Goal: Task Accomplishment & Management: Manage account settings

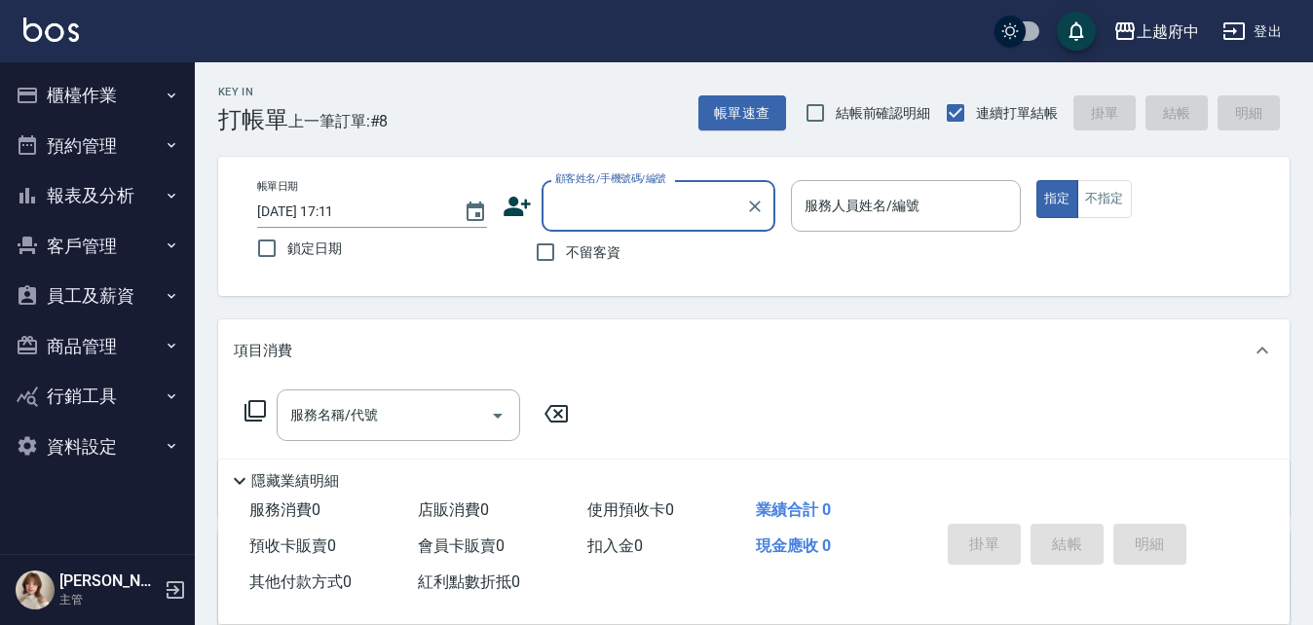
type input "ㄔ"
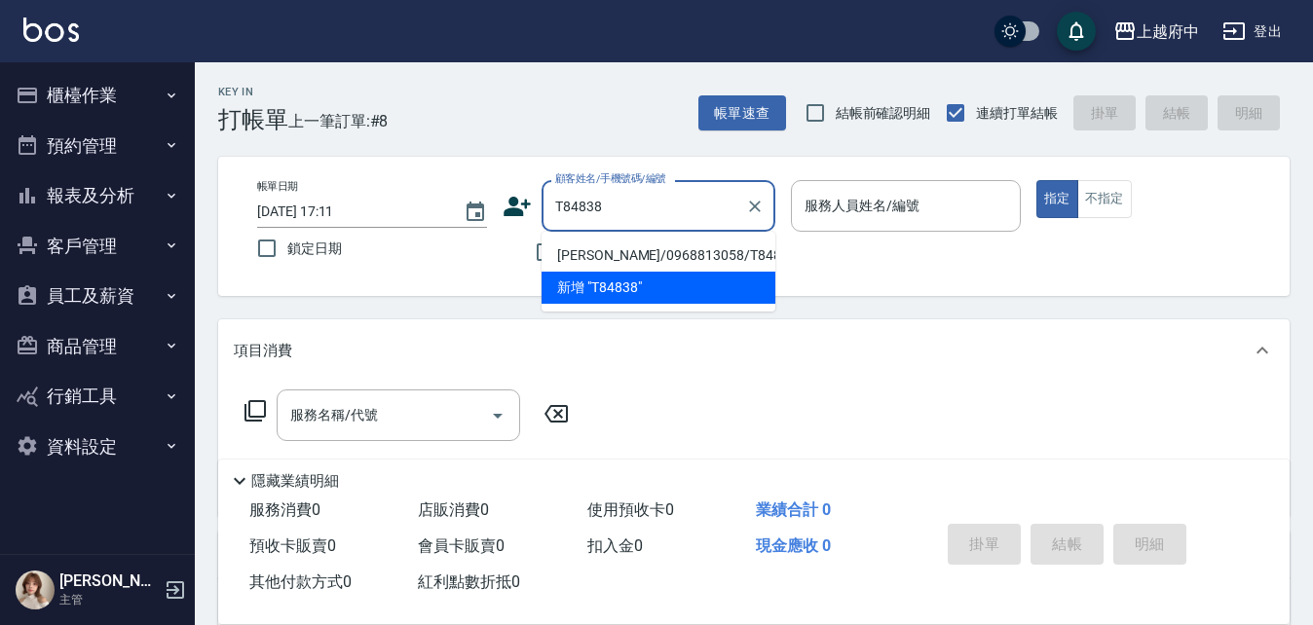
click at [631, 250] on li "[PERSON_NAME]/0968813058/T84838" at bounding box center [658, 256] width 234 height 32
type input "劉欣玫/0968813058/T84838"
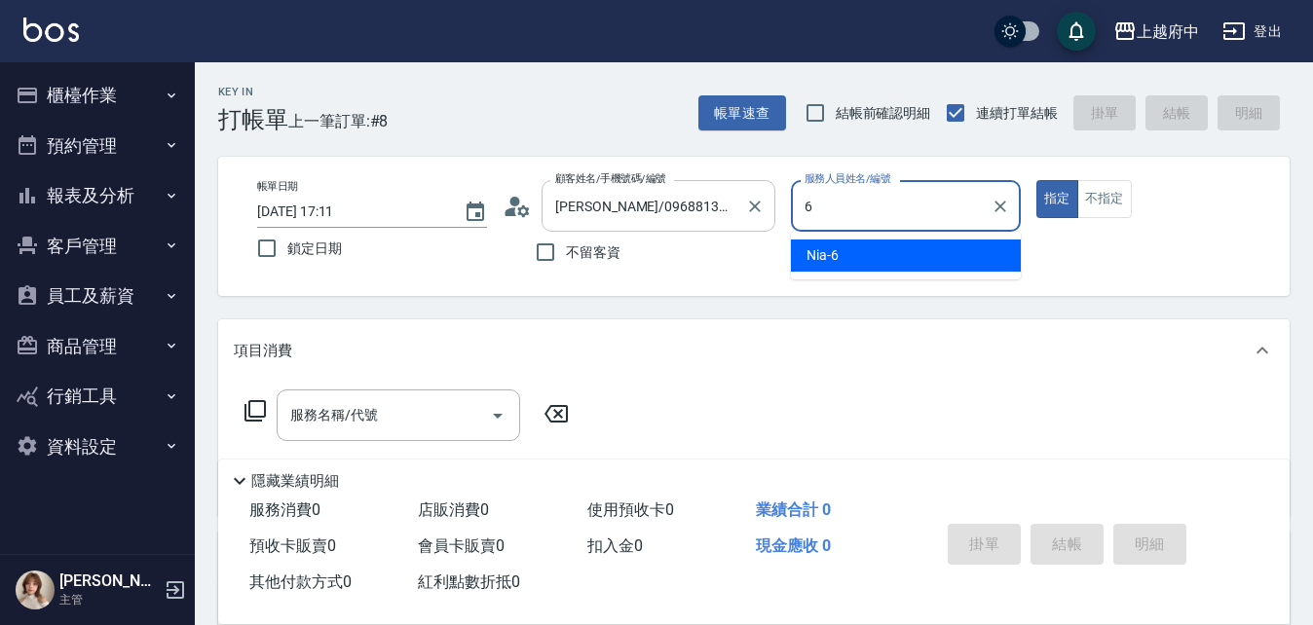
type input "Nia-6"
type button "true"
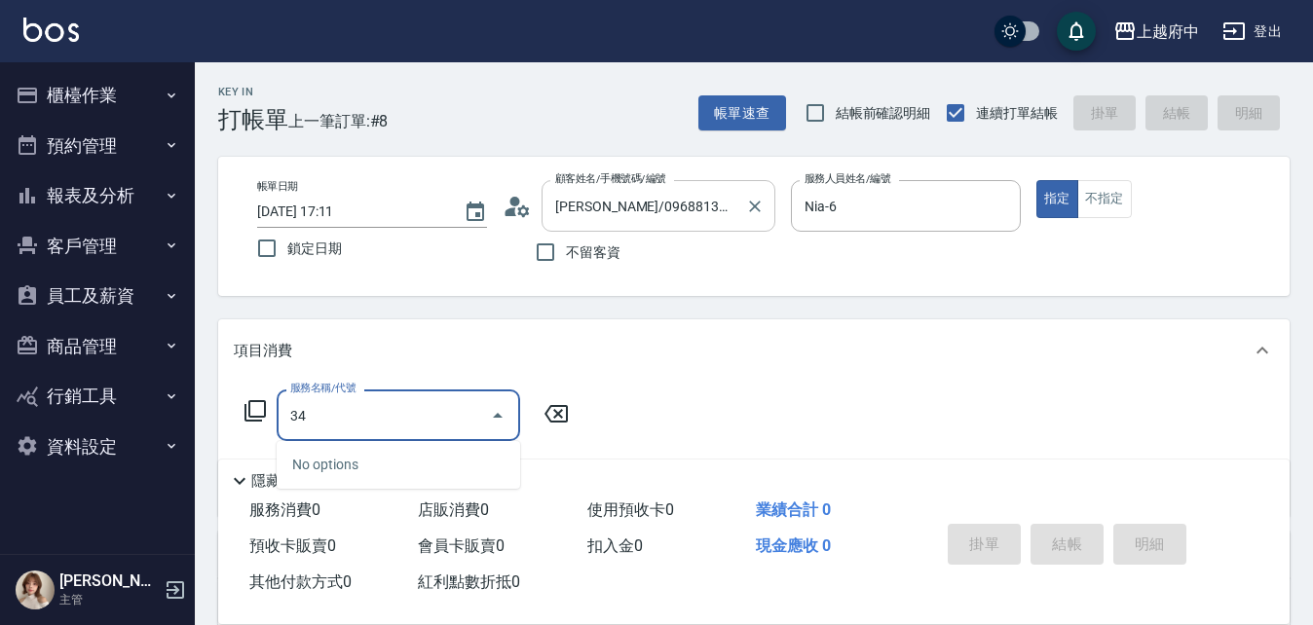
type input "3"
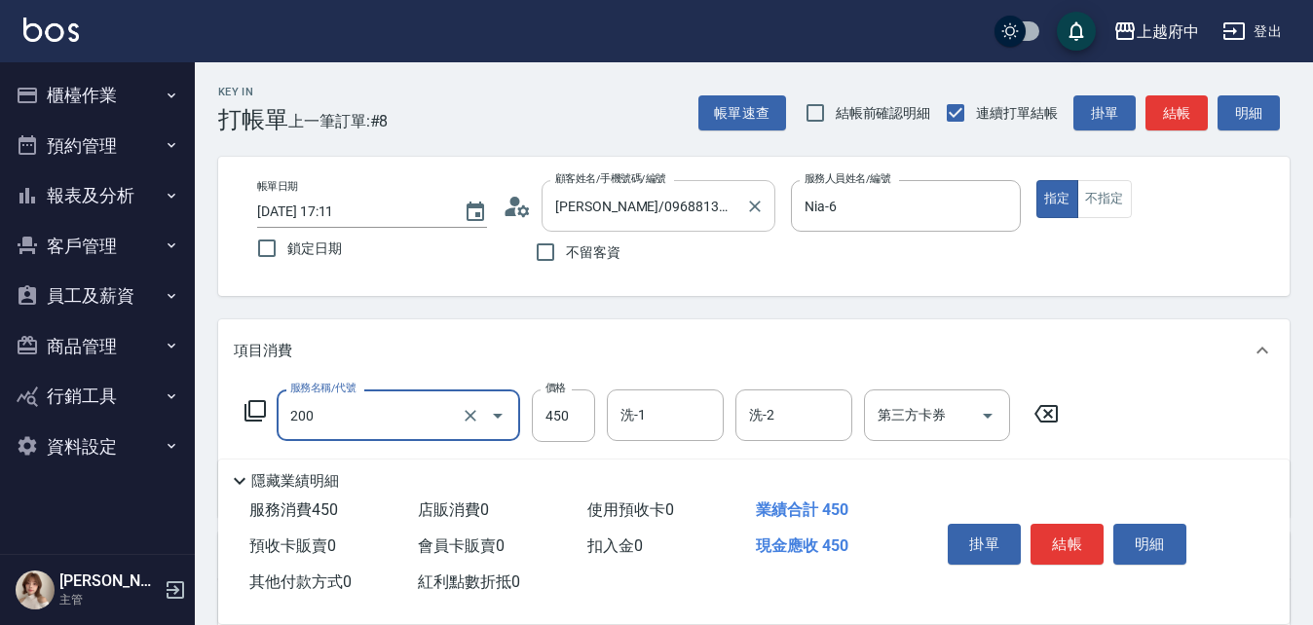
type input "有機洗髮(200)"
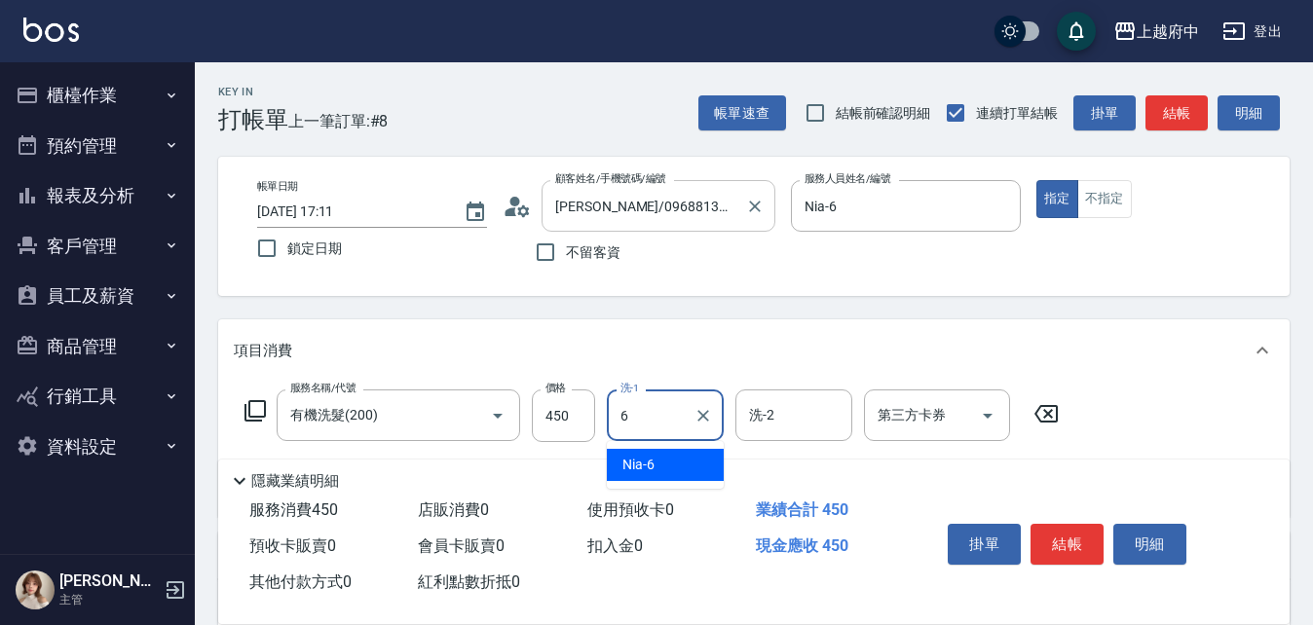
type input "Nia-6"
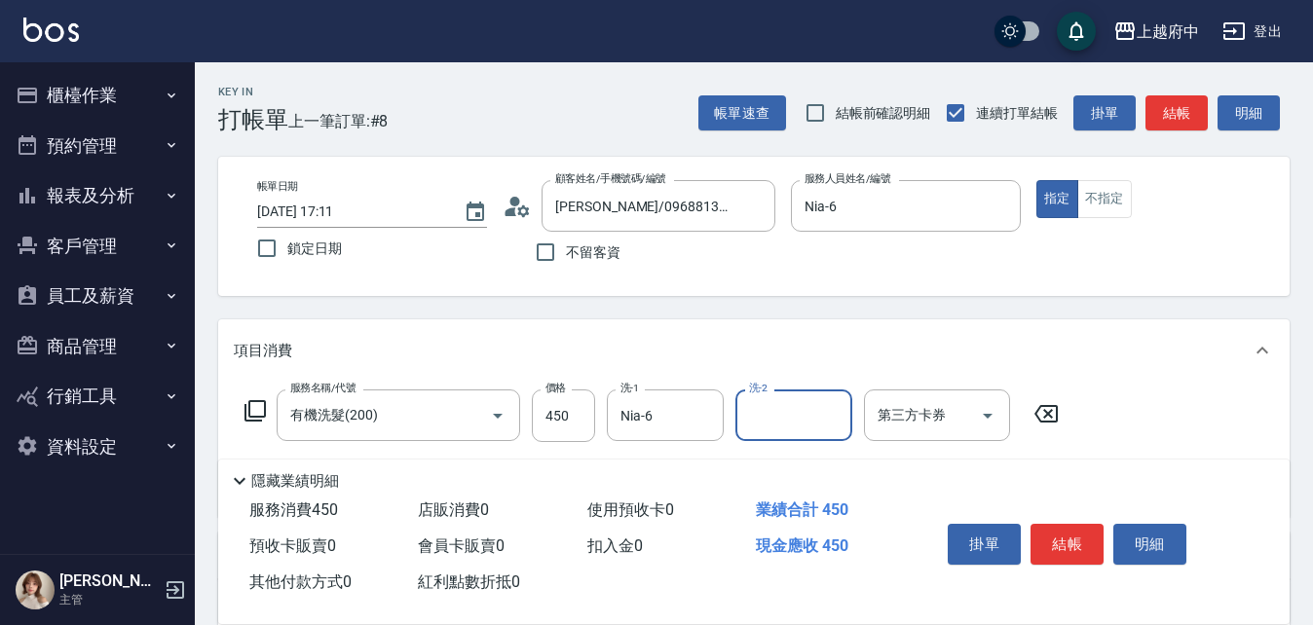
click at [1076, 364] on div "項目消費" at bounding box center [753, 350] width 1071 height 62
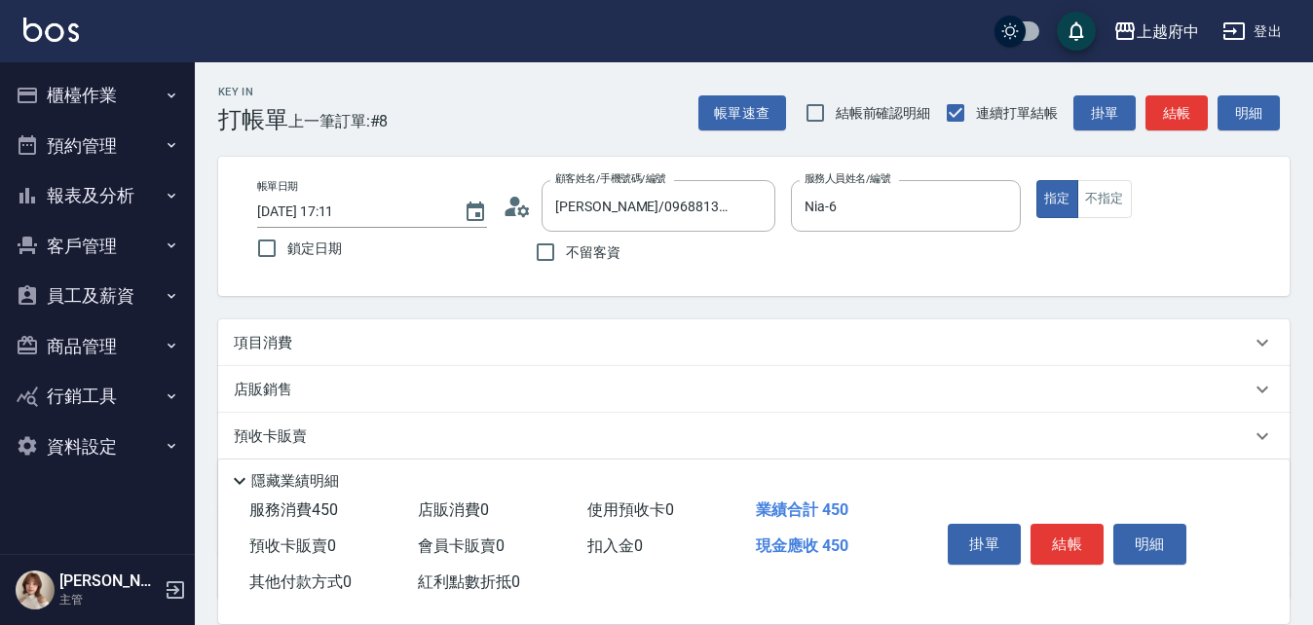
click at [1138, 347] on div "項目消費" at bounding box center [742, 343] width 1017 height 20
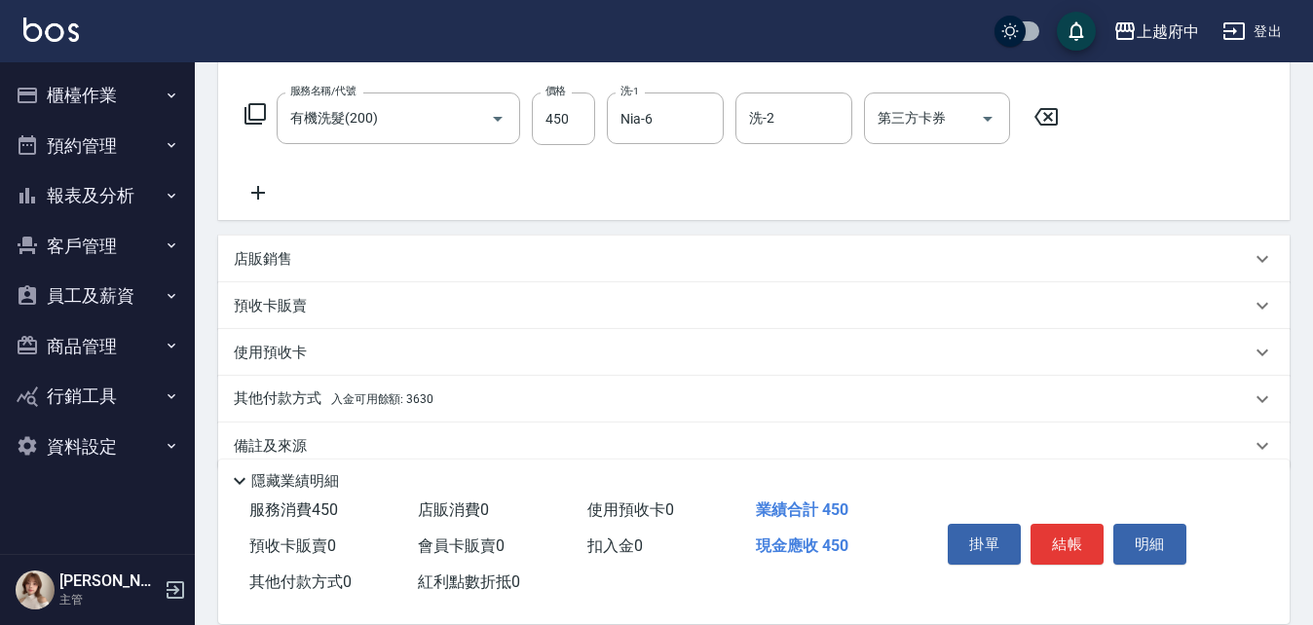
scroll to position [328, 0]
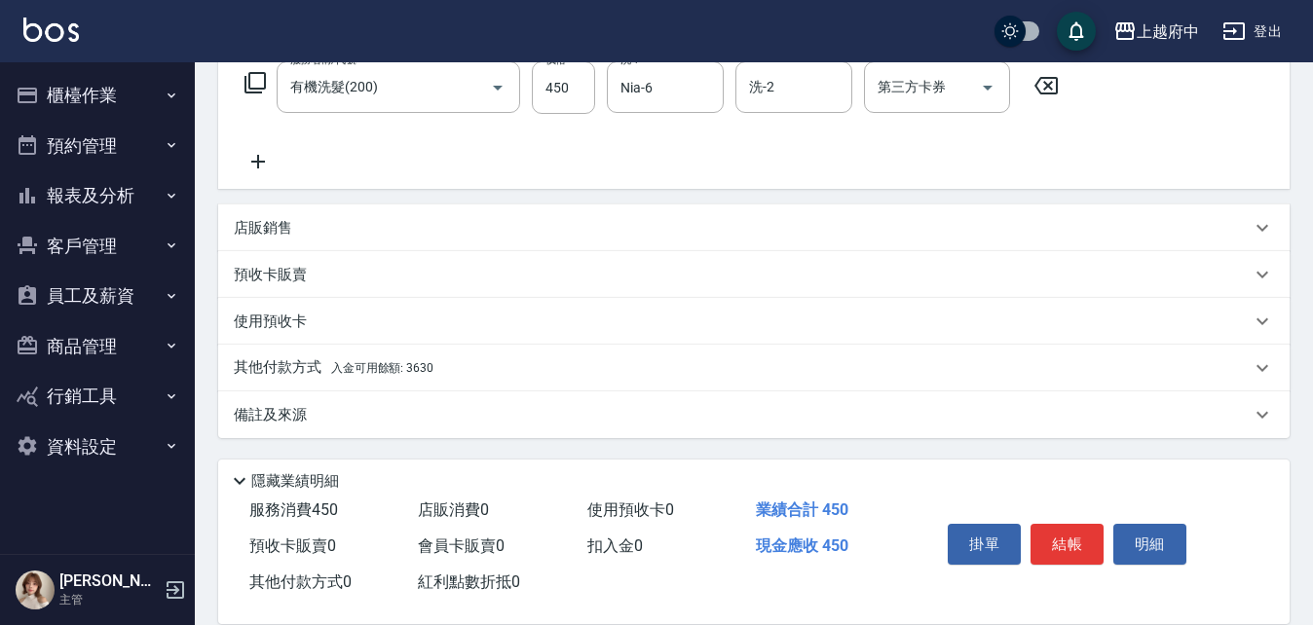
click at [377, 363] on span "入金可用餘額: 3630" at bounding box center [382, 368] width 102 height 14
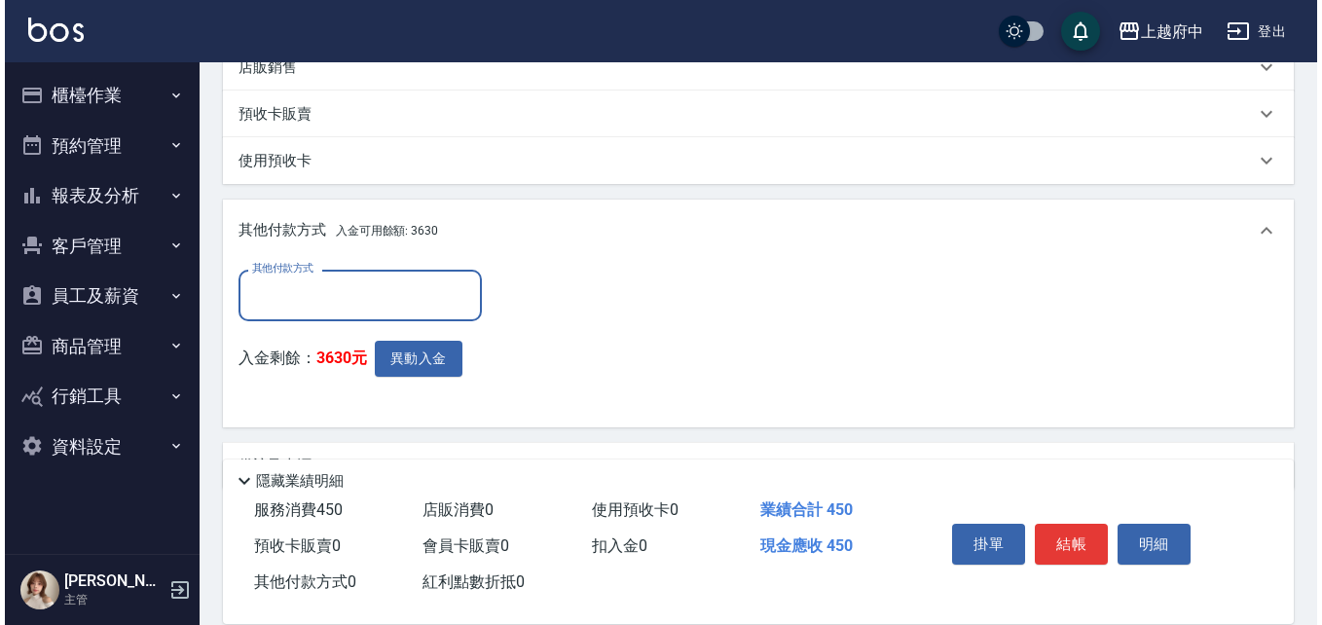
scroll to position [523, 0]
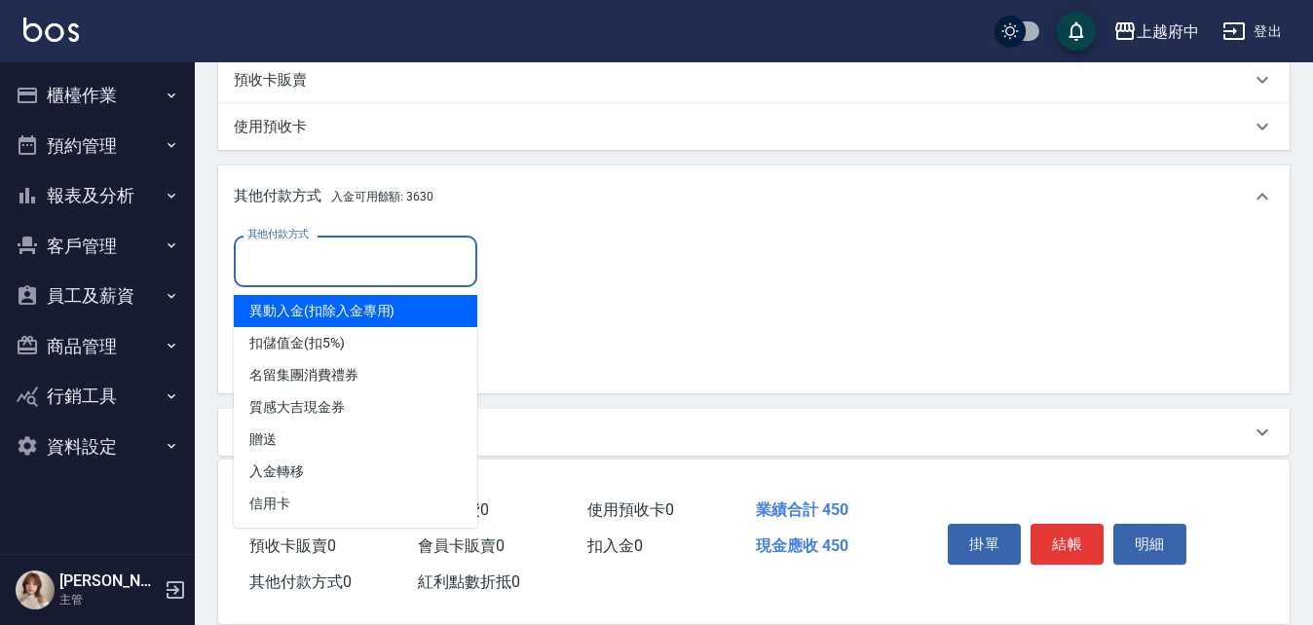
click at [355, 264] on input "其他付款方式" at bounding box center [355, 261] width 226 height 34
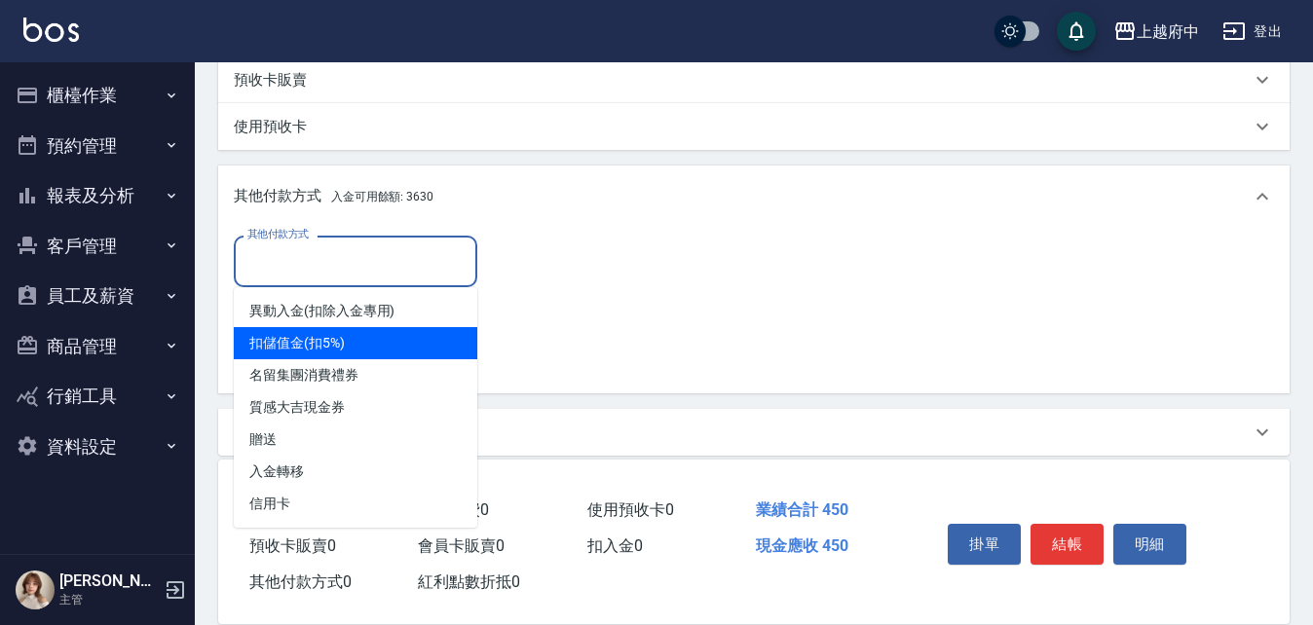
click at [297, 334] on span "扣儲值金(扣5%)" at bounding box center [355, 343] width 243 height 32
type input "扣儲值金(扣5%)"
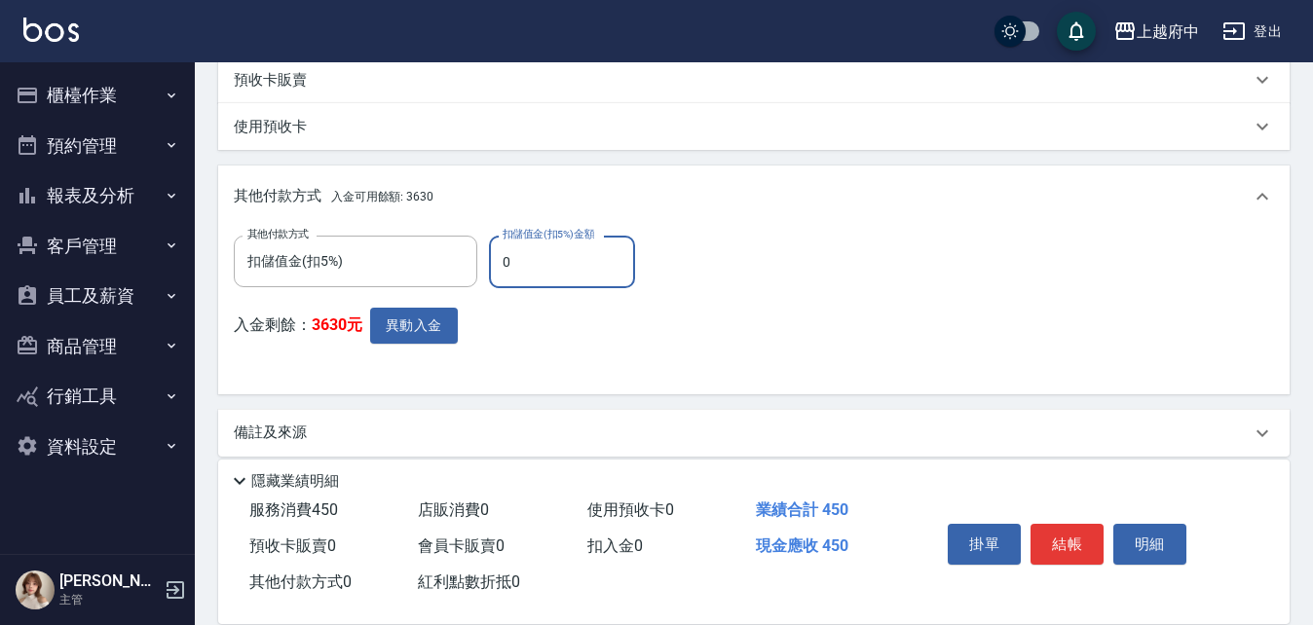
drag, startPoint x: 512, startPoint y: 264, endPoint x: 482, endPoint y: 266, distance: 30.3
click at [484, 267] on div "其他付款方式 扣儲值金(扣5%) 其他付款方式 扣儲值金(扣5%)金額 0 扣儲值金(扣5%)金額" at bounding box center [440, 262] width 413 height 53
type input "450"
click at [428, 321] on button "異動入金" at bounding box center [414, 326] width 88 height 36
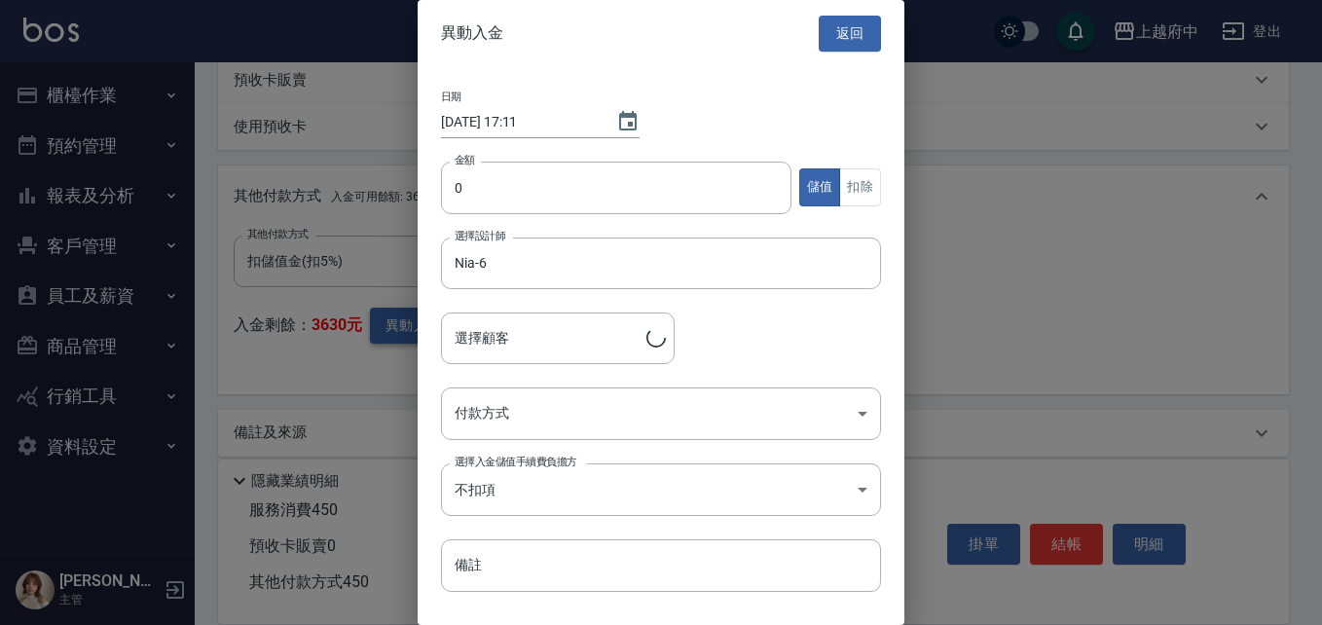
type input "劉欣玫/0968813058/T84838"
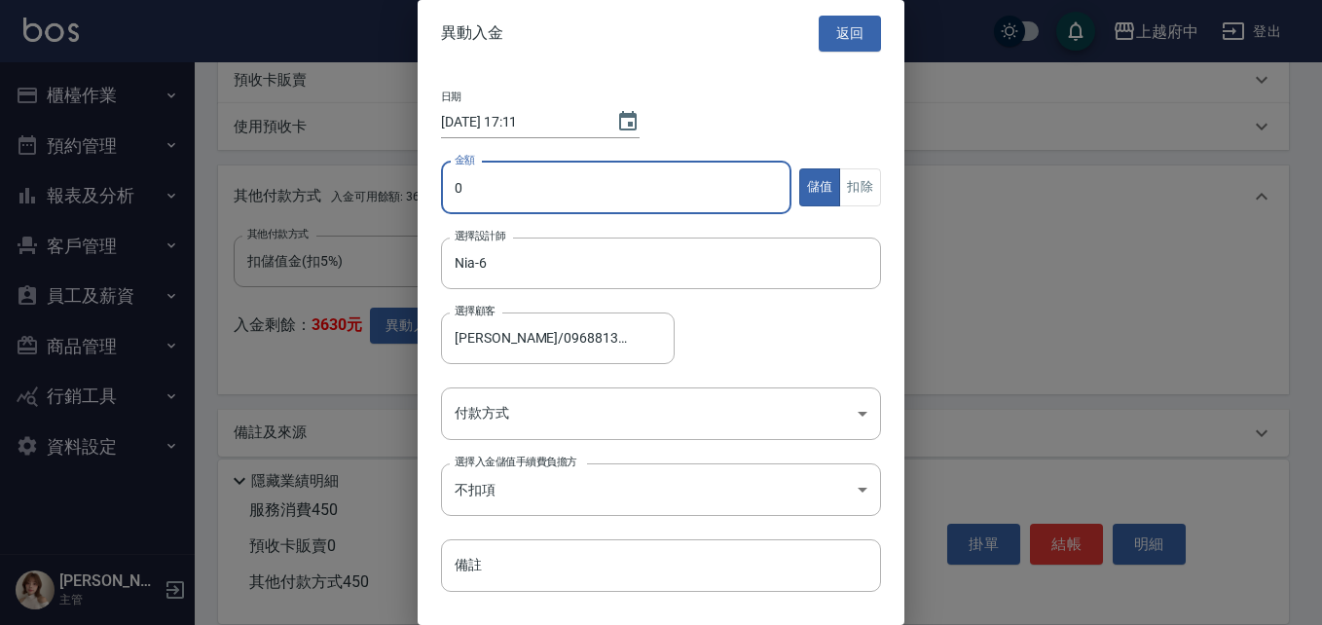
type input "0"
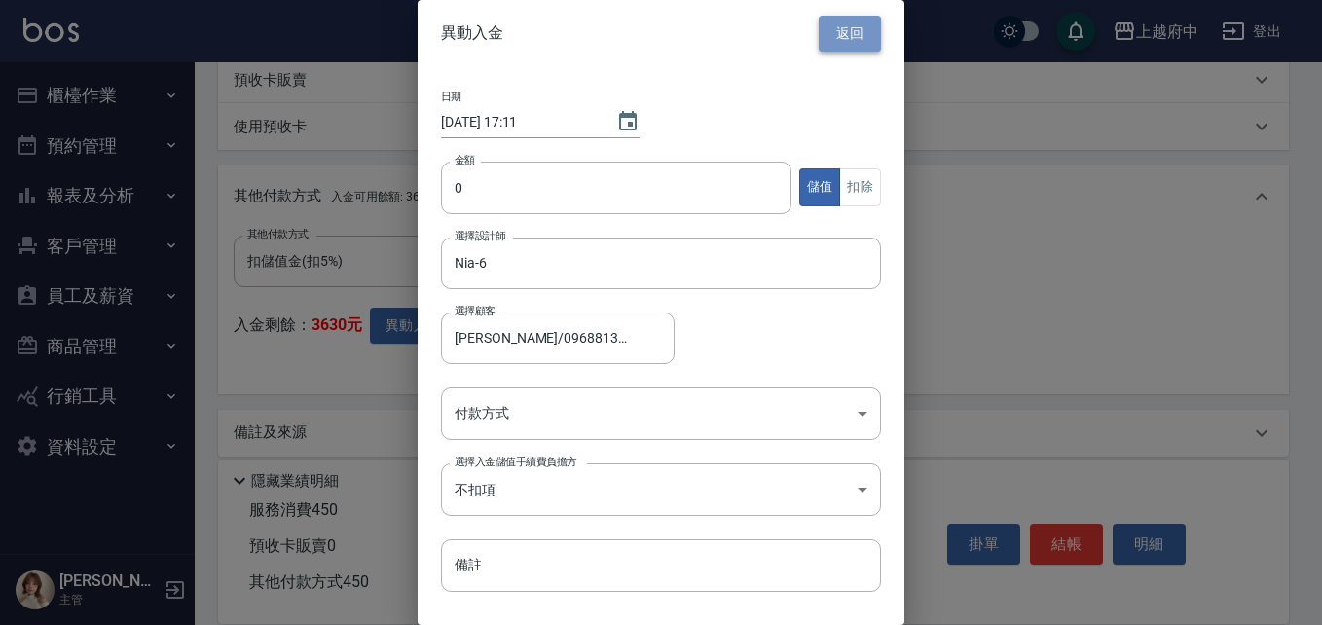
click at [819, 44] on button "返回" at bounding box center [850, 34] width 62 height 36
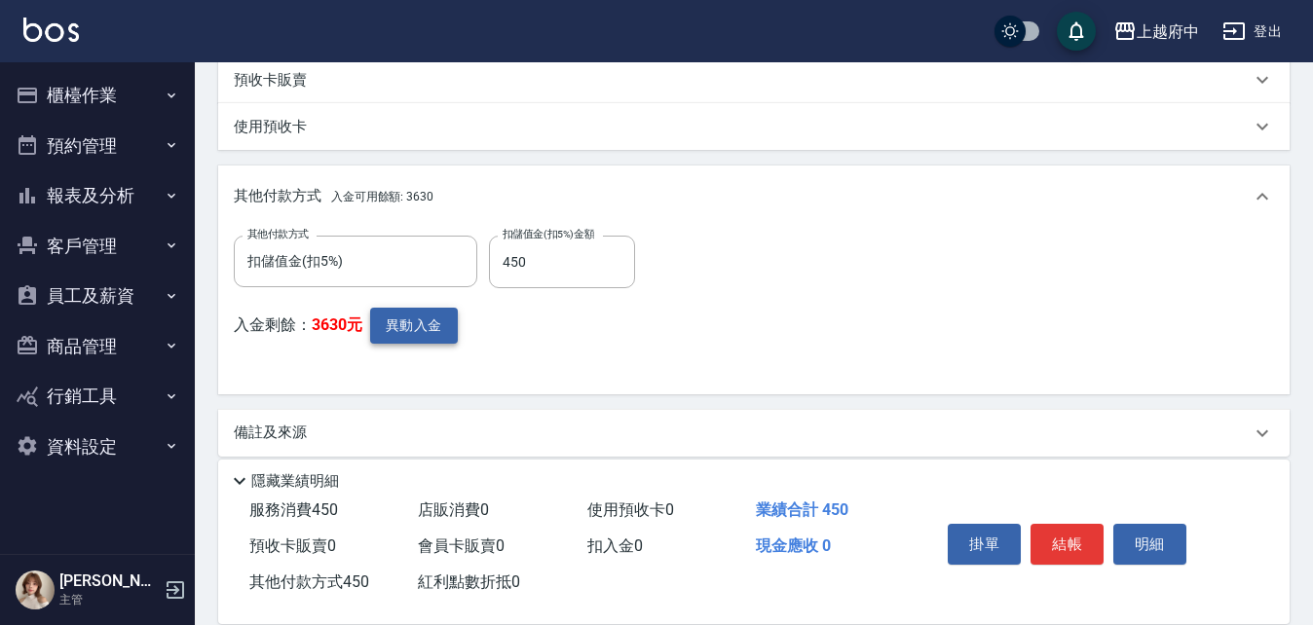
click at [416, 325] on button "異動入金" at bounding box center [414, 326] width 88 height 36
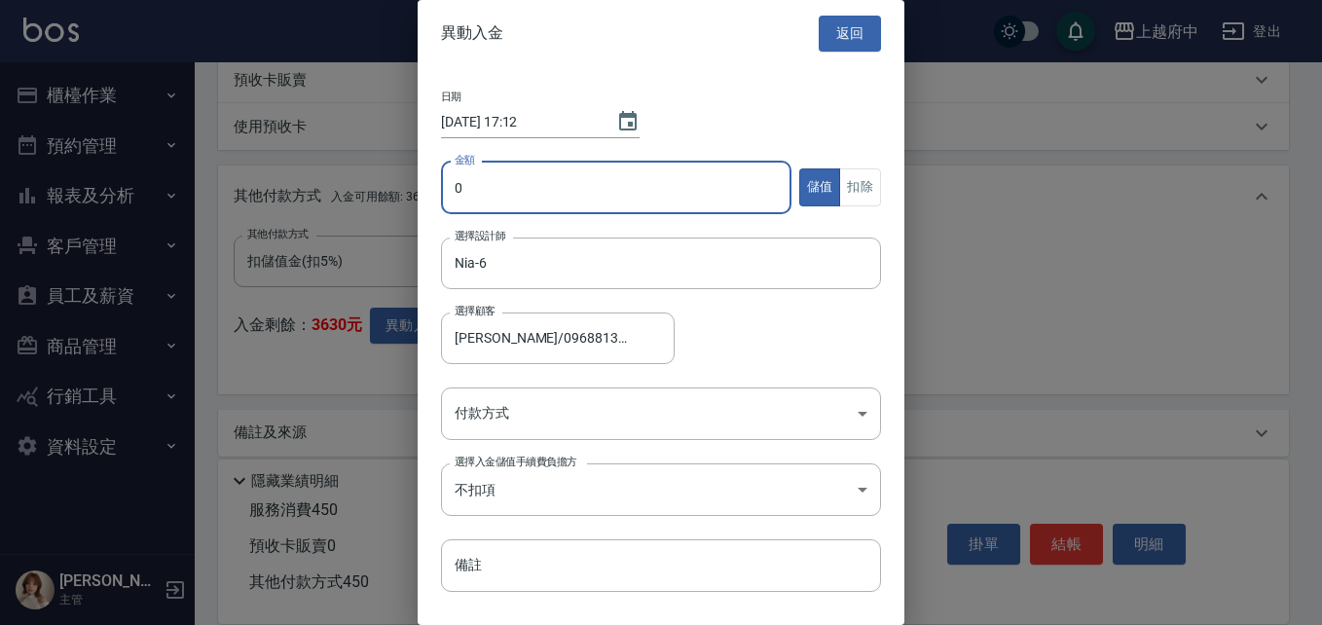
click at [474, 188] on input "0" at bounding box center [616, 188] width 351 height 53
type input "450"
click at [846, 183] on button "扣除" at bounding box center [860, 187] width 42 height 38
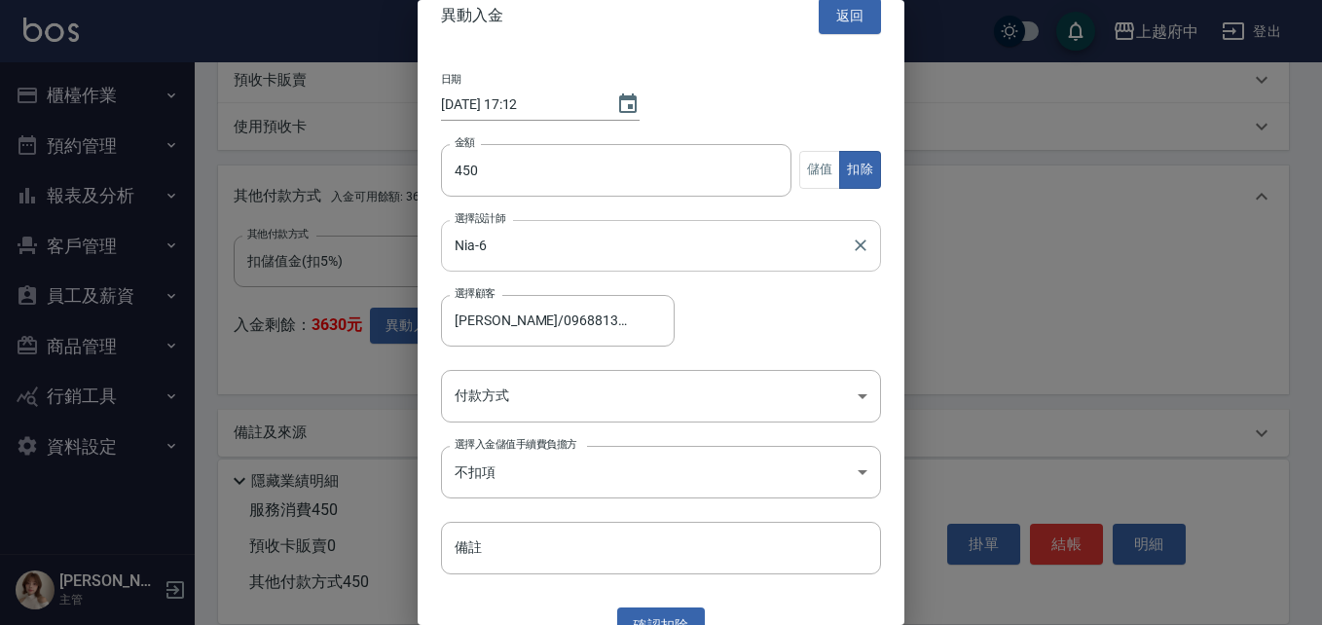
scroll to position [46, 0]
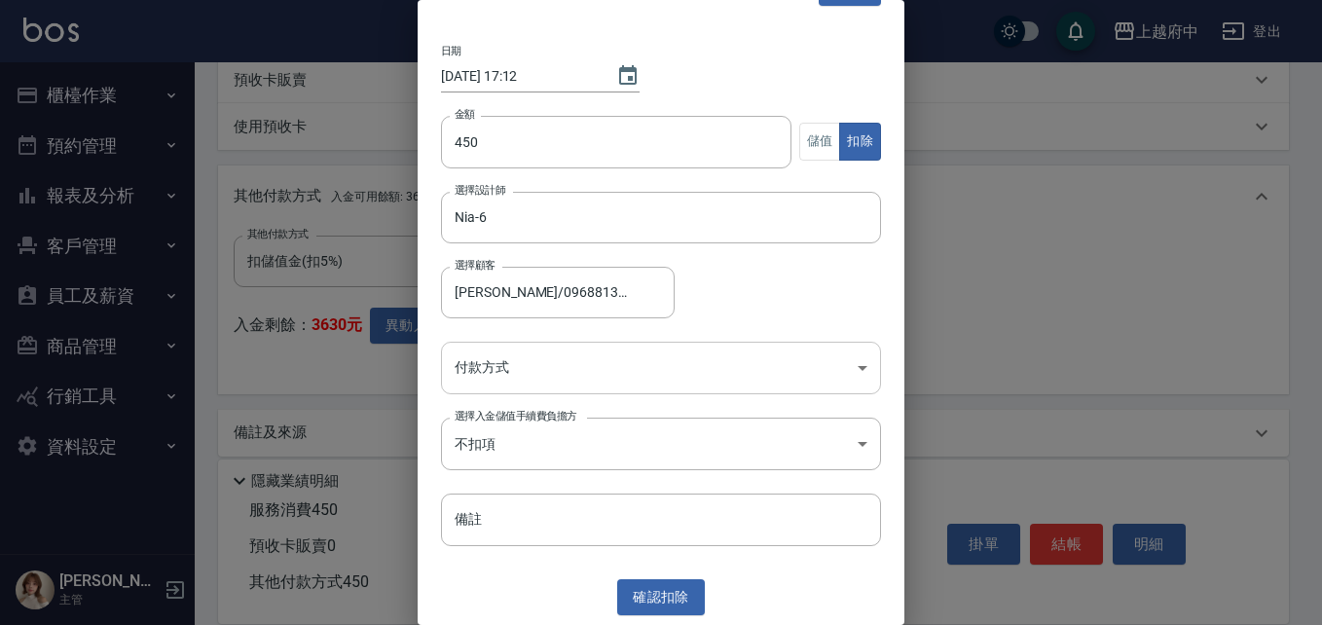
click at [569, 360] on body "上越府中 登出 櫃檯作業 打帳單 帳單列表 掛單列表 營業儀表板 現金收支登錄 材料自購登錄 每日結帳 排班表 現場電腦打卡 預約管理 預約管理 單日預約紀錄…" at bounding box center [661, 60] width 1322 height 1167
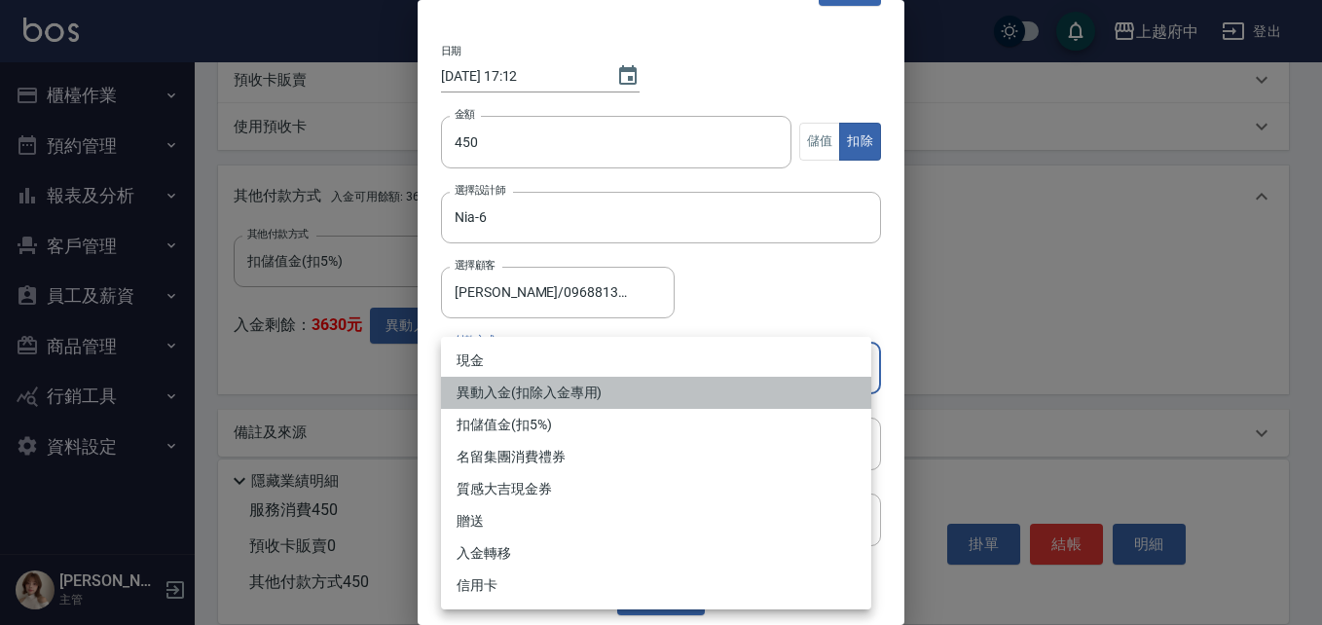
click at [509, 391] on li "異動入金(扣除入金專用)" at bounding box center [656, 393] width 430 height 32
type input "異動入金(扣除入金專用)"
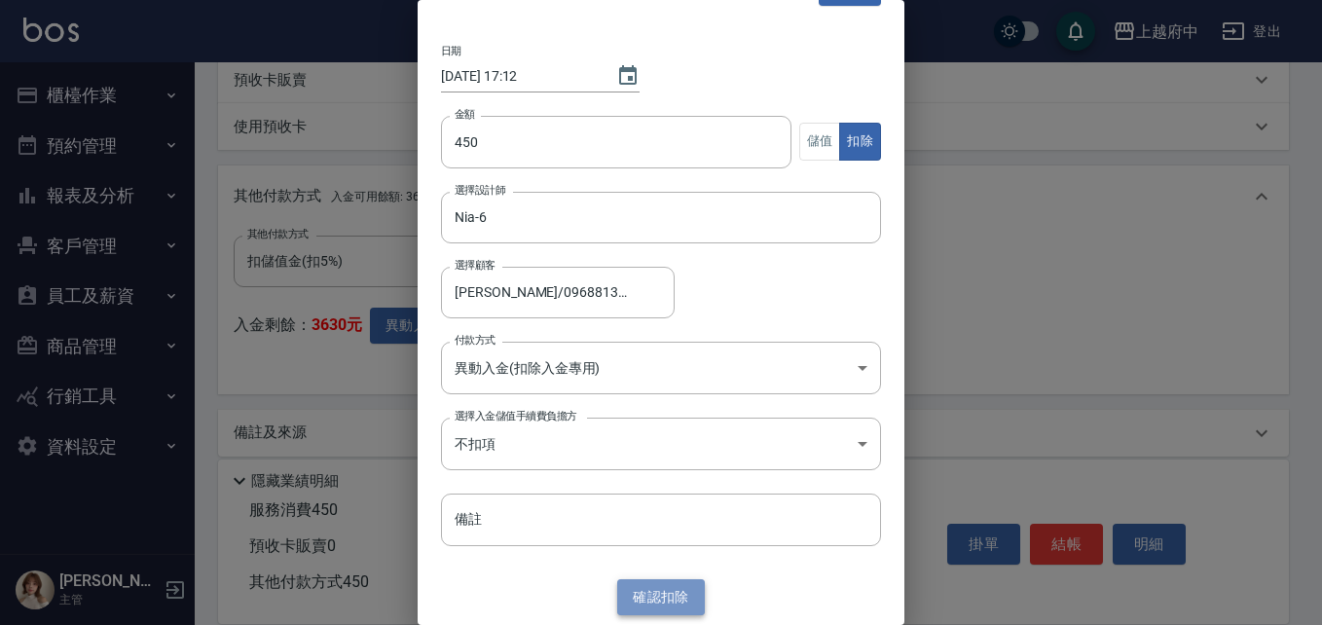
click at [667, 599] on button "確認 扣除" at bounding box center [661, 597] width 88 height 36
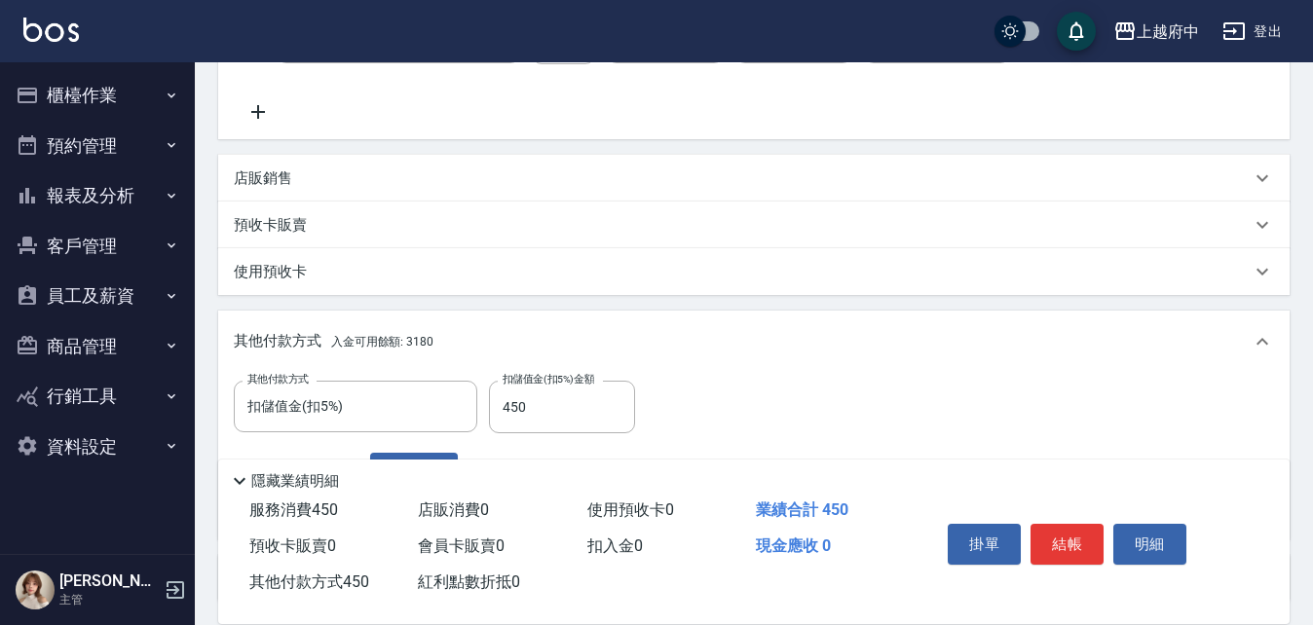
scroll to position [541, 0]
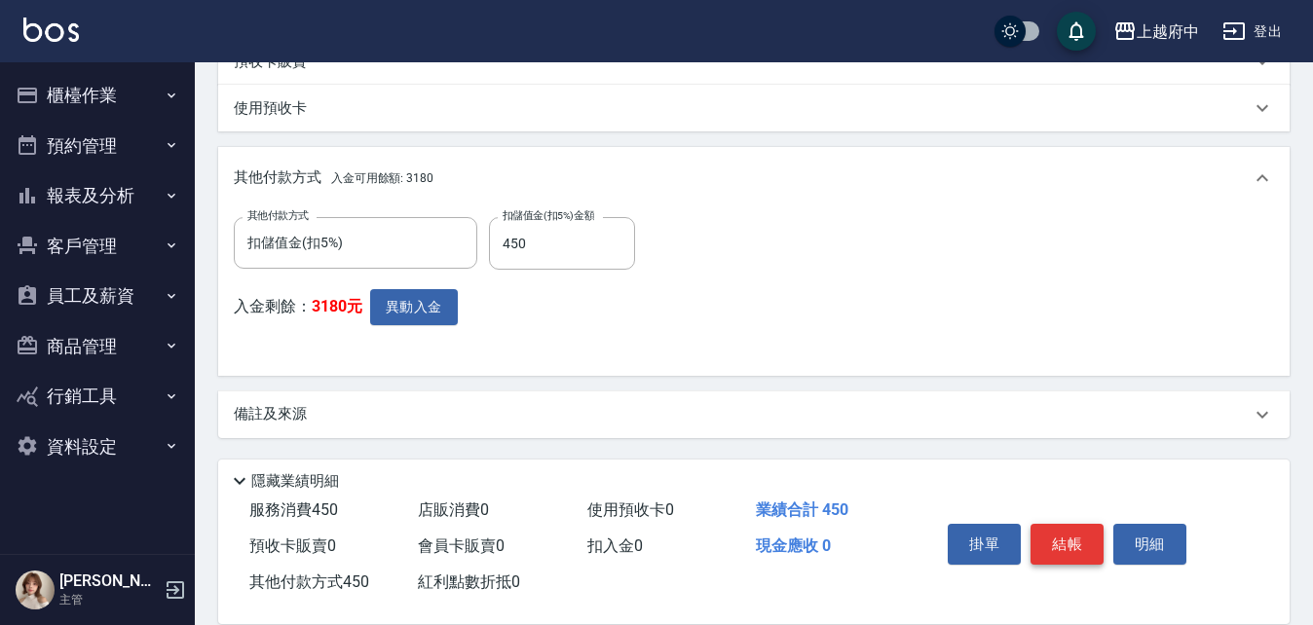
click at [1059, 535] on button "結帳" at bounding box center [1066, 544] width 73 height 41
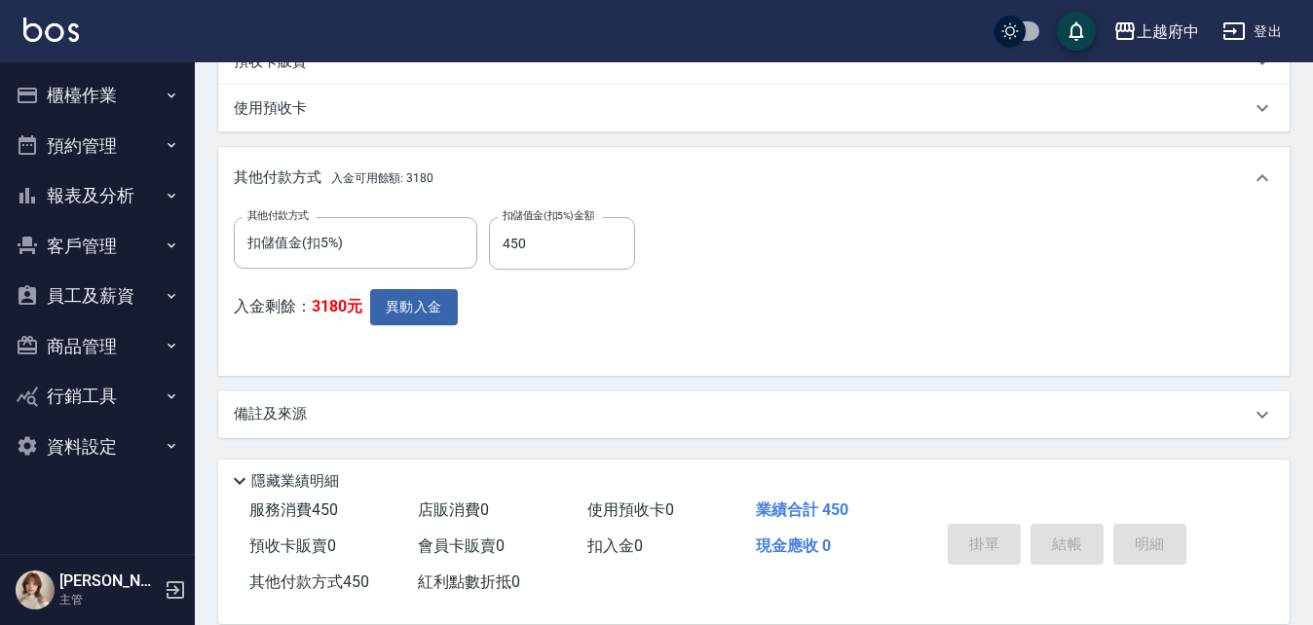
type input "2025/08/15 17:12"
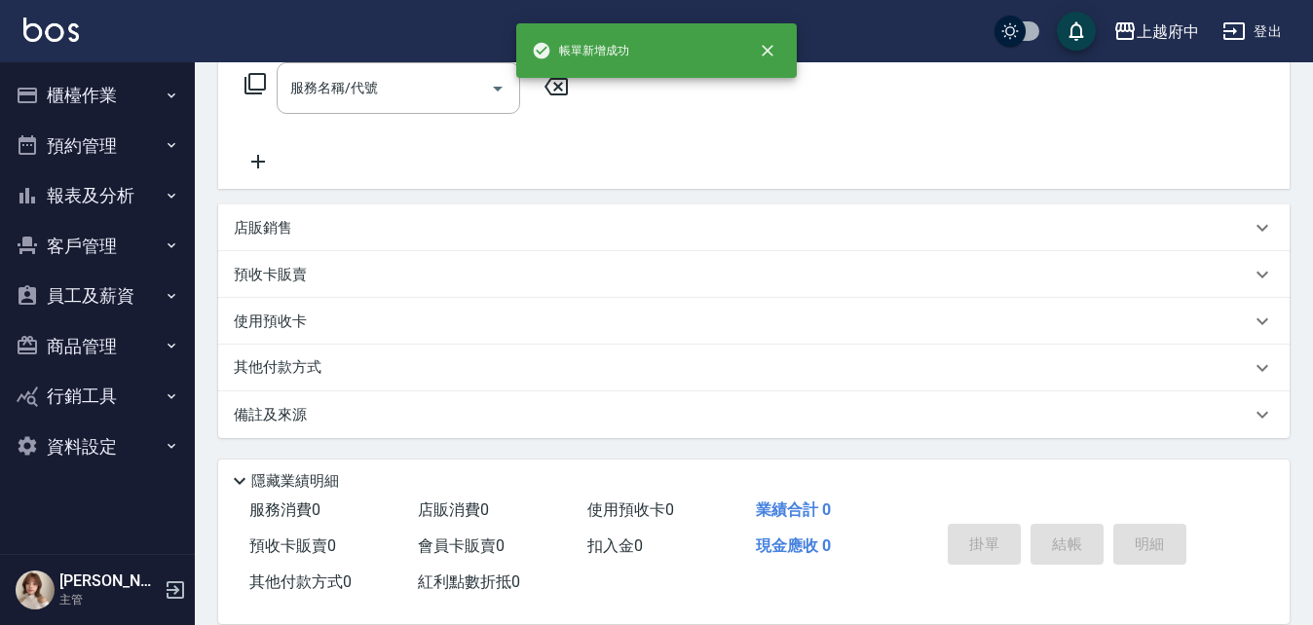
scroll to position [0, 0]
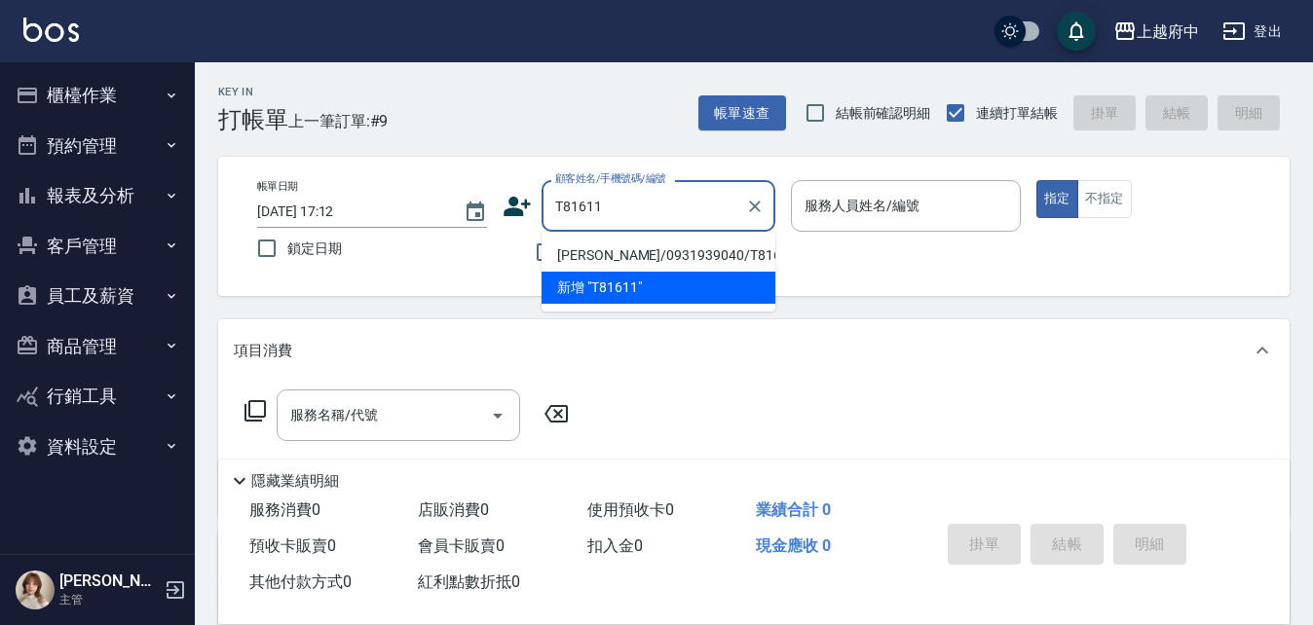
click at [696, 256] on li "趙浤州/0931939040/T81611" at bounding box center [658, 256] width 234 height 32
type input "趙浤州/0931939040/T81611"
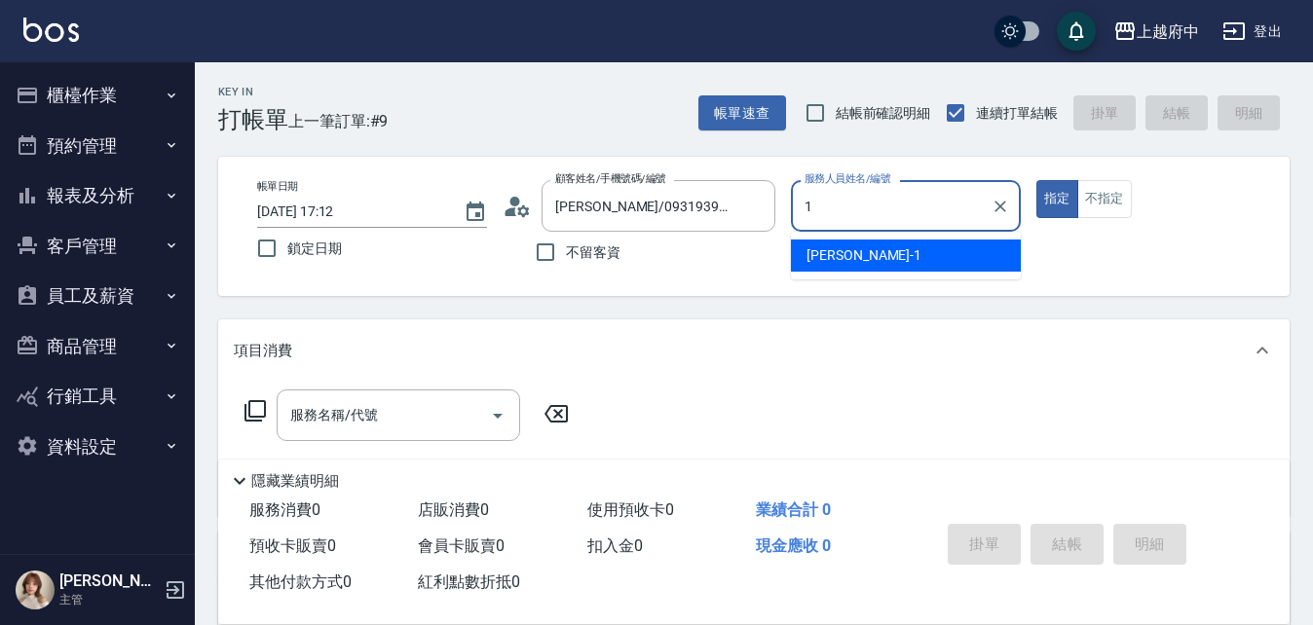
type input "Annie -1"
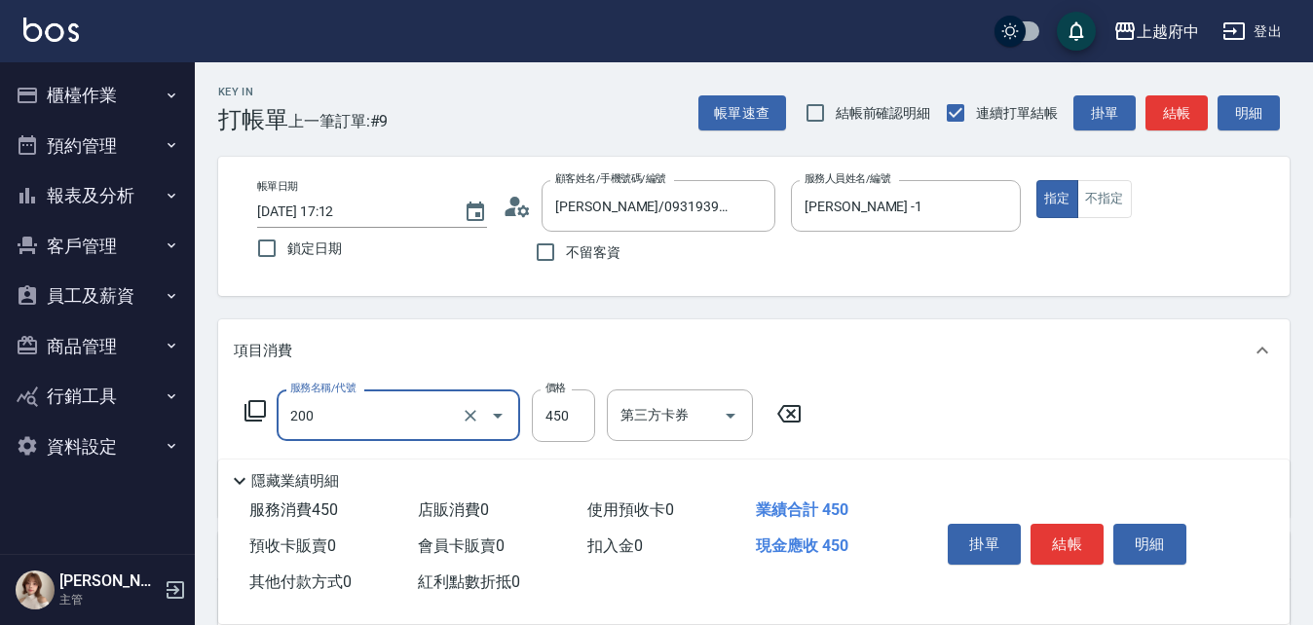
type input "有機洗髮(200)"
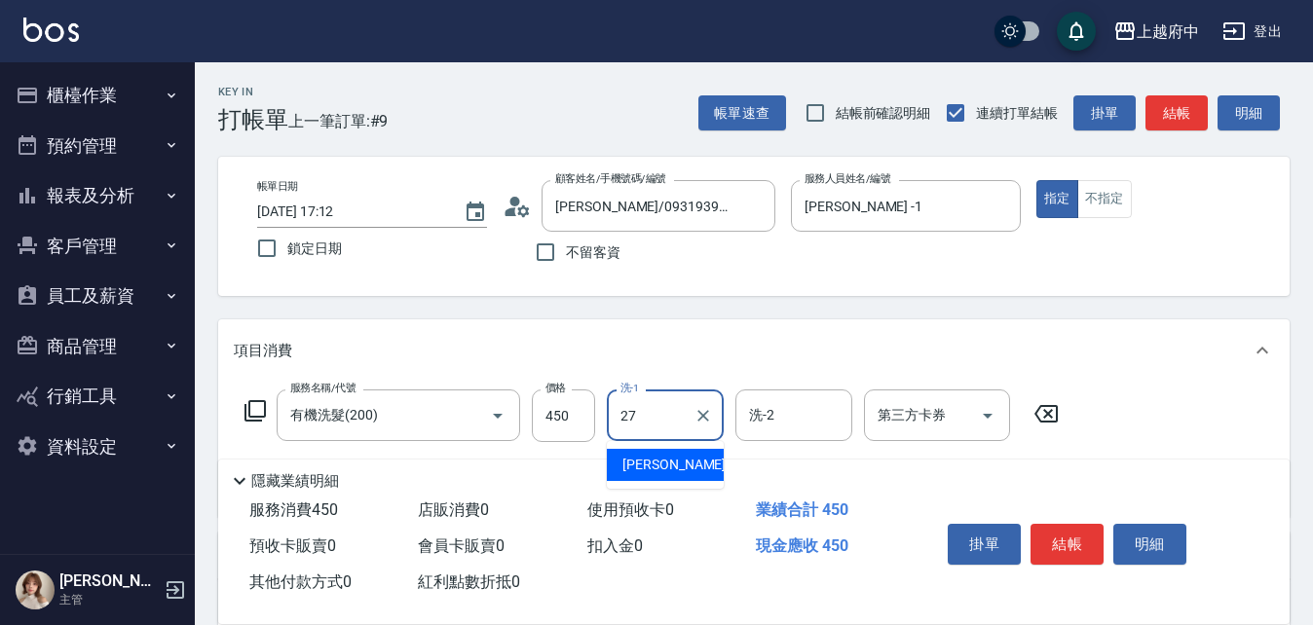
type input "陳韋均-27"
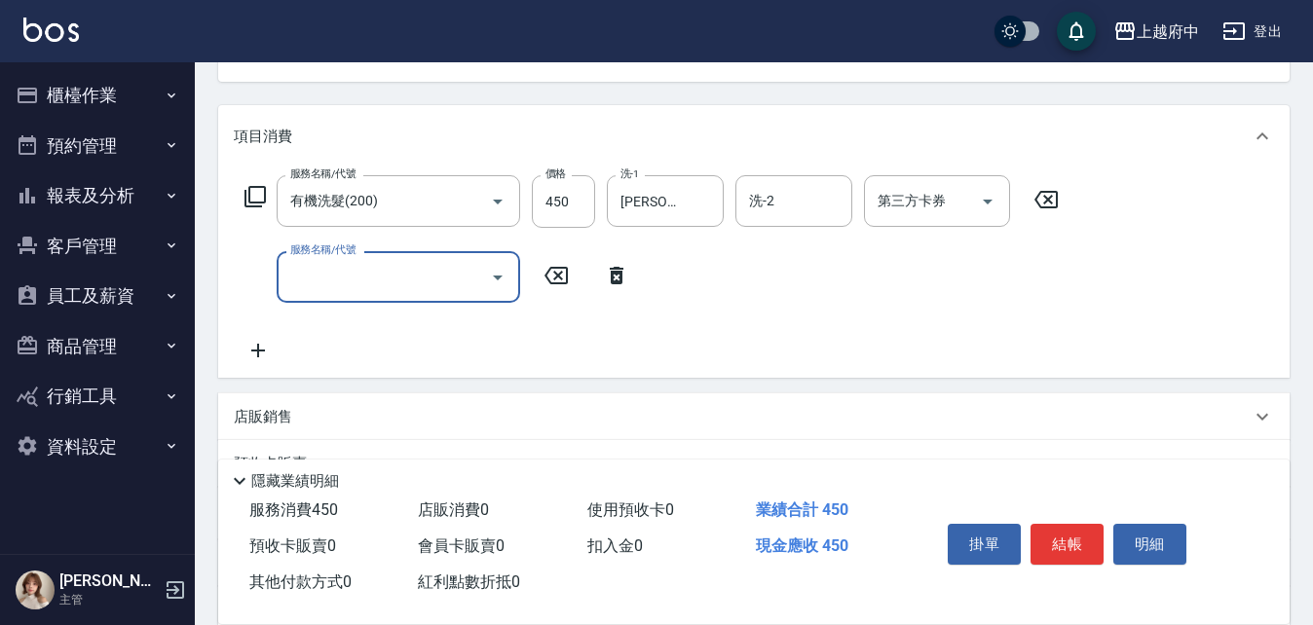
scroll to position [292, 0]
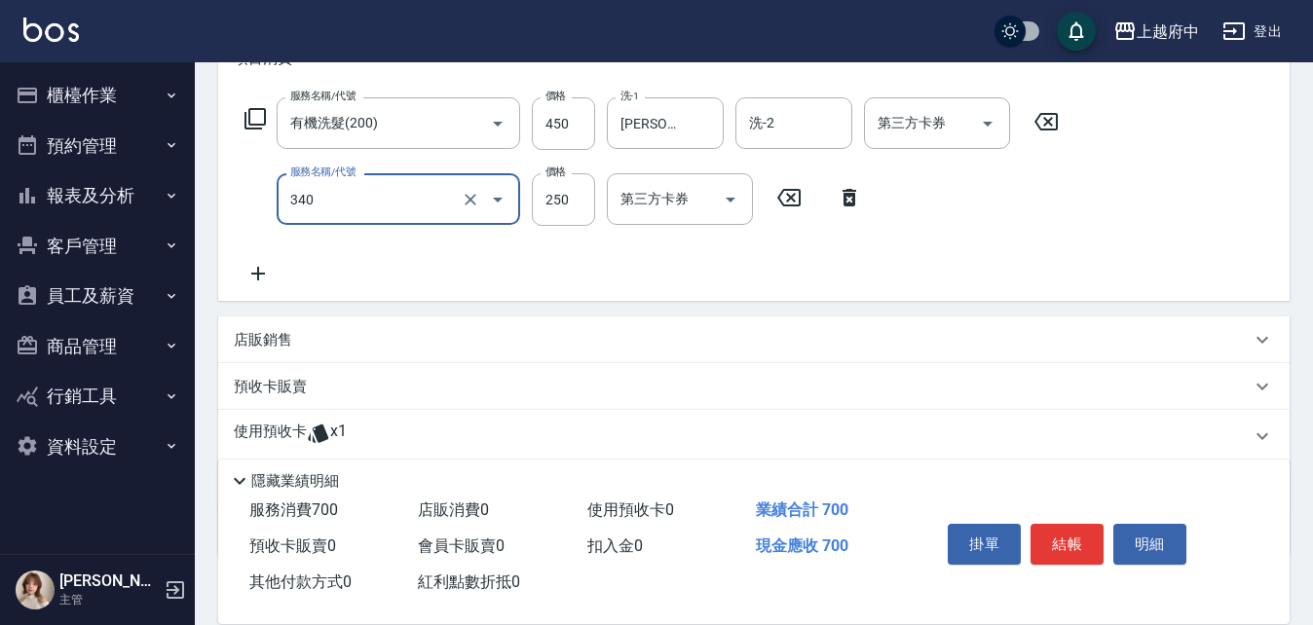
type input "剪髮(340)"
type input "280"
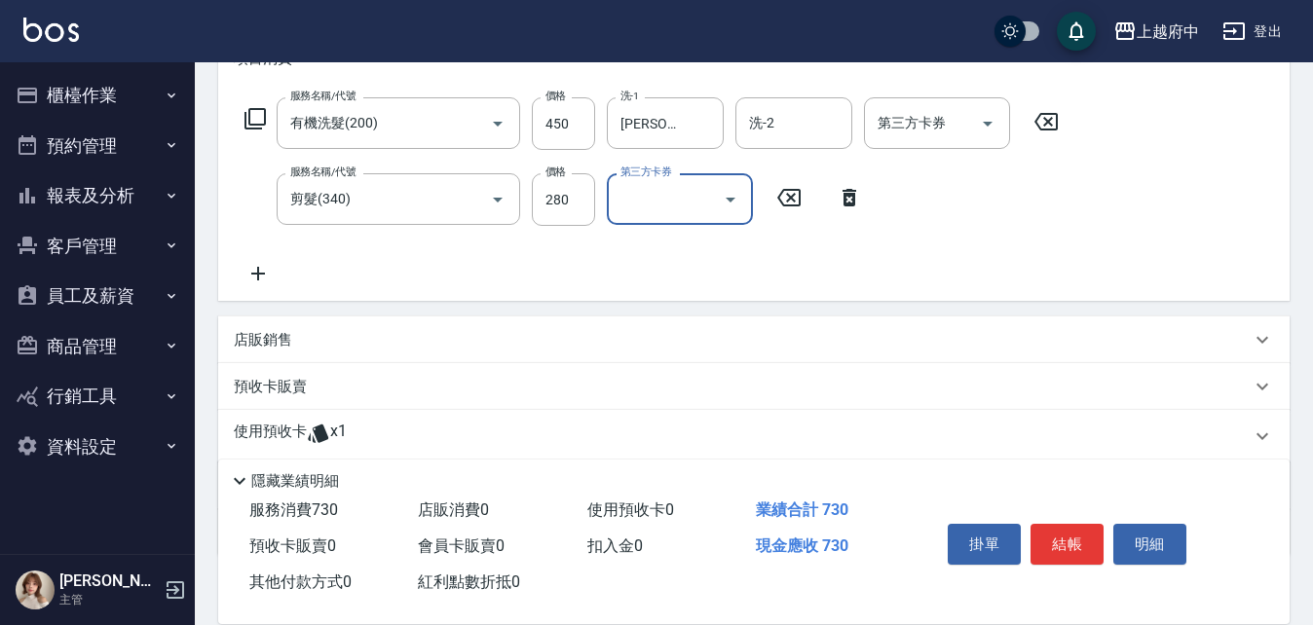
click at [807, 280] on div "服務名稱/代號 有機洗髮(200) 服務名稱/代號 價格 450 價格 洗-1 陳韋均-27 洗-1 洗-2 洗-2 第三方卡券 第三方卡券 服務名稱/代號 …" at bounding box center [652, 191] width 837 height 188
click at [1070, 538] on button "結帳" at bounding box center [1066, 544] width 73 height 41
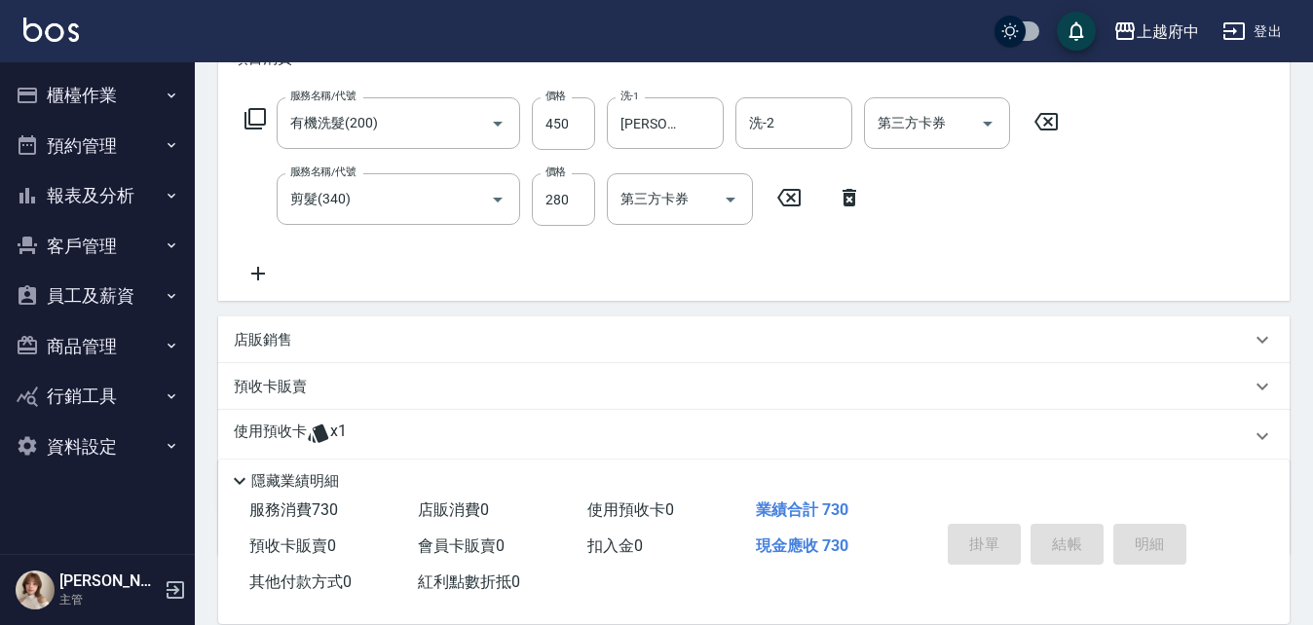
type input "2025/08/15 17:19"
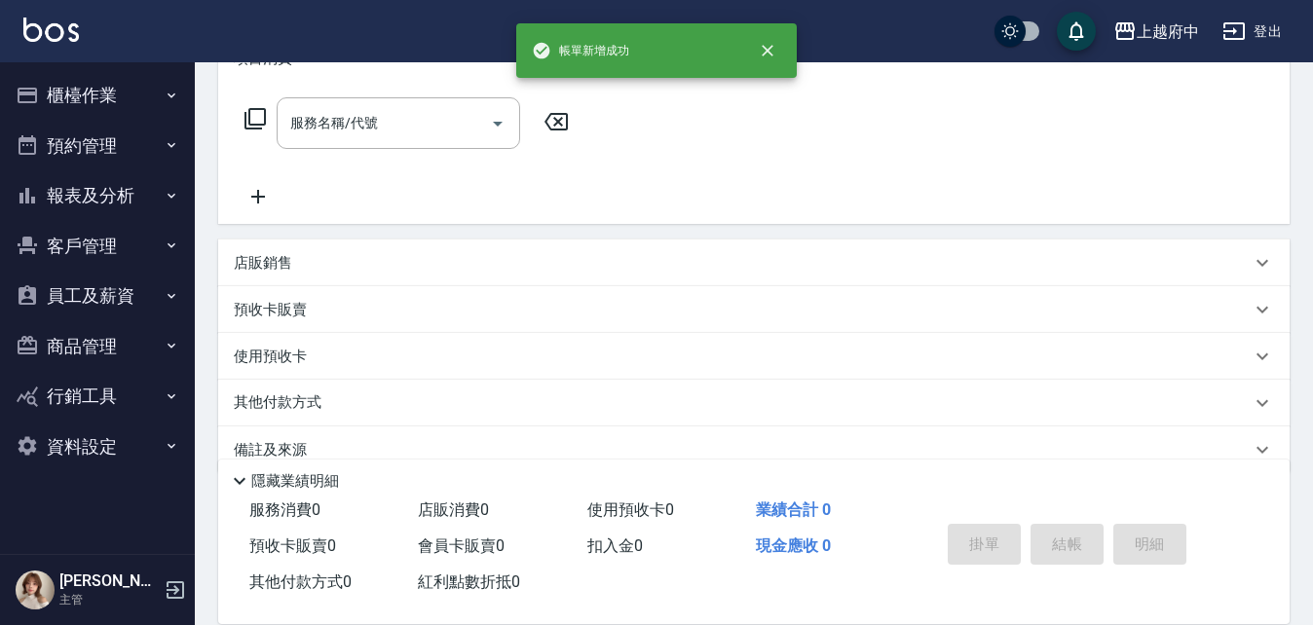
scroll to position [0, 0]
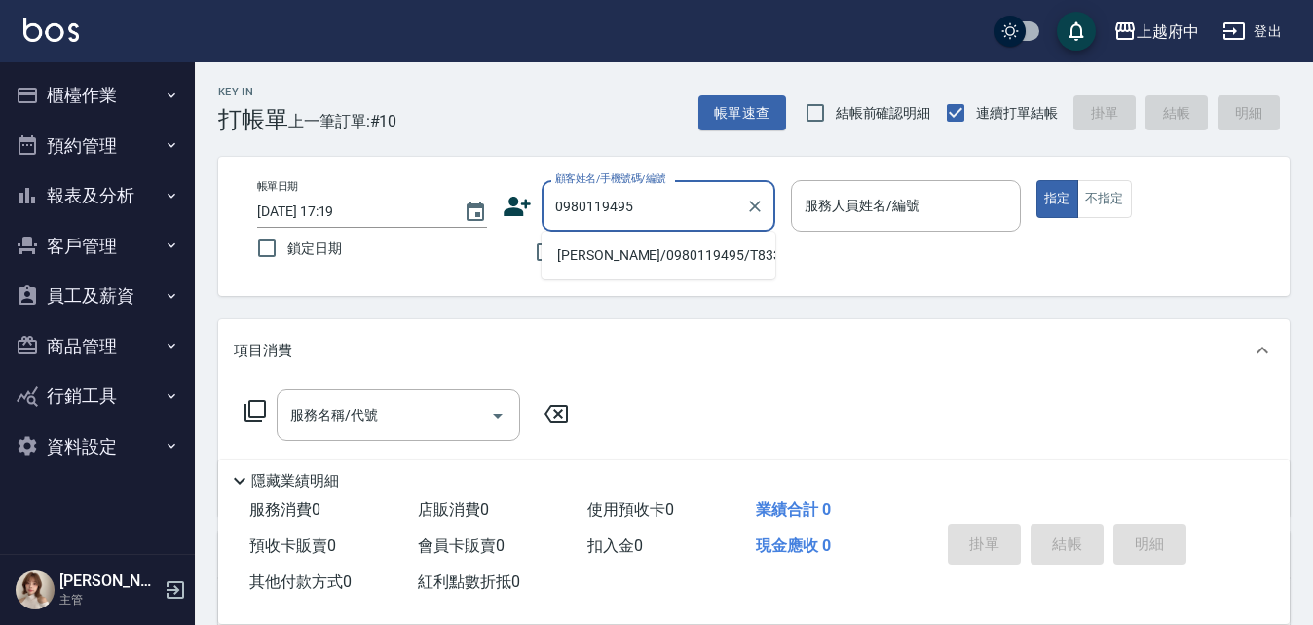
click at [644, 254] on li "黃冠凱/0980119495/T83370" at bounding box center [658, 256] width 234 height 32
type input "黃冠凱/0980119495/T83370"
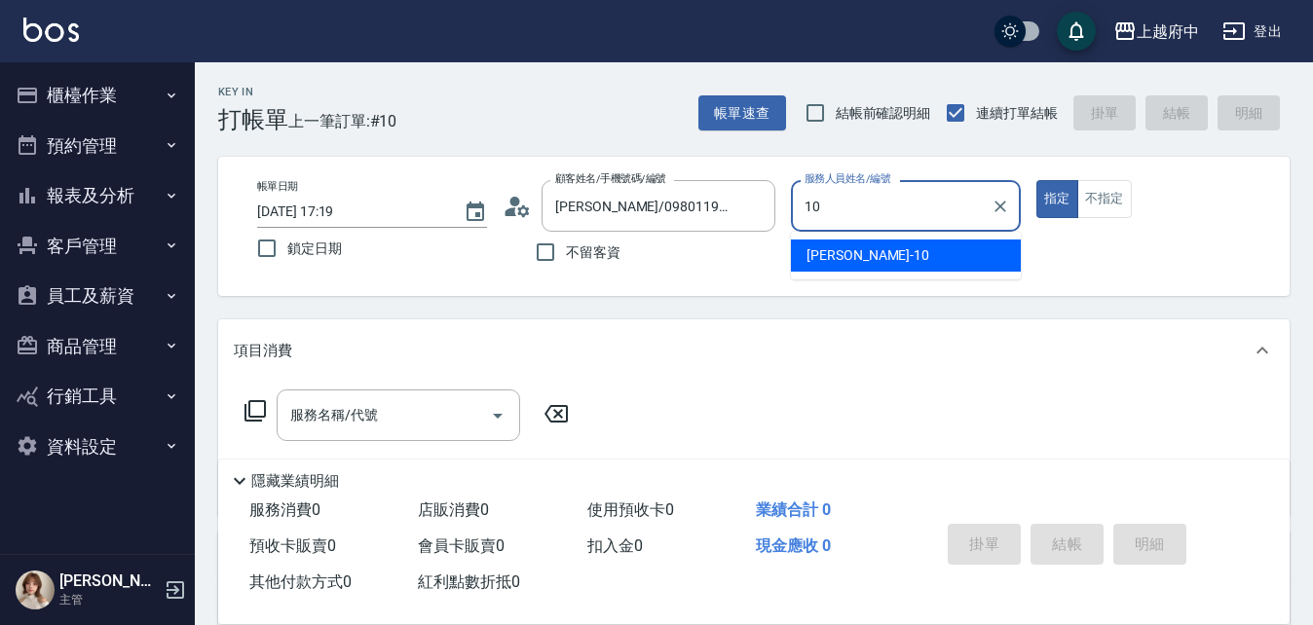
type input "Kevin-10"
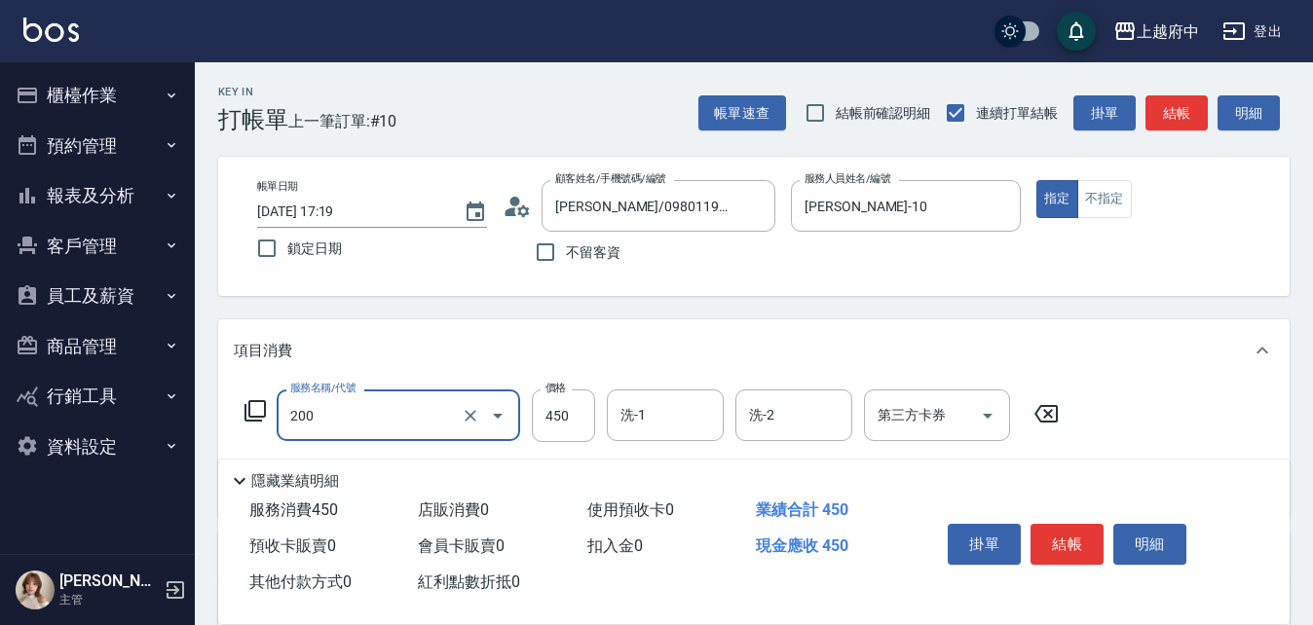
type input "有機洗髮(200)"
type input "400"
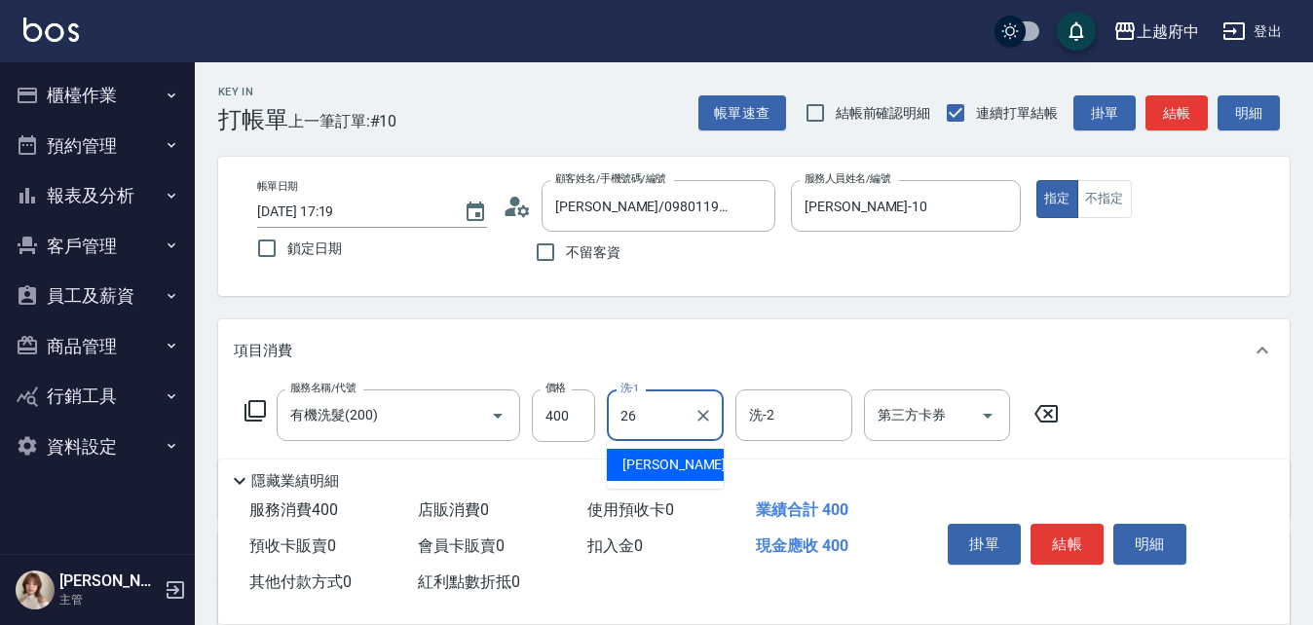
type input "邱子芹-26"
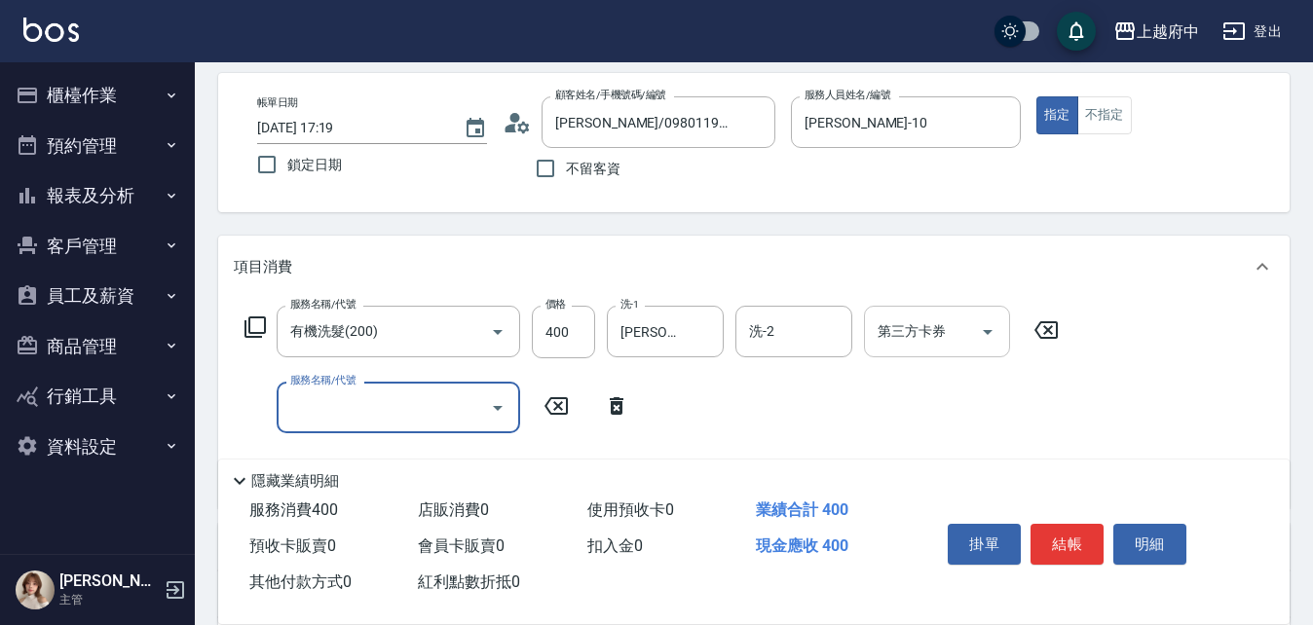
scroll to position [195, 0]
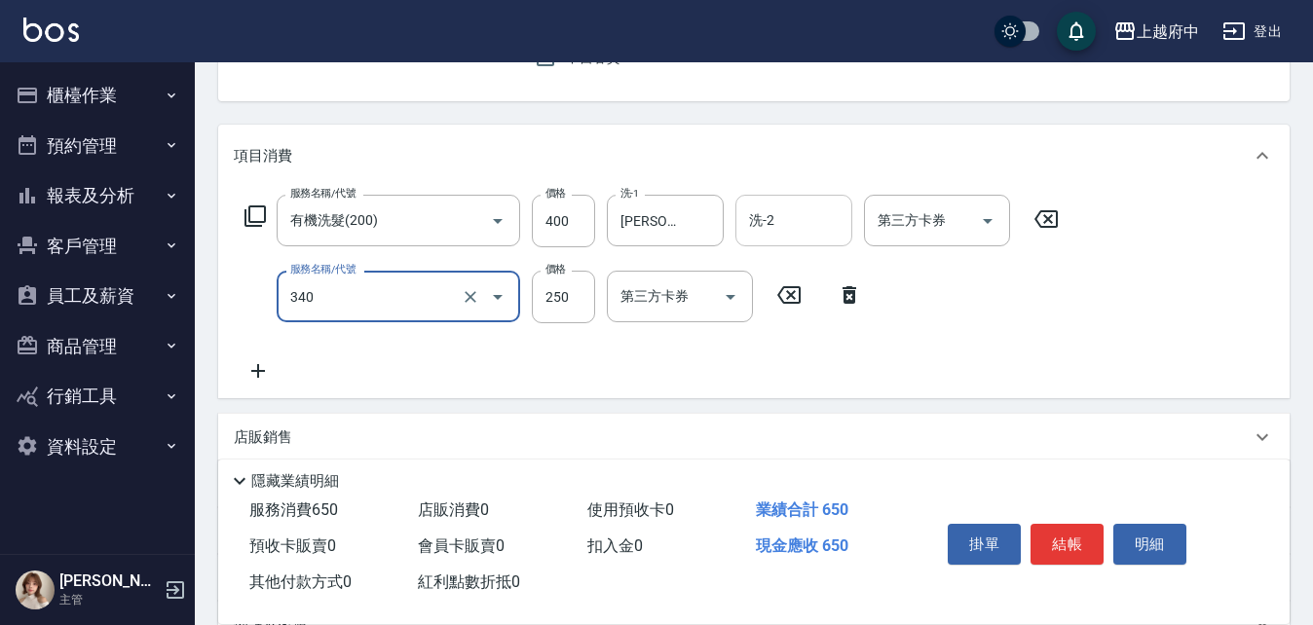
type input "剪髮(340)"
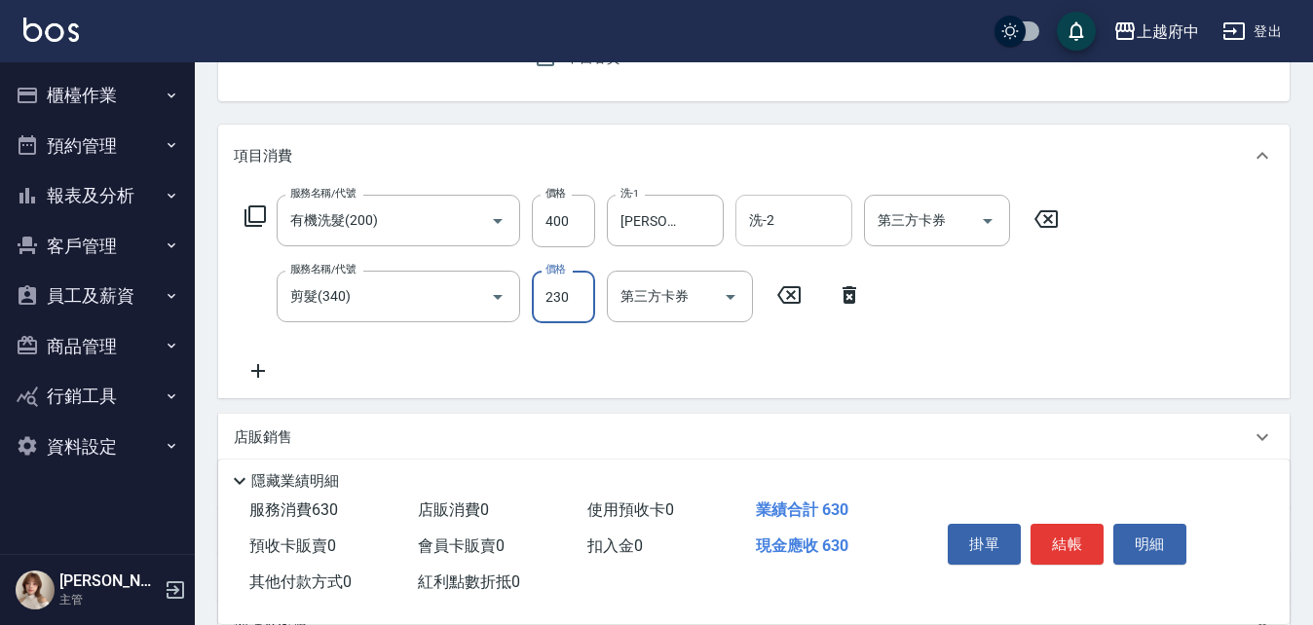
type input "230"
click at [759, 362] on div "服務名稱/代號 有機洗髮(200) 服務名稱/代號 價格 400 價格 洗-1 邱子芹-26 洗-1 洗-2 洗-2 第三方卡券 第三方卡券 服務名稱/代號 …" at bounding box center [652, 289] width 837 height 188
click at [1059, 537] on button "結帳" at bounding box center [1066, 544] width 73 height 41
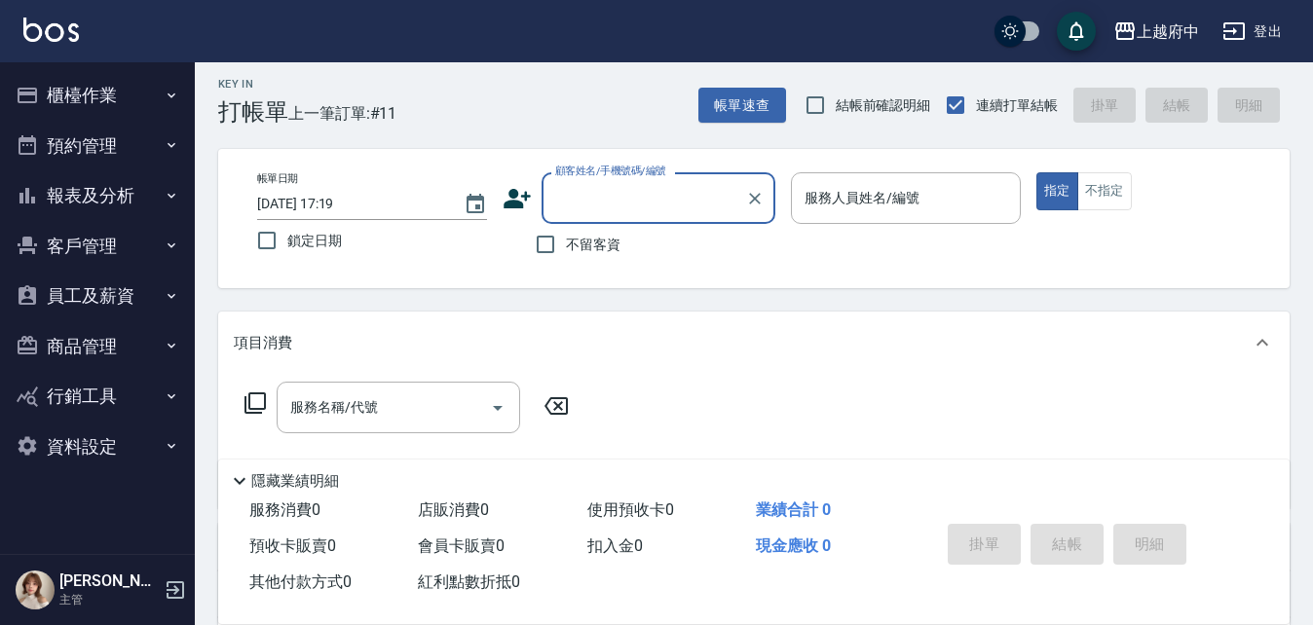
scroll to position [0, 0]
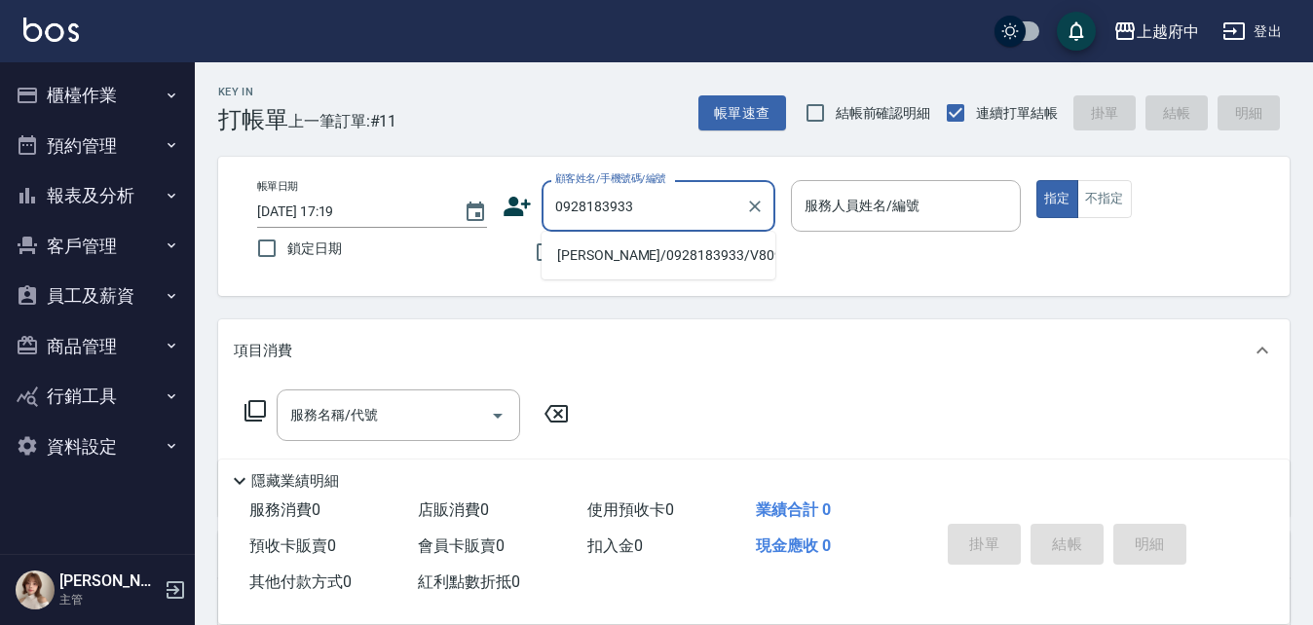
click at [654, 257] on li "林盈利/0928183933/V80974" at bounding box center [658, 256] width 234 height 32
type input "林盈利/0928183933/V80974"
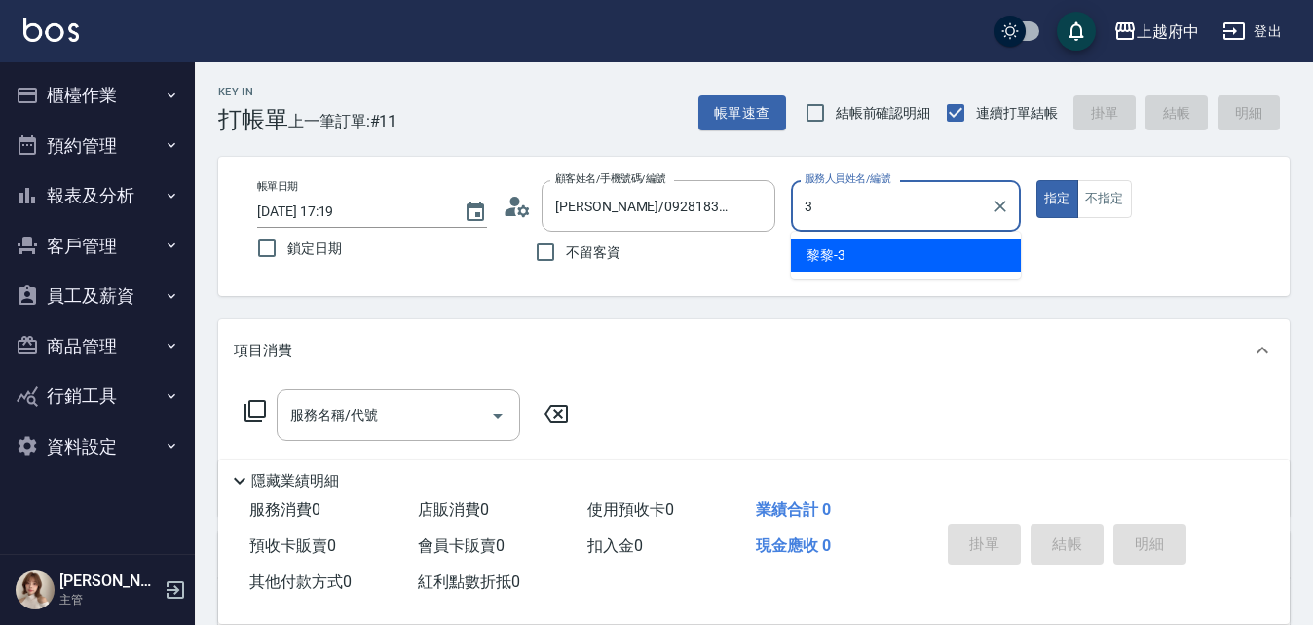
type input "黎黎-3"
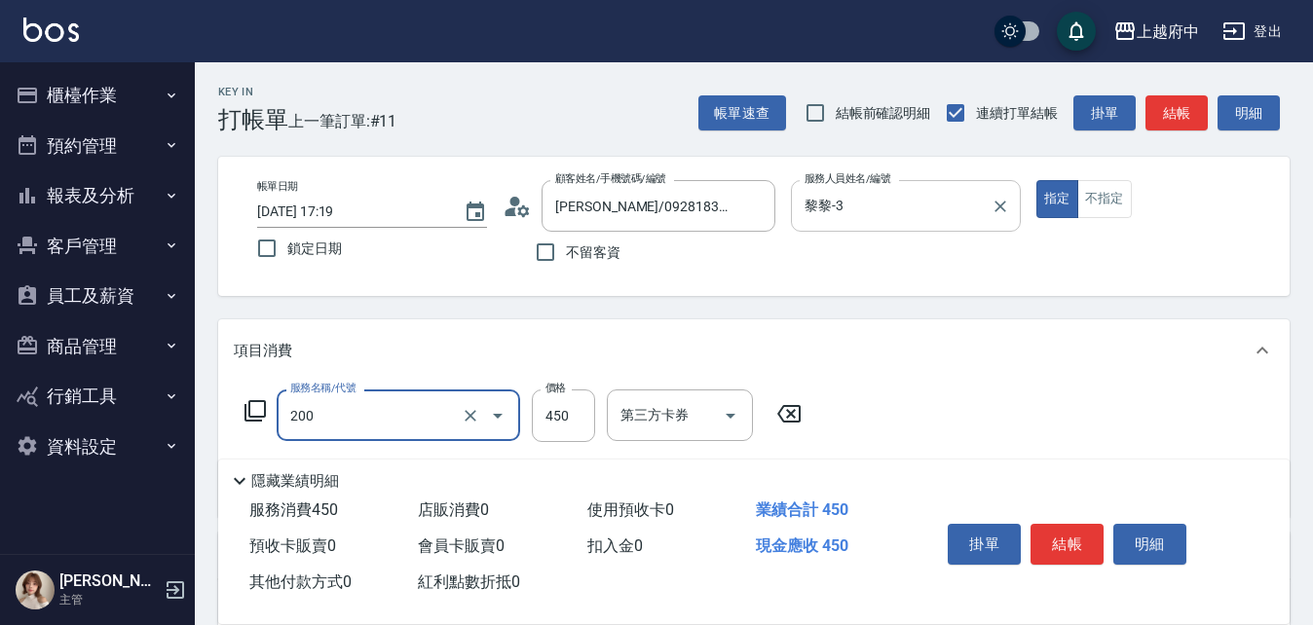
type input "有機洗髮(200)"
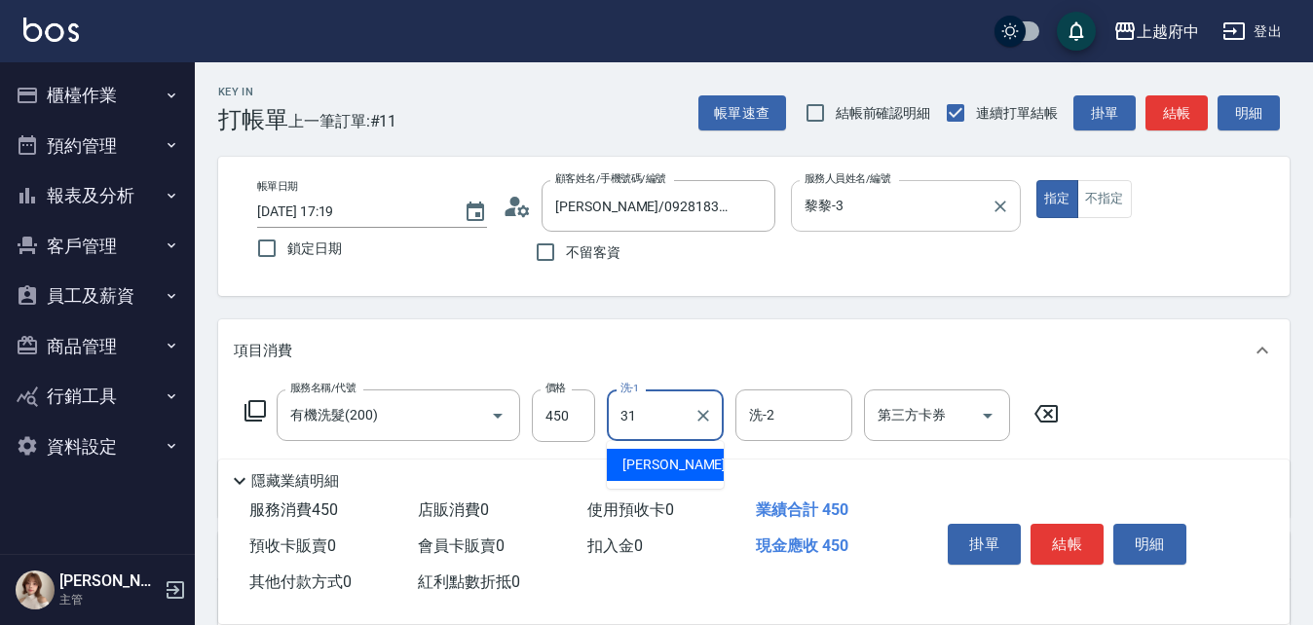
type input "王品云-31"
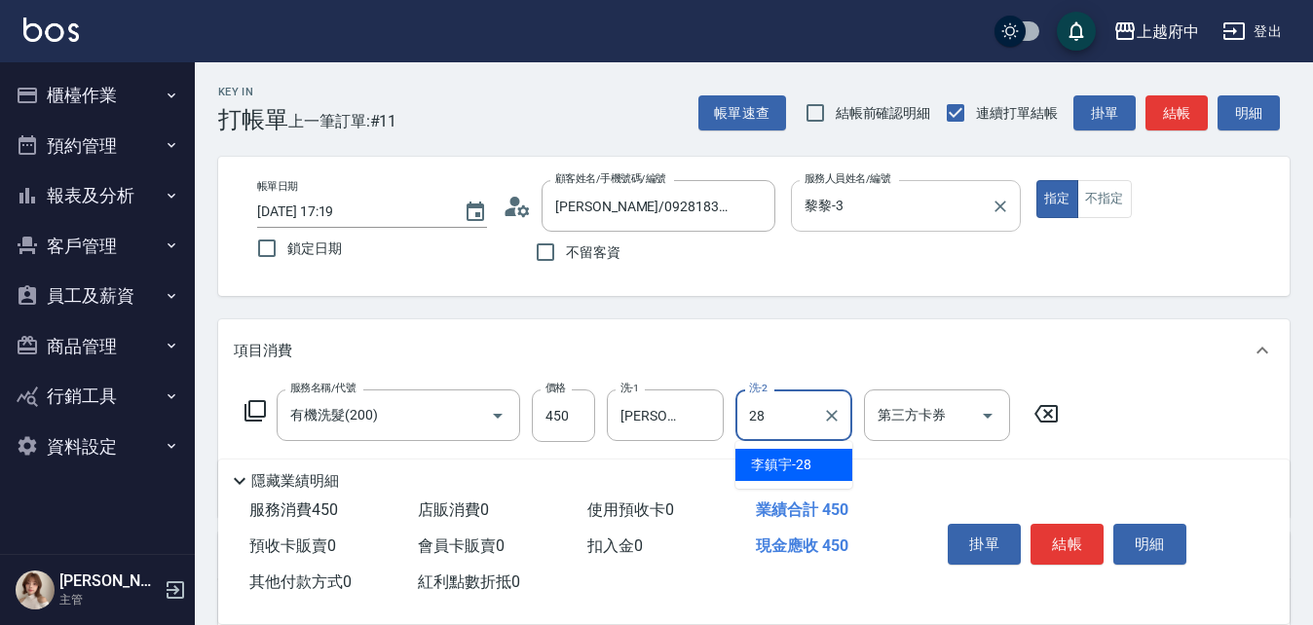
type input "李鎮宇-28"
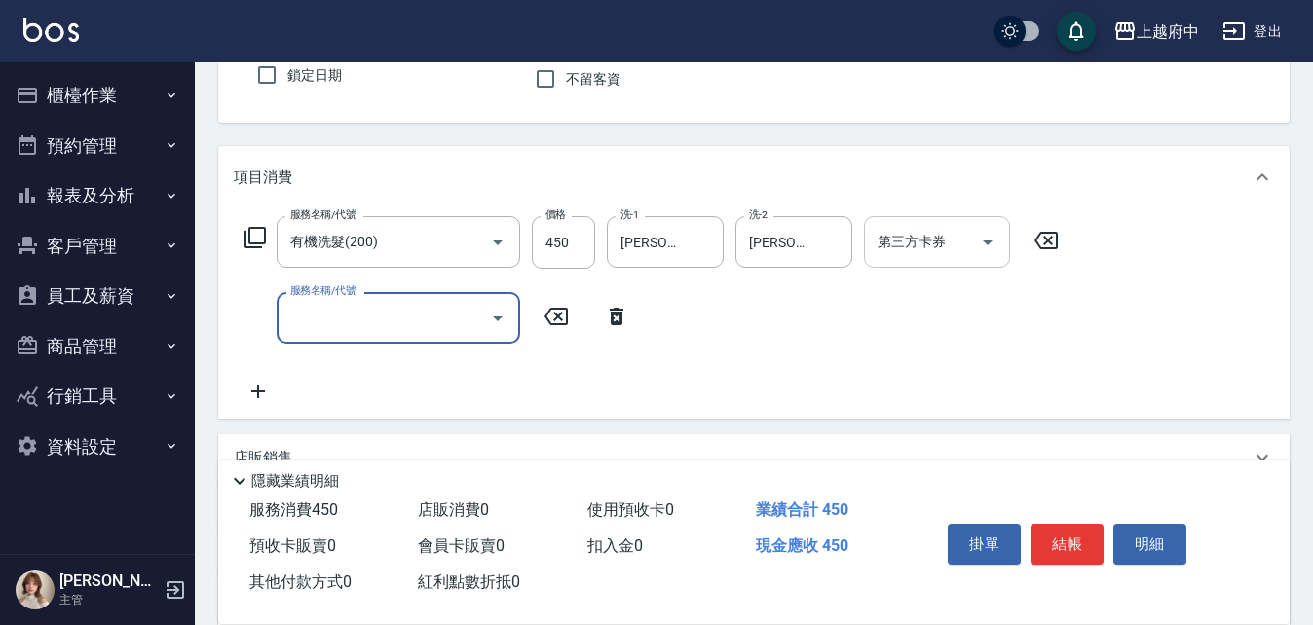
scroll to position [195, 0]
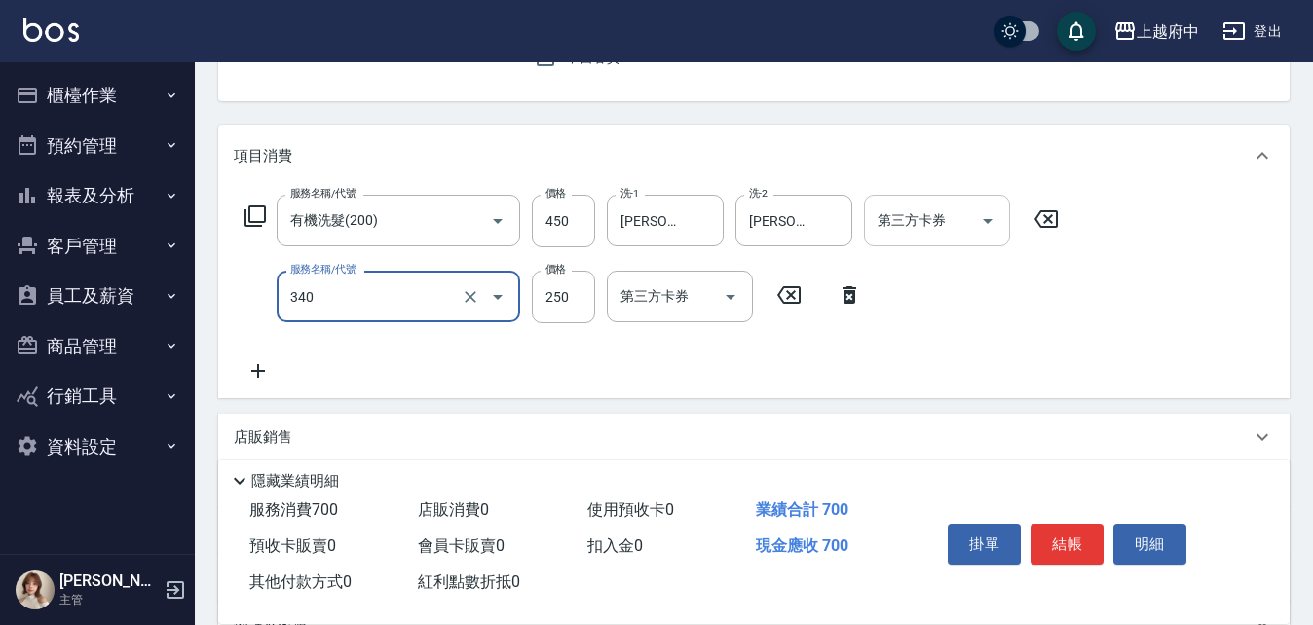
type input "剪髮(340)"
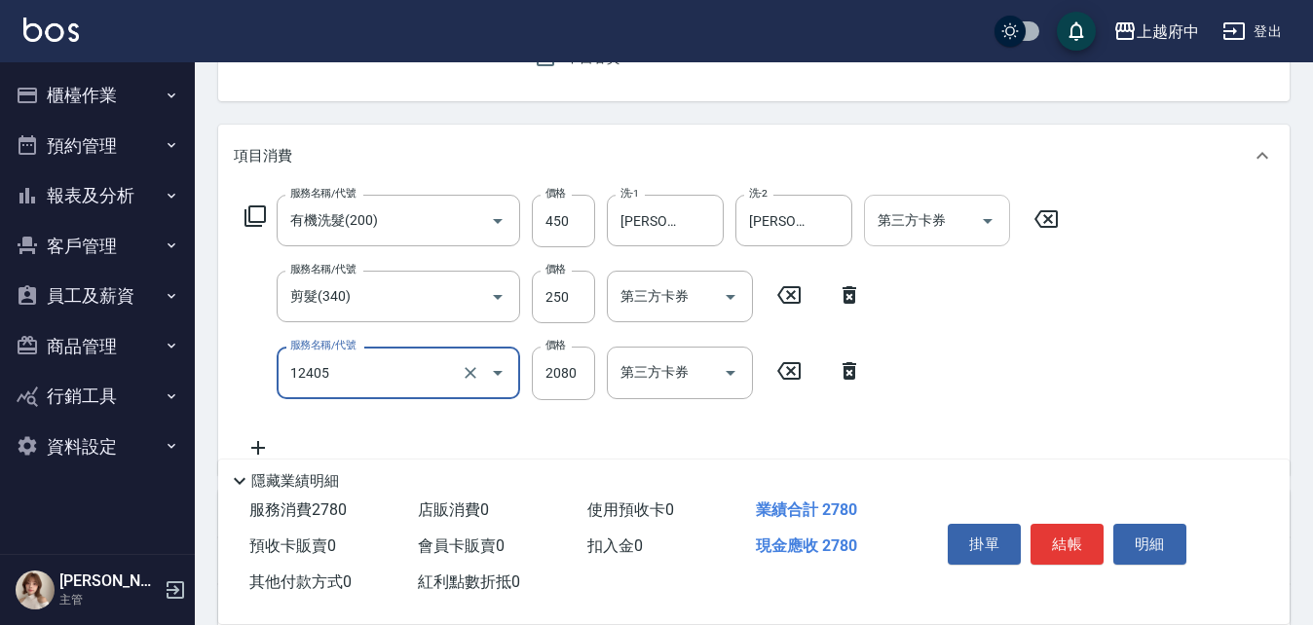
type input "染髮L(12405)"
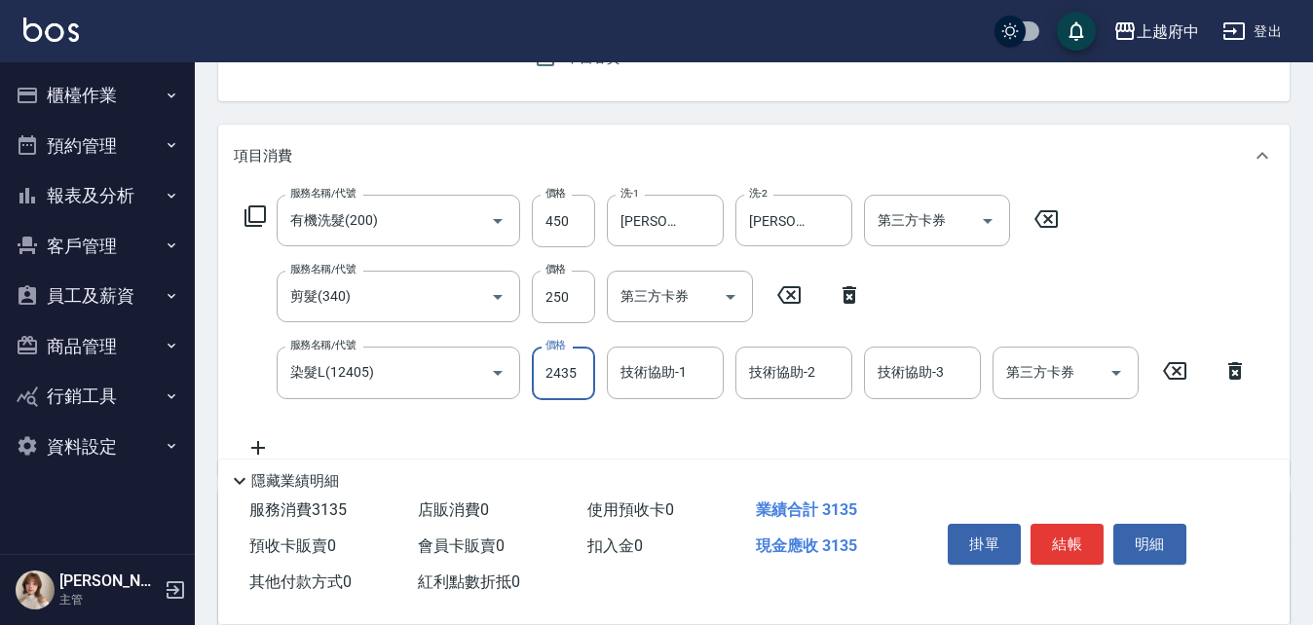
type input "2435"
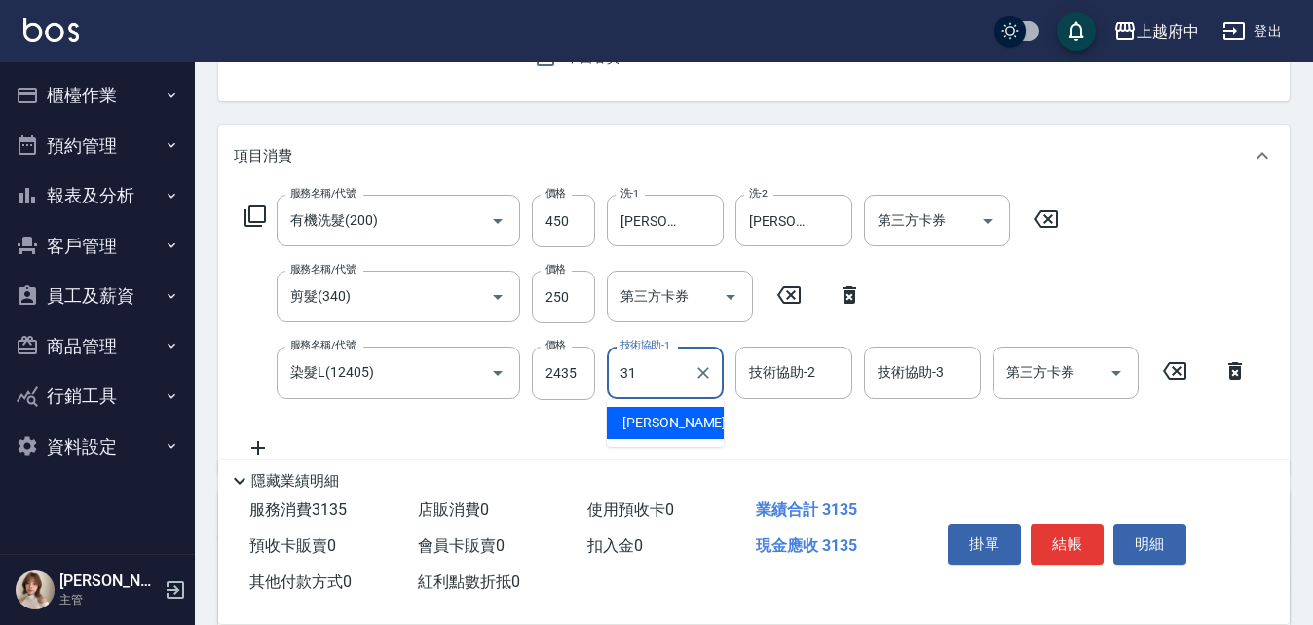
type input "王品云-31"
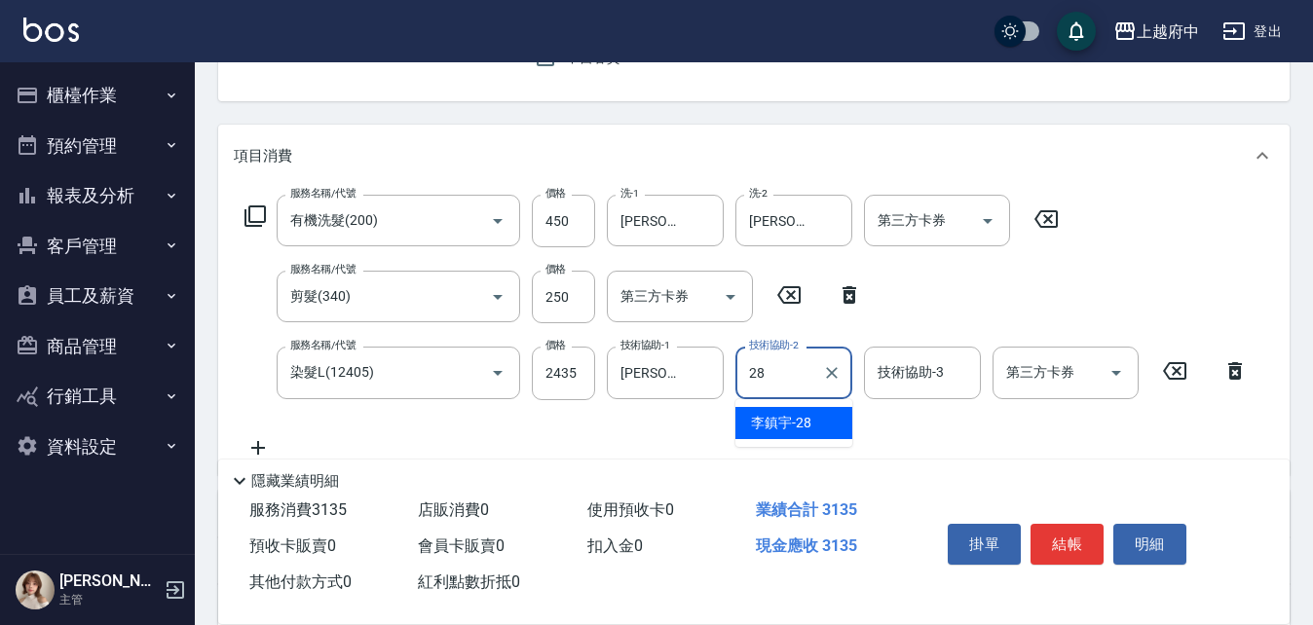
type input "李鎮宇-28"
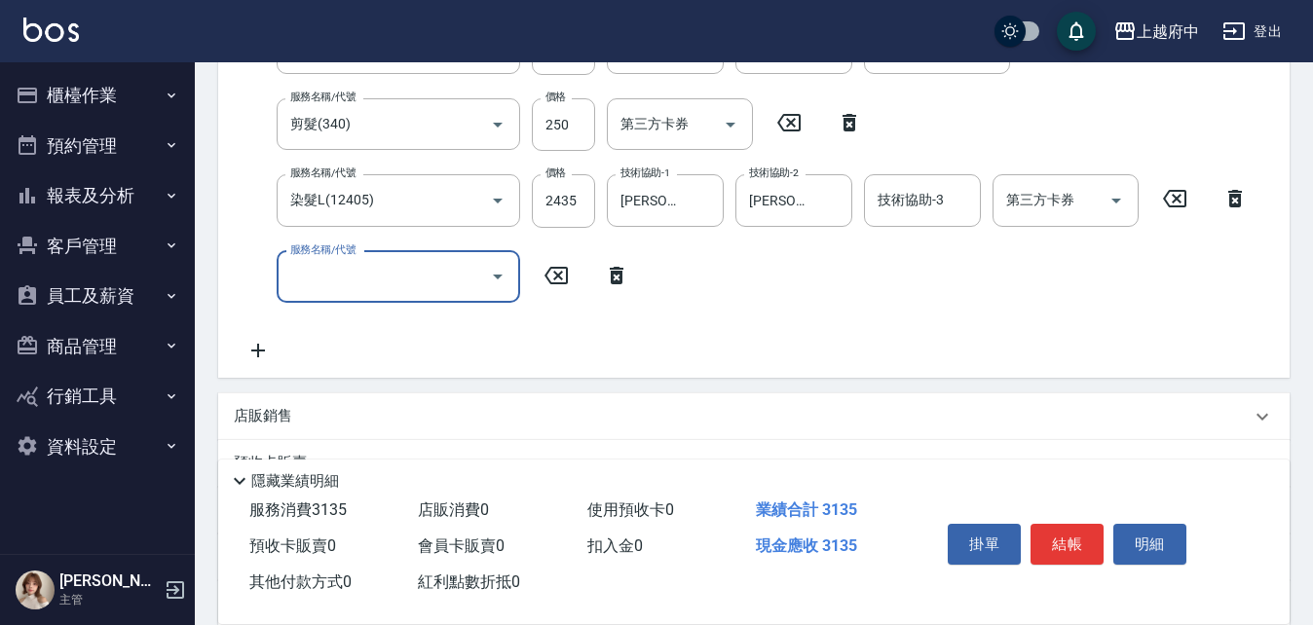
scroll to position [390, 0]
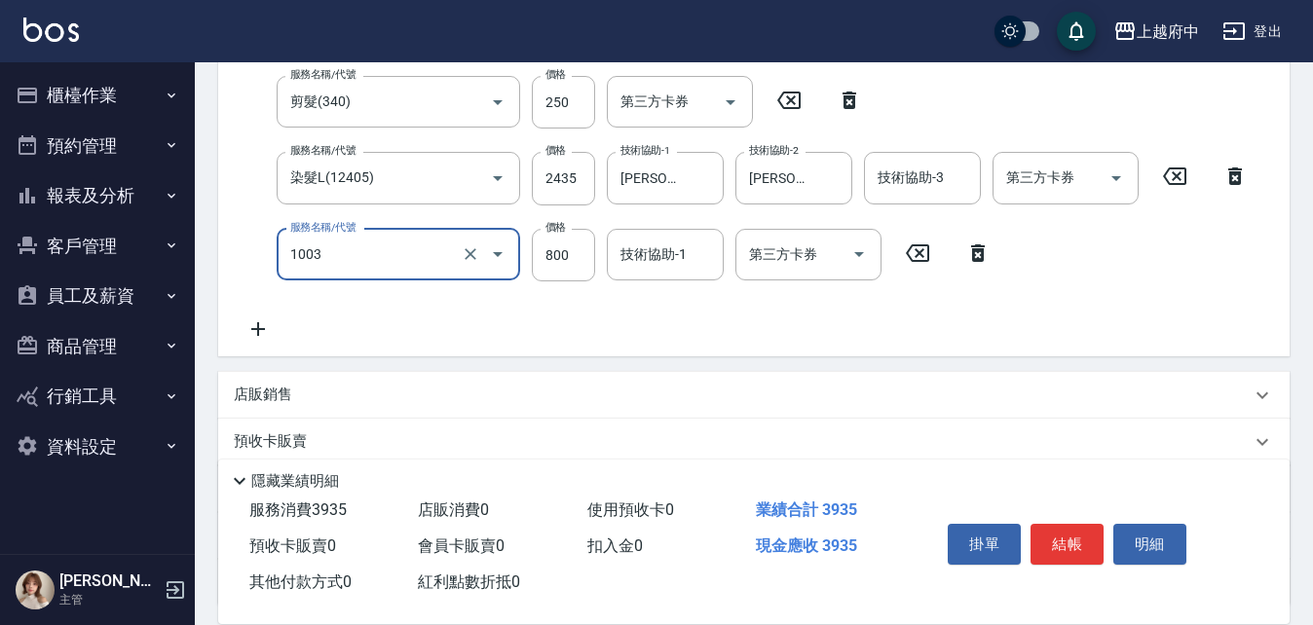
type input "+升級結構染 (含隔離)(1003)"
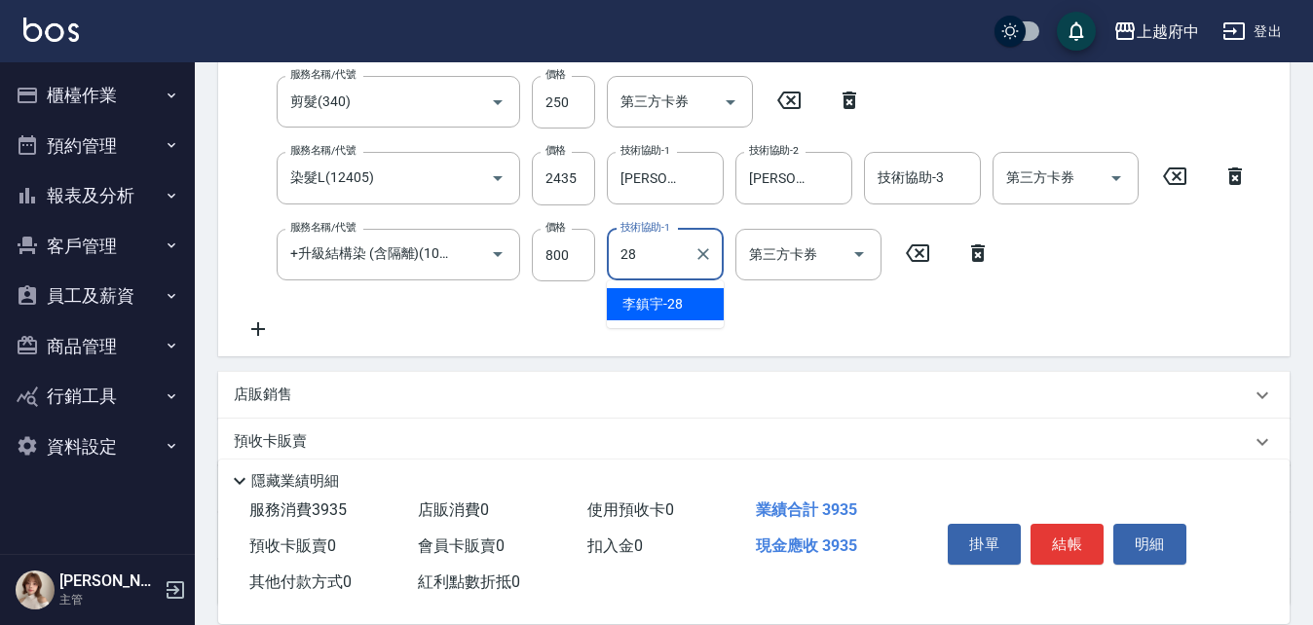
type input "李鎮宇-28"
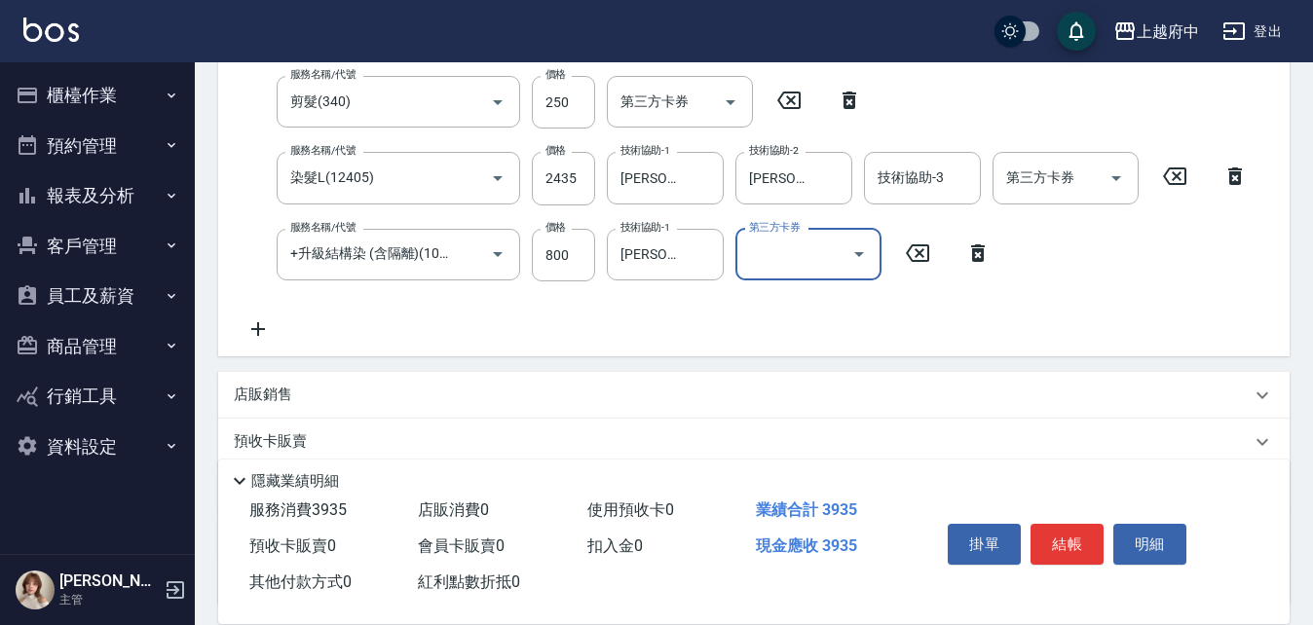
click at [778, 332] on div "服務名稱/代號 有機洗髮(200) 服務名稱/代號 價格 450 價格 洗-1 王品云-31 洗-1 洗-2 李鎮宇-28 洗-2 第三方卡券 第三方卡券 服…" at bounding box center [746, 170] width 1025 height 341
click at [250, 328] on icon at bounding box center [258, 328] width 49 height 23
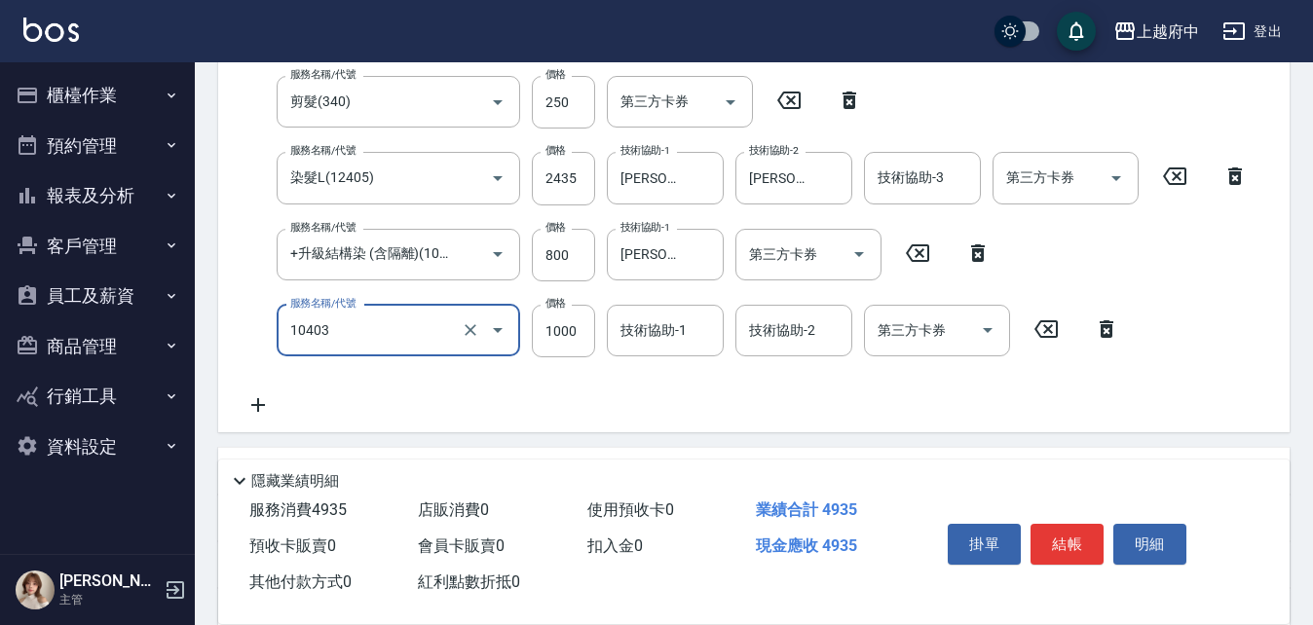
type input "晶漾深層護髮(10403)"
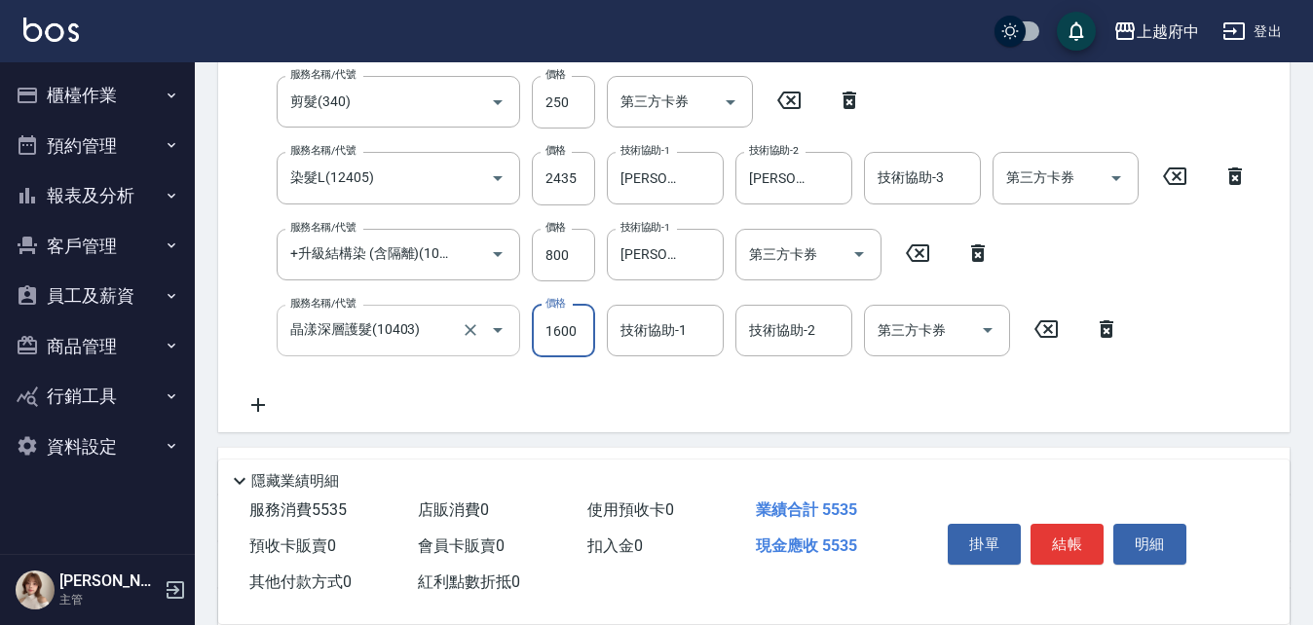
type input "1600"
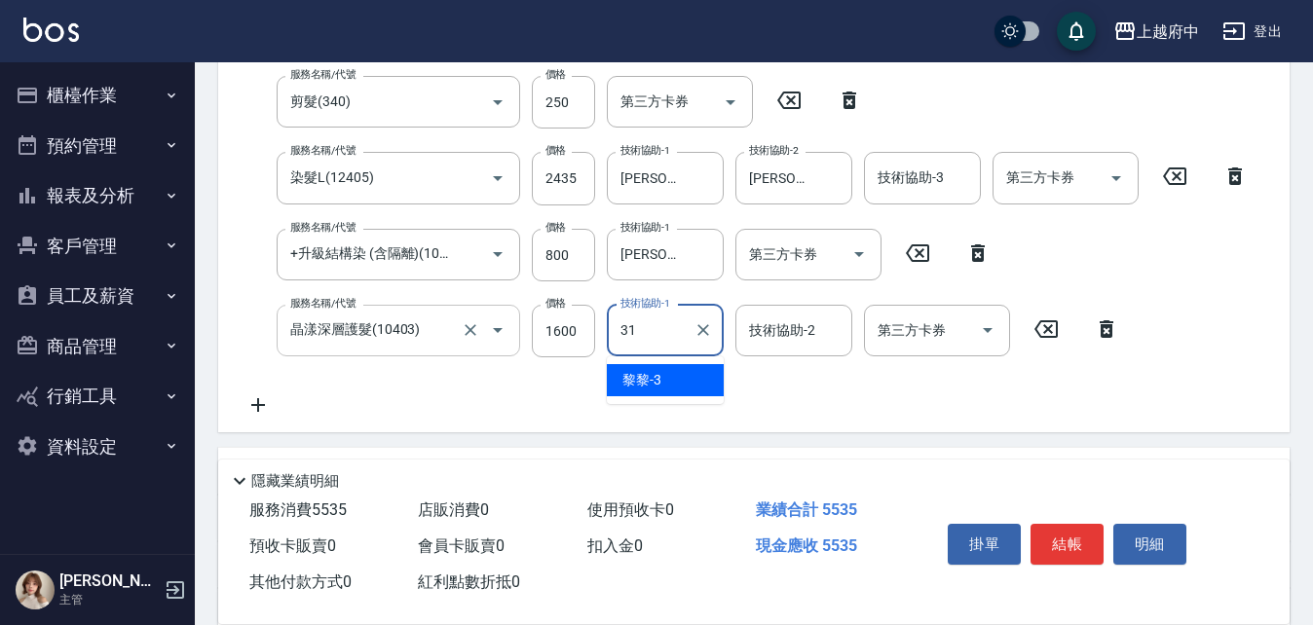
type input "王品云-31"
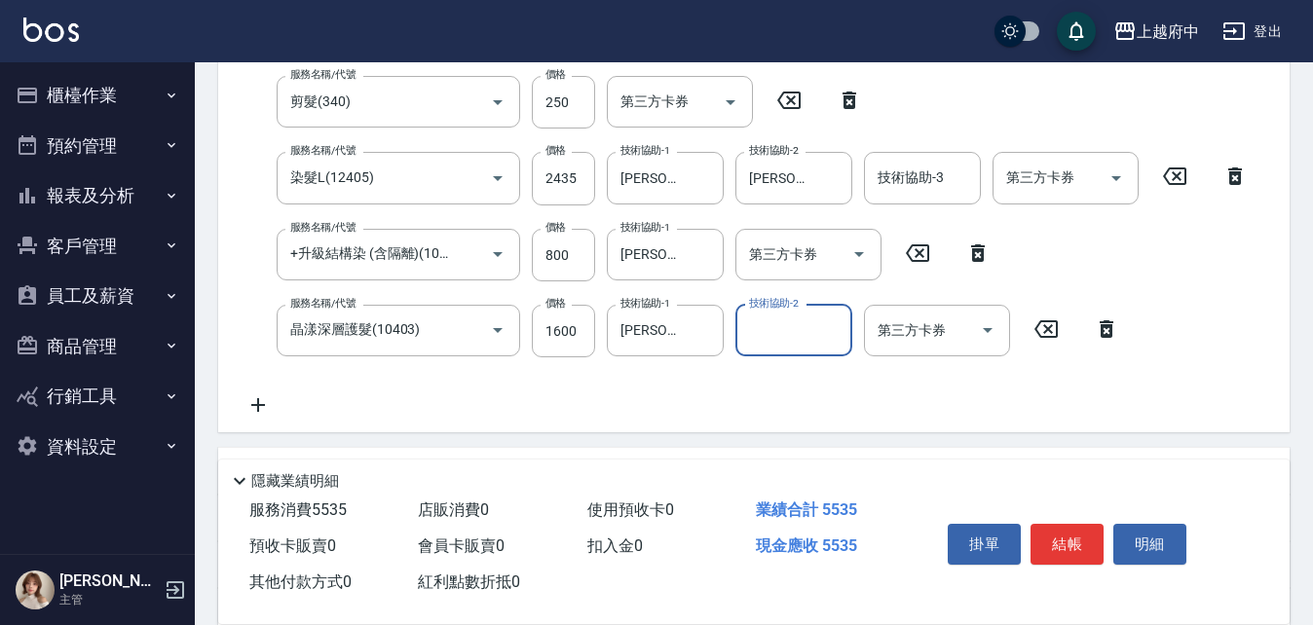
click at [623, 394] on div "服務名稱/代號 有機洗髮(200) 服務名稱/代號 價格 450 價格 洗-1 王品云-31 洗-1 洗-2 李鎮宇-28 洗-2 第三方卡券 第三方卡券 服…" at bounding box center [746, 208] width 1025 height 417
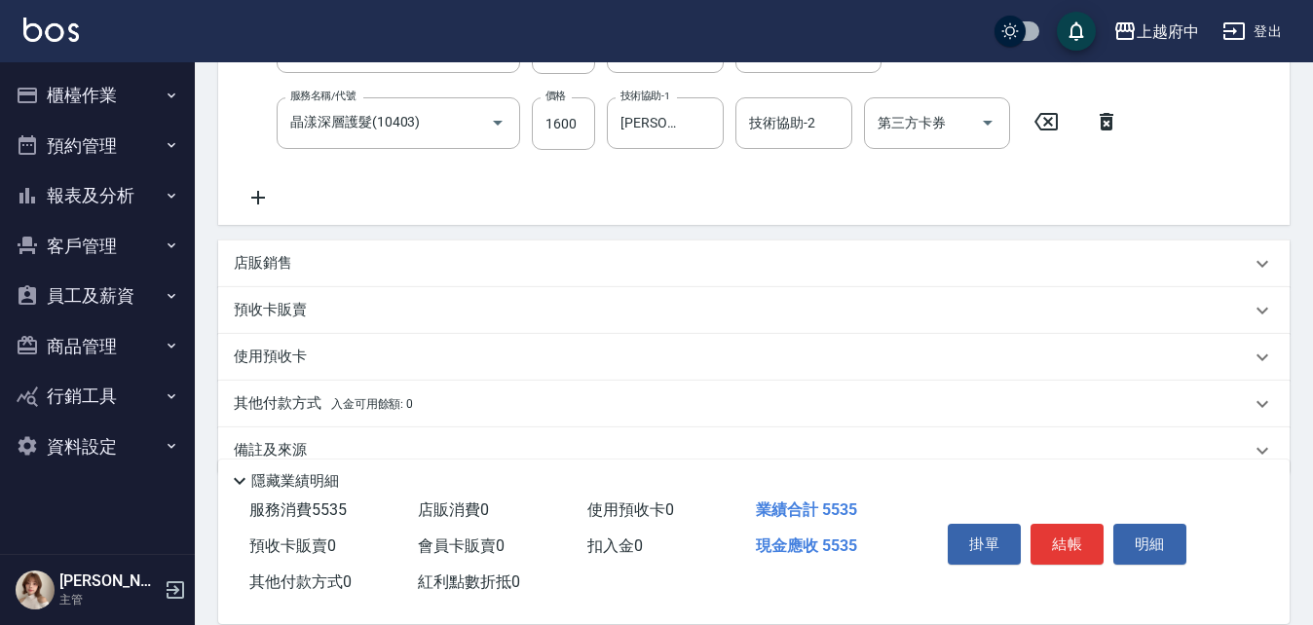
scroll to position [633, 0]
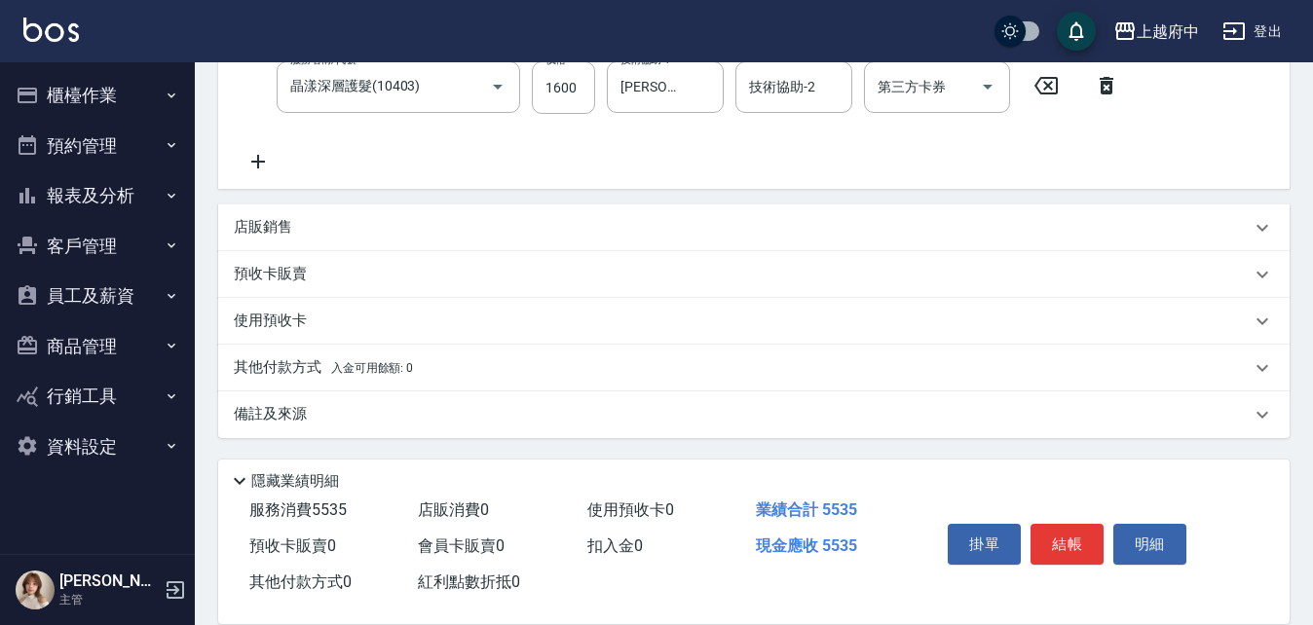
click at [273, 364] on p "其他付款方式 入金可用餘額: 0" at bounding box center [323, 367] width 179 height 21
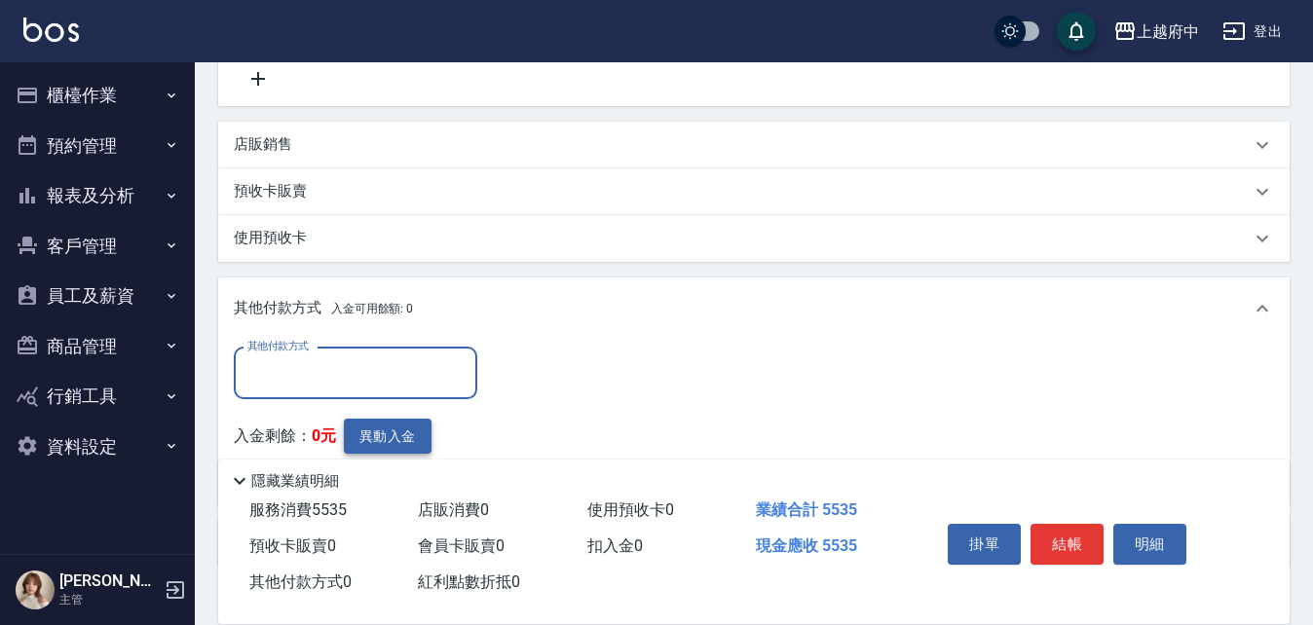
scroll to position [828, 0]
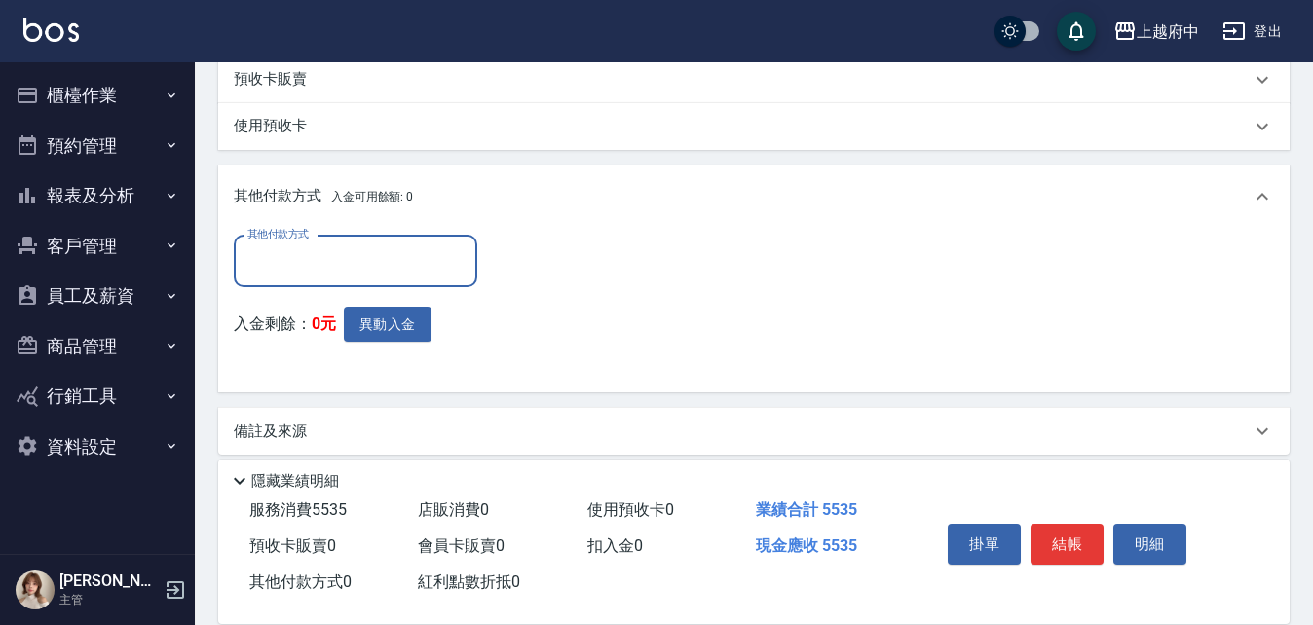
click at [306, 268] on input "其他付款方式" at bounding box center [355, 261] width 226 height 34
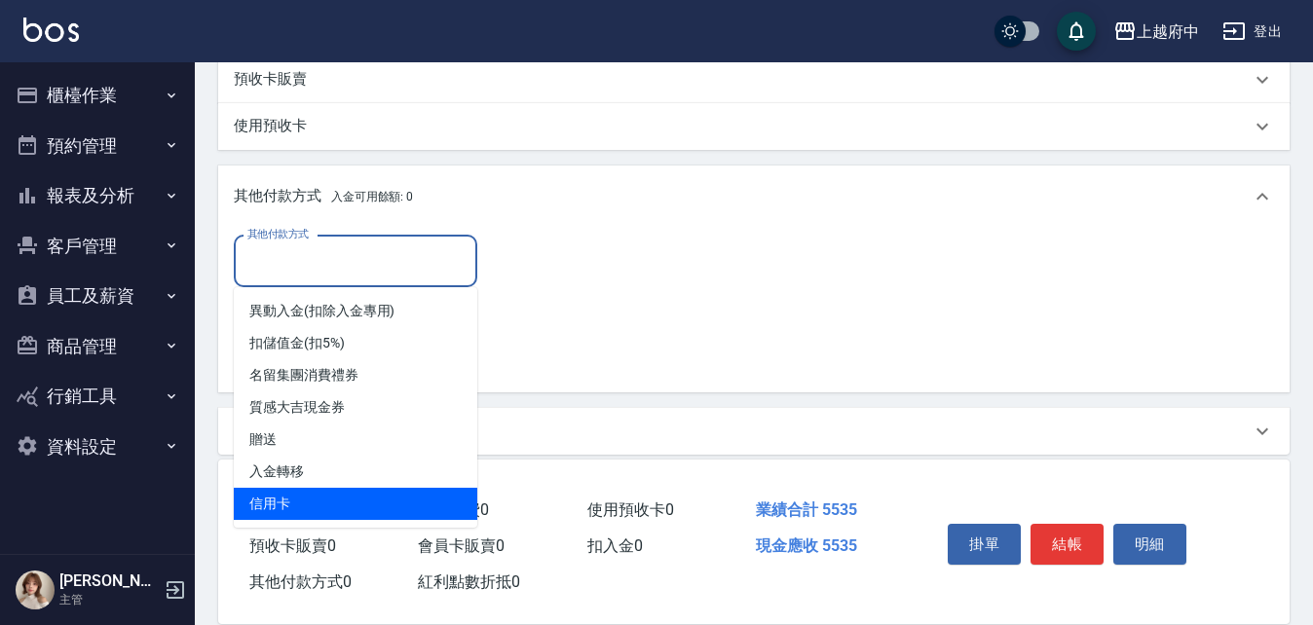
click at [269, 499] on span "信用卡" at bounding box center [355, 504] width 243 height 32
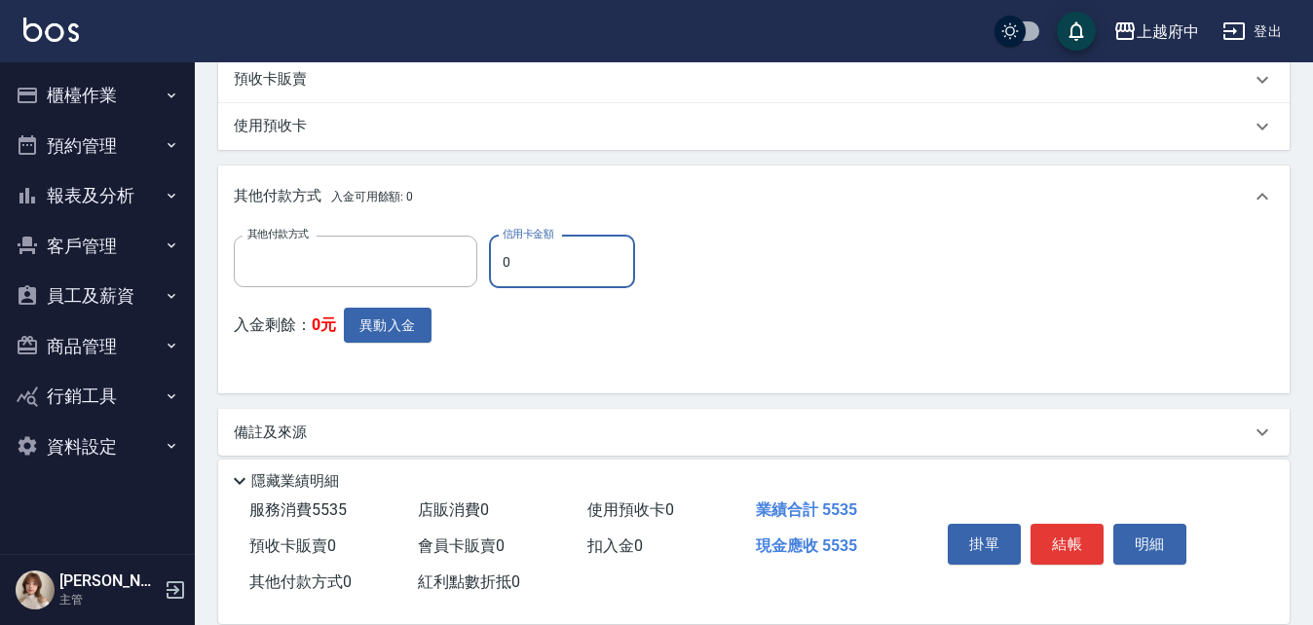
type input "信用卡"
drag, startPoint x: 519, startPoint y: 261, endPoint x: 491, endPoint y: 262, distance: 28.3
click at [491, 262] on input "0" at bounding box center [562, 262] width 146 height 53
type input "5535"
click at [943, 321] on div "其他付款方式 信用卡 其他付款方式 信用卡金額 5535 信用卡金額 入金剩餘： 0元 異動入金" at bounding box center [754, 307] width 1040 height 143
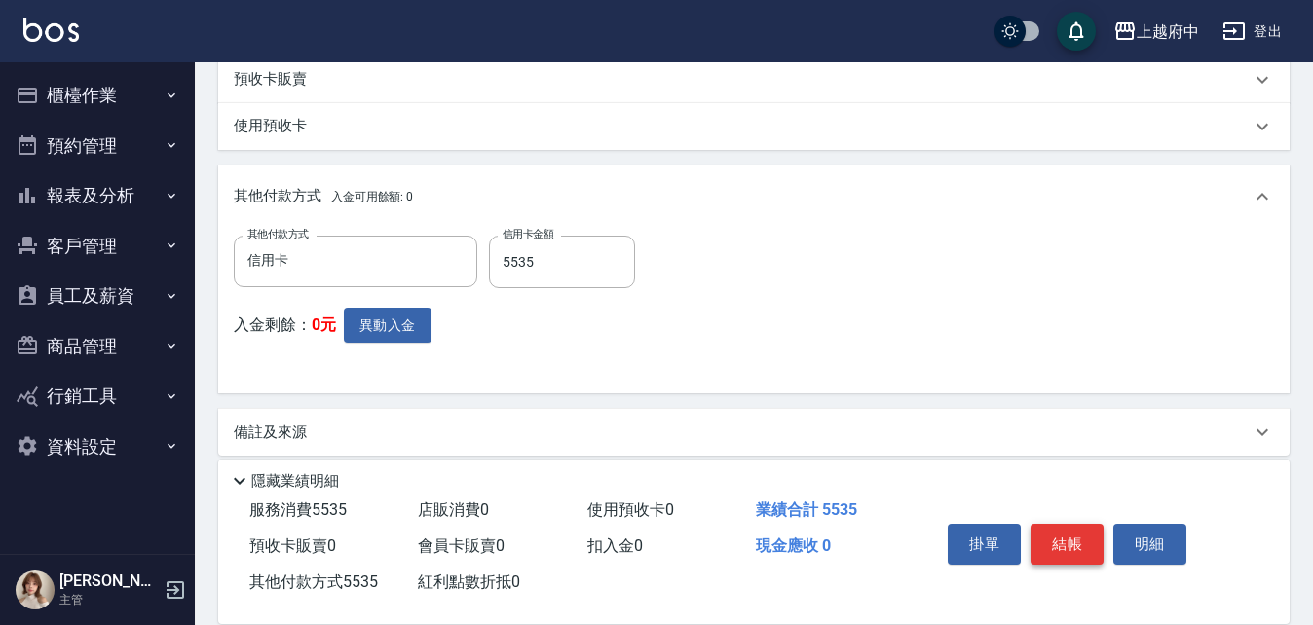
click at [1067, 534] on button "結帳" at bounding box center [1066, 544] width 73 height 41
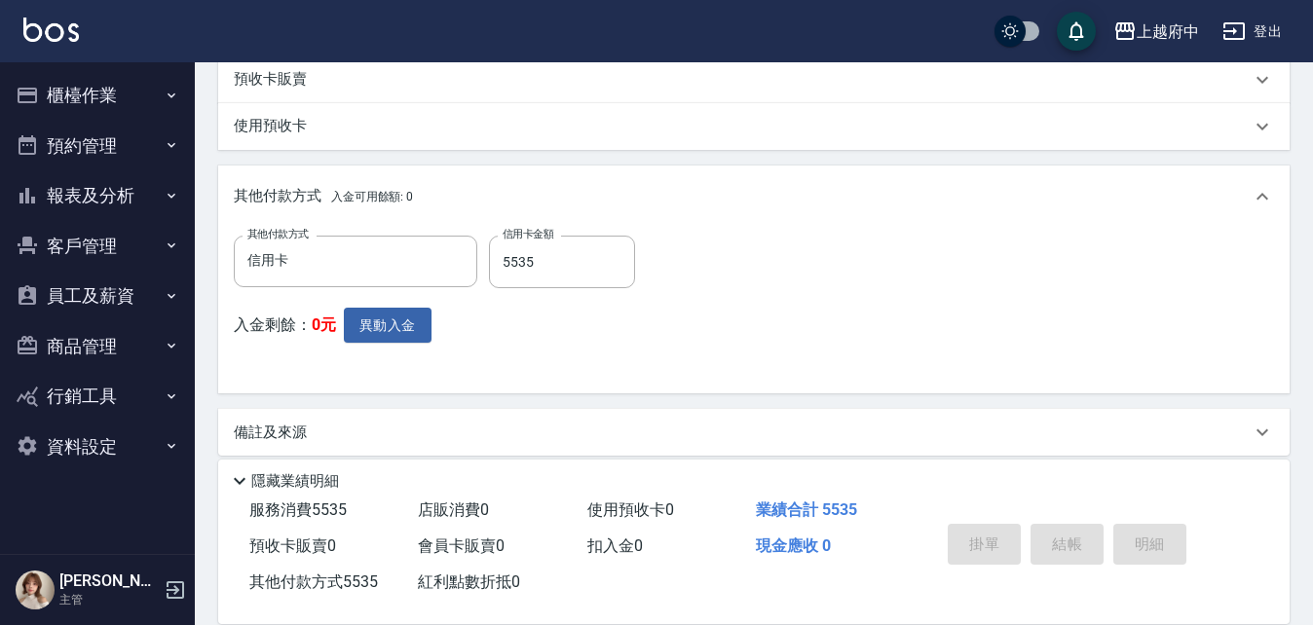
type input "2025/08/15 17:27"
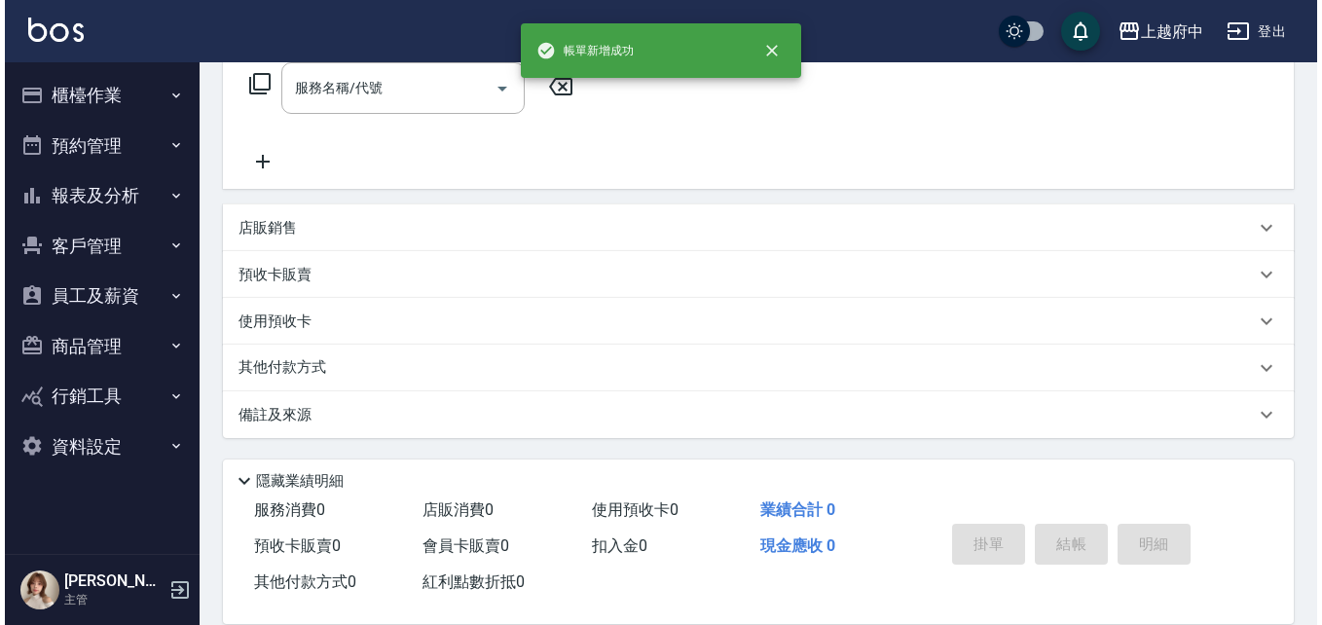
scroll to position [0, 0]
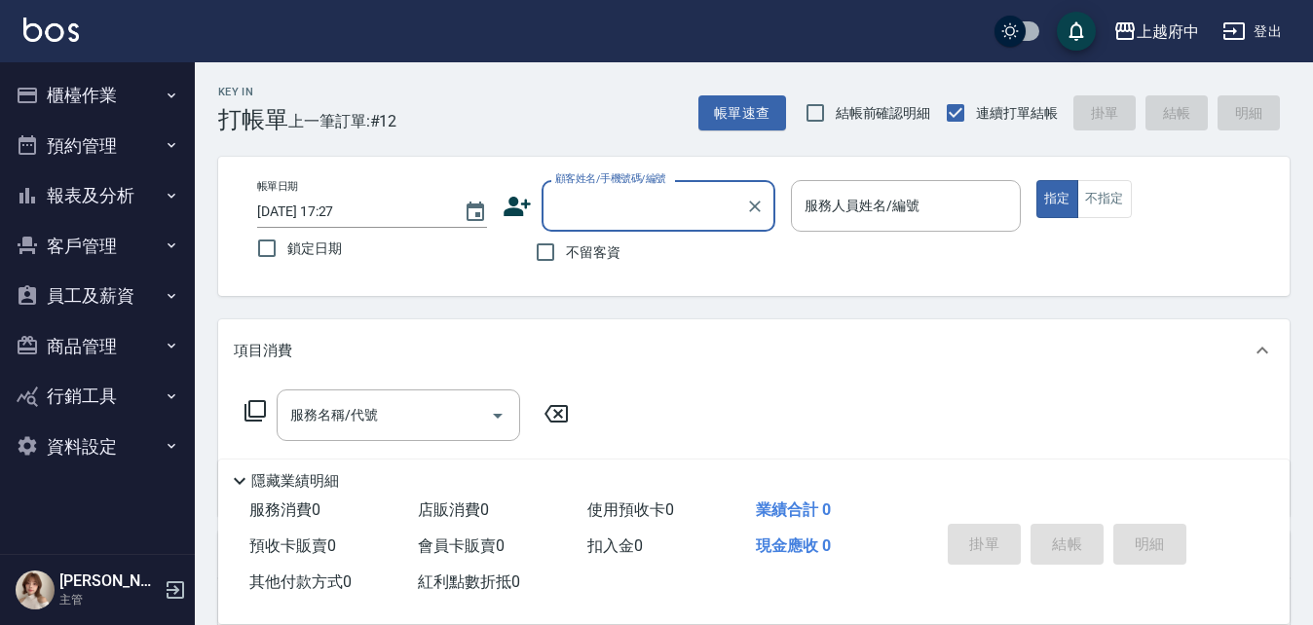
click at [512, 210] on icon at bounding box center [516, 206] width 27 height 19
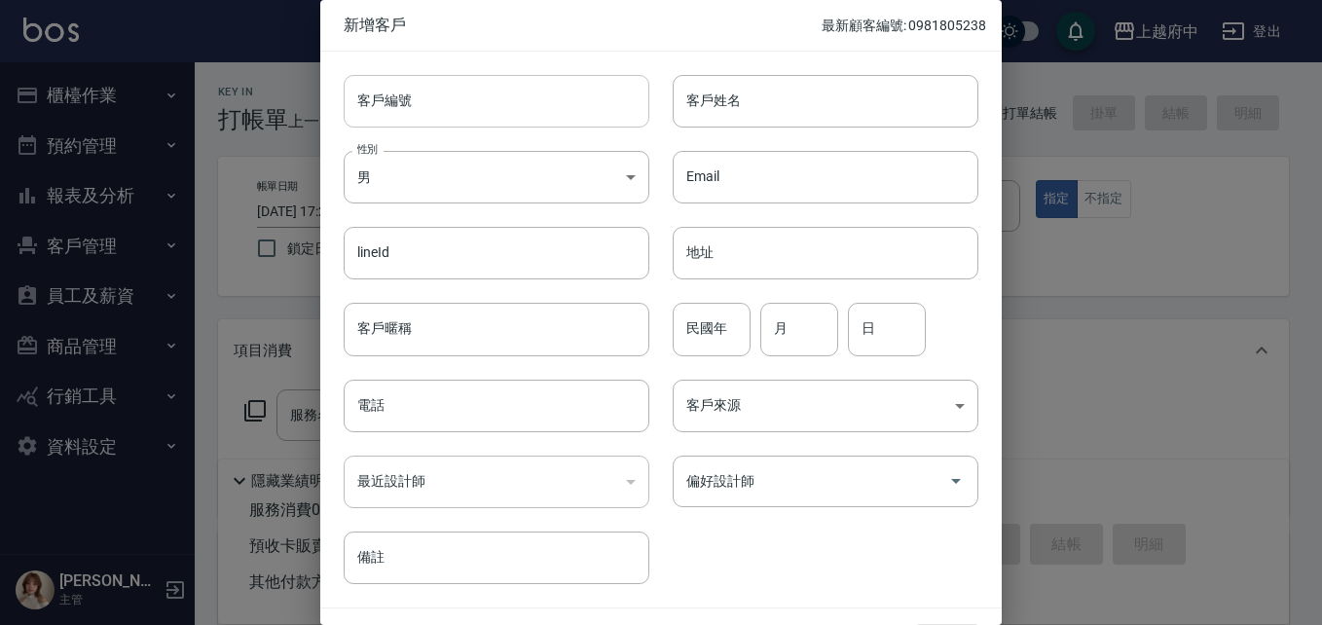
click at [427, 109] on input "客戶編號" at bounding box center [497, 101] width 306 height 53
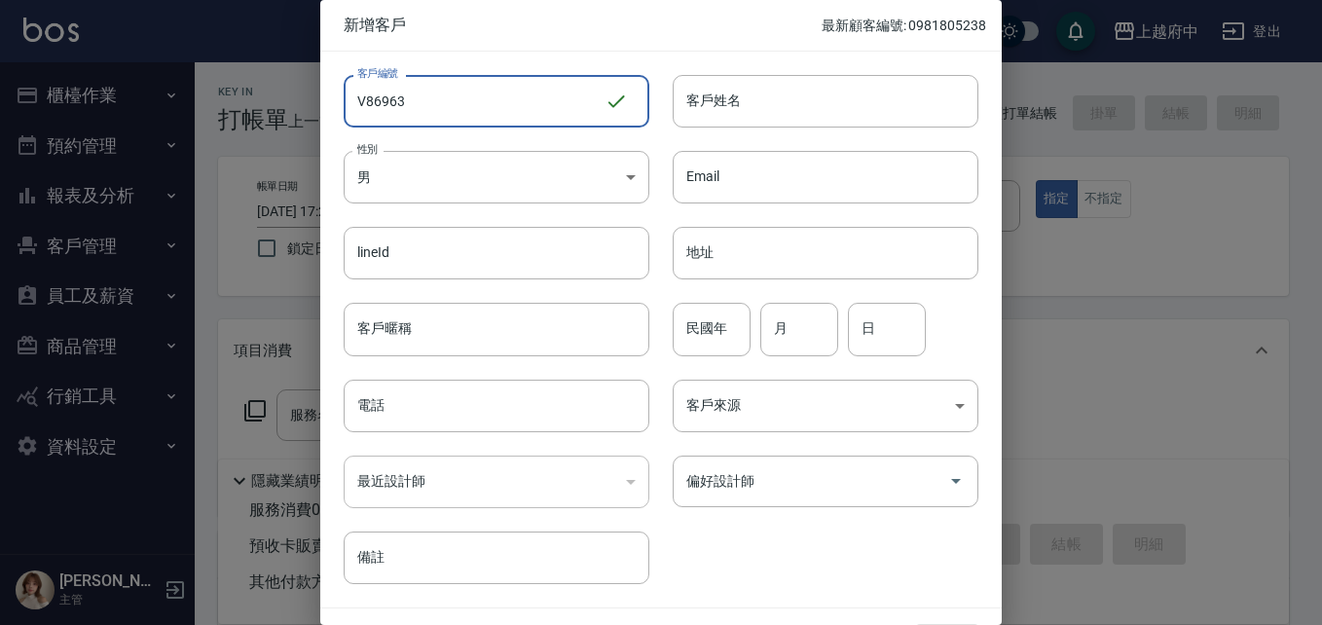
drag, startPoint x: 419, startPoint y: 111, endPoint x: 363, endPoint y: 111, distance: 55.5
click at [377, 118] on input "V86963" at bounding box center [474, 101] width 261 height 53
click at [414, 99] on input "V86963" at bounding box center [474, 101] width 261 height 53
drag, startPoint x: 415, startPoint y: 106, endPoint x: 354, endPoint y: 106, distance: 60.4
click at [354, 106] on input "V86963" at bounding box center [474, 101] width 261 height 53
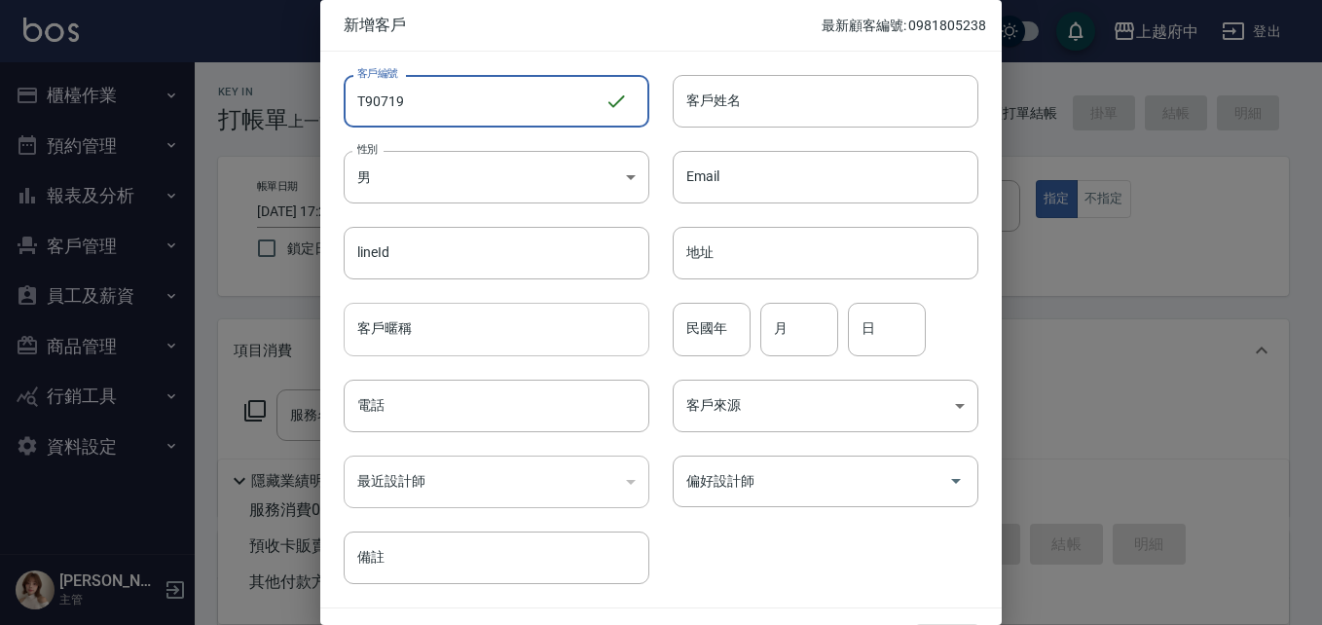
type input "T90719"
click at [489, 338] on input "客戶暱稱" at bounding box center [497, 329] width 306 height 53
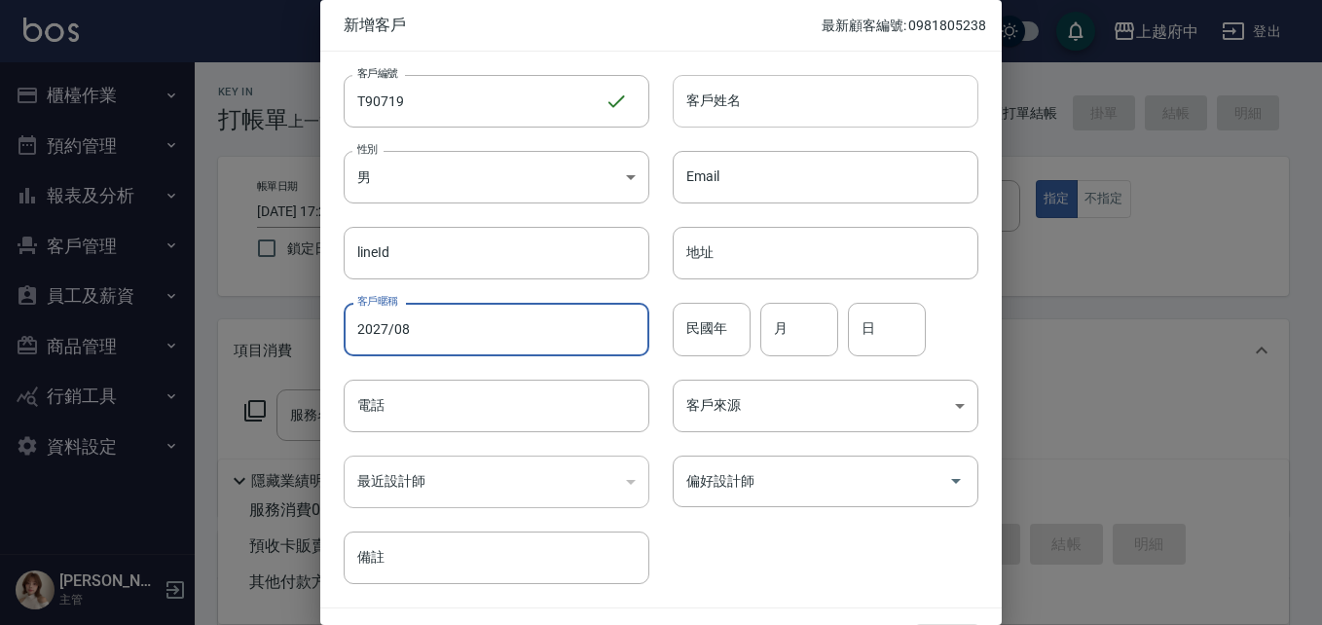
type input "2027/08"
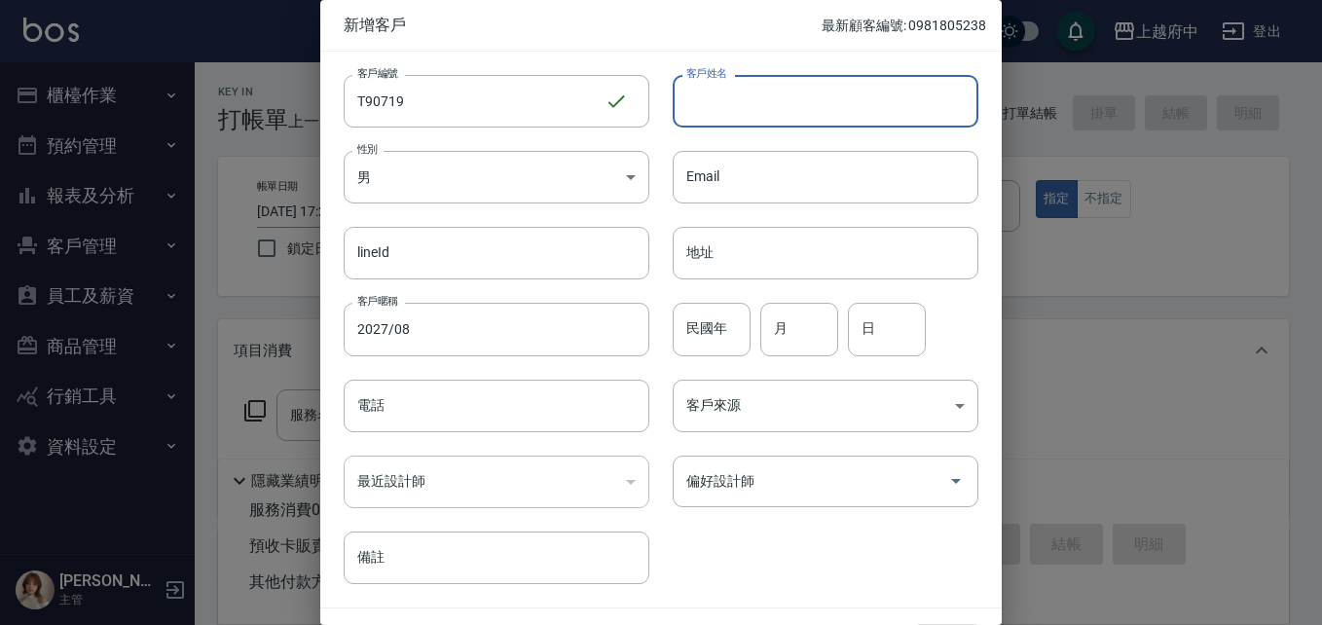
click at [734, 106] on input "客戶姓名" at bounding box center [826, 101] width 306 height 53
type input "C"
type input "行"
type input "黃程軒"
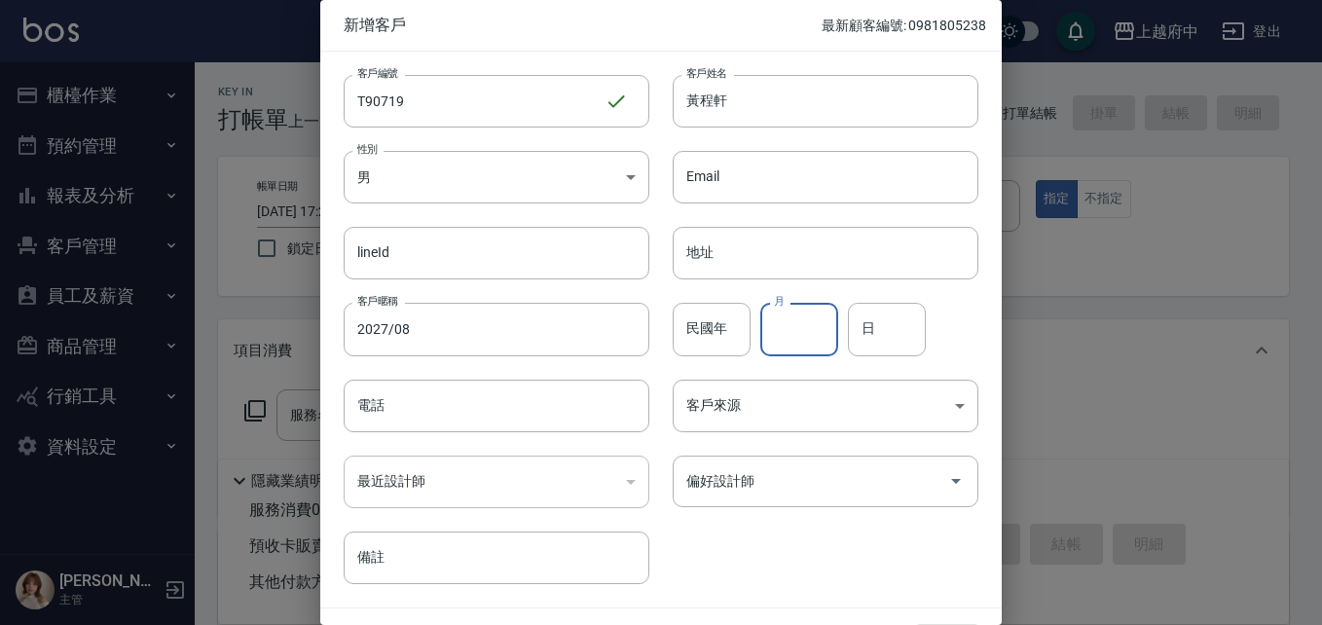
click at [770, 329] on input "月" at bounding box center [800, 329] width 78 height 53
type input "12"
click at [859, 335] on input "日" at bounding box center [887, 329] width 78 height 53
type input "3"
click at [716, 332] on input "民國年" at bounding box center [712, 329] width 78 height 53
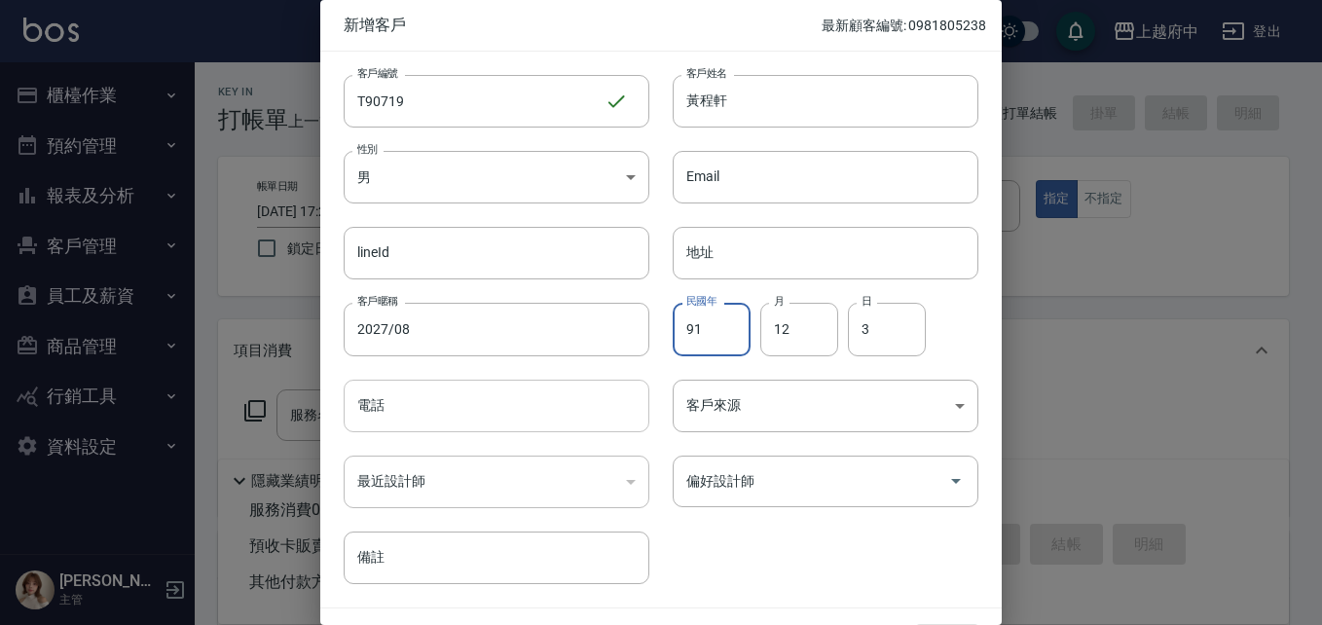
type input "91"
click at [393, 409] on input "電話" at bounding box center [497, 406] width 306 height 53
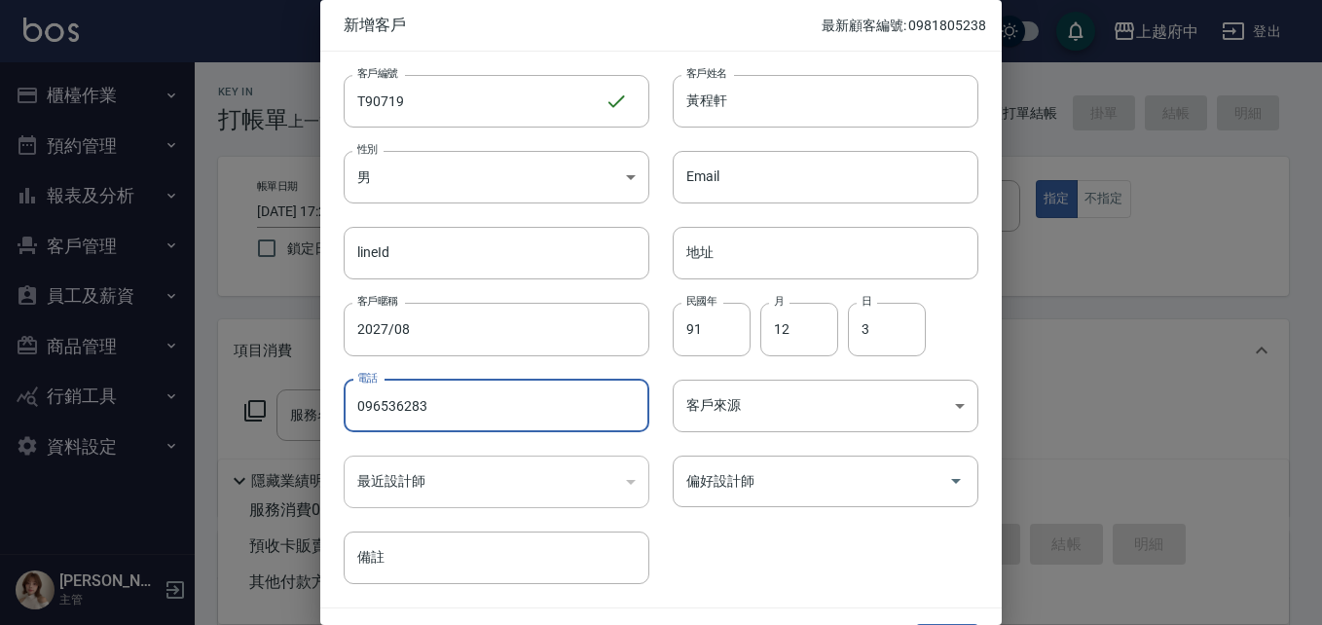
click at [390, 408] on input "096536283" at bounding box center [497, 406] width 306 height 53
type input "0965336283"
click at [775, 558] on div "客戶編號 T90719 ​ 客戶編號 客戶姓名 黃程軒 客戶姓名 性別 男 MALE 性別 Email Email lineId lineId 地址 地址 客…" at bounding box center [649, 318] width 658 height 533
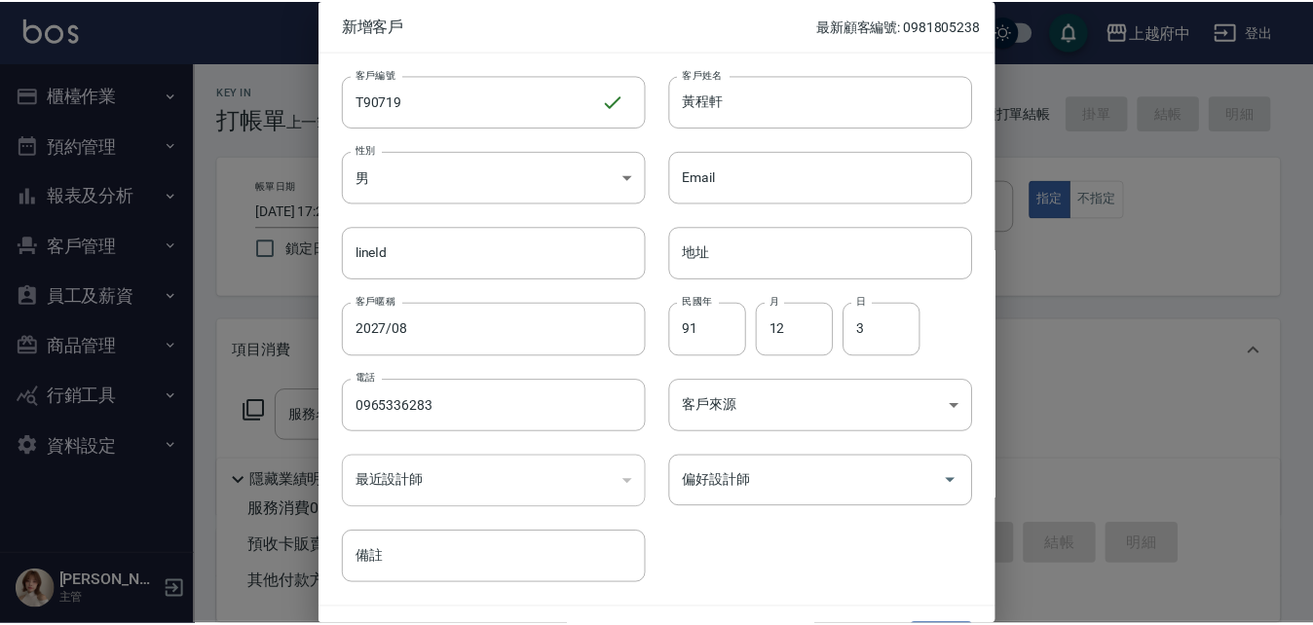
scroll to position [50, 0]
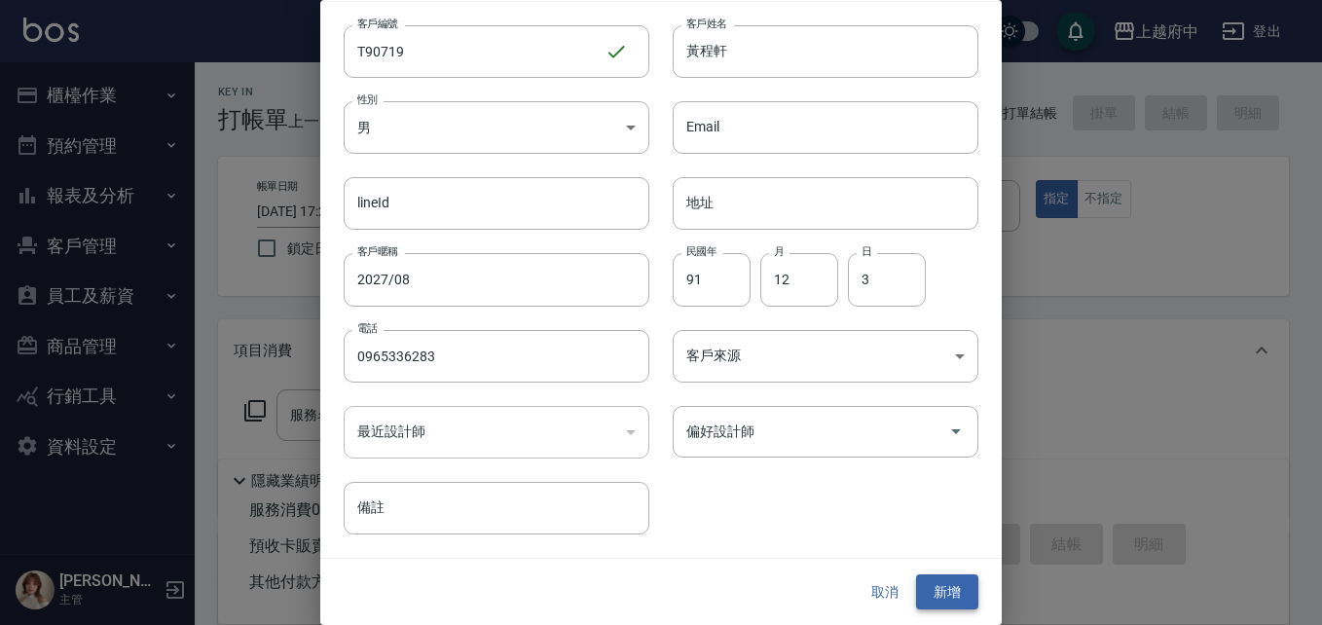
click at [942, 586] on button "新增" at bounding box center [947, 593] width 62 height 36
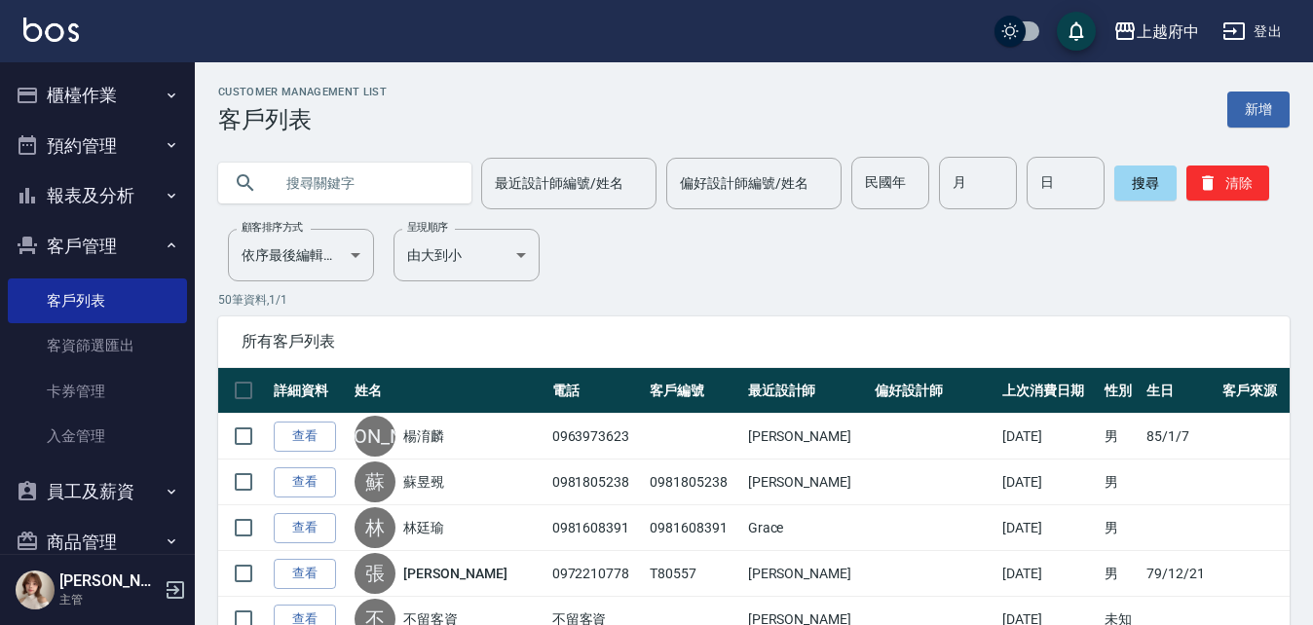
click at [341, 177] on input "text" at bounding box center [364, 183] width 183 height 53
type input "0911011106"
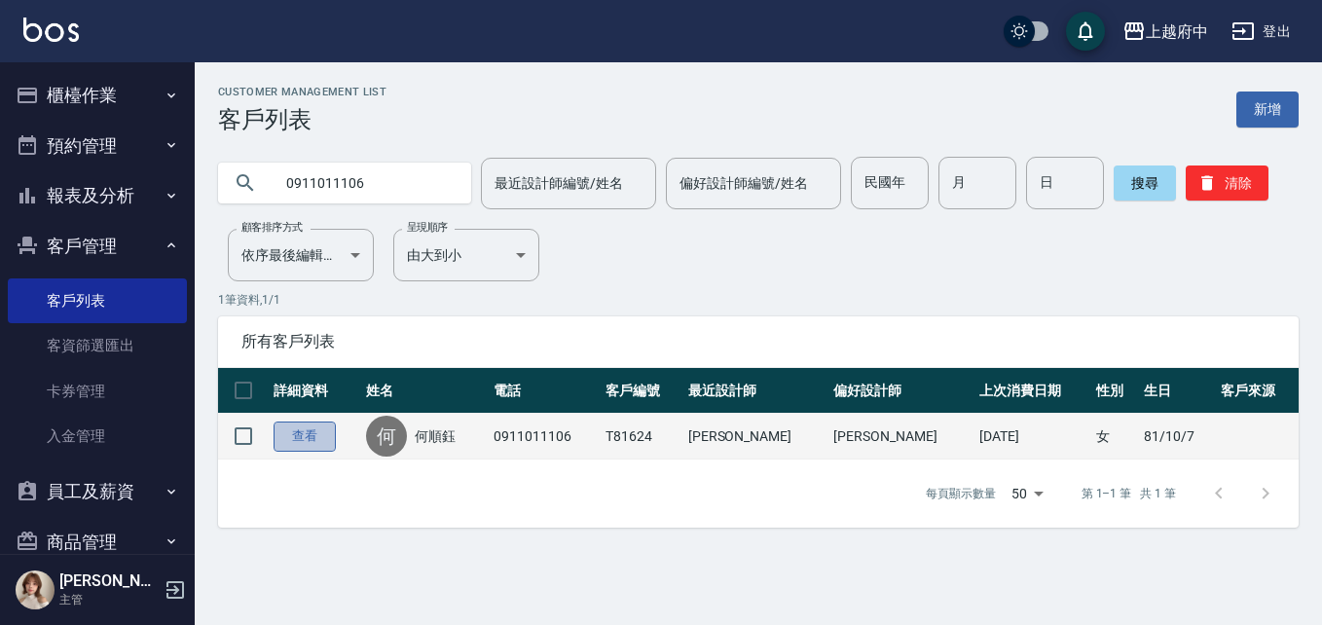
click at [312, 445] on link "查看" at bounding box center [305, 437] width 62 height 30
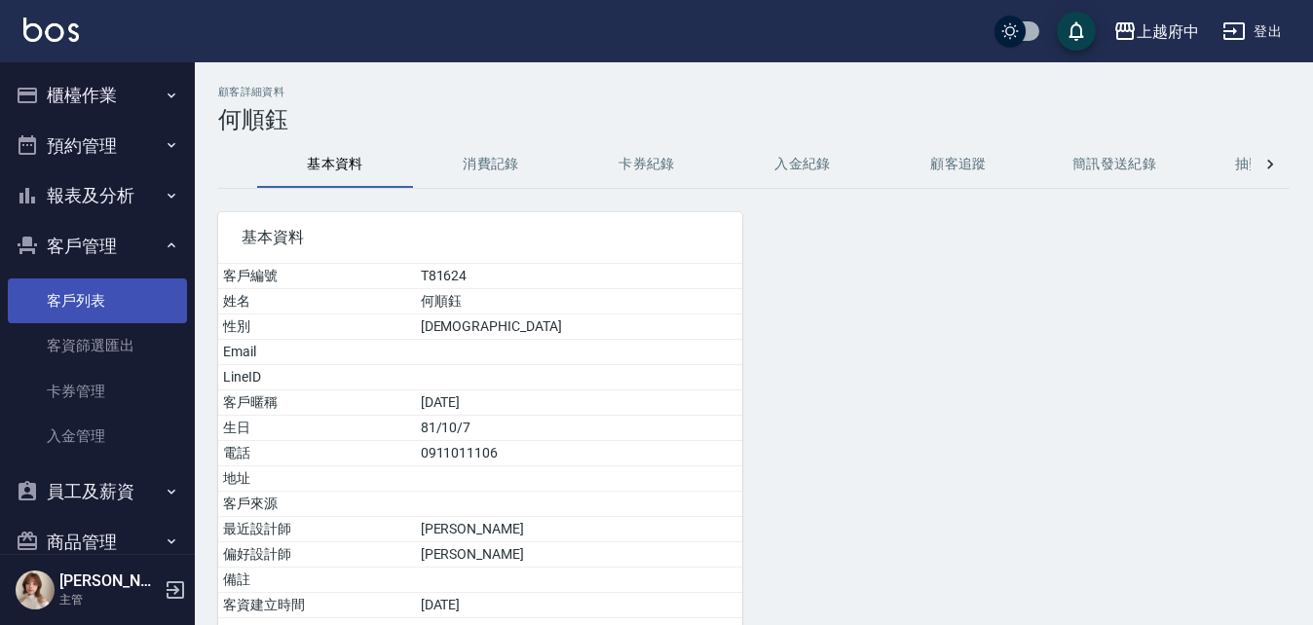
click at [82, 294] on link "客戶列表" at bounding box center [97, 301] width 179 height 45
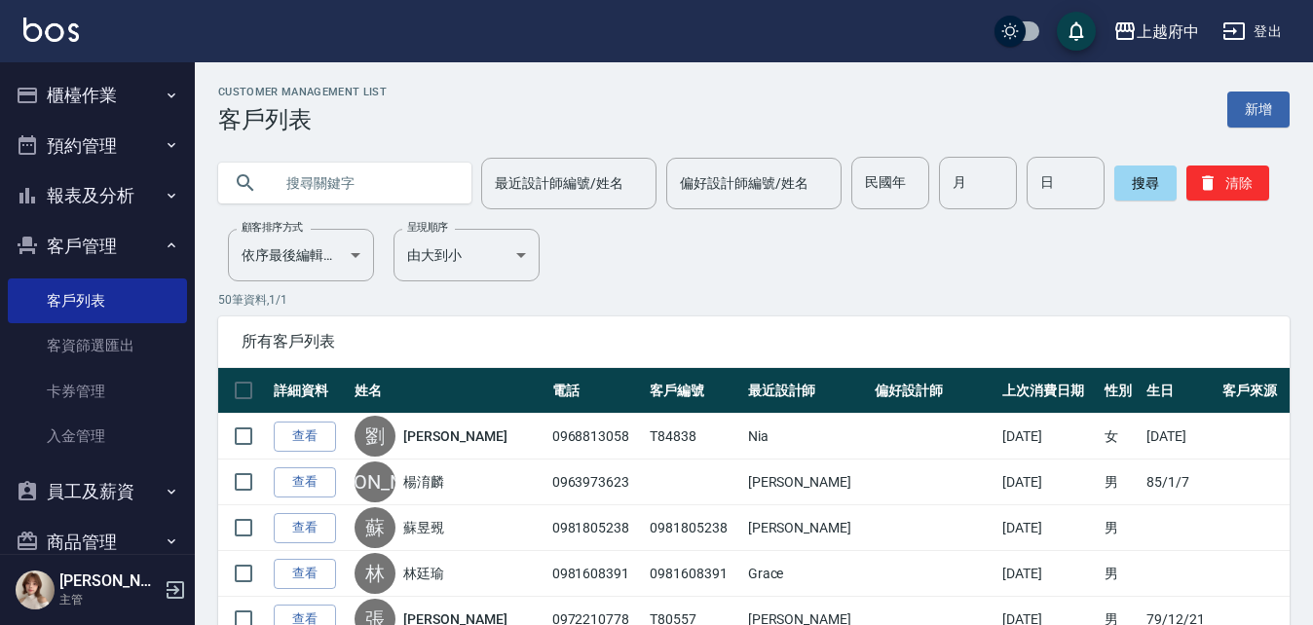
click at [387, 176] on input "text" at bounding box center [364, 183] width 183 height 53
type input "0989053528"
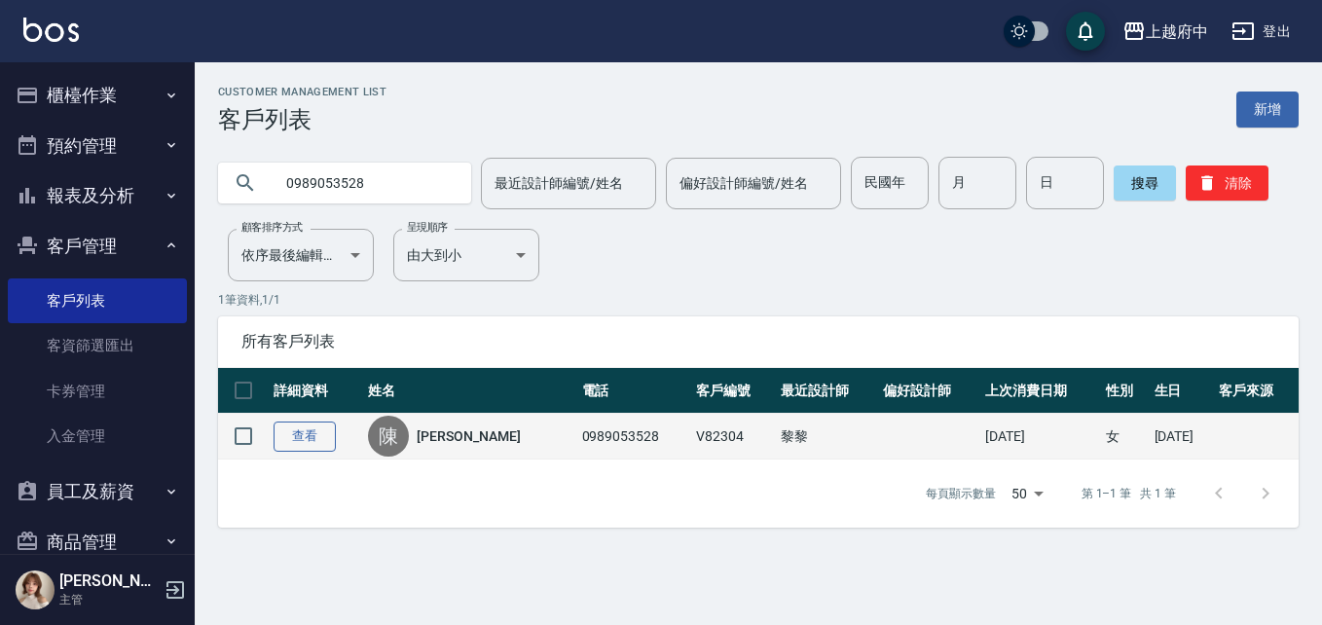
click at [318, 438] on link "查看" at bounding box center [305, 437] width 62 height 30
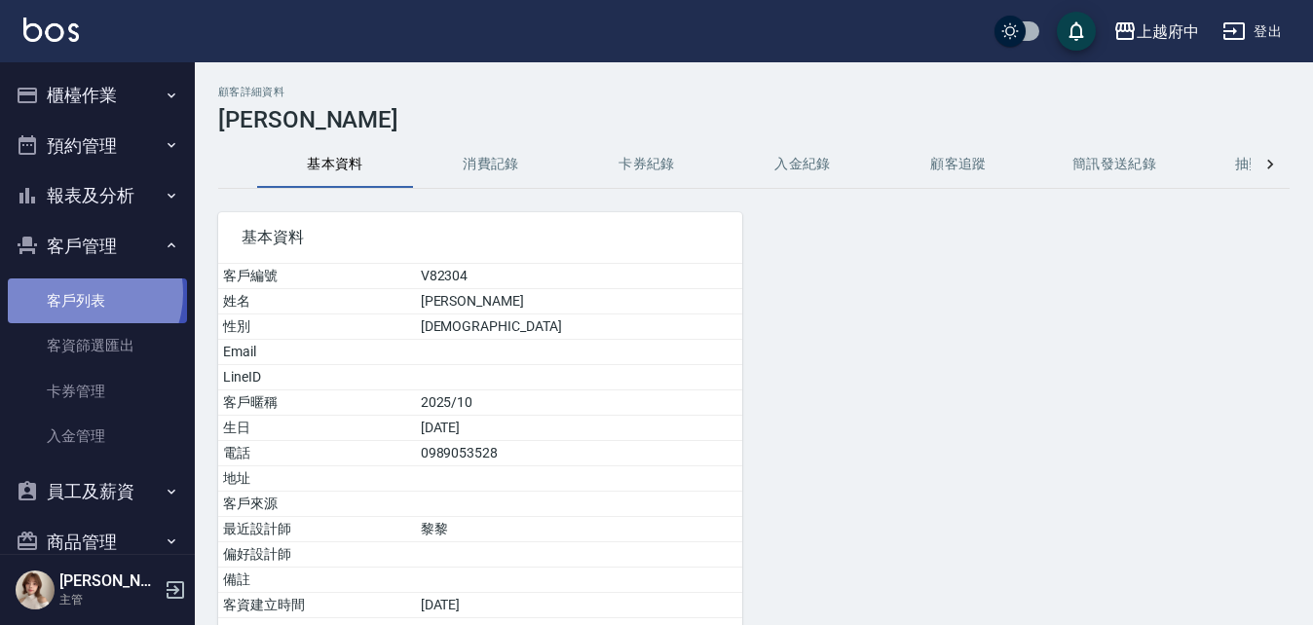
click at [78, 293] on link "客戶列表" at bounding box center [97, 301] width 179 height 45
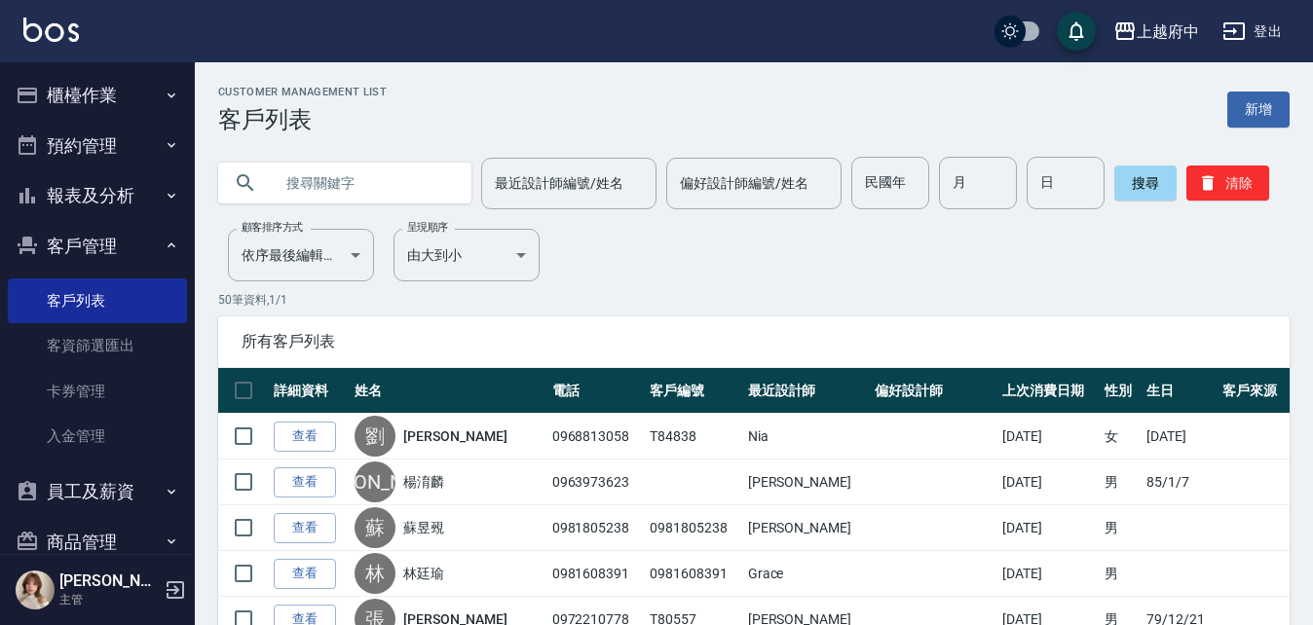
click at [368, 183] on input "text" at bounding box center [364, 183] width 183 height 53
type input "T90431"
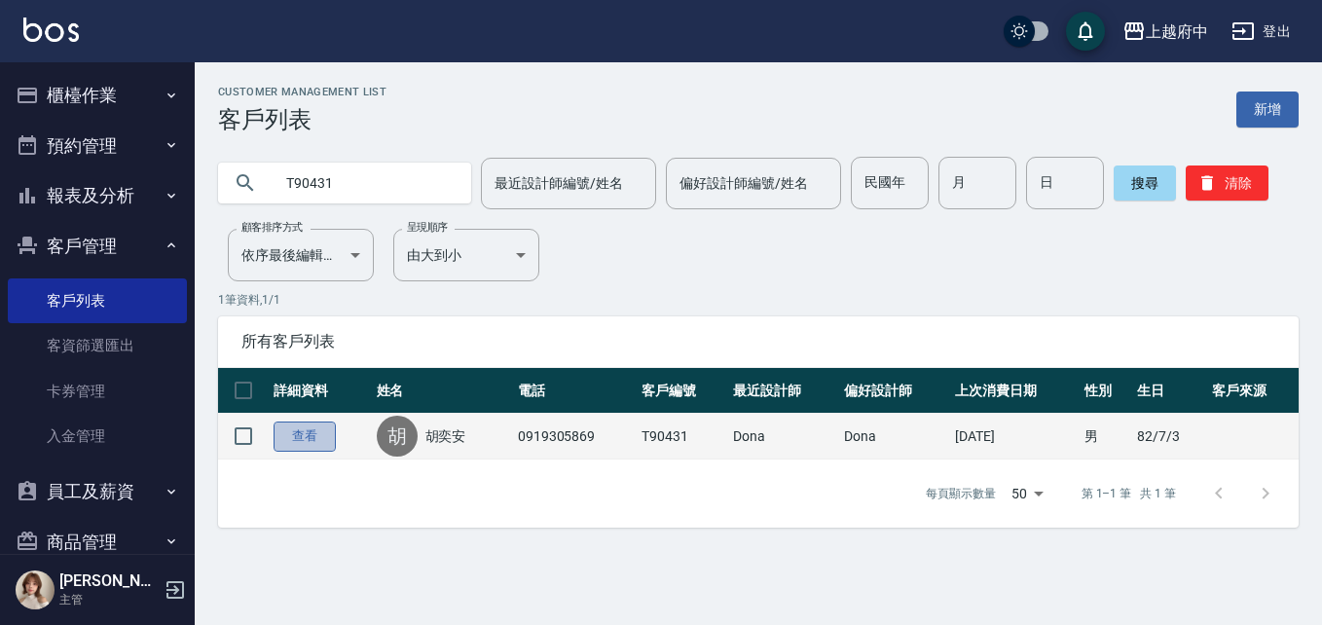
click at [306, 434] on link "查看" at bounding box center [305, 437] width 62 height 30
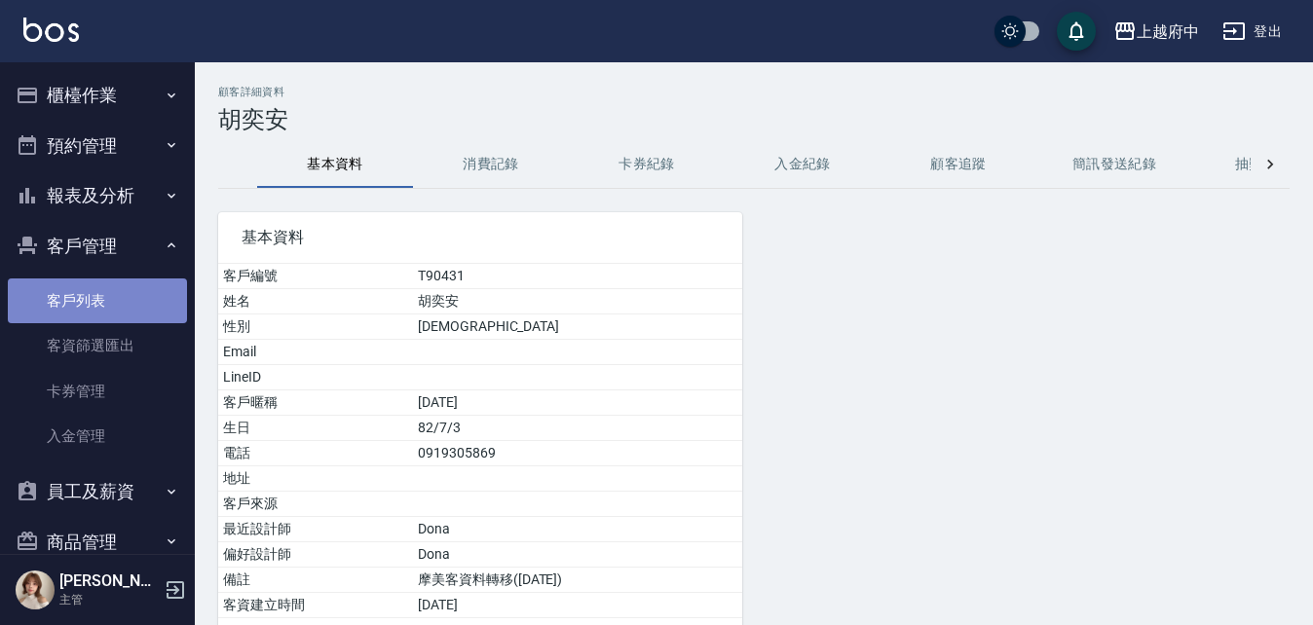
click at [96, 307] on link "客戶列表" at bounding box center [97, 301] width 179 height 45
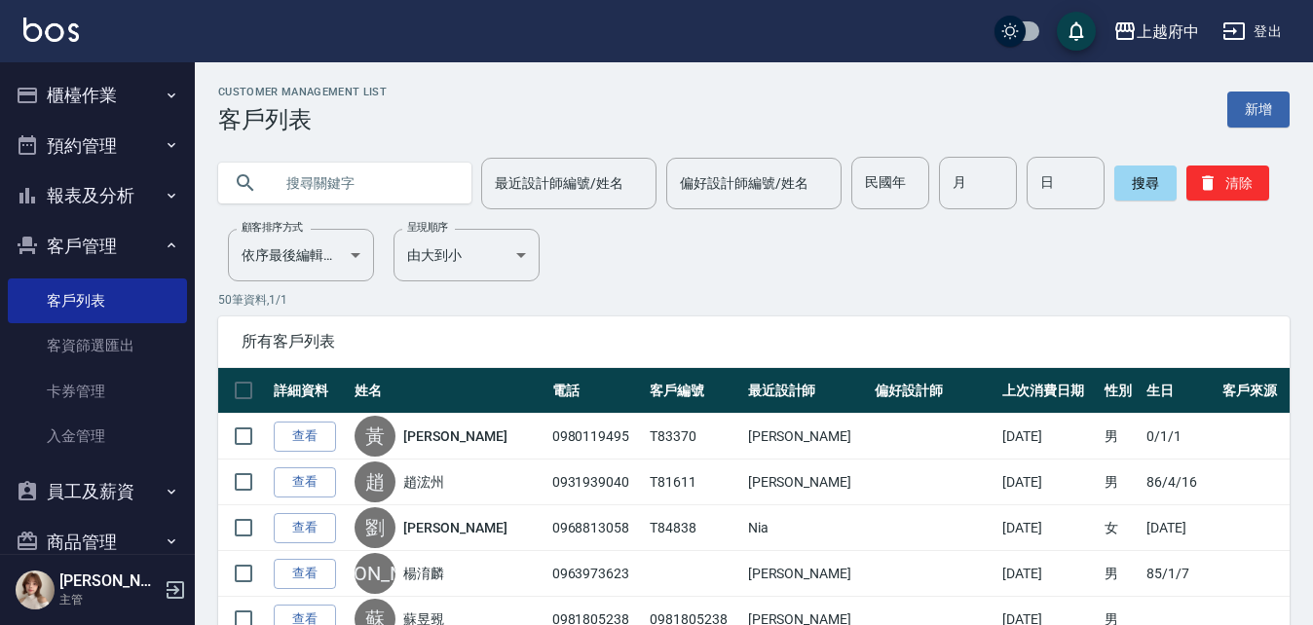
click at [398, 176] on input "text" at bounding box center [364, 183] width 183 height 53
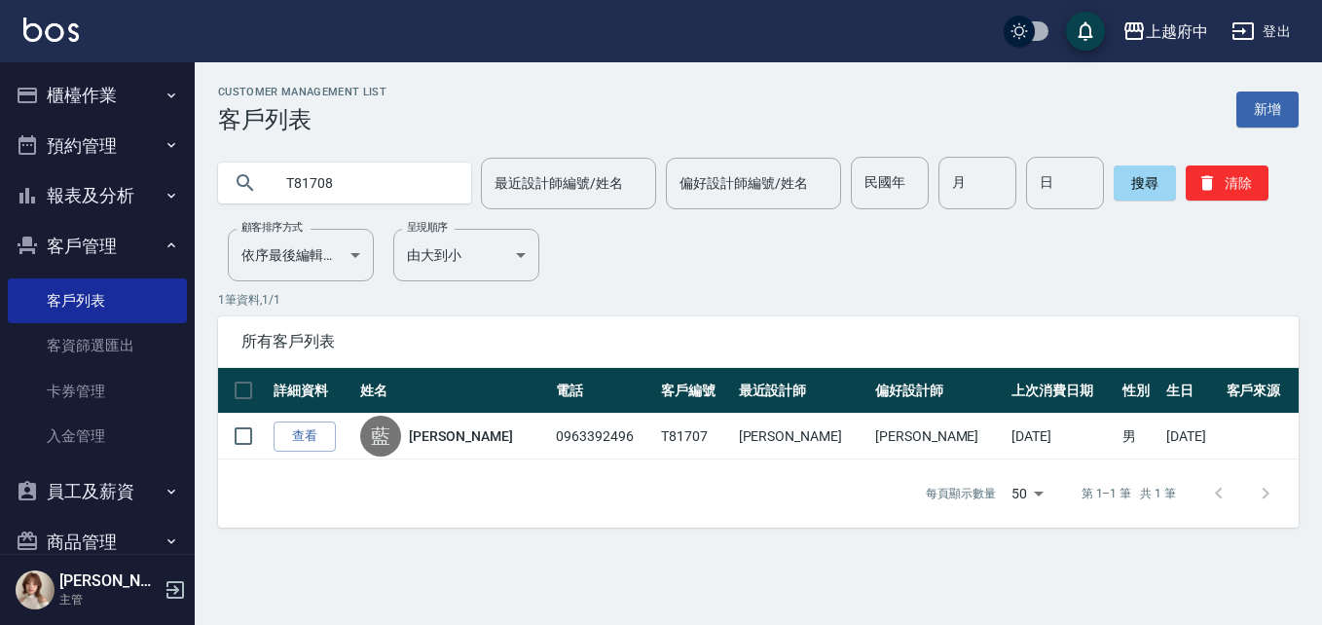
type input "T81708"
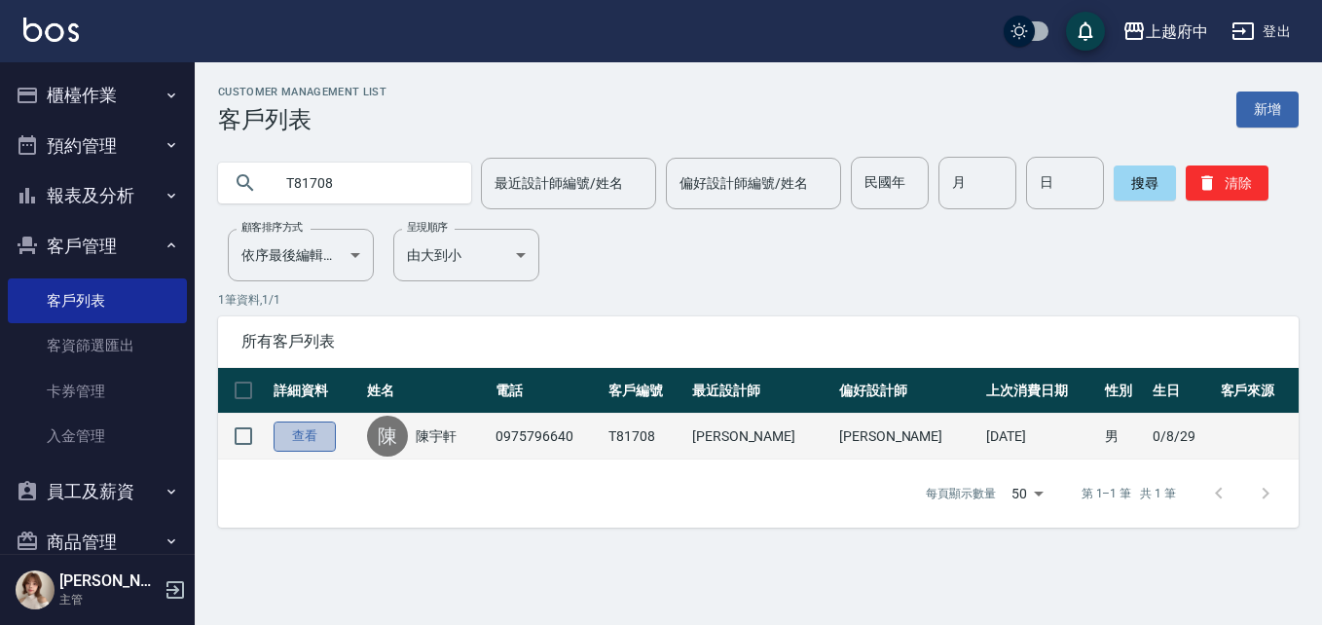
click at [312, 436] on link "查看" at bounding box center [305, 437] width 62 height 30
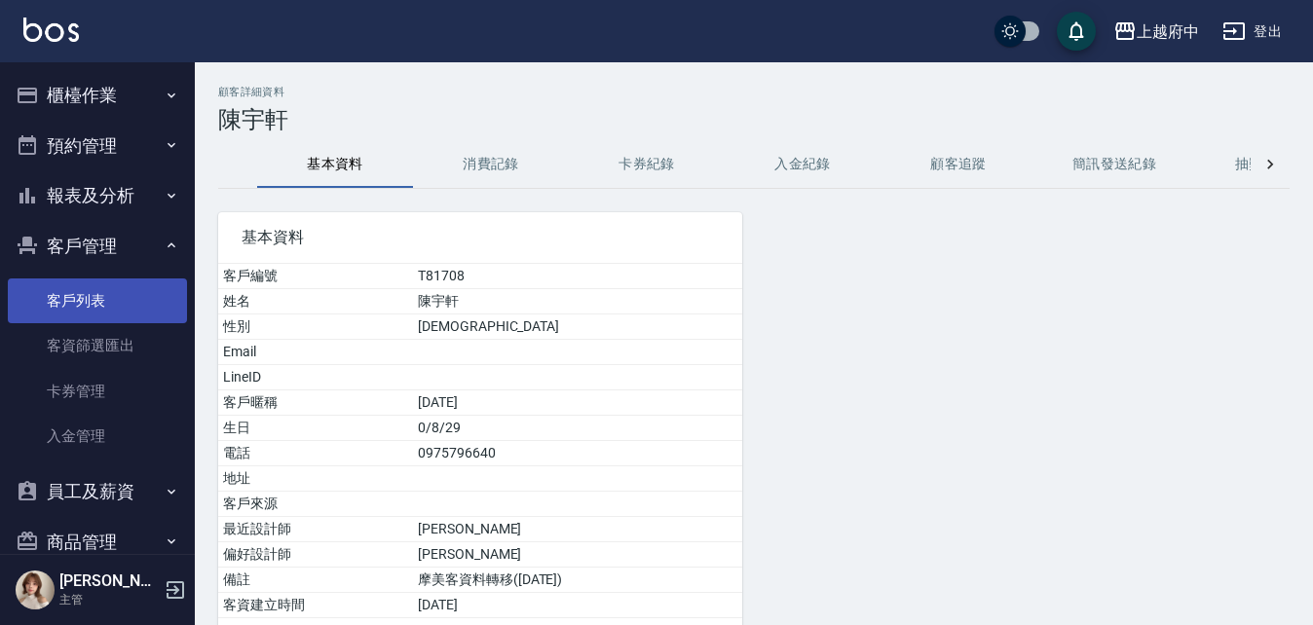
click at [79, 298] on link "客戶列表" at bounding box center [97, 301] width 179 height 45
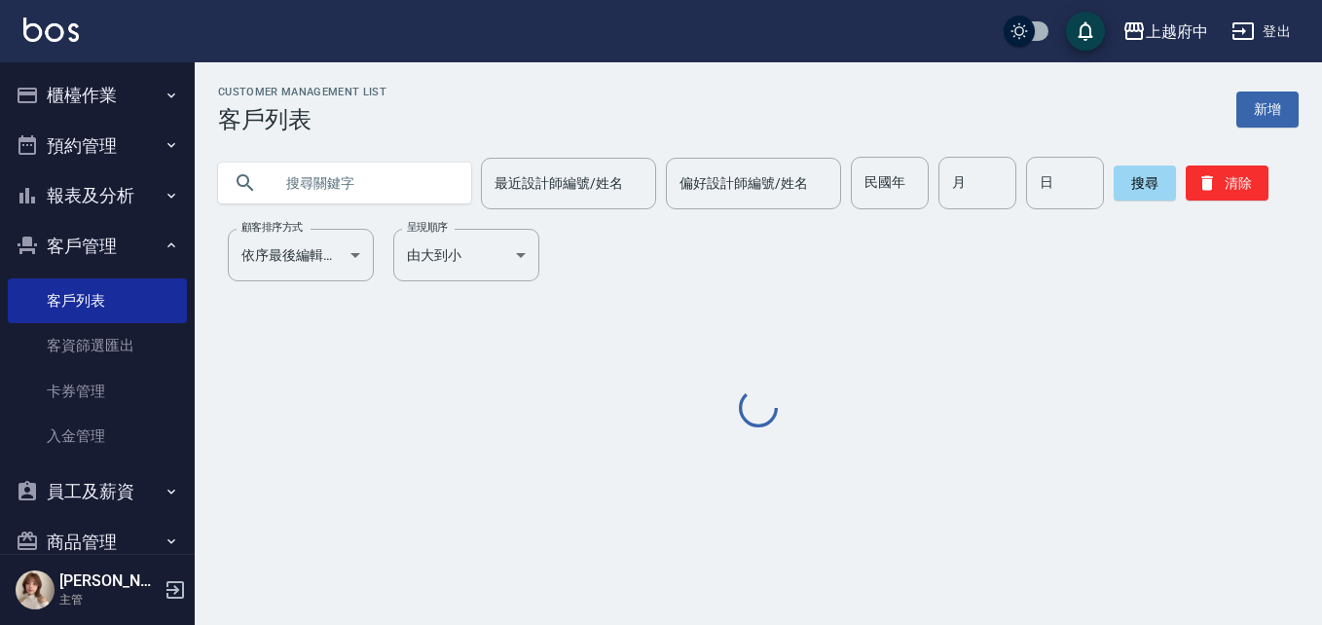
click at [313, 182] on input "text" at bounding box center [364, 183] width 183 height 53
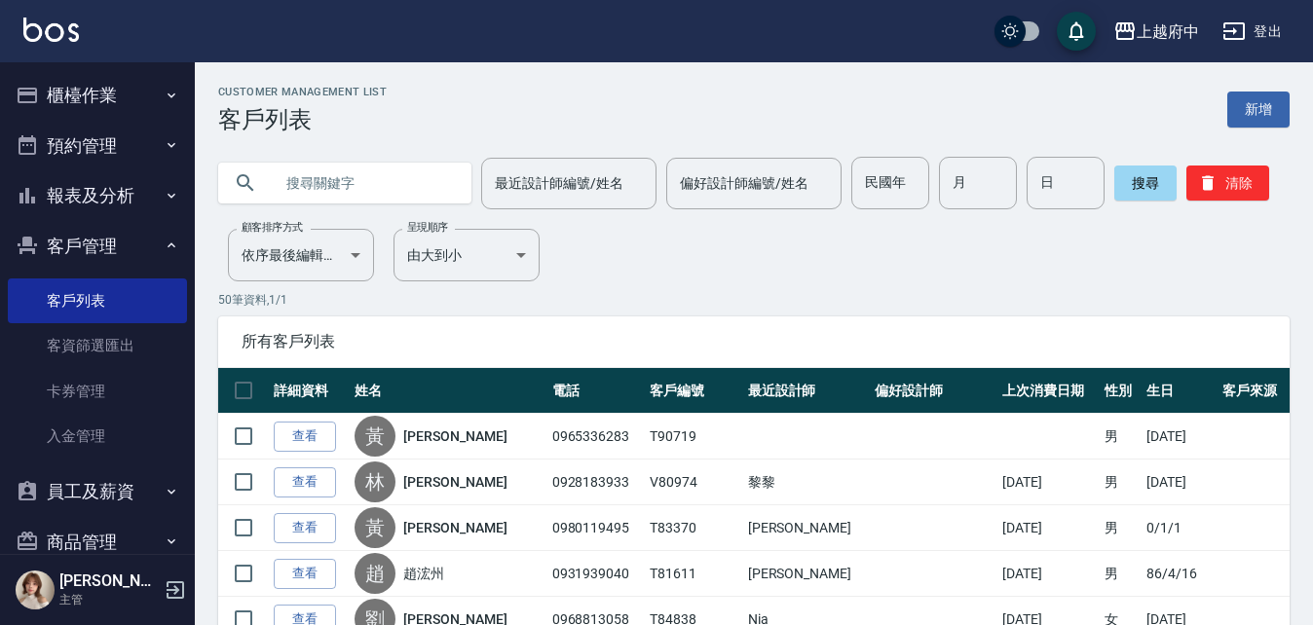
type input "ㄔ"
type input "T83334"
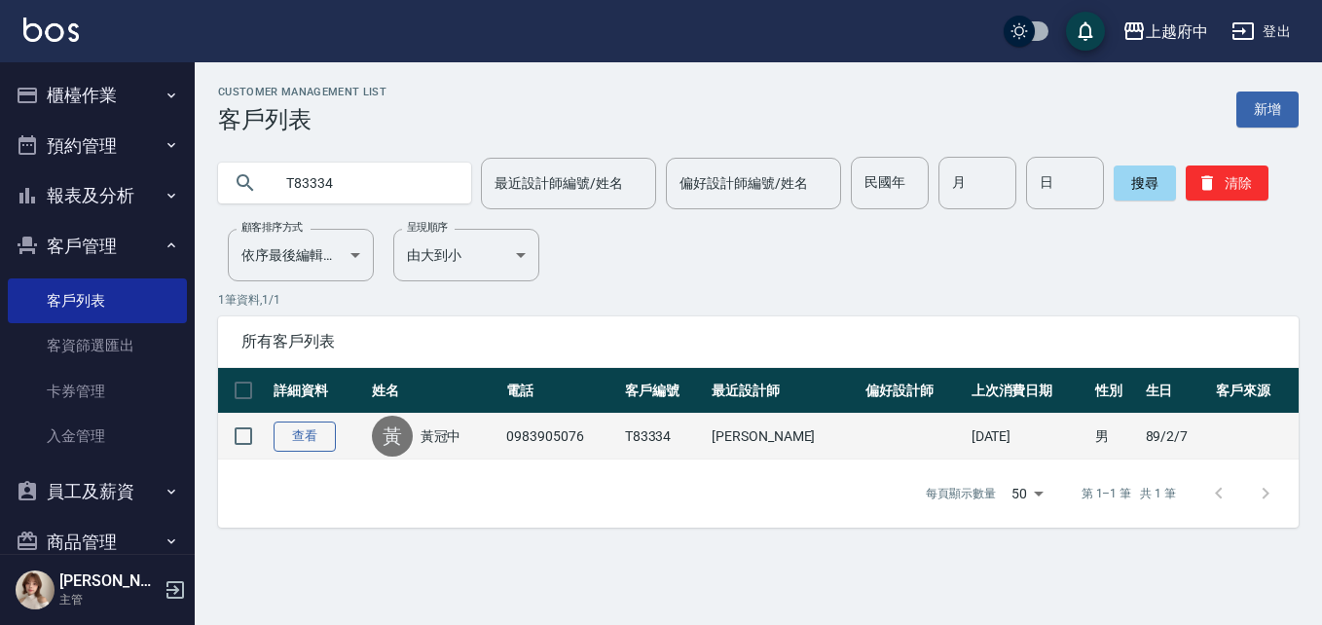
click at [310, 443] on link "查看" at bounding box center [305, 437] width 62 height 30
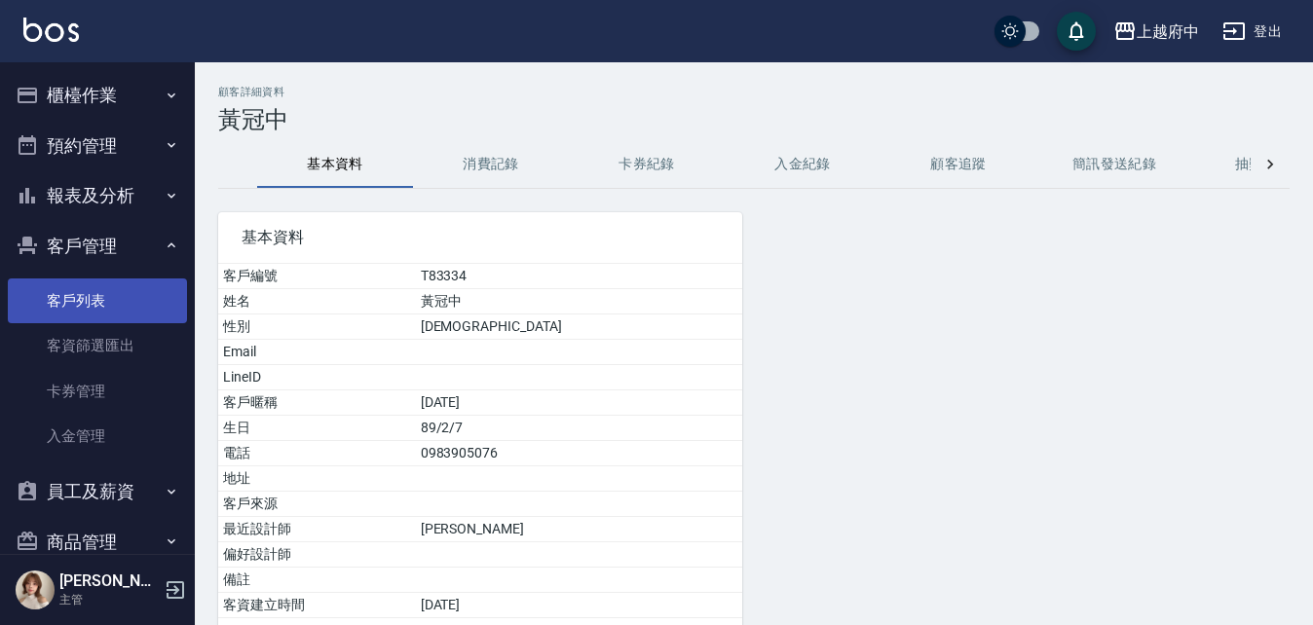
click at [95, 306] on link "客戶列表" at bounding box center [97, 301] width 179 height 45
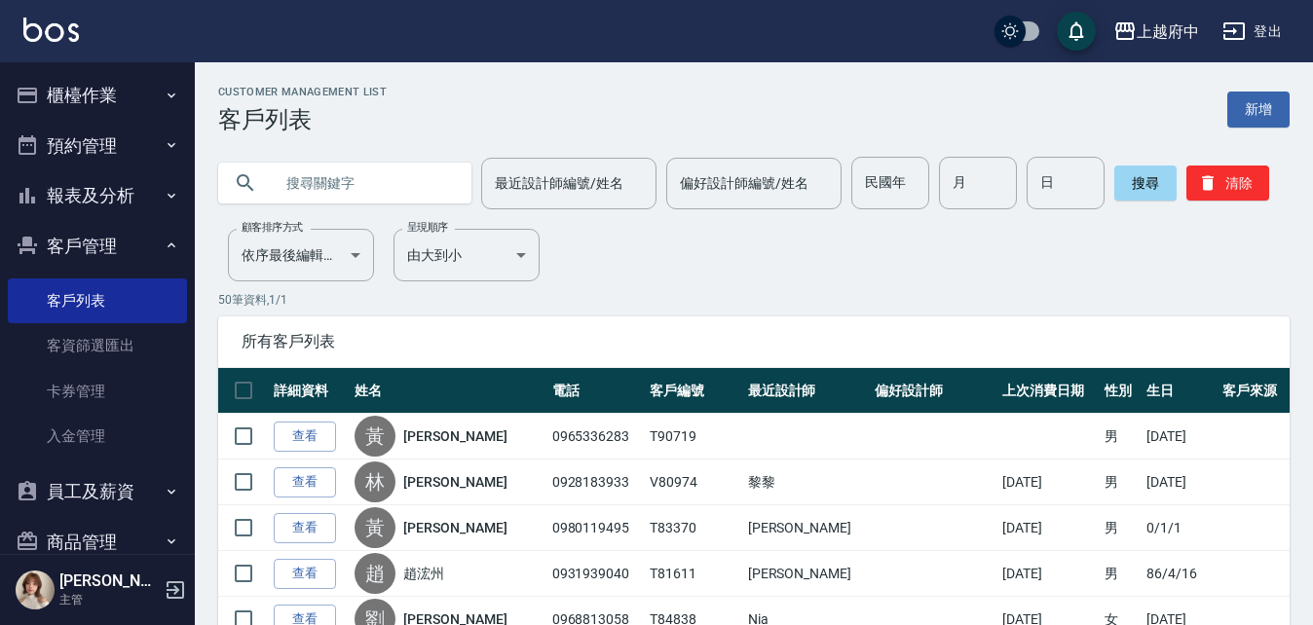
click at [330, 176] on input "text" at bounding box center [364, 183] width 183 height 53
type input "ㄔ"
type input "T82309"
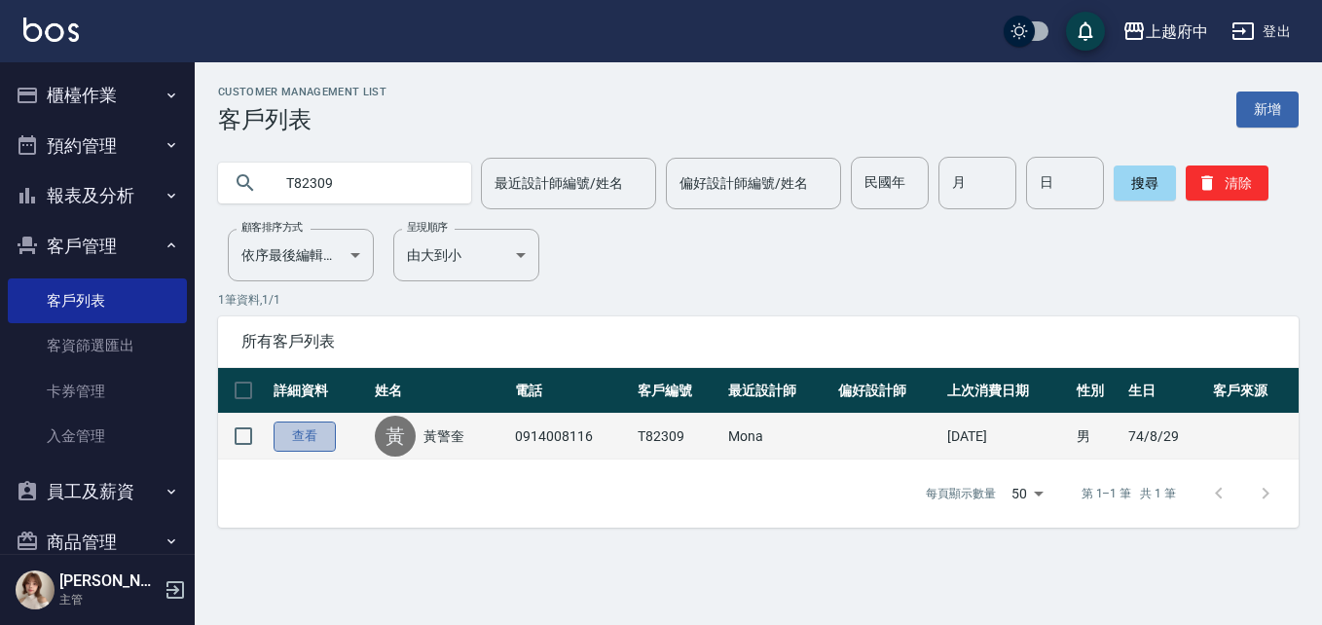
click at [314, 429] on link "查看" at bounding box center [305, 437] width 62 height 30
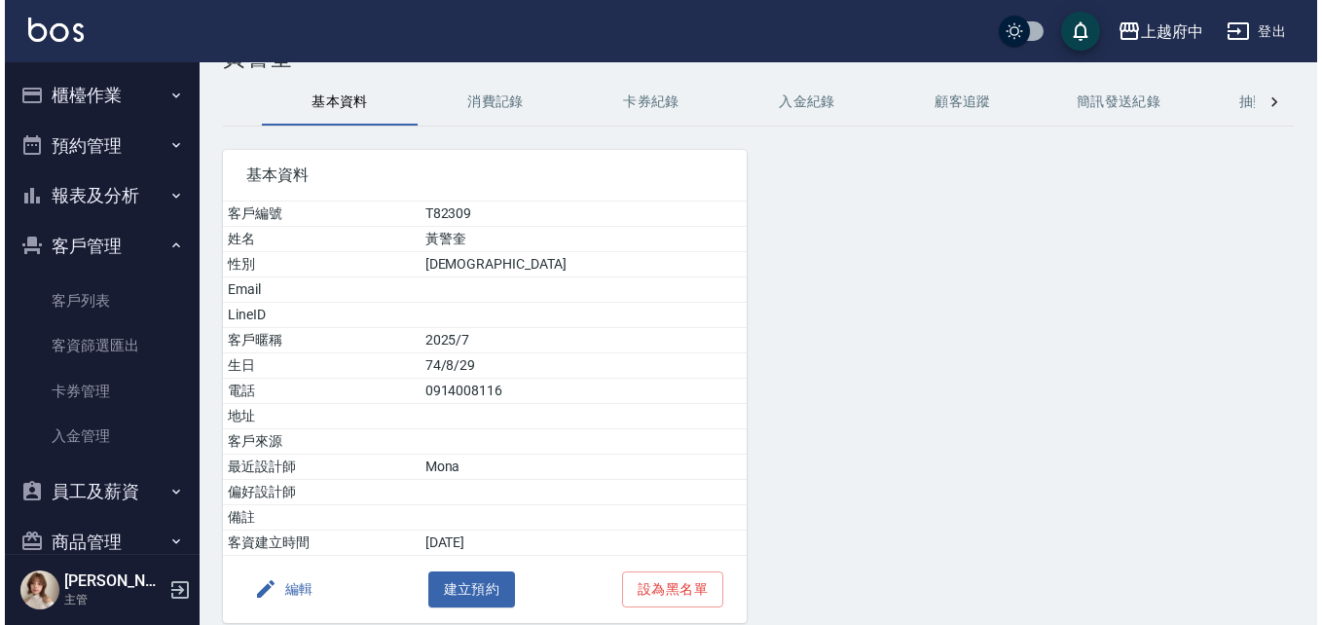
scroll to position [142, 0]
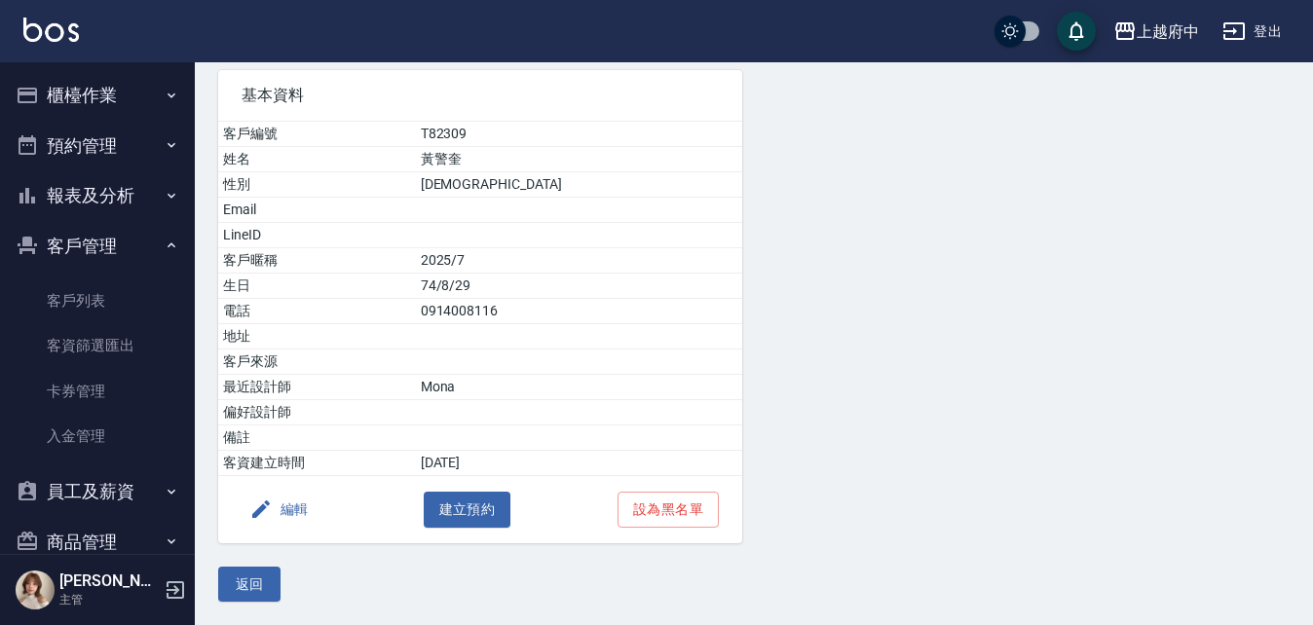
click at [290, 509] on button "編輯" at bounding box center [279, 510] width 75 height 36
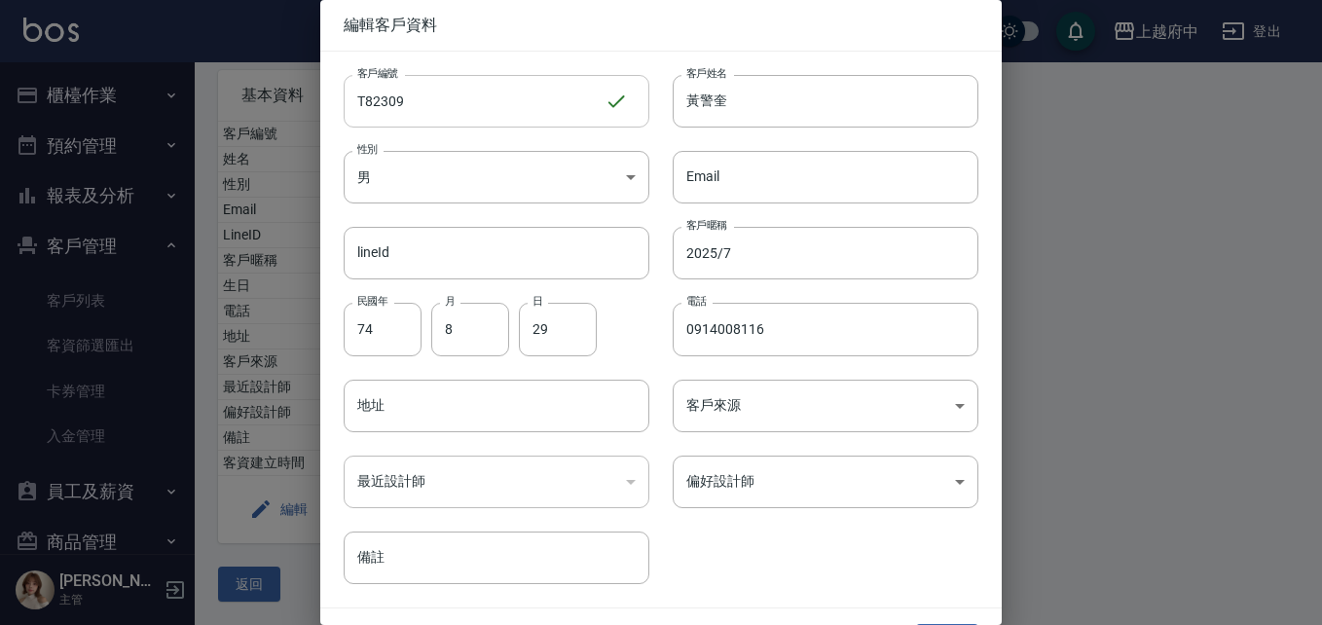
click at [428, 100] on input "T82309" at bounding box center [474, 101] width 261 height 53
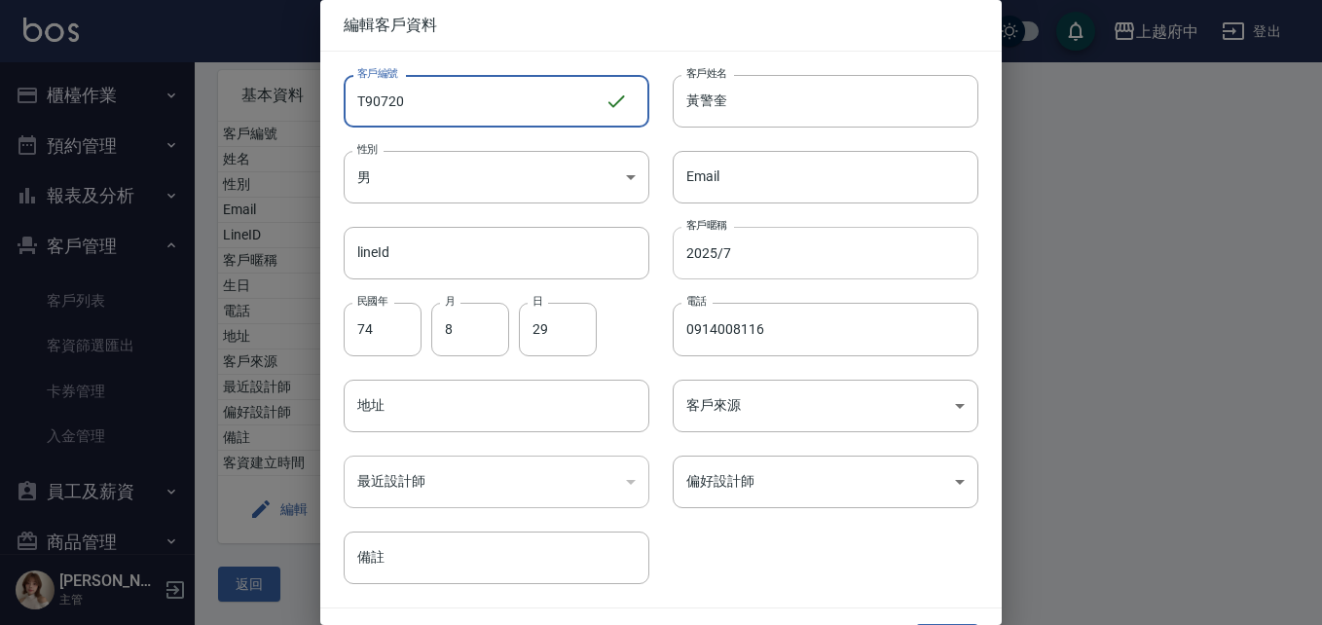
type input "T90720"
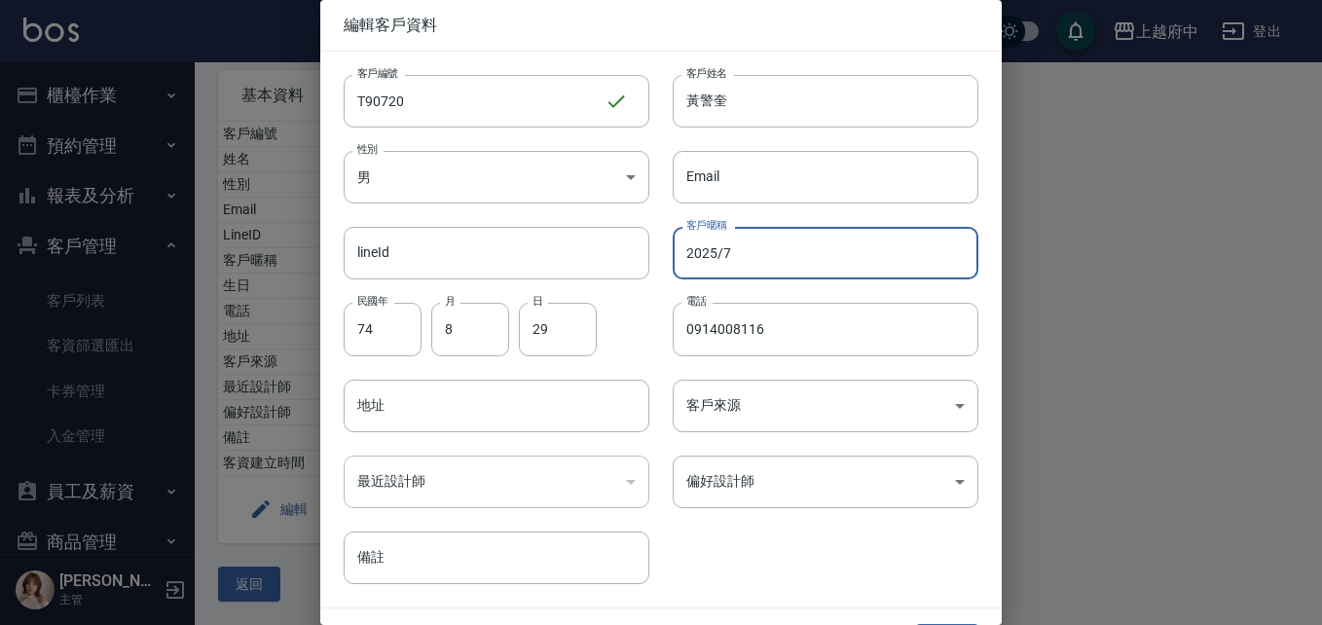
drag, startPoint x: 754, startPoint y: 253, endPoint x: 660, endPoint y: 254, distance: 93.5
click at [660, 254] on div "客戶暱稱 2025/7 客戶暱稱" at bounding box center [814, 242] width 329 height 76
type input "2027/08"
click at [792, 544] on div "客戶編號 T90720 ​ 客戶編號 客戶姓名 黃警奎 客戶姓名 性別 男 MALE 性別 Email Email lineId lineId 客戶暱稱 20…" at bounding box center [649, 318] width 658 height 533
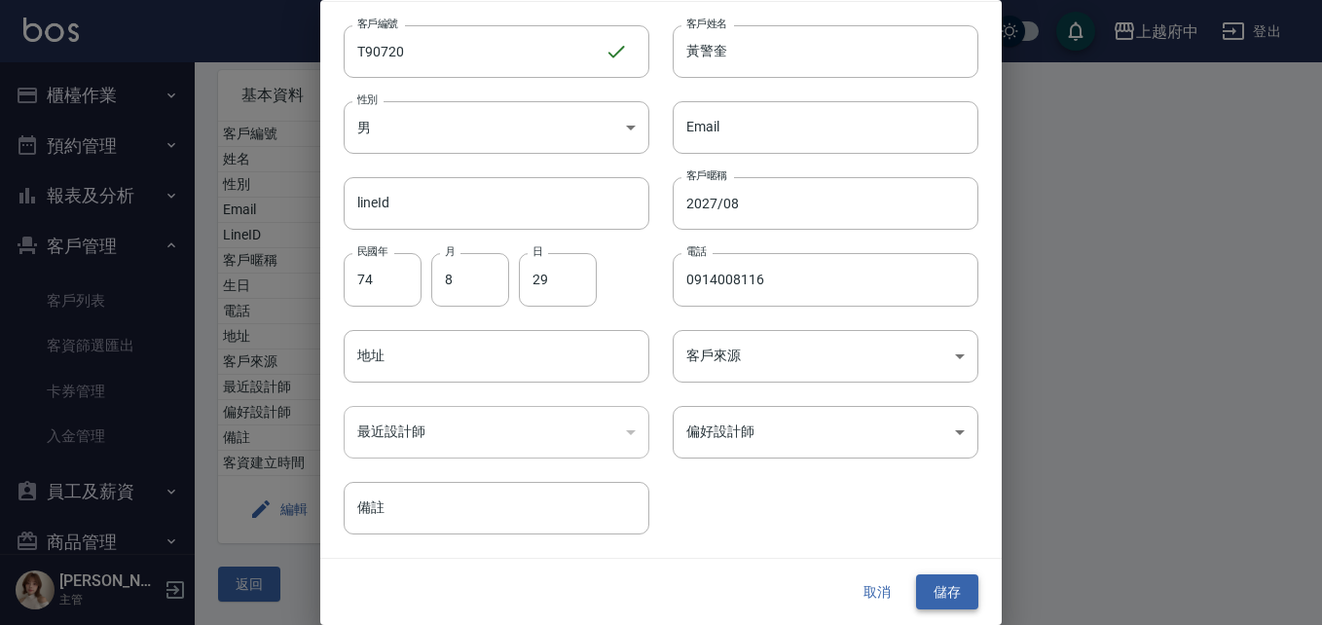
click at [934, 595] on button "儲存" at bounding box center [947, 593] width 62 height 36
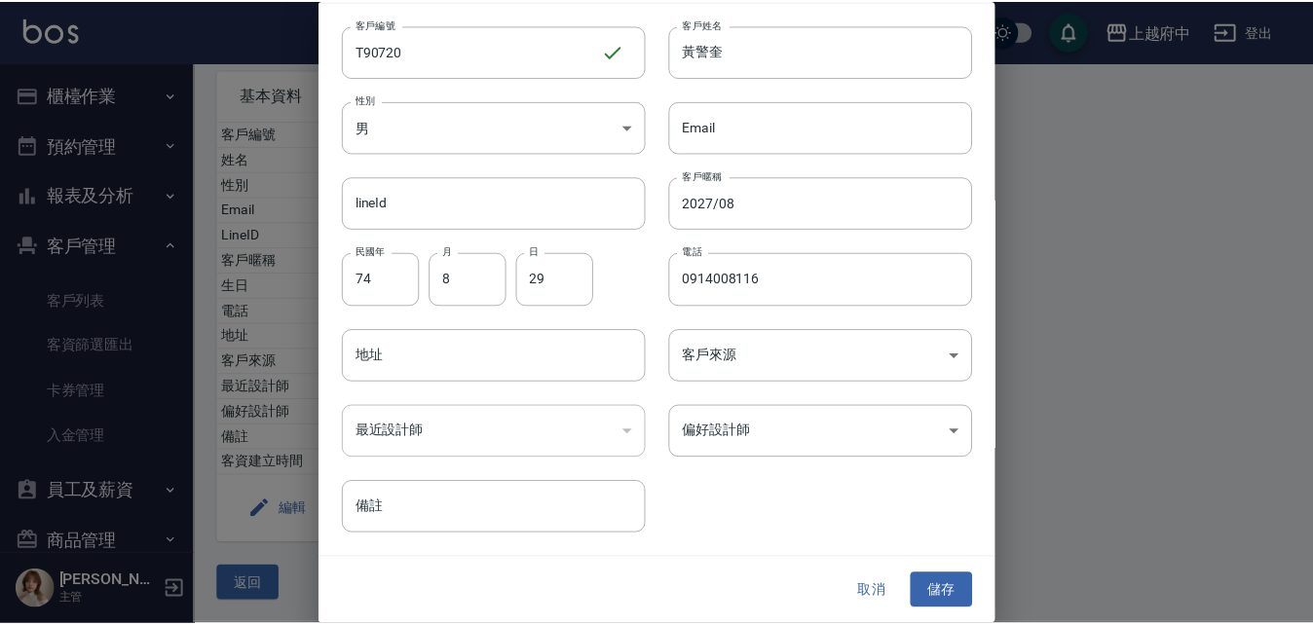
scroll to position [0, 0]
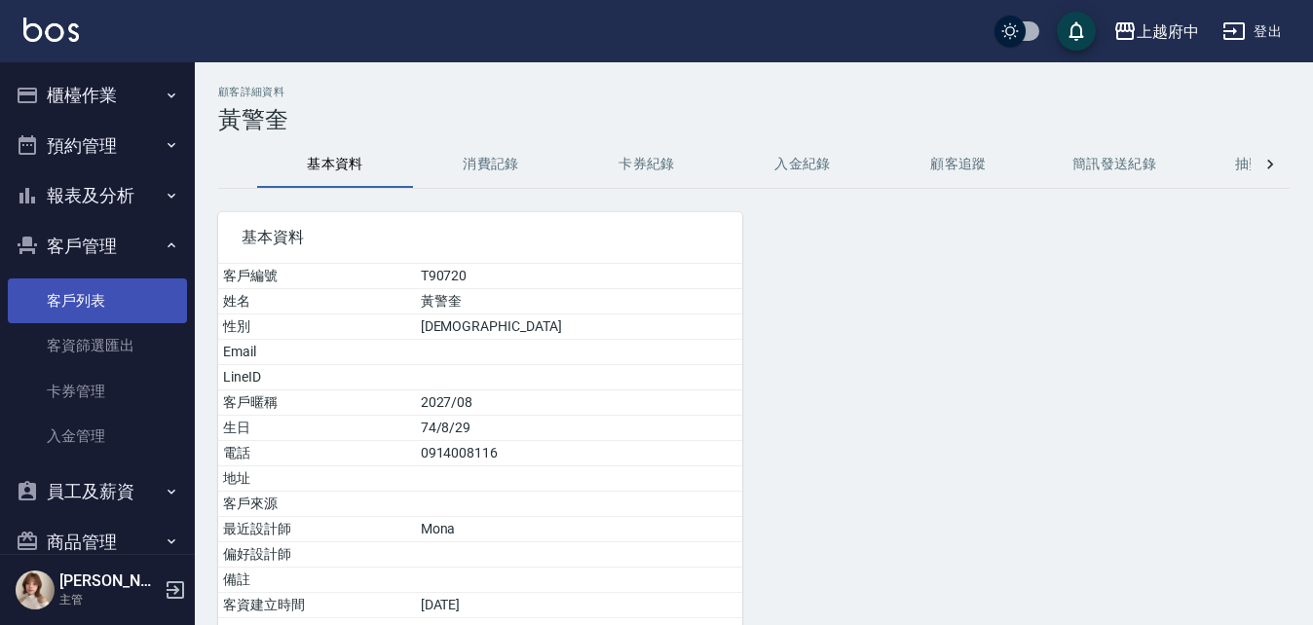
click at [84, 307] on link "客戶列表" at bounding box center [97, 301] width 179 height 45
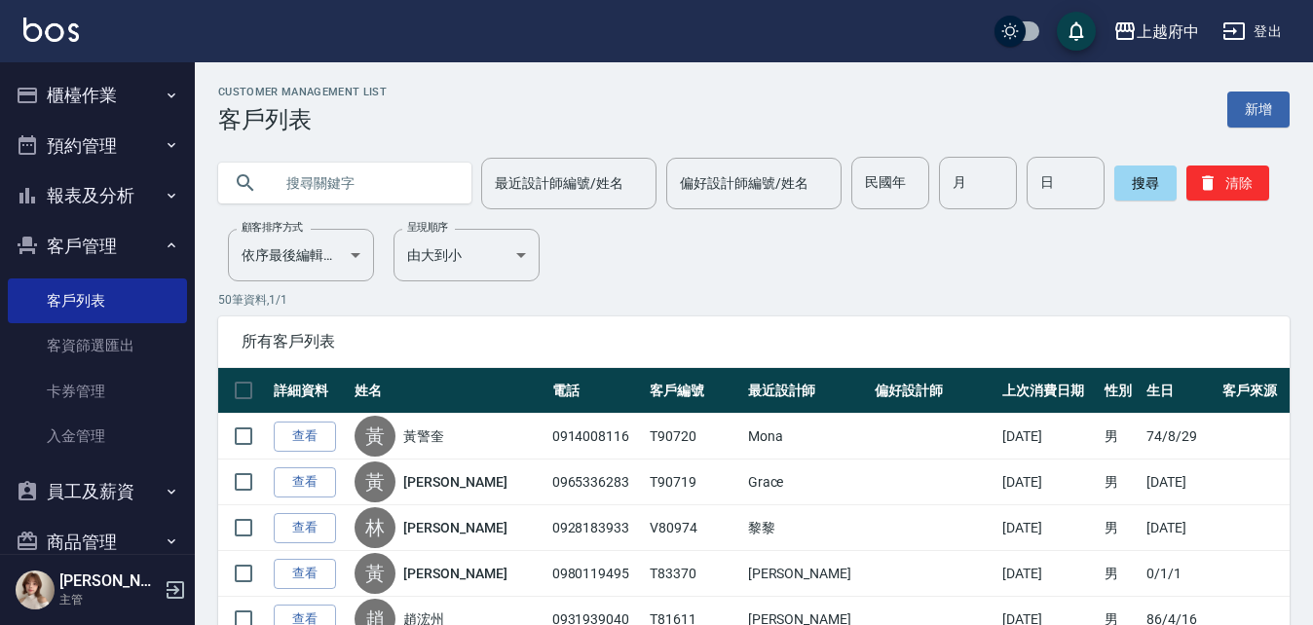
click at [349, 178] on input "text" at bounding box center [364, 183] width 183 height 53
type input "V80877"
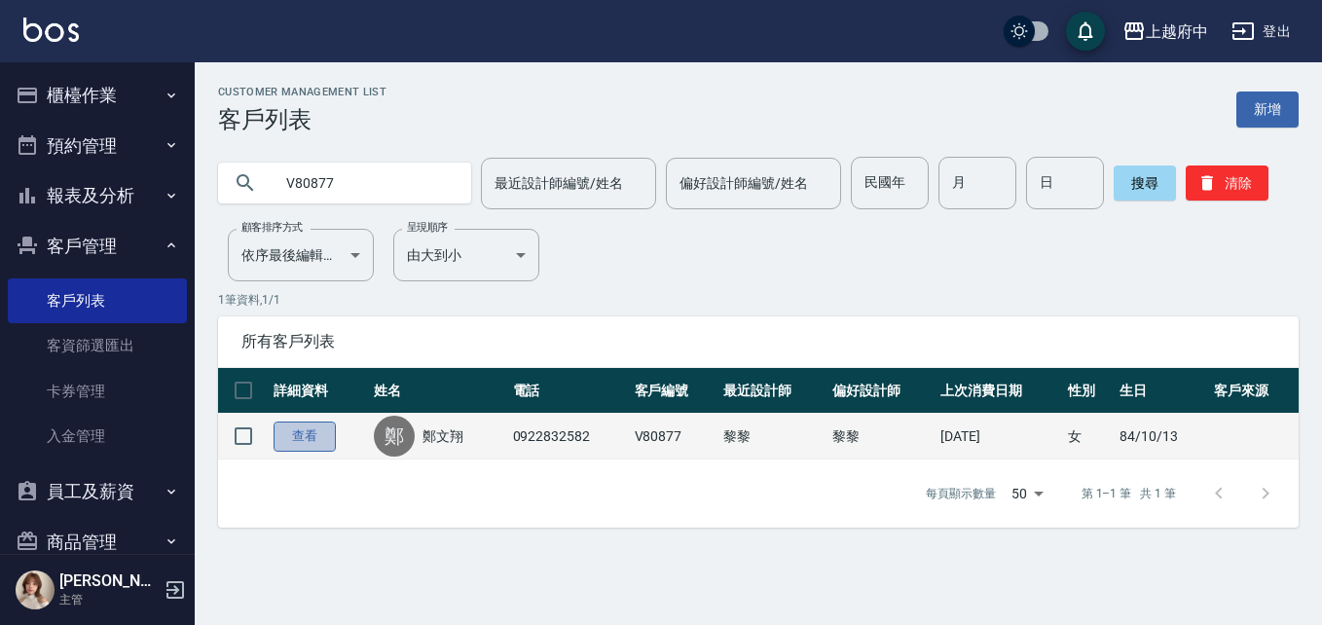
click at [297, 440] on link "查看" at bounding box center [305, 437] width 62 height 30
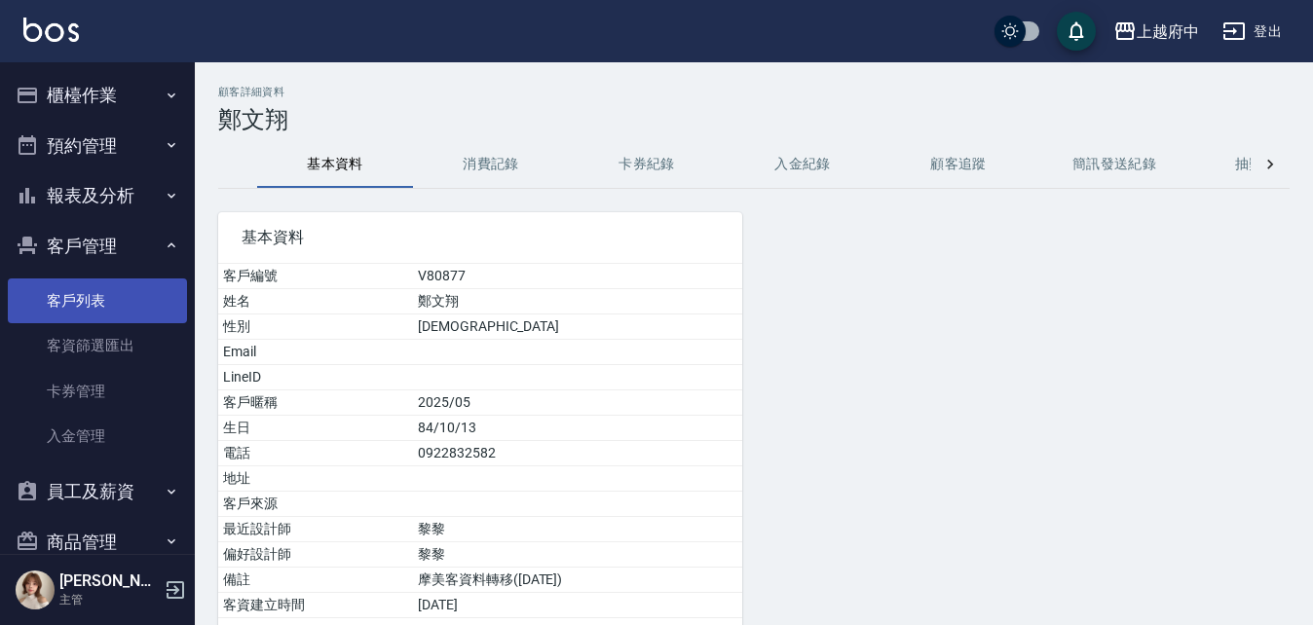
click at [84, 289] on link "客戶列表" at bounding box center [97, 301] width 179 height 45
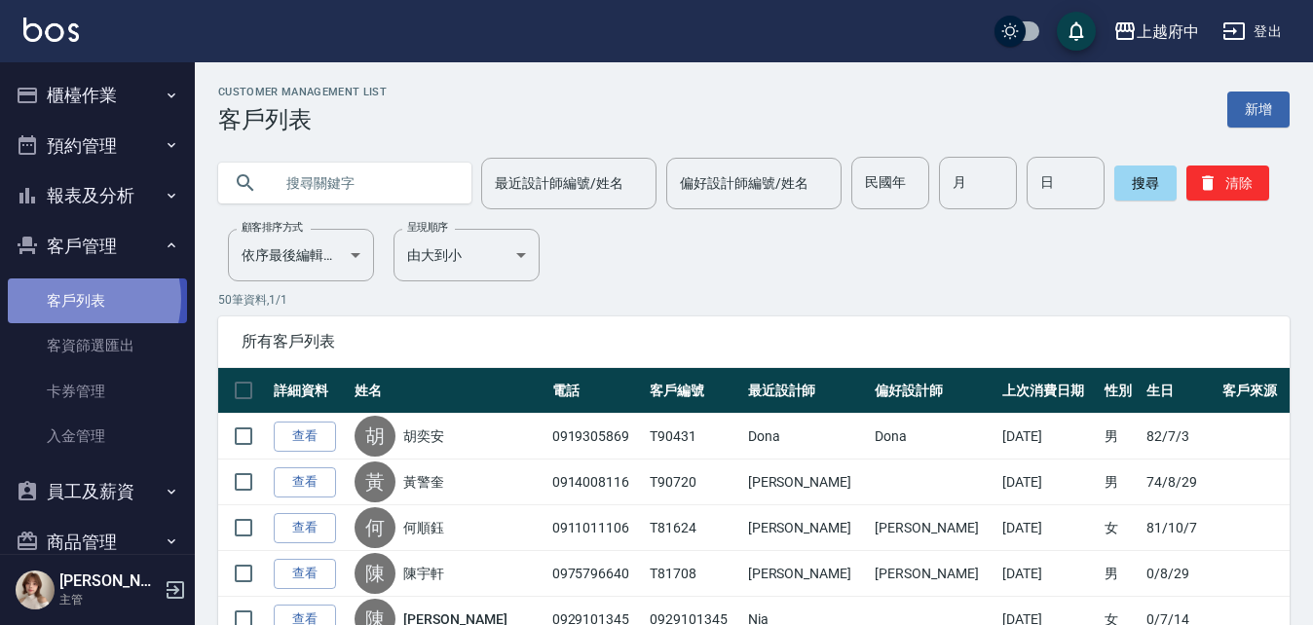
click at [77, 299] on link "客戶列表" at bounding box center [97, 301] width 179 height 45
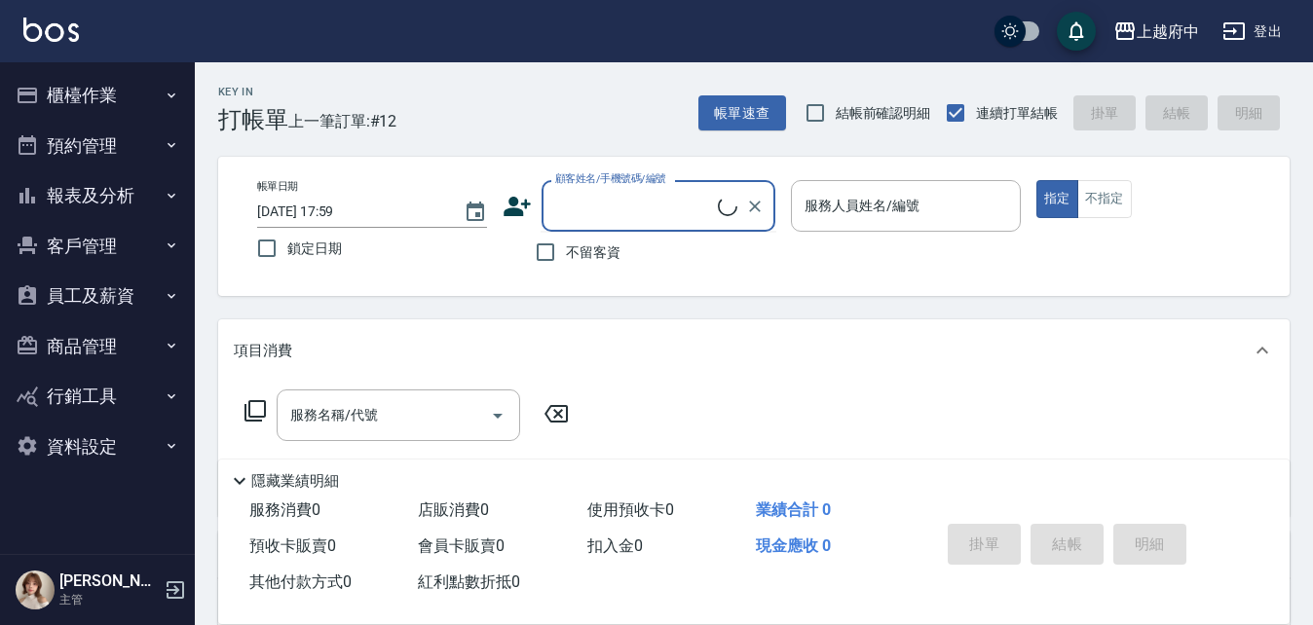
click at [603, 200] on input "顧客姓名/手機號碼/編號" at bounding box center [634, 206] width 168 height 34
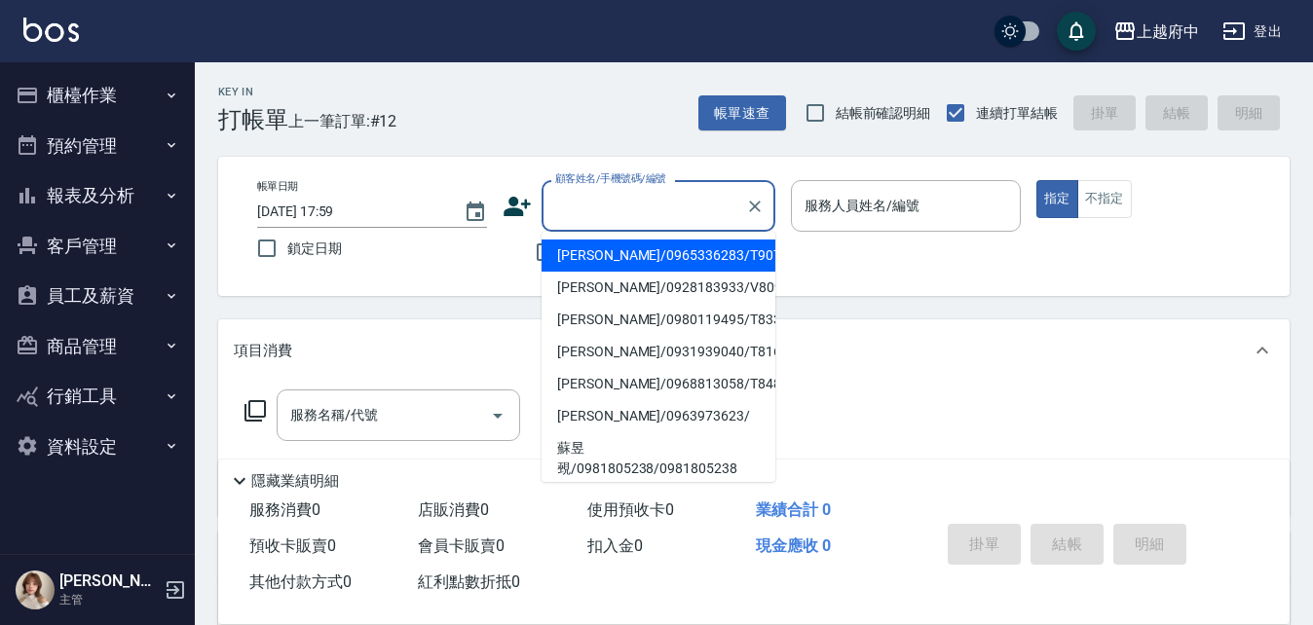
click at [659, 252] on li "黃程軒/0965336283/T90719" at bounding box center [658, 256] width 234 height 32
type input "黃程軒/0965336283/T90719"
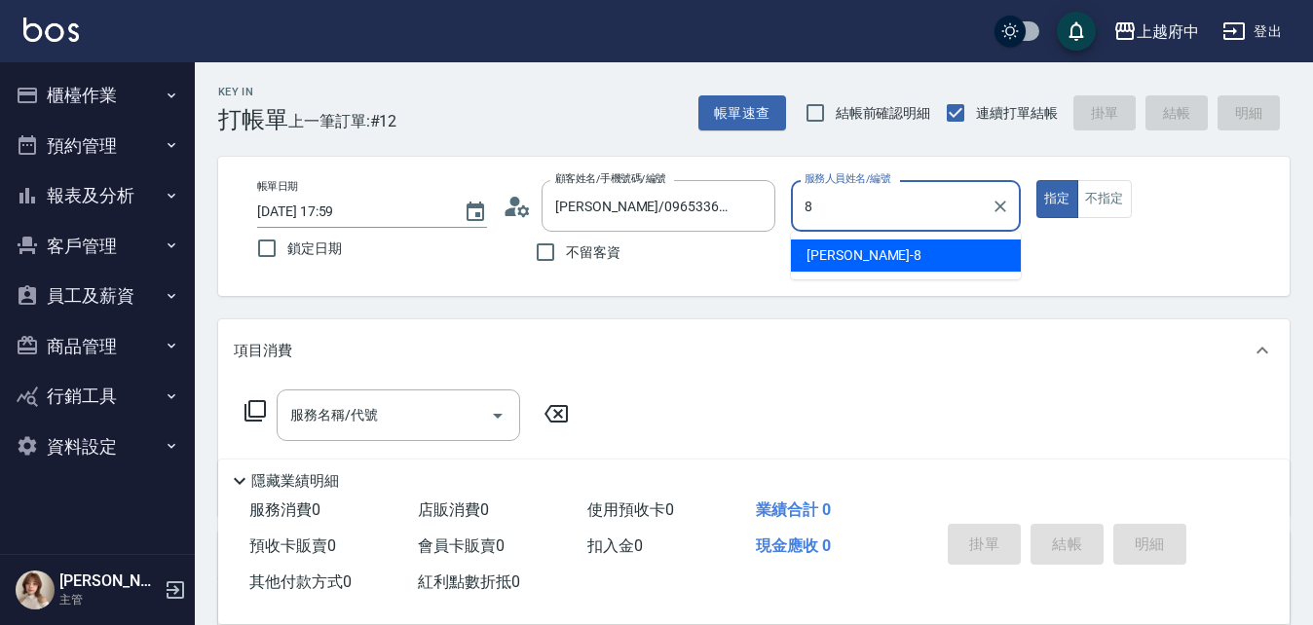
type input "江驊侑-8"
type button "true"
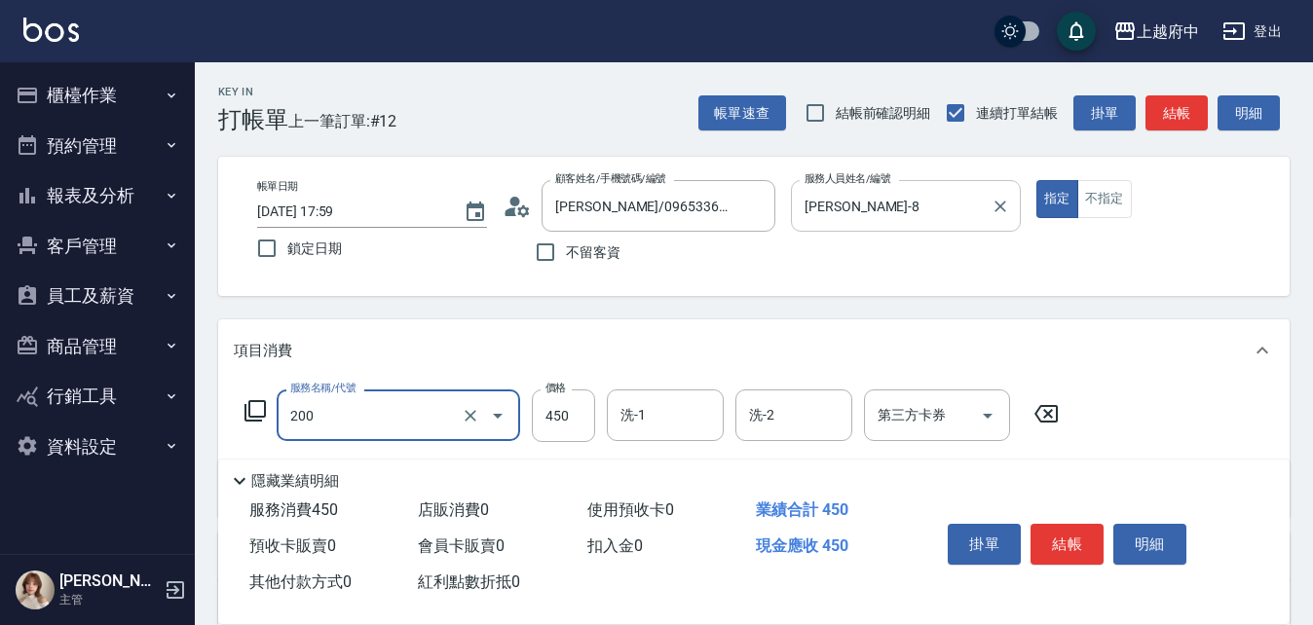
type input "有機洗髮(200)"
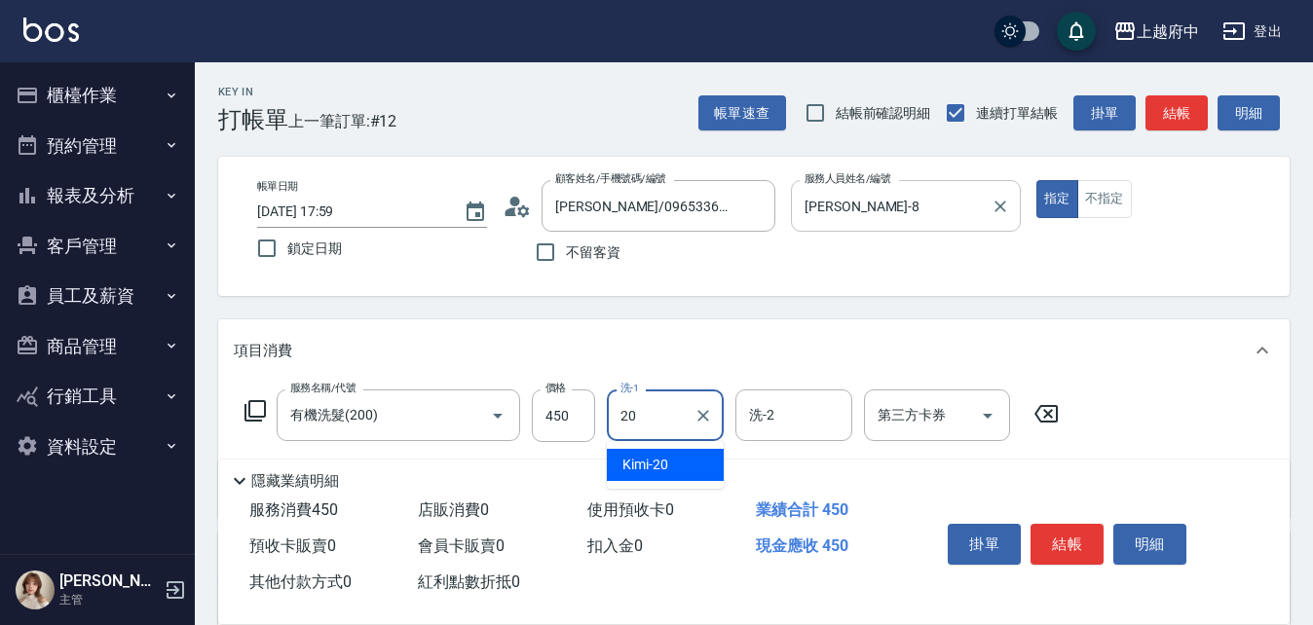
type input "Kimi-20"
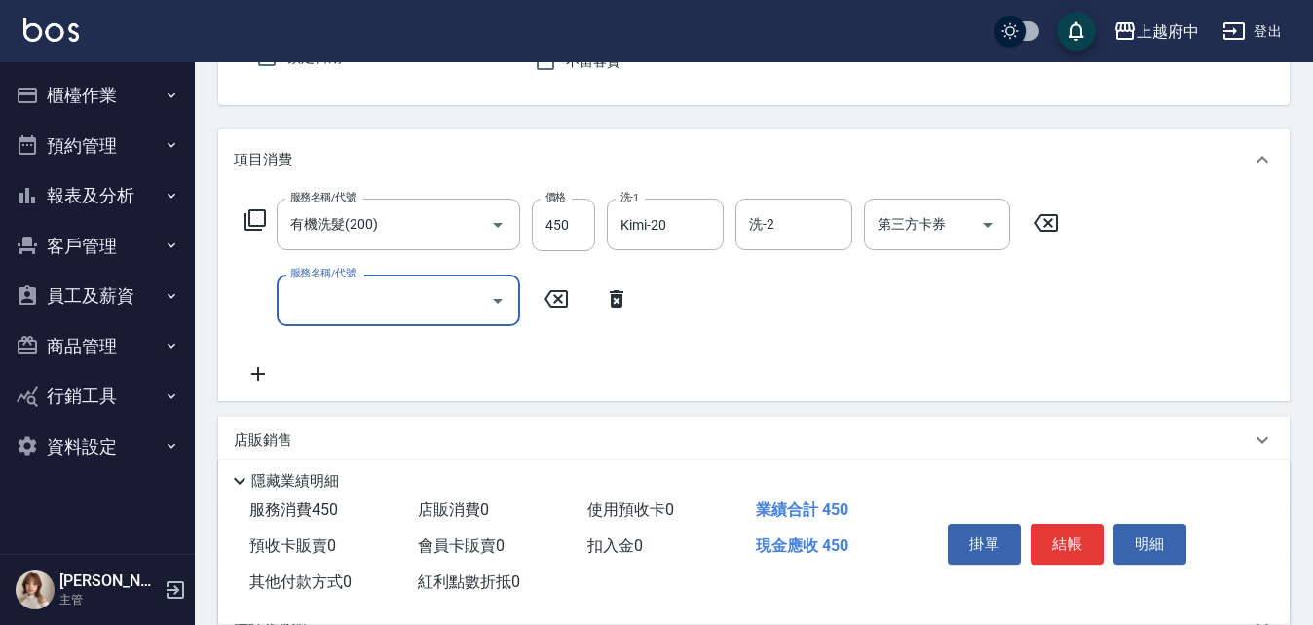
scroll to position [195, 0]
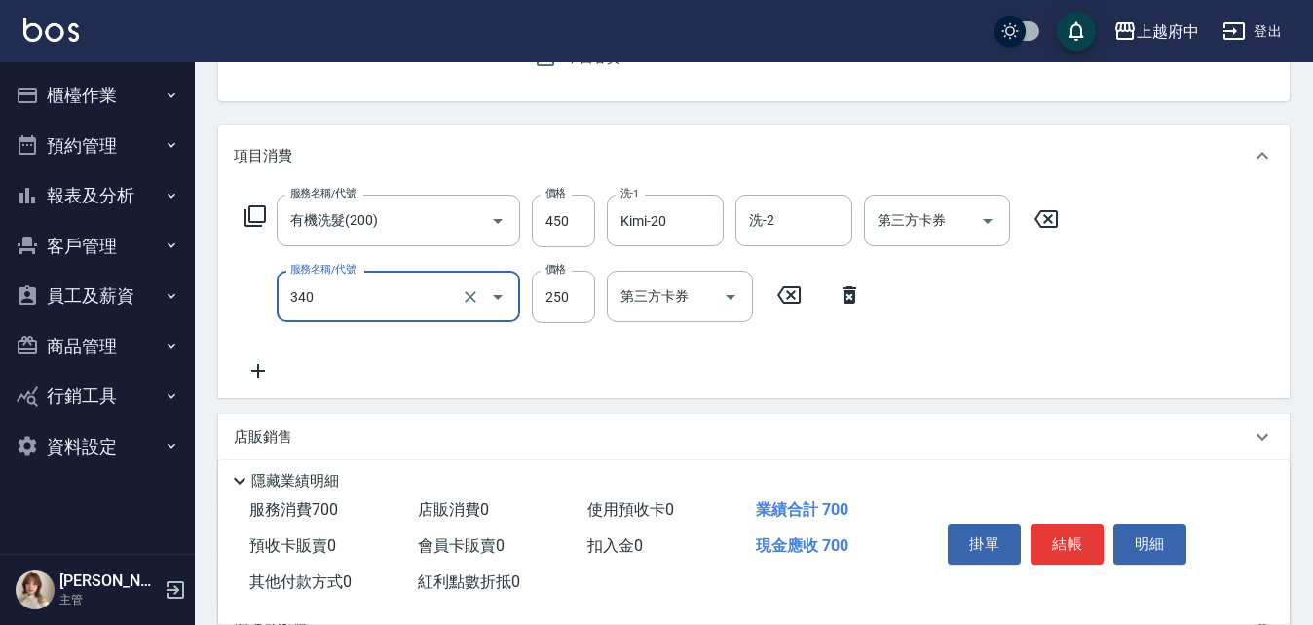
type input "剪髮(340)"
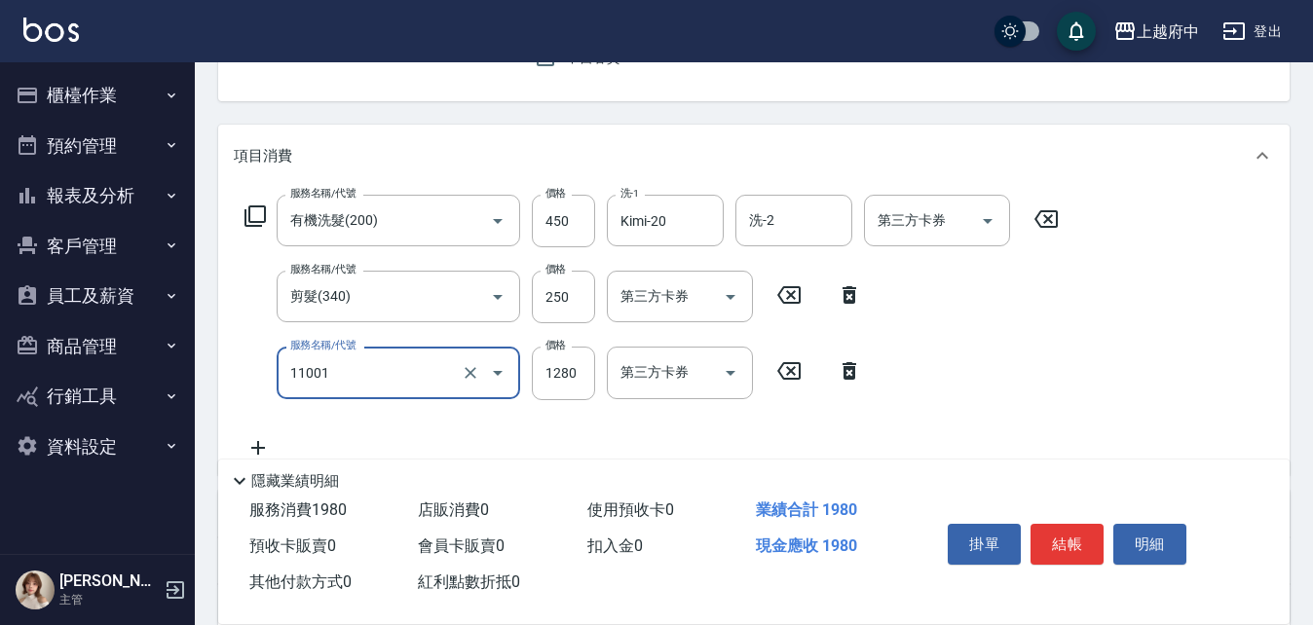
type input "燙髮S(11001)"
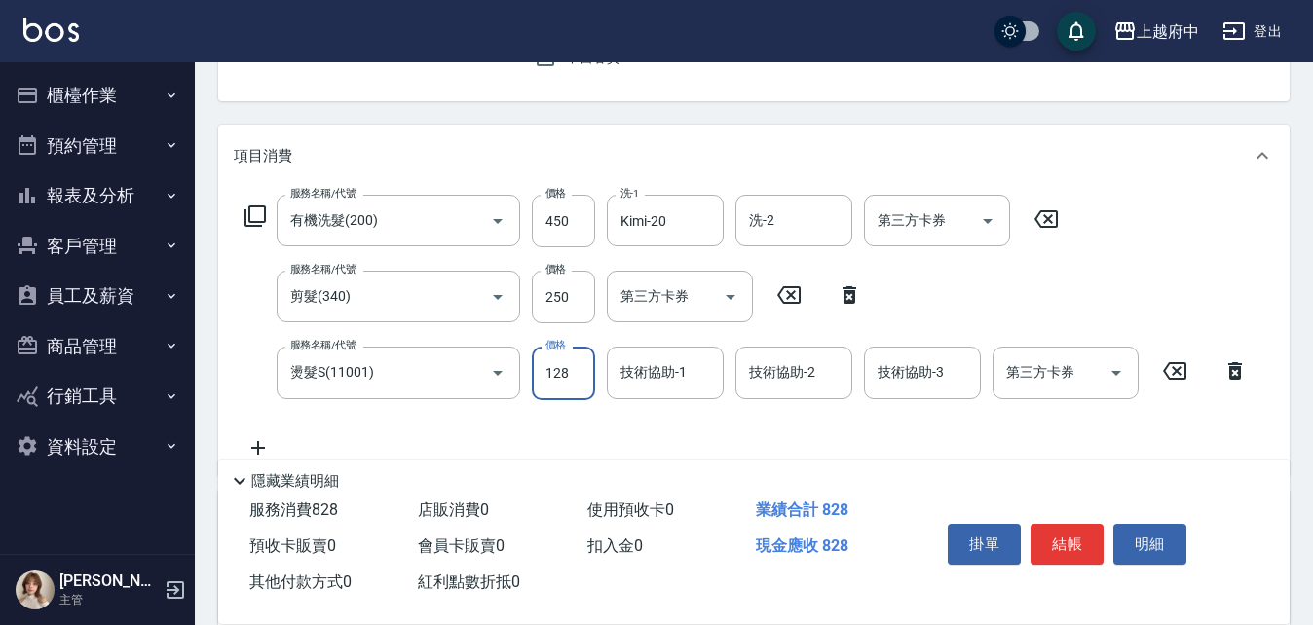
type input "1280"
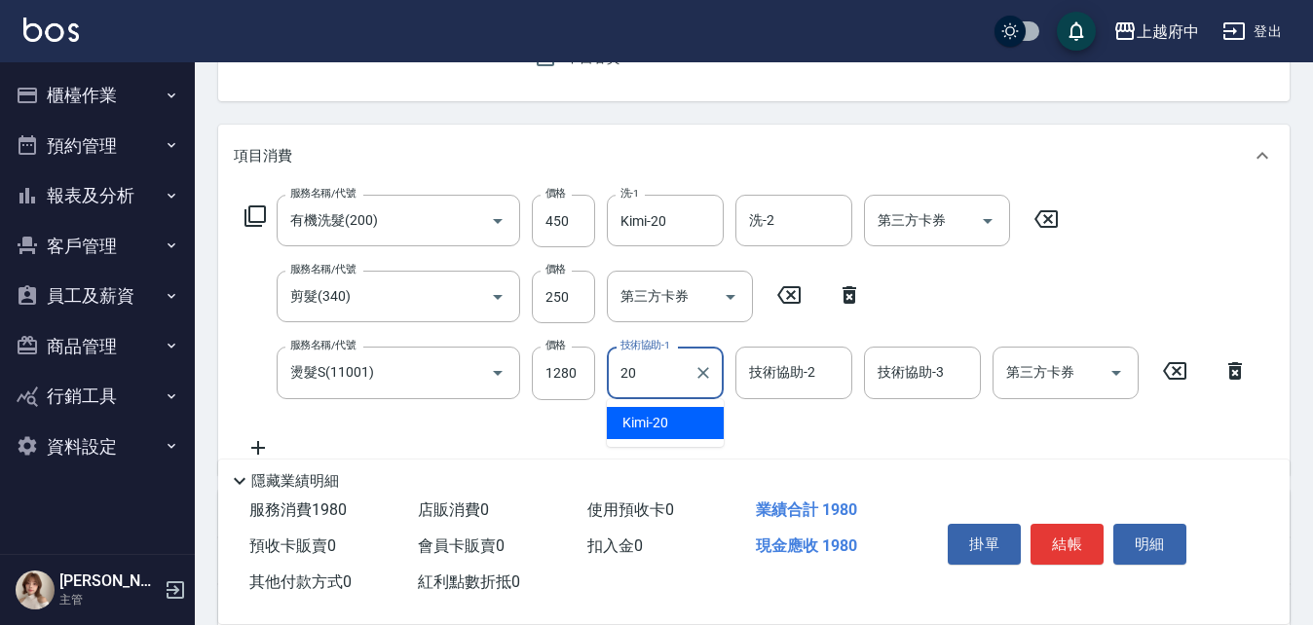
type input "Kimi-20"
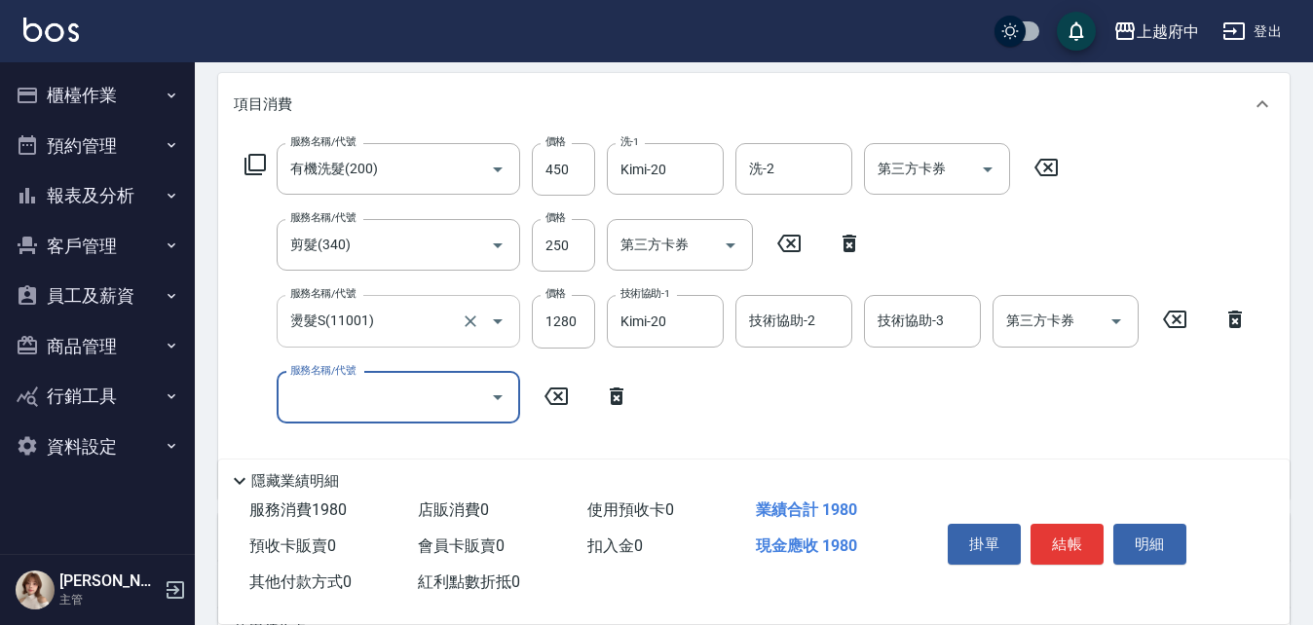
scroll to position [292, 0]
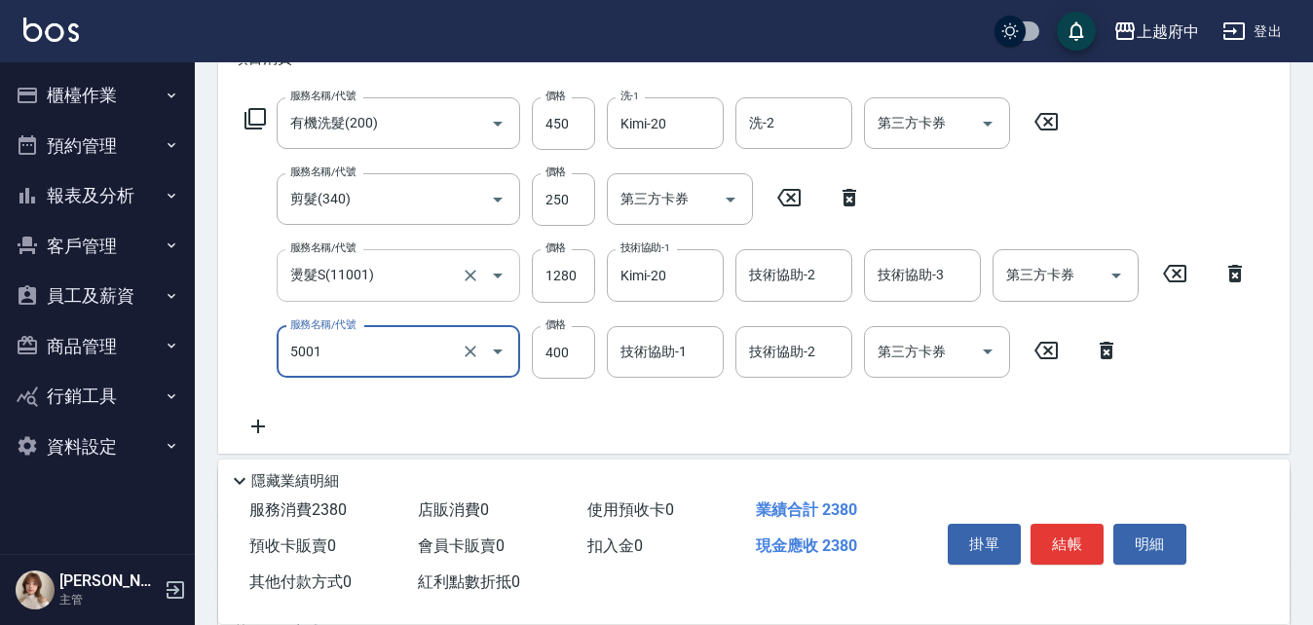
type input "側邊壓貼(5001)"
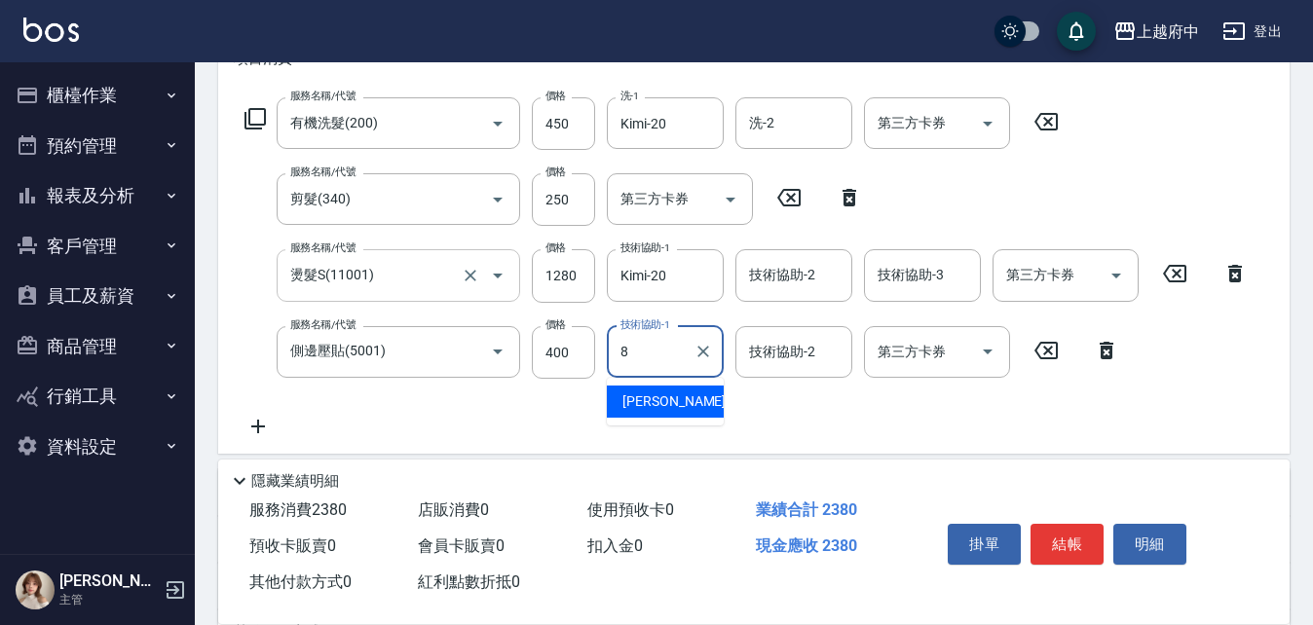
type input "江驊侑-8"
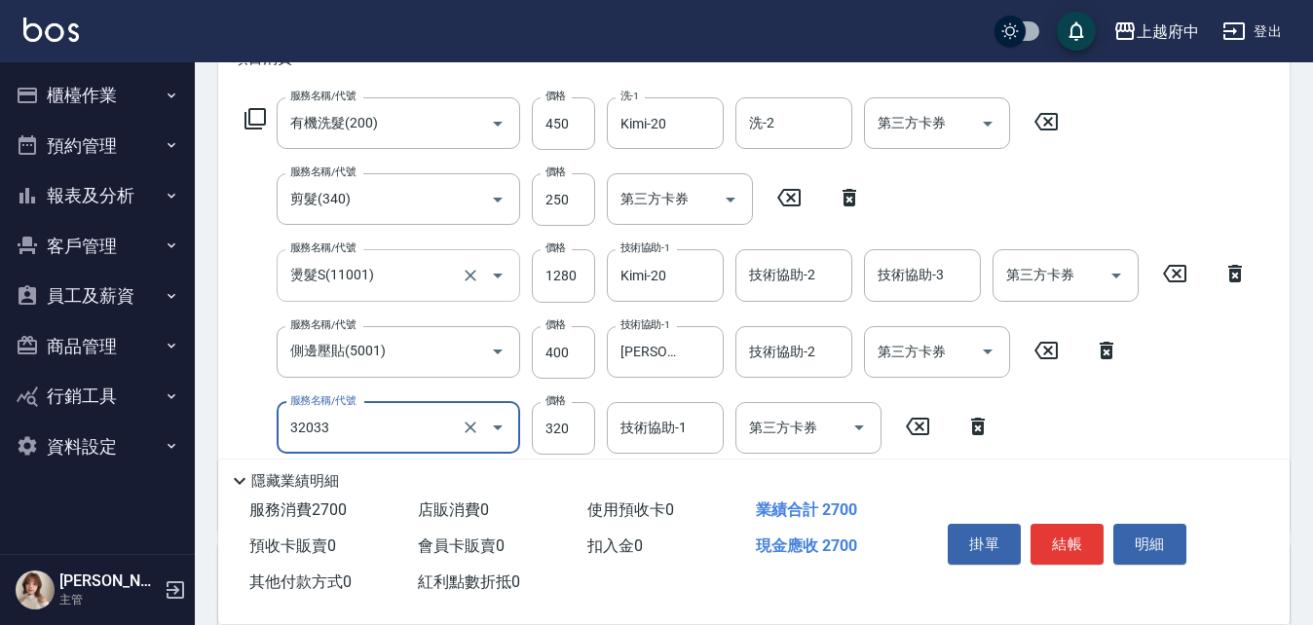
type input "頭皮隔離液(32033)"
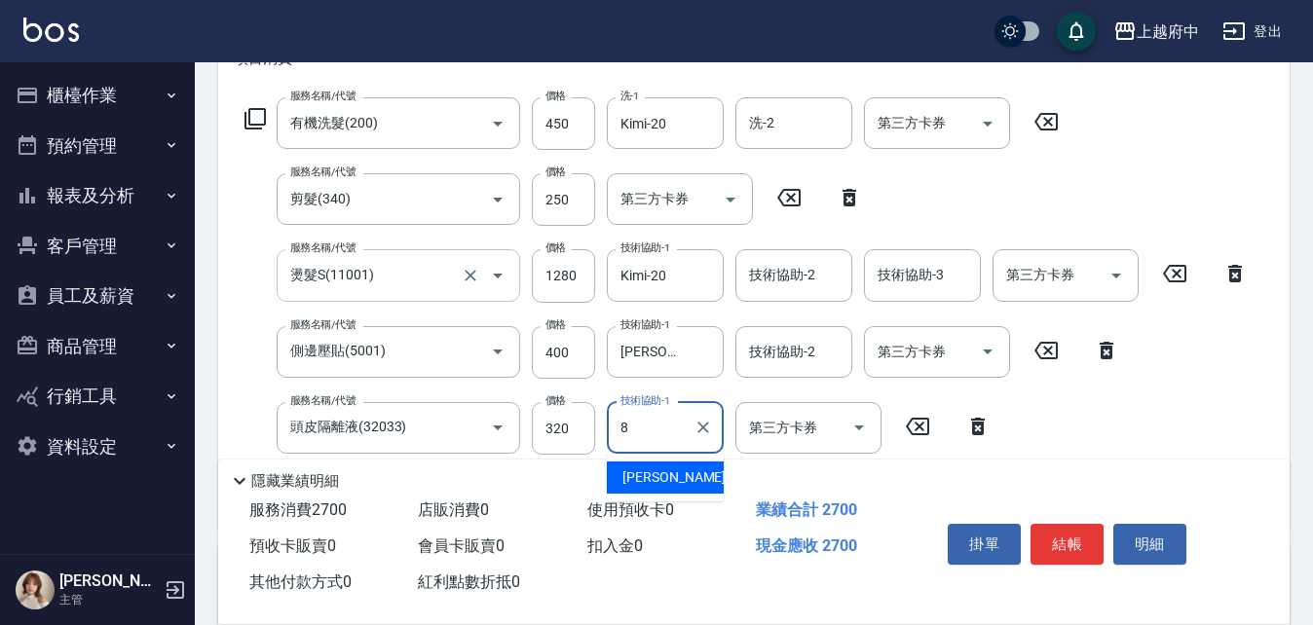
type input "江驊侑-8"
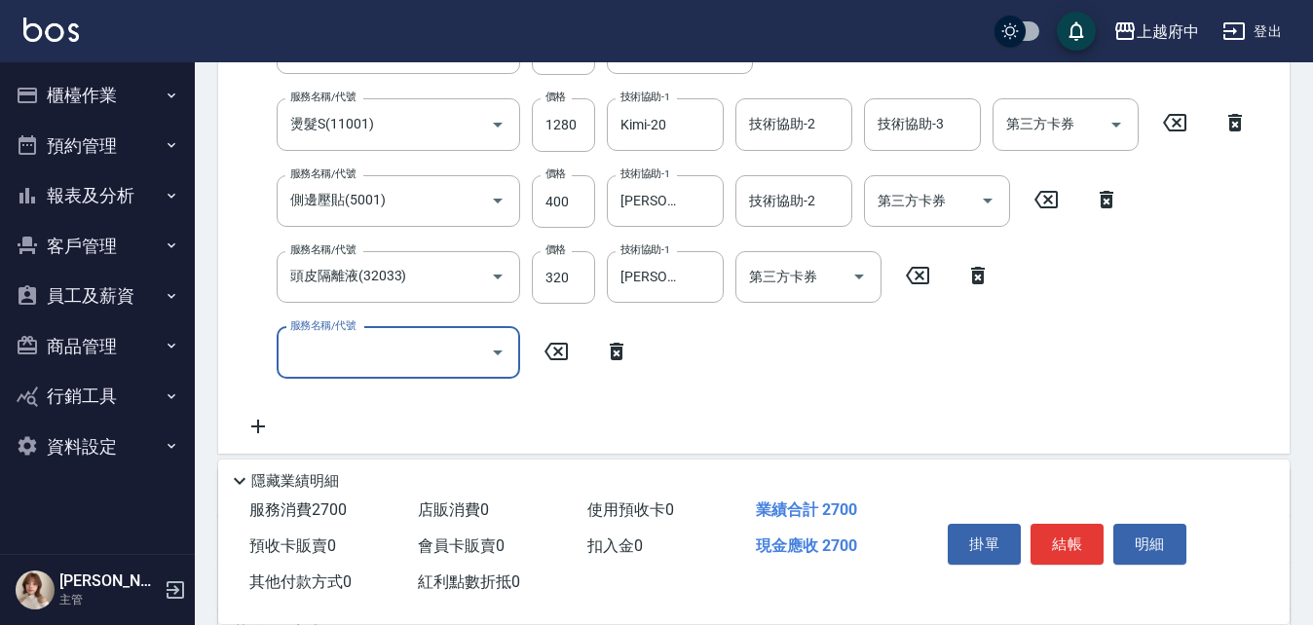
scroll to position [487, 0]
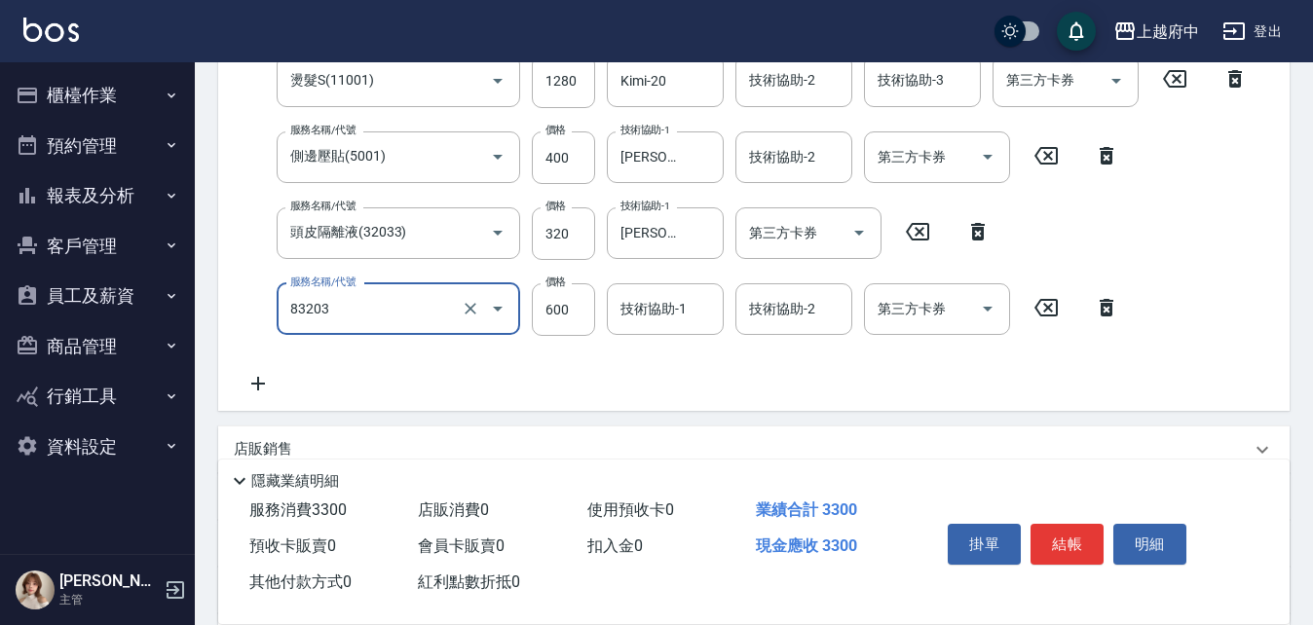
type input "蘆薈敷膜(83203)"
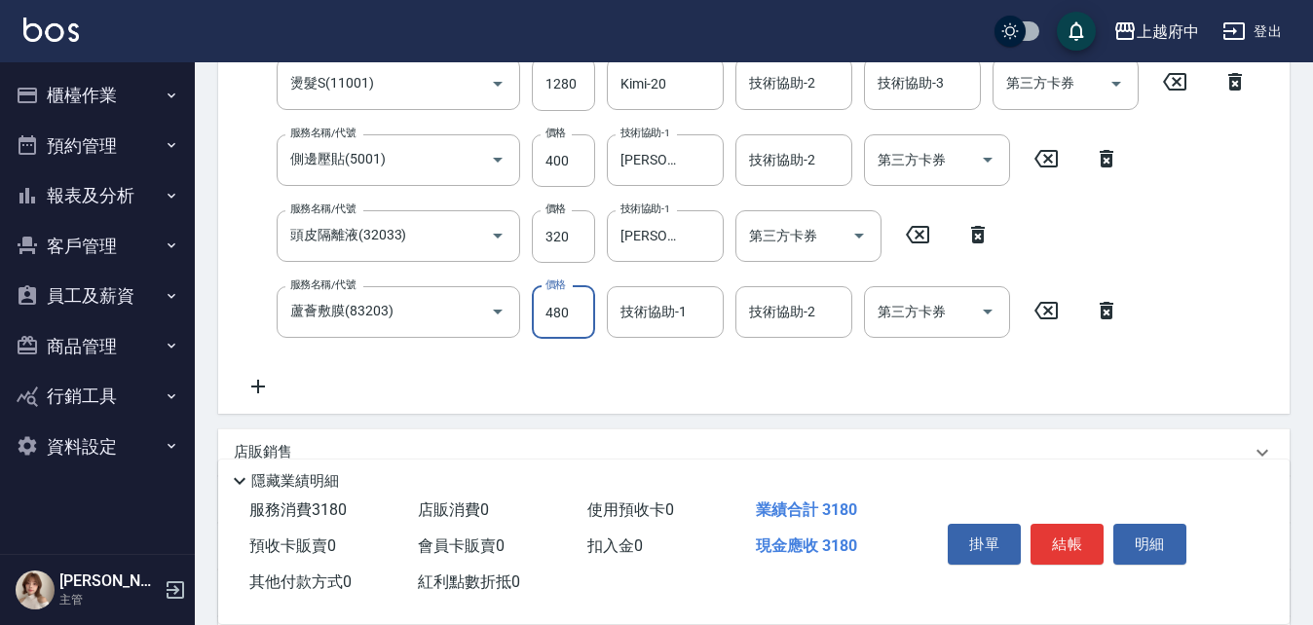
type input "480"
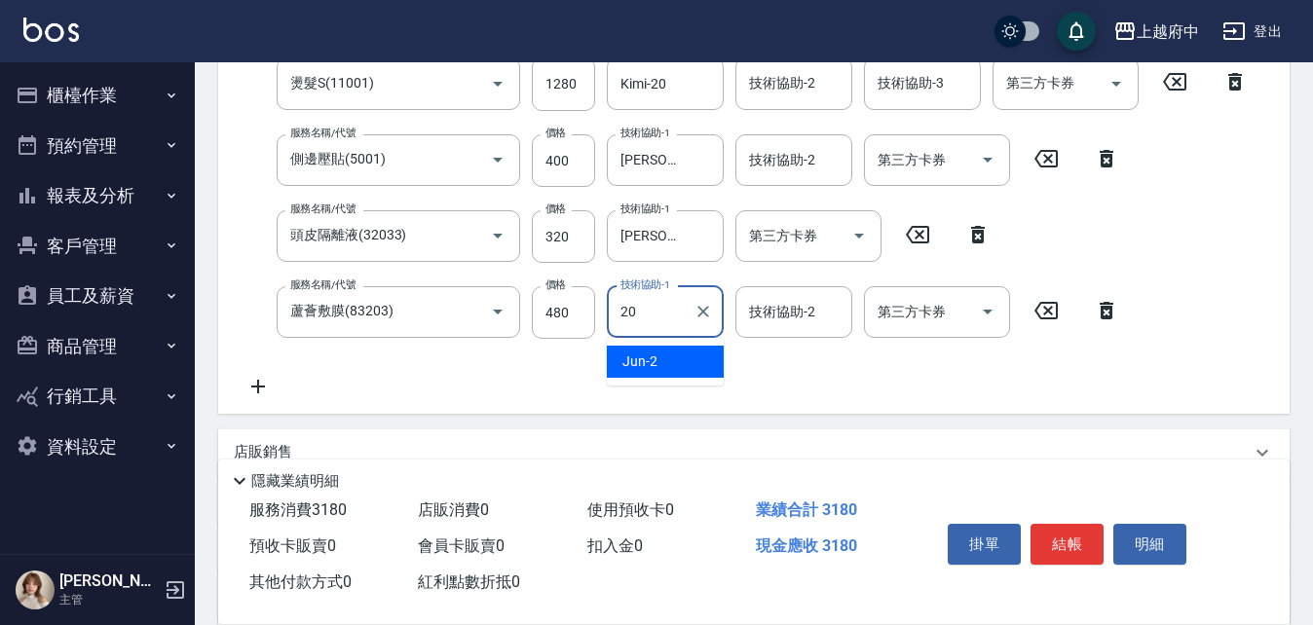
type input "Kimi-20"
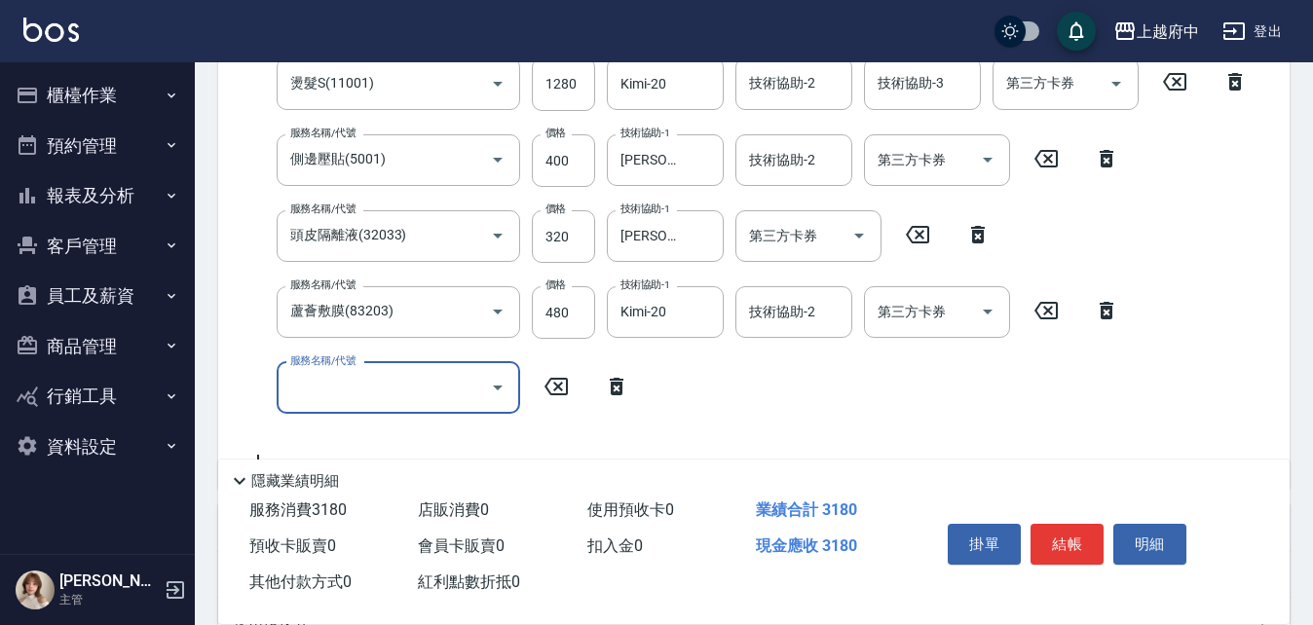
scroll to position [483, 0]
type input "潤澤修護(4803)"
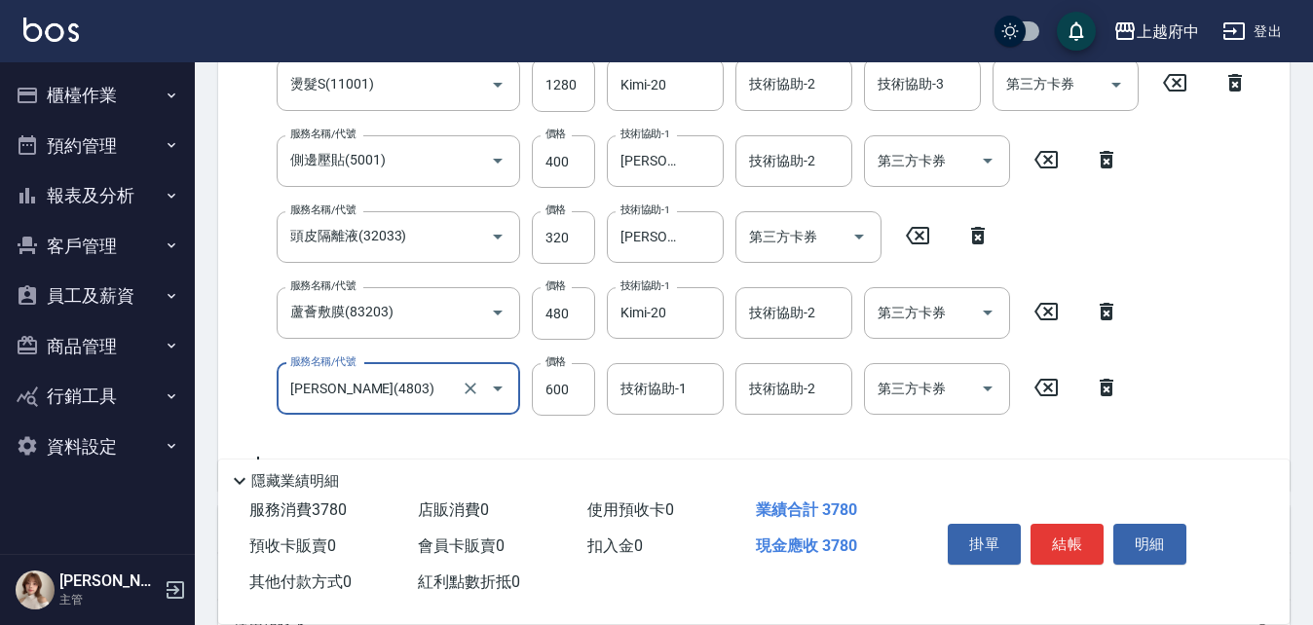
scroll to position [484, 0]
type input "480"
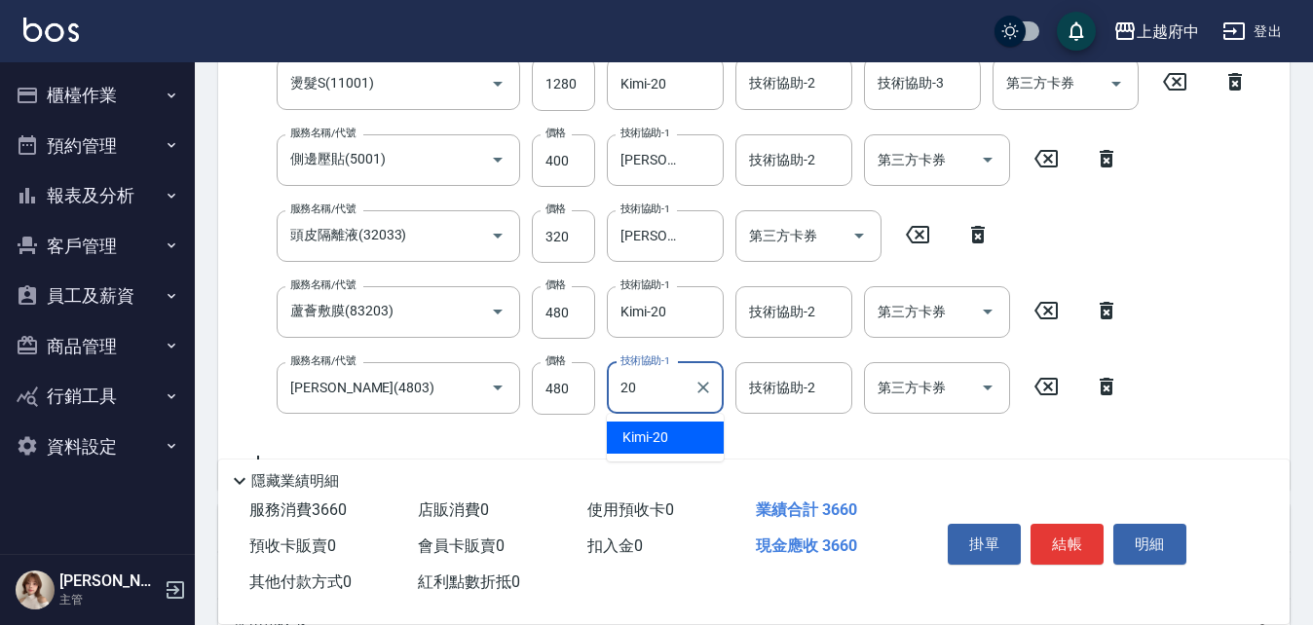
type input "Kimi-20"
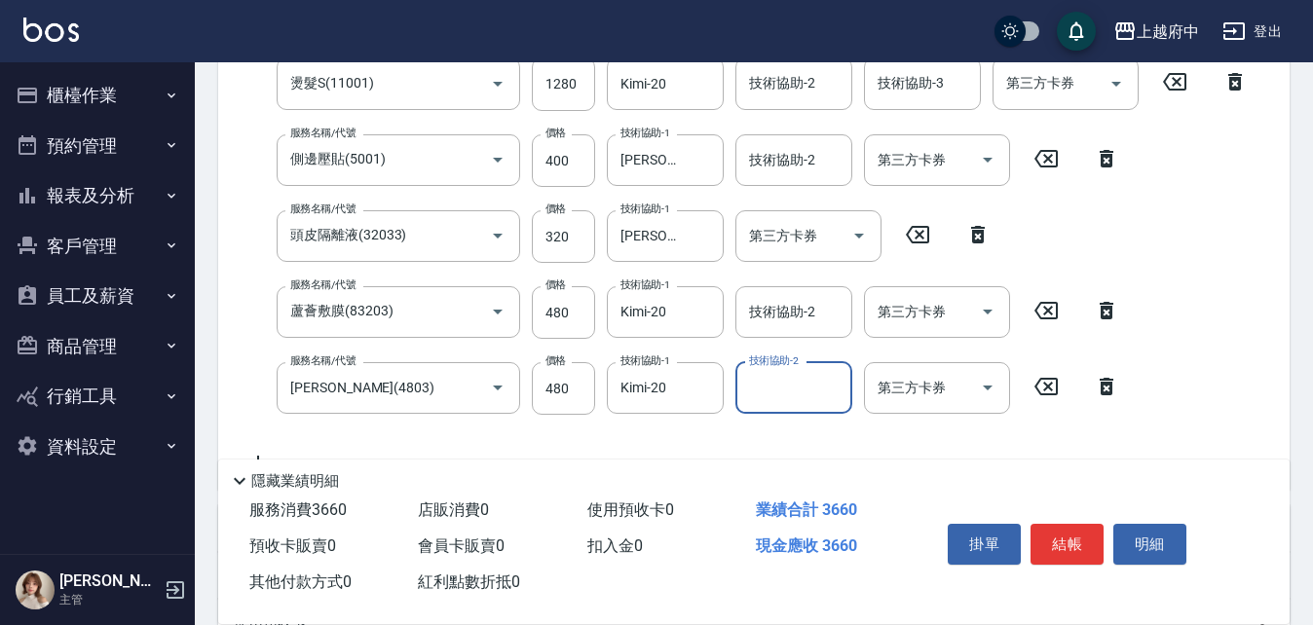
click at [856, 460] on div "隱藏業績明細" at bounding box center [753, 476] width 1071 height 33
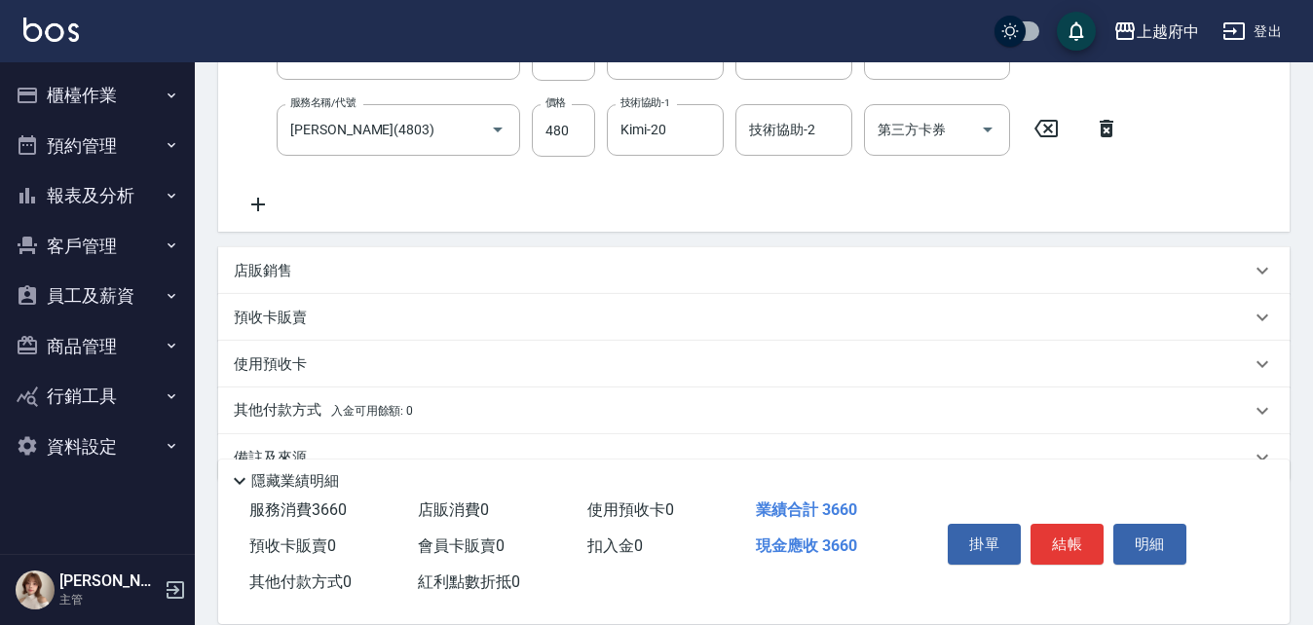
scroll to position [776, 0]
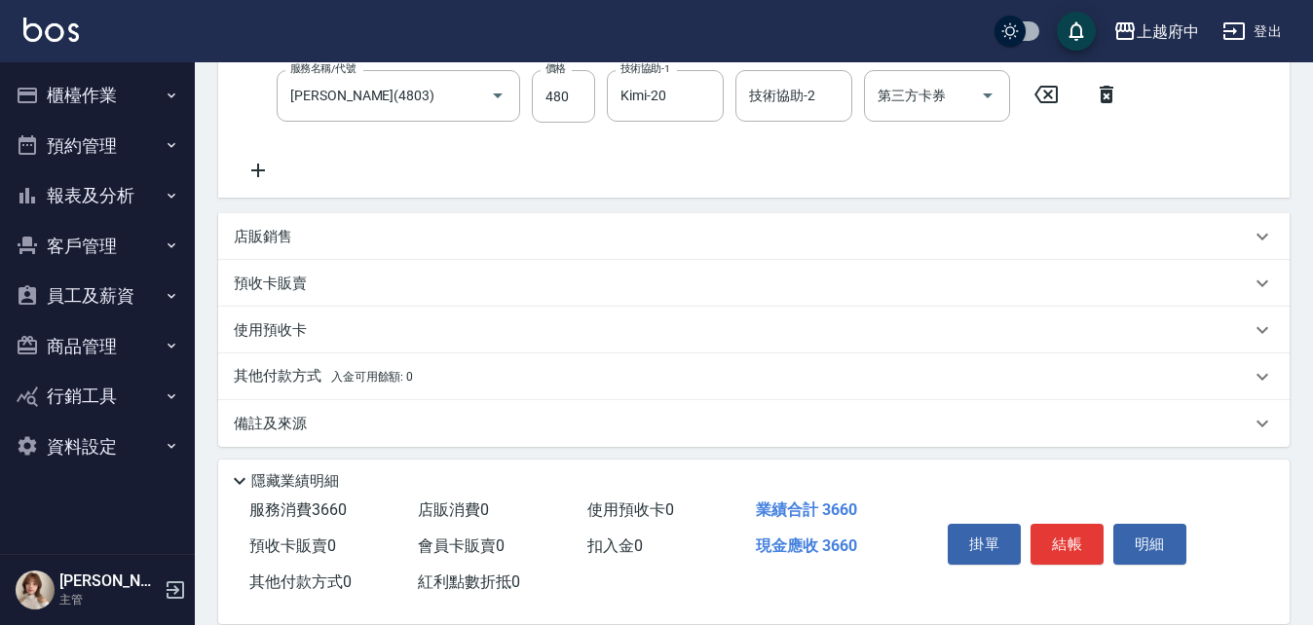
click at [273, 231] on p "店販銷售" at bounding box center [263, 237] width 58 height 20
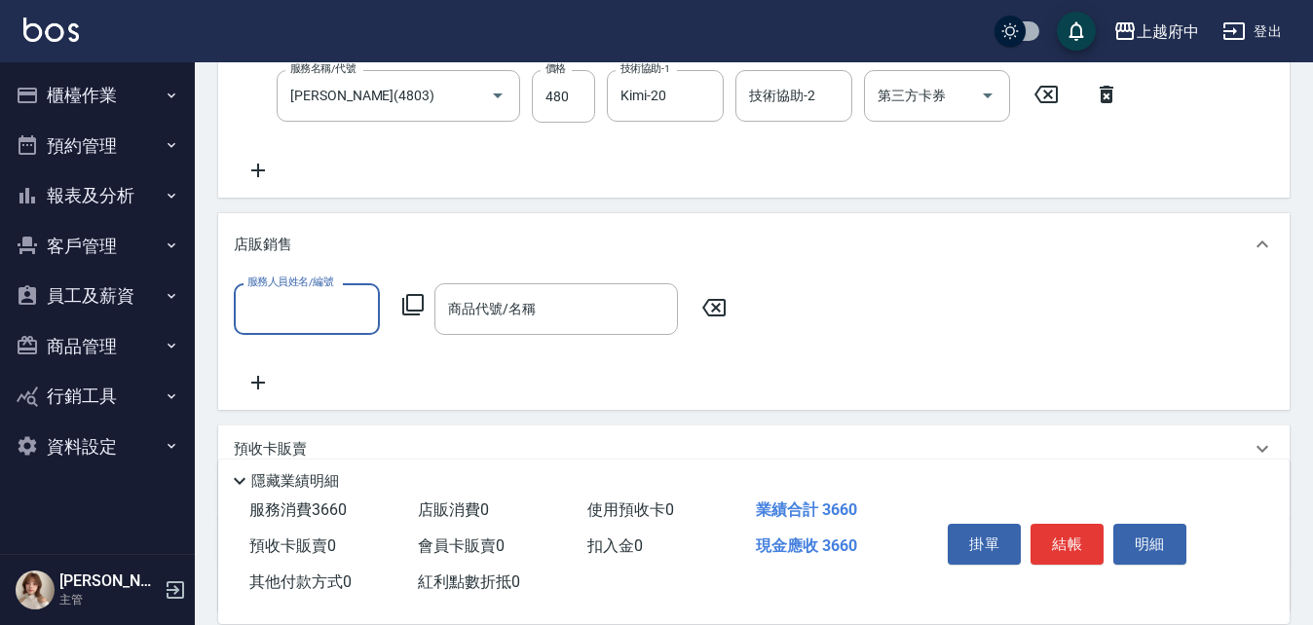
scroll to position [0, 0]
type input "江驊侑-8"
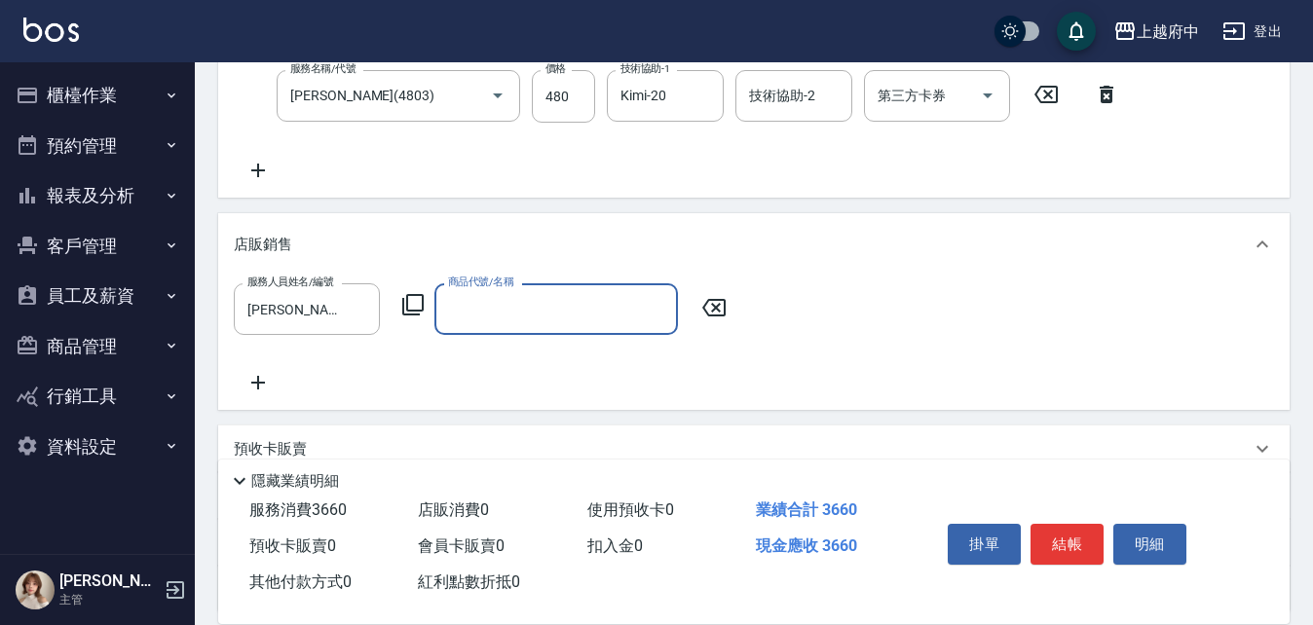
type input "R"
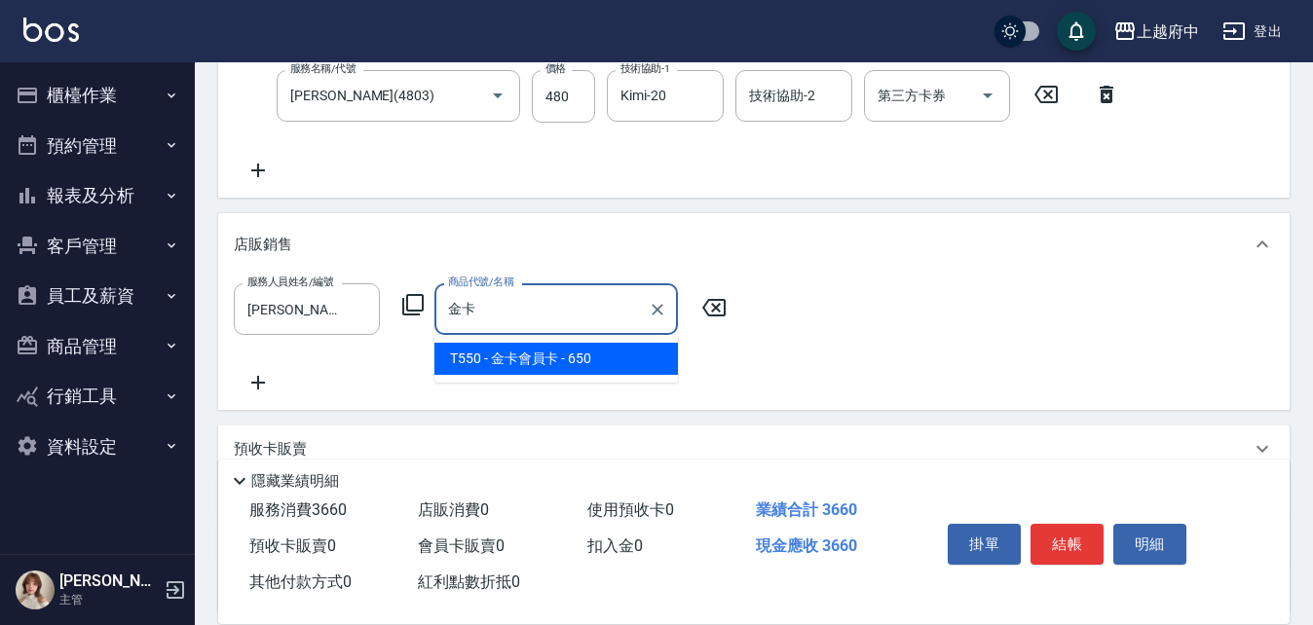
click at [570, 354] on span "T550 - 金卡會員卡 - 650" at bounding box center [555, 359] width 243 height 32
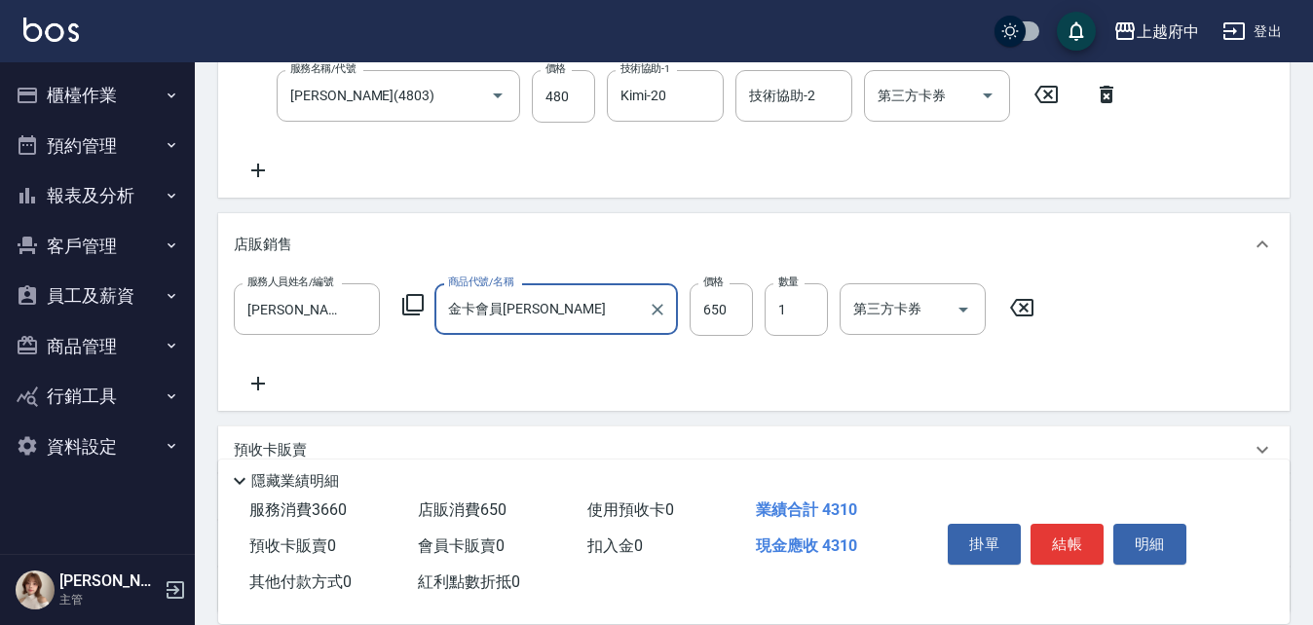
type input "金卡會員卡"
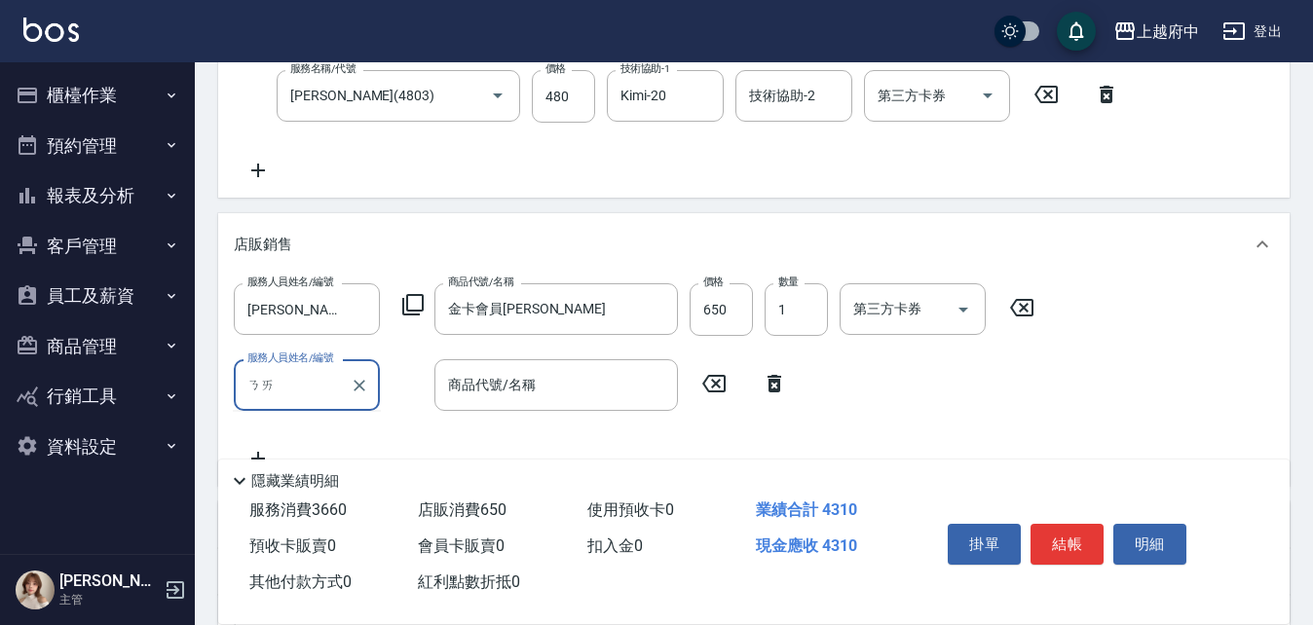
type input "乃"
type input "江驊侑-8"
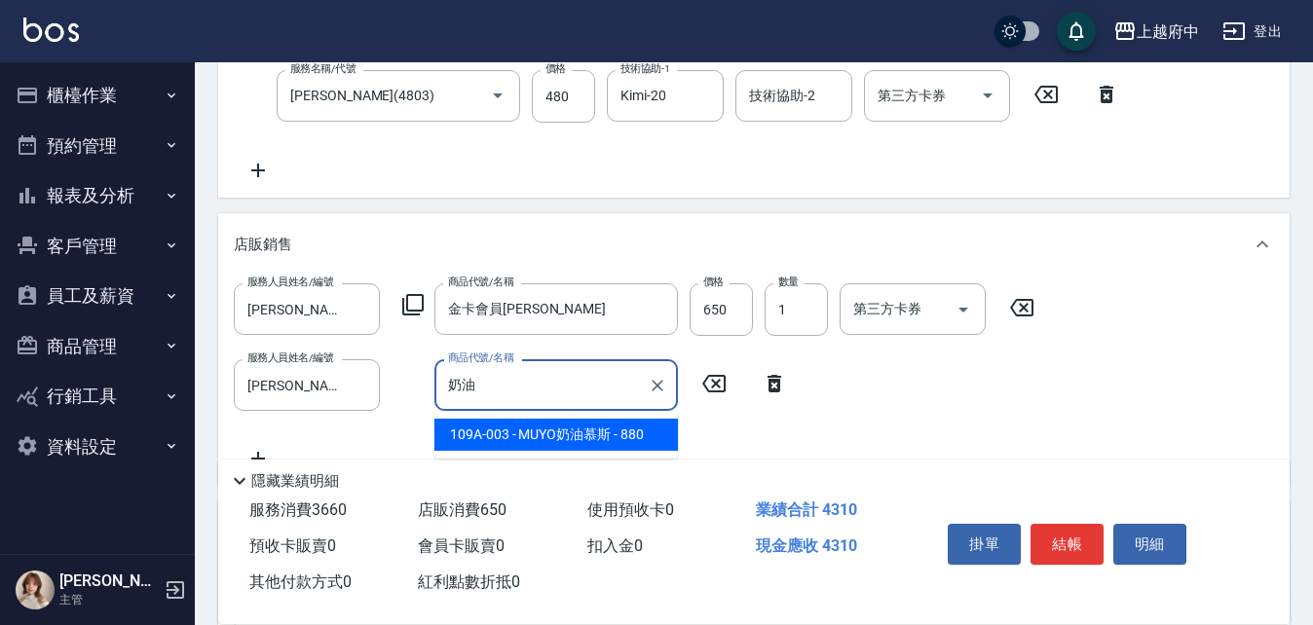
click at [559, 431] on span "109A-003 - MUYO奶油慕斯 - 880" at bounding box center [555, 435] width 243 height 32
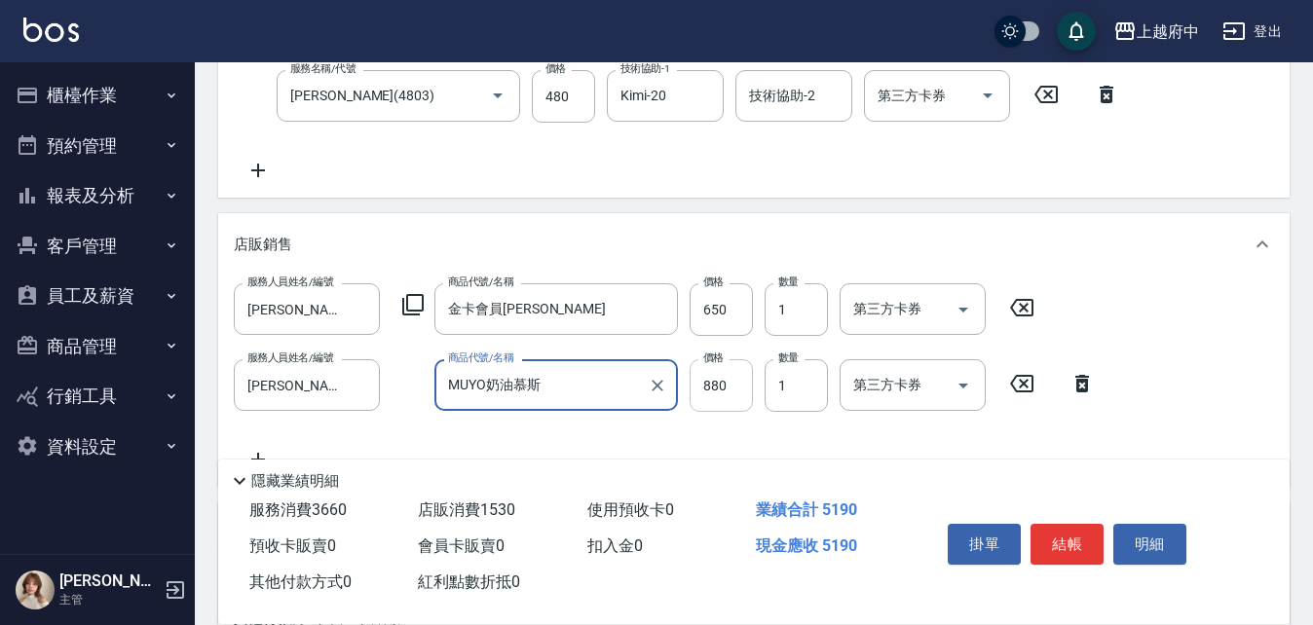
type input "MUYO奶油慕斯"
click at [712, 391] on input "880" at bounding box center [720, 385] width 63 height 53
type input "792"
click at [786, 443] on div "服務人員姓名/編號 江驊侑-8 服務人員姓名/編號 商品代號/名稱 金卡會員卡 商品代號/名稱 價格 650 價格 數量 1 數量 第三方卡券 第三方卡券 服…" at bounding box center [754, 377] width 1040 height 188
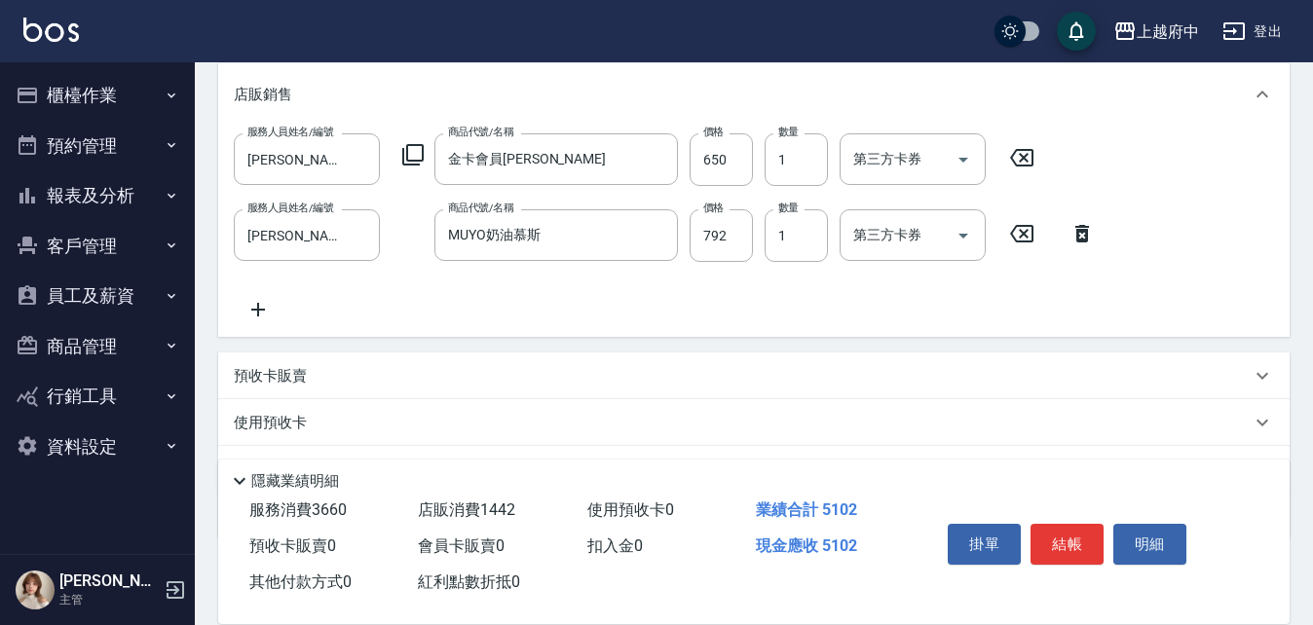
scroll to position [974, 0]
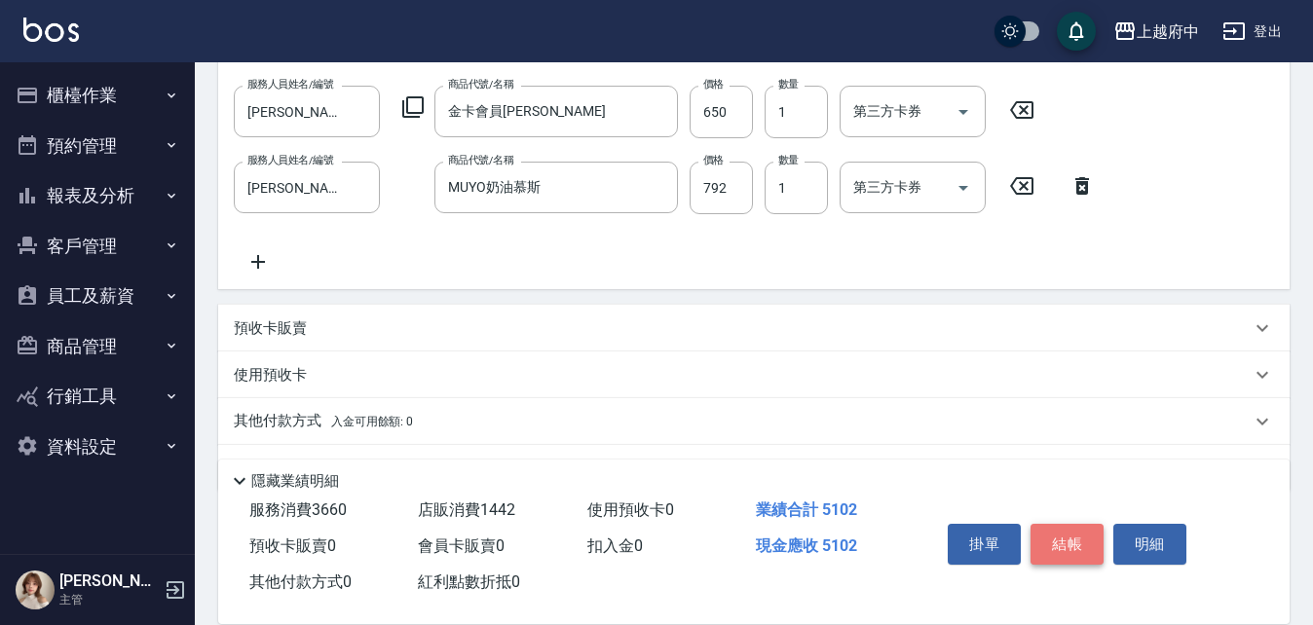
click at [1069, 536] on button "結帳" at bounding box center [1066, 544] width 73 height 41
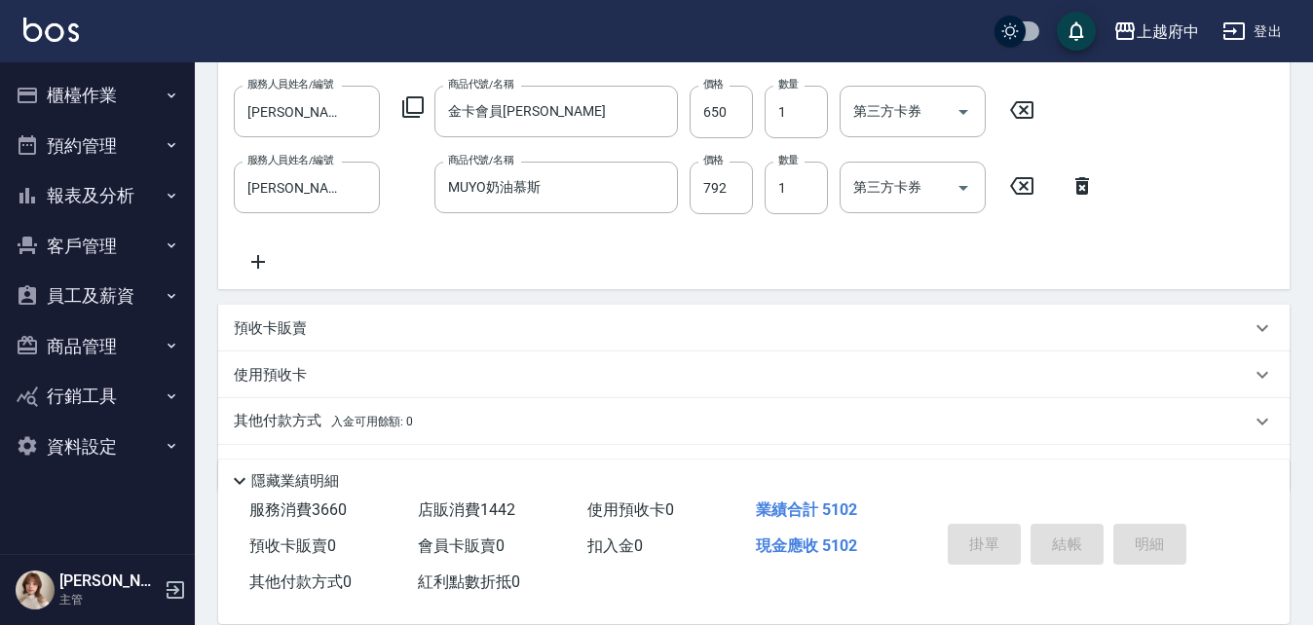
type input "2025/08/15 18:01"
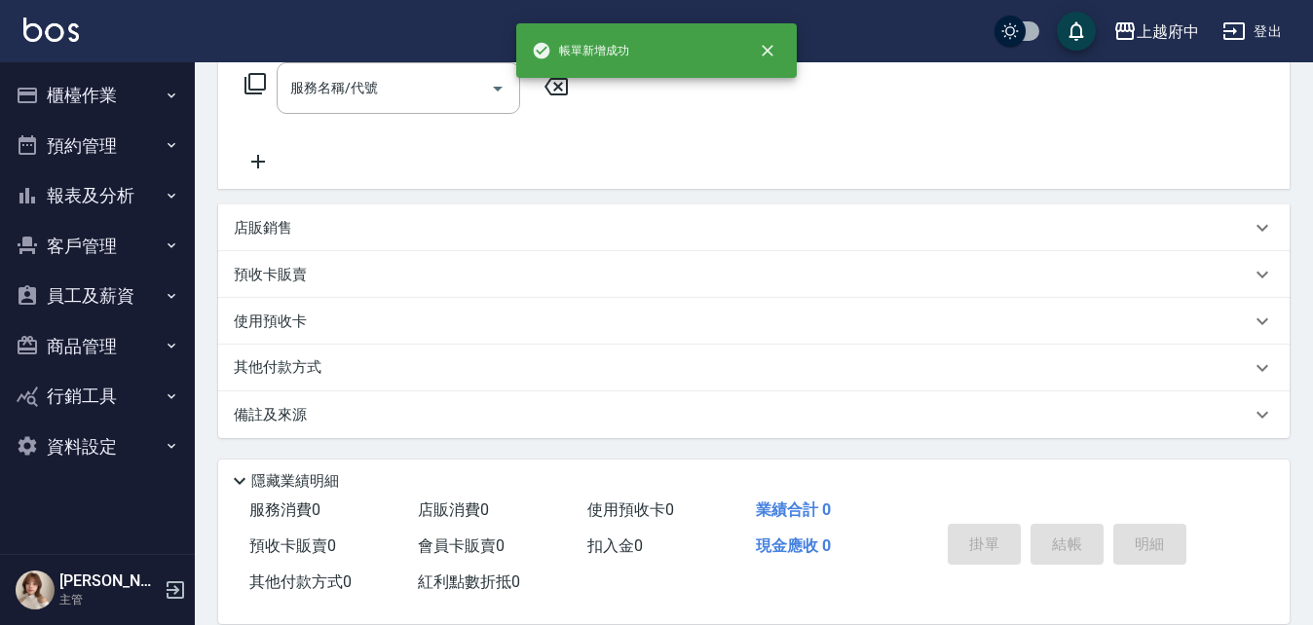
scroll to position [0, 0]
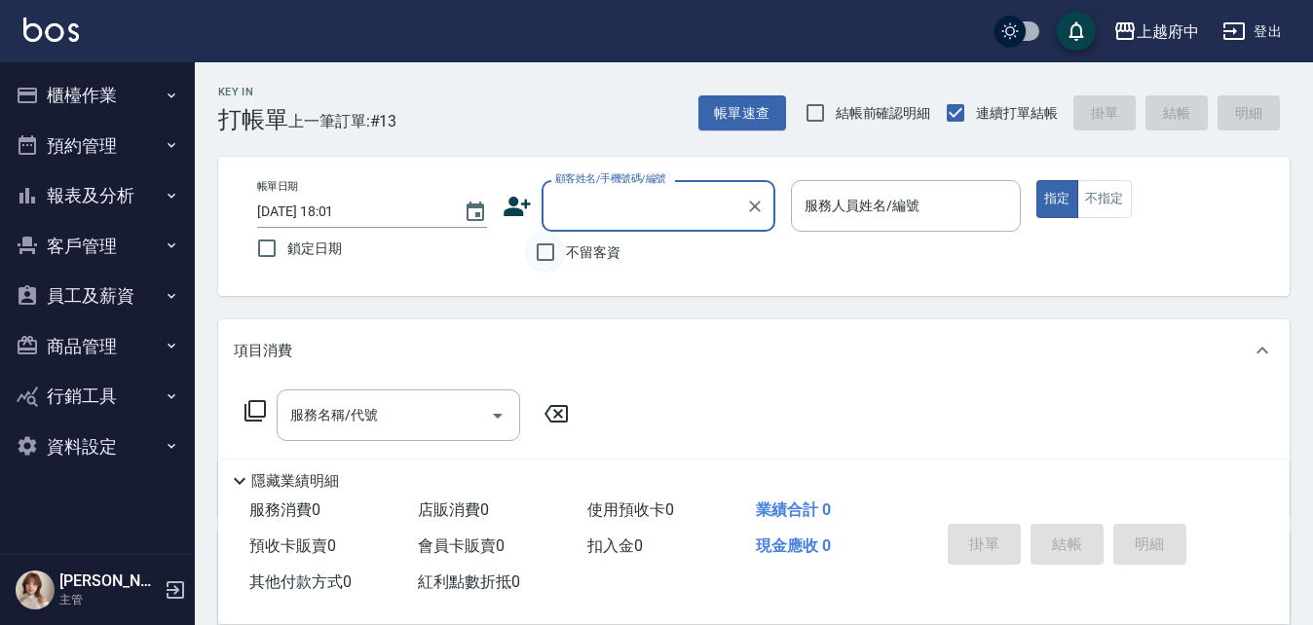
click at [549, 255] on input "不留客資" at bounding box center [545, 252] width 41 height 41
checkbox input "true"
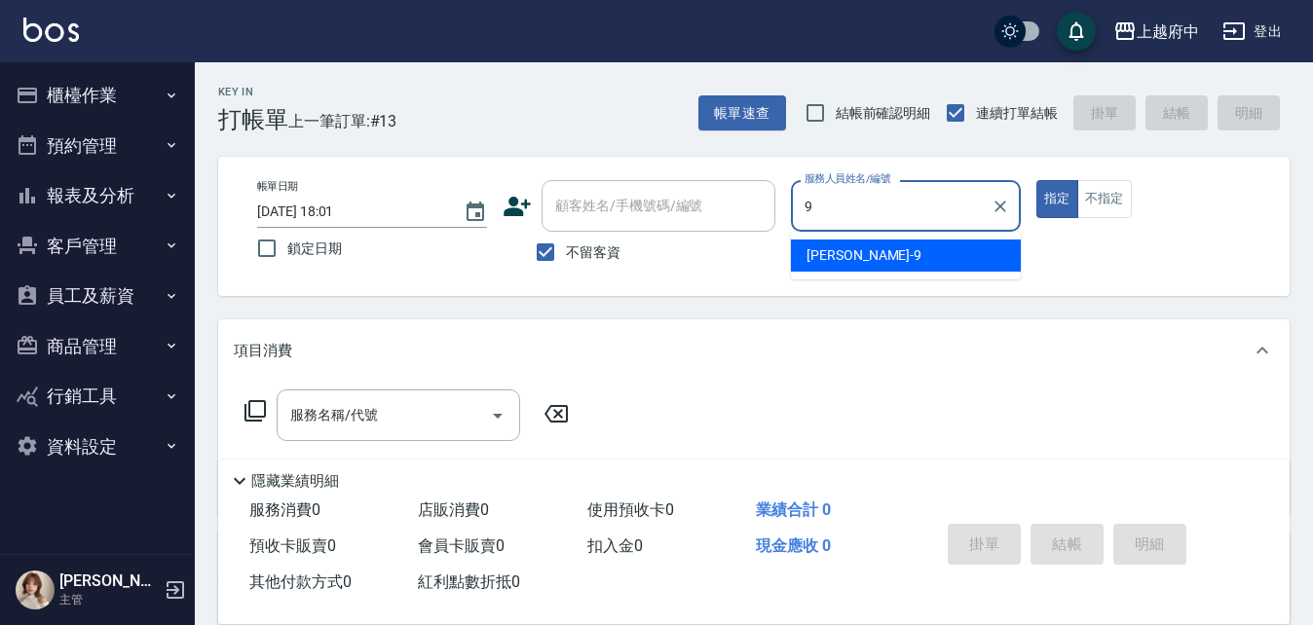
type input "David-9"
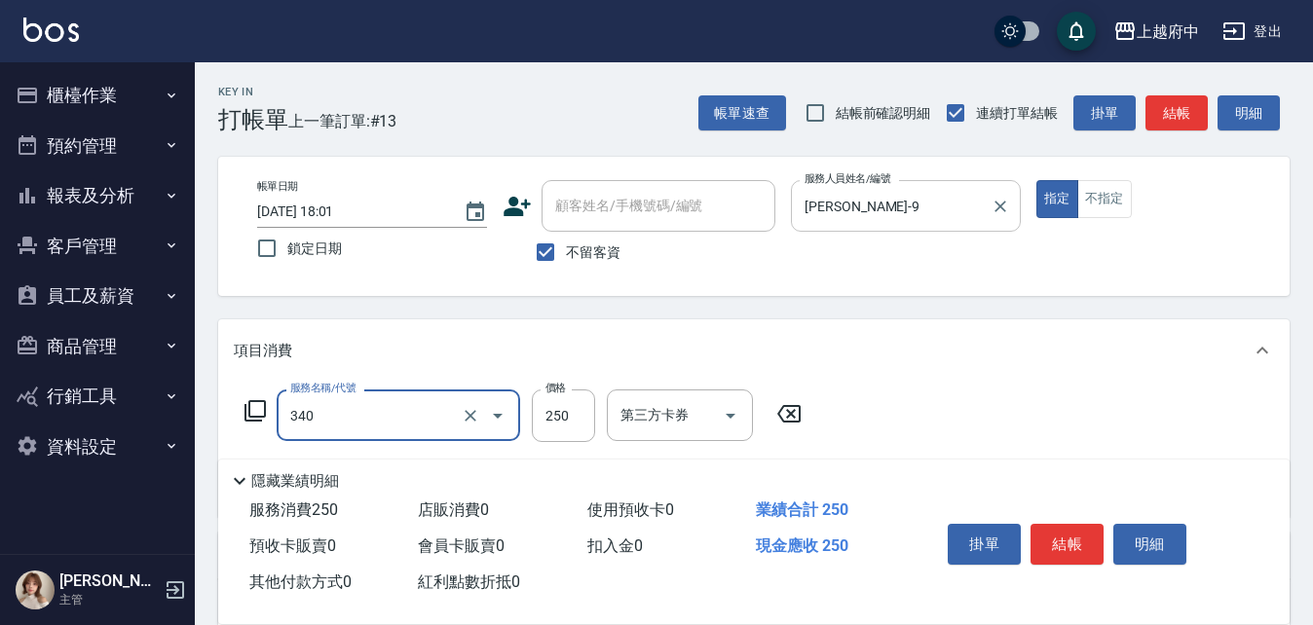
type input "剪髮(340)"
type input "500"
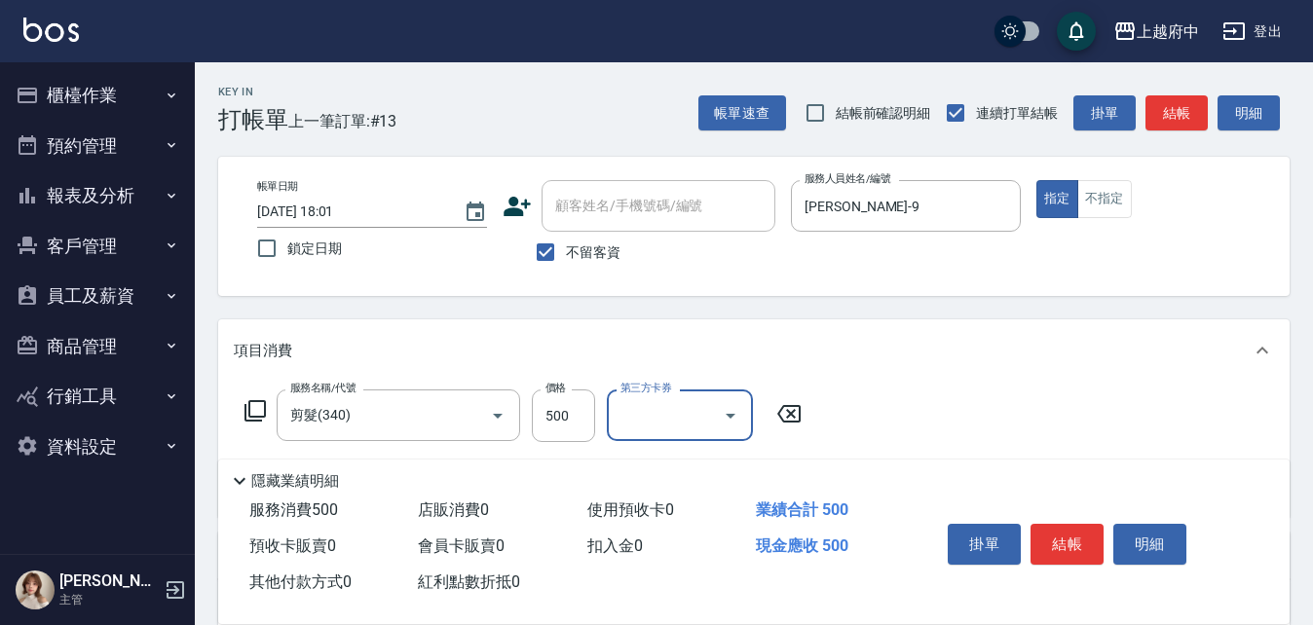
click at [974, 402] on div "服務名稱/代號 剪髮(340) 服務名稱/代號 價格 500 價格 第三方卡券 第三方卡券" at bounding box center [753, 449] width 1071 height 135
click at [1061, 535] on button "結帳" at bounding box center [1066, 544] width 73 height 41
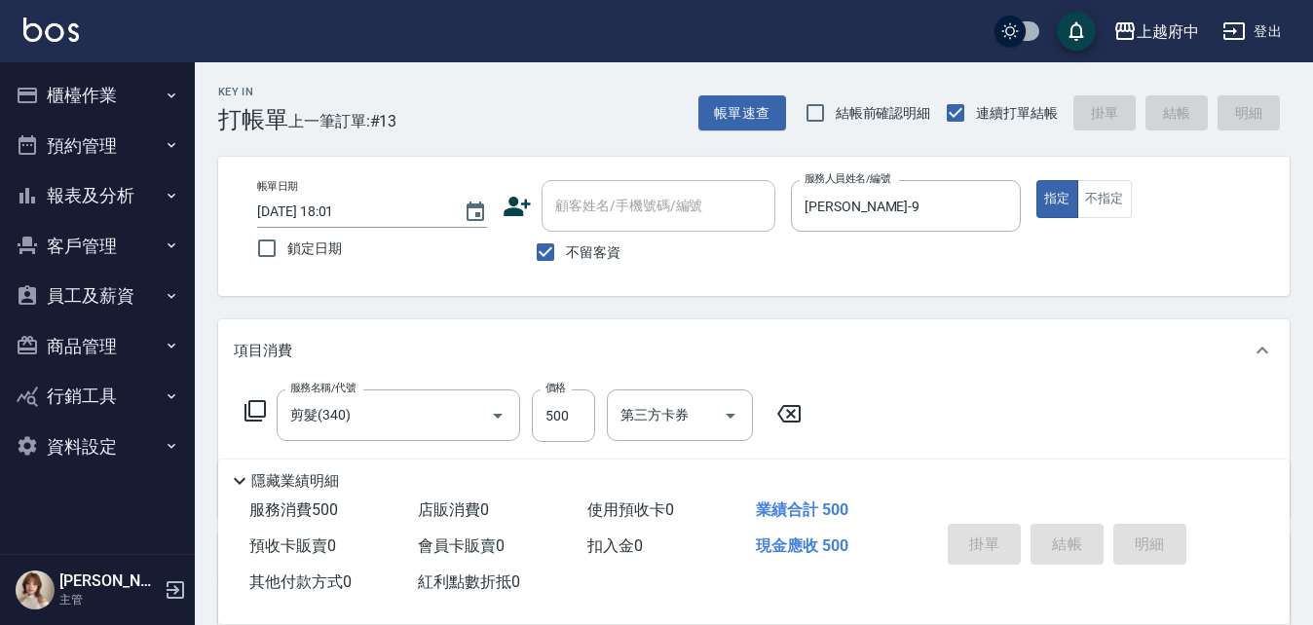
type input "2025/08/15 18:08"
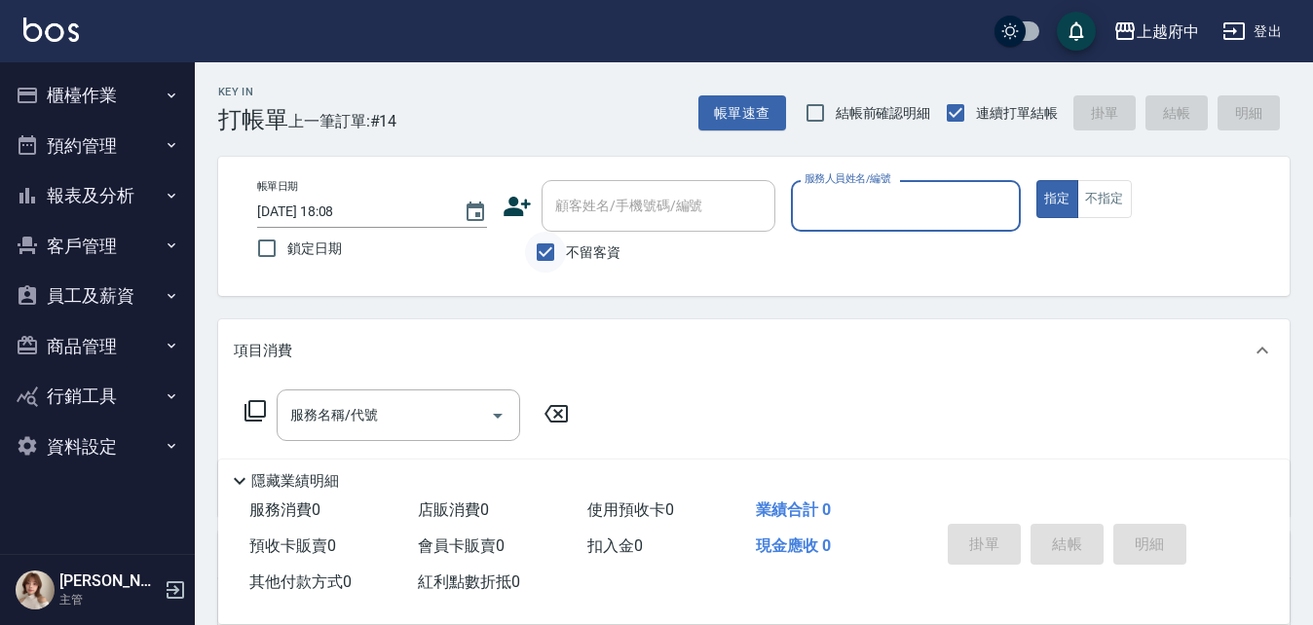
click at [543, 248] on input "不留客資" at bounding box center [545, 252] width 41 height 41
checkbox input "false"
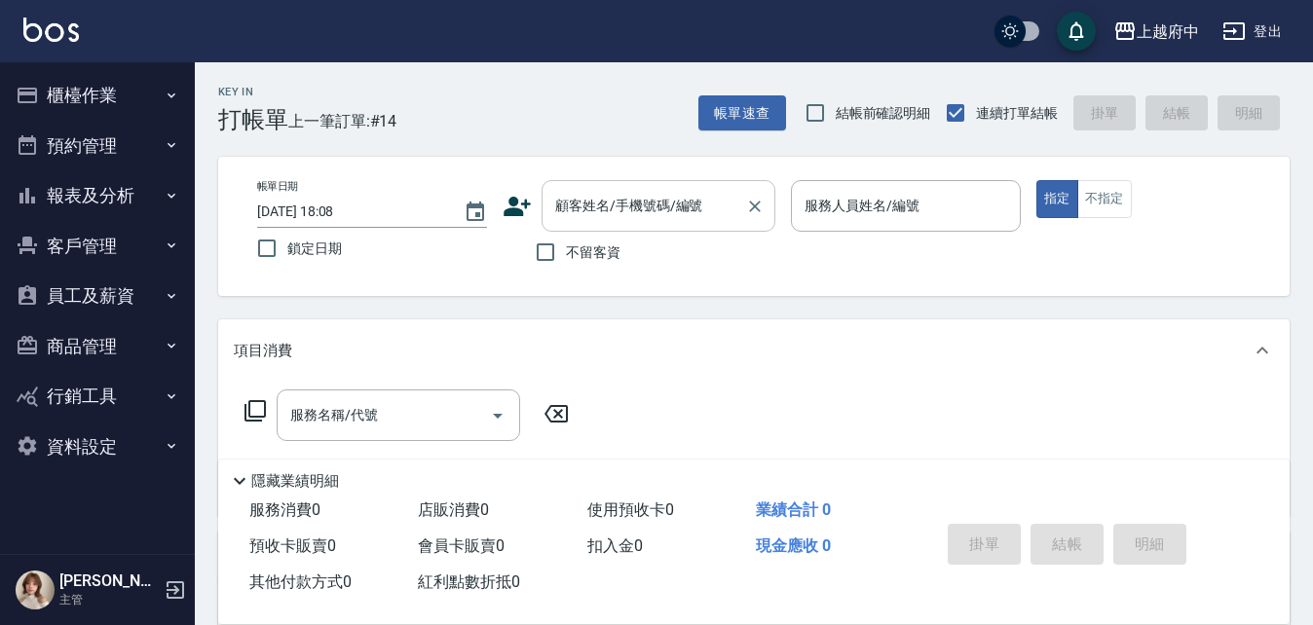
click at [582, 215] on input "顧客姓名/手機號碼/編號" at bounding box center [643, 206] width 187 height 34
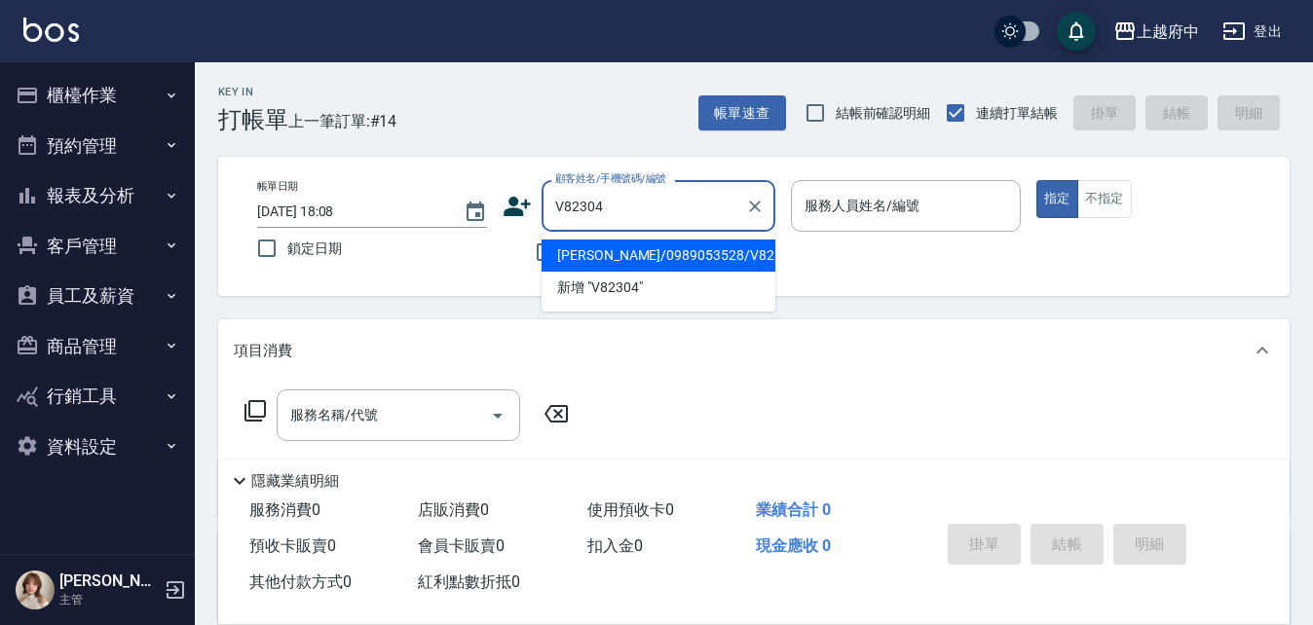
click at [617, 247] on li "陳姿穎/0989053528/V82304" at bounding box center [658, 256] width 234 height 32
type input "陳姿穎/0989053528/V82304"
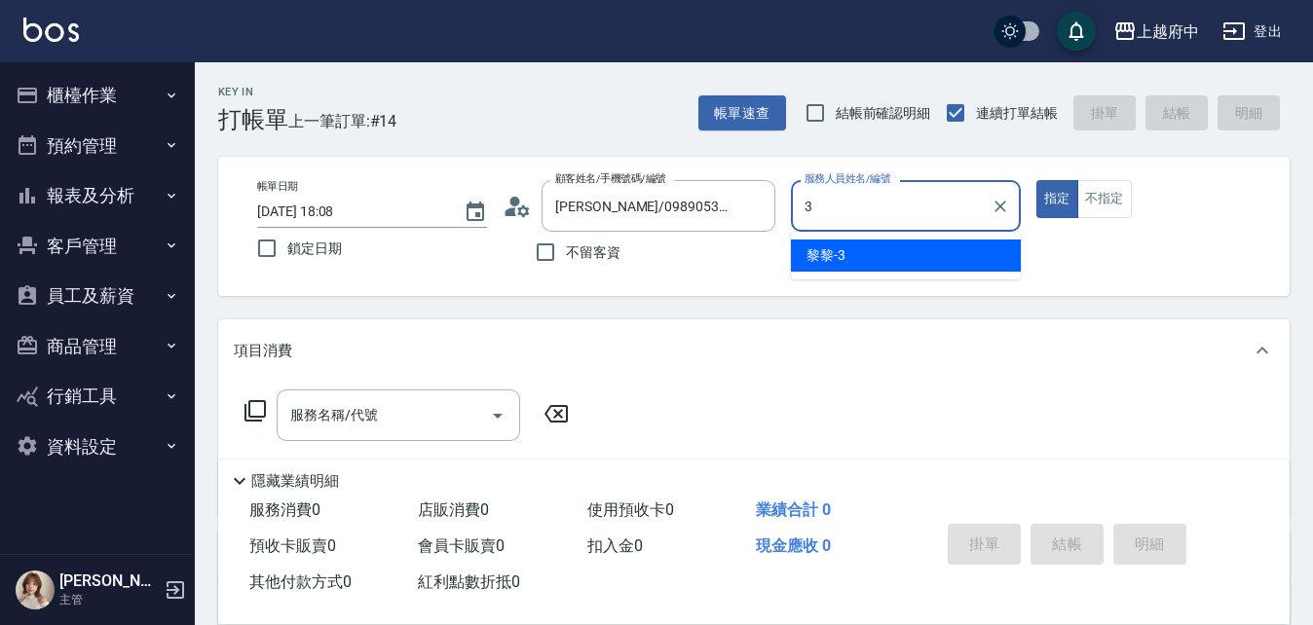
type input "黎黎-3"
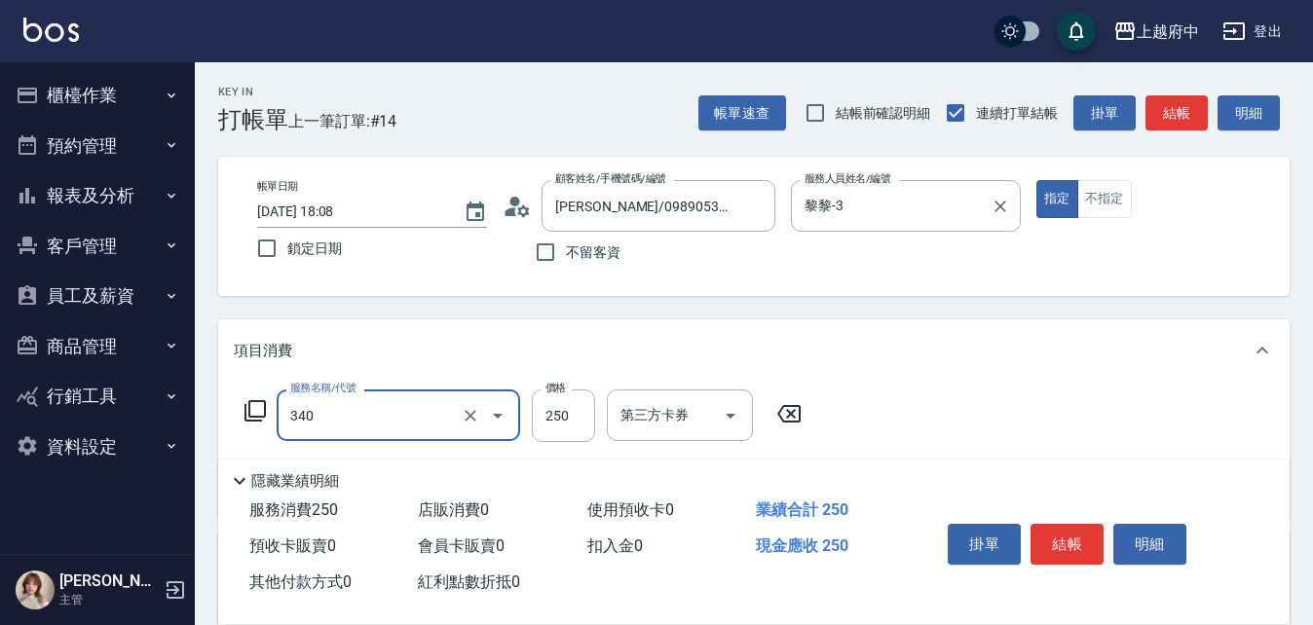
type input "剪髮(340)"
type input "650"
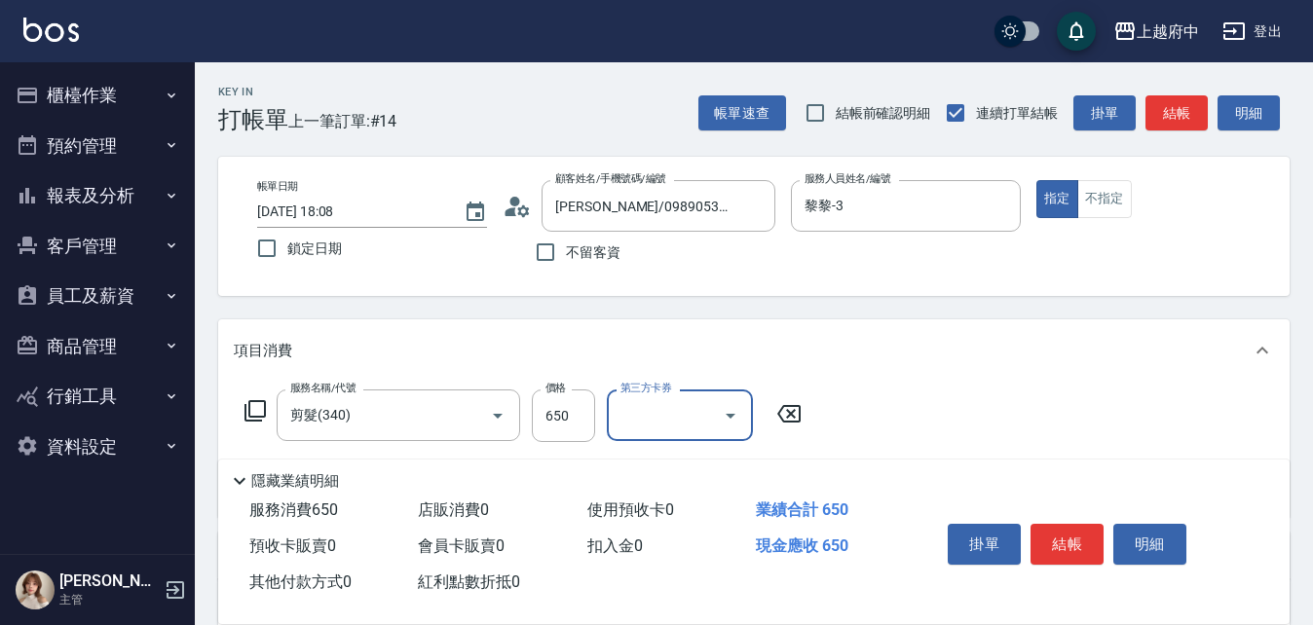
click at [1006, 363] on div "項目消費" at bounding box center [753, 350] width 1071 height 62
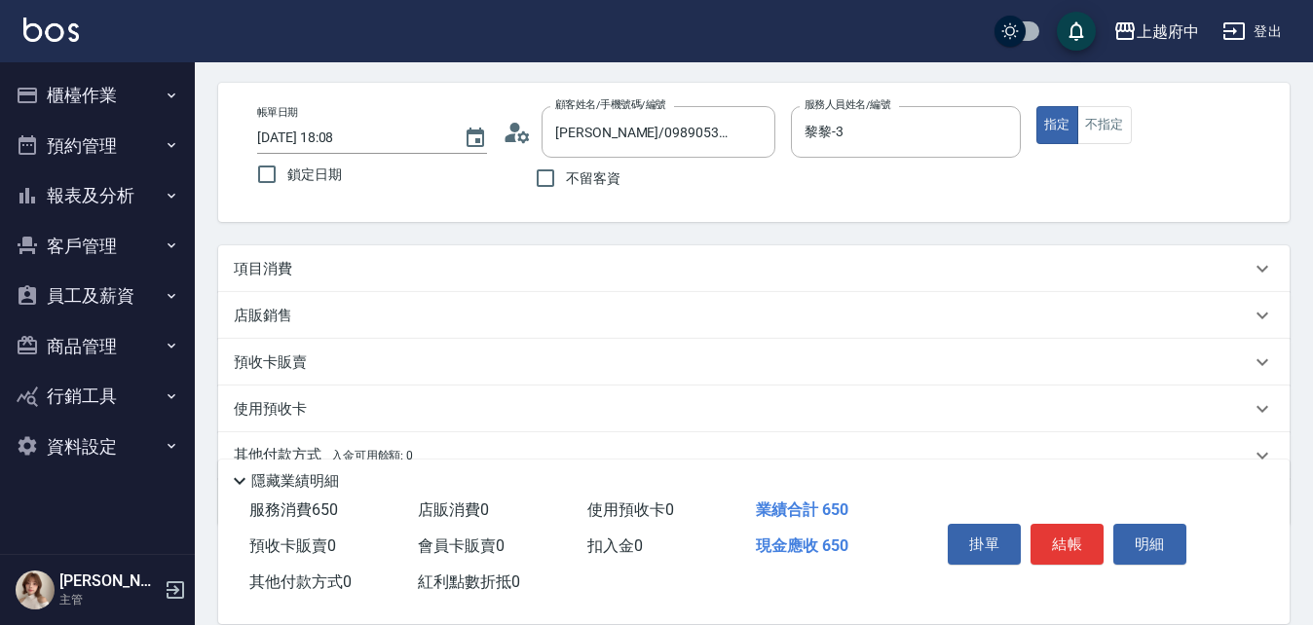
scroll to position [162, 0]
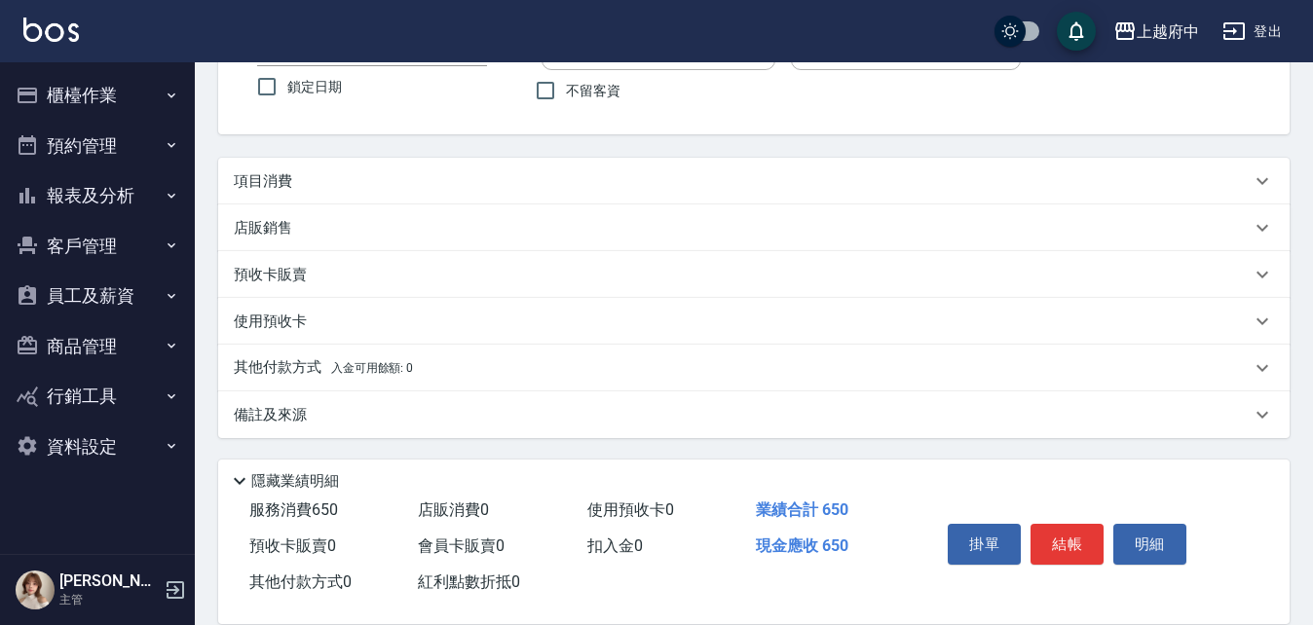
click at [829, 179] on div "項目消費" at bounding box center [742, 181] width 1017 height 20
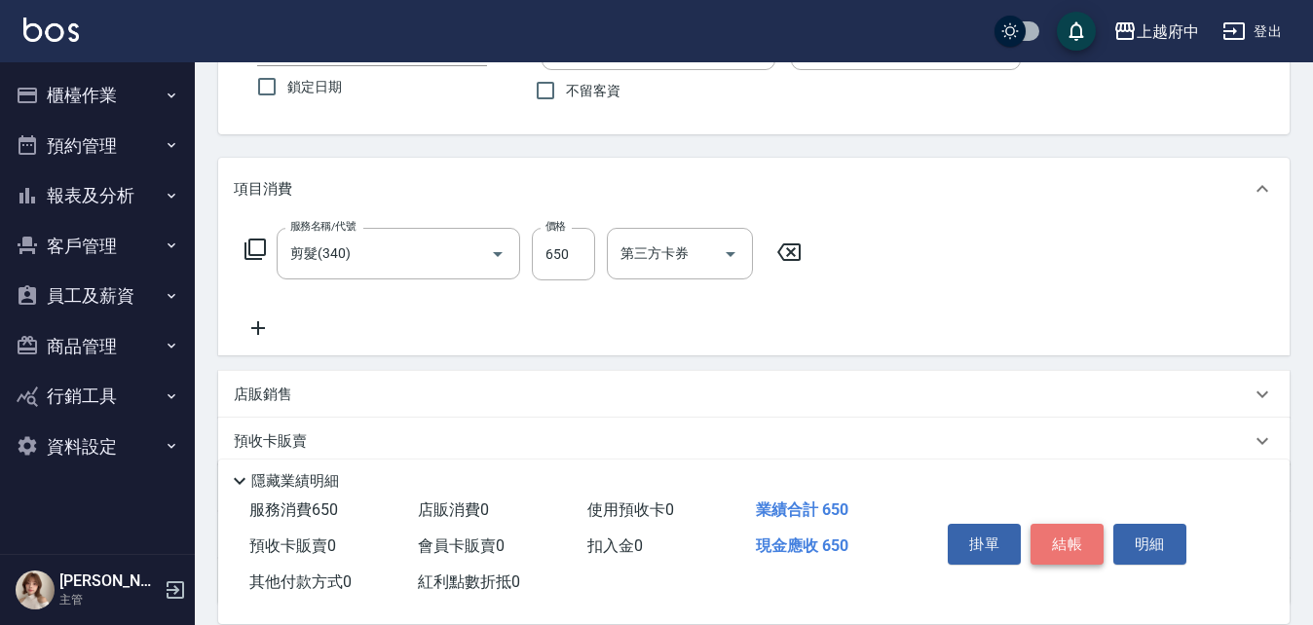
click at [1069, 530] on button "結帳" at bounding box center [1066, 544] width 73 height 41
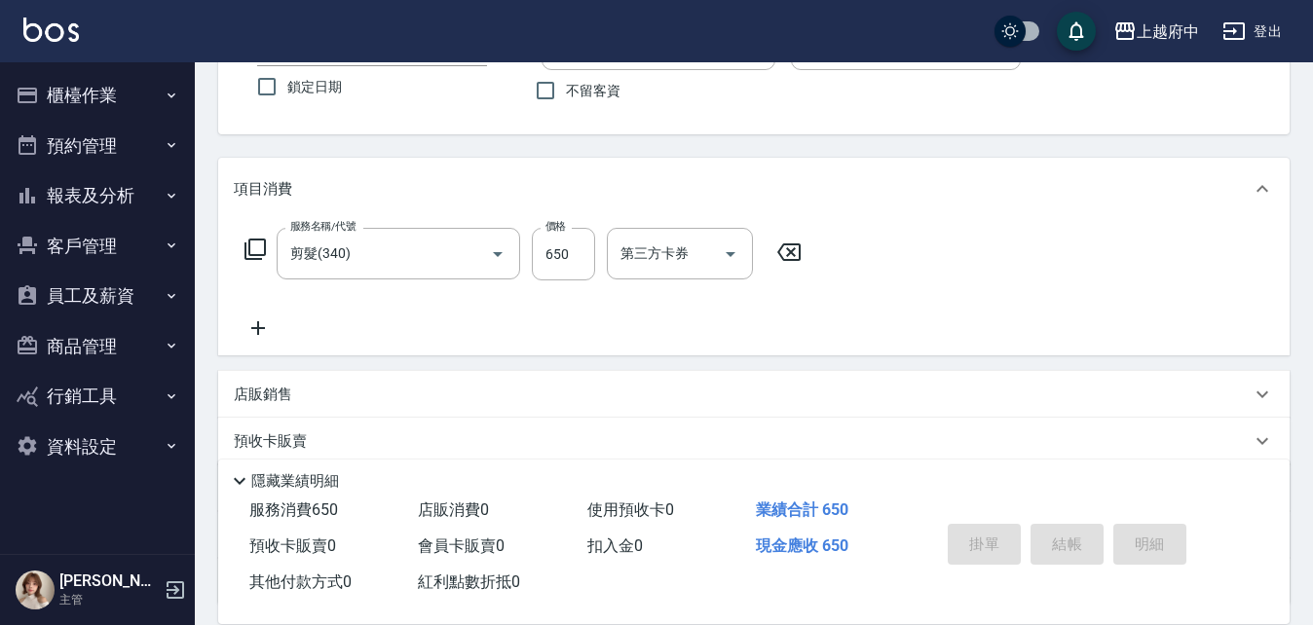
type input "2025/08/15 18:09"
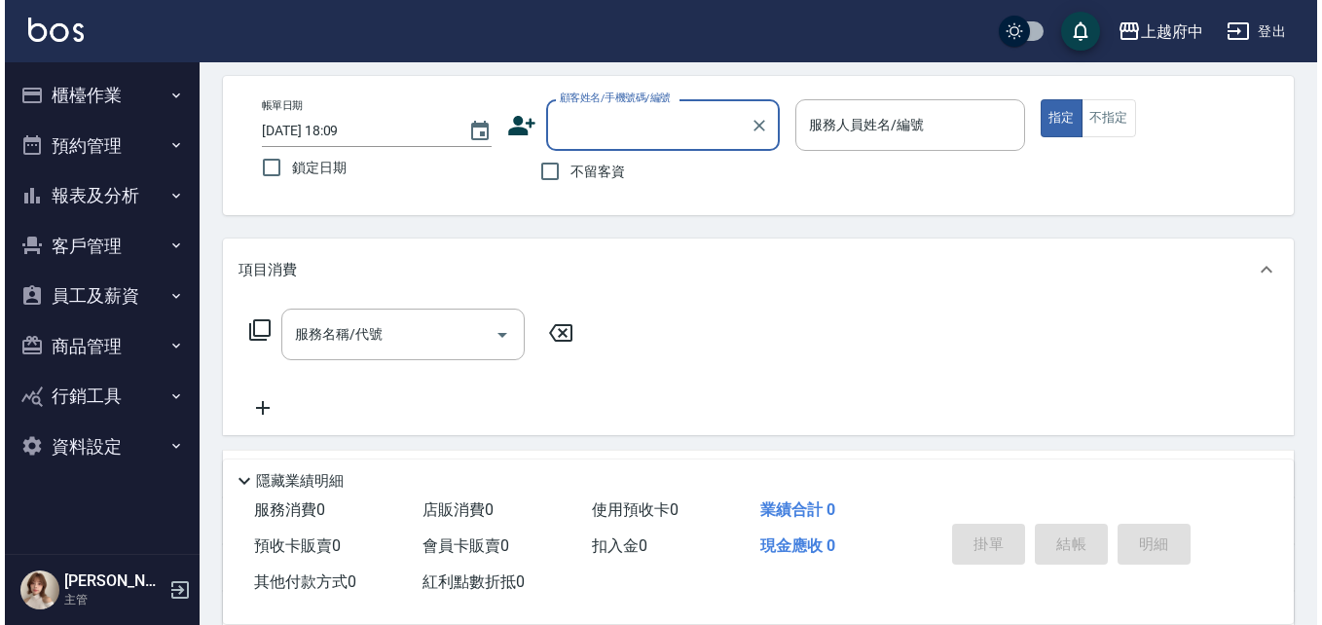
scroll to position [0, 0]
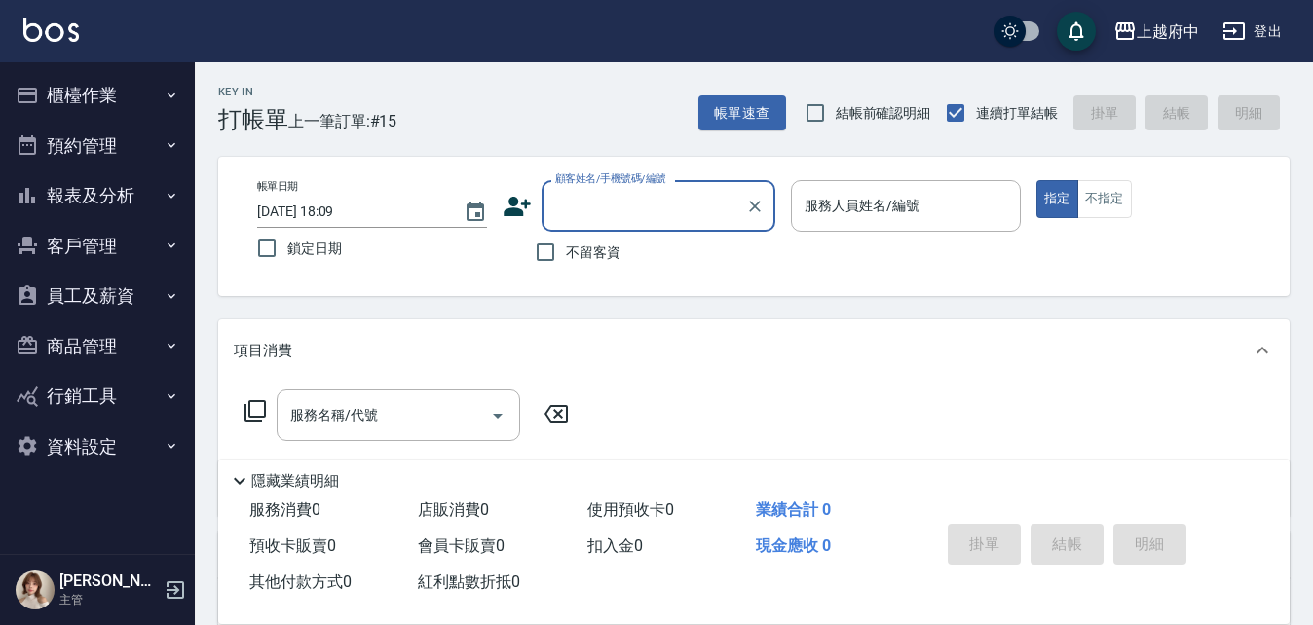
click at [516, 214] on icon at bounding box center [516, 206] width 27 height 19
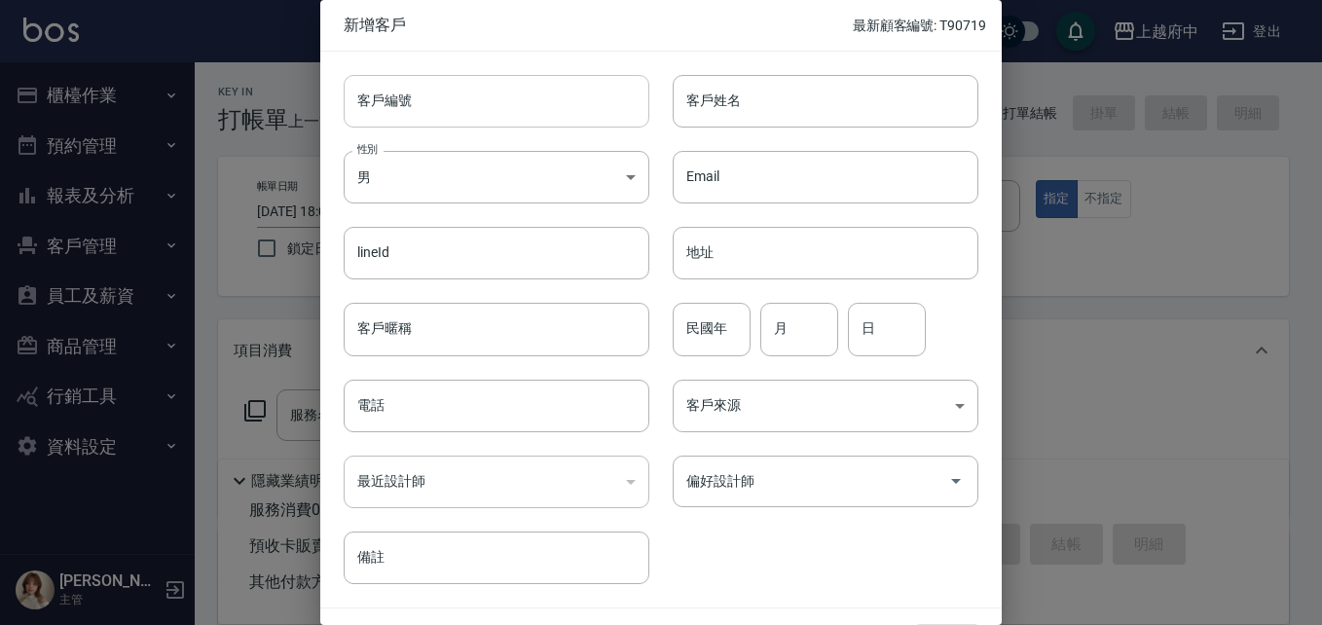
click at [437, 100] on input "客戶編號" at bounding box center [497, 101] width 306 height 53
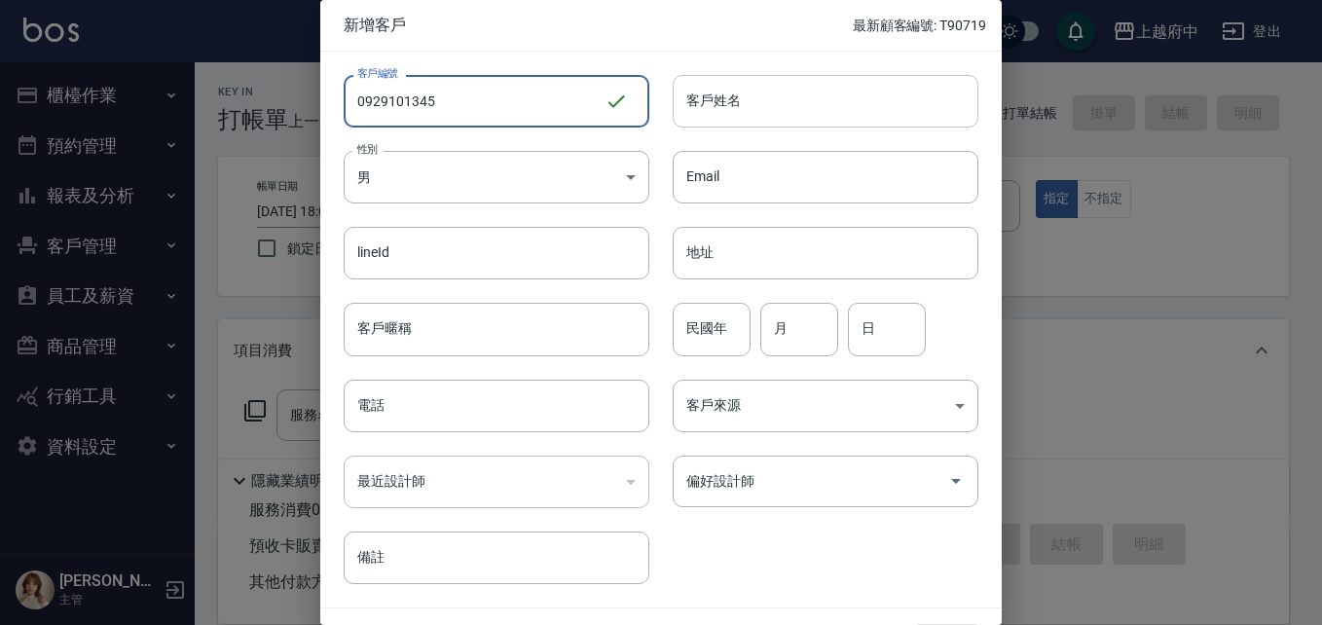
type input "0929101345"
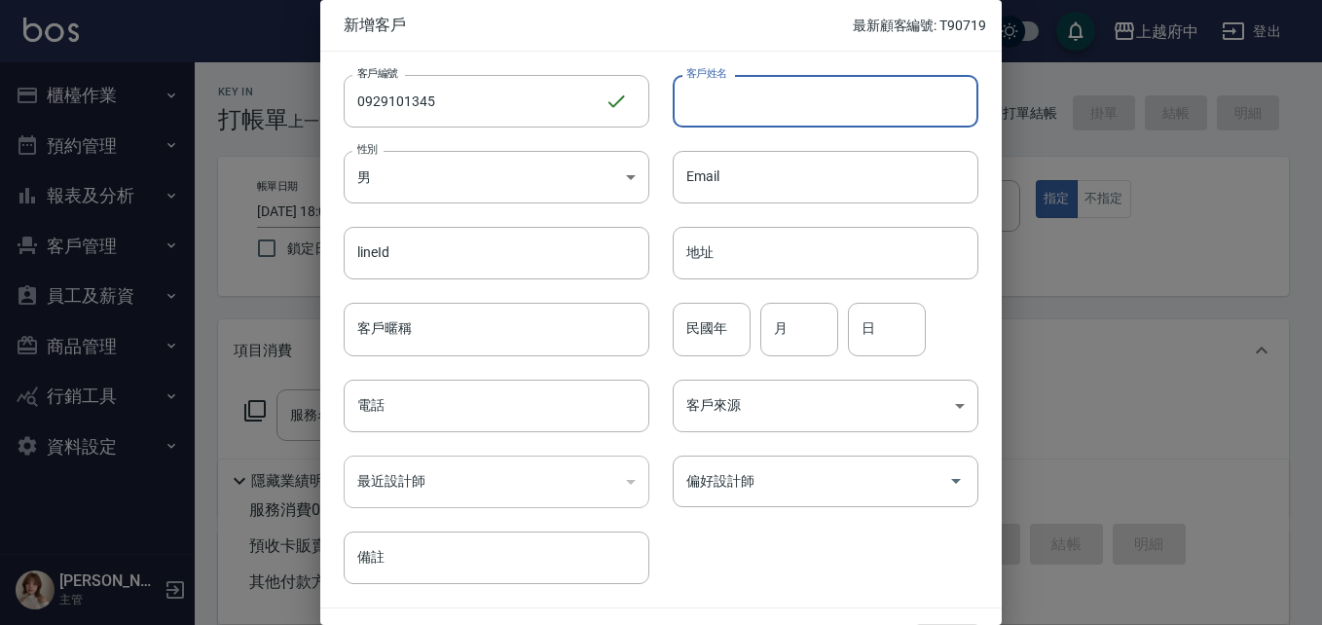
click at [716, 104] on input "客戶姓名" at bounding box center [826, 101] width 306 height 53
type input "T"
click at [712, 100] on input "陳新蘭" at bounding box center [826, 101] width 306 height 53
type input "陳欣蘭"
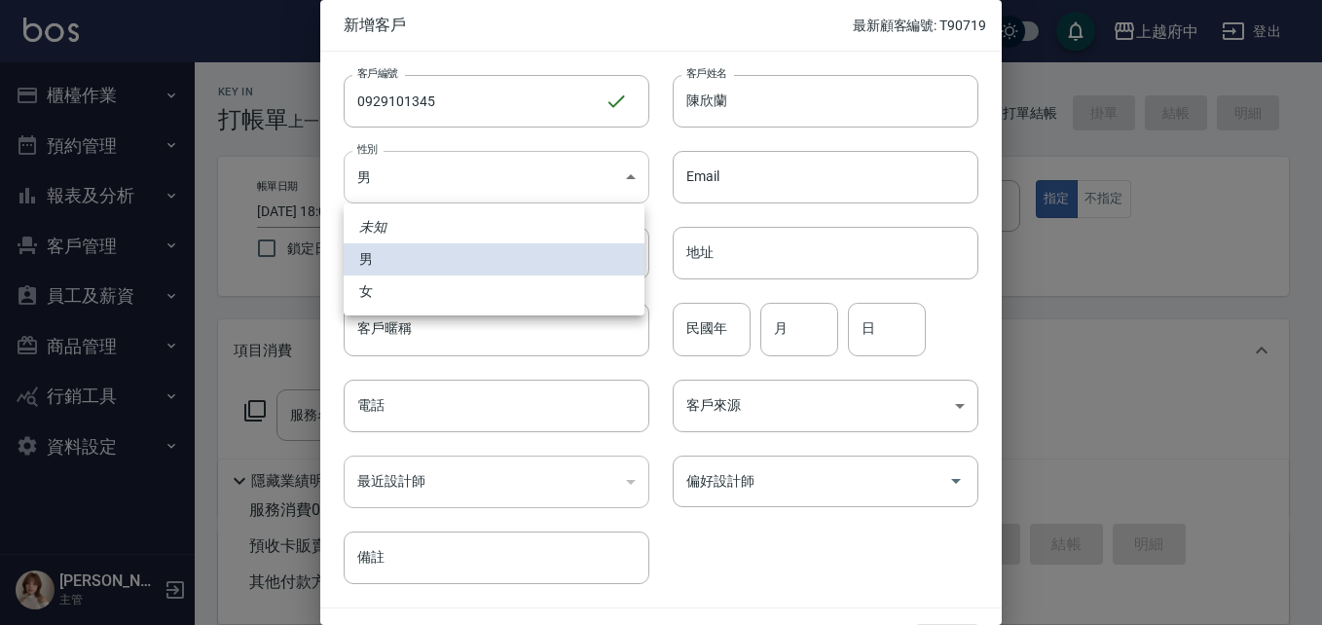
click at [430, 182] on body "上越府中 登出 櫃檯作業 打帳單 帳單列表 掛單列表 營業儀表板 現金收支登錄 材料自購登錄 每日結帳 排班表 現場電腦打卡 預約管理 預約管理 單日預約紀錄…" at bounding box center [661, 476] width 1322 height 952
click at [372, 282] on li "女" at bounding box center [494, 292] width 301 height 32
type input "[DEMOGRAPHIC_DATA]"
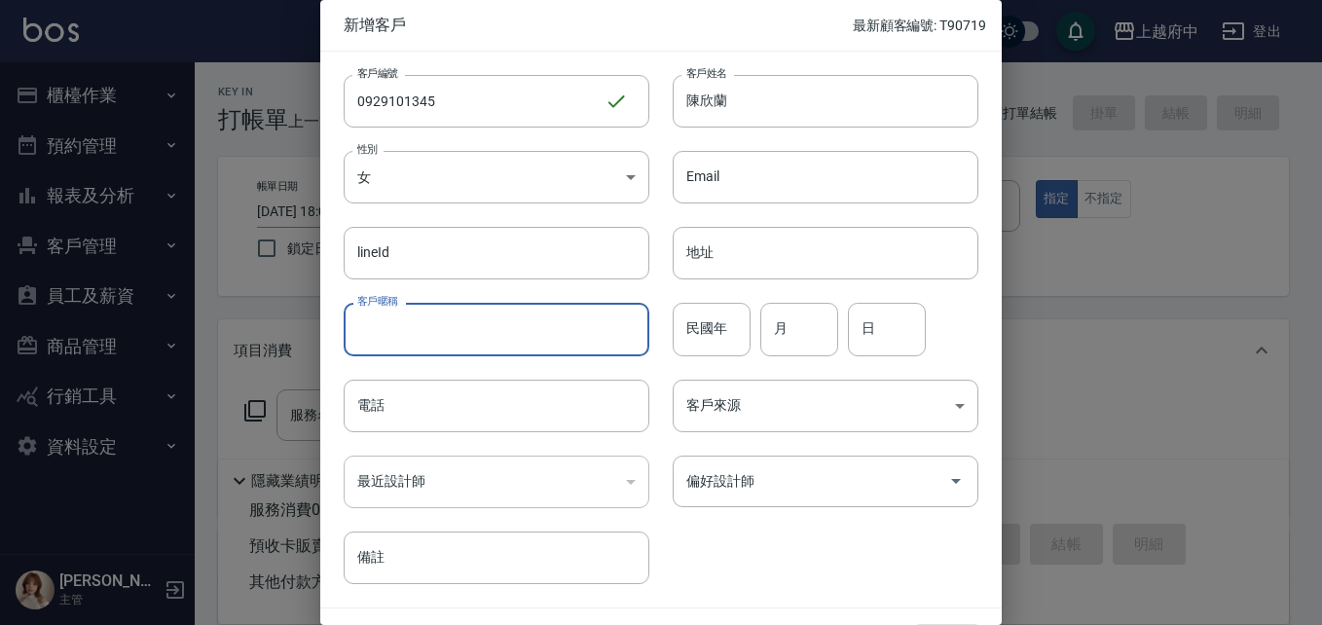
click at [437, 320] on input "客戶暱稱" at bounding box center [497, 329] width 306 height 53
click at [702, 331] on input "民國年" at bounding box center [712, 329] width 78 height 53
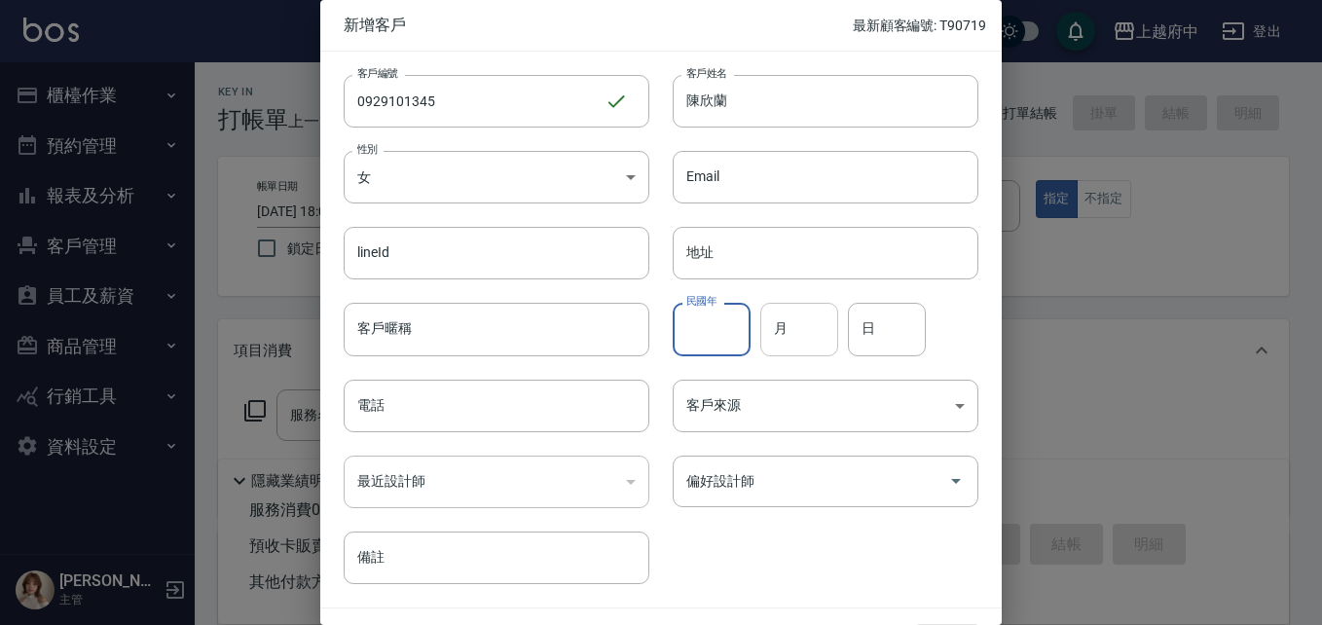
click at [795, 322] on input "月" at bounding box center [800, 329] width 78 height 53
type input "7"
type input "14"
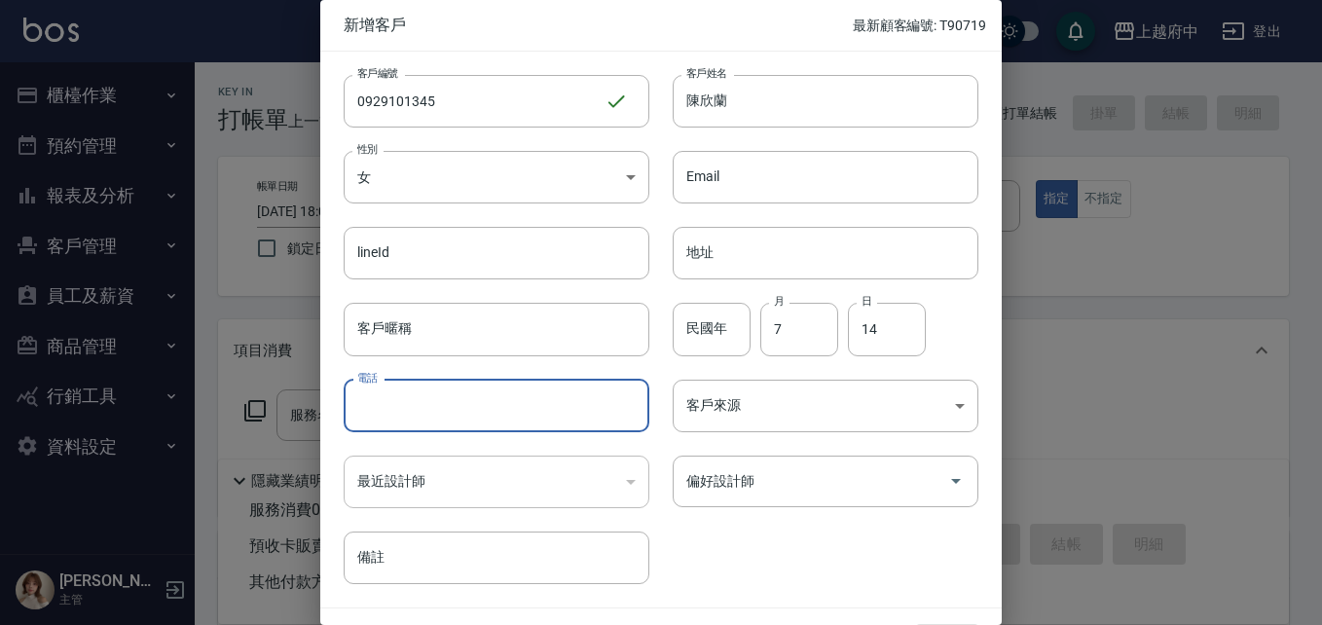
click at [492, 406] on input "電話" at bounding box center [497, 406] width 306 height 53
type input "0929101345"
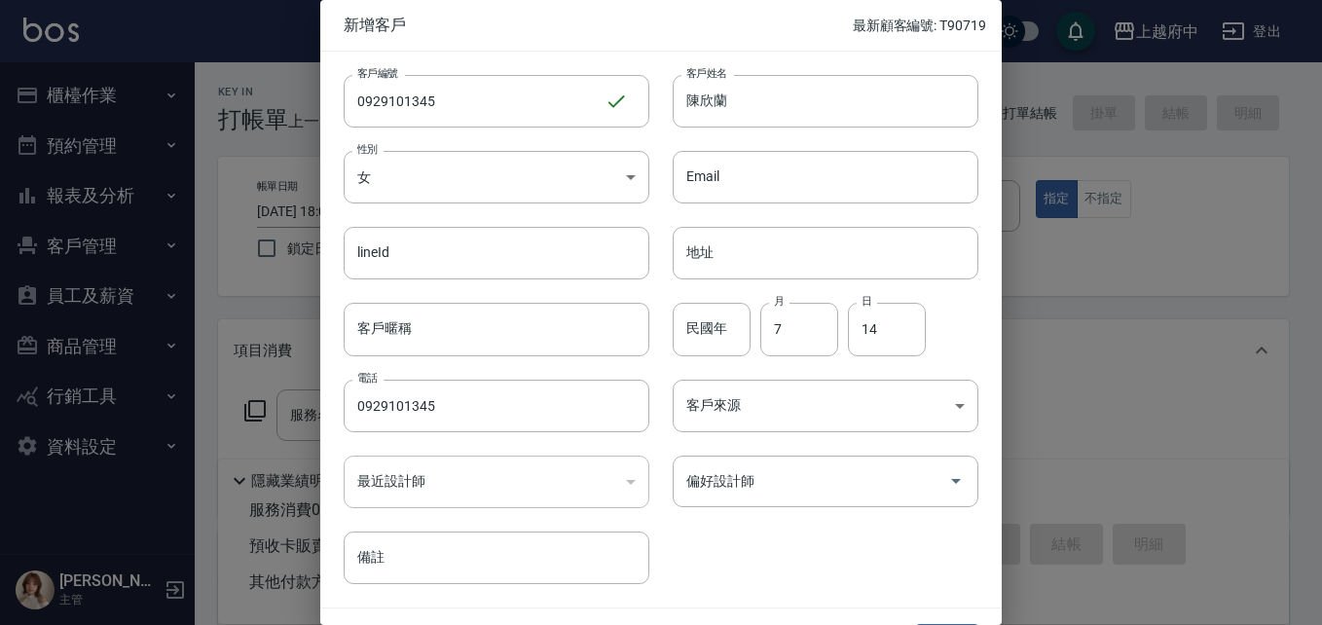
click at [773, 532] on div "客戶編號 0929101345 ​ 客戶編號 客戶姓名 陳欣蘭 客戶姓名 性別 女 FEMALE 性別 Email Email lineId lineId 地…" at bounding box center [649, 318] width 658 height 533
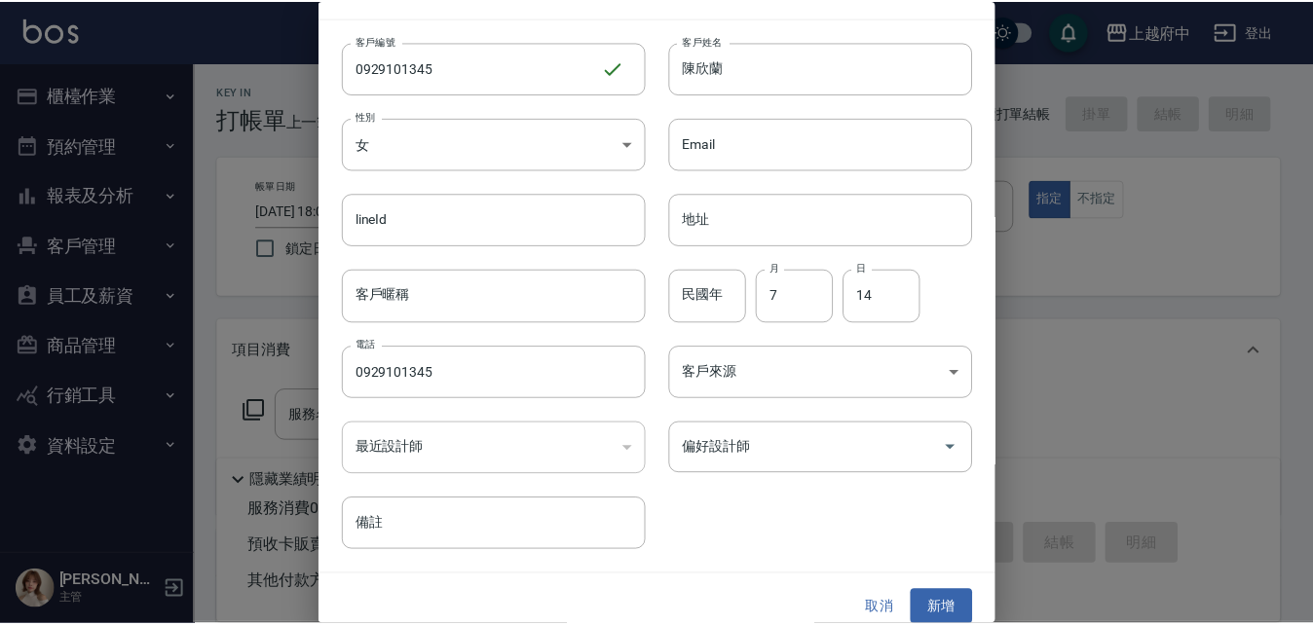
scroll to position [50, 0]
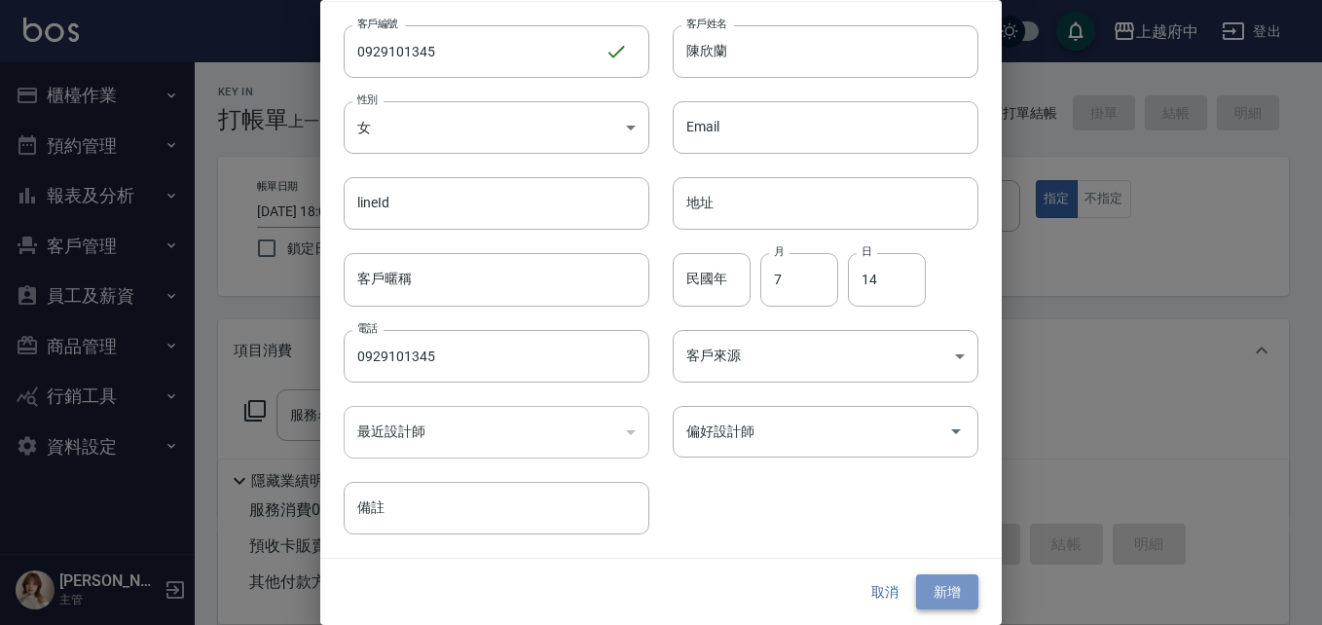
click at [935, 582] on button "新增" at bounding box center [947, 593] width 62 height 36
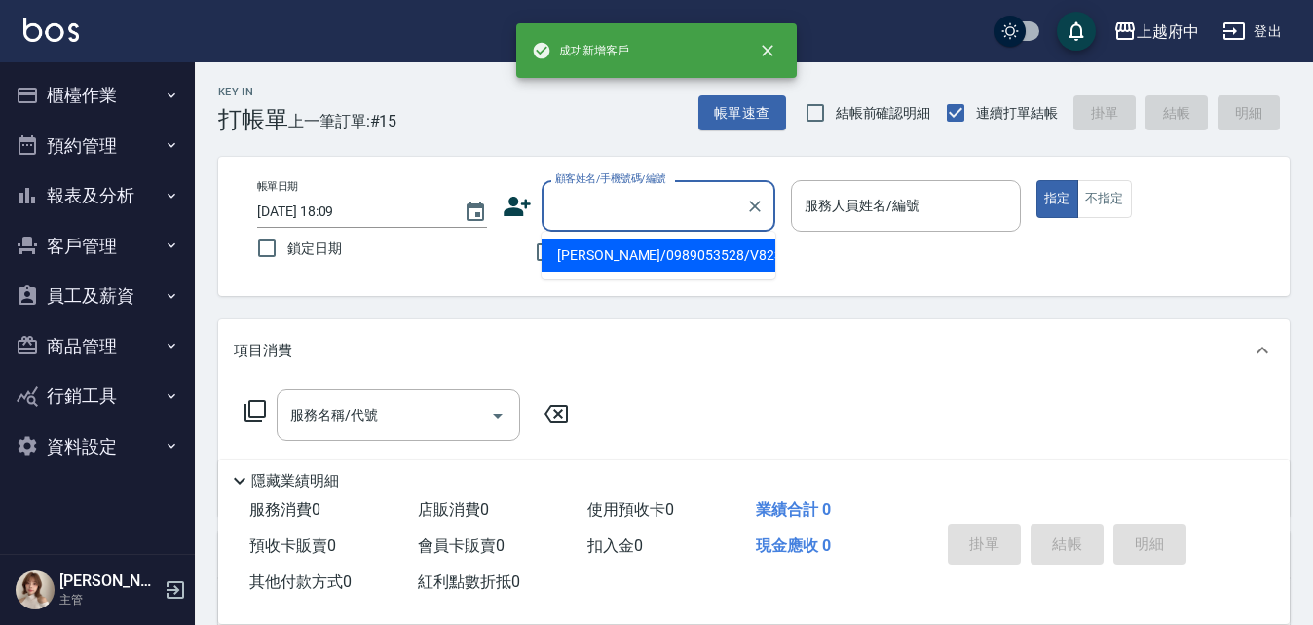
click at [605, 207] on input "顧客姓名/手機號碼/編號" at bounding box center [643, 206] width 187 height 34
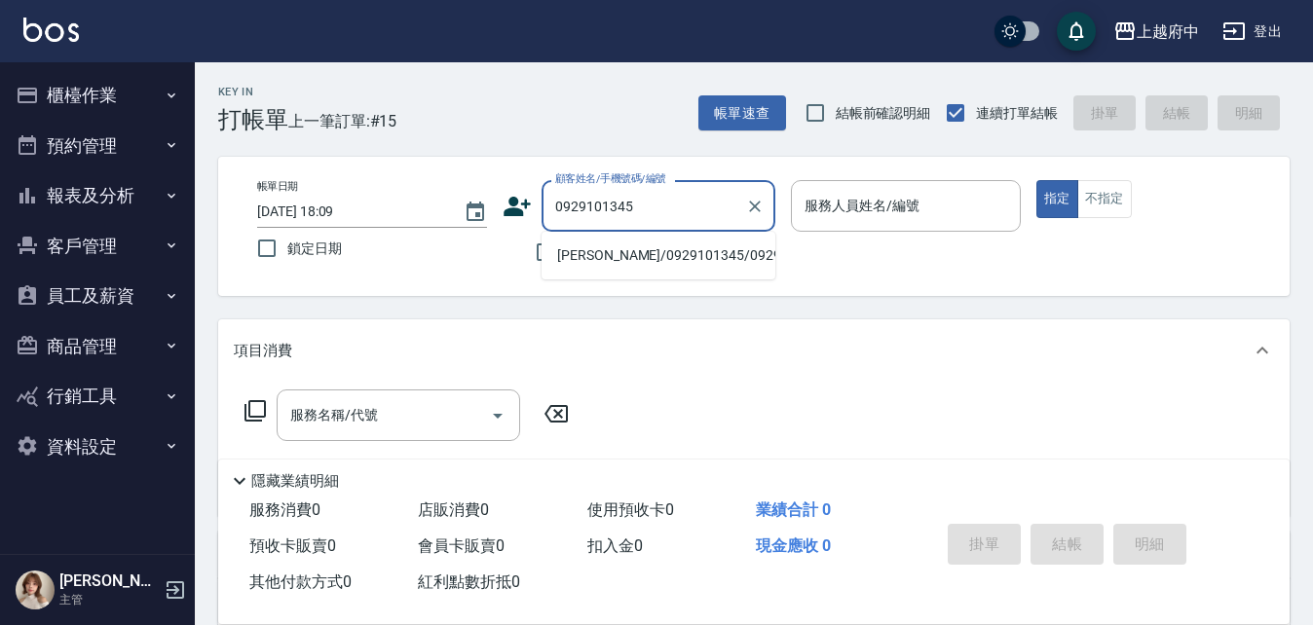
click at [643, 266] on li "陳欣蘭/0929101345/0929101345" at bounding box center [658, 256] width 234 height 32
type input "陳欣蘭/0929101345/0929101345"
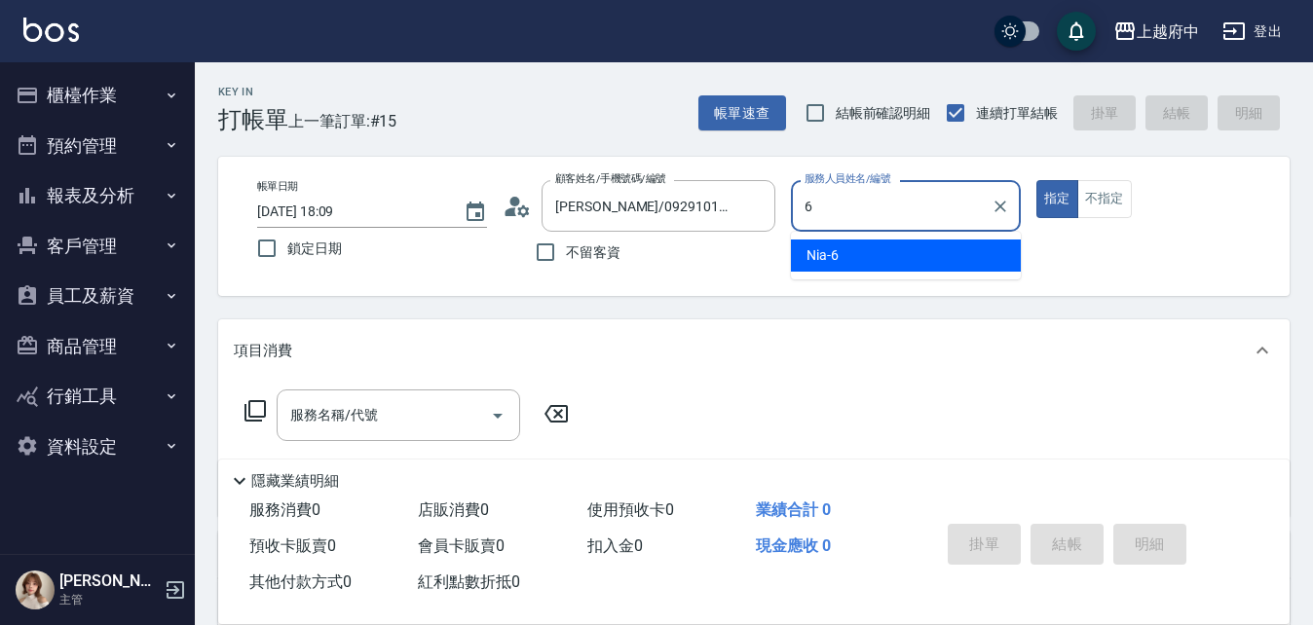
type input "Nia-6"
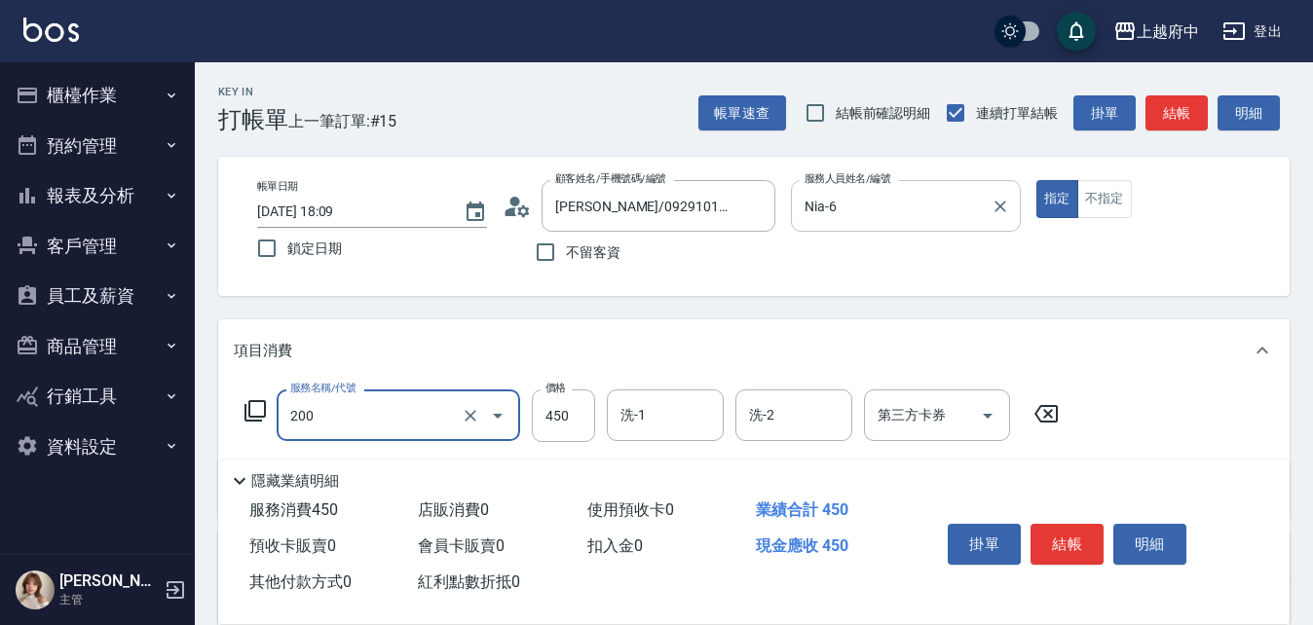
type input "有機洗髮(200)"
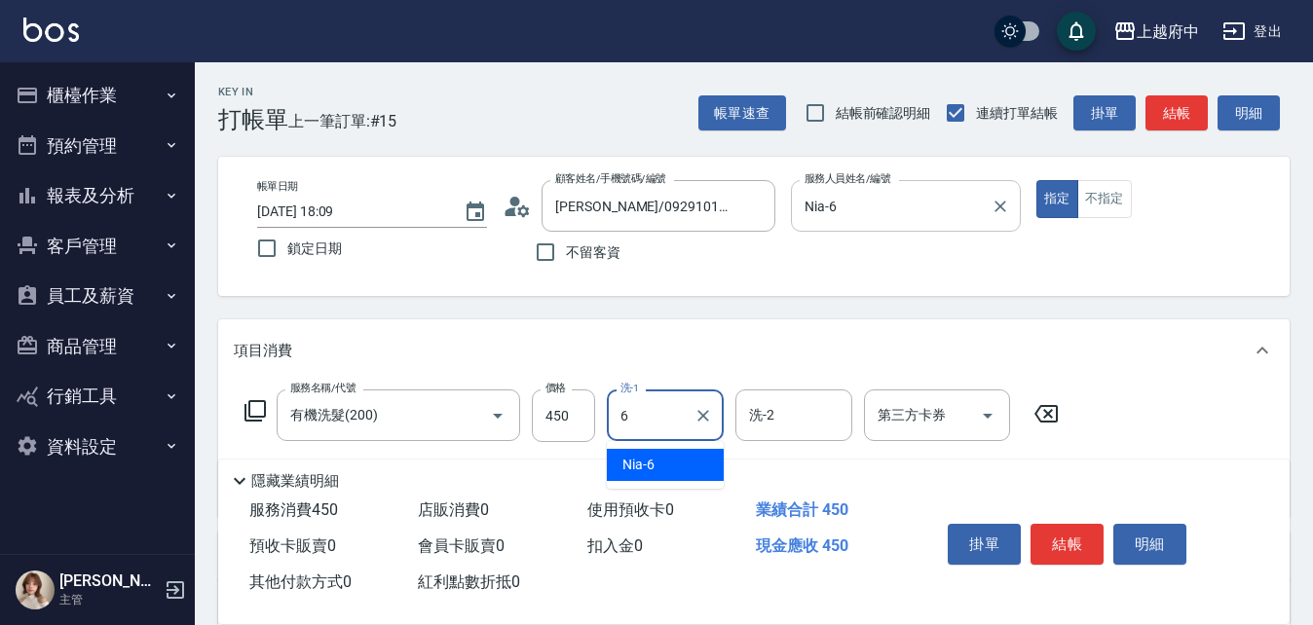
type input "Nia-6"
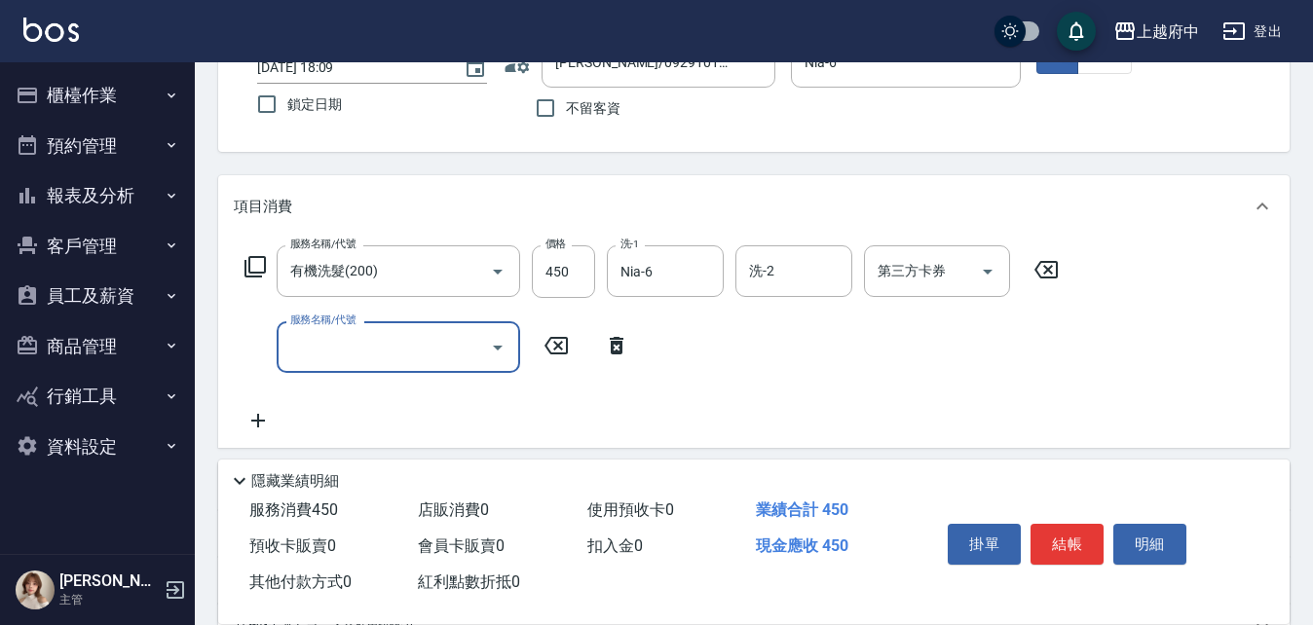
scroll to position [195, 0]
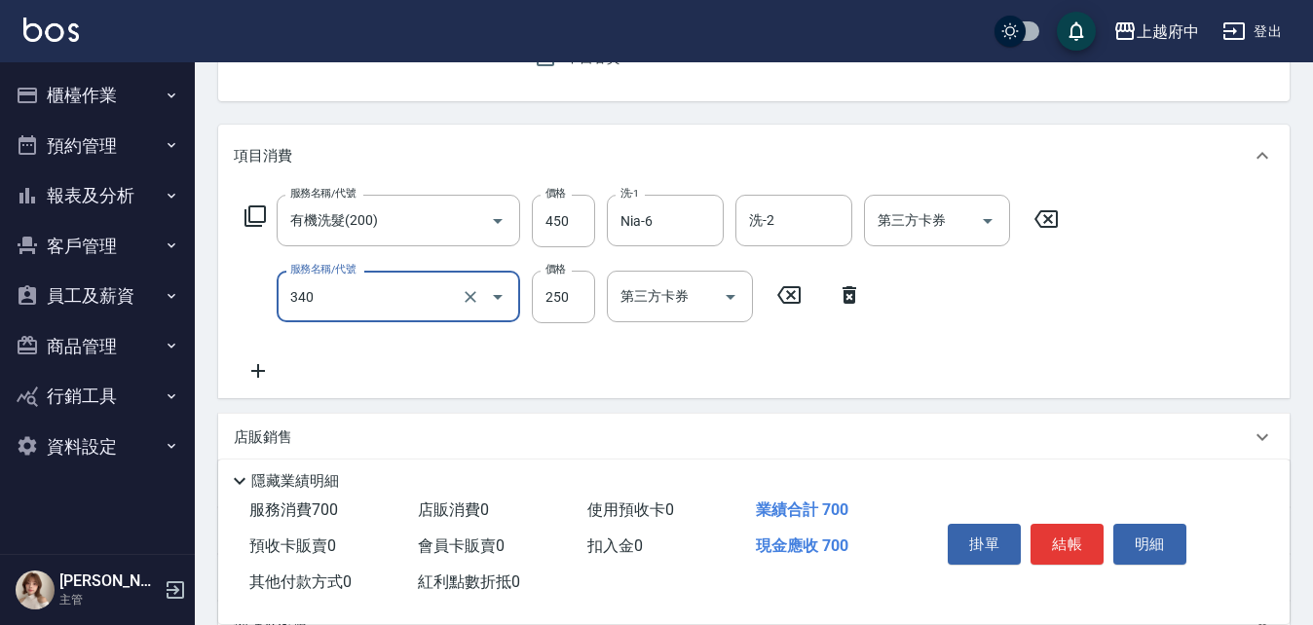
type input "剪髮(340)"
click at [931, 341] on div "服務名稱/代號 有機洗髮(200) 服務名稱/代號 價格 450 價格 洗-1 Nia-6 洗-1 洗-2 洗-2 第三方卡券 第三方卡券 服務名稱/代號 剪…" at bounding box center [652, 289] width 837 height 188
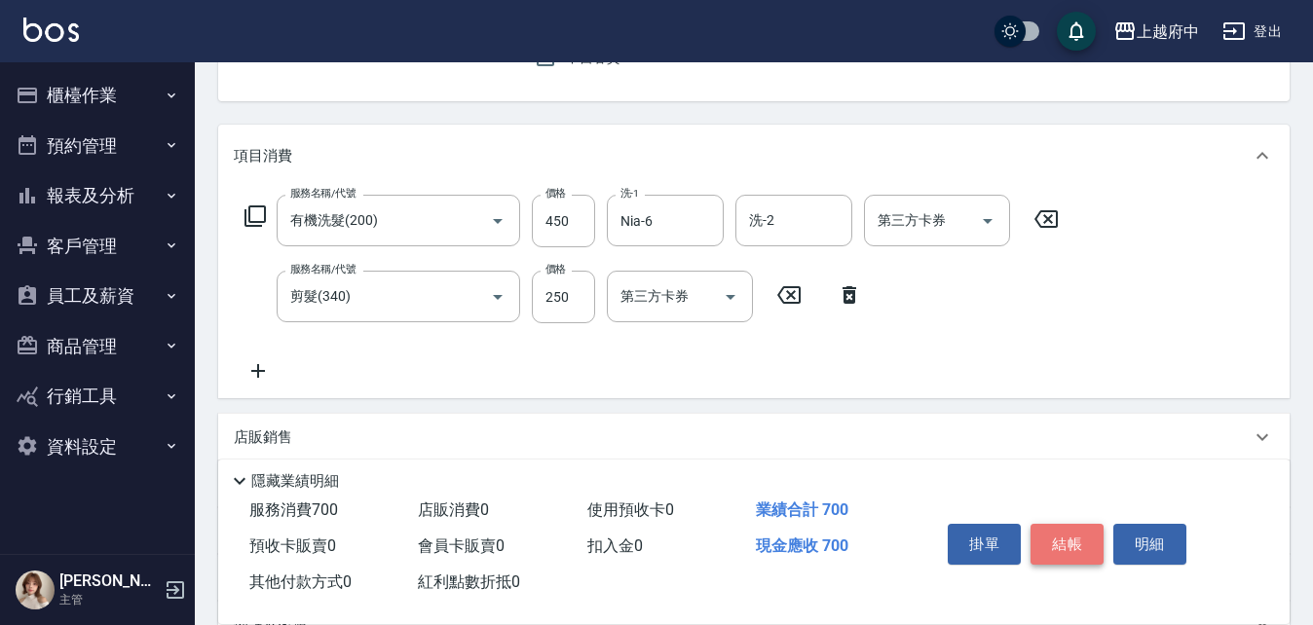
click at [1064, 539] on button "結帳" at bounding box center [1066, 544] width 73 height 41
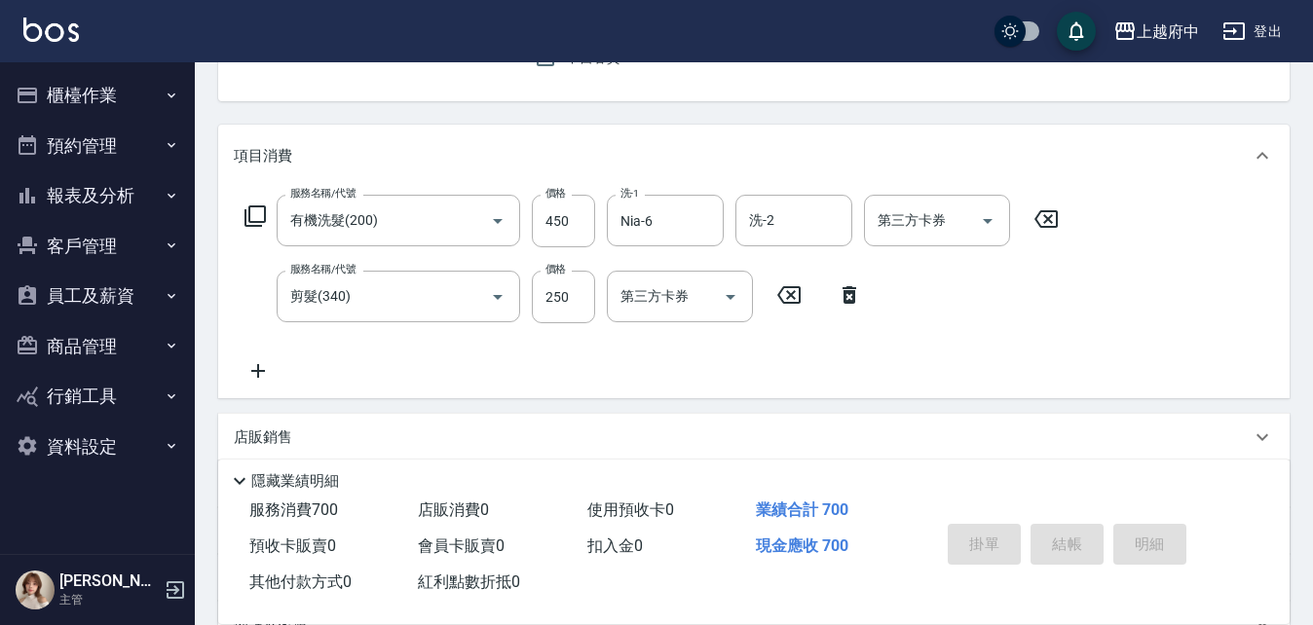
type input "2025/08/15 18:10"
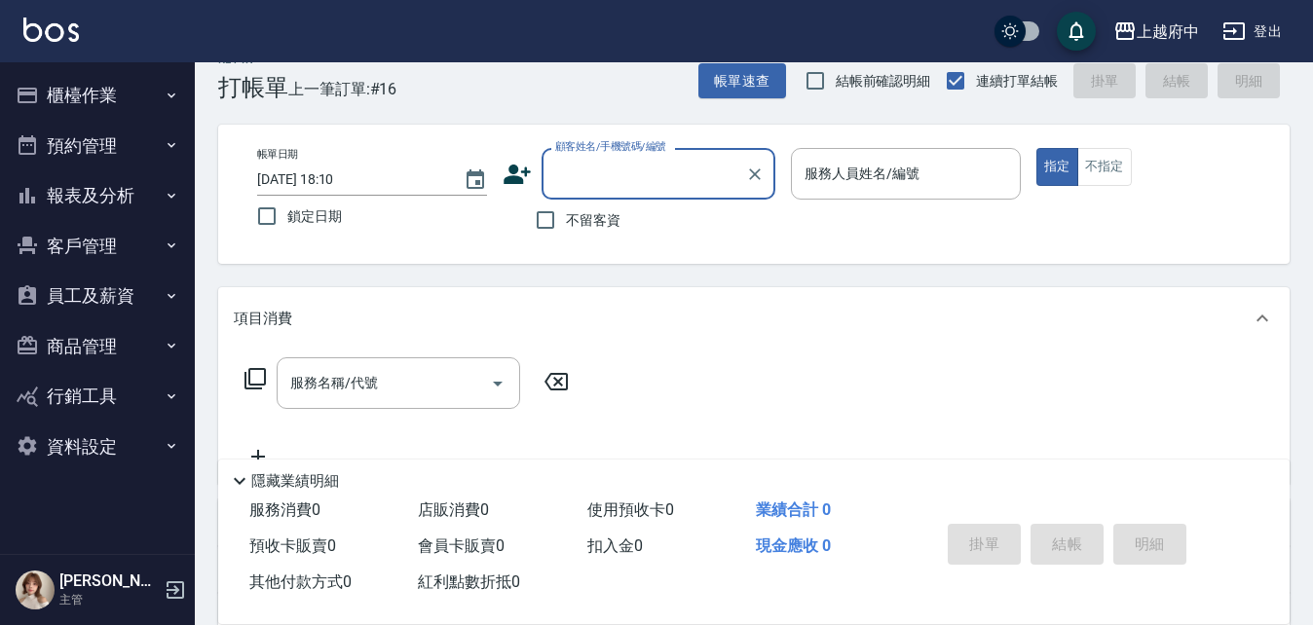
scroll to position [0, 0]
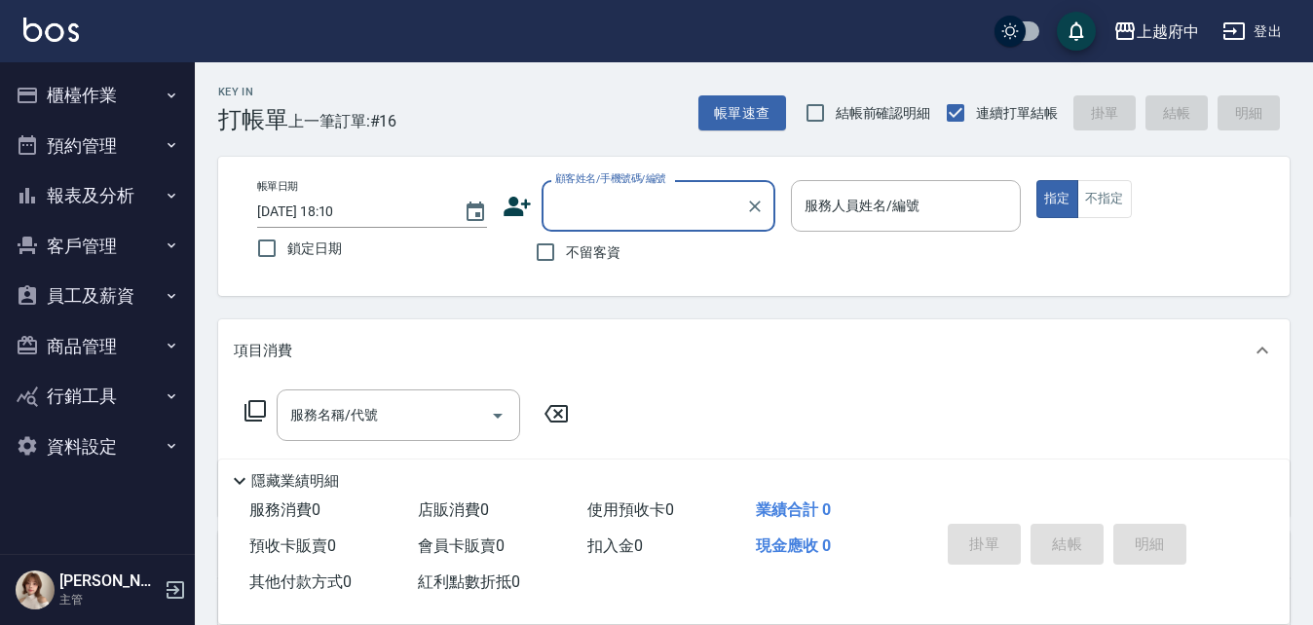
type input "ㄔ"
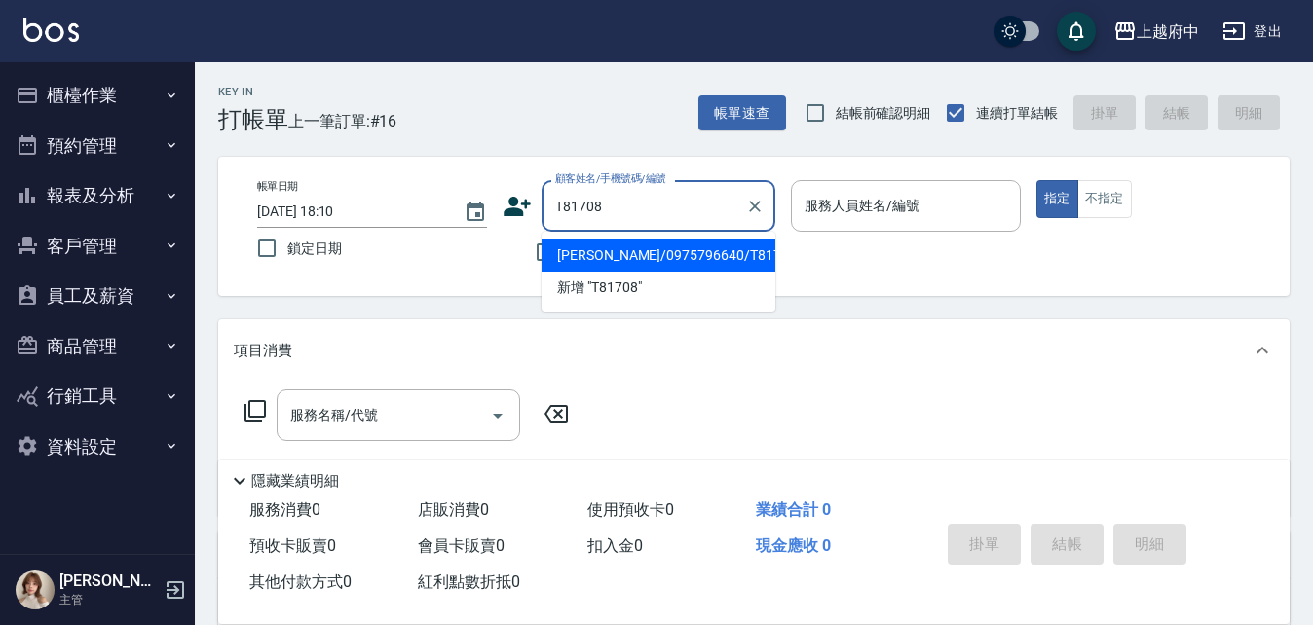
click at [720, 256] on li "陳宇軒/0975796640/T81708" at bounding box center [658, 256] width 234 height 32
type input "陳宇軒/0975796640/T81708"
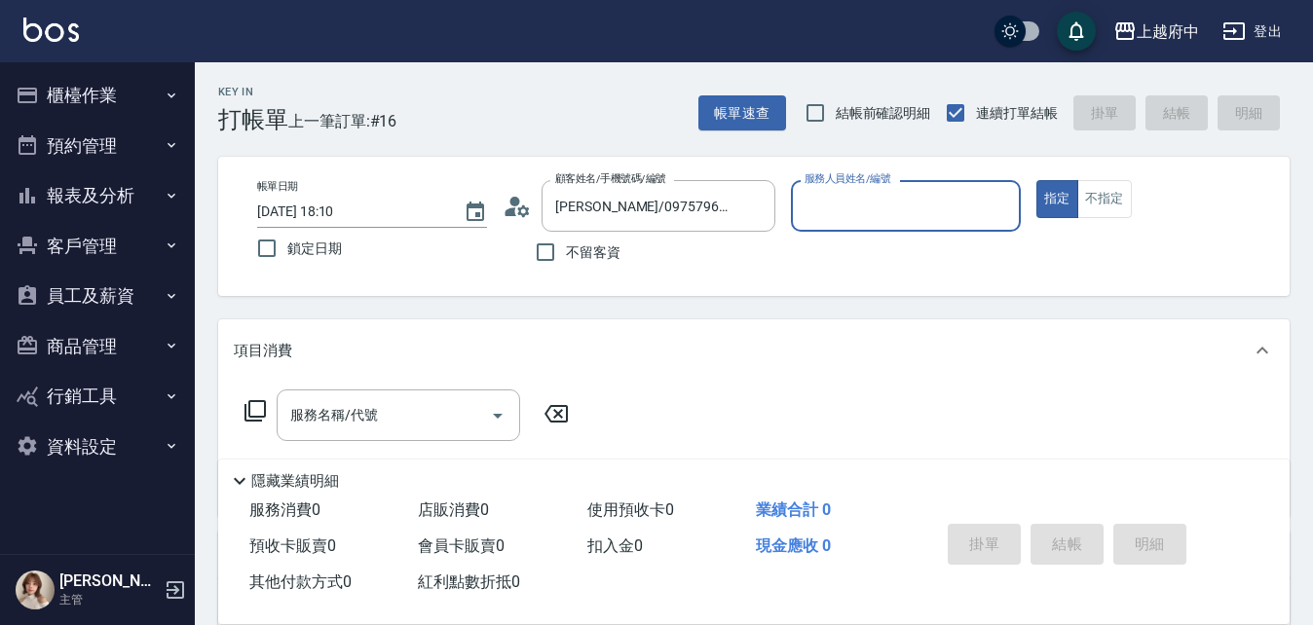
type input "Annie -1"
click at [1036, 180] on button "指定" at bounding box center [1057, 199] width 42 height 38
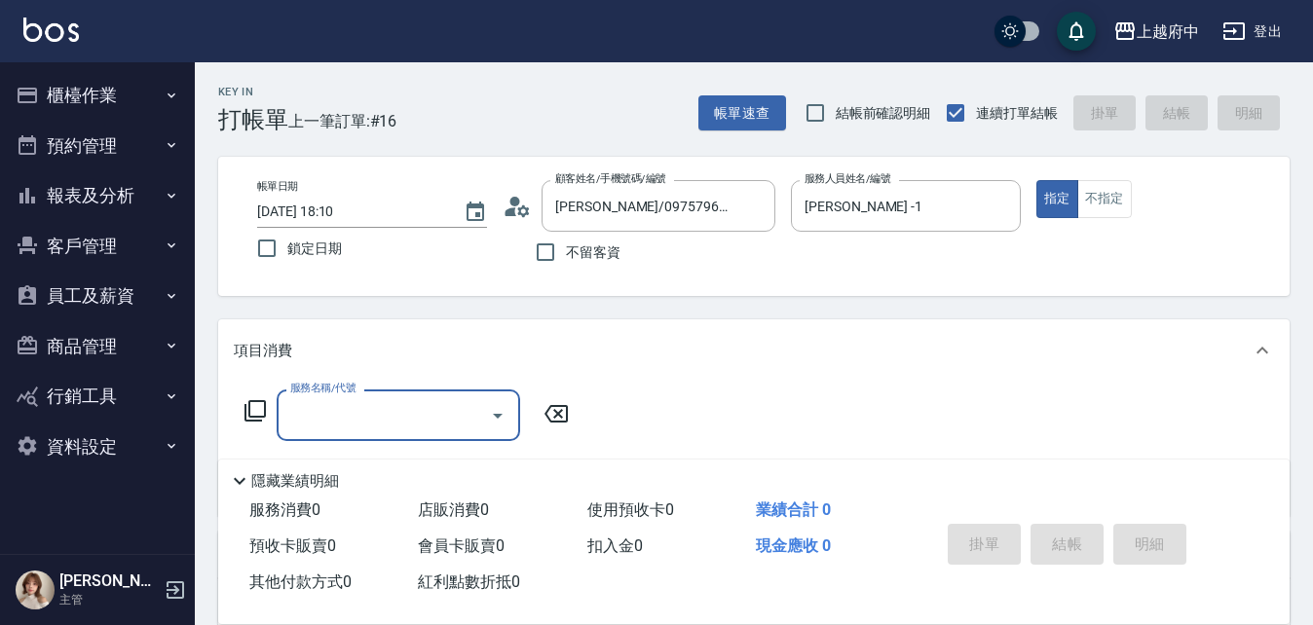
scroll to position [97, 0]
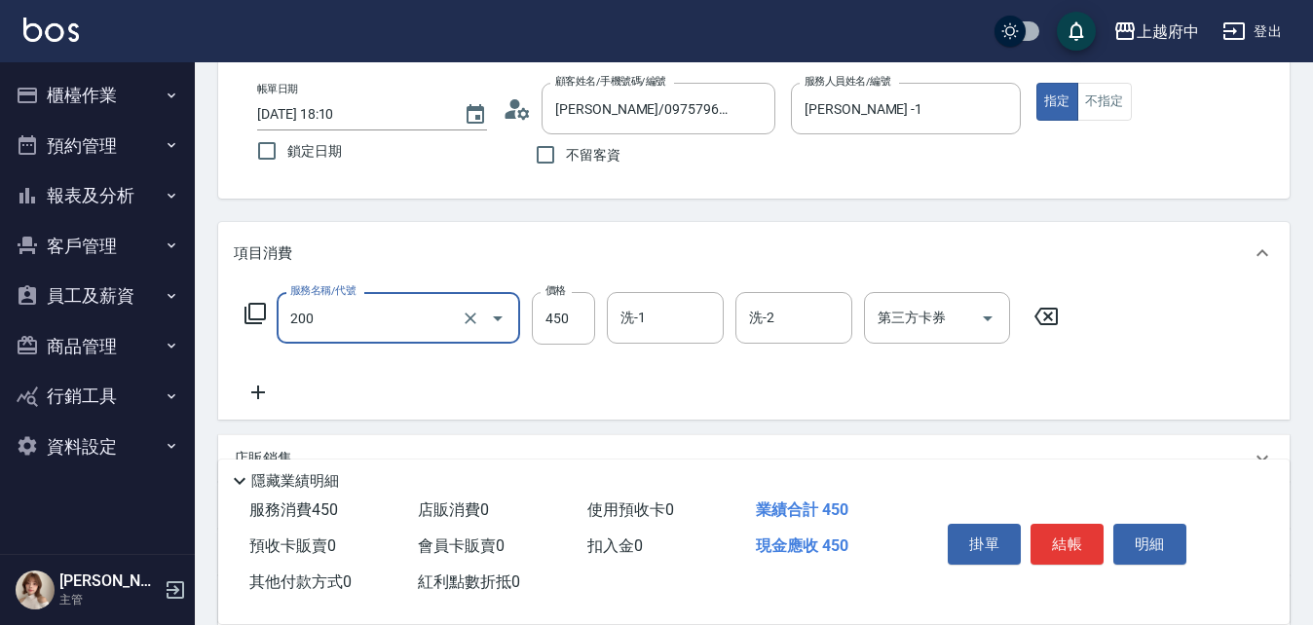
type input "有機洗髮(200)"
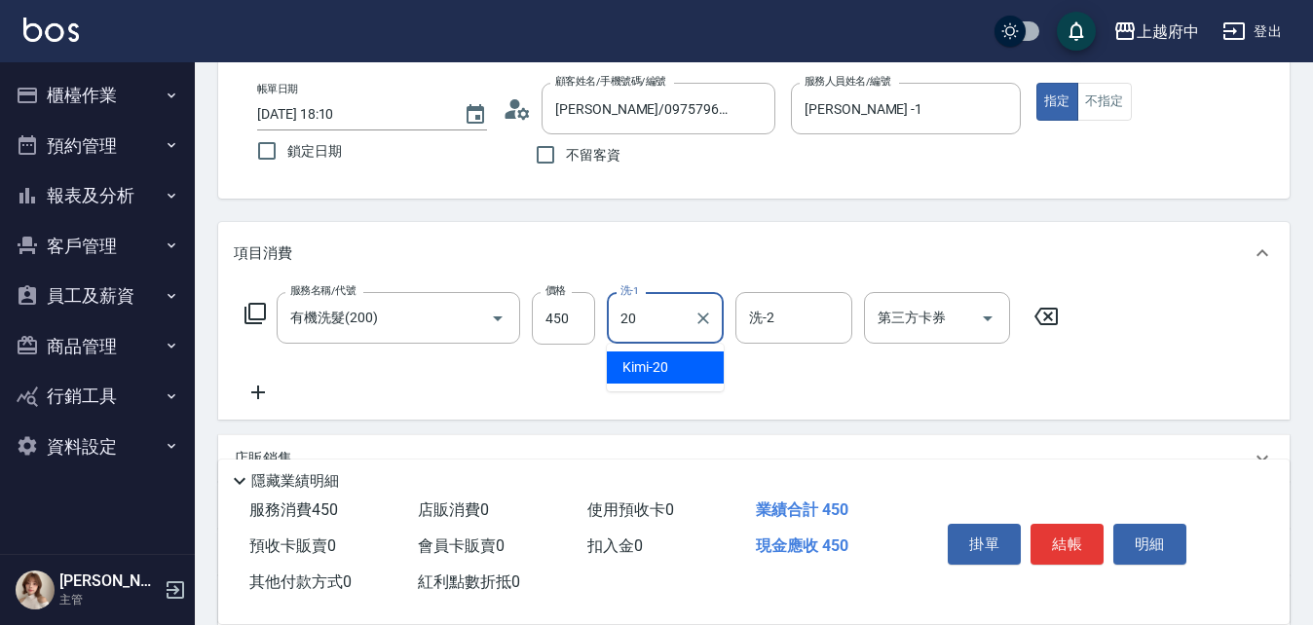
type input "Kimi-20"
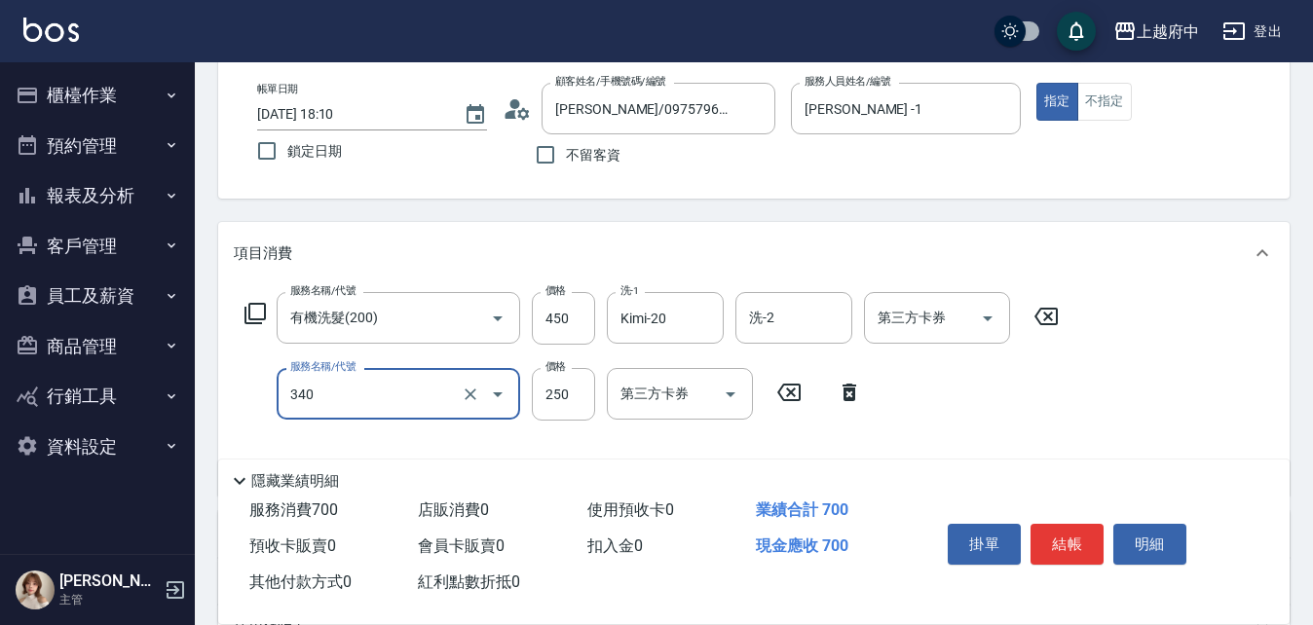
type input "剪髮(340)"
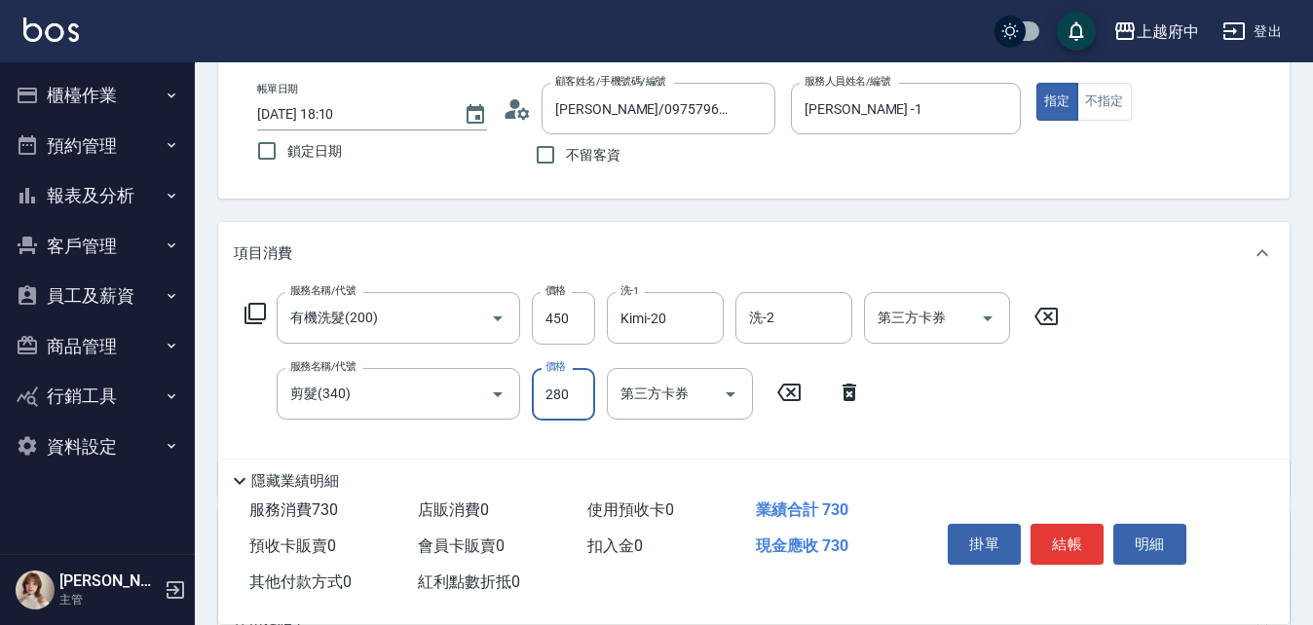
type input "280"
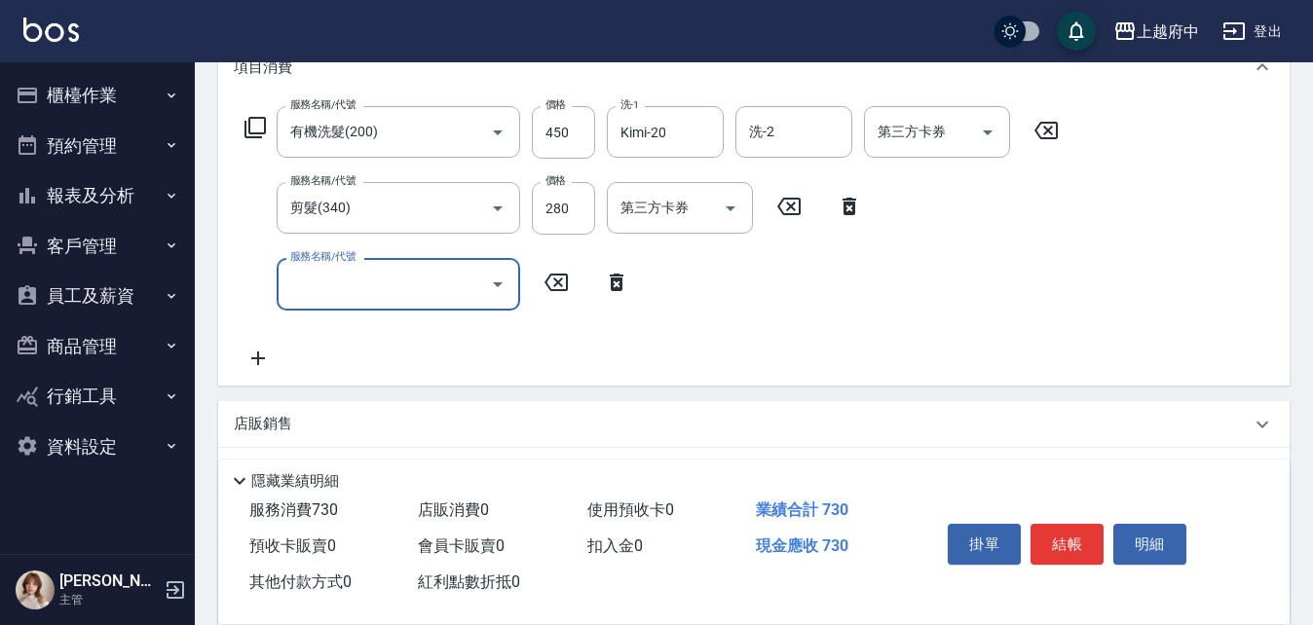
scroll to position [292, 0]
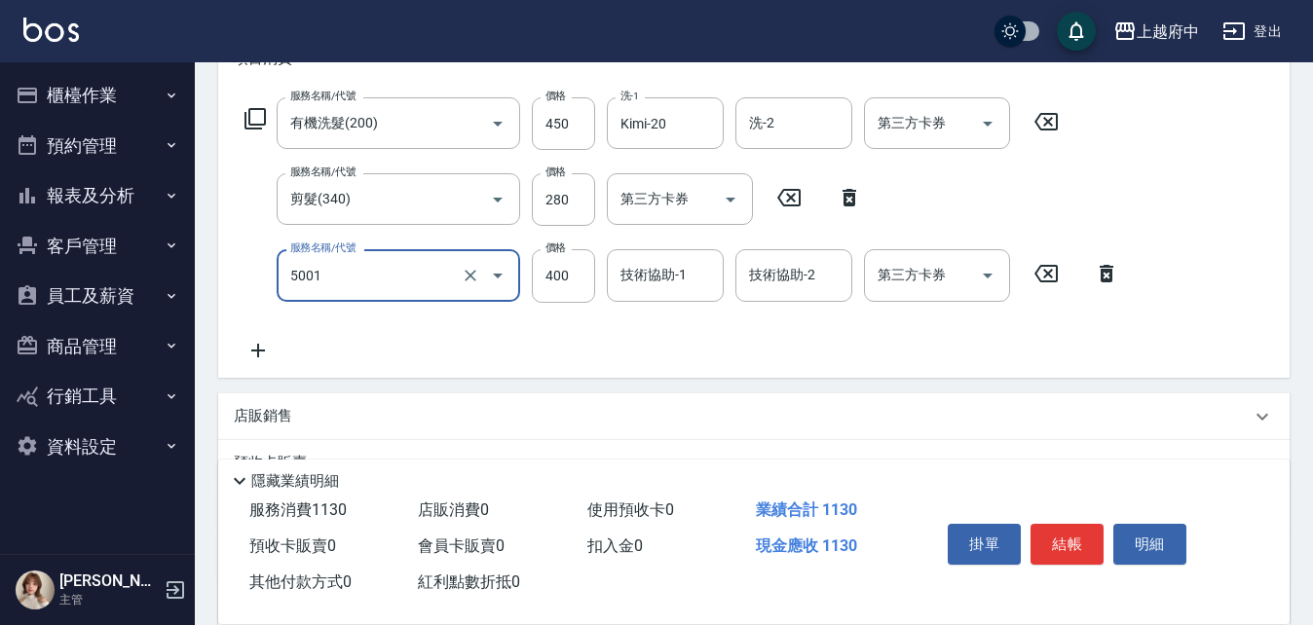
type input "側邊壓貼(5001)"
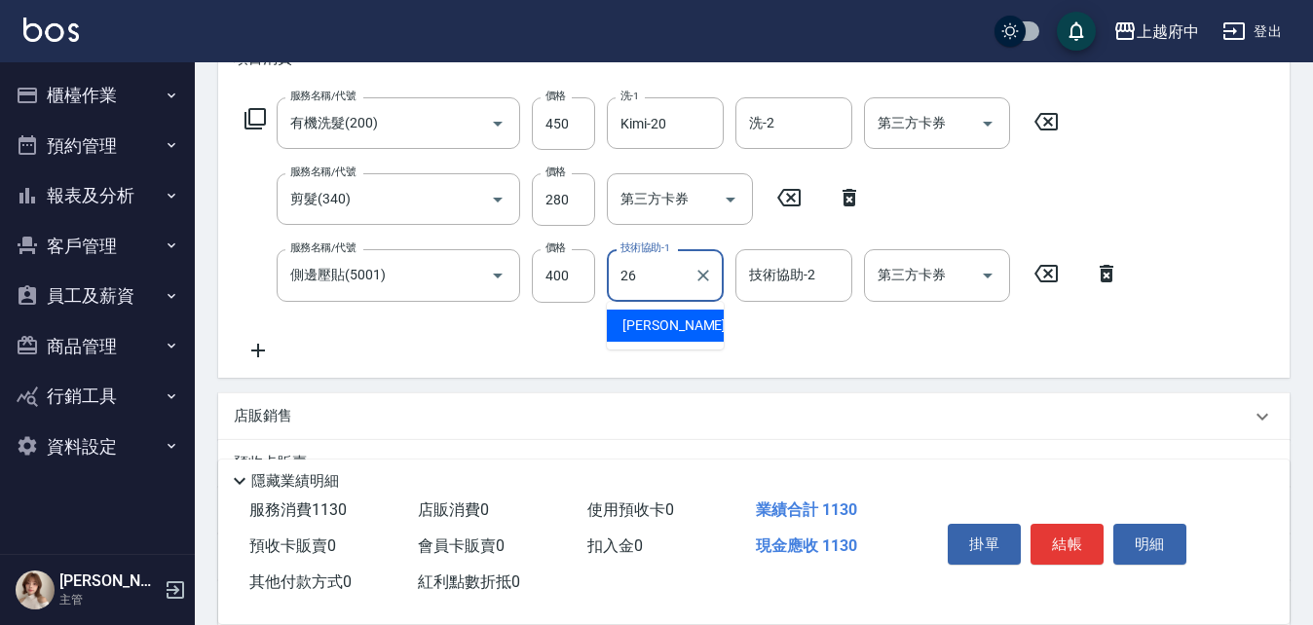
type input "邱子芹-26"
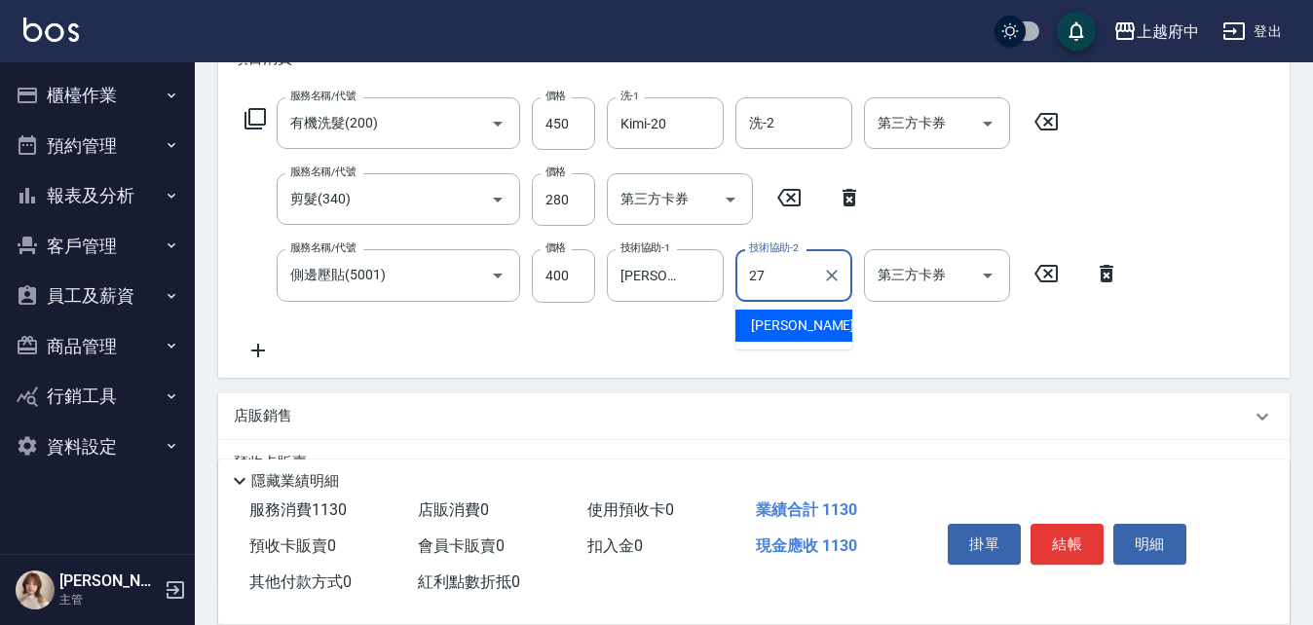
type input "陳韋均-27"
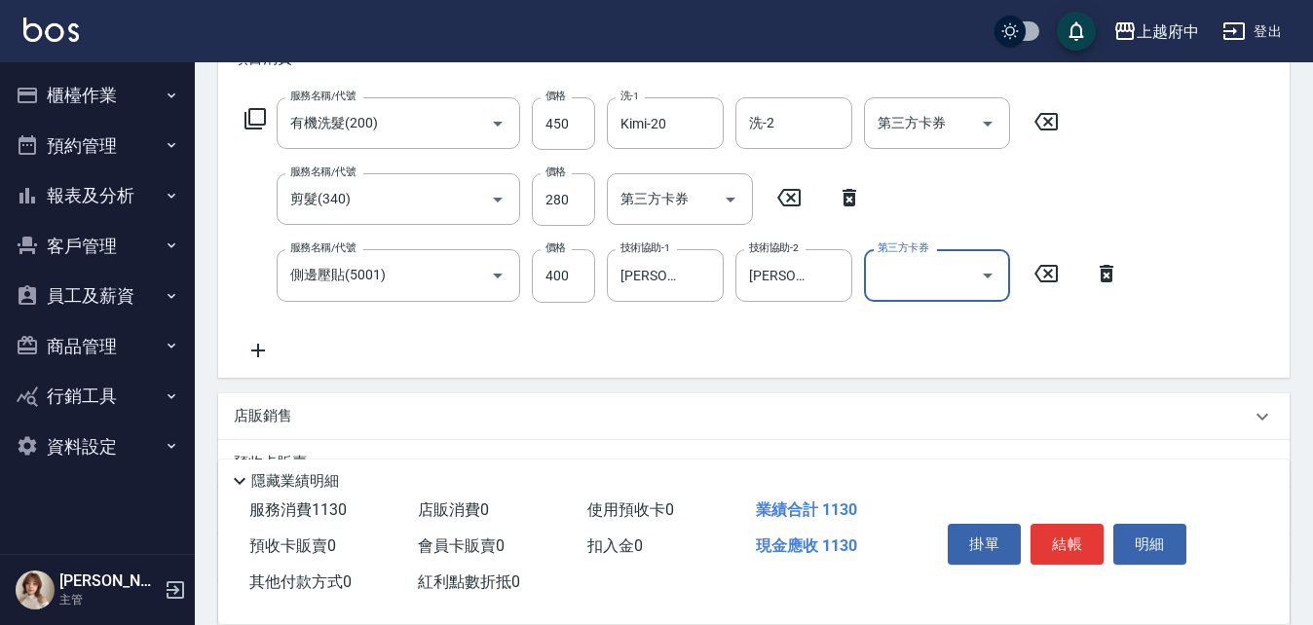
click at [672, 350] on div "服務名稱/代號 有機洗髮(200) 服務名稱/代號 價格 450 價格 洗-1 Kimi-20 洗-1 洗-2 洗-2 第三方卡券 第三方卡券 服務名稱/代號…" at bounding box center [682, 229] width 897 height 264
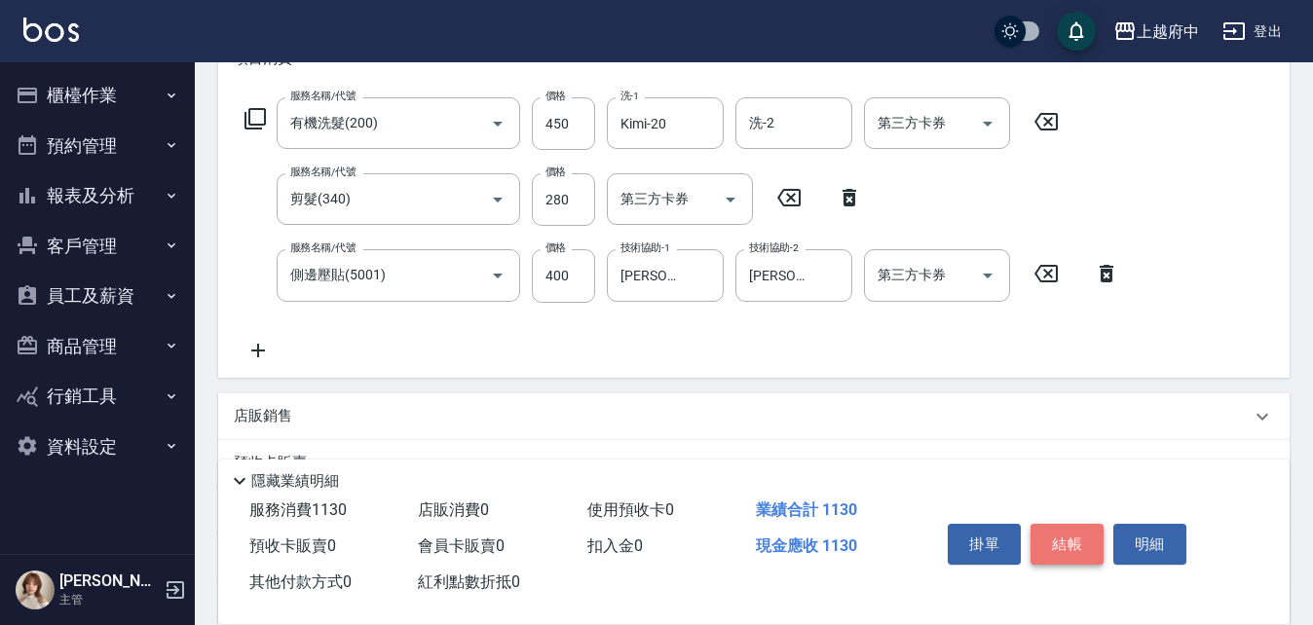
click at [1065, 540] on button "結帳" at bounding box center [1066, 544] width 73 height 41
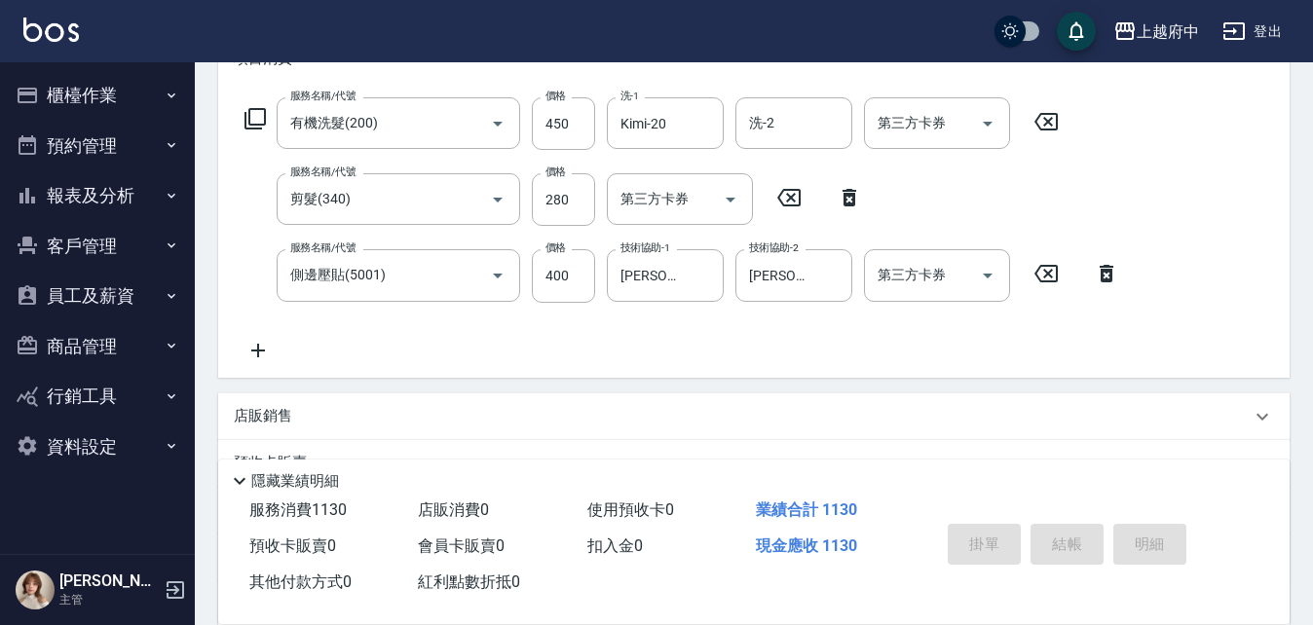
type input "2025/08/15 18:11"
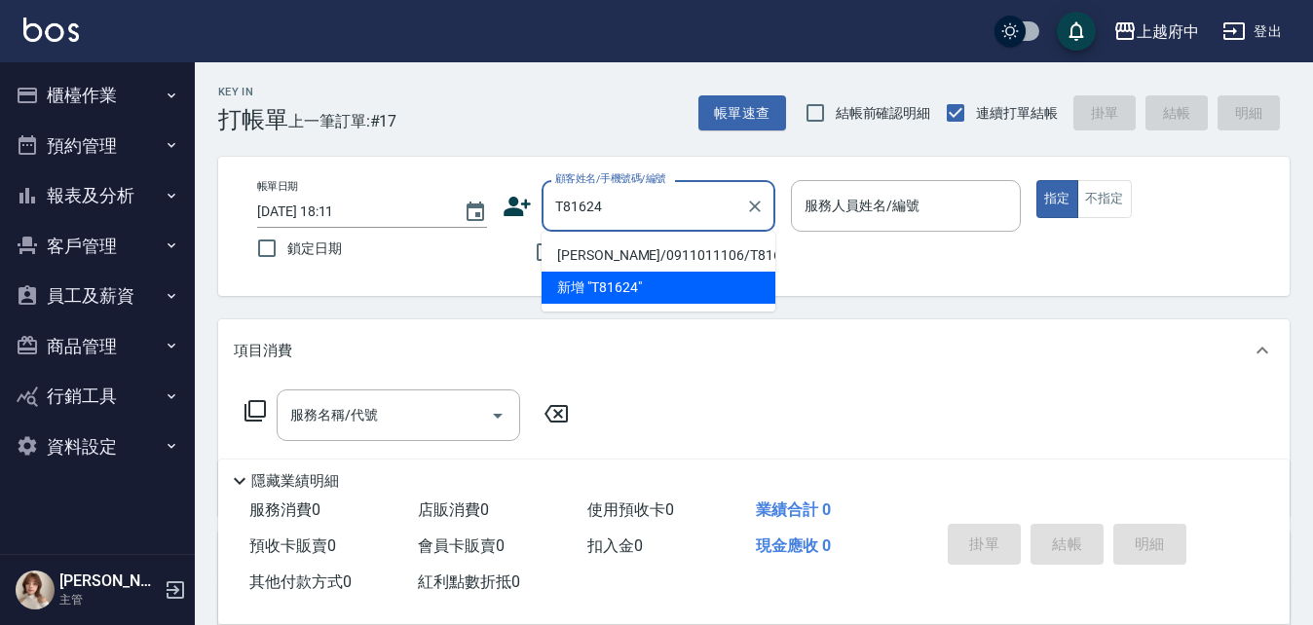
click at [706, 260] on li "何順鈺/0911011106/T81624" at bounding box center [658, 256] width 234 height 32
type input "何順鈺/0911011106/T81624"
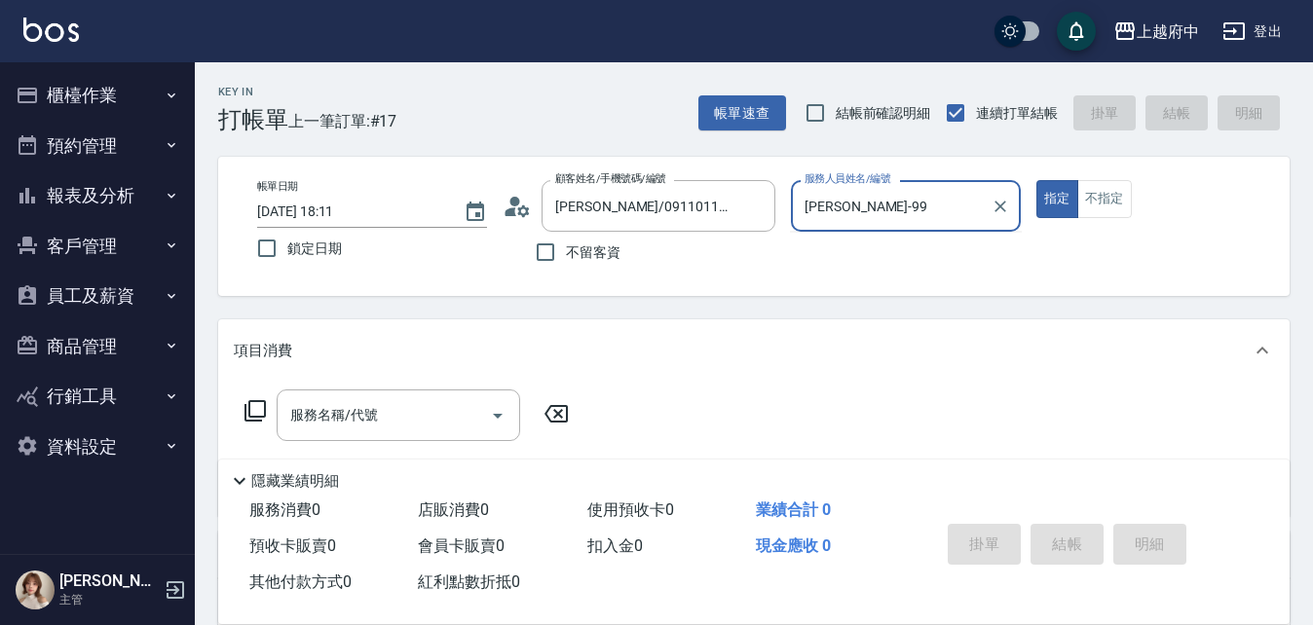
click at [1036, 180] on button "指定" at bounding box center [1057, 199] width 42 height 38
type input "David-9"
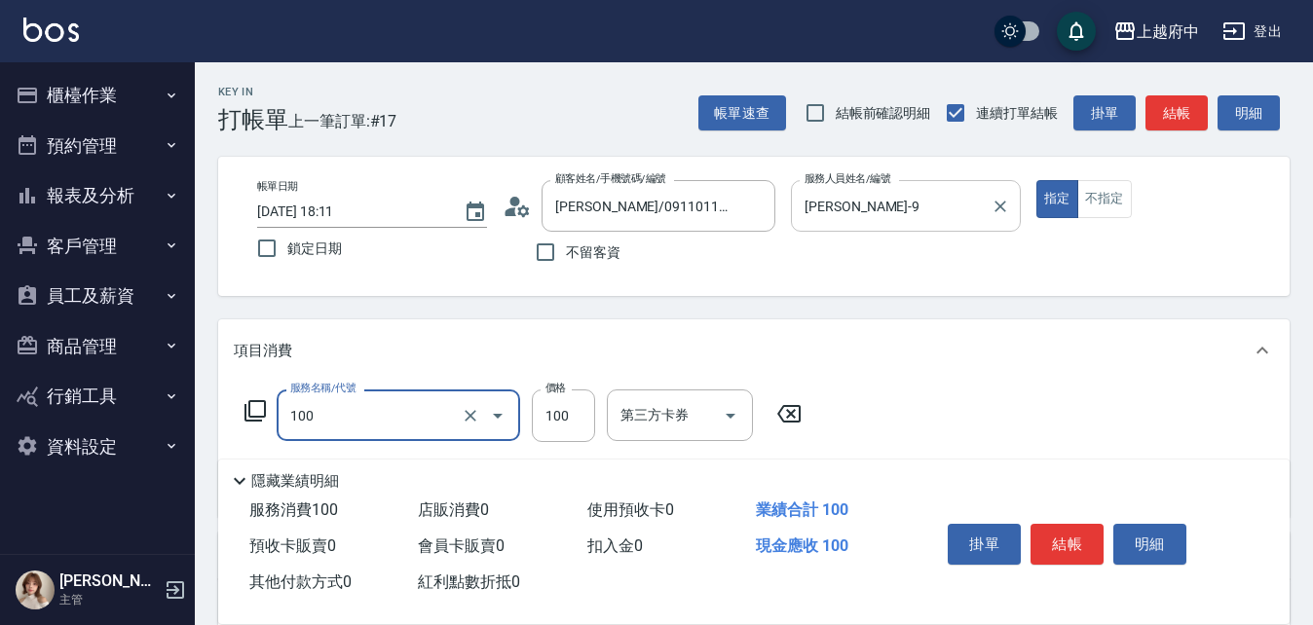
type input "造型/修劉海(100)"
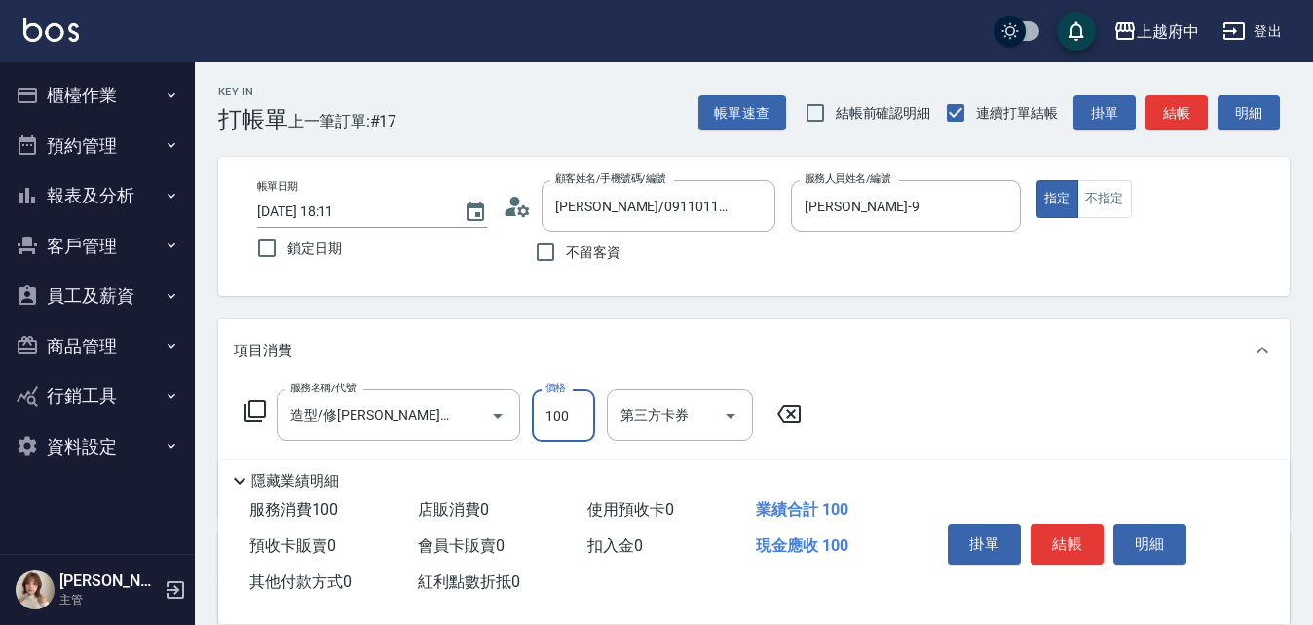
click at [903, 393] on div "服務名稱/代號 造型/修劉海(100) 服務名稱/代號 價格 100 價格 第三方卡券 第三方卡券" at bounding box center [753, 449] width 1071 height 135
click at [1068, 537] on button "結帳" at bounding box center [1066, 544] width 73 height 41
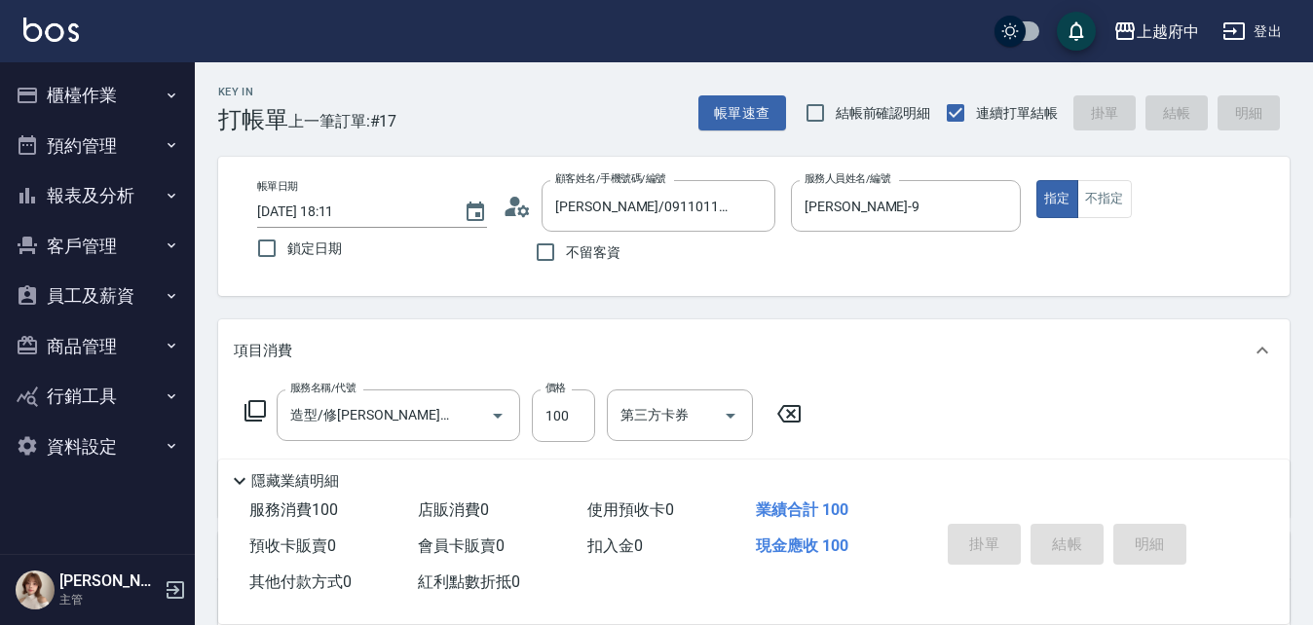
type input "2025/08/15 18:12"
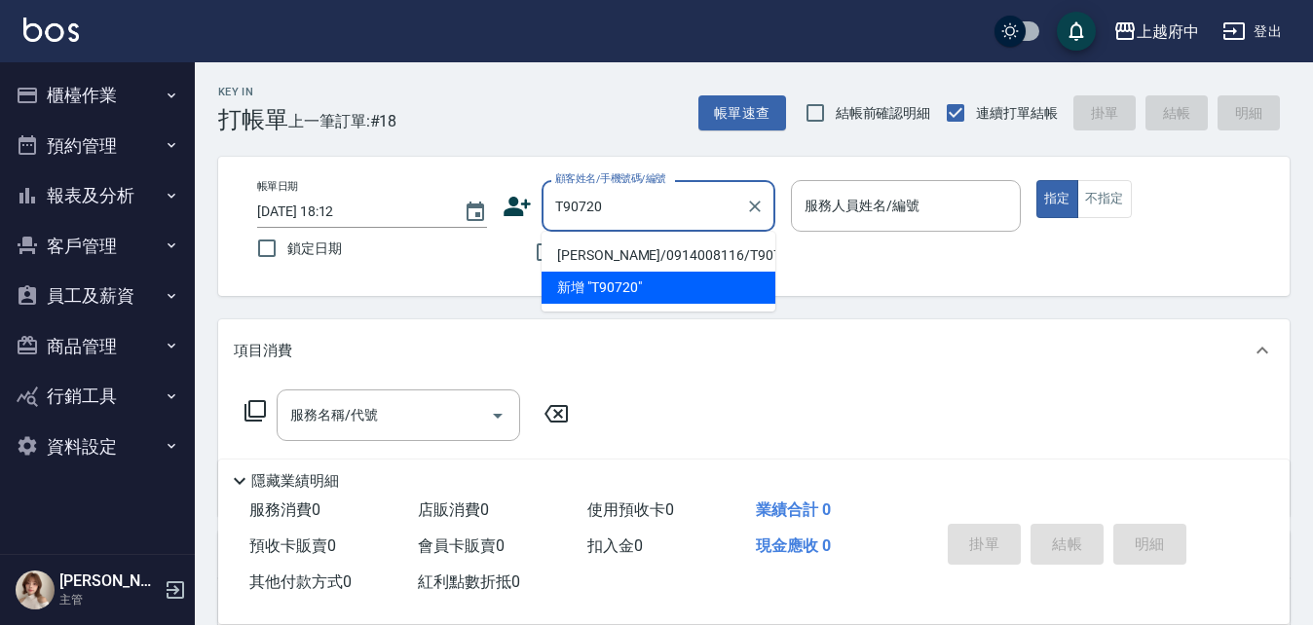
click at [638, 254] on li "黃警奎/0914008116/T90720" at bounding box center [658, 256] width 234 height 32
type input "黃警奎/0914008116/T90720"
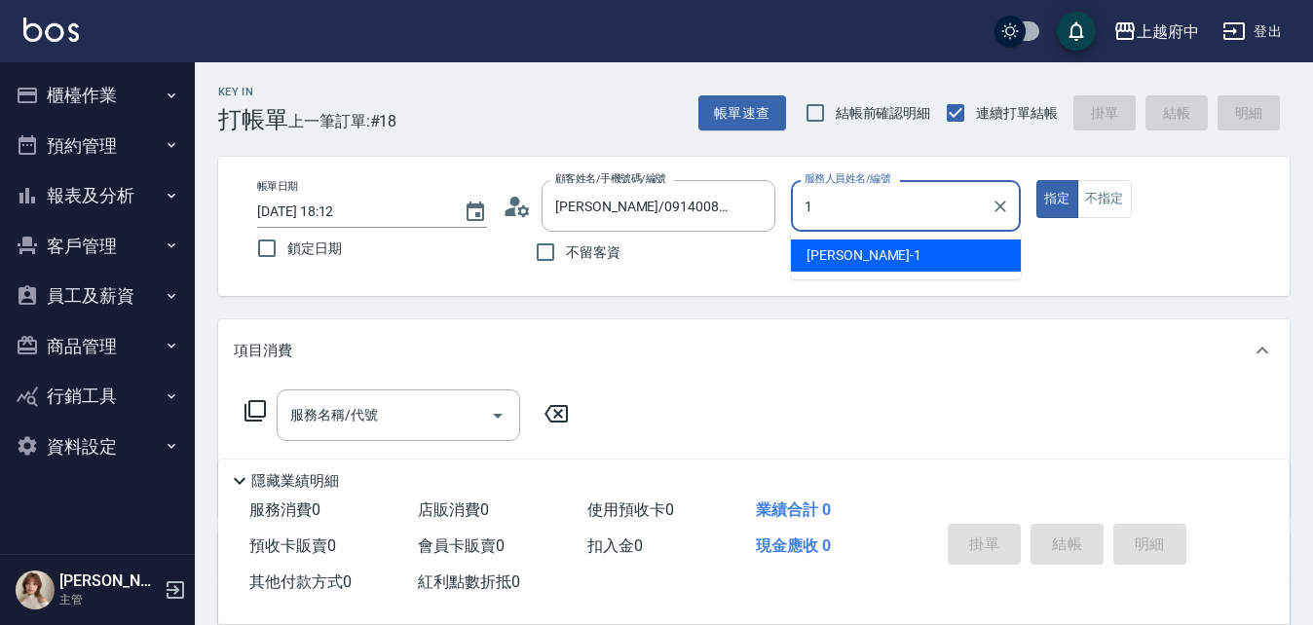
type input "Annie -1"
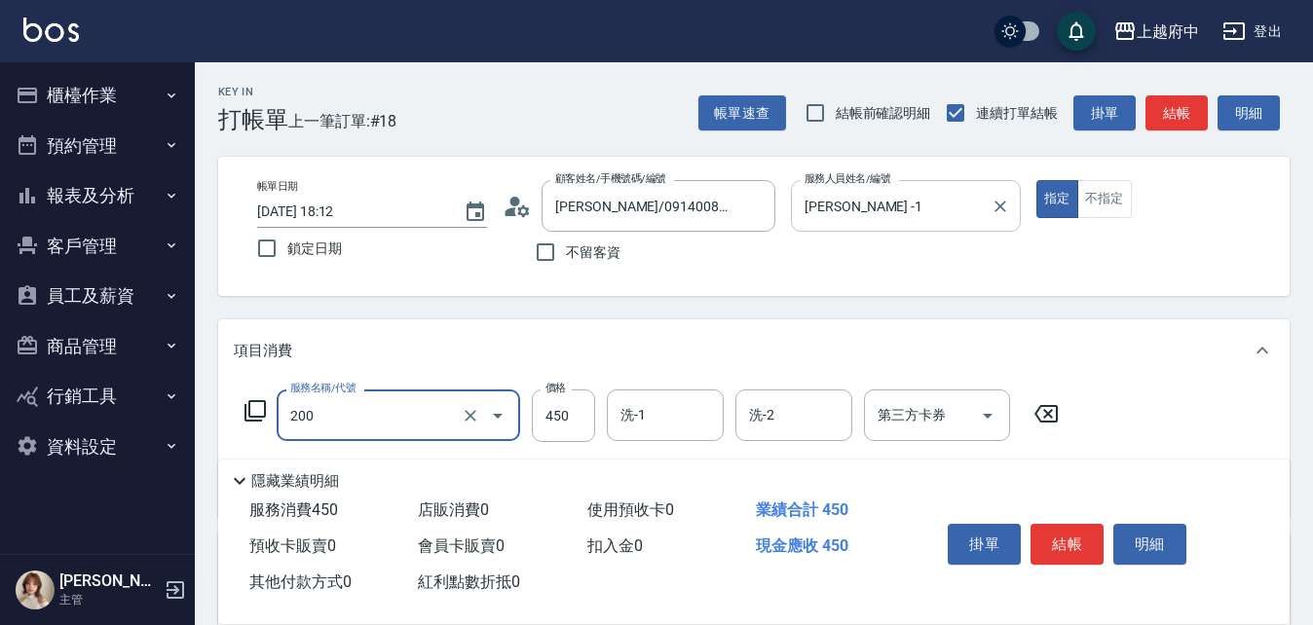
type input "有機洗髮(200)"
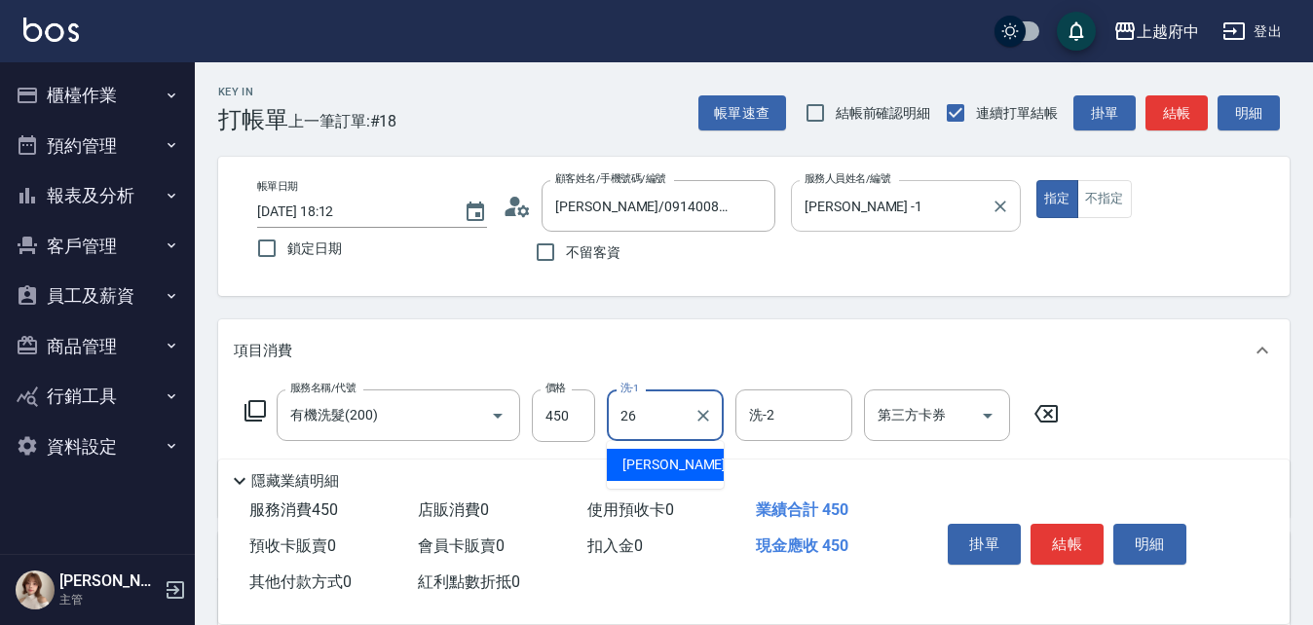
type input "邱子芹-26"
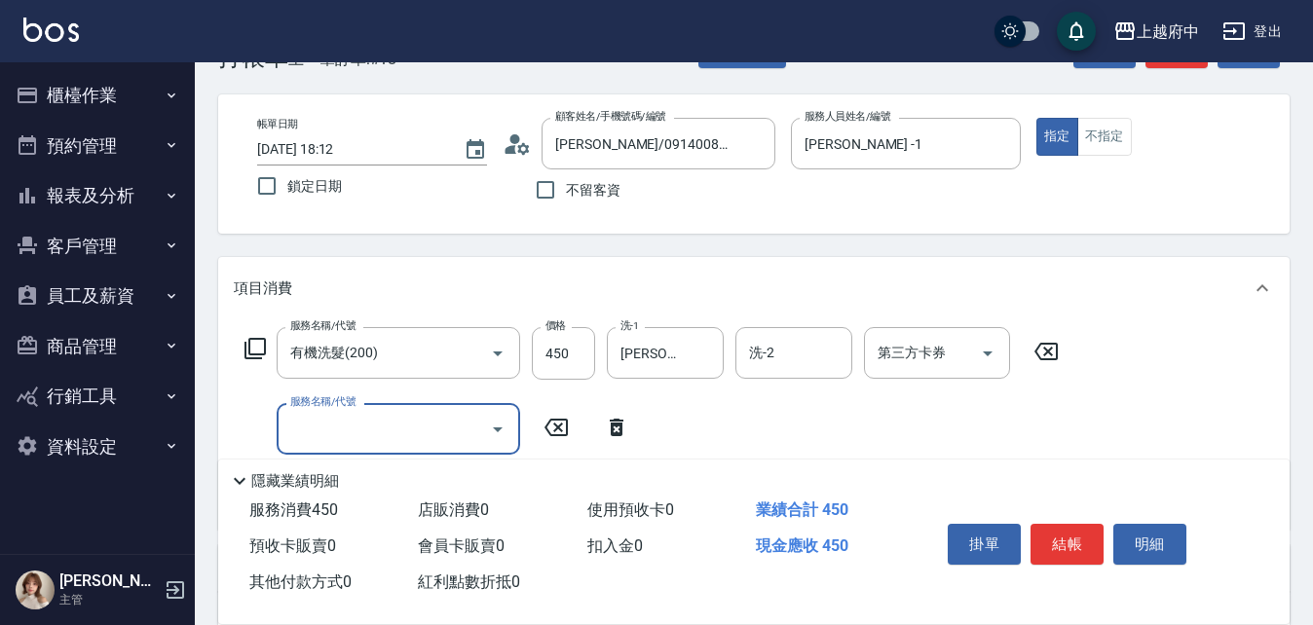
scroll to position [195, 0]
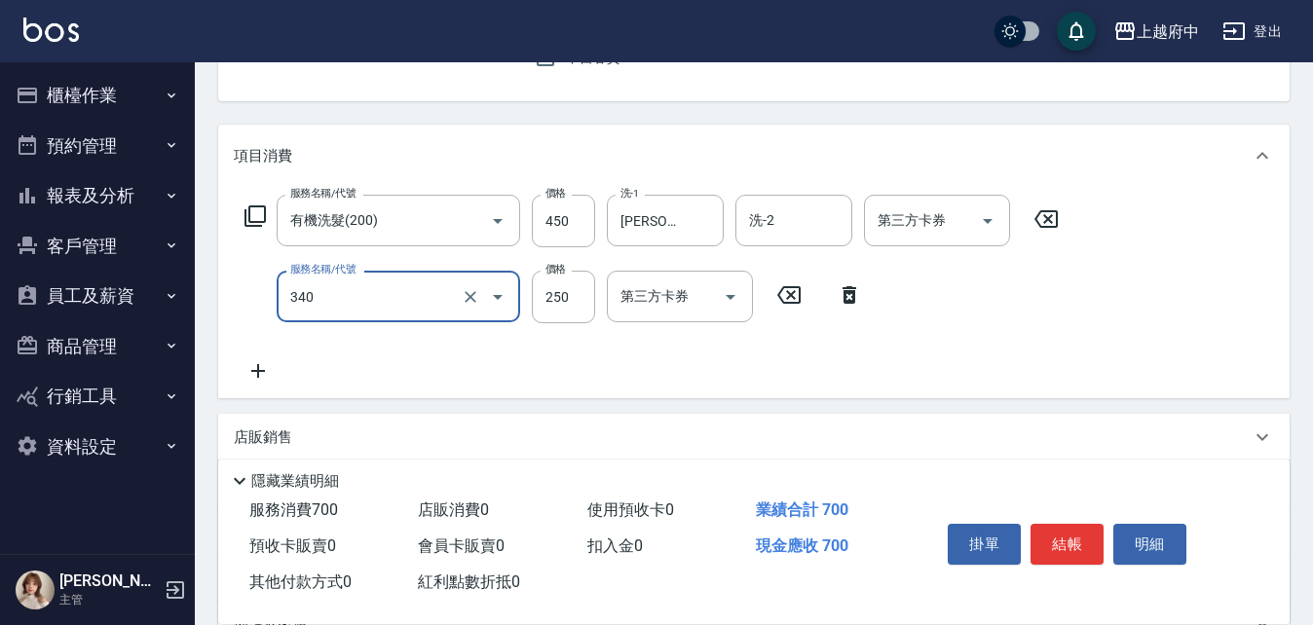
type input "剪髮(340)"
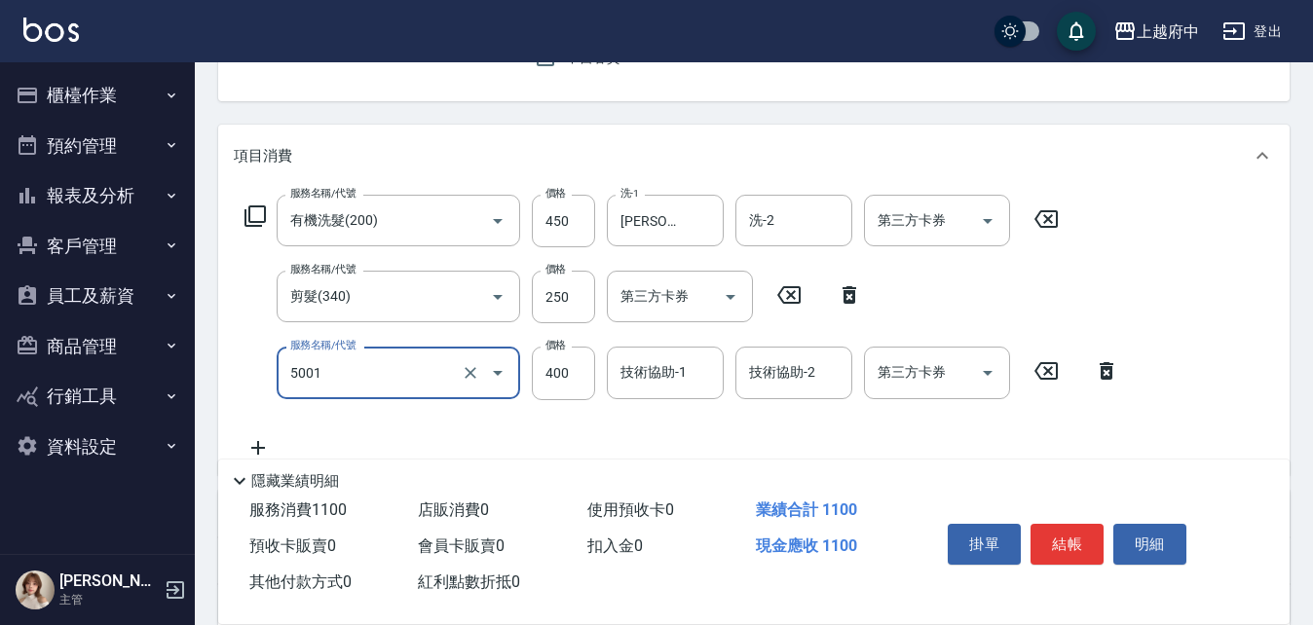
type input "側邊壓貼(5001)"
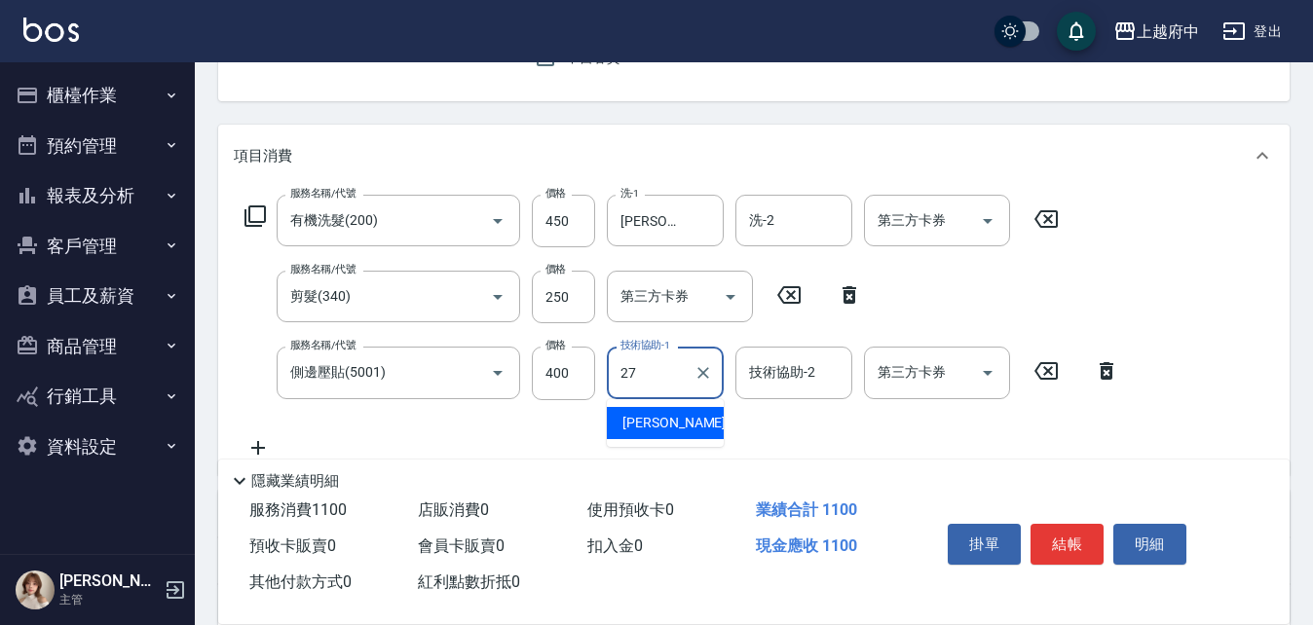
type input "陳韋均-27"
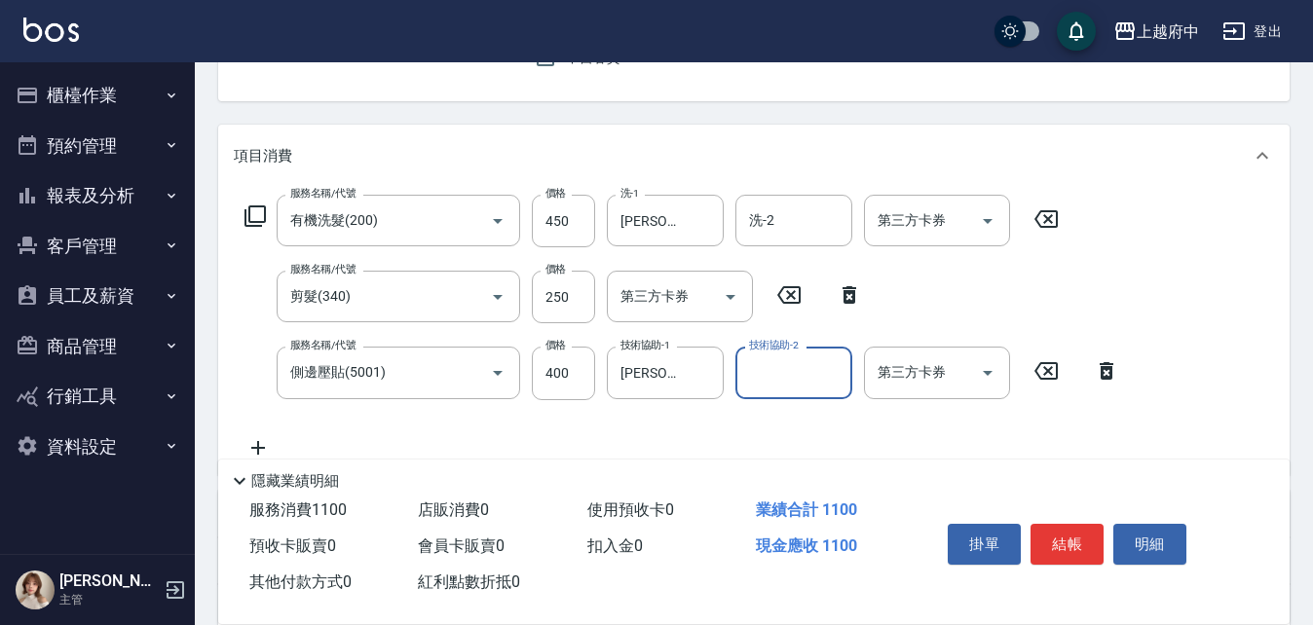
click at [905, 431] on div "服務名稱/代號 有機洗髮(200) 服務名稱/代號 價格 450 價格 洗-1 邱子芹-26 洗-1 洗-2 洗-2 第三方卡券 第三方卡券 服務名稱/代號 …" at bounding box center [682, 327] width 897 height 264
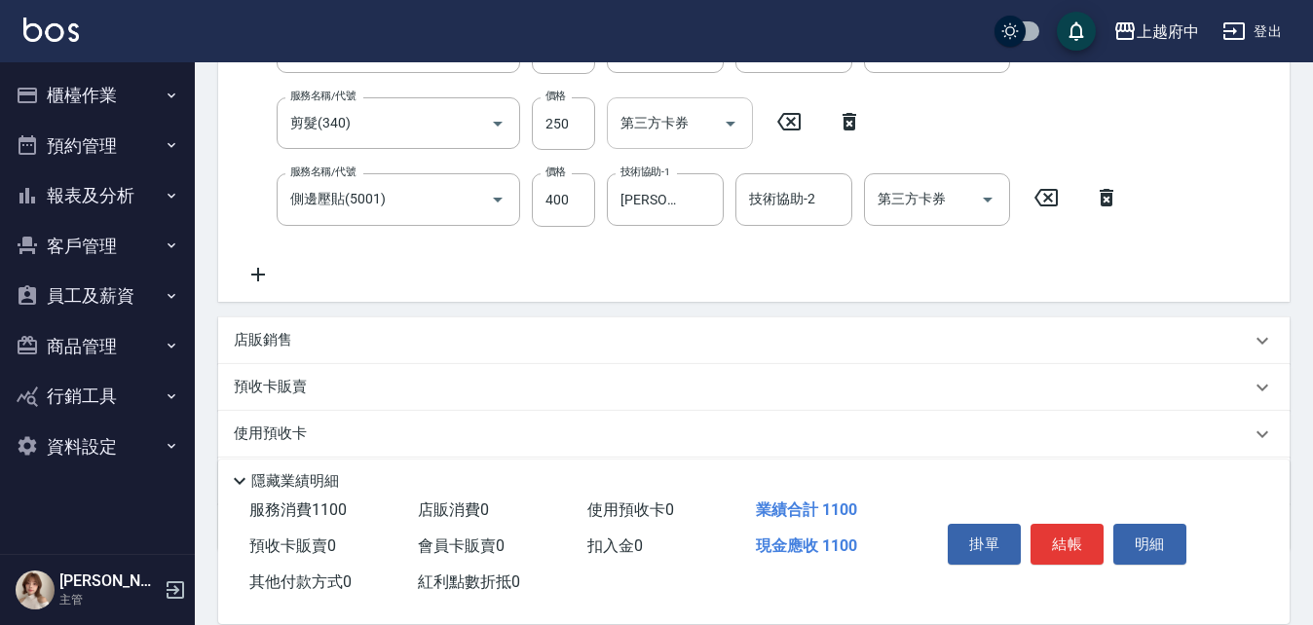
scroll to position [189, 0]
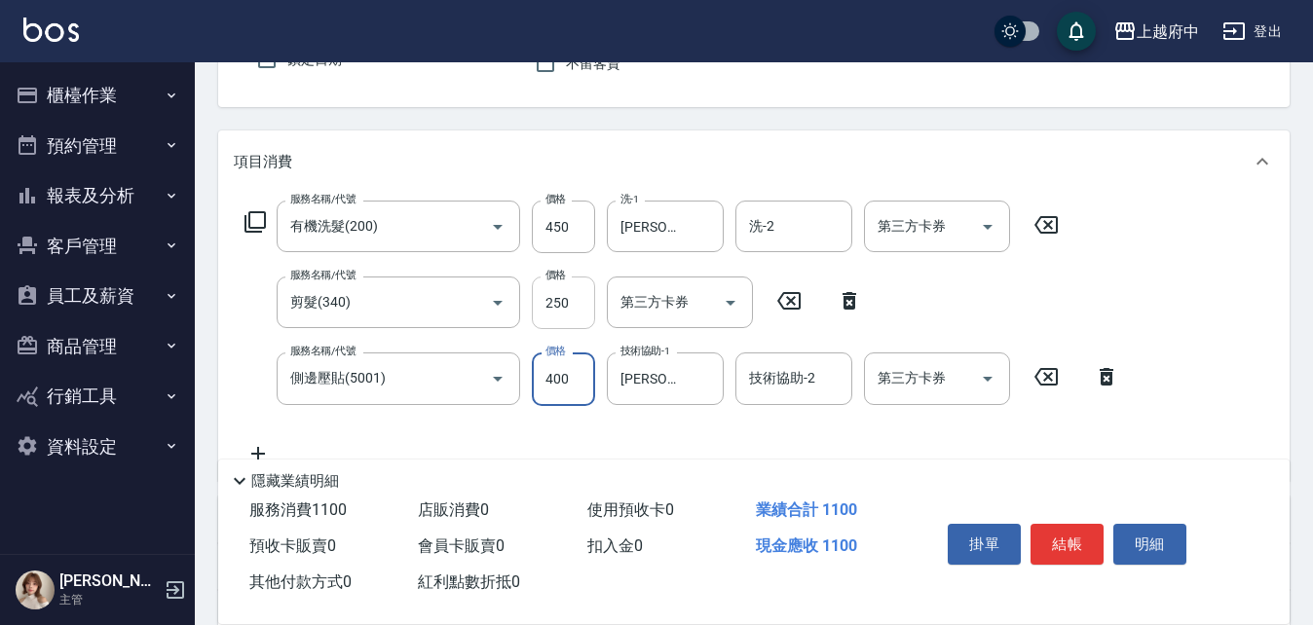
click at [575, 302] on input "250" at bounding box center [563, 303] width 63 height 53
click at [577, 298] on input "250" at bounding box center [563, 303] width 63 height 53
type input "280"
click at [677, 437] on div "服務名稱/代號 有機洗髮(200) 服務名稱/代號 價格 450 價格 洗-1 邱子芹-26 洗-1 洗-2 洗-2 第三方卡券 第三方卡券 服務名稱/代號 …" at bounding box center [682, 333] width 897 height 264
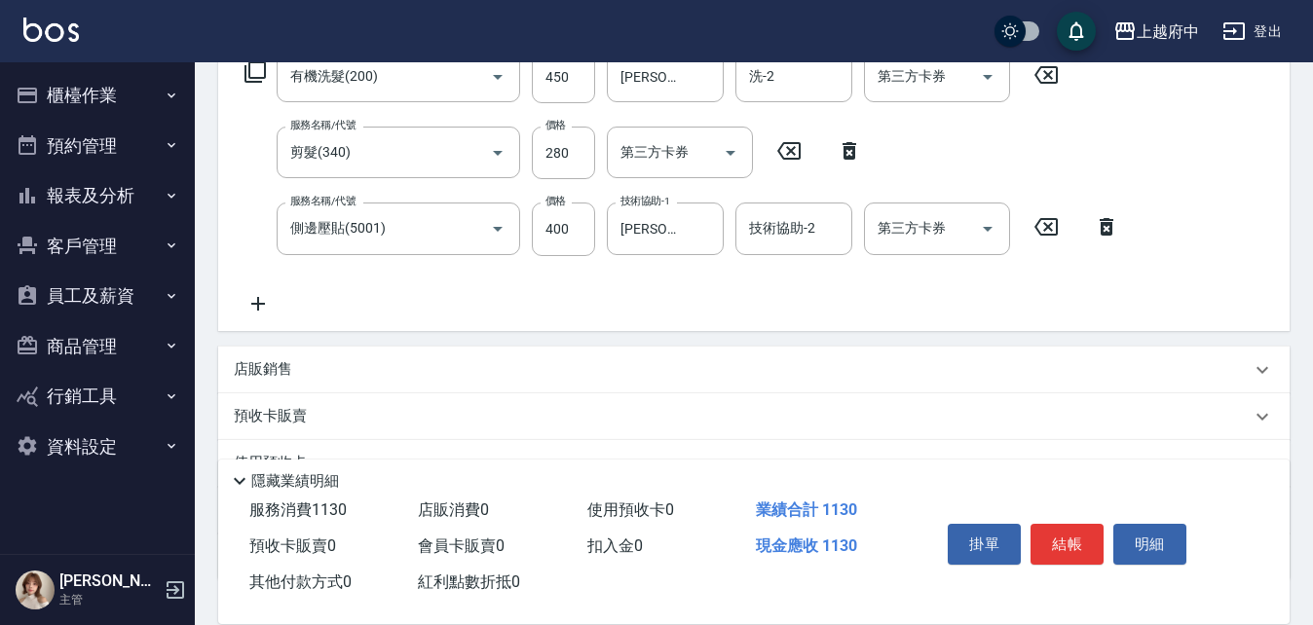
scroll to position [384, 0]
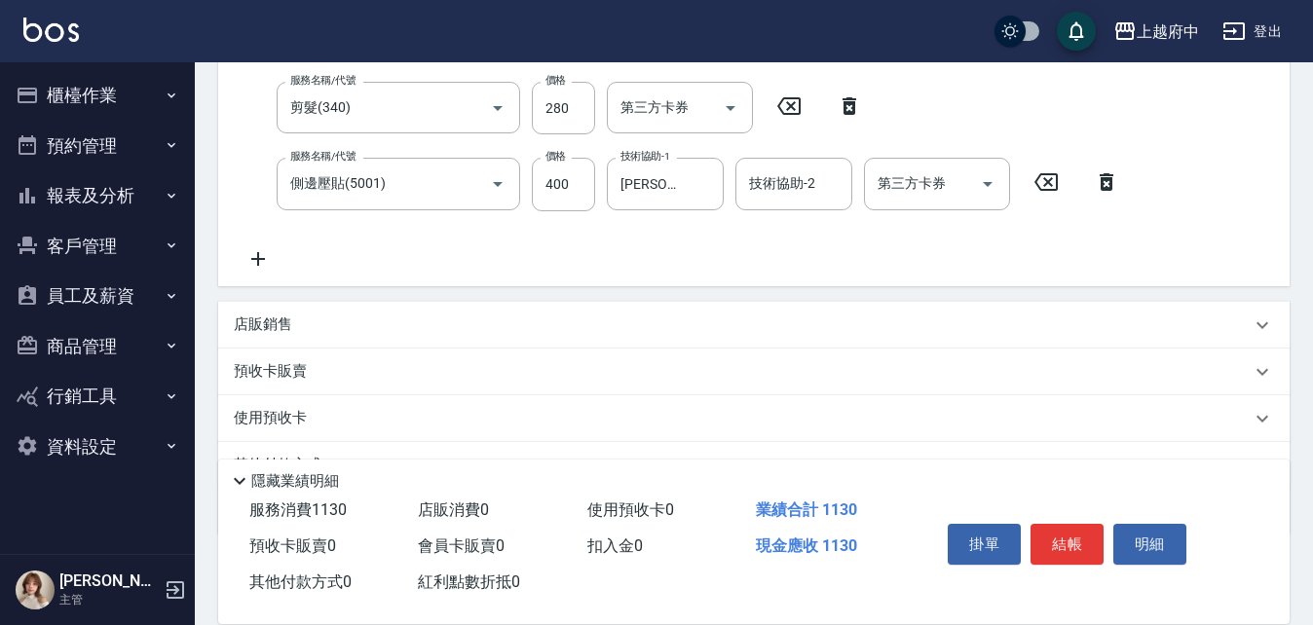
click at [285, 322] on p "店販銷售" at bounding box center [263, 325] width 58 height 20
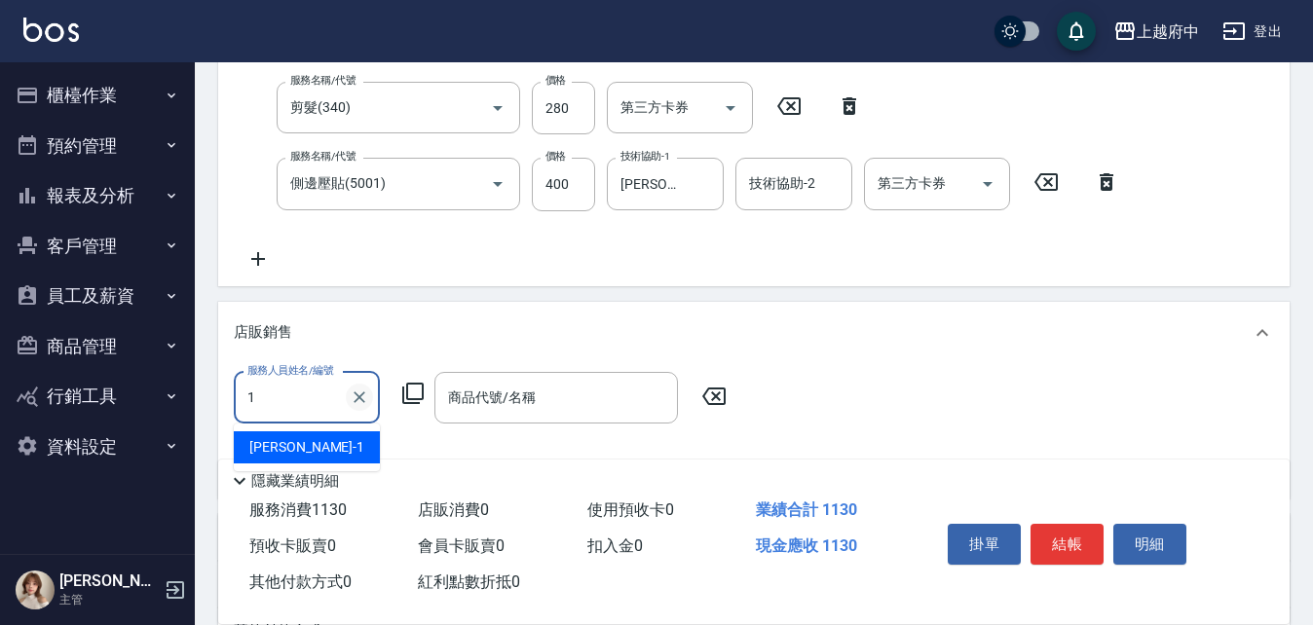
type input "Annie -1"
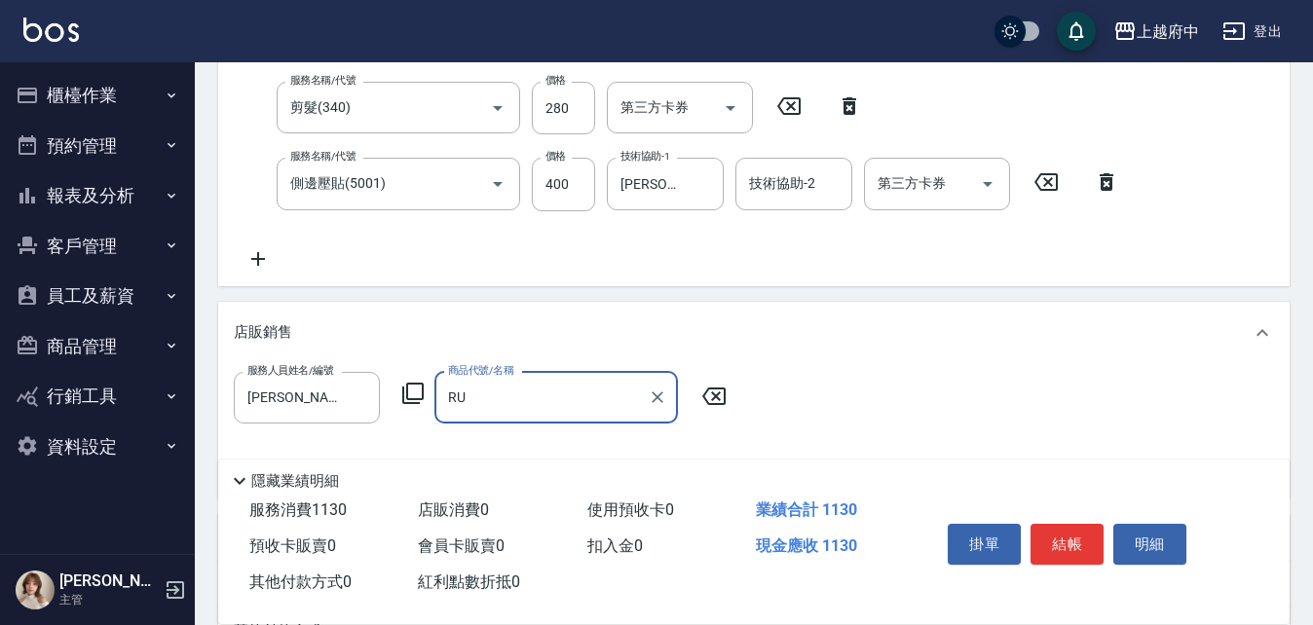
type input "R"
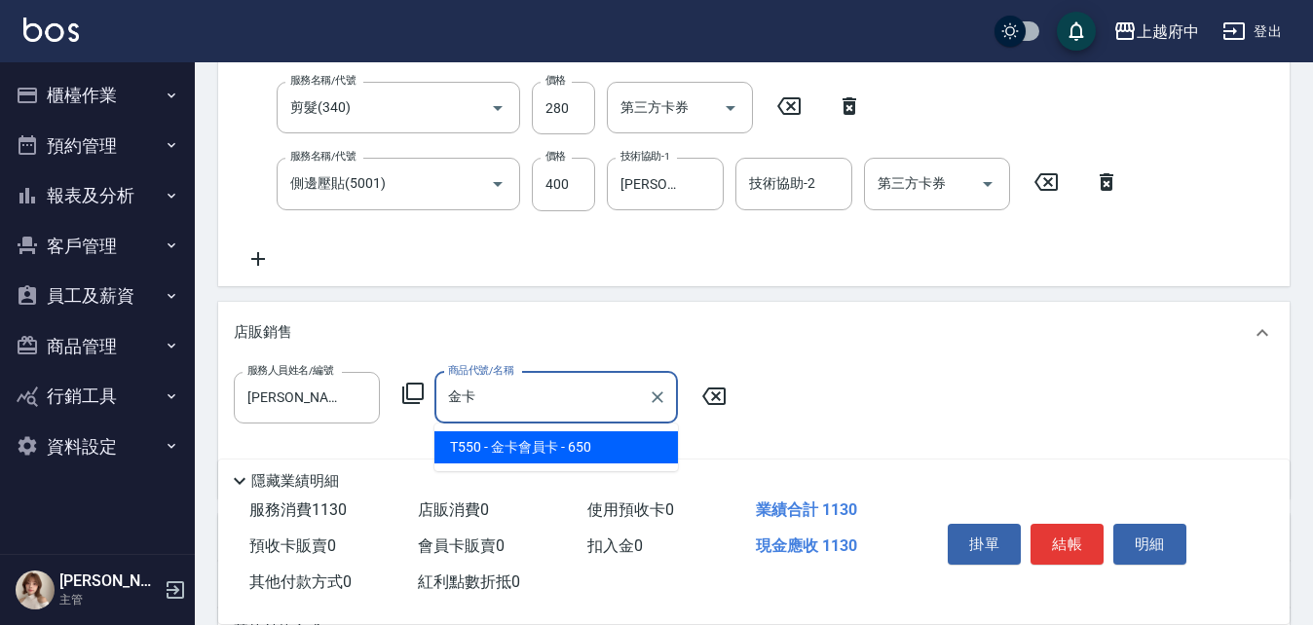
click at [544, 446] on span "T550 - 金卡會員卡 - 650" at bounding box center [555, 447] width 243 height 32
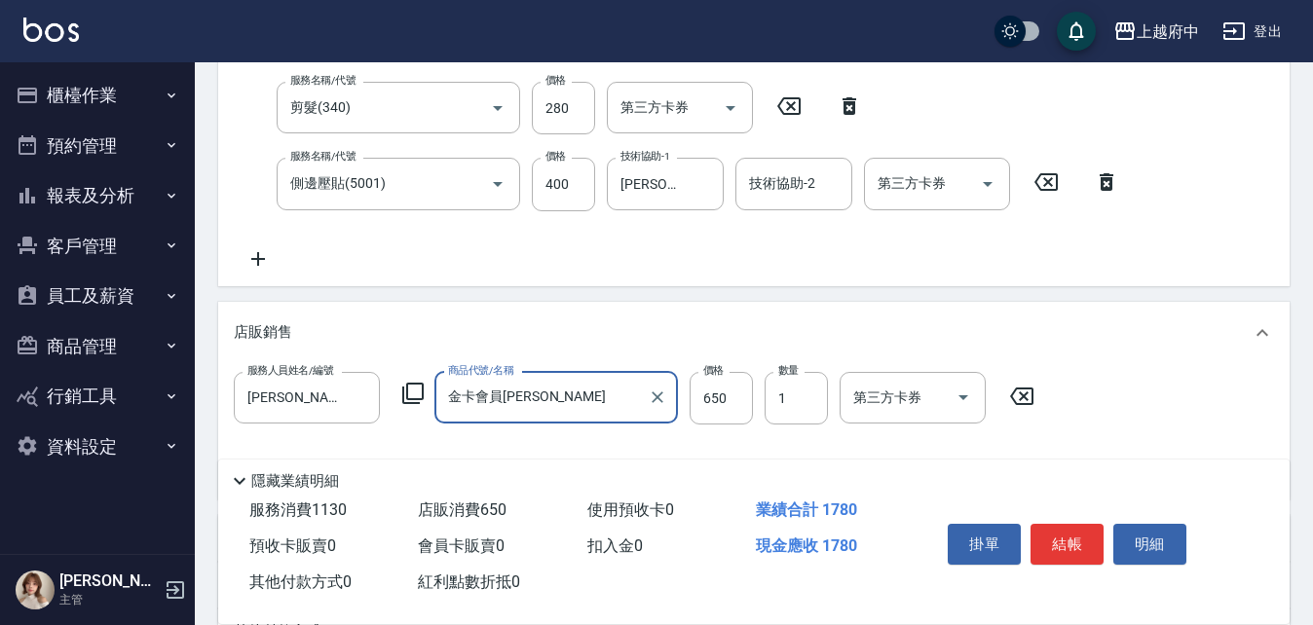
type input "金卡會員卡"
click at [678, 443] on div "服務人員姓名/編號 Annie -1 服務人員姓名/編號 商品代號/名稱 金卡會員卡 商品代號/名稱 價格 650 價格 數量 1 數量 第三方卡券 第三方卡券" at bounding box center [754, 428] width 1040 height 112
click at [1058, 538] on button "結帳" at bounding box center [1066, 544] width 73 height 41
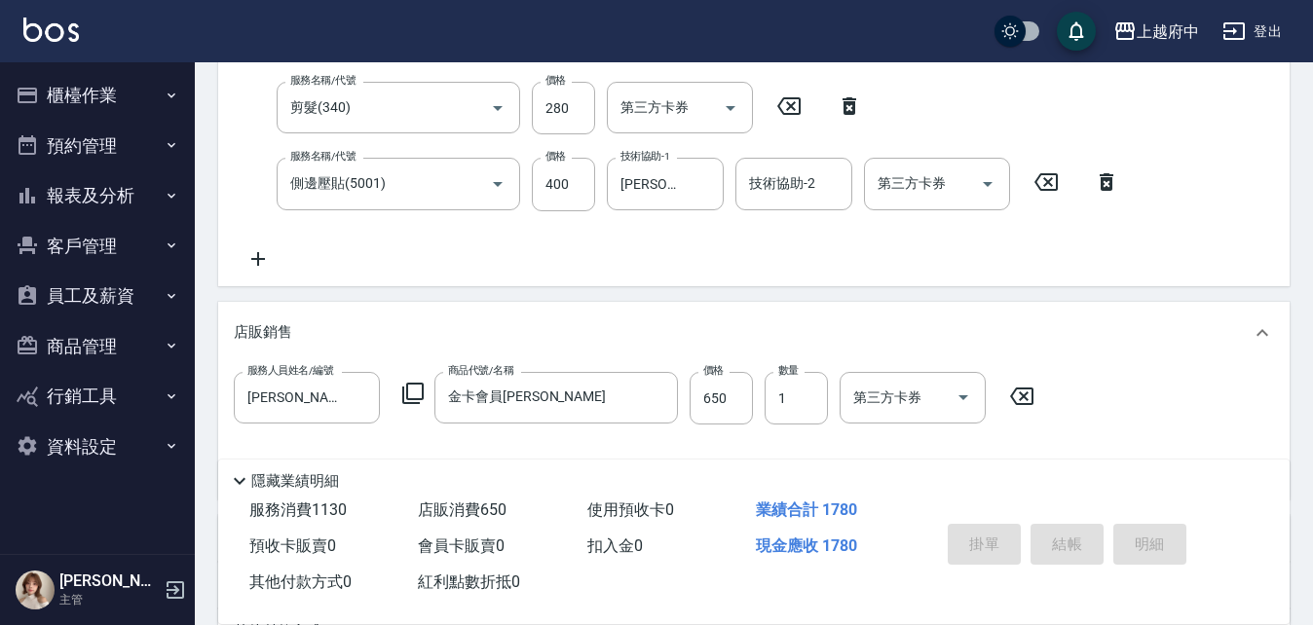
type input "2025/08/15 18:13"
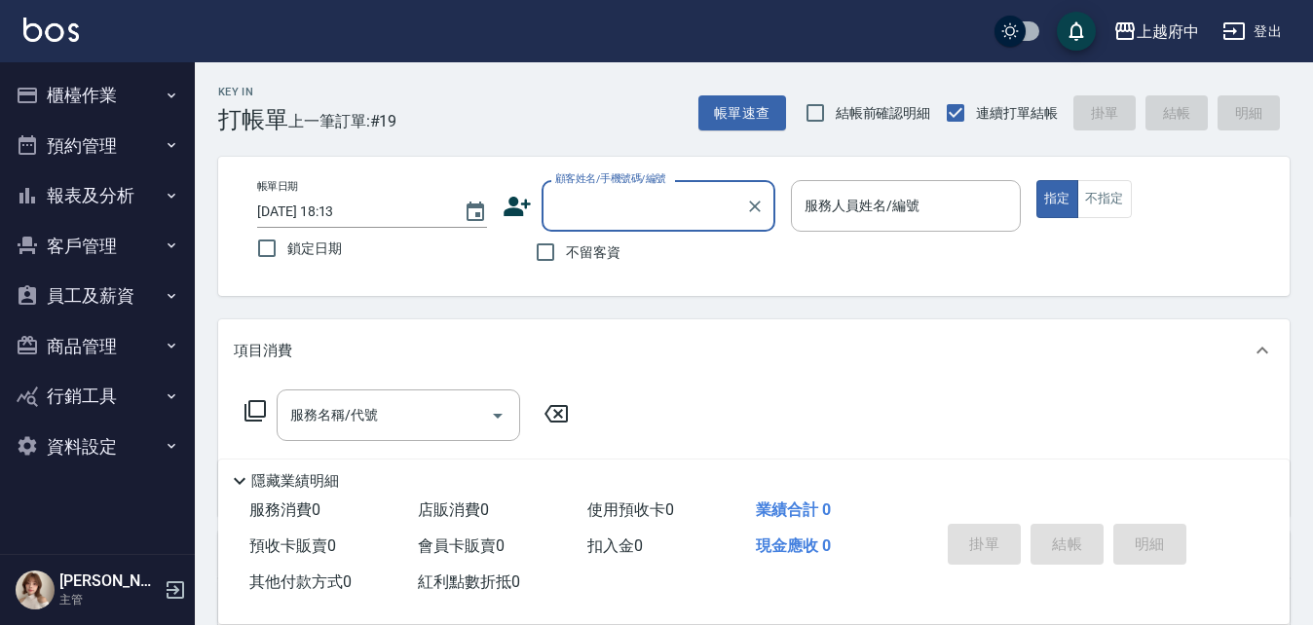
type input "ㄔ"
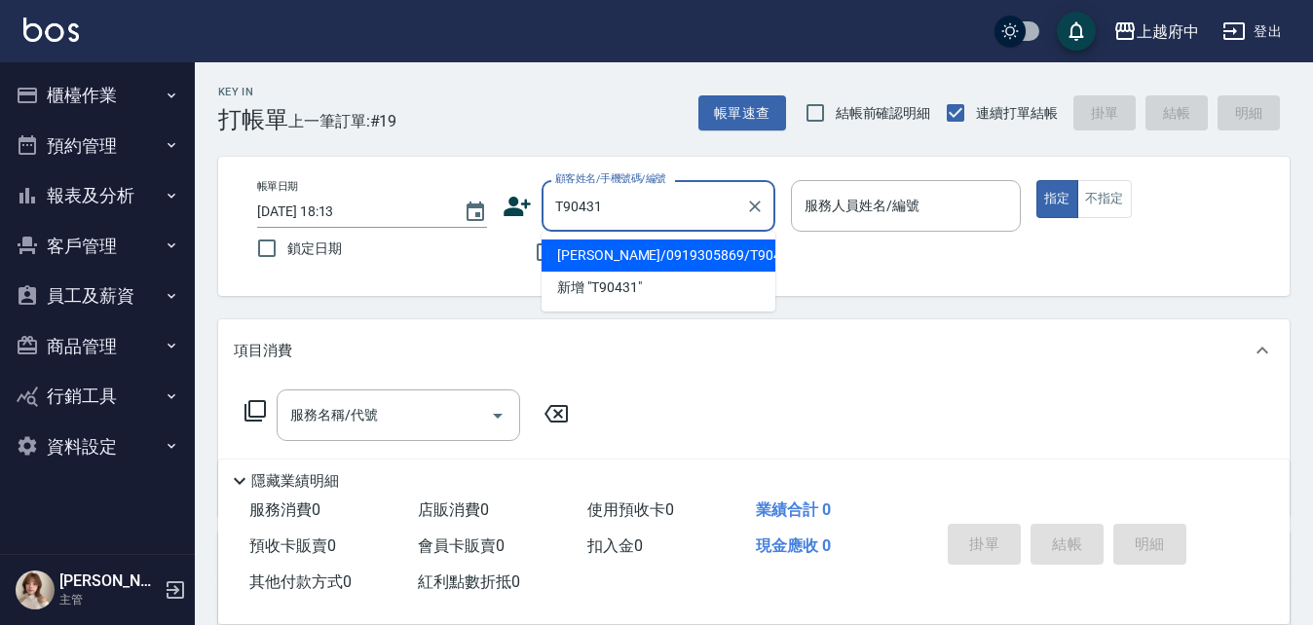
click at [698, 263] on li "胡奕安/0919305869/T90431" at bounding box center [658, 256] width 234 height 32
type input "胡奕安/0919305869/T90431"
type input "Dona-18"
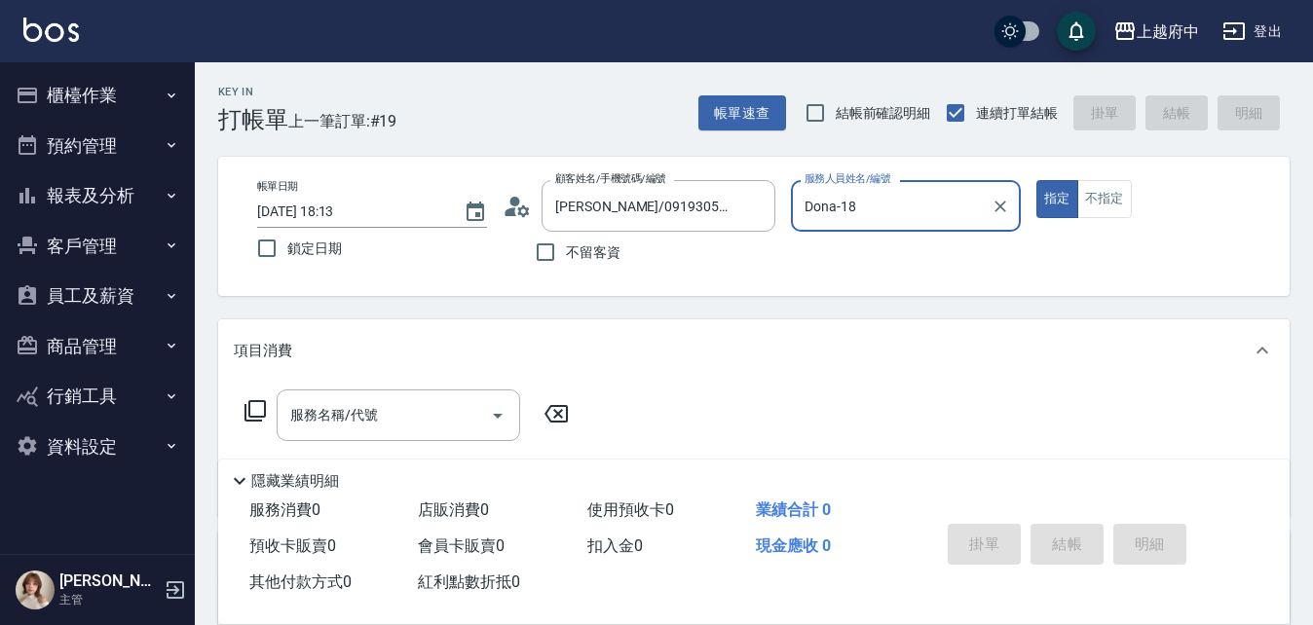
click at [1036, 180] on button "指定" at bounding box center [1057, 199] width 42 height 38
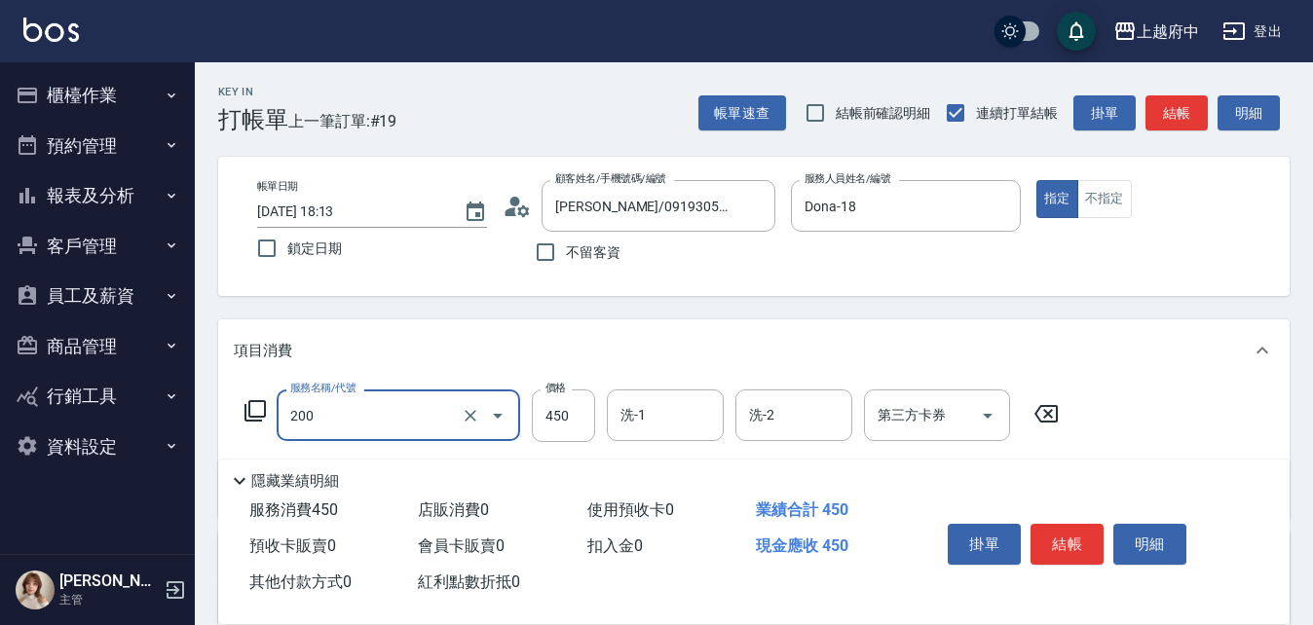
type input "有機洗髮(200)"
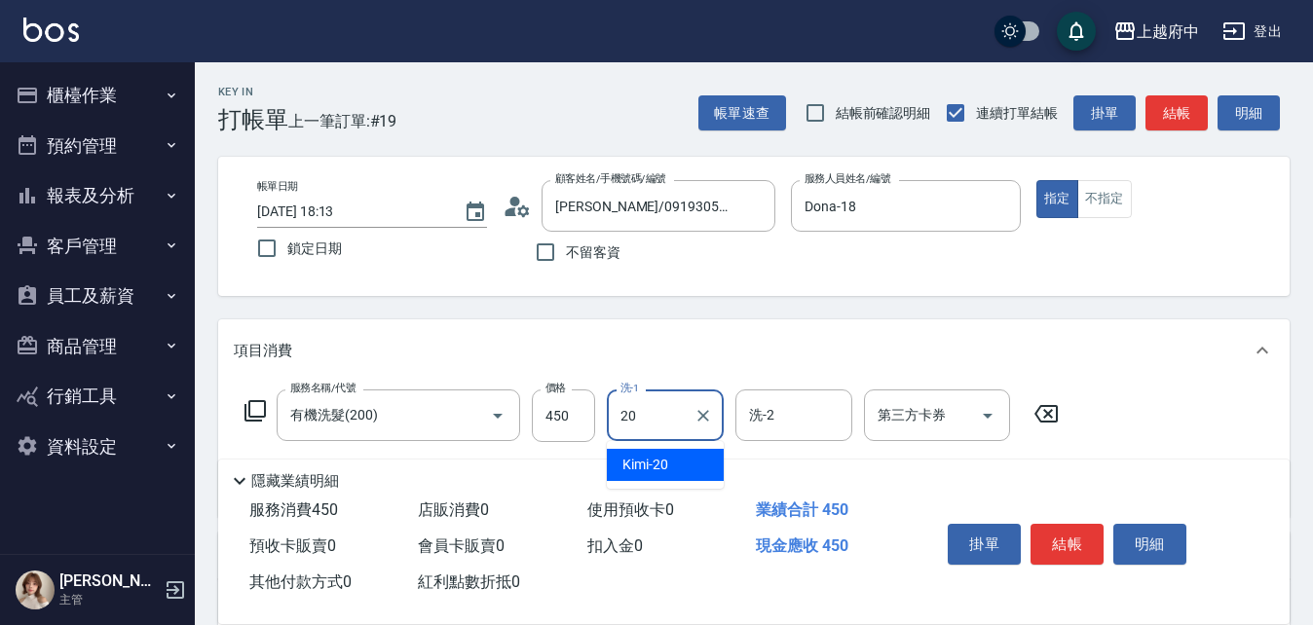
type input "Kimi-20"
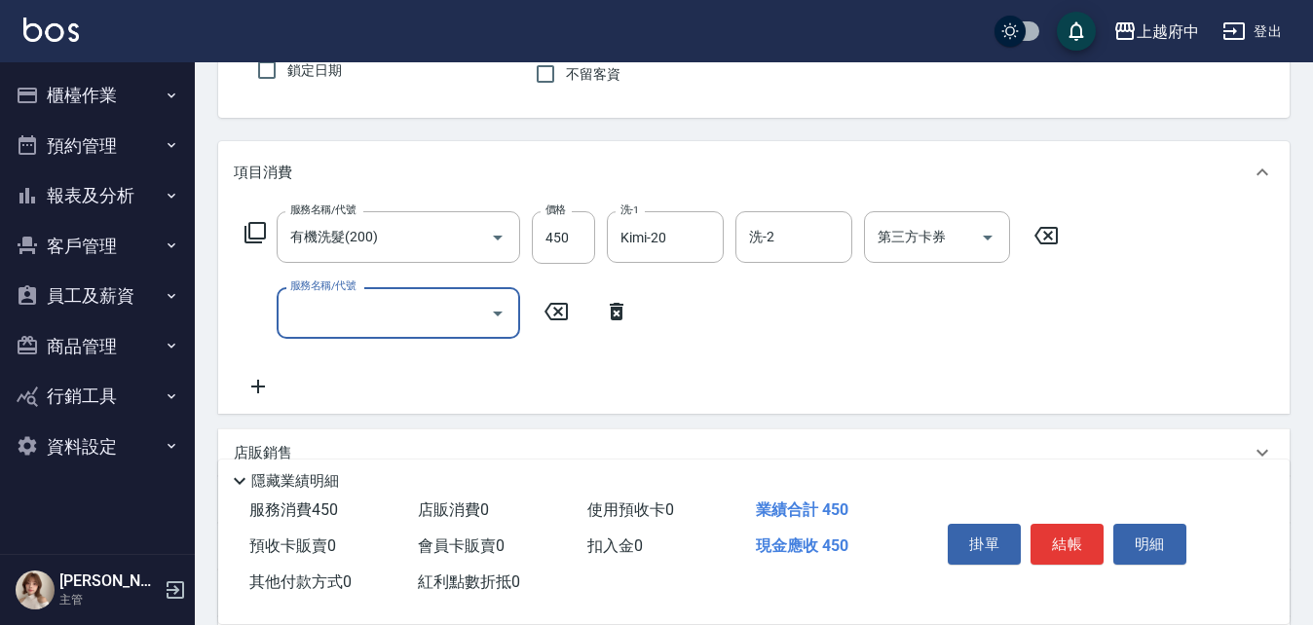
scroll to position [195, 0]
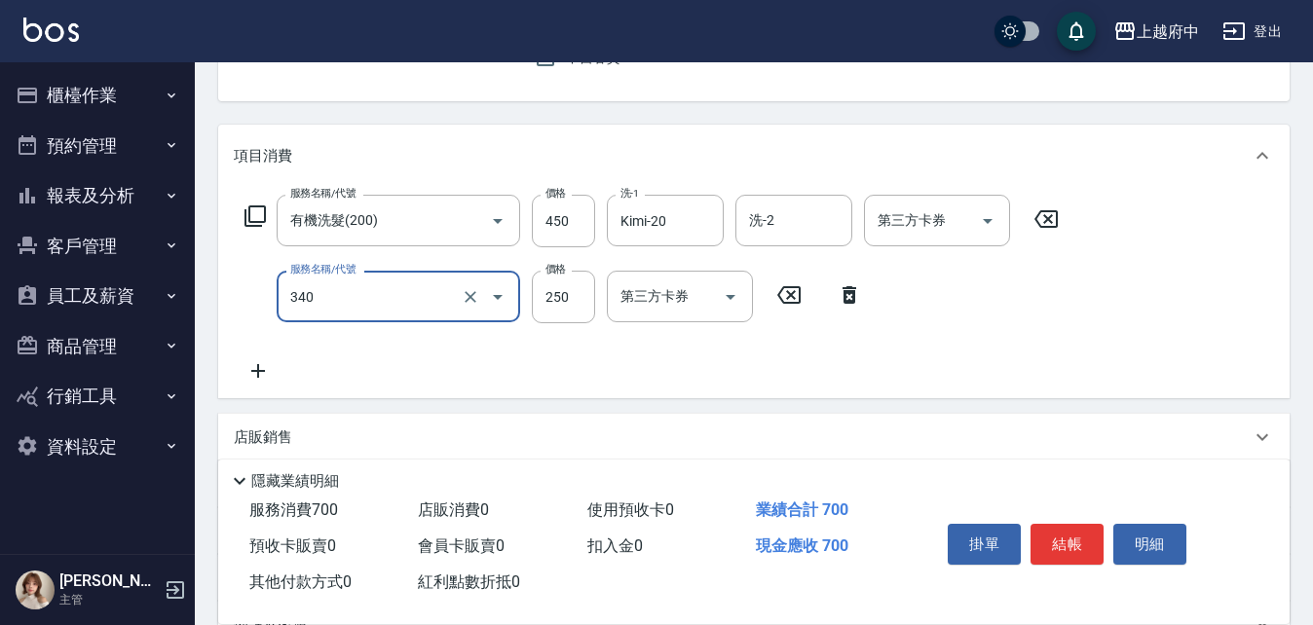
type input "剪髮(340)"
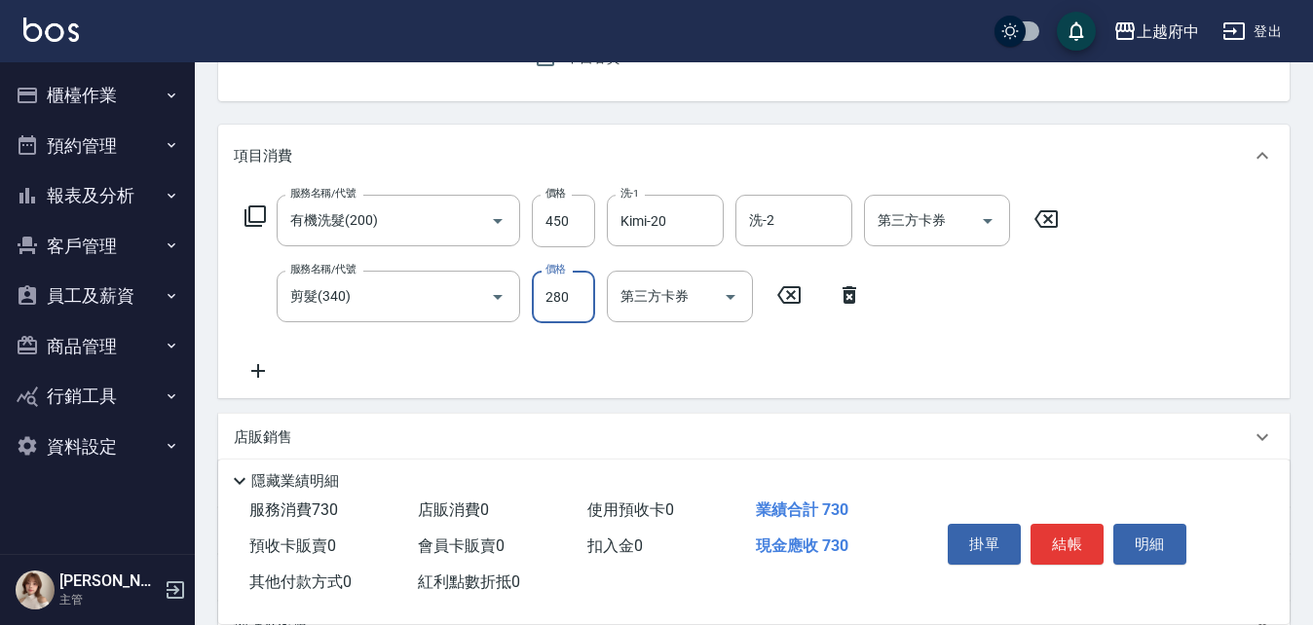
type input "280"
click at [763, 340] on div "服務名稱/代號 有機洗髮(200) 服務名稱/代號 價格 450 價格 洗-1 Kimi-20 洗-1 洗-2 洗-2 第三方卡券 第三方卡券 服務名稱/代號…" at bounding box center [652, 289] width 837 height 188
click at [1052, 534] on button "結帳" at bounding box center [1066, 544] width 73 height 41
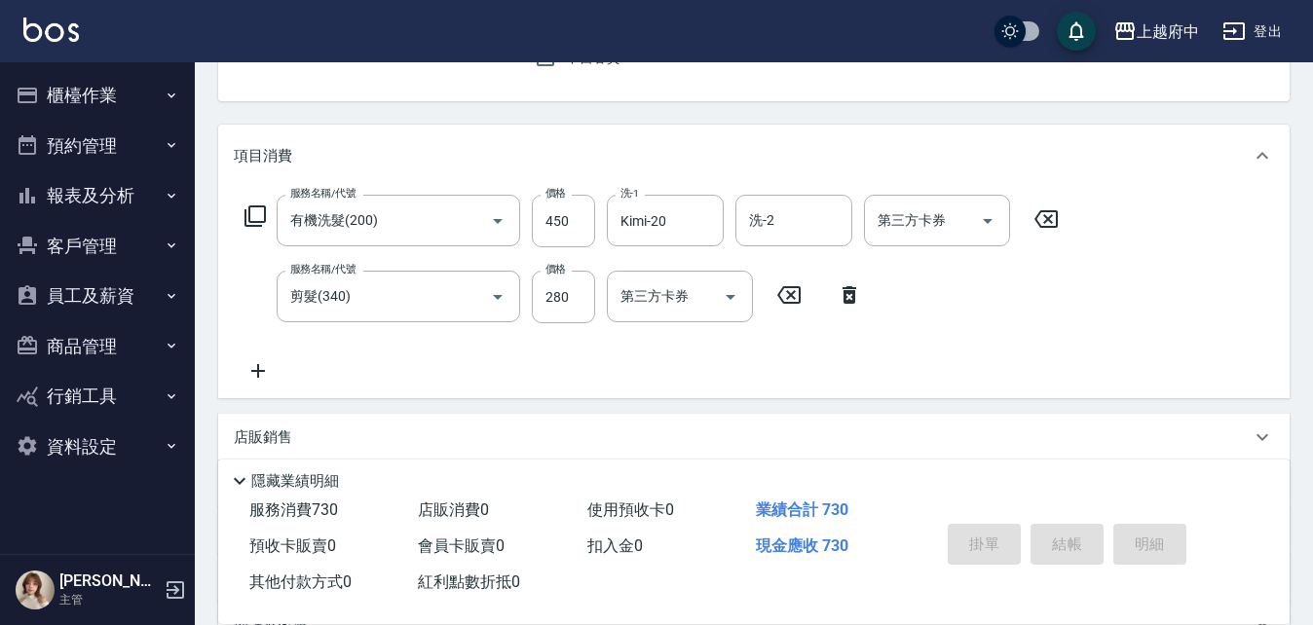
type input "2025/08/15 18:14"
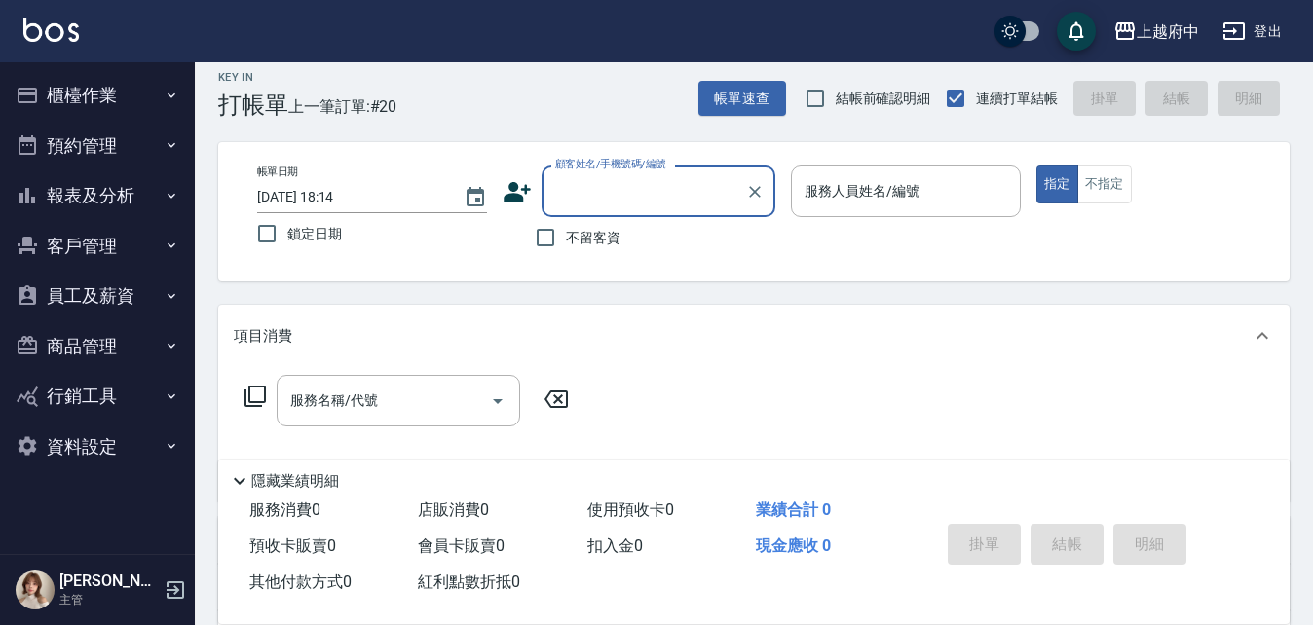
scroll to position [0, 0]
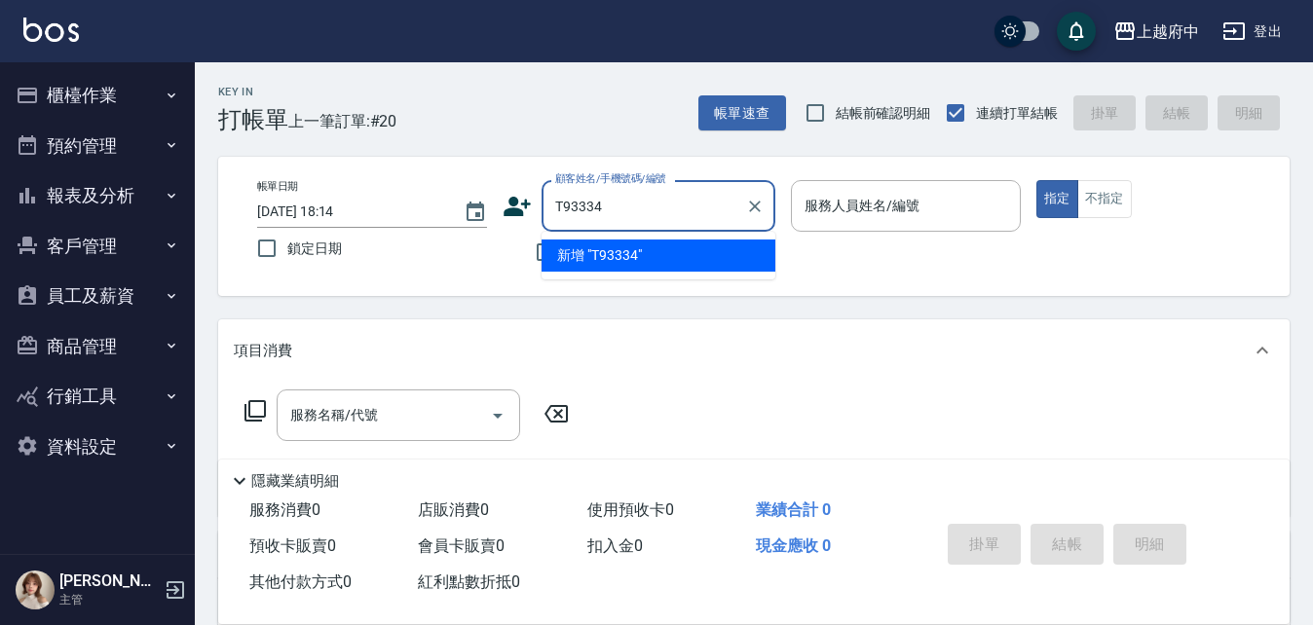
click at [571, 208] on input "T93334" at bounding box center [643, 206] width 187 height 34
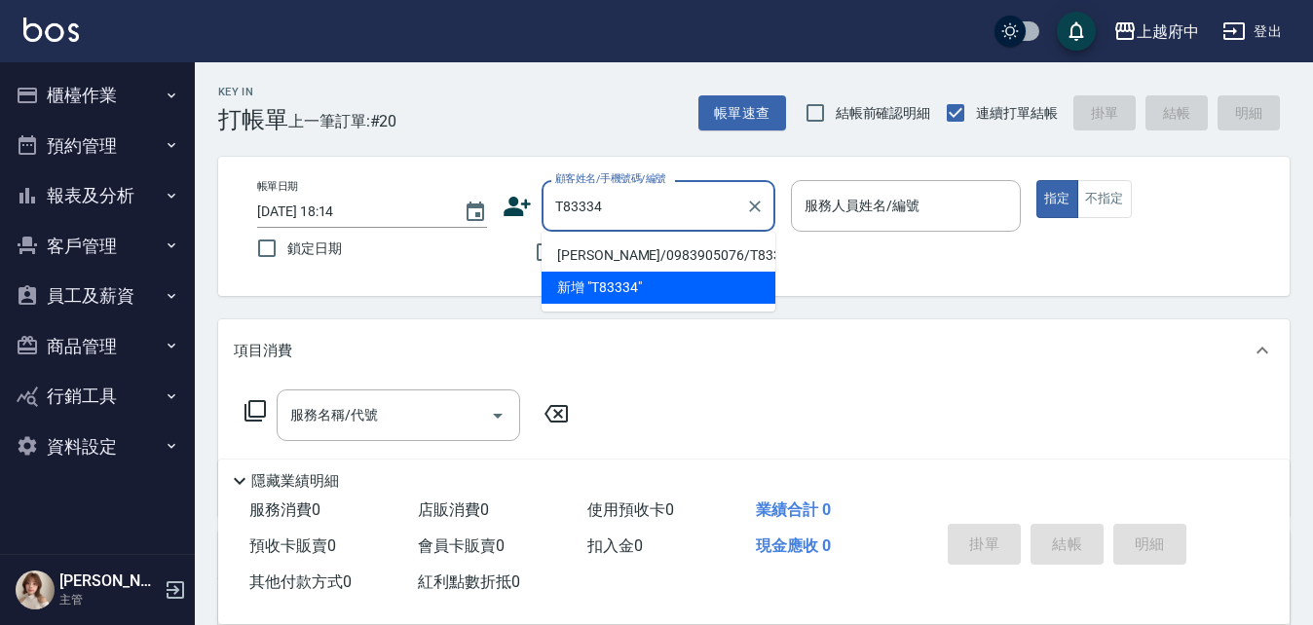
click at [595, 255] on li "黃冠中/0983905076/T83334" at bounding box center [658, 256] width 234 height 32
type input "黃冠中/0983905076/T83334"
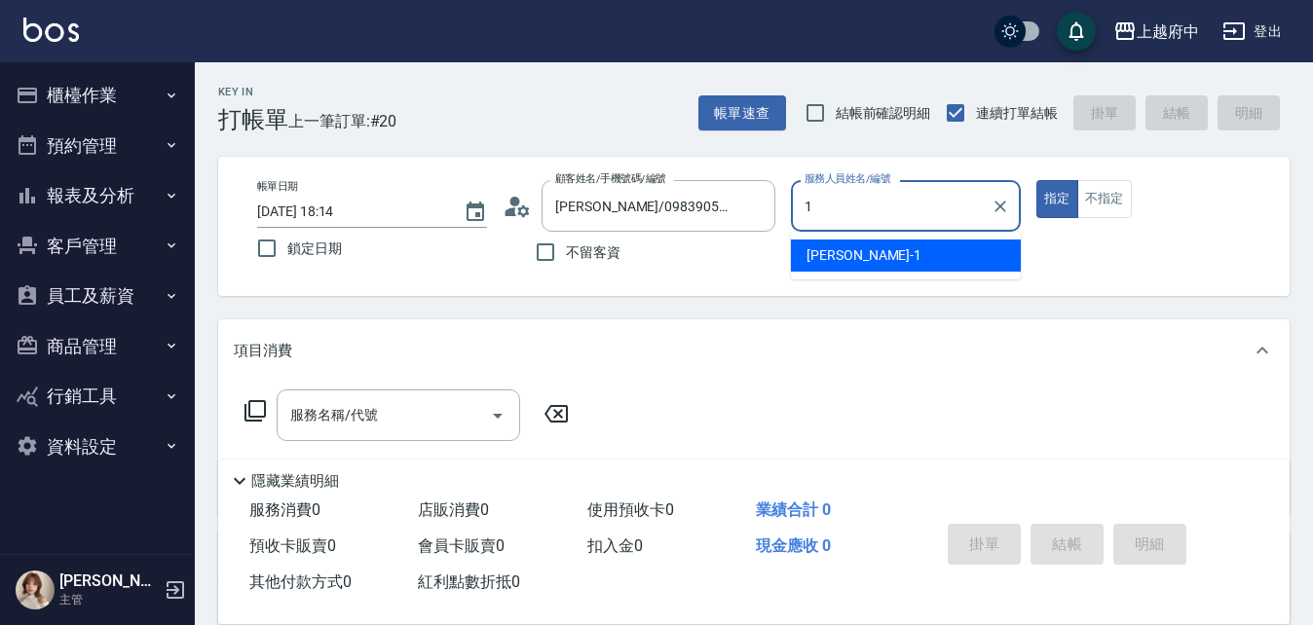
type input "Annie -1"
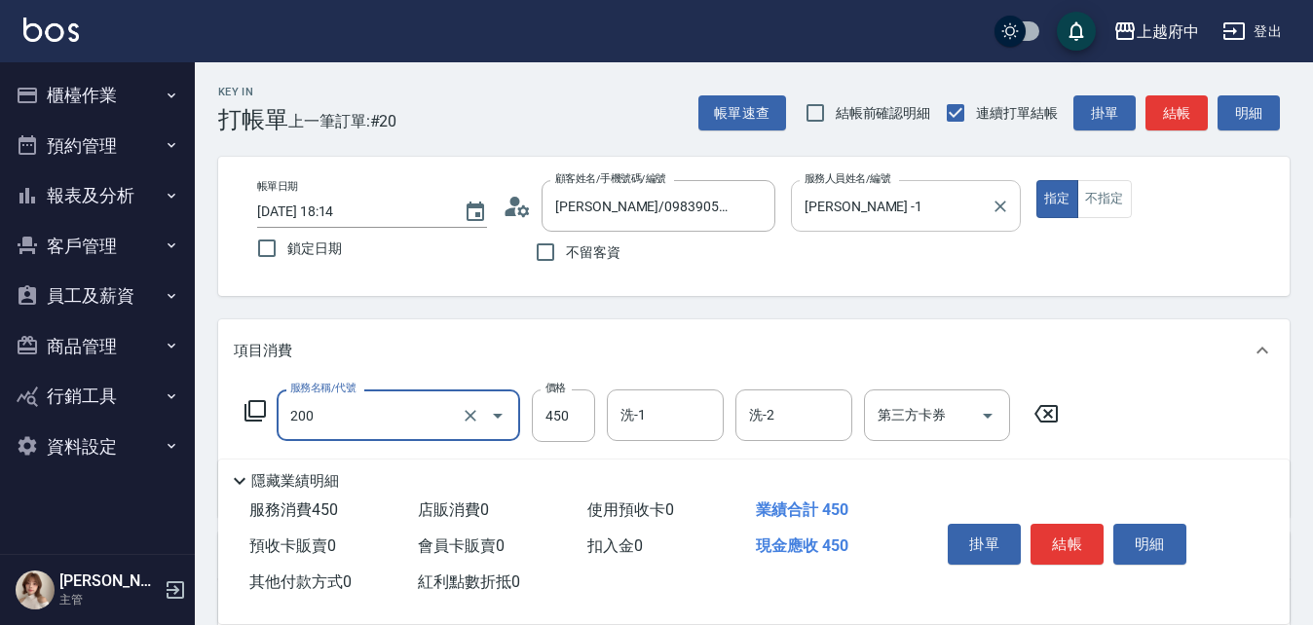
type input "有機洗髮(200)"
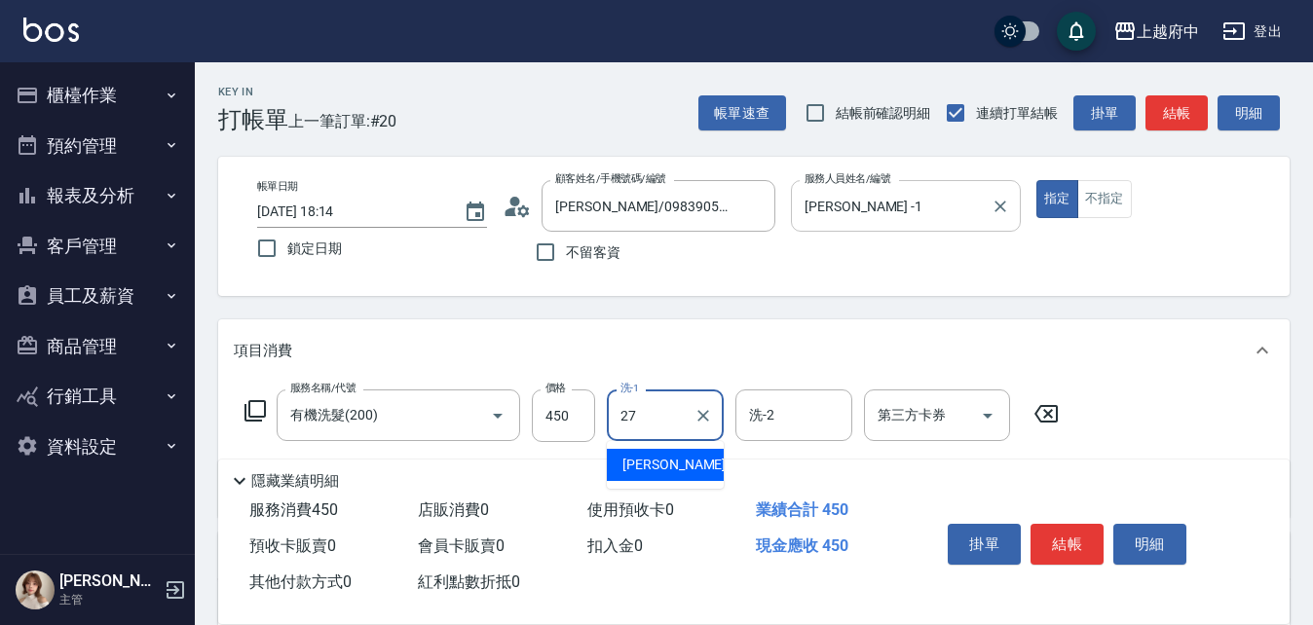
type input "陳韋均-27"
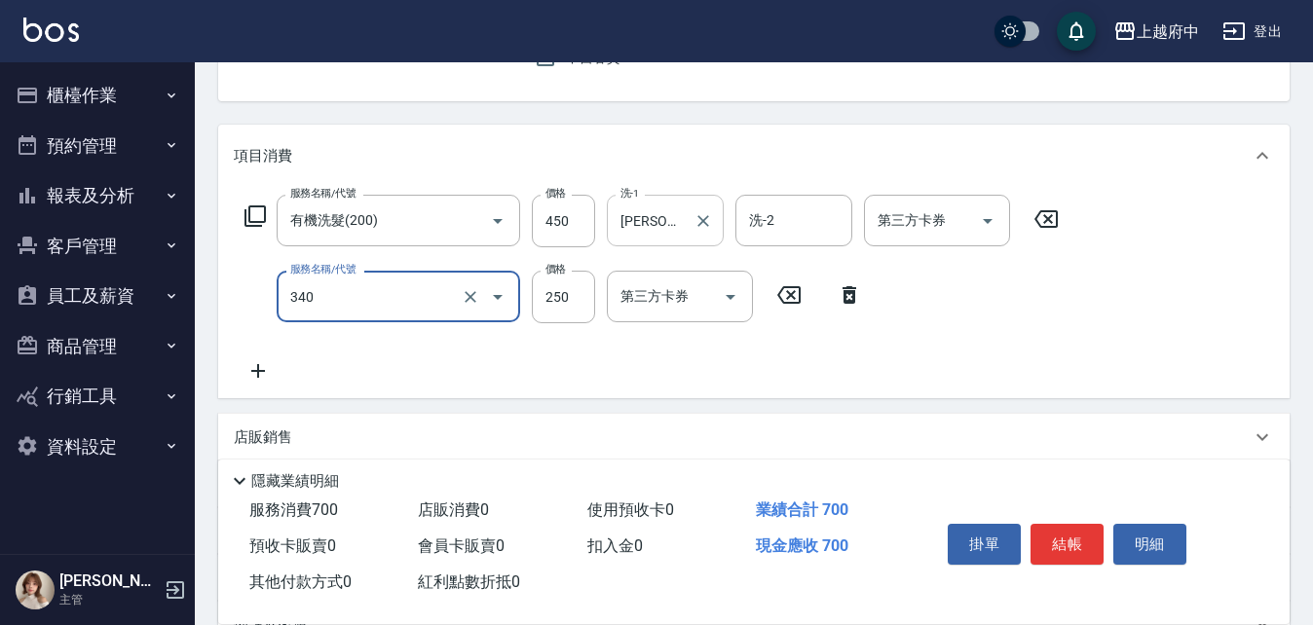
type input "剪髮(340)"
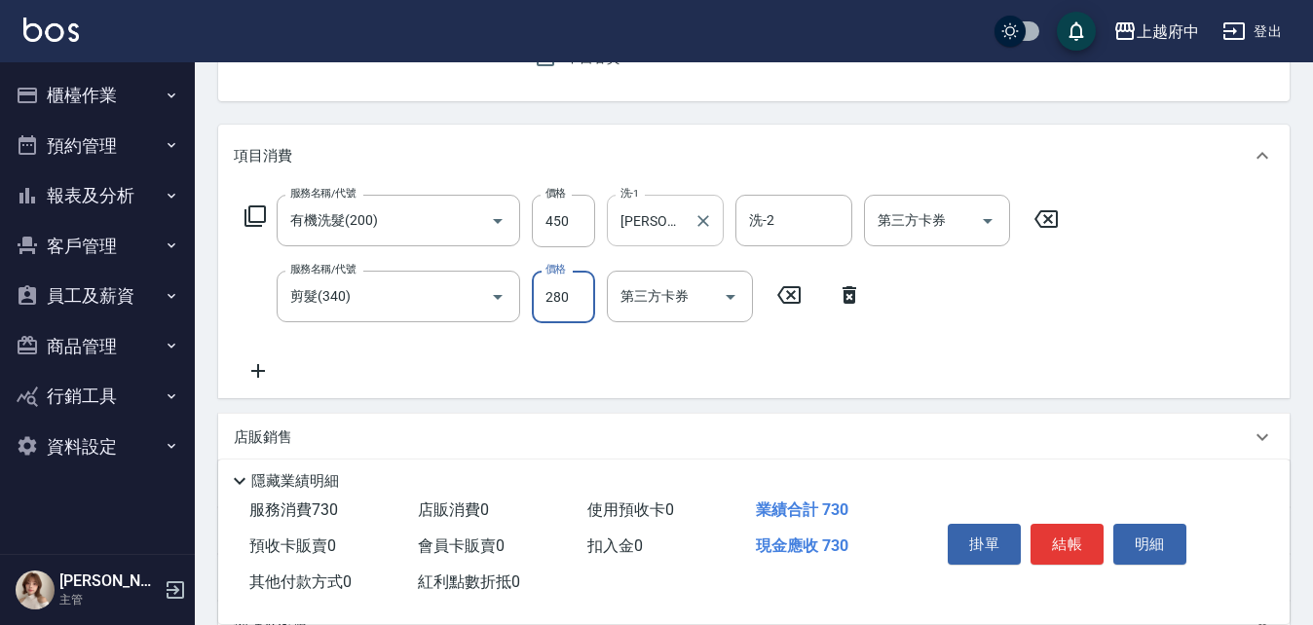
type input "280"
click at [874, 352] on div "服務名稱/代號 有機洗髮(200) 服務名稱/代號 價格 450 價格 洗-1 陳韋均-27 洗-1 洗-2 洗-2 第三方卡券 第三方卡券 服務名稱/代號 …" at bounding box center [652, 289] width 837 height 188
click at [1067, 531] on button "結帳" at bounding box center [1066, 544] width 73 height 41
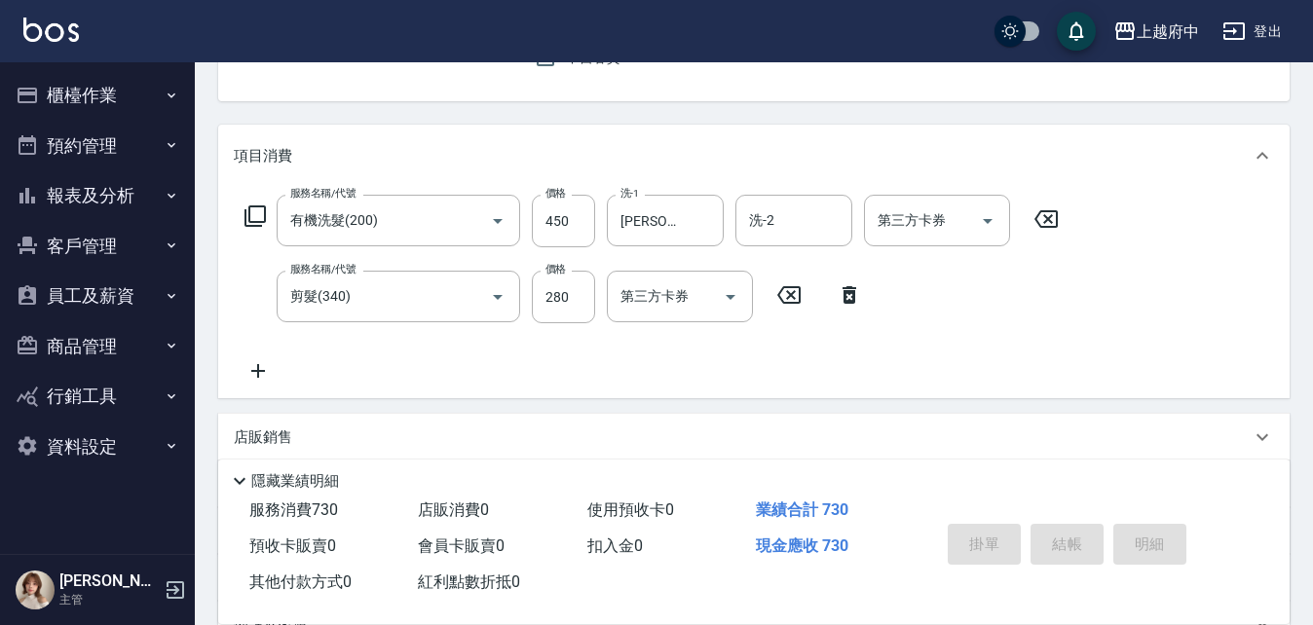
type input "2025/08/15 18:27"
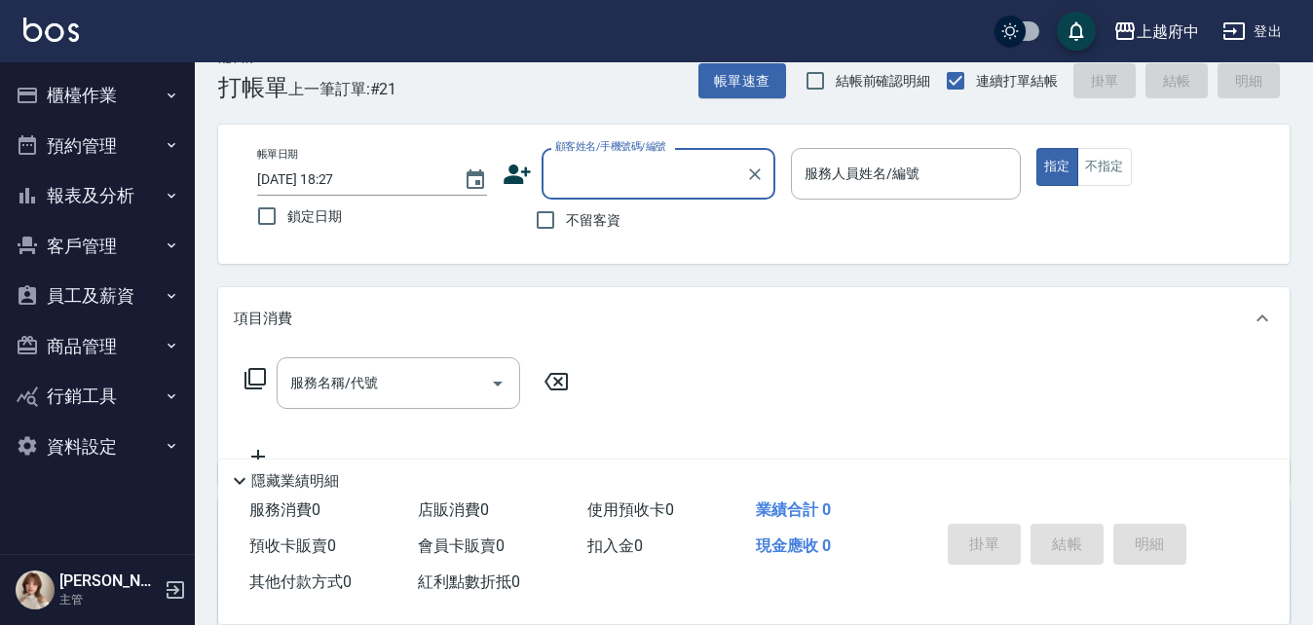
scroll to position [0, 0]
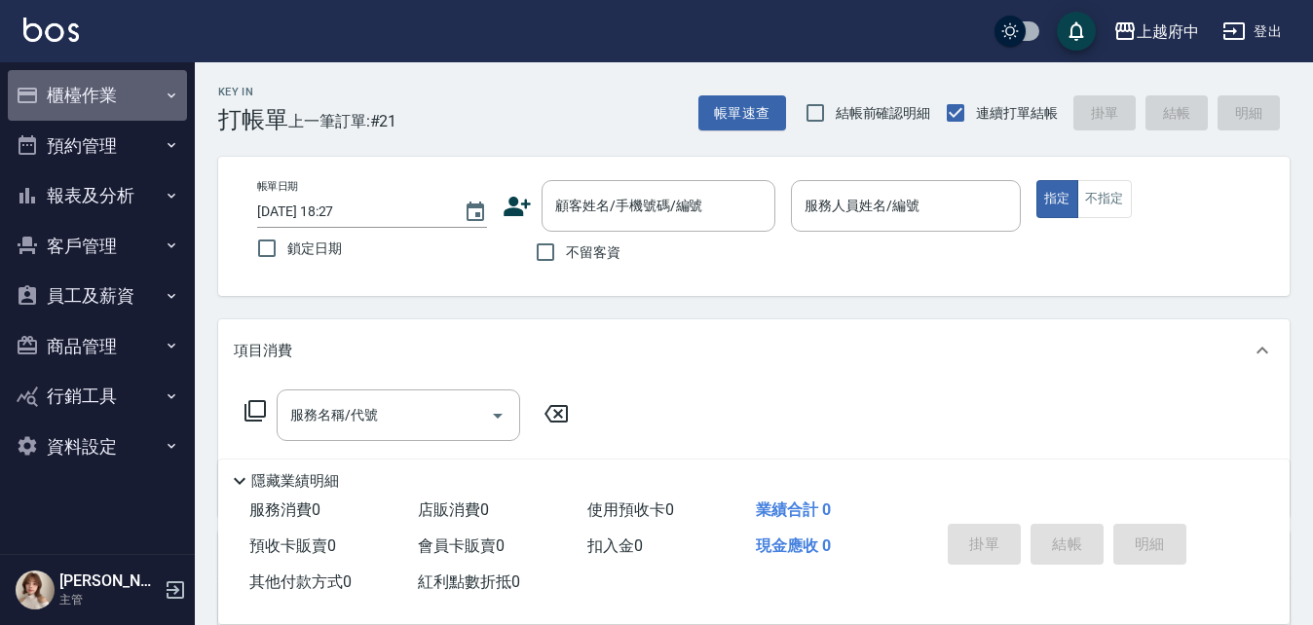
click at [82, 90] on button "櫃檯作業" at bounding box center [97, 95] width 179 height 51
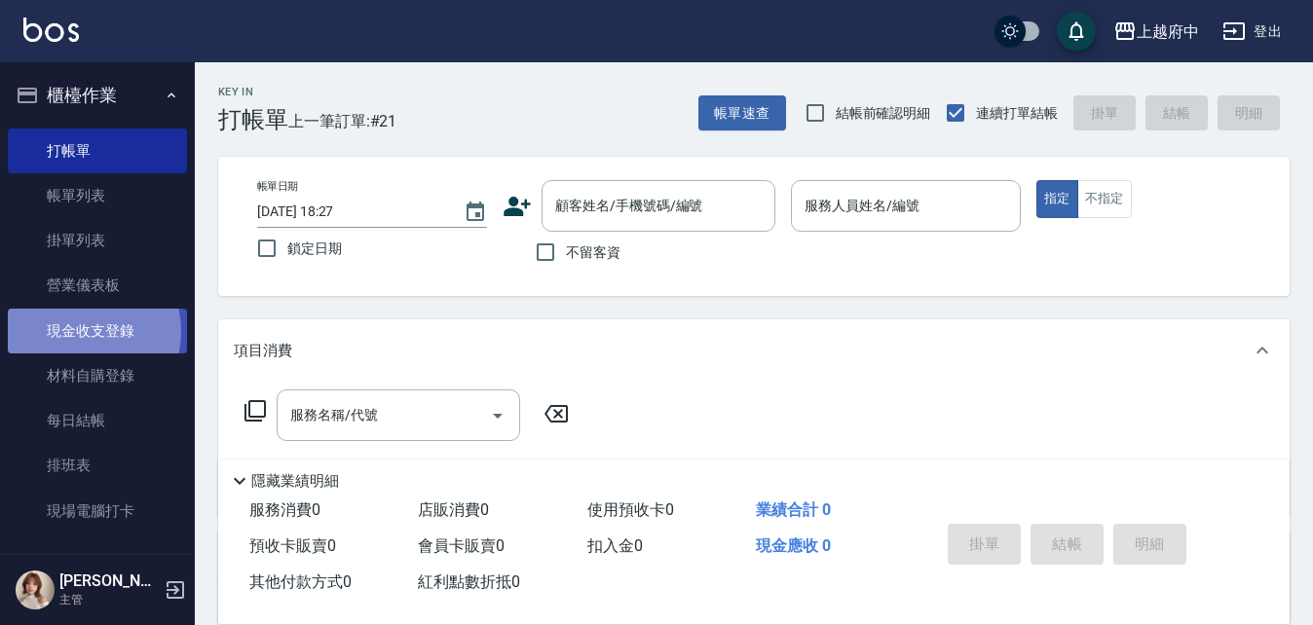
click at [76, 331] on link "現金收支登錄" at bounding box center [97, 331] width 179 height 45
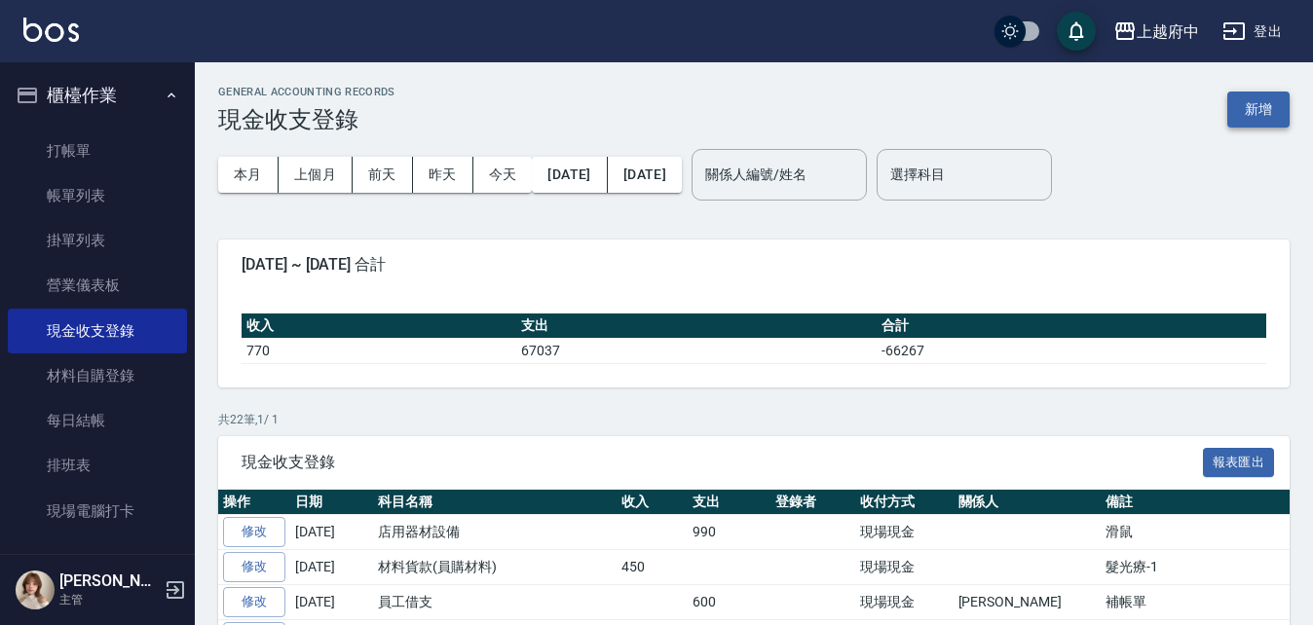
click at [1256, 119] on button "新增" at bounding box center [1258, 110] width 62 height 36
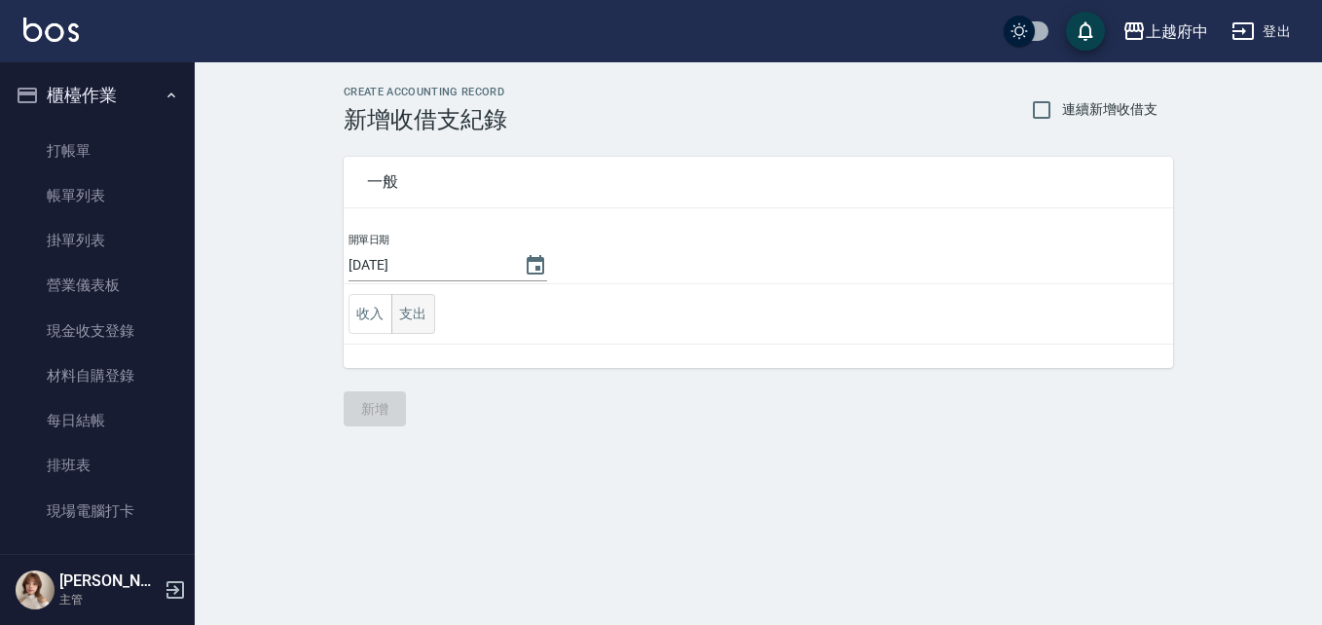
click at [420, 324] on button "支出" at bounding box center [413, 314] width 44 height 40
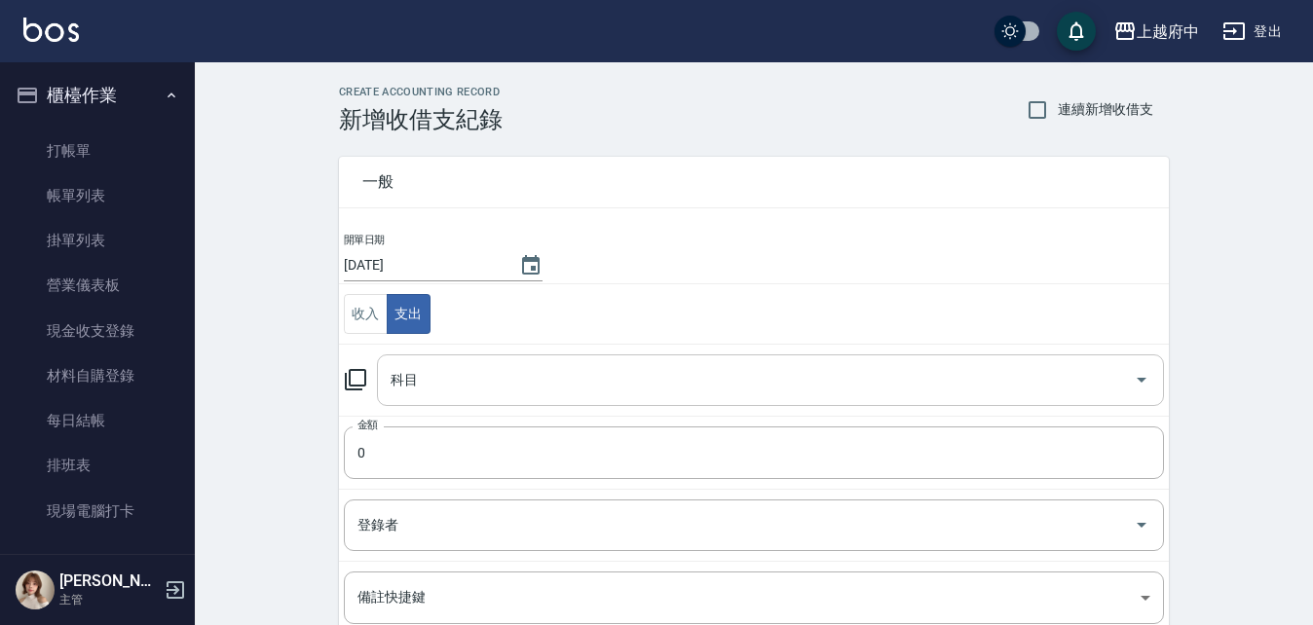
click at [443, 378] on input "科目" at bounding box center [756, 380] width 740 height 34
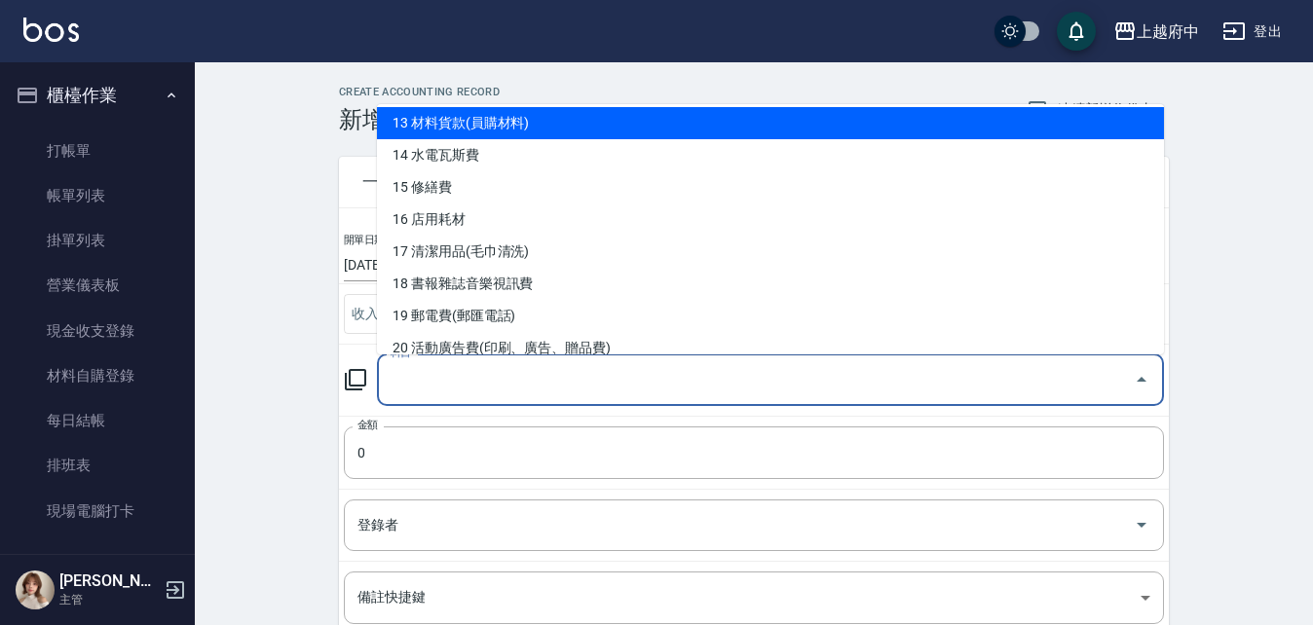
scroll to position [584, 0]
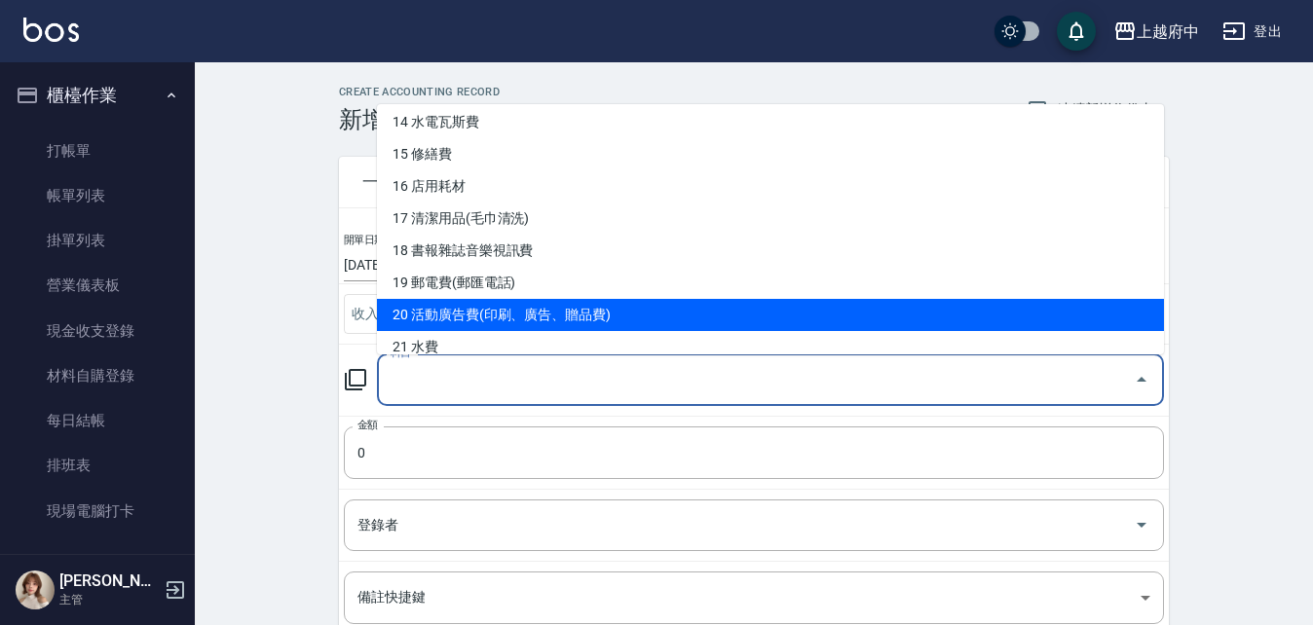
click at [522, 311] on li "20 活動廣告費(印刷、廣告、贈品費)" at bounding box center [770, 315] width 787 height 32
type input "20 活動廣告費(印刷、廣告、贈品費)"
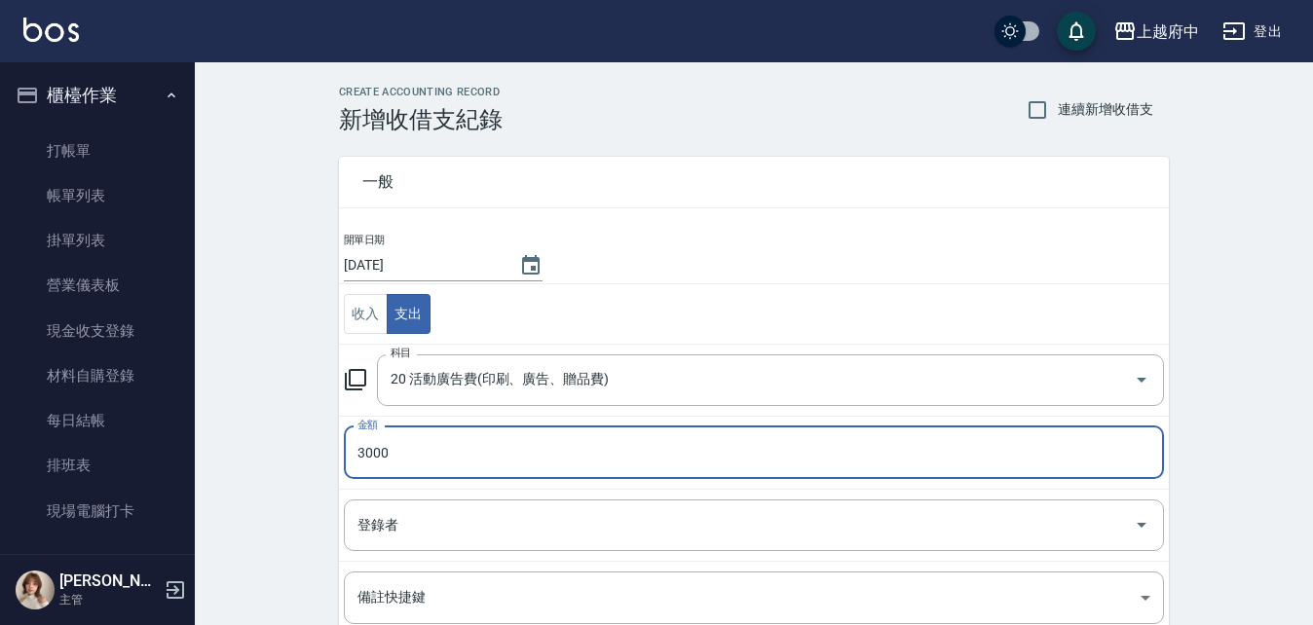
type input "3000"
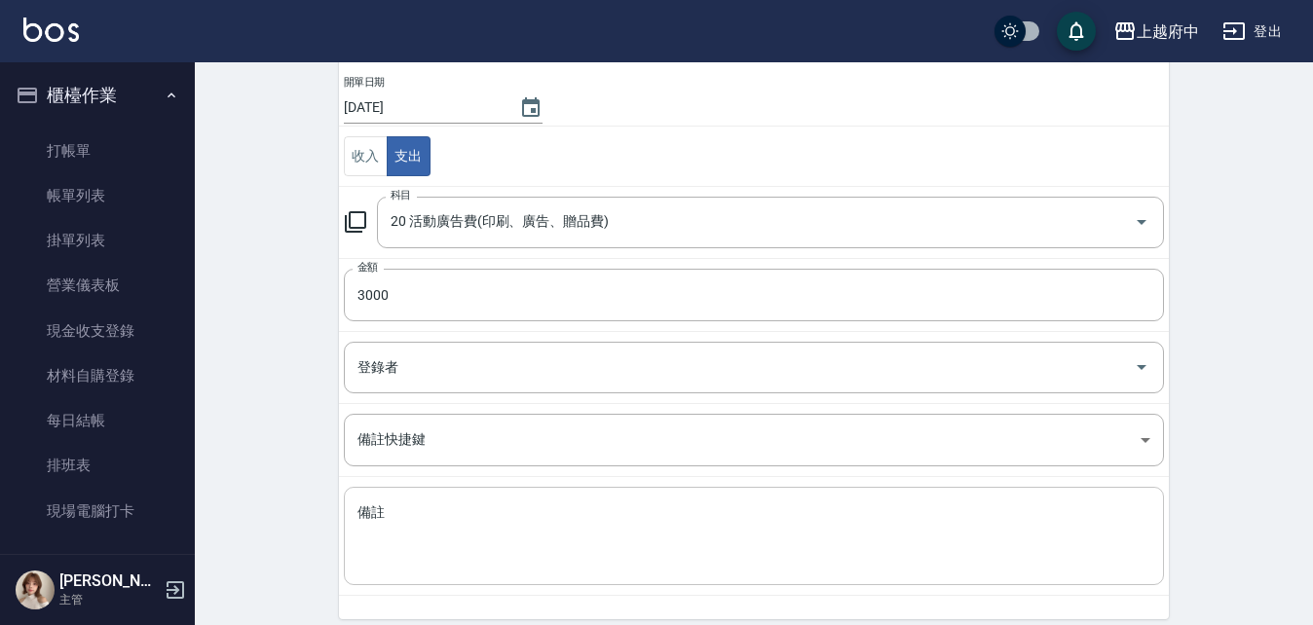
scroll to position [195, 0]
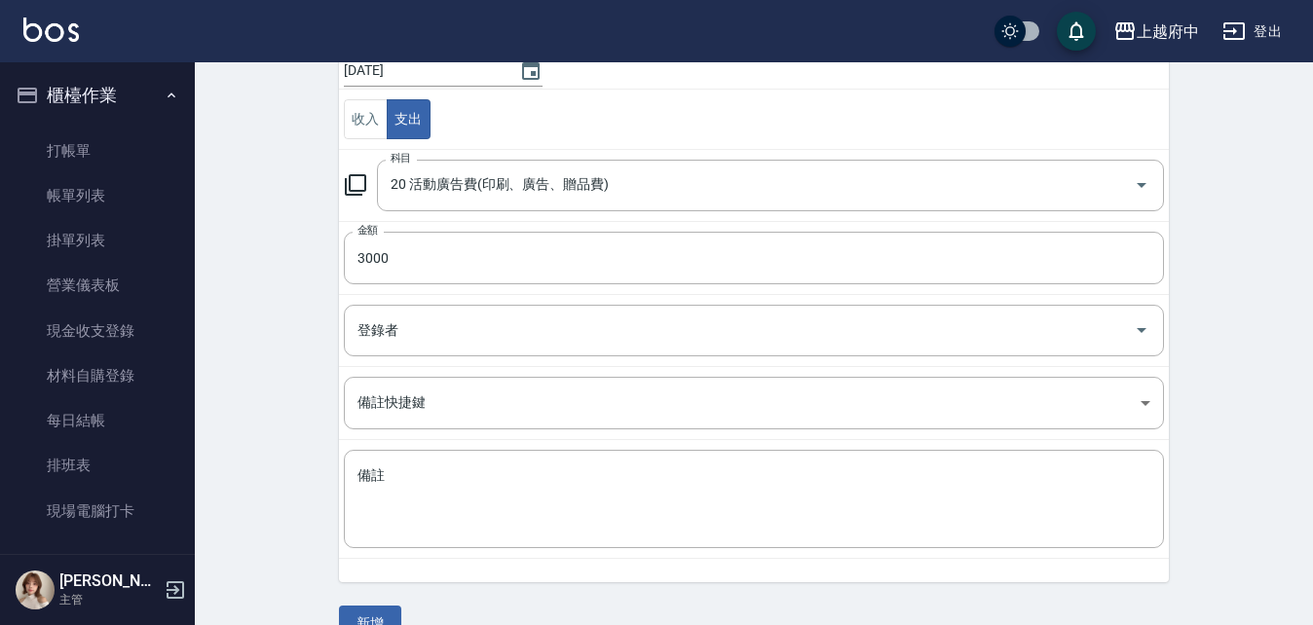
click at [280, 386] on div "CREATE ACCOUNTING RECORD 新增收借支紀錄 連續新增收借支 一般 開單日期 2025/08/15 收入 支出 科目 20 活動廣告費(印…" at bounding box center [754, 267] width 1118 height 798
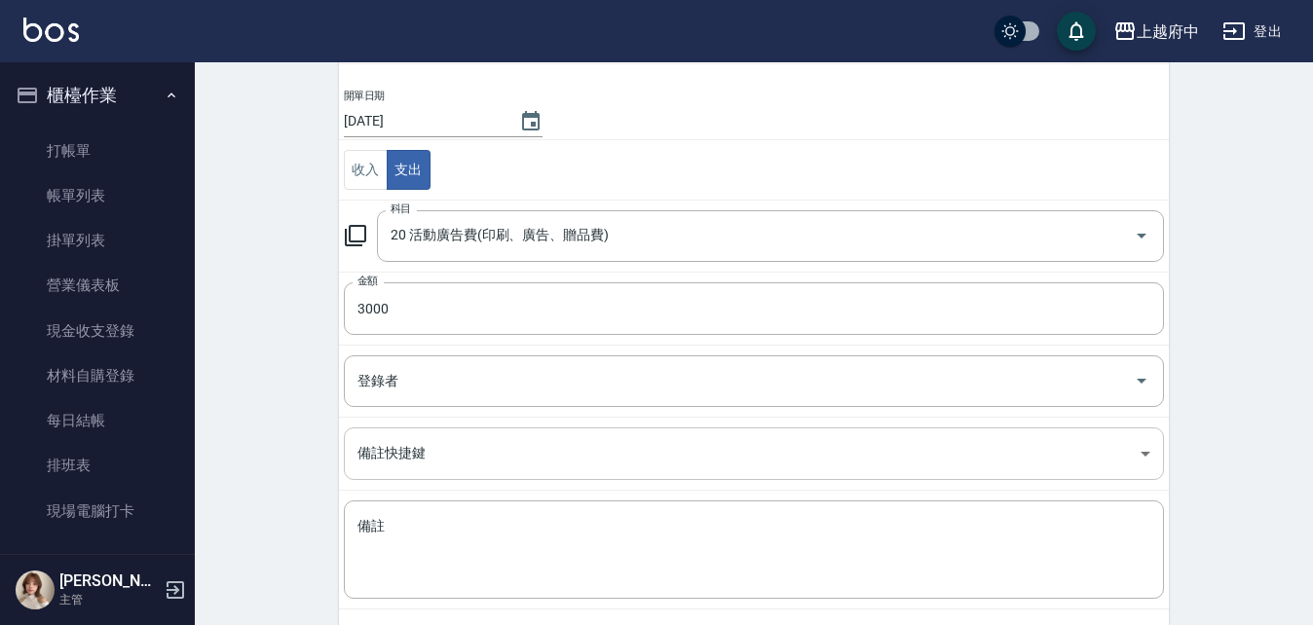
scroll to position [235, 0]
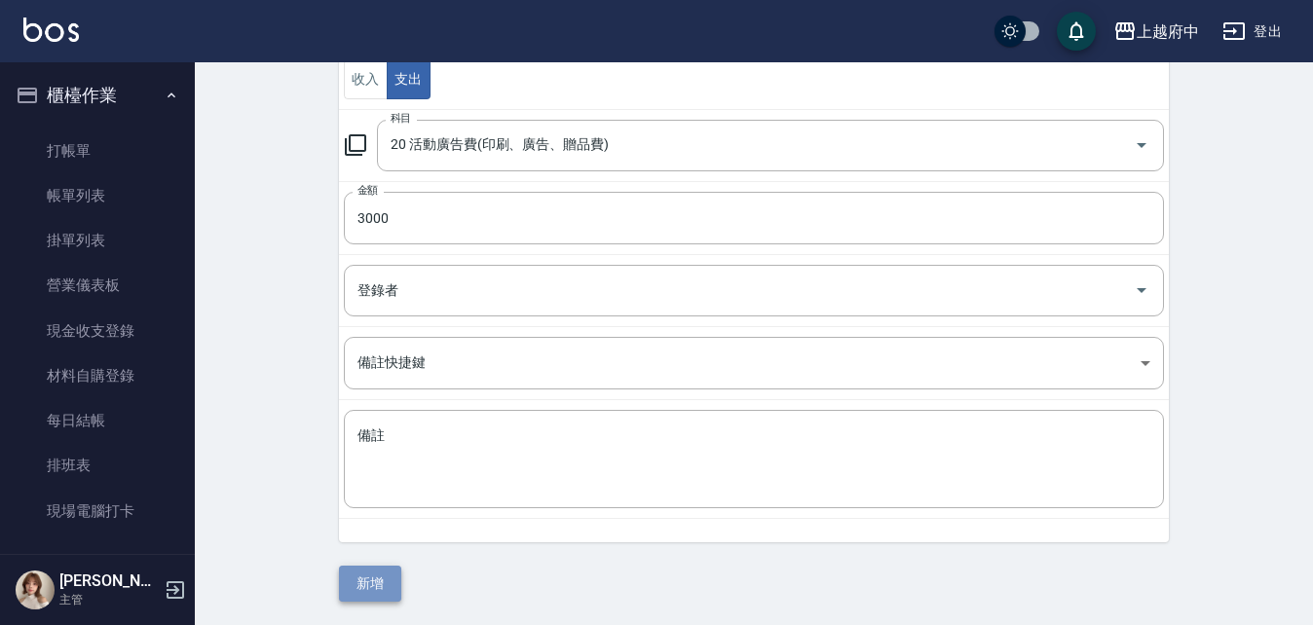
click at [371, 578] on button "新增" at bounding box center [370, 584] width 62 height 36
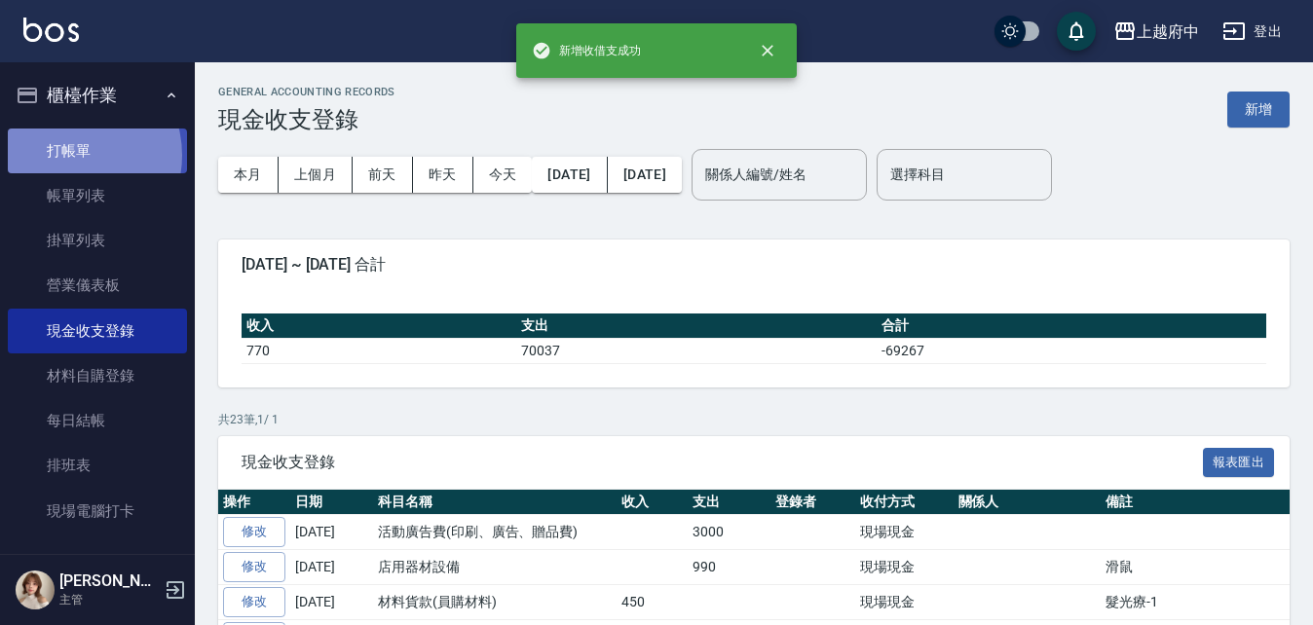
click at [67, 155] on link "打帳單" at bounding box center [97, 151] width 179 height 45
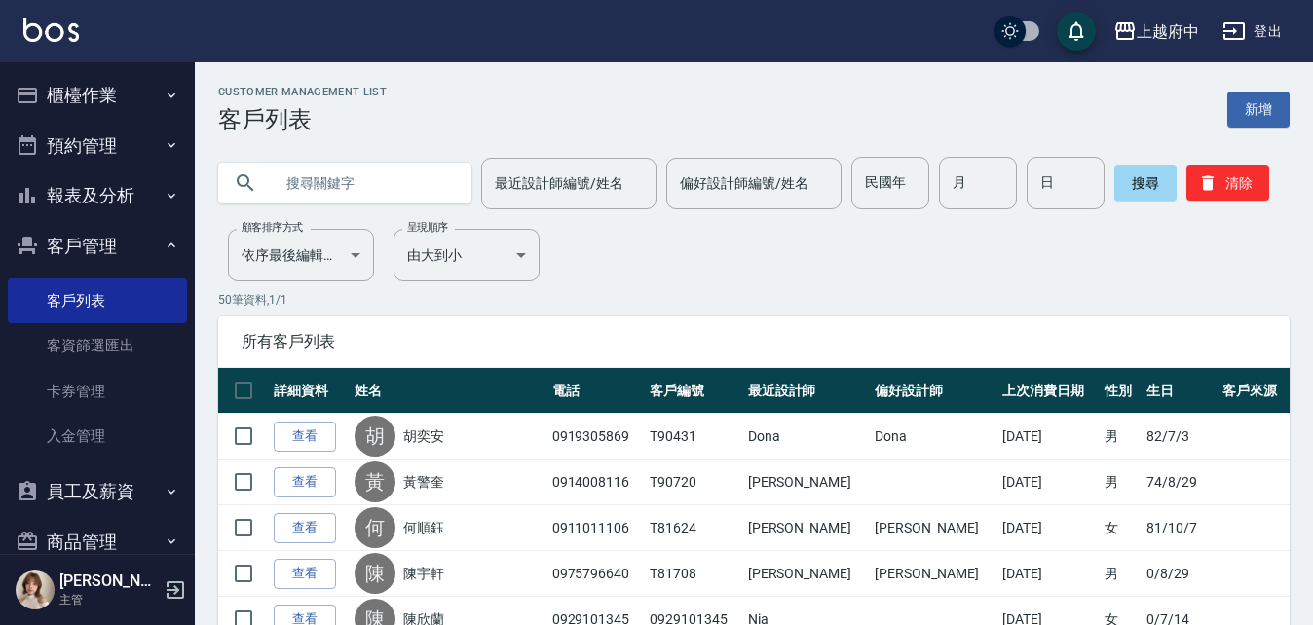
click at [397, 171] on input "text" at bounding box center [364, 183] width 183 height 53
type input "鄭文翔"
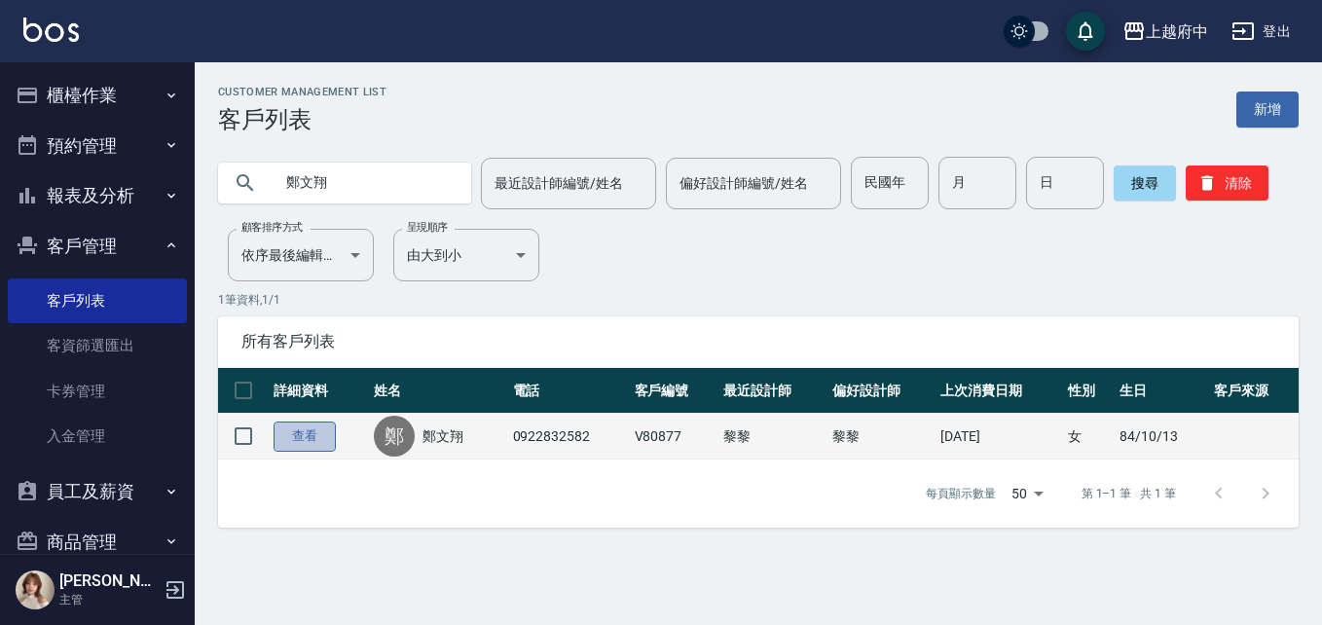
click at [275, 434] on link "查看" at bounding box center [305, 437] width 62 height 30
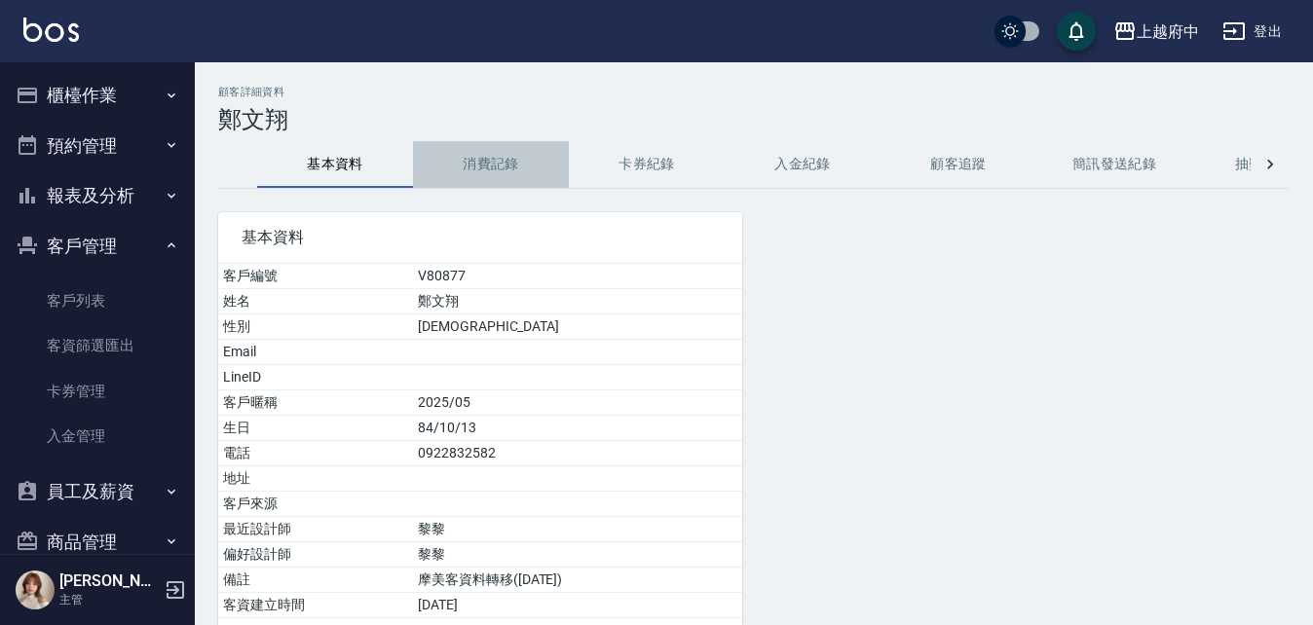
click at [488, 170] on button "消費記錄" at bounding box center [491, 164] width 156 height 47
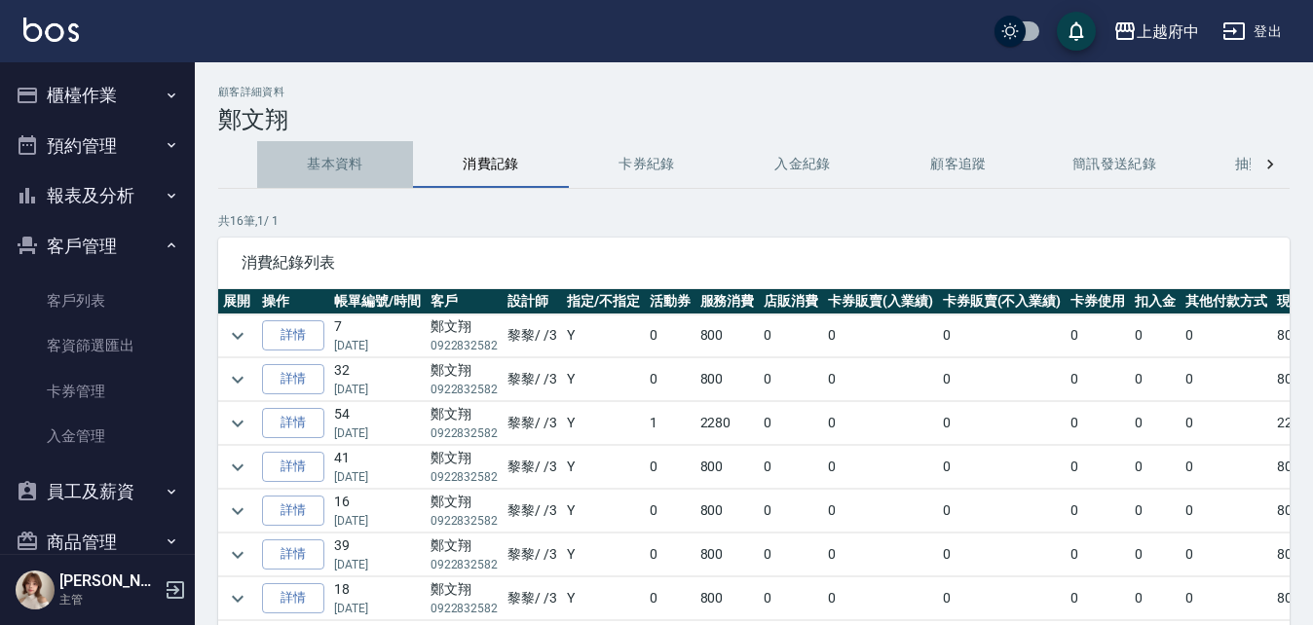
click at [348, 163] on button "基本資料" at bounding box center [335, 164] width 156 height 47
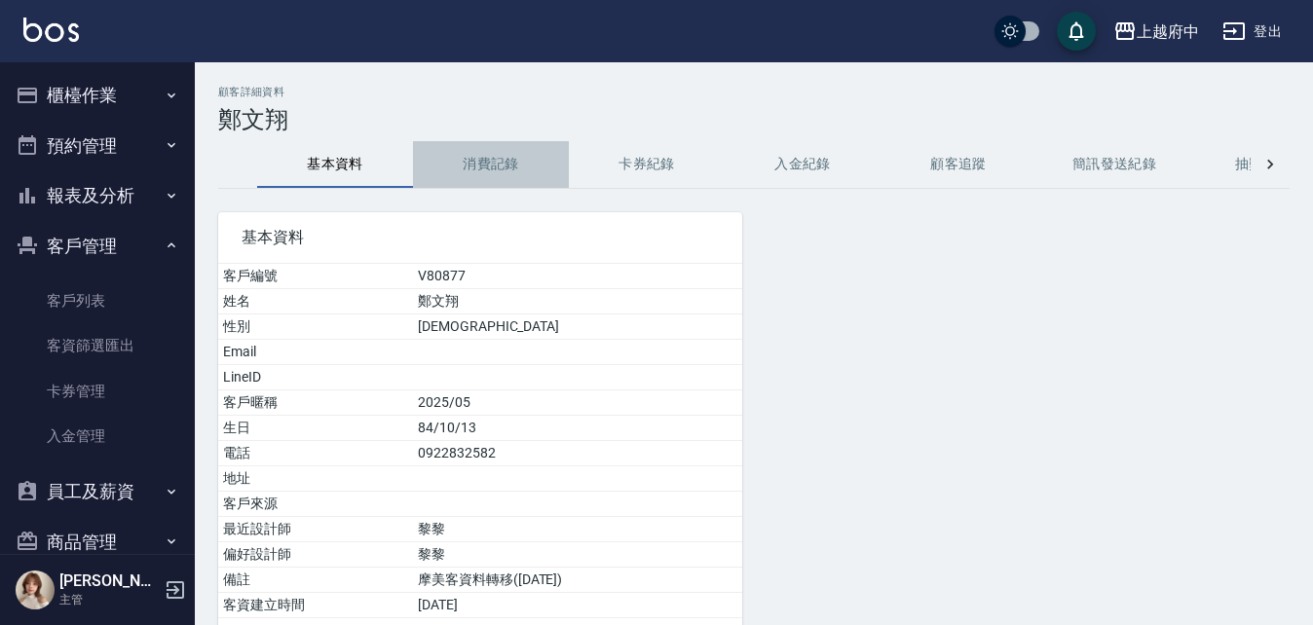
click at [444, 164] on button "消費記錄" at bounding box center [491, 164] width 156 height 47
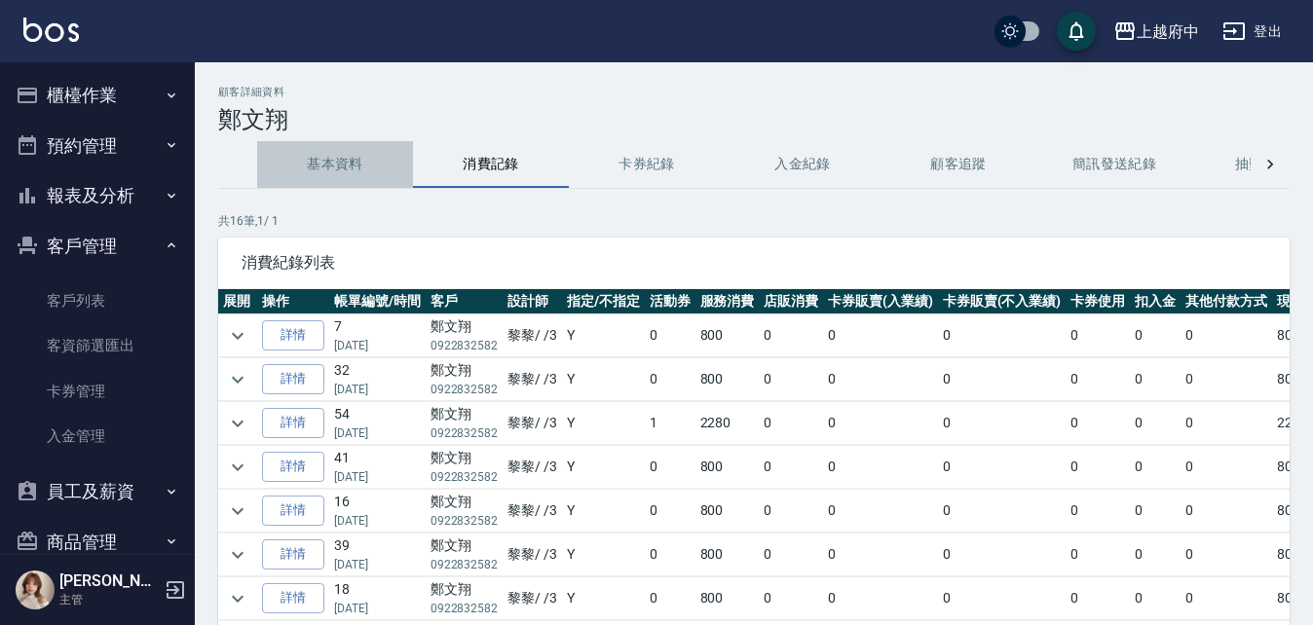
click at [400, 159] on button "基本資料" at bounding box center [335, 164] width 156 height 47
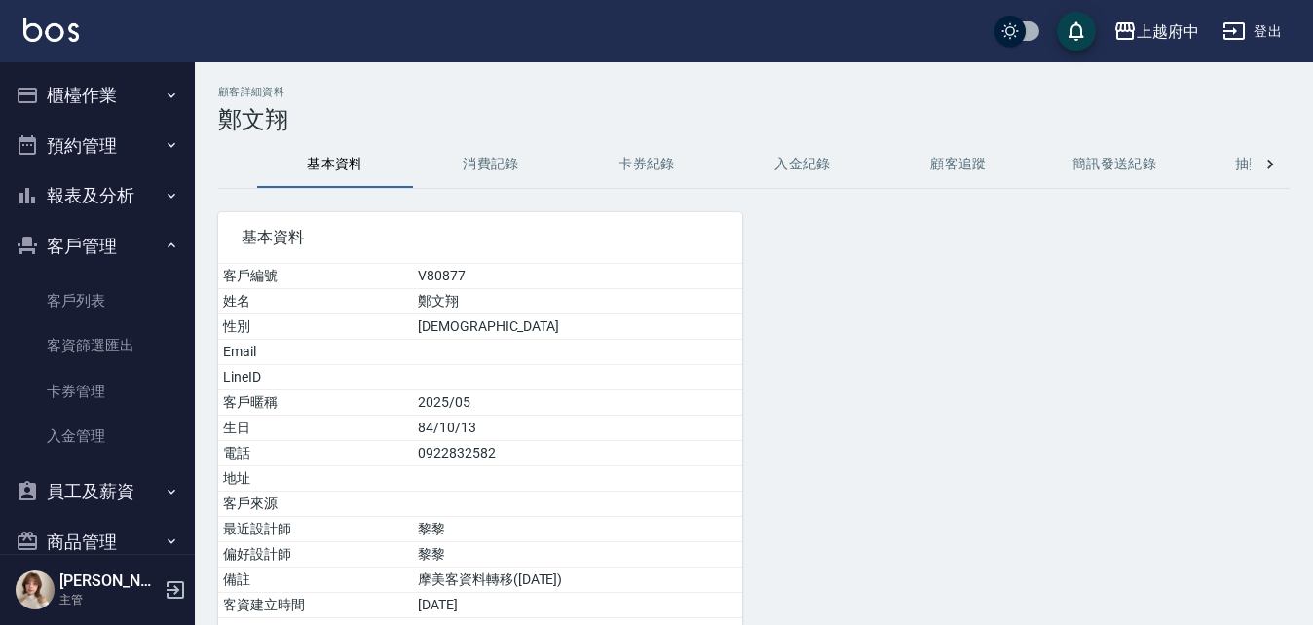
click at [516, 151] on button "消費記錄" at bounding box center [491, 164] width 156 height 47
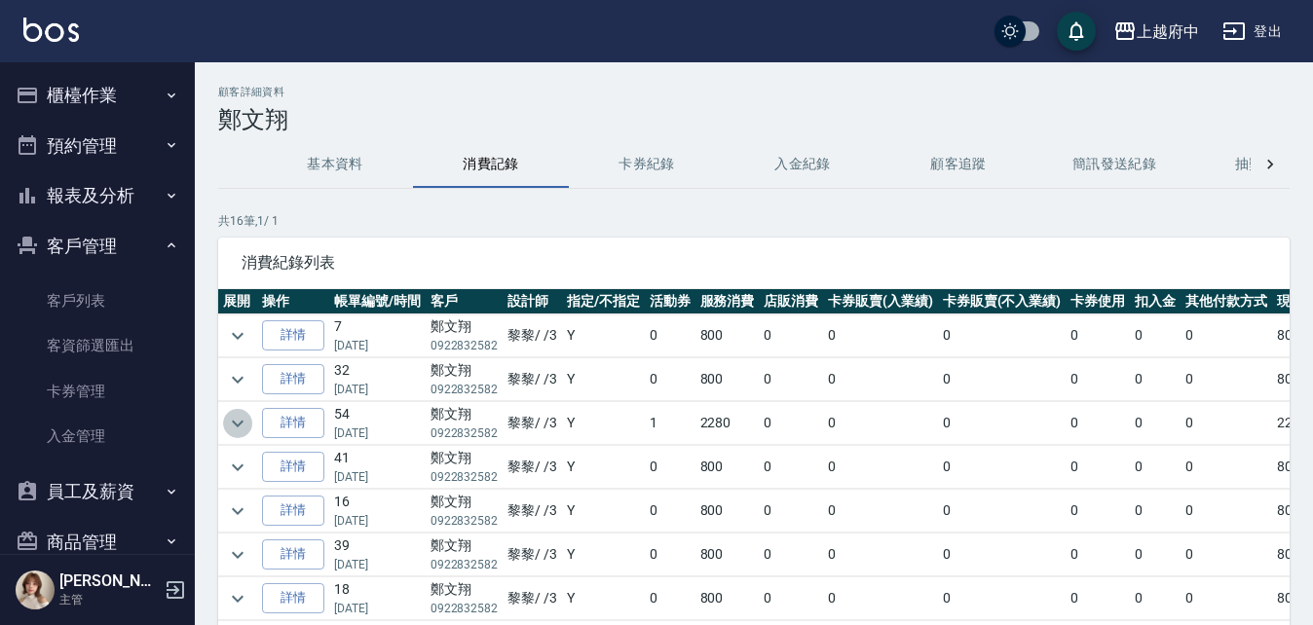
click at [240, 428] on icon "expand row" at bounding box center [237, 423] width 23 height 23
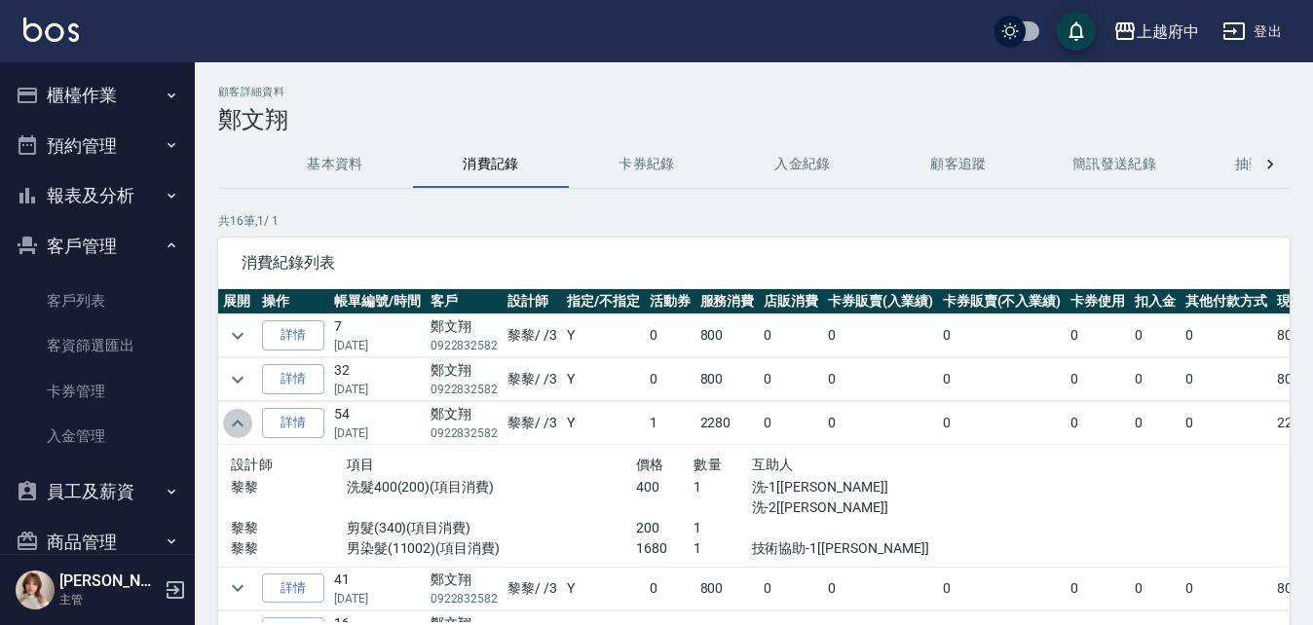
click at [240, 425] on icon "expand row" at bounding box center [237, 423] width 23 height 23
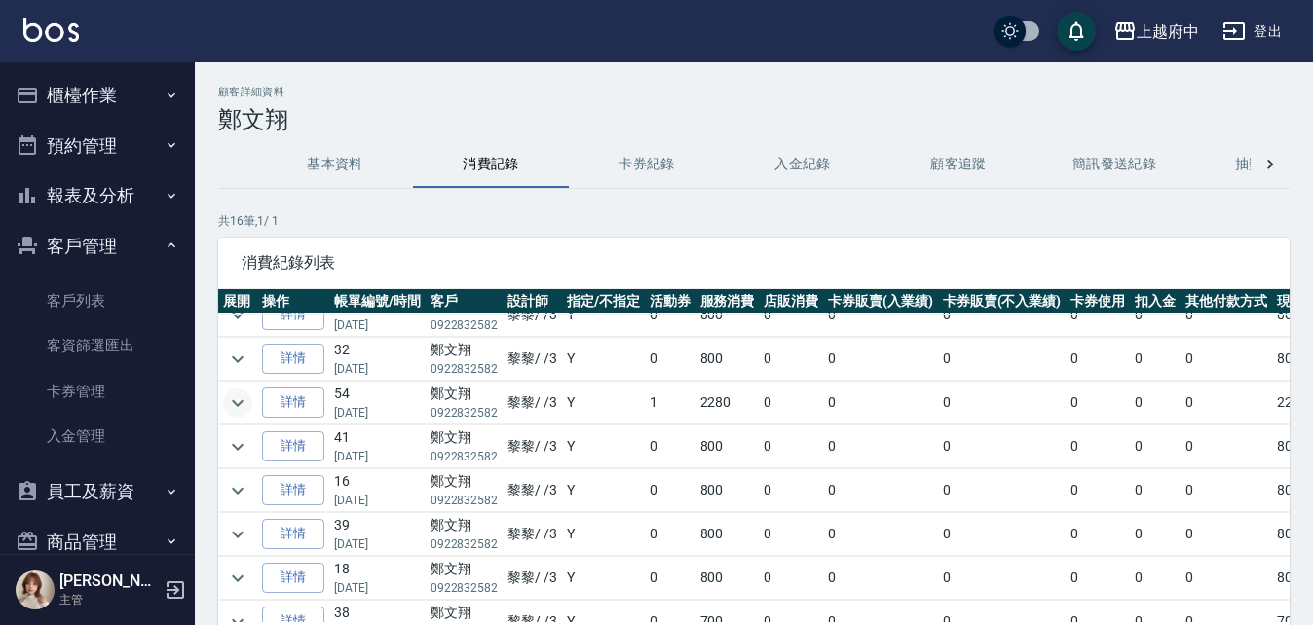
scroll to position [19, 0]
click at [356, 177] on button "基本資料" at bounding box center [335, 164] width 156 height 47
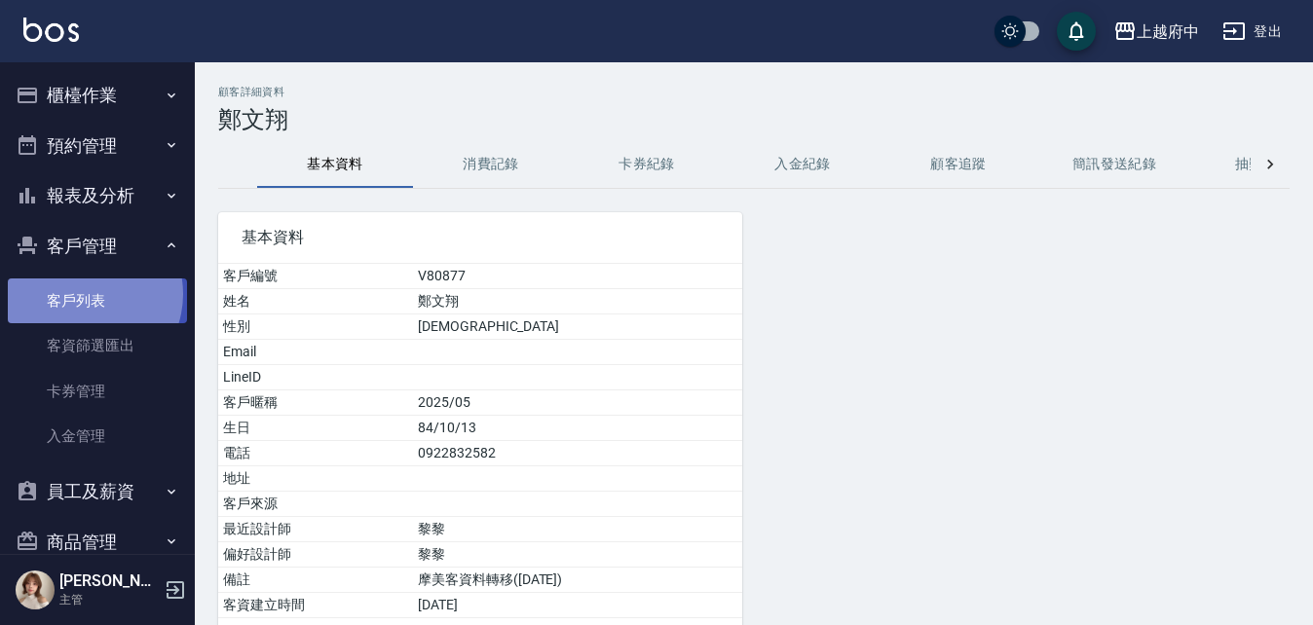
click at [84, 294] on link "客戶列表" at bounding box center [97, 301] width 179 height 45
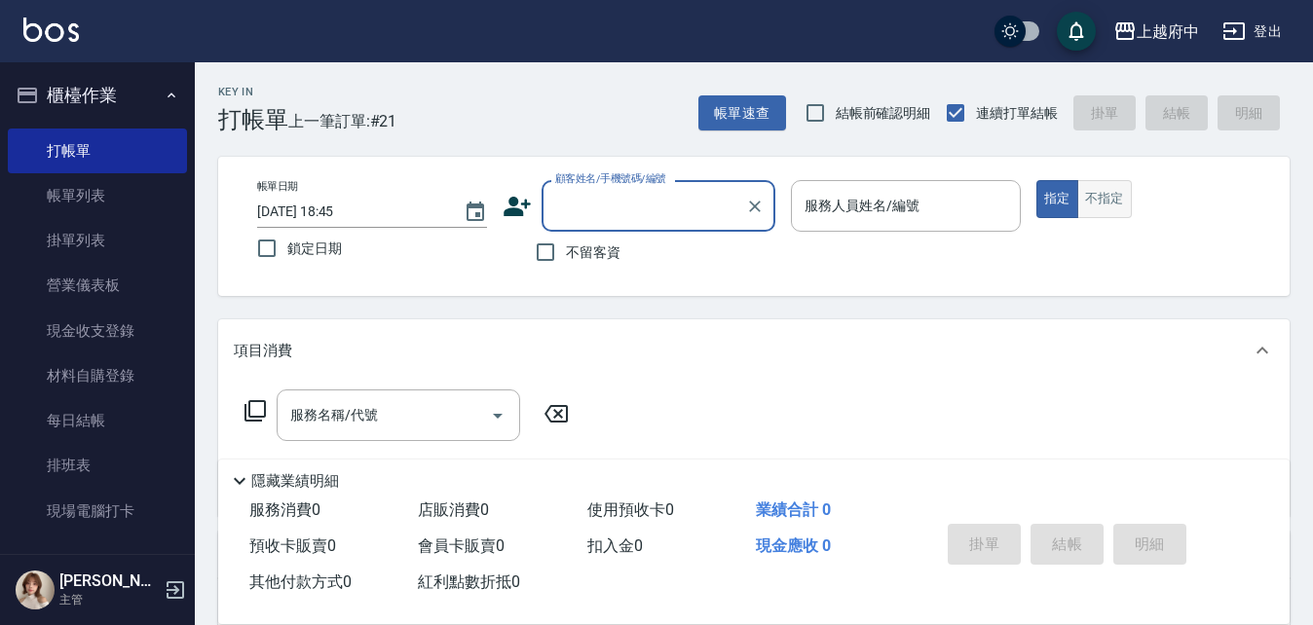
click at [1093, 199] on button "不指定" at bounding box center [1104, 199] width 55 height 38
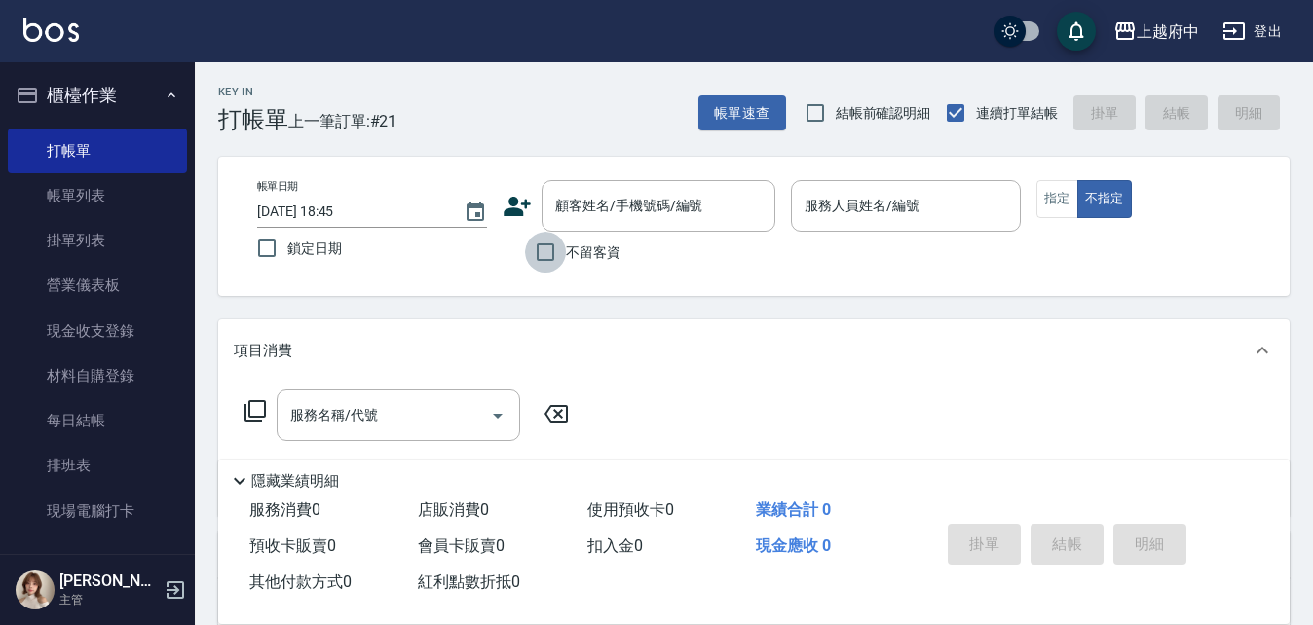
click at [537, 248] on input "不留客資" at bounding box center [545, 252] width 41 height 41
checkbox input "true"
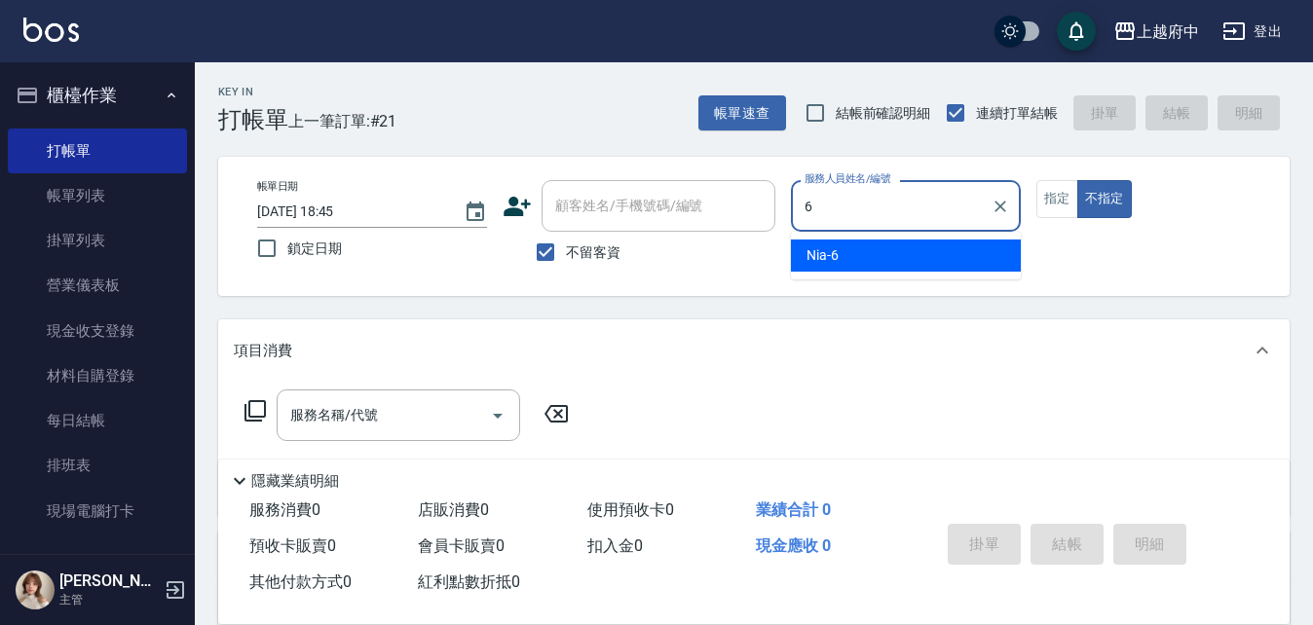
type input "Nia-6"
type button "false"
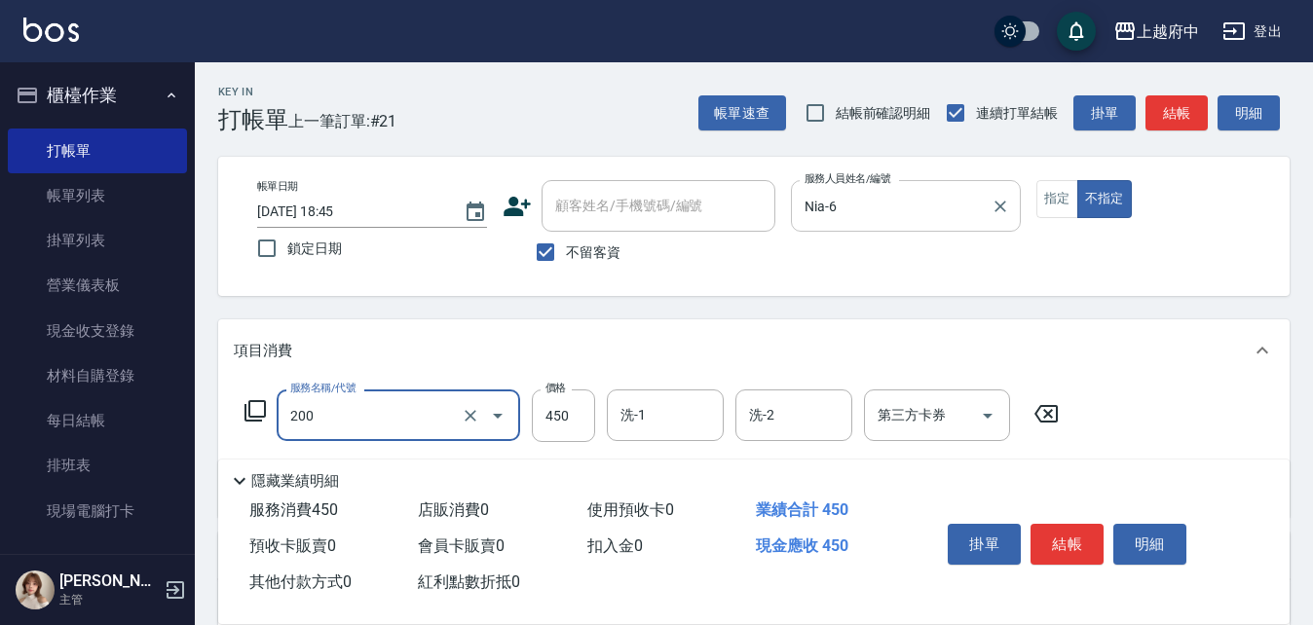
type input "有機洗髮(200)"
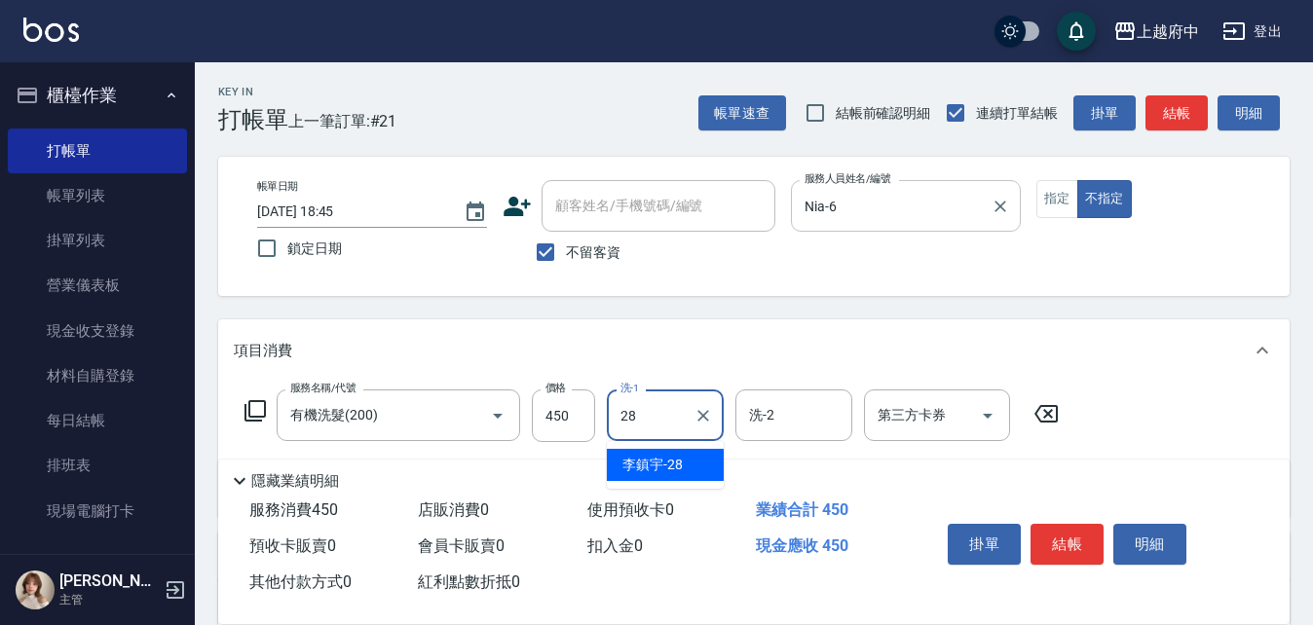
type input "[PERSON_NAME]-28"
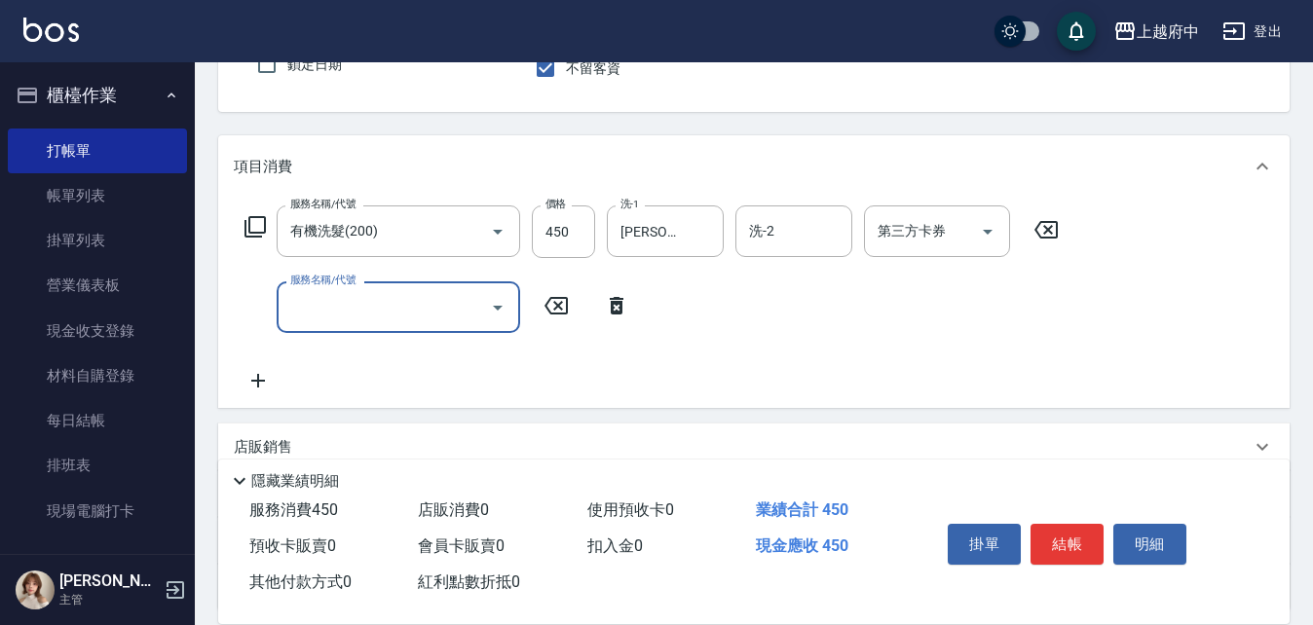
scroll to position [195, 0]
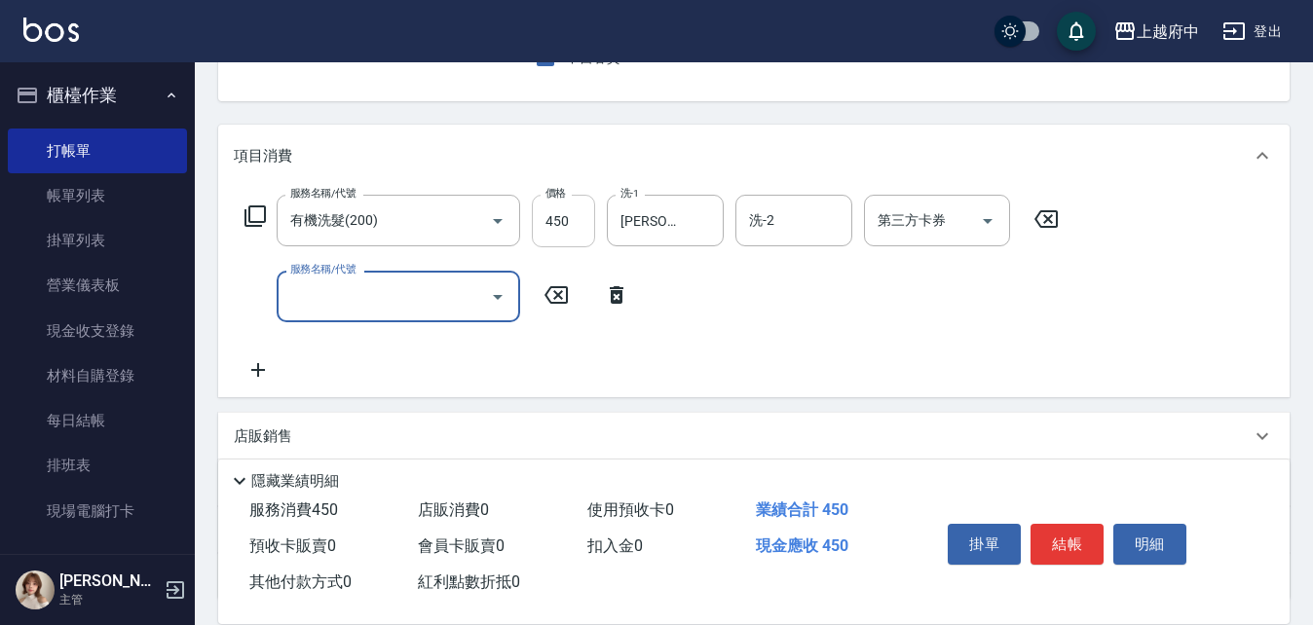
click at [554, 219] on input "450" at bounding box center [563, 221] width 63 height 53
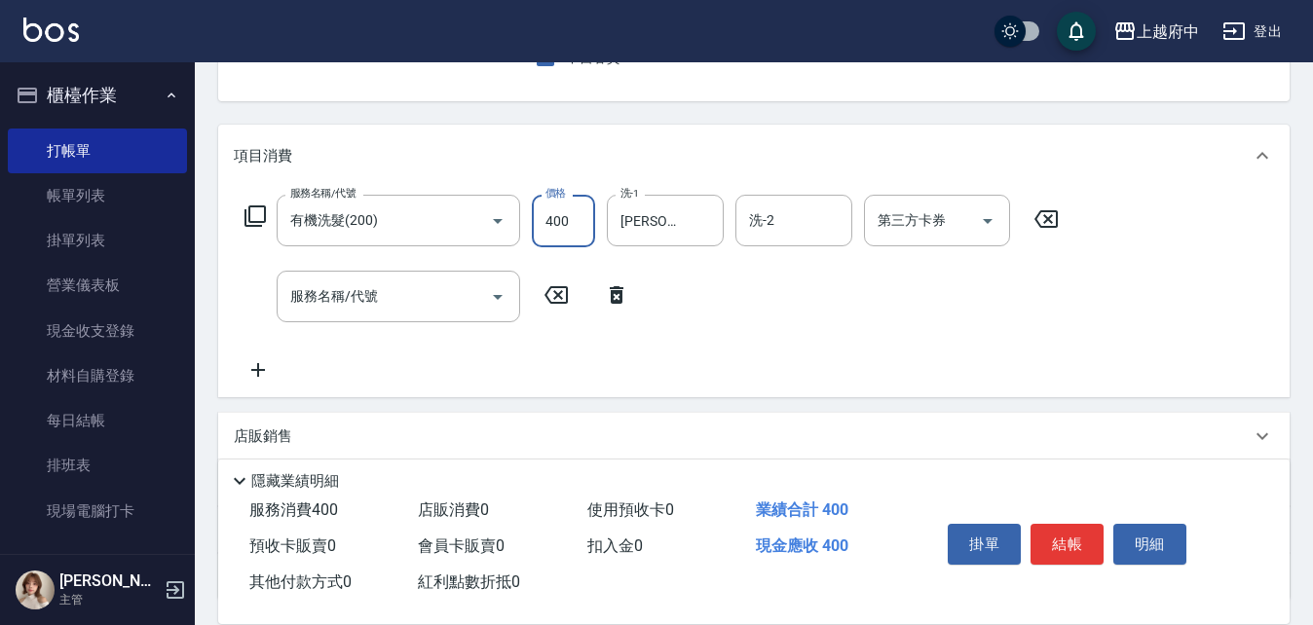
type input "400"
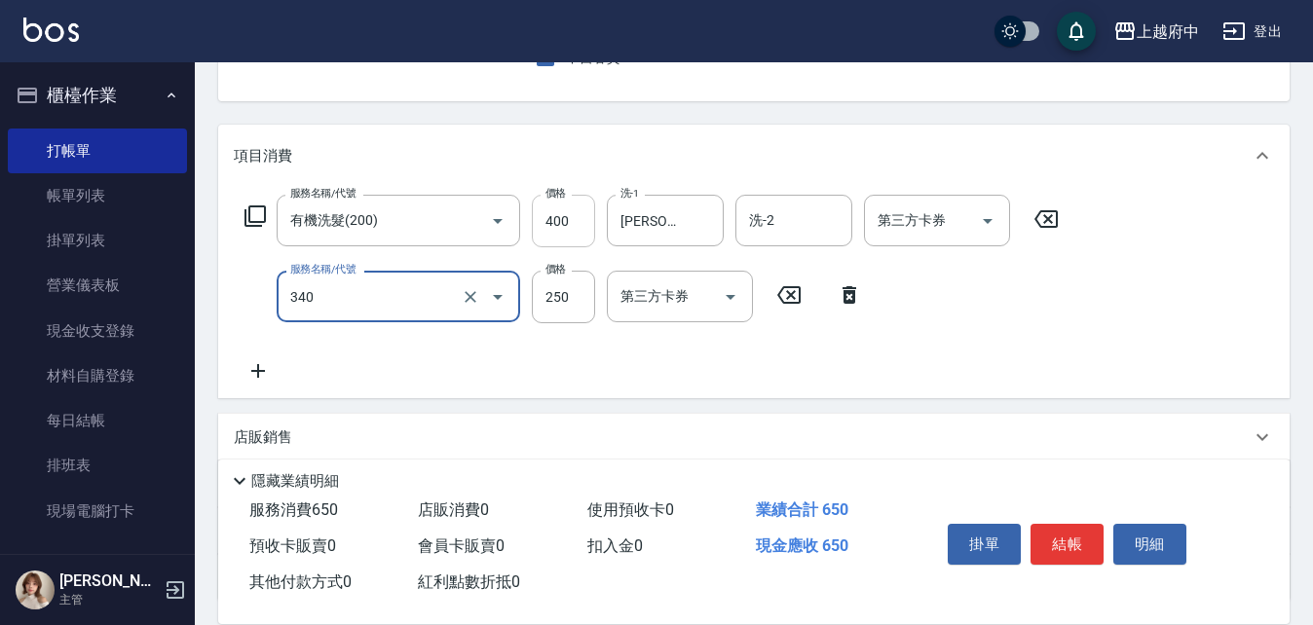
type input "剪髮(340)"
click at [679, 357] on div "服務名稱/代號 有機洗髮(200) 服務名稱/代號 價格 400 價格 洗-1 [PERSON_NAME]-28 洗-1 洗-2 洗-2 第三方卡券 第三方卡…" at bounding box center [652, 289] width 837 height 188
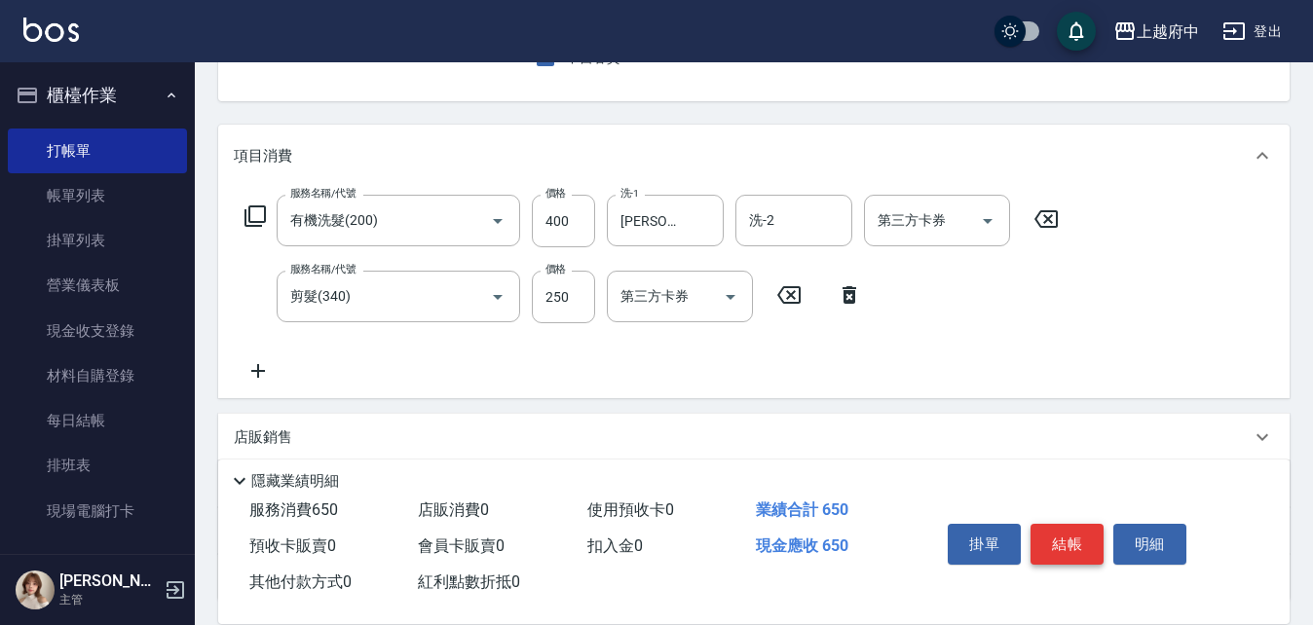
click at [1052, 537] on button "結帳" at bounding box center [1066, 544] width 73 height 41
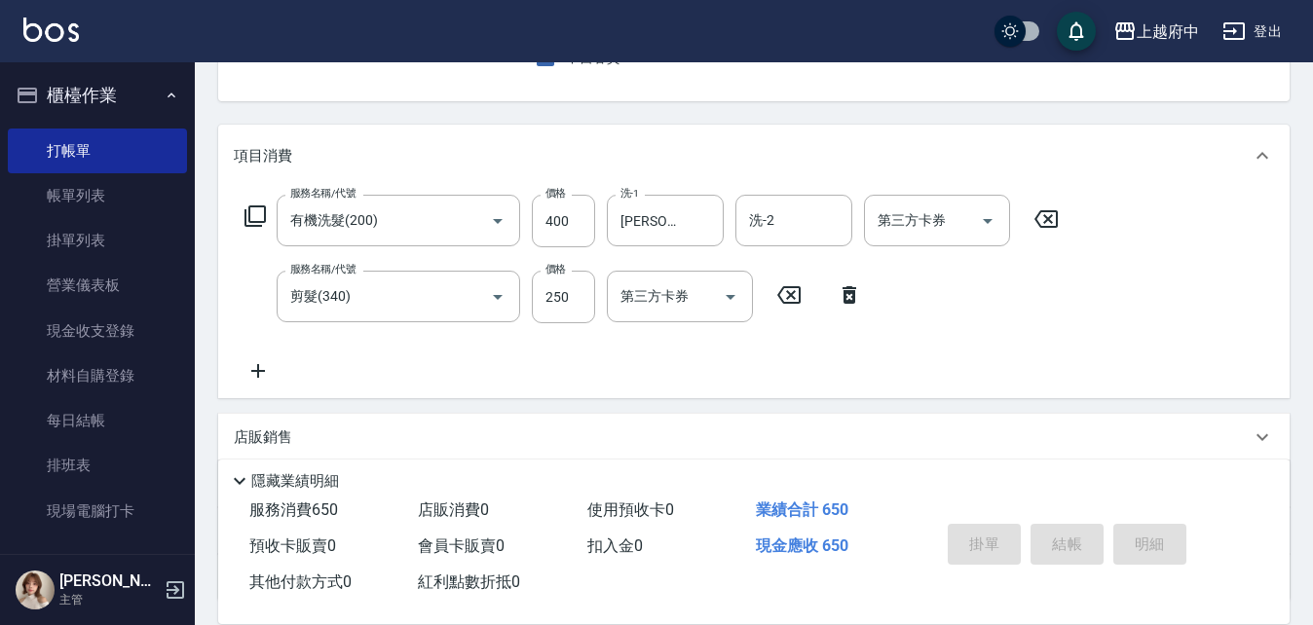
type input "[DATE] 19:46"
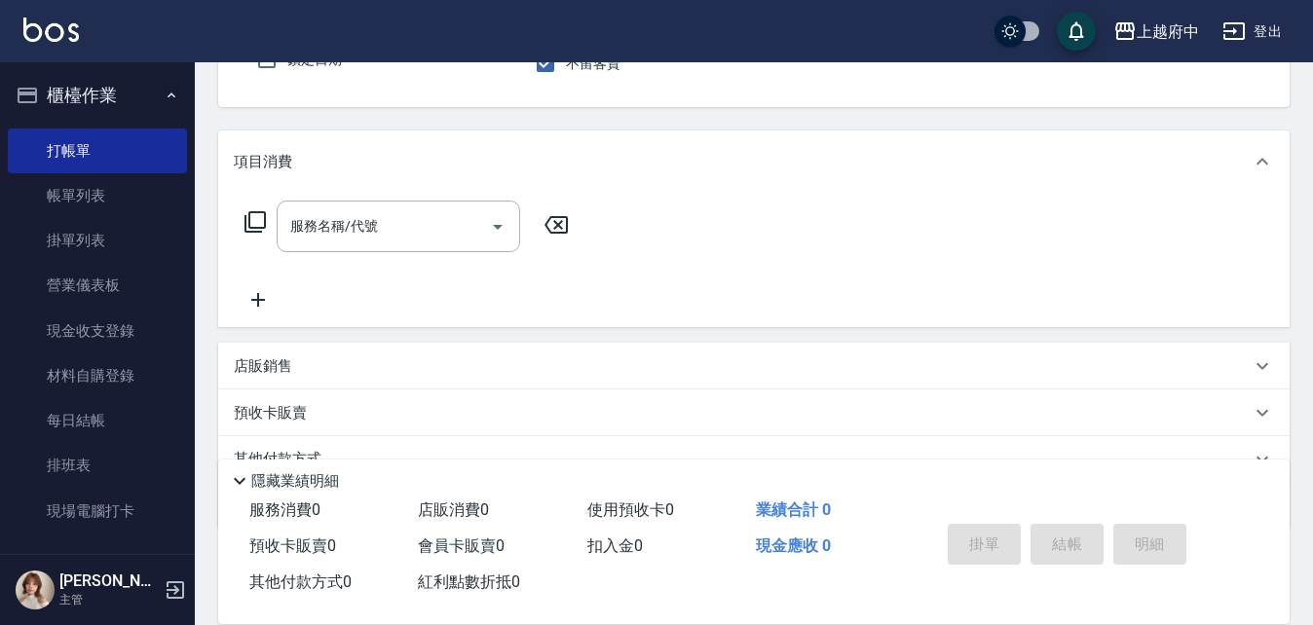
scroll to position [0, 0]
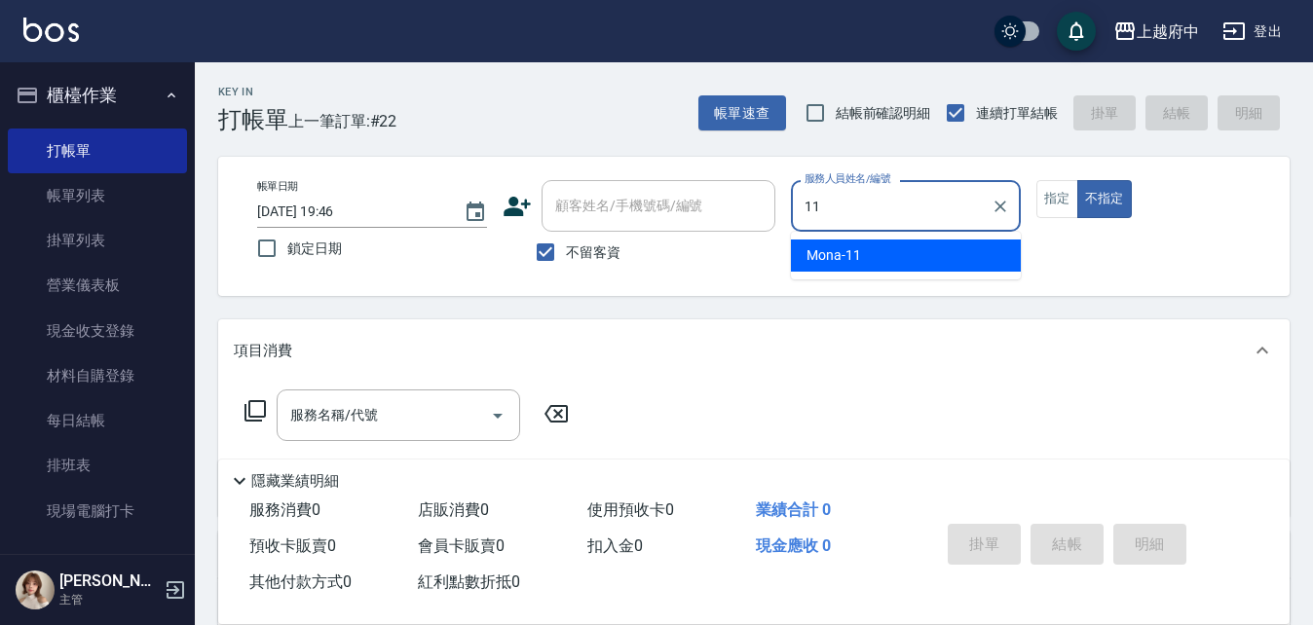
type input "Mona-11"
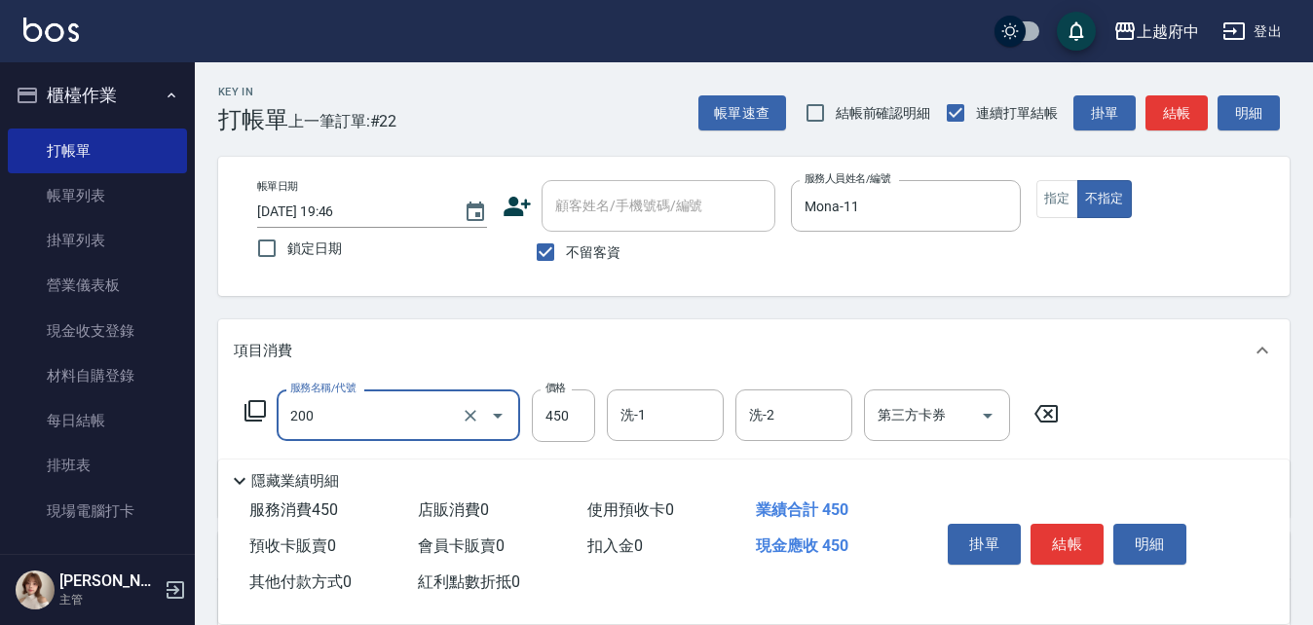
type input "有機洗髮(200)"
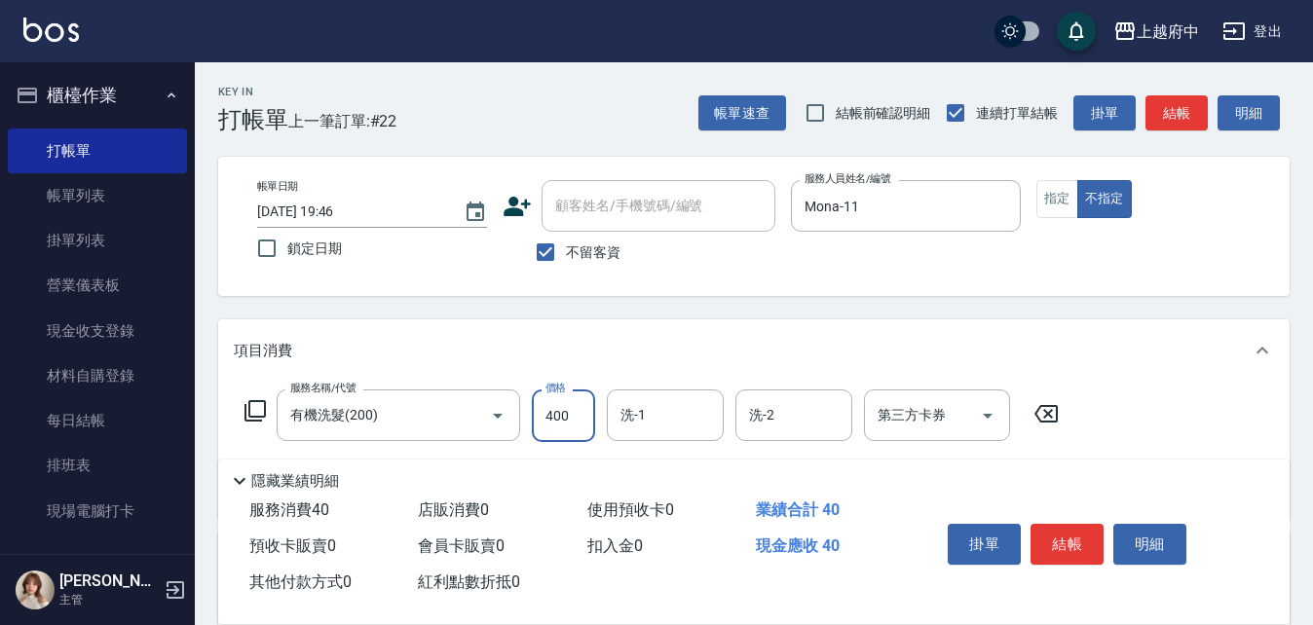
type input "400"
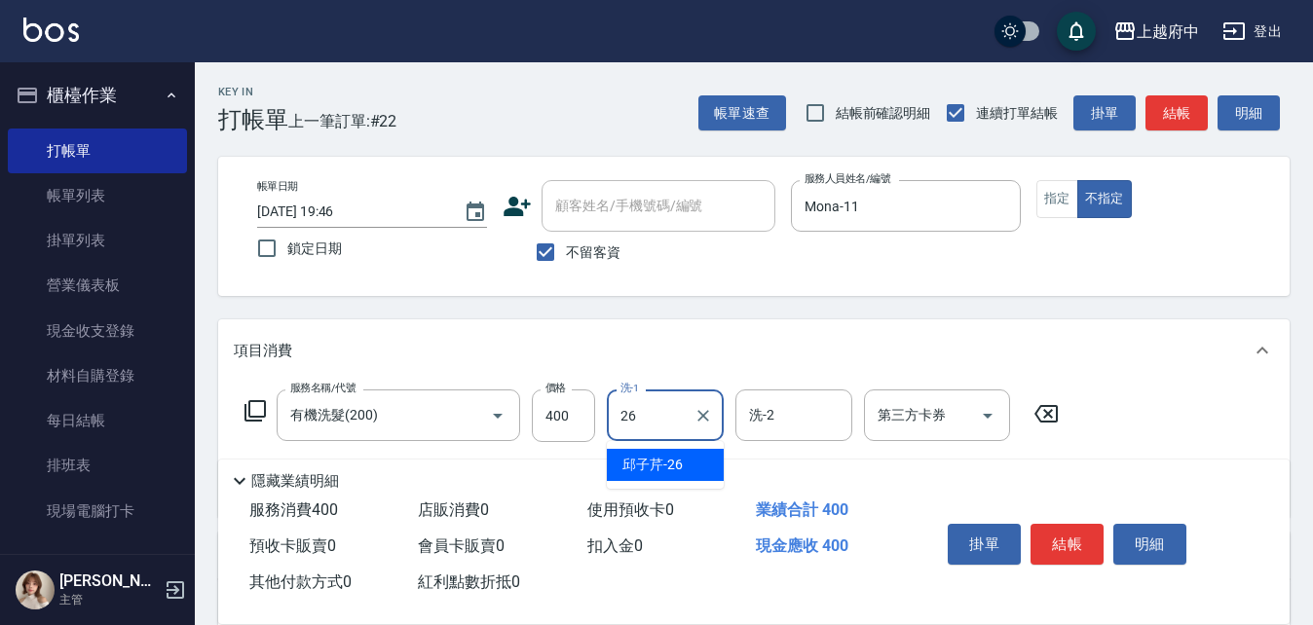
type input "[PERSON_NAME]-26"
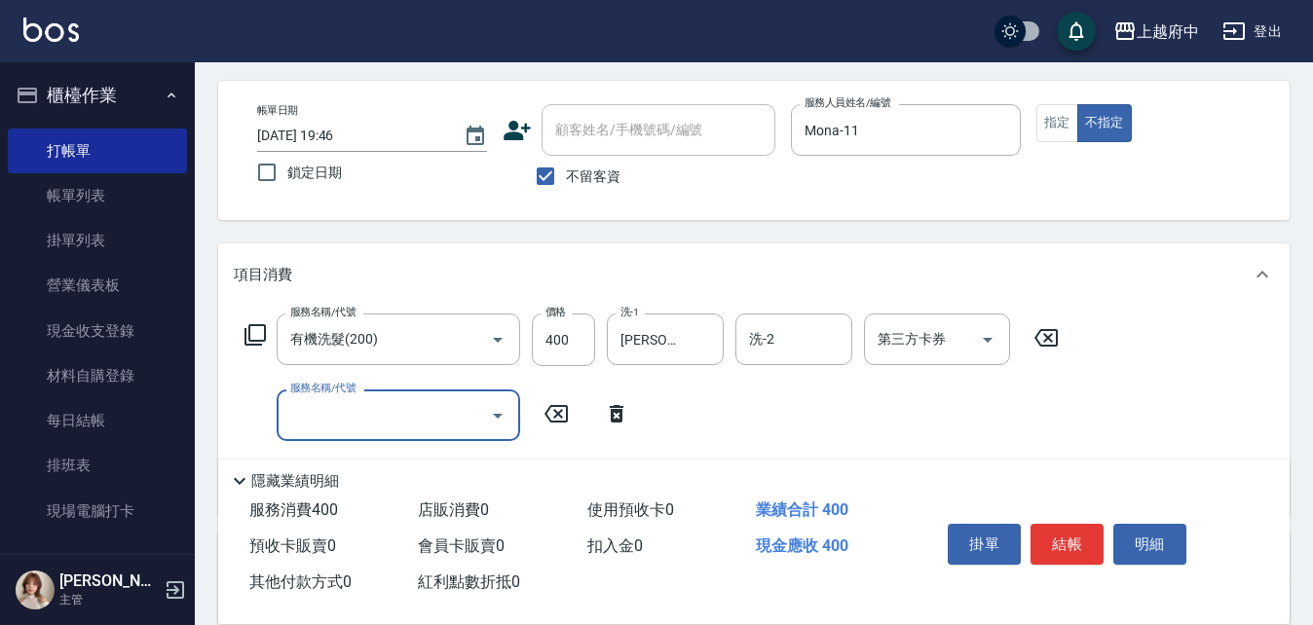
scroll to position [195, 0]
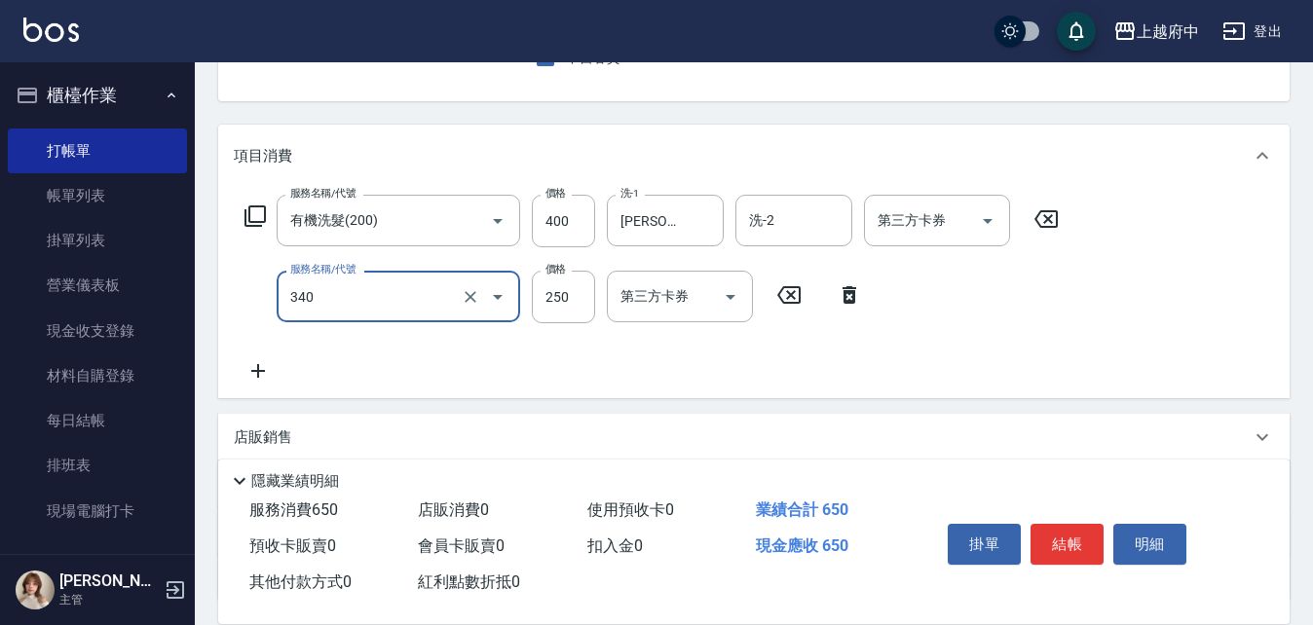
type input "剪髮(340)"
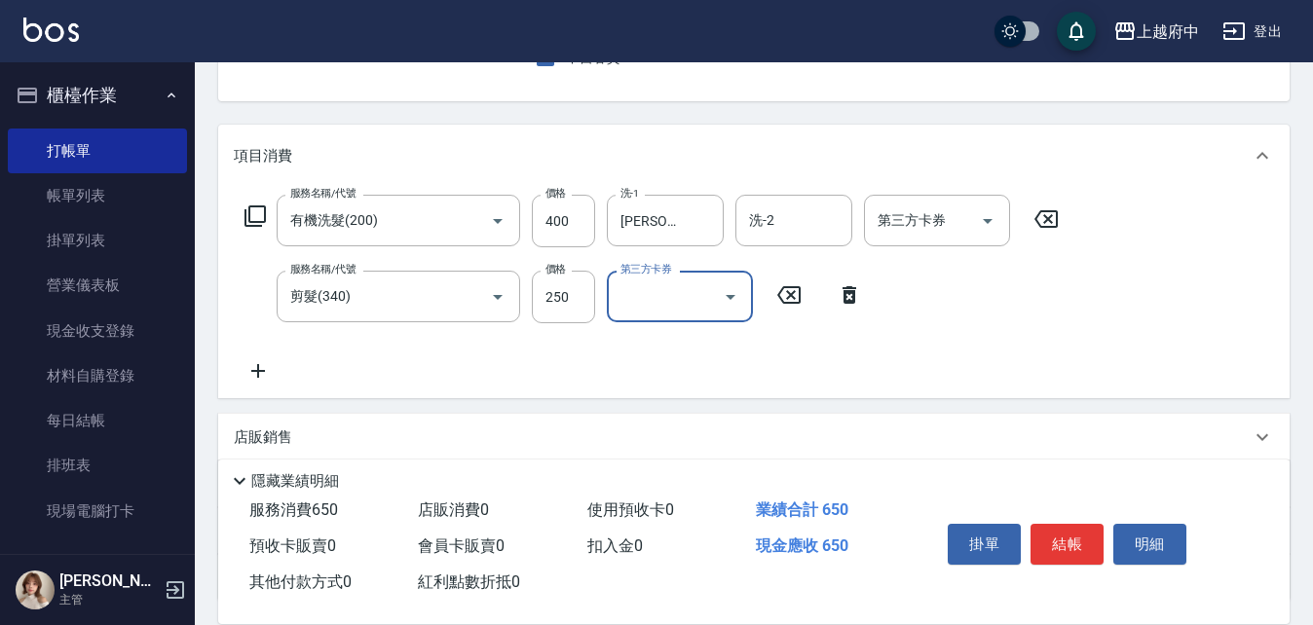
click at [871, 351] on div "服務名稱/代號 有機洗髮(200) 服務名稱/代號 價格 400 價格 洗-1 [PERSON_NAME]-26 洗-1 洗-2 洗-2 第三方卡券 第三方卡…" at bounding box center [652, 289] width 837 height 188
click at [1072, 534] on button "結帳" at bounding box center [1066, 544] width 73 height 41
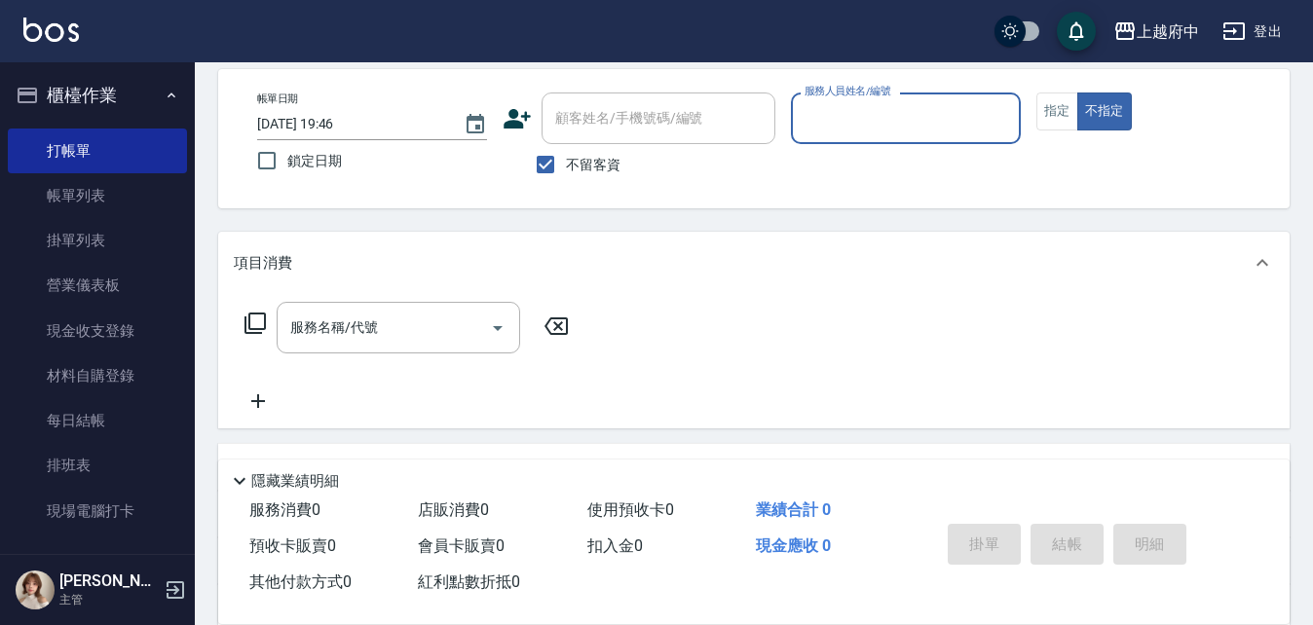
scroll to position [0, 0]
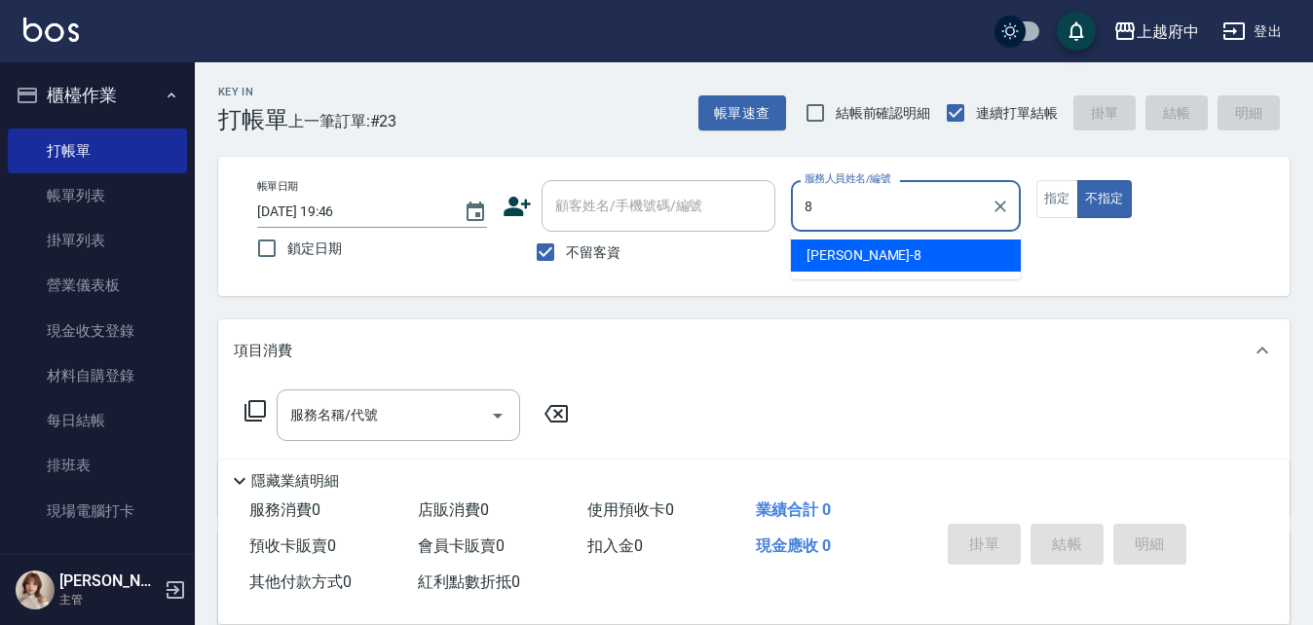
type input "[PERSON_NAME]-8"
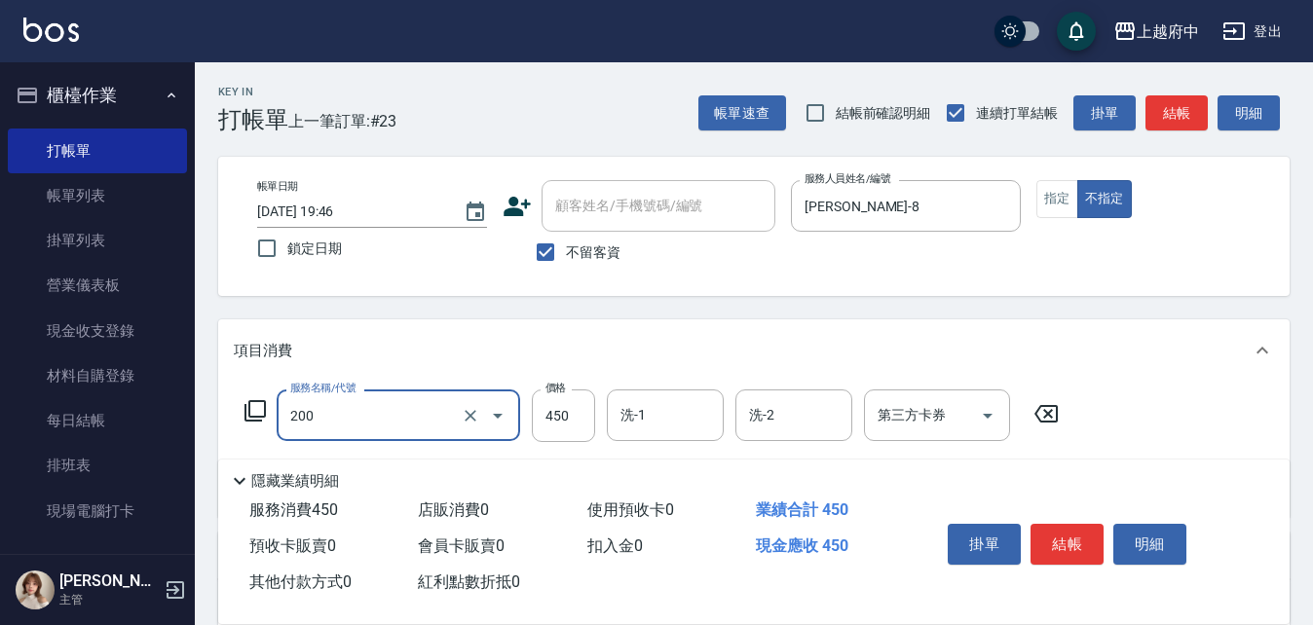
type input "有機洗髮(200)"
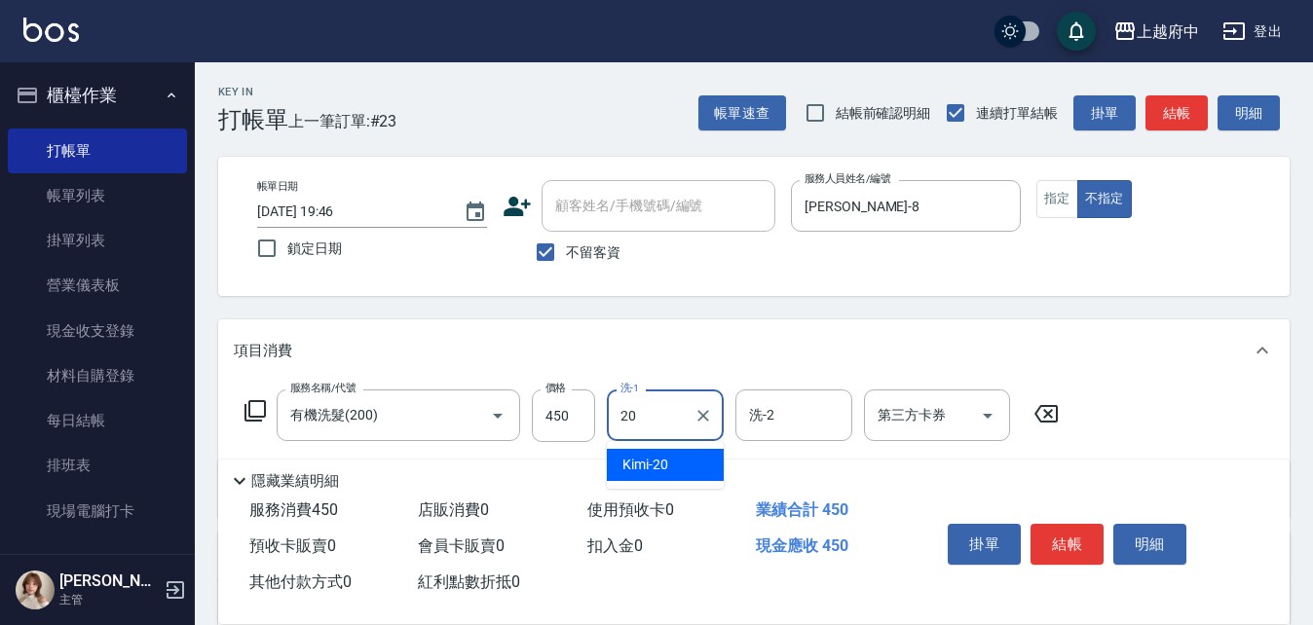
type input "Kimi-20"
click at [1135, 422] on div "服務名稱/代號 有機洗髮(200) 服務名稱/代號 價格 450 價格 洗-1 Kimi-20 洗-1 洗-2 洗-2 第三方卡券 第三方卡券" at bounding box center [753, 449] width 1071 height 135
click at [1063, 535] on button "結帳" at bounding box center [1066, 544] width 73 height 41
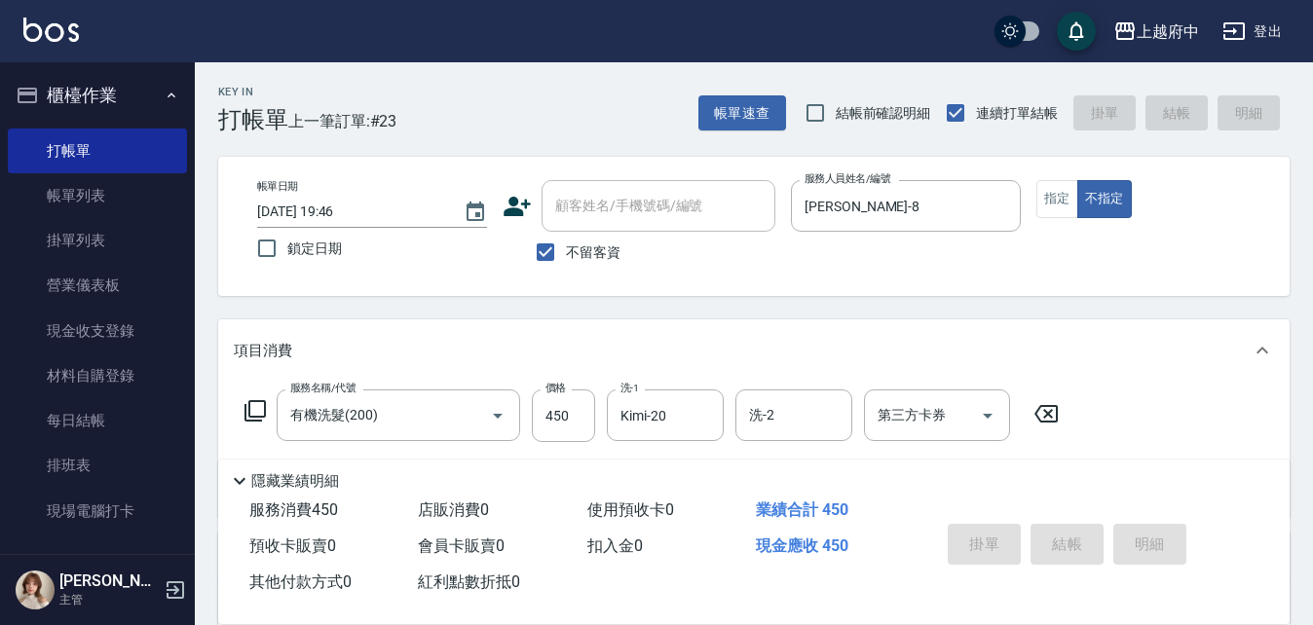
type input "[DATE] 19:47"
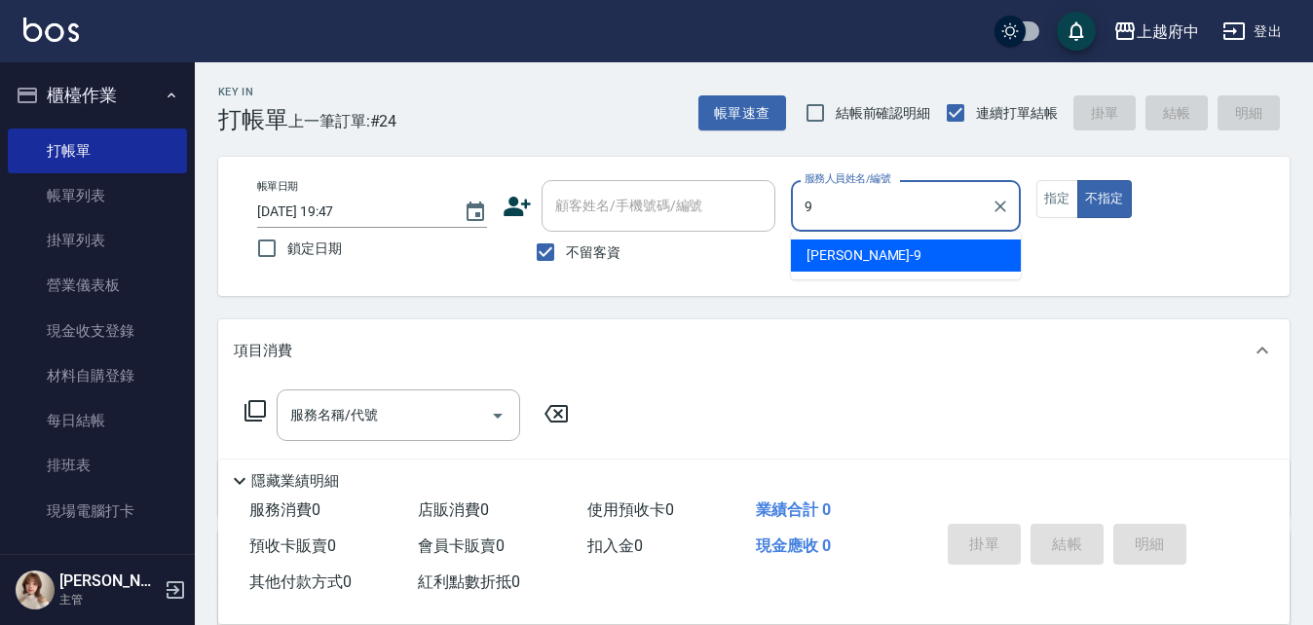
type input "[PERSON_NAME]-9"
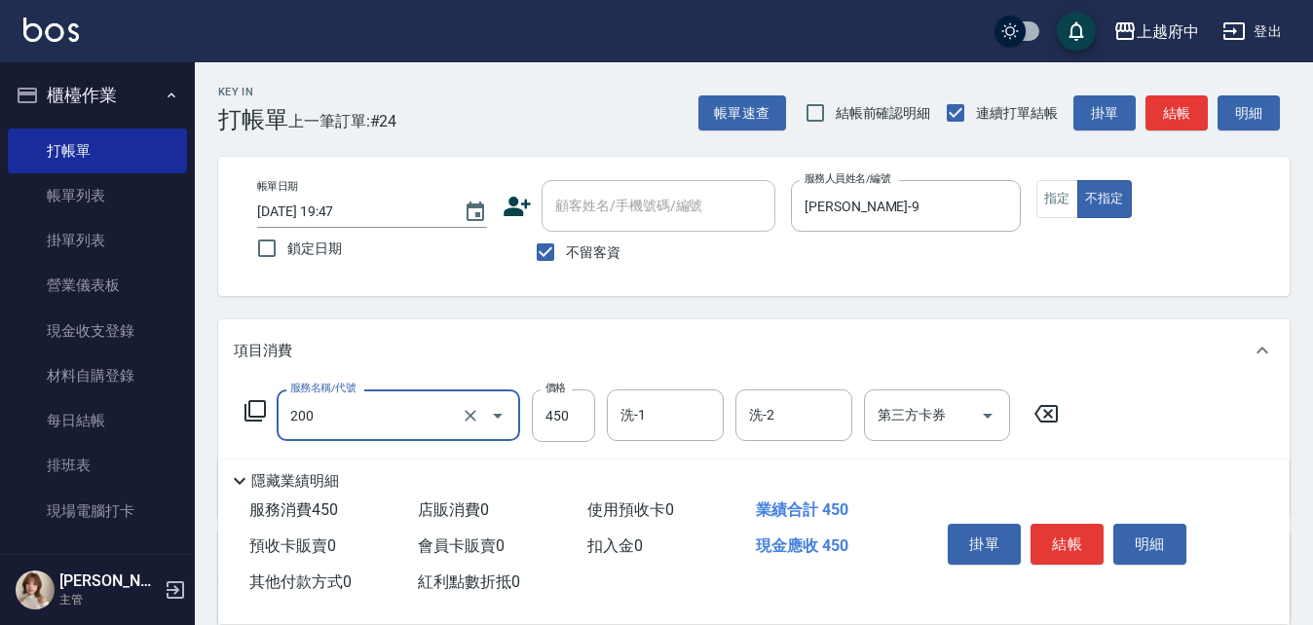
type input "有機洗髮(200)"
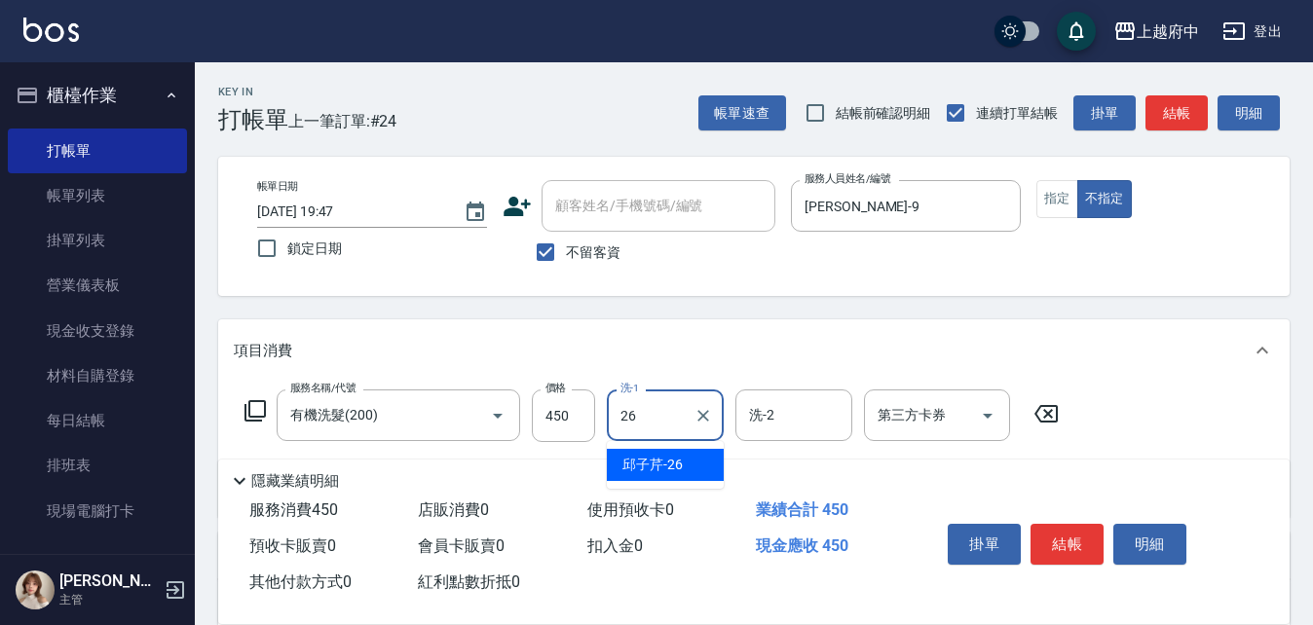
type input "[PERSON_NAME]-26"
click at [1138, 407] on div "服務名稱/代號 有機洗髮(200) 服務名稱/代號 價格 450 價格 洗-1 [PERSON_NAME]-26 洗-1 洗-2 洗-2 第三方卡券 第三方卡券" at bounding box center [753, 449] width 1071 height 135
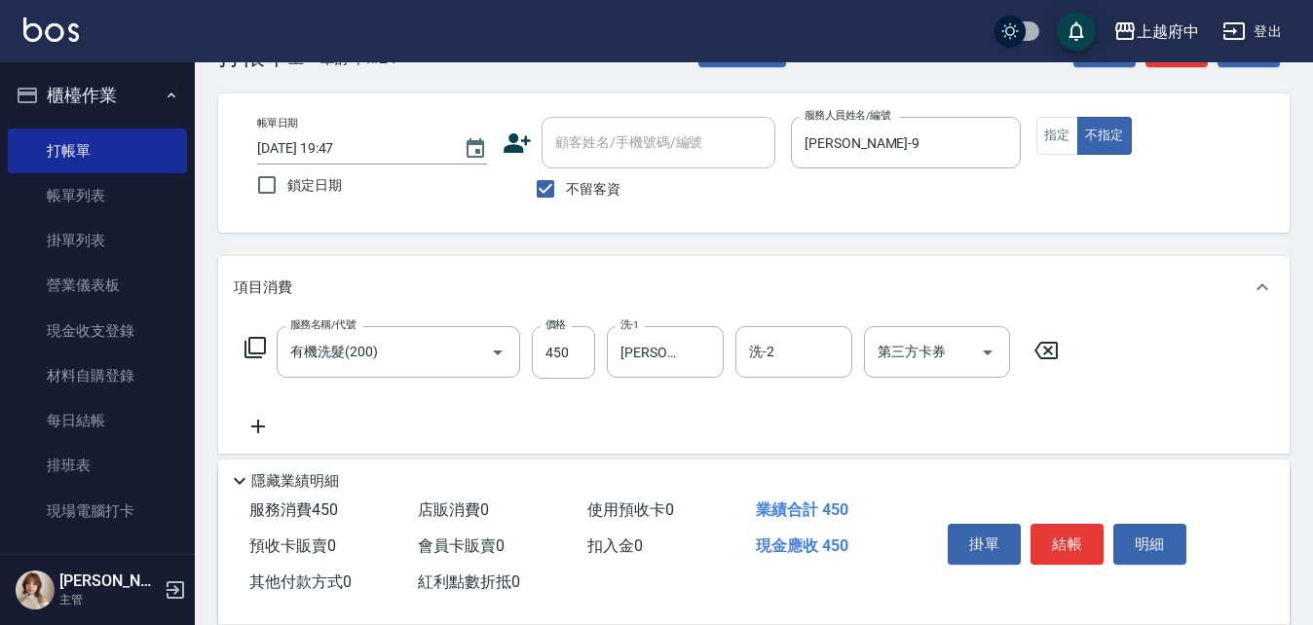
scroll to position [97, 0]
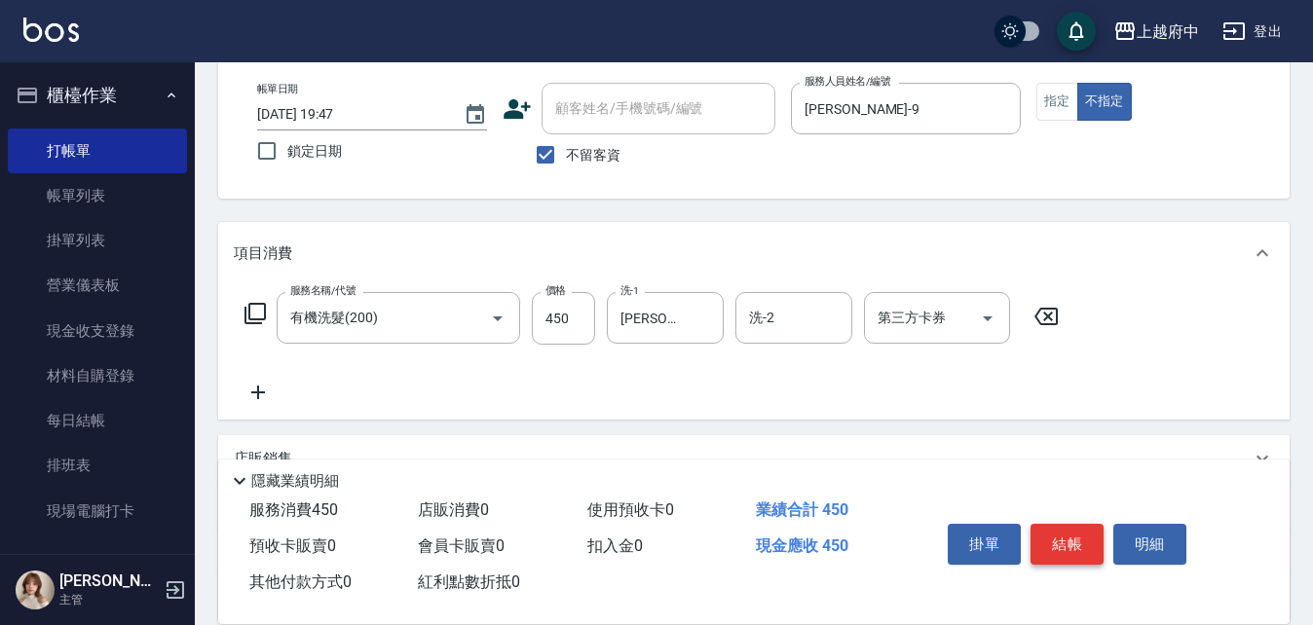
click at [1069, 544] on button "結帳" at bounding box center [1066, 544] width 73 height 41
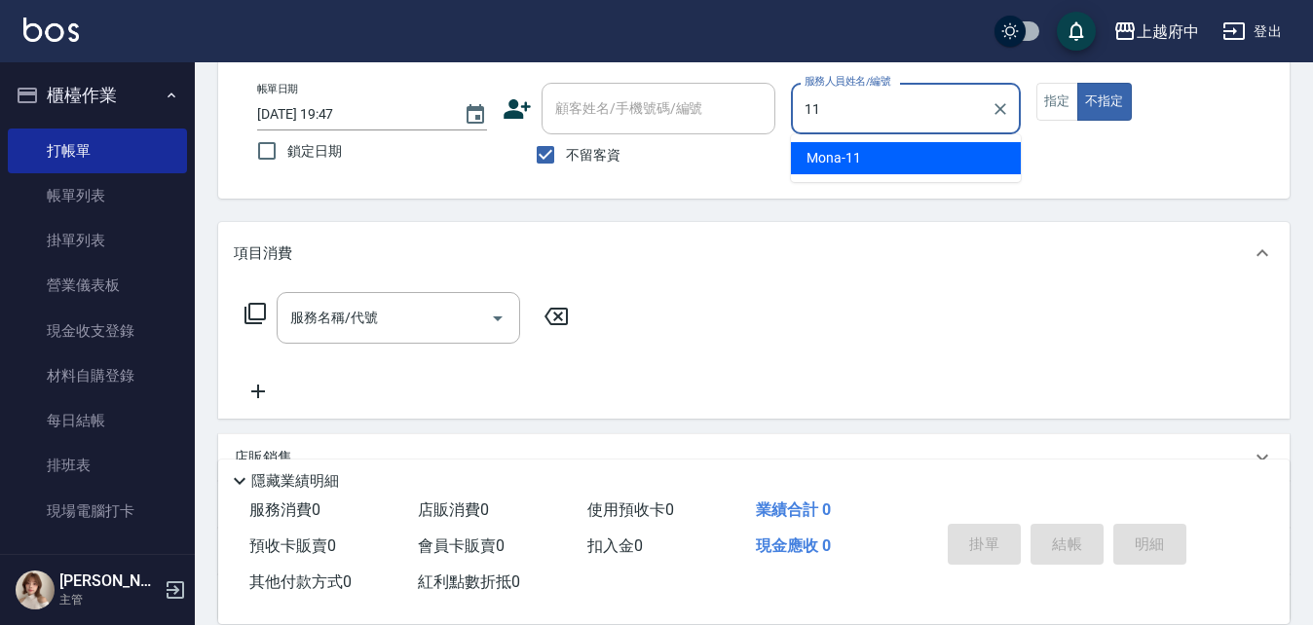
type input "Mona-11"
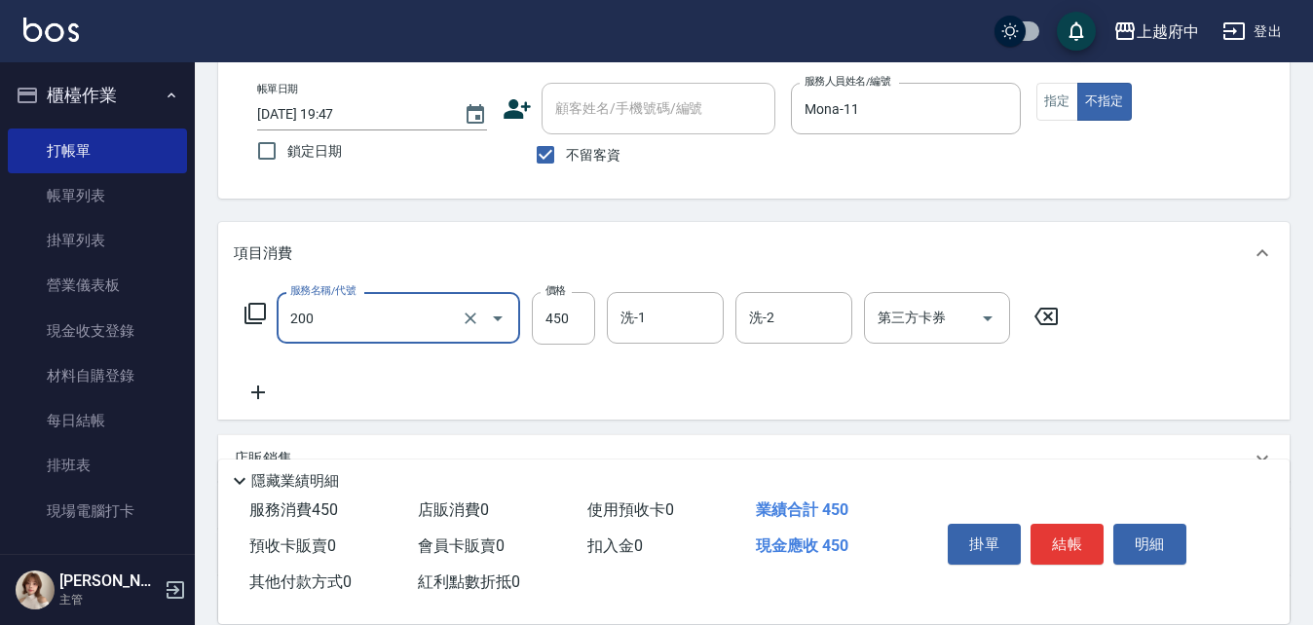
type input "有機洗髮(200)"
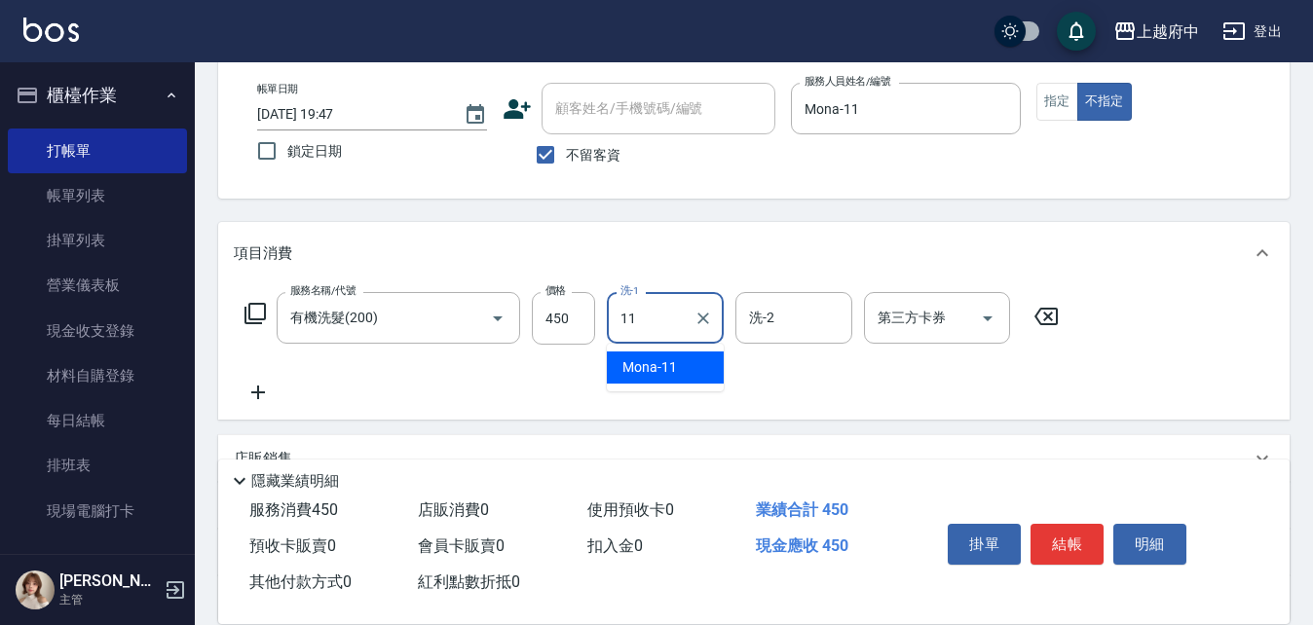
type input "Mona-11"
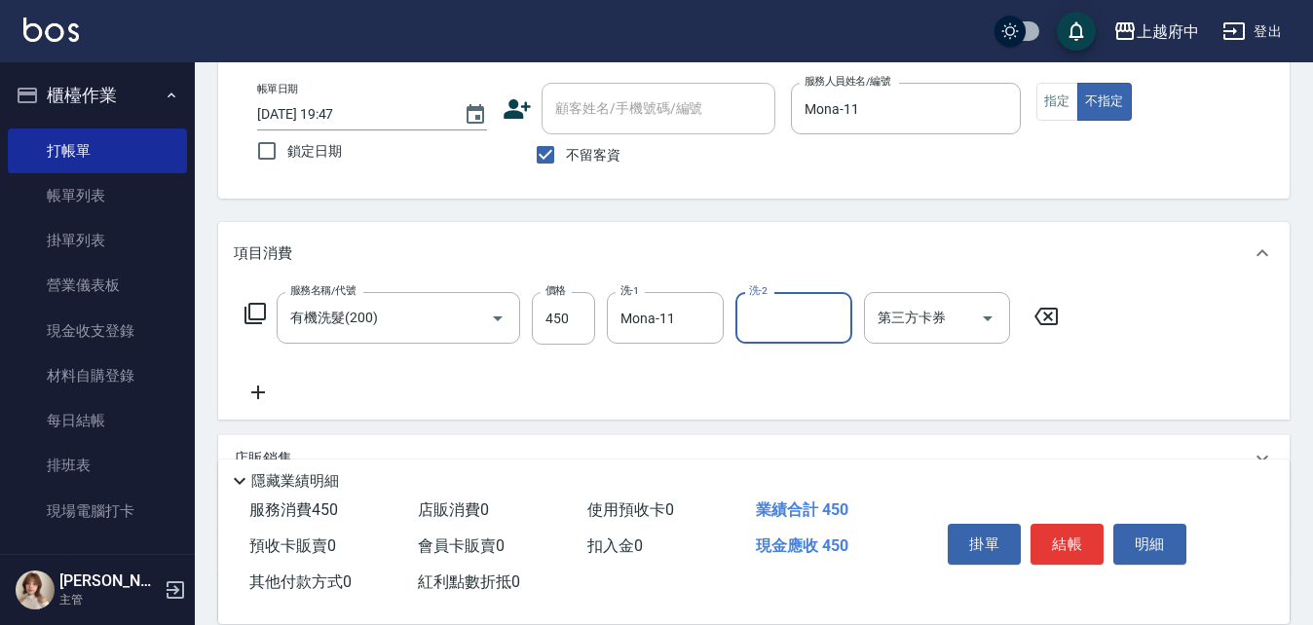
click at [740, 377] on div "服務名稱/代號 有機洗髮(200) 服務名稱/代號 價格 450 價格 洗-1 Mona-11 洗-1 洗-2 洗-2 第三方卡券 第三方卡券" at bounding box center [652, 348] width 837 height 112
click at [1074, 543] on button "結帳" at bounding box center [1066, 544] width 73 height 41
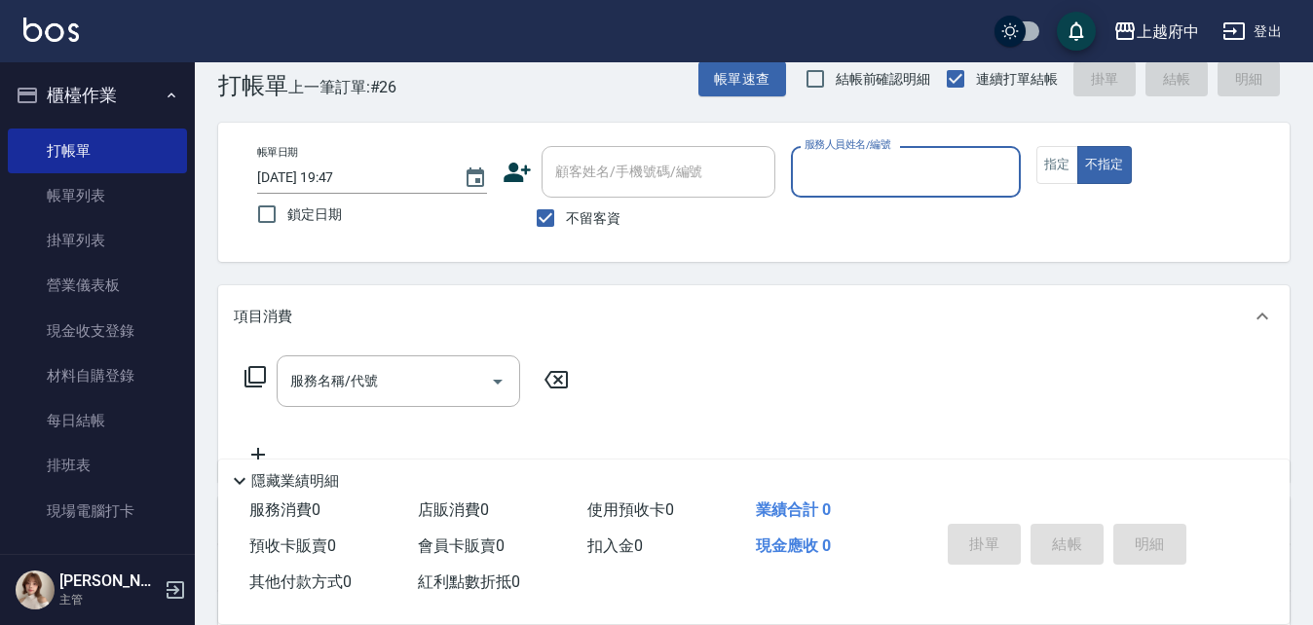
scroll to position [0, 0]
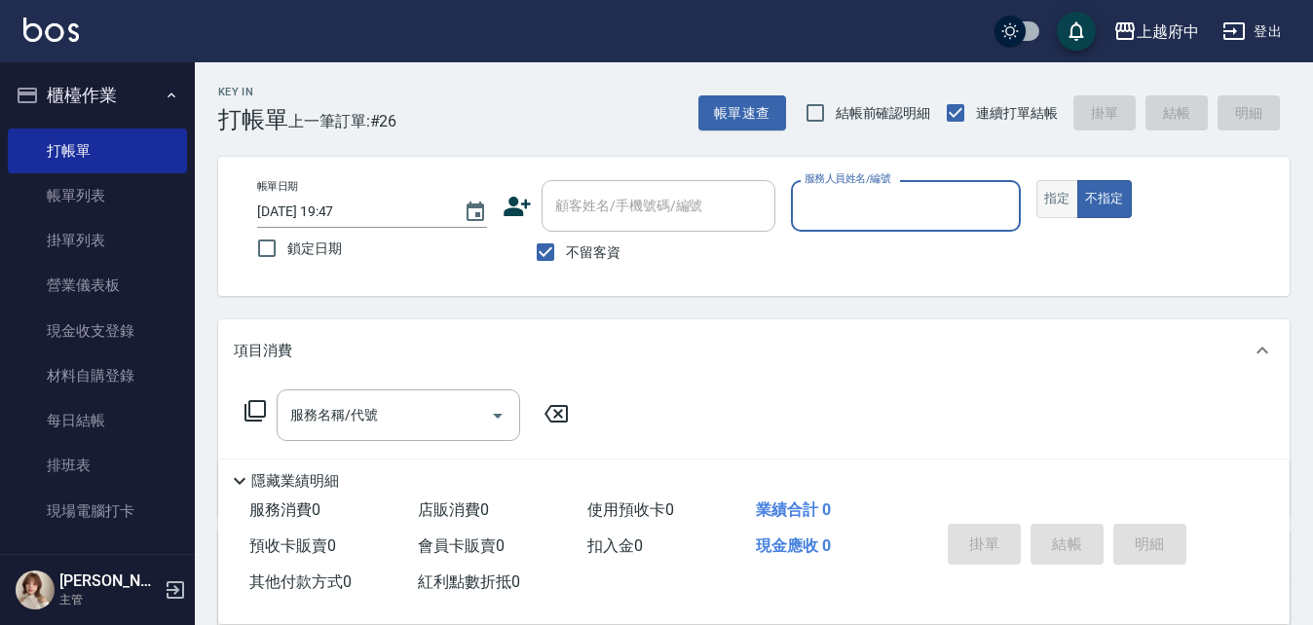
click at [1058, 202] on button "指定" at bounding box center [1057, 199] width 42 height 38
click at [551, 252] on input "不留客資" at bounding box center [545, 252] width 41 height 41
checkbox input "false"
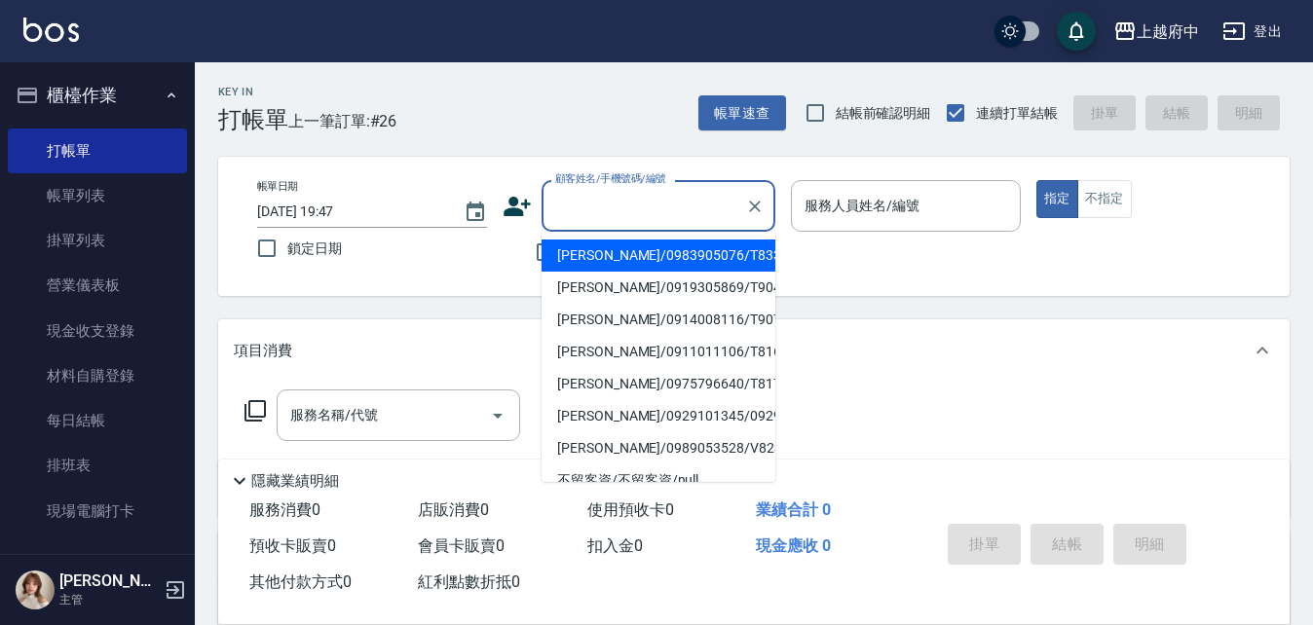
click at [614, 216] on input "顧客姓名/手機號碼/編號" at bounding box center [643, 206] width 187 height 34
type input "ㄔ"
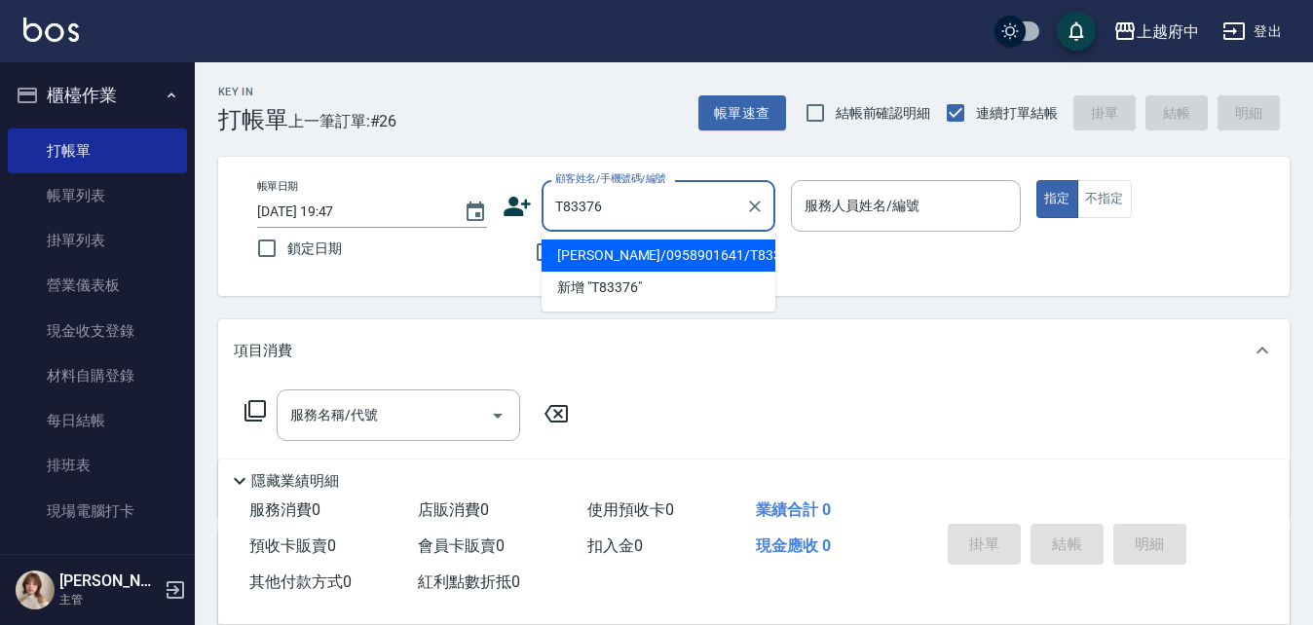
click at [608, 261] on li "劉伊珊/0958901641/T83376" at bounding box center [658, 256] width 234 height 32
type input "劉伊珊/0958901641/T83376"
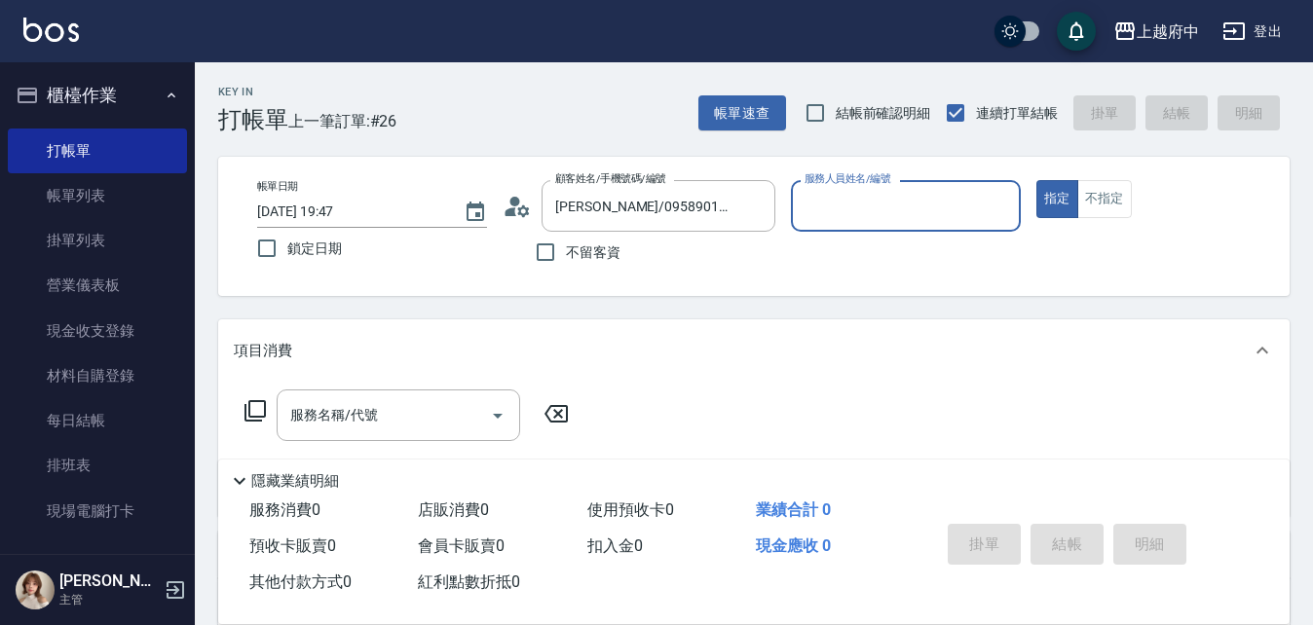
type input "黎黎-3"
click at [1036, 180] on button "指定" at bounding box center [1057, 199] width 42 height 38
type button "true"
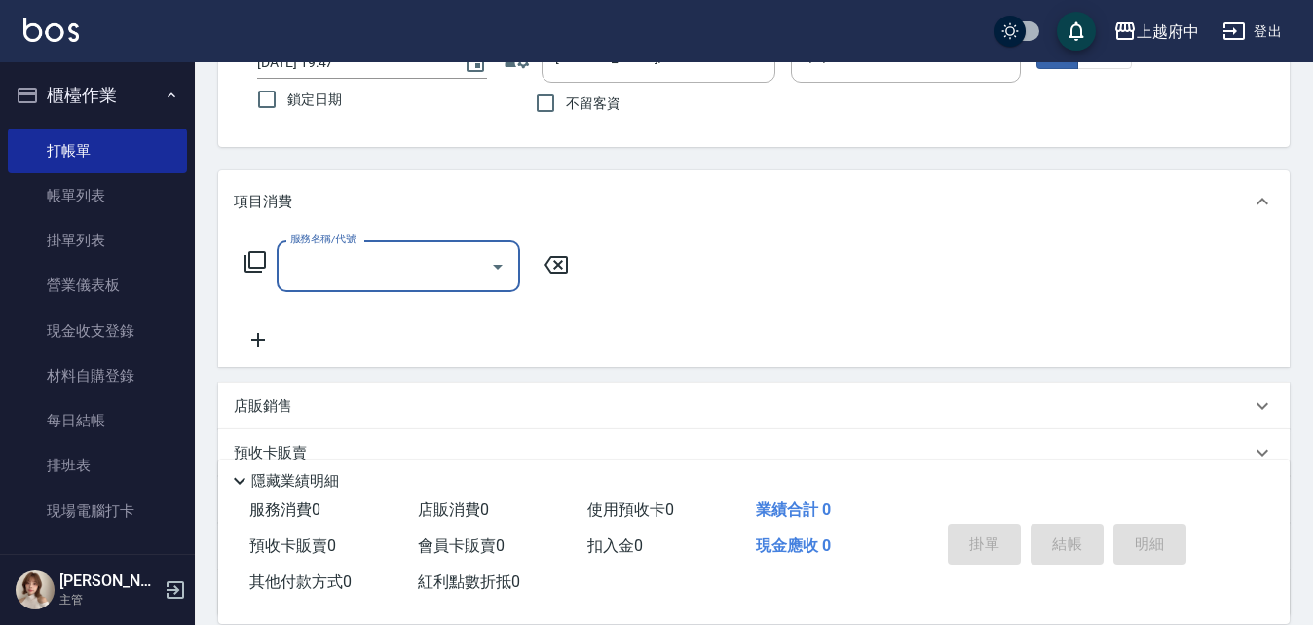
scroll to position [195, 0]
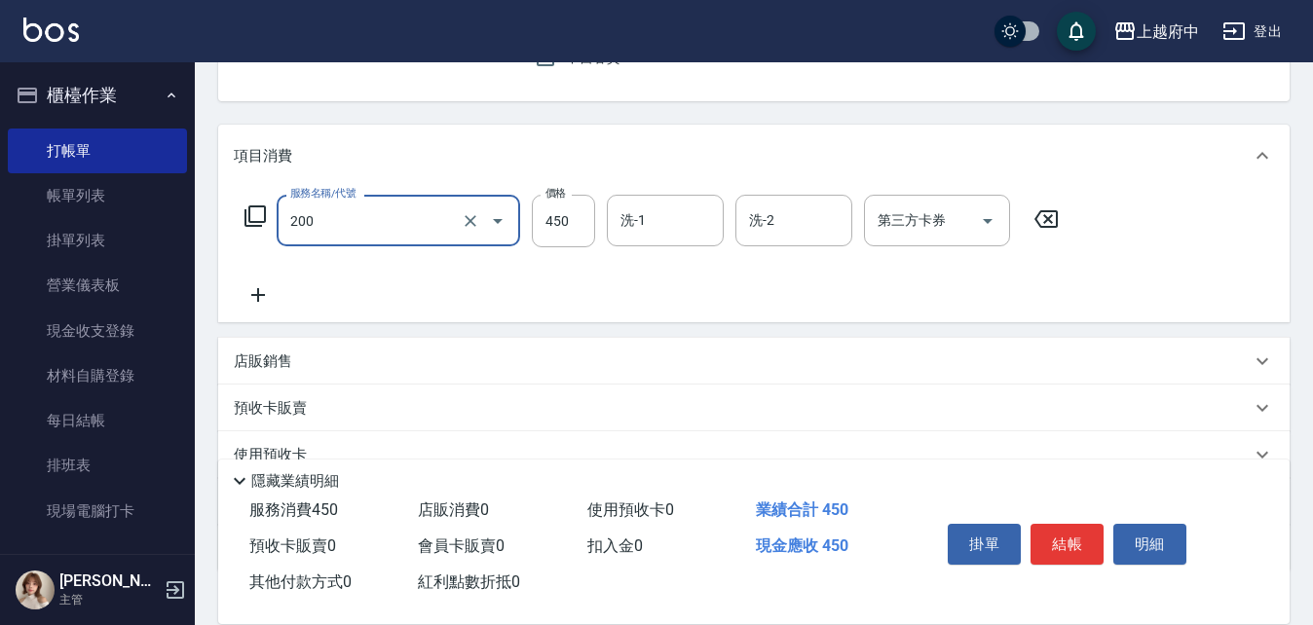
type input "有機洗髮(200)"
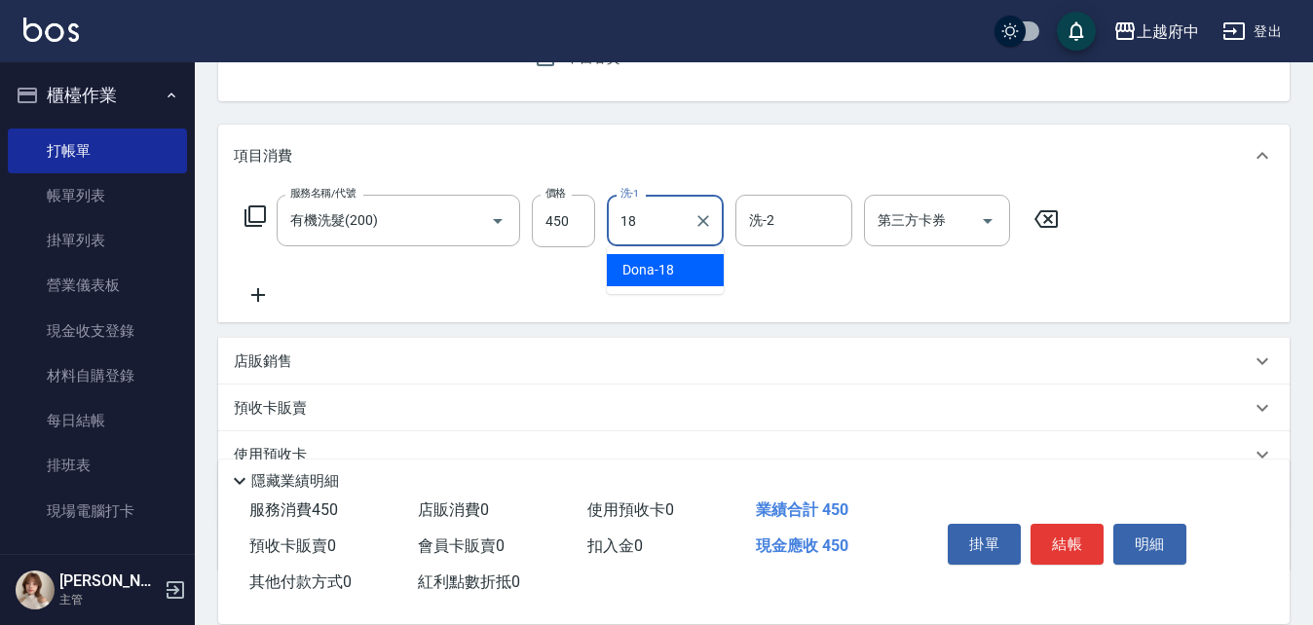
type input "Dona-18"
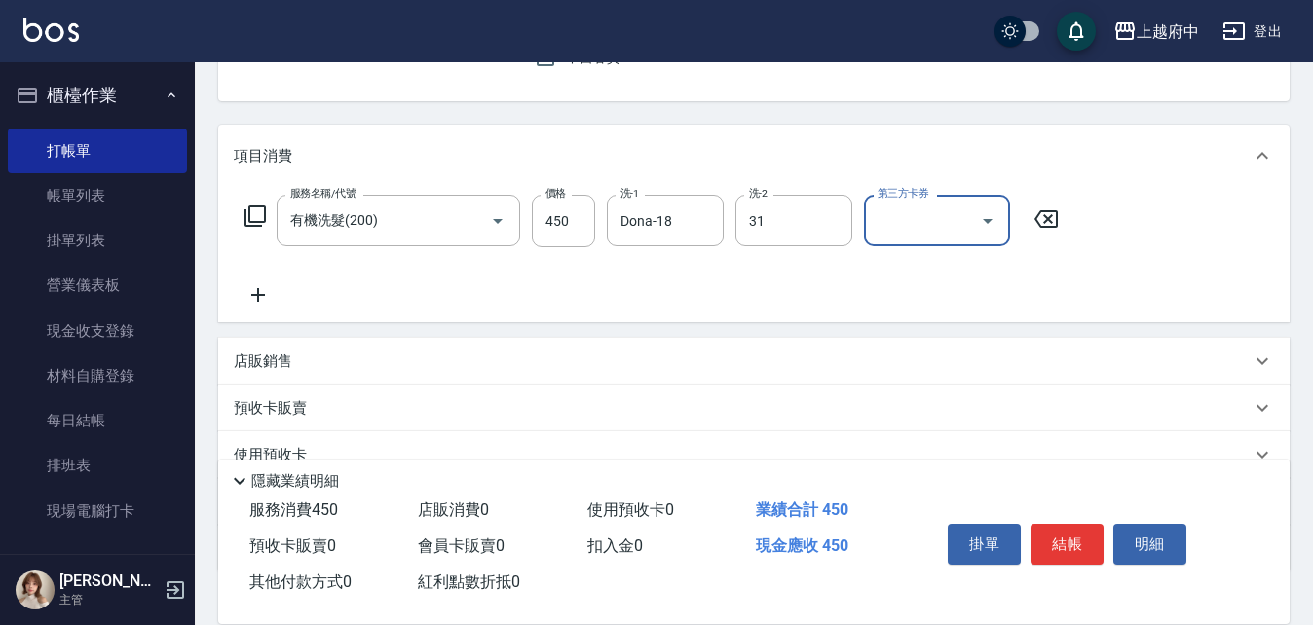
type input "[PERSON_NAME]-31"
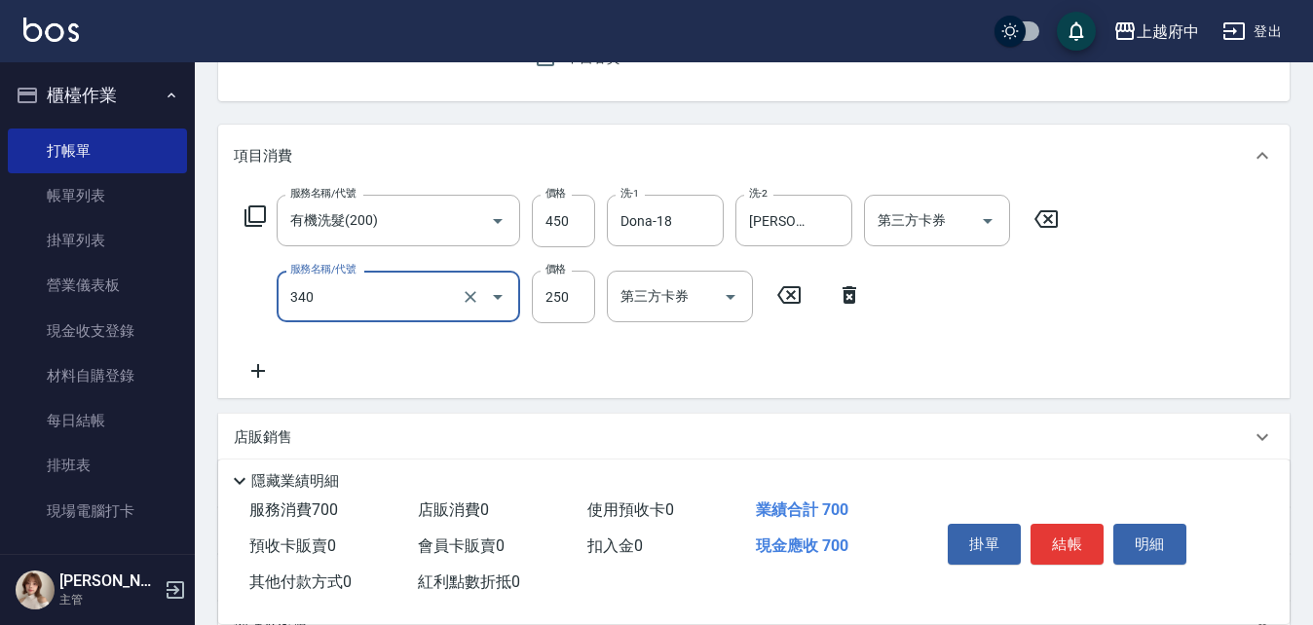
type input "剪髮(340)"
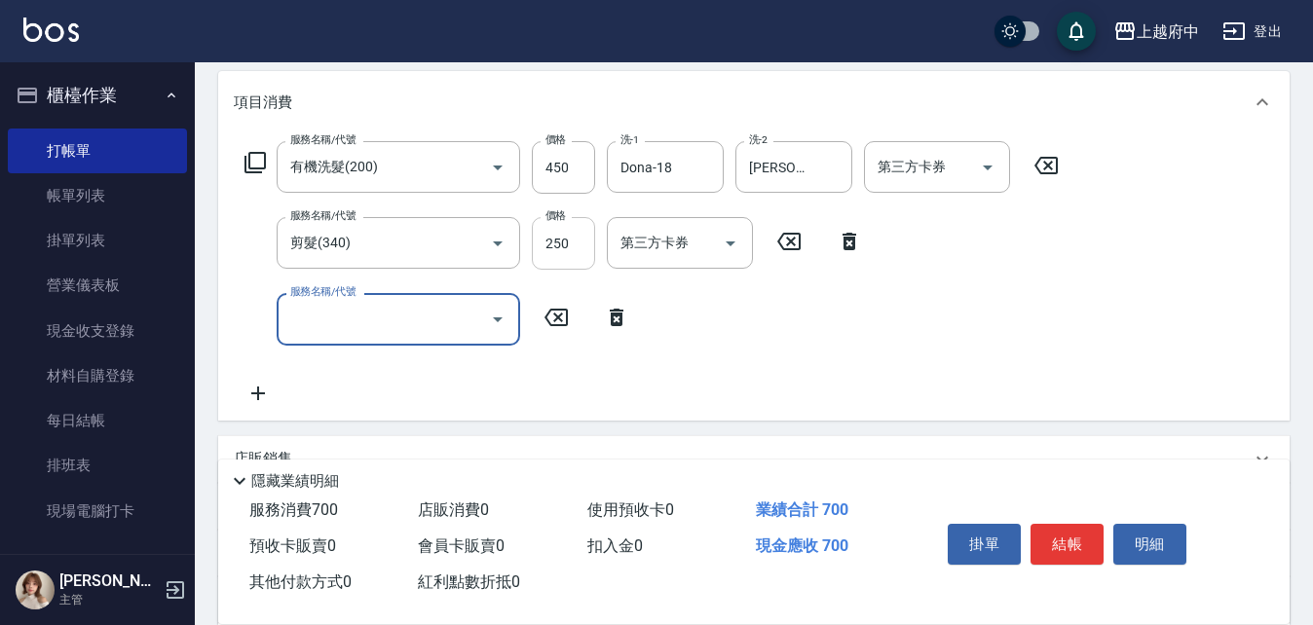
scroll to position [292, 0]
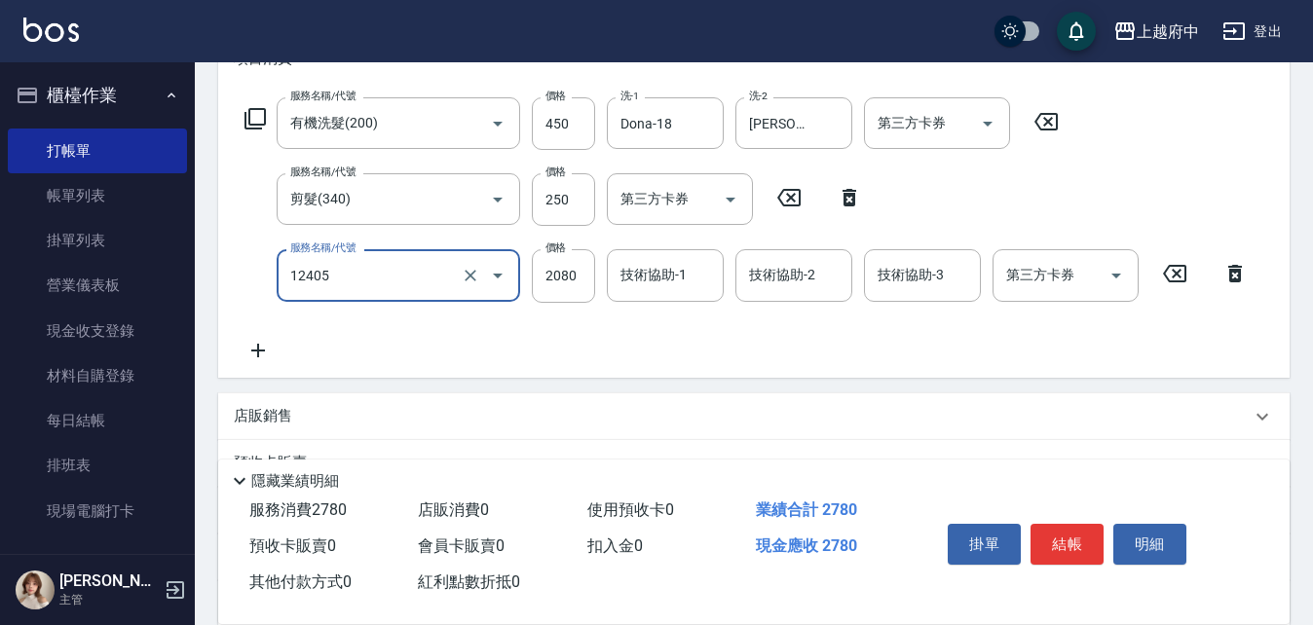
type input "染髮L(12405)"
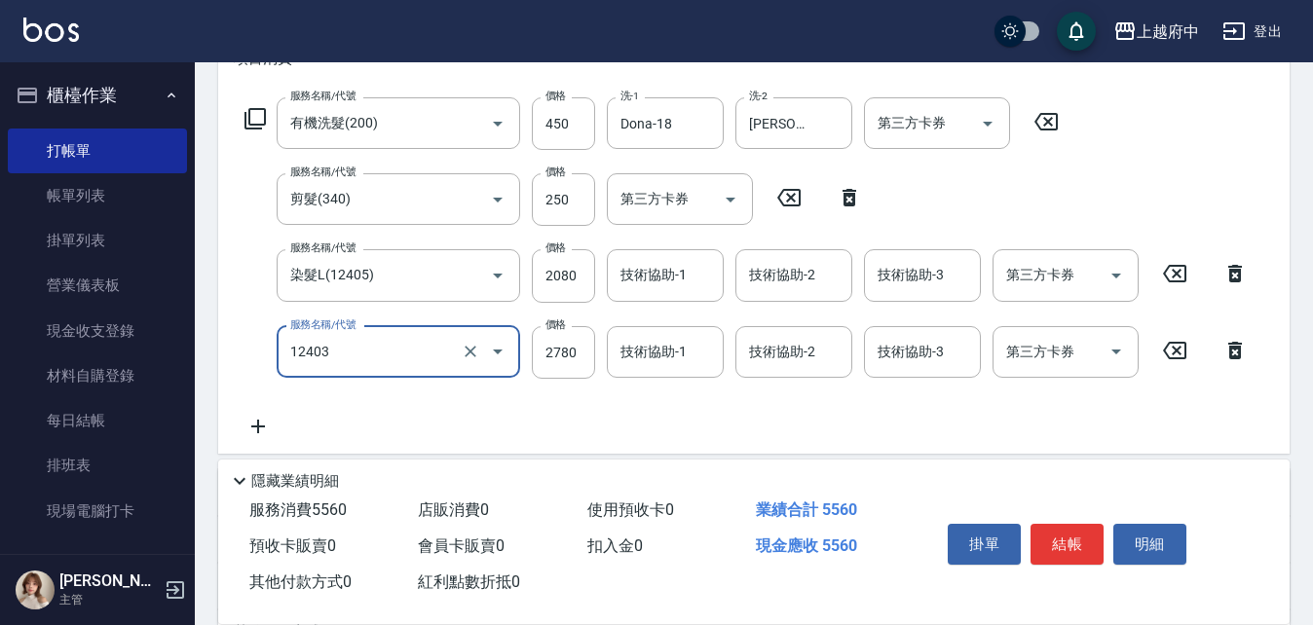
type input "燙髮L(12403)"
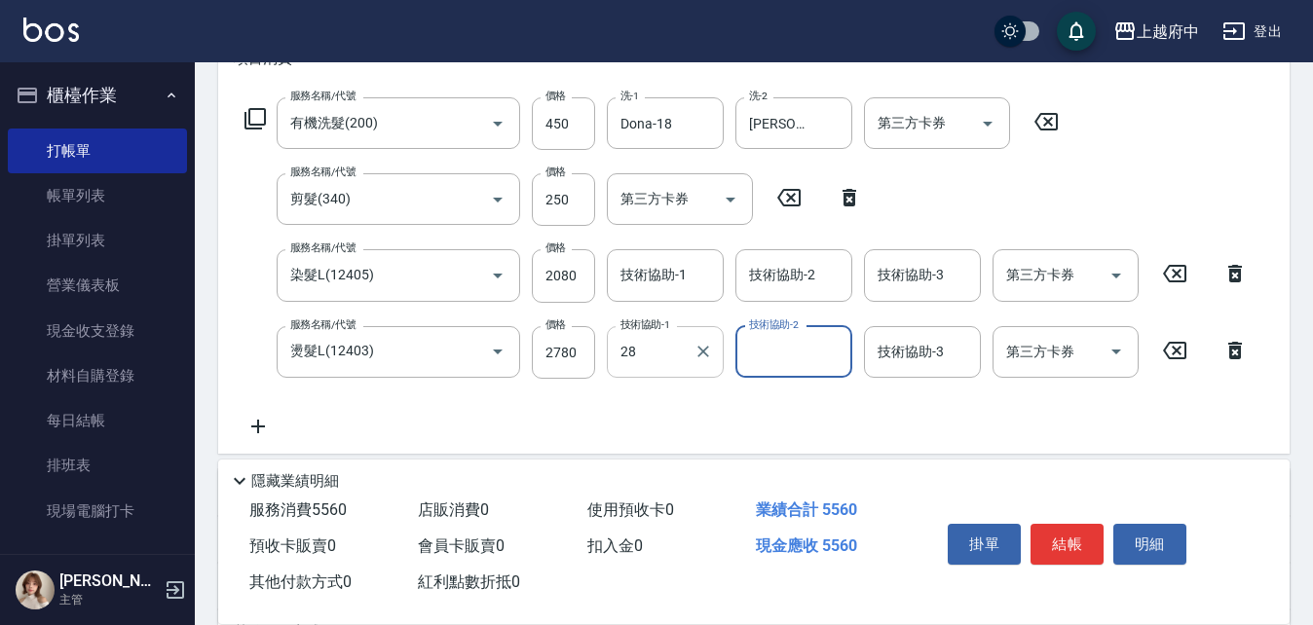
type input "[PERSON_NAME]-28"
type input "Kimi-20"
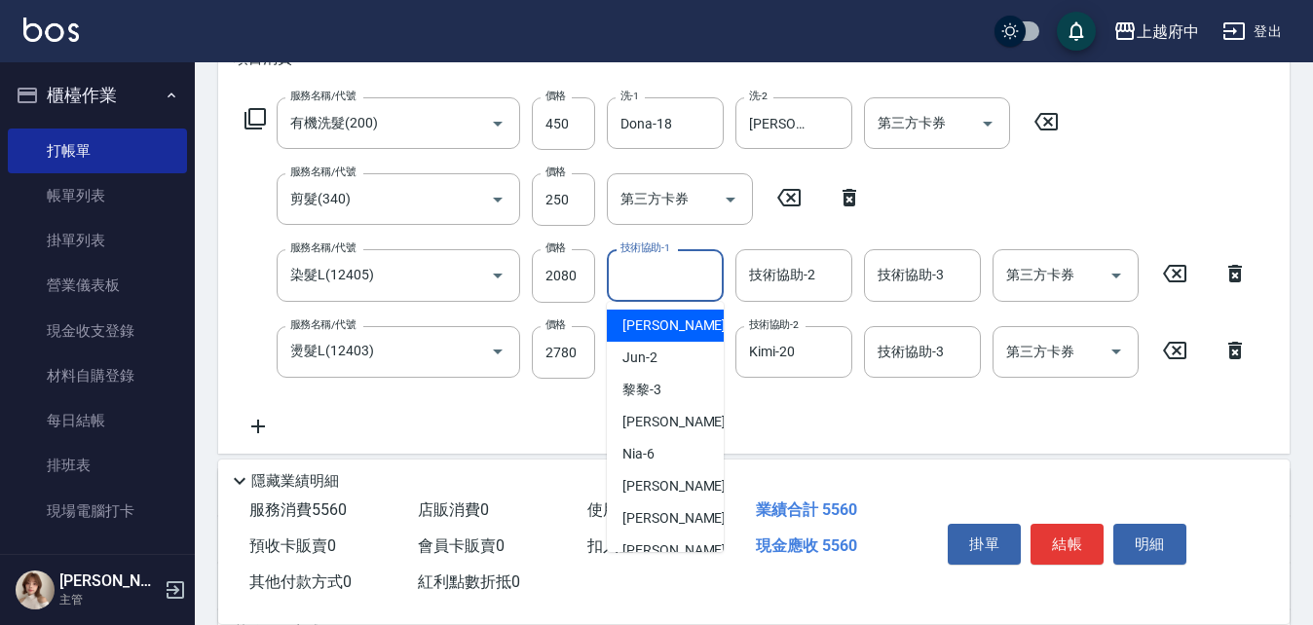
click at [644, 284] on input "技術協助-1" at bounding box center [664, 275] width 99 height 34
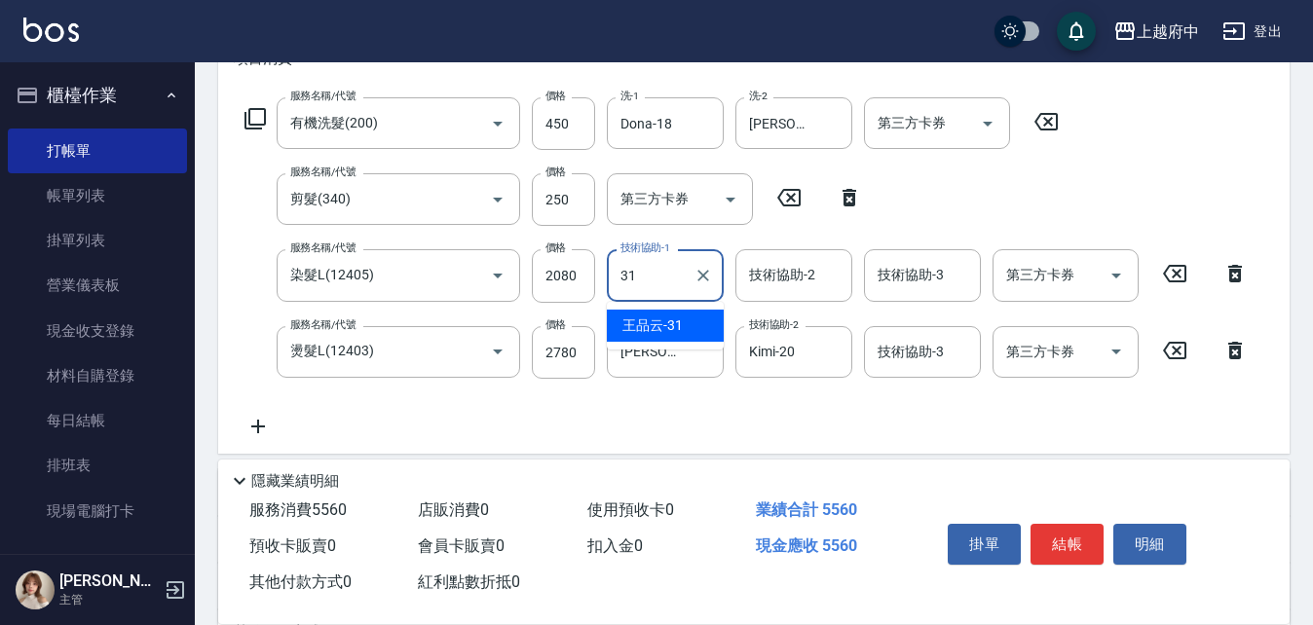
type input "[PERSON_NAME]-31"
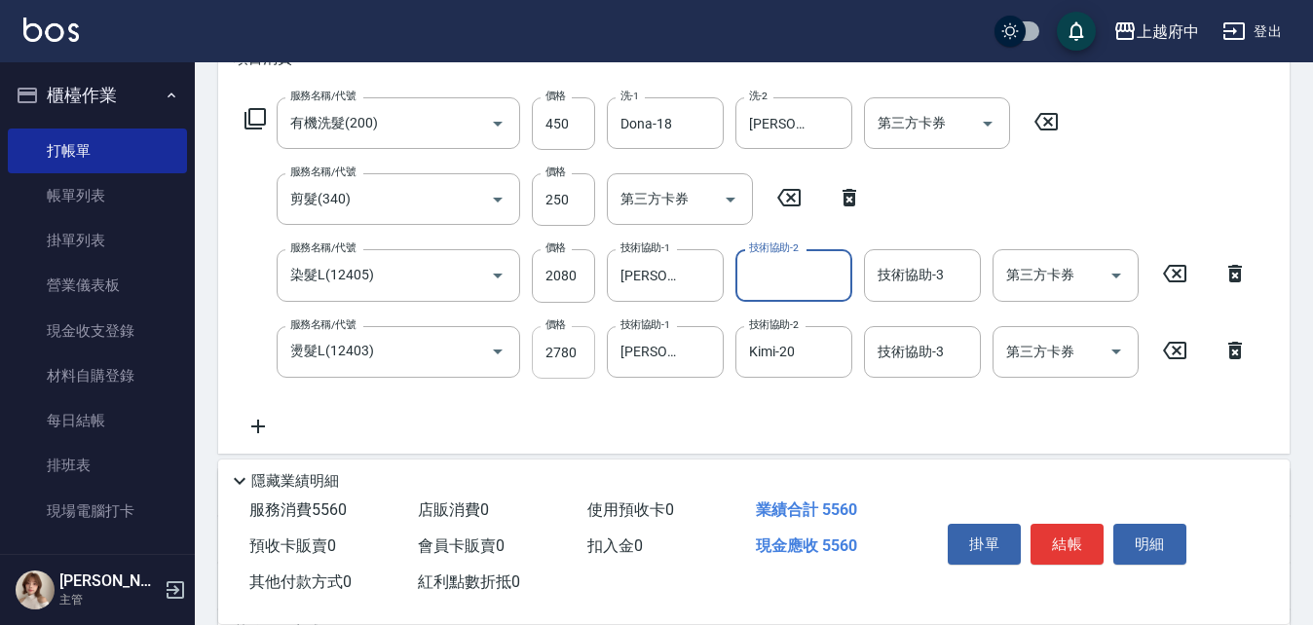
click at [569, 348] on input "2780" at bounding box center [563, 352] width 63 height 53
type input "2710"
click at [565, 281] on input "2080" at bounding box center [563, 275] width 63 height 53
type input "2710"
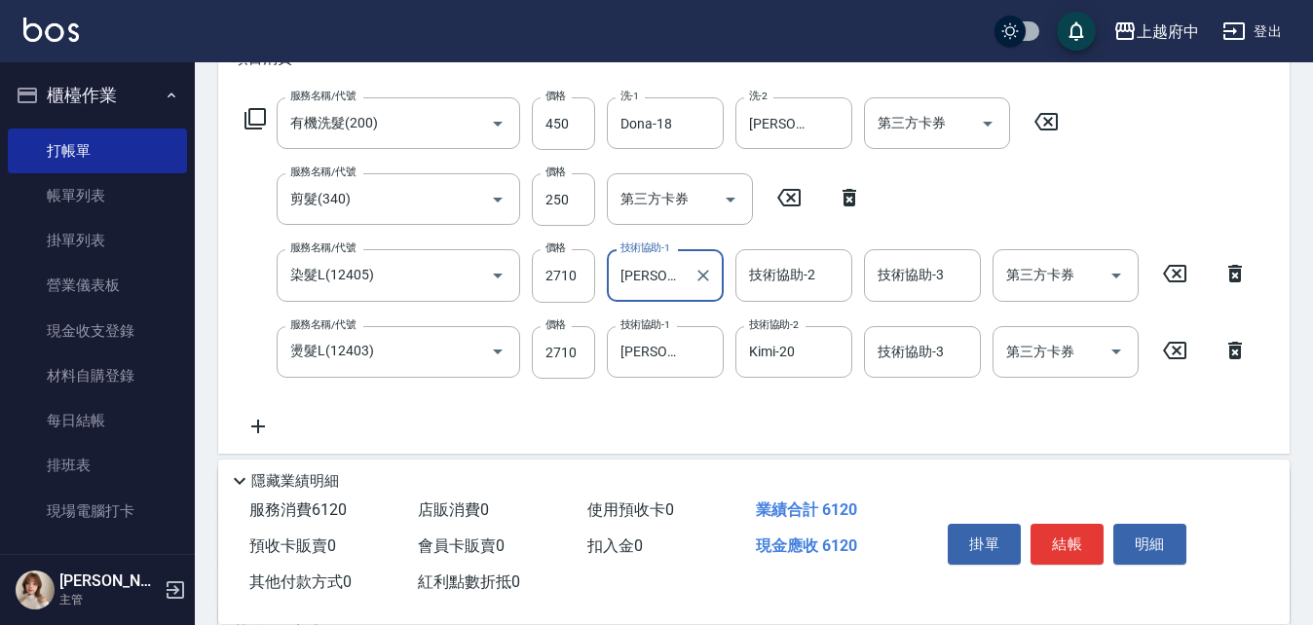
click at [261, 425] on icon at bounding box center [258, 426] width 49 height 23
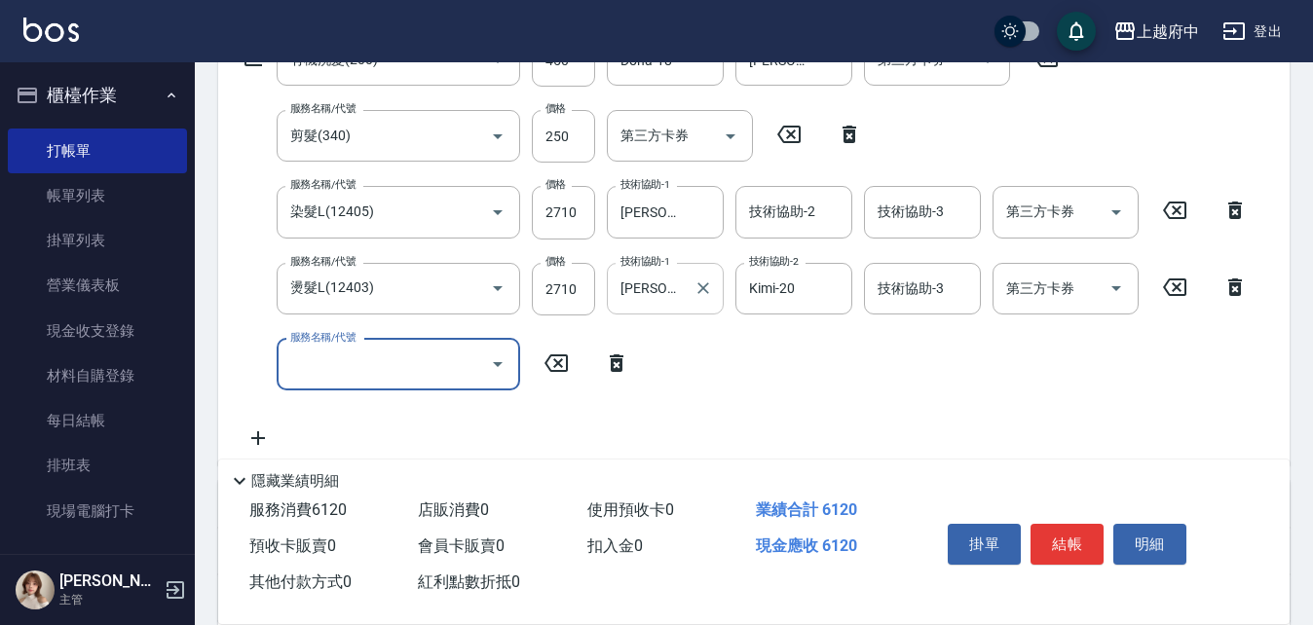
scroll to position [390, 0]
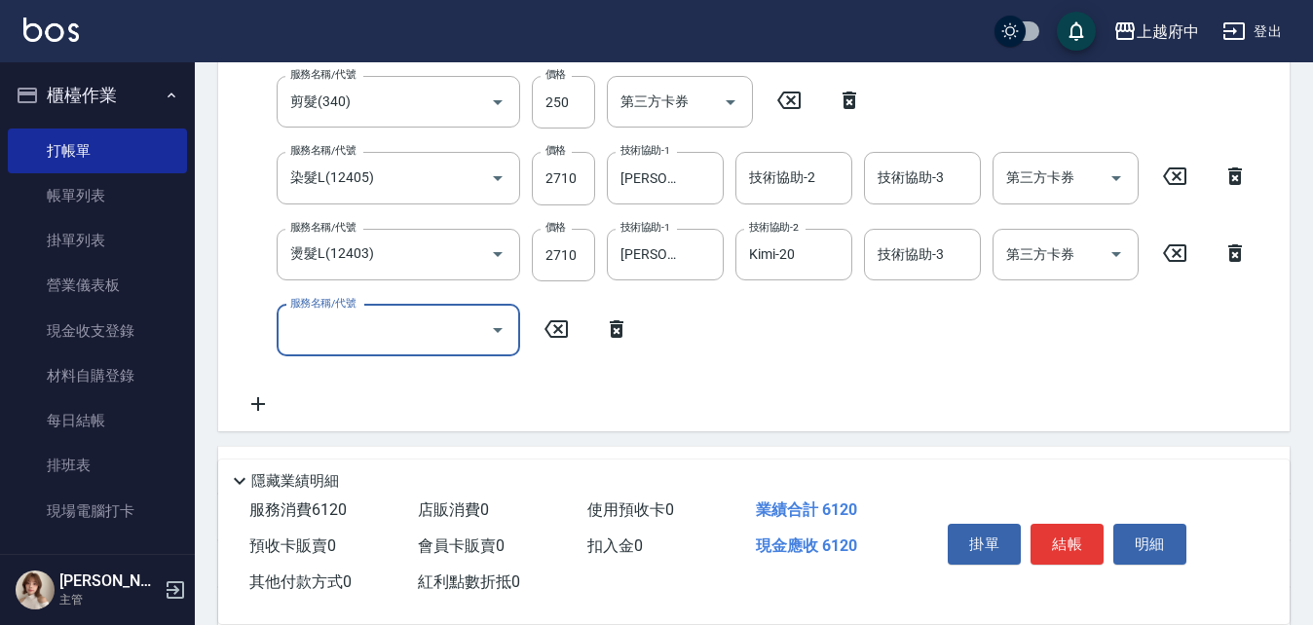
type input "2"
type input "+二段燙(500)"
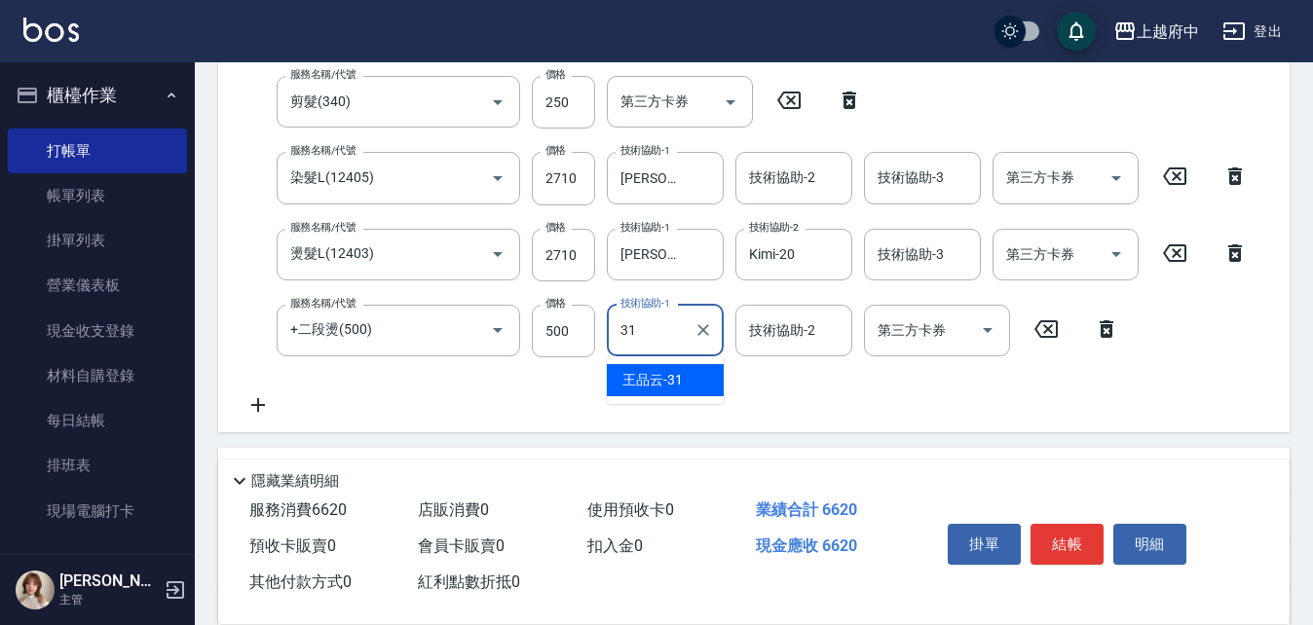
type input "王品云-31"
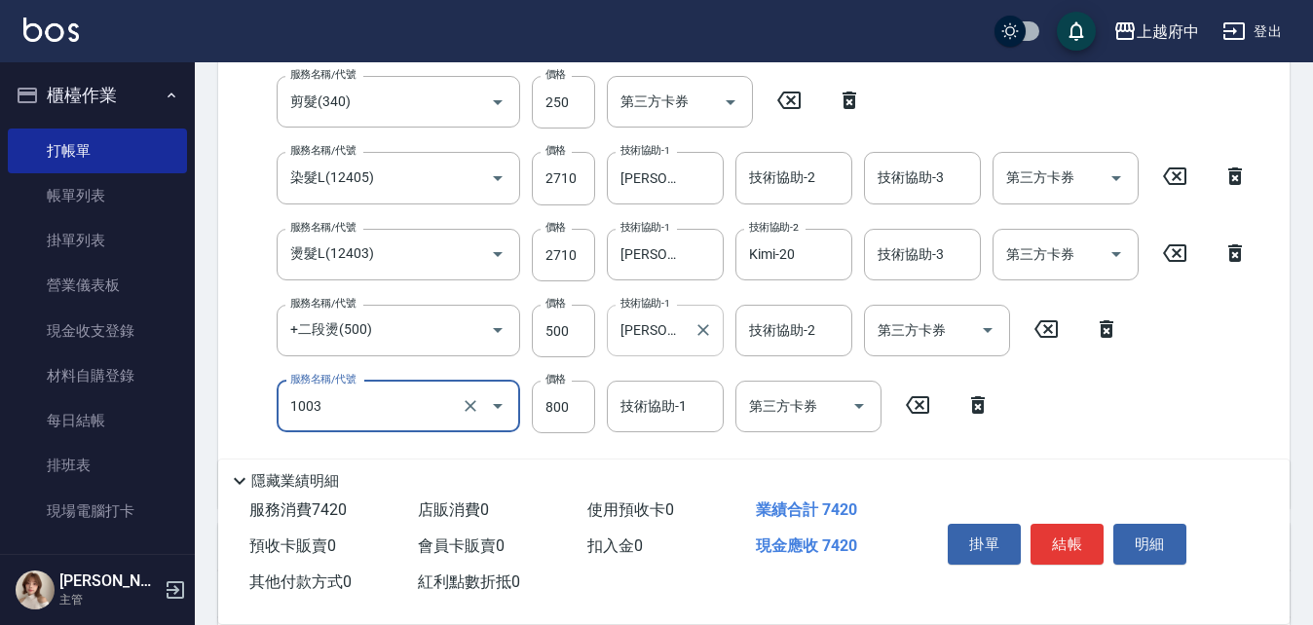
type input "+升級結構染 (含隔離)(1003)"
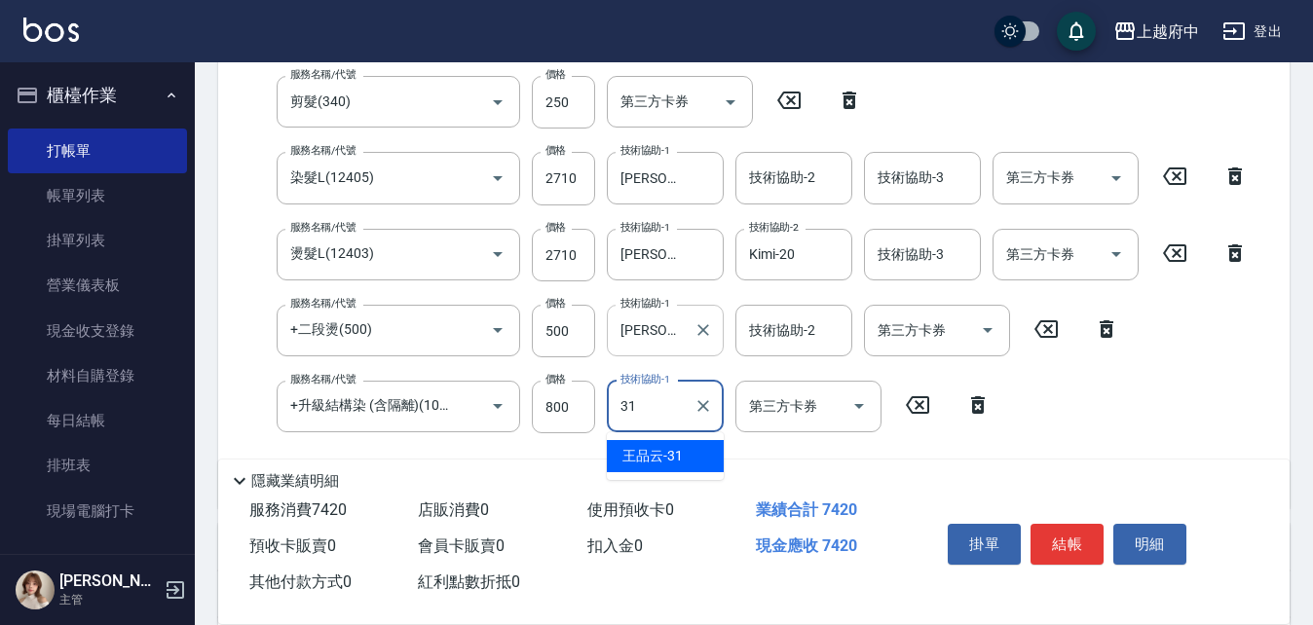
type input "王品云-31"
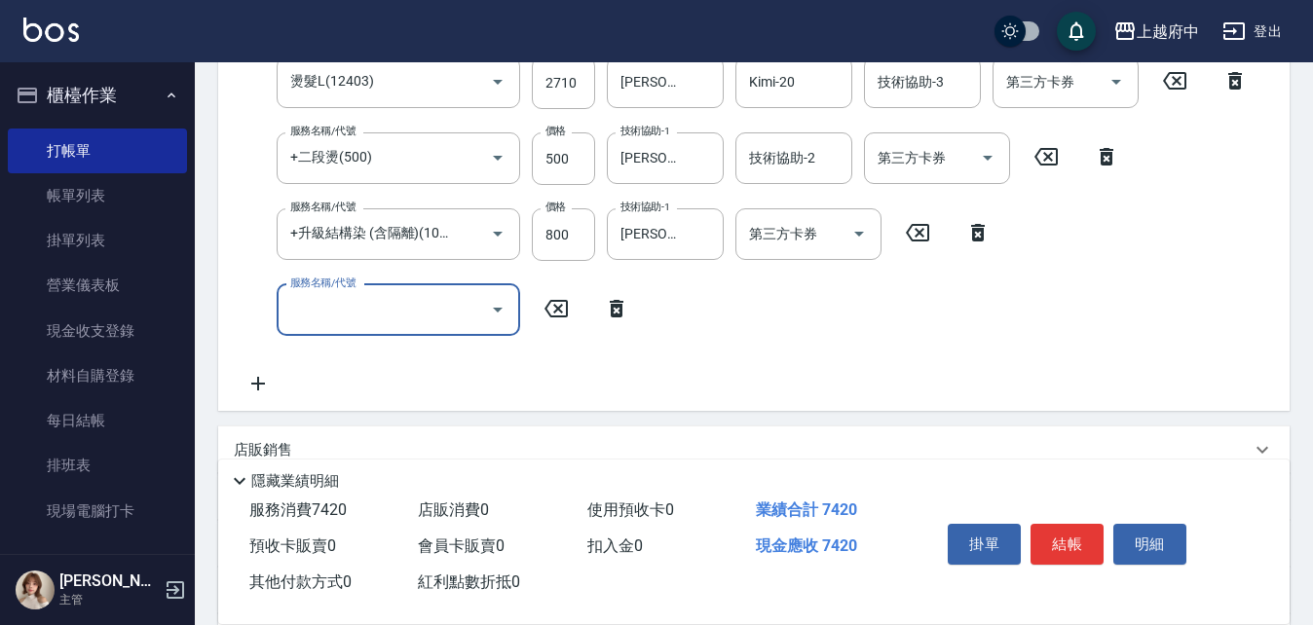
scroll to position [584, 0]
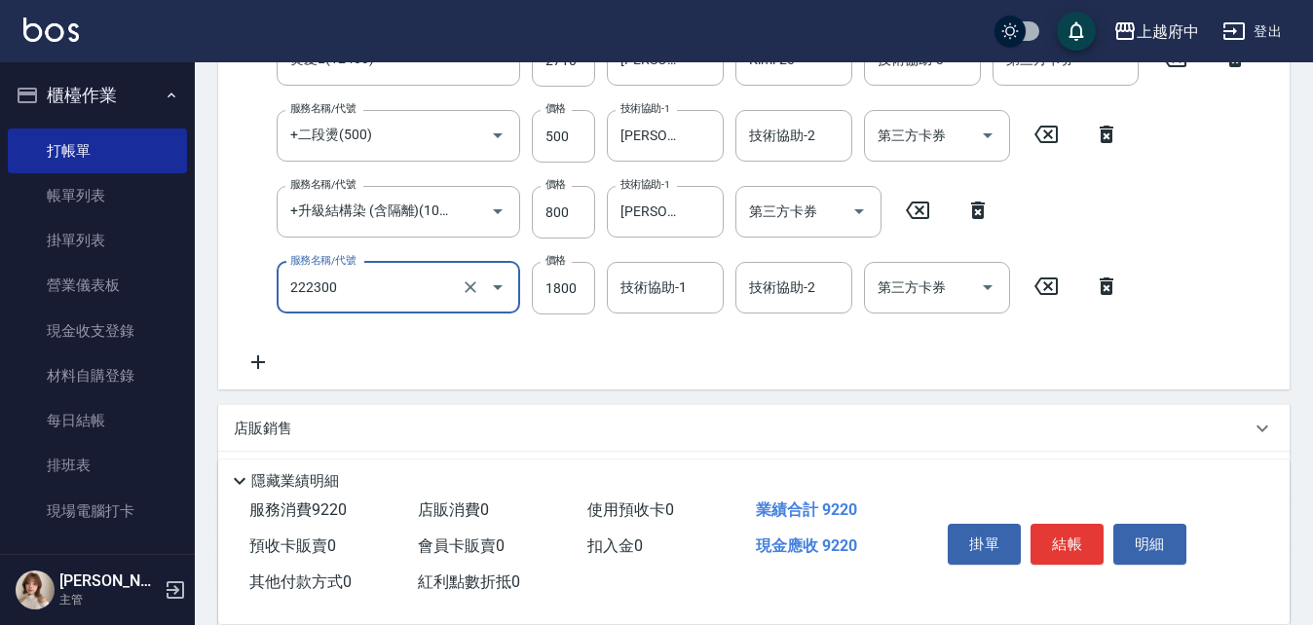
type input "結構三段式(222300)"
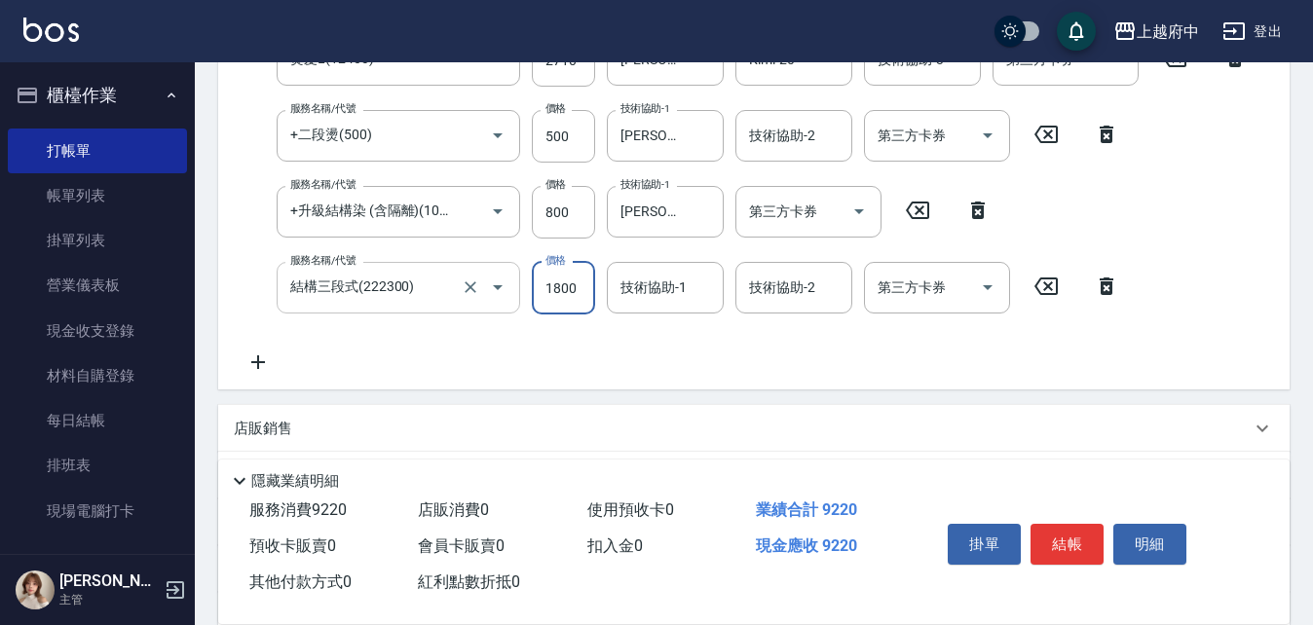
scroll to position [484, 0]
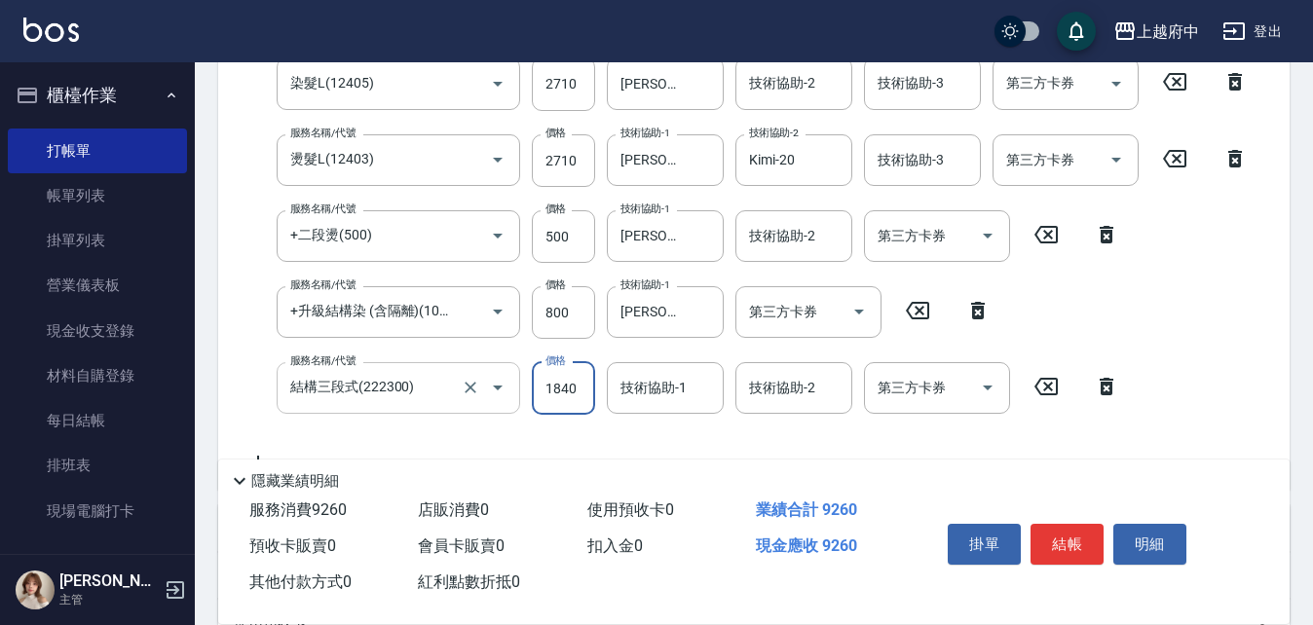
type input "1840"
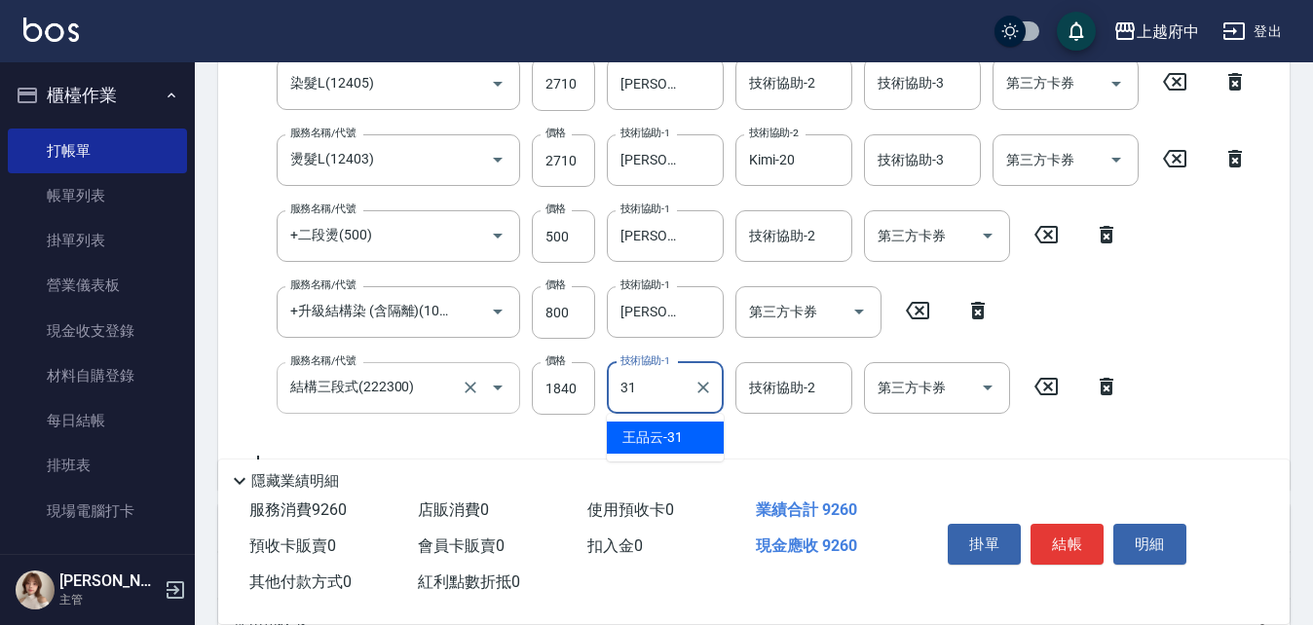
type input "王品云-31"
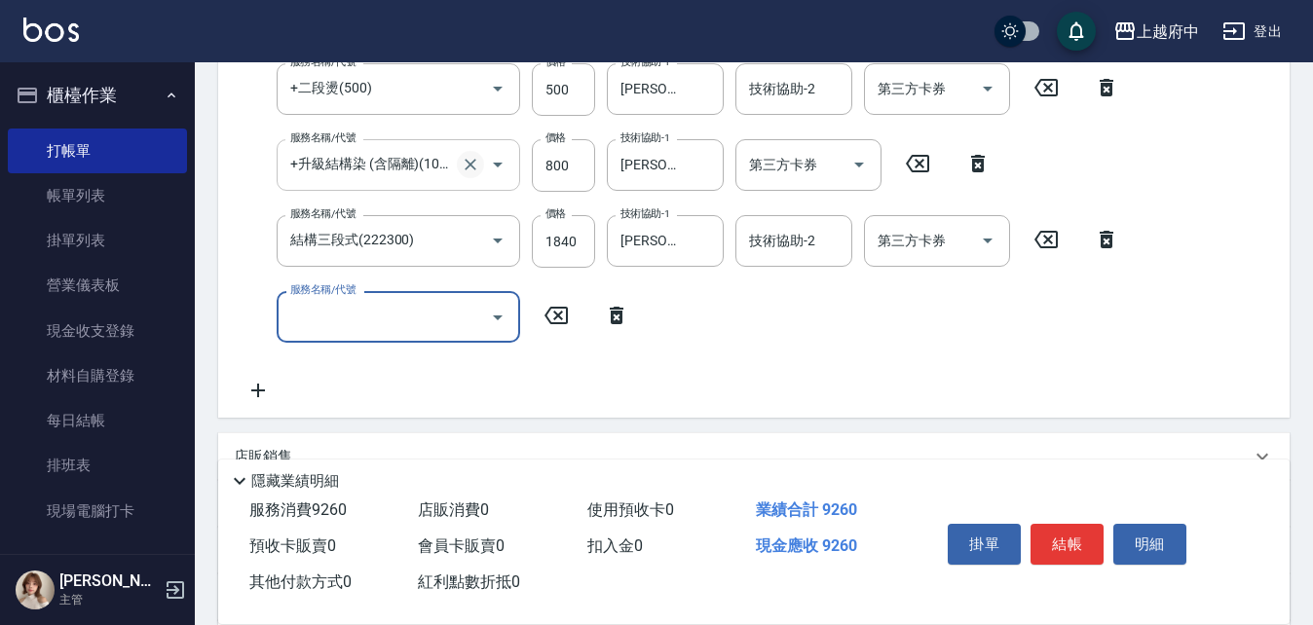
scroll to position [678, 0]
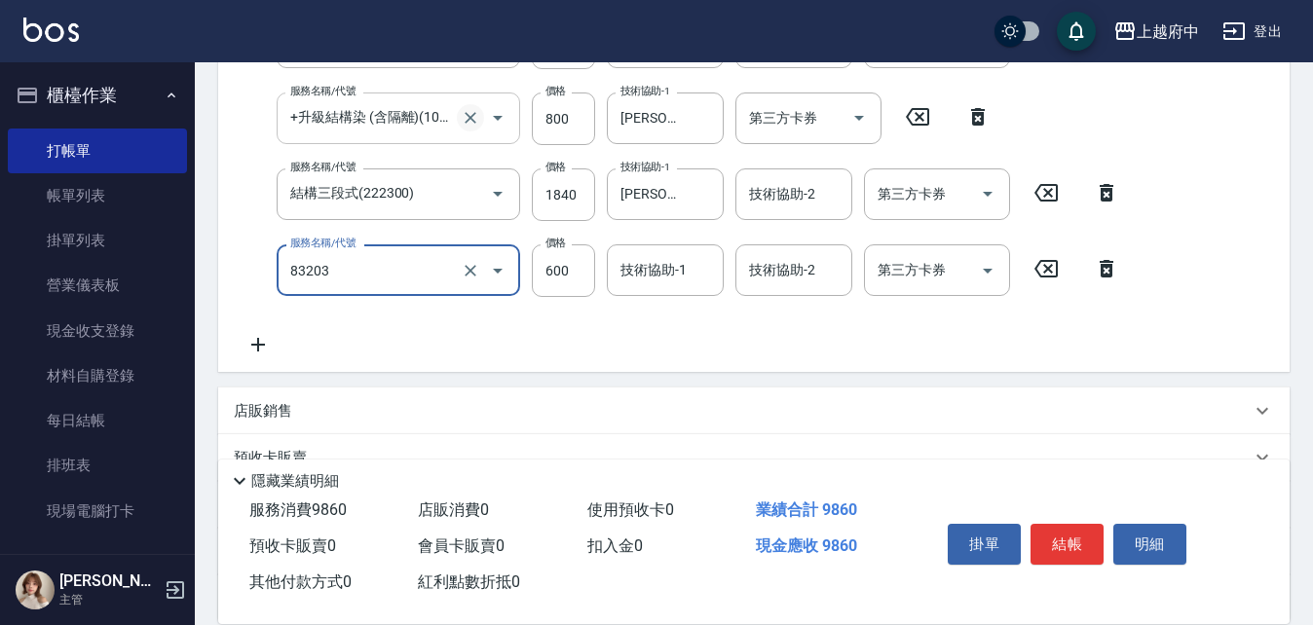
type input "蘆薈敷膜(83203)"
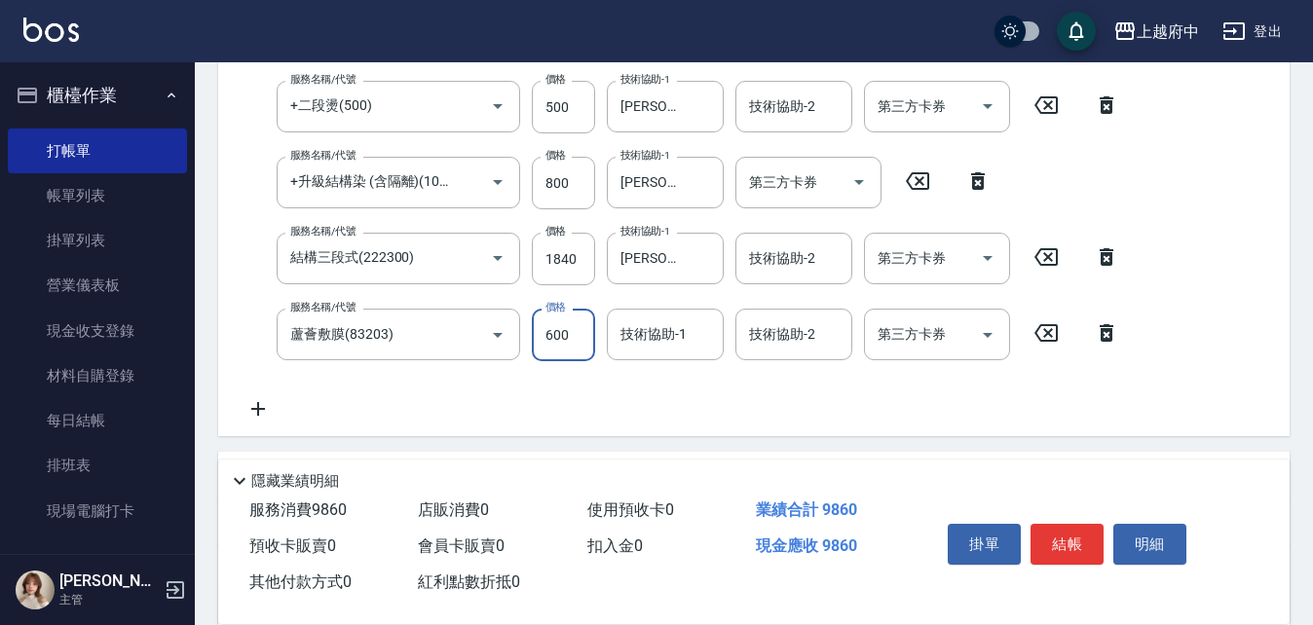
scroll to position [679, 0]
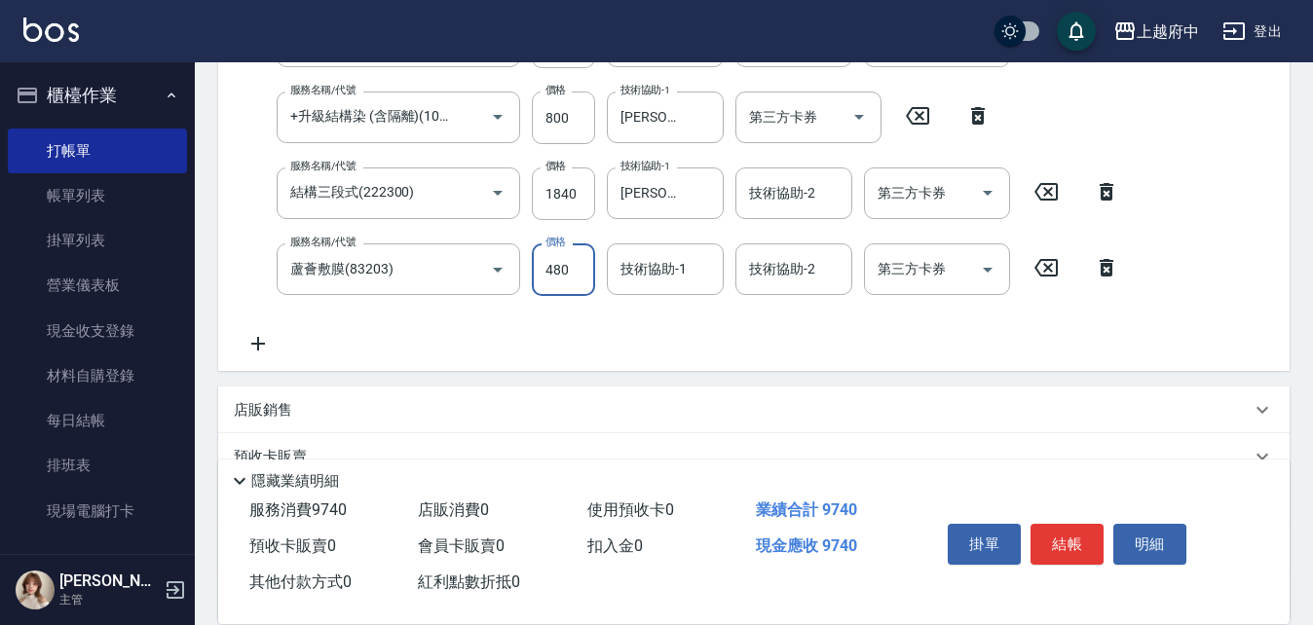
type input "480"
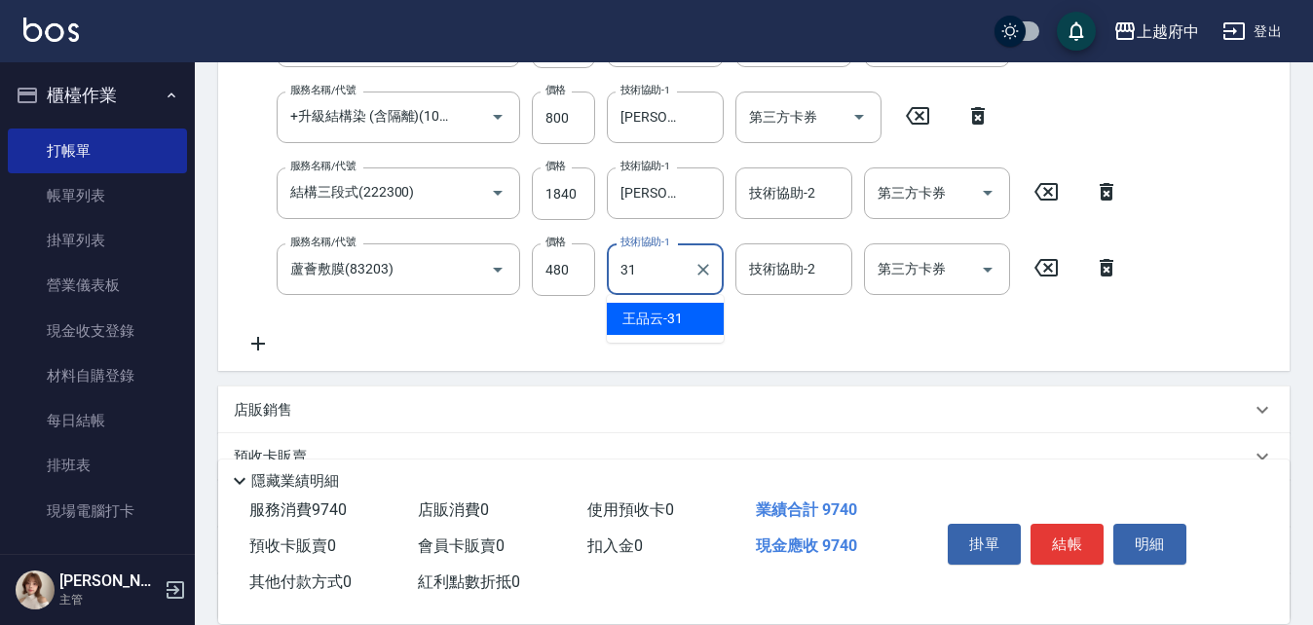
type input "王品云-31"
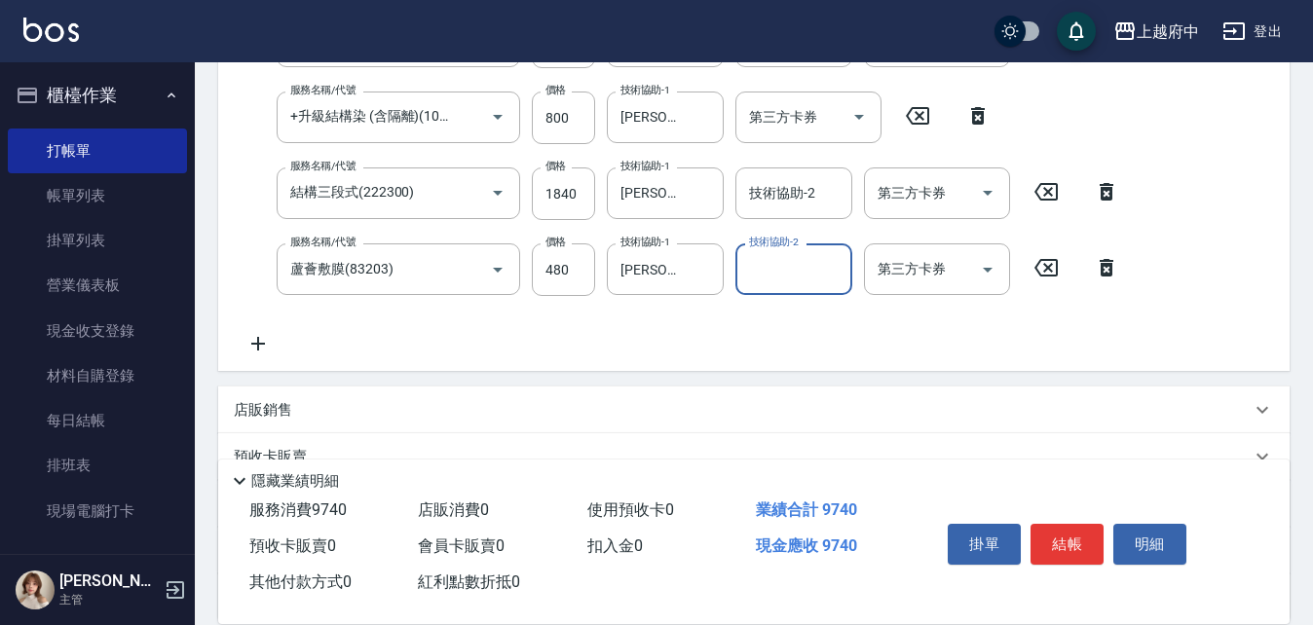
click at [762, 362] on div "服務名稱/代號 有機洗髮(200) 服務名稱/代號 價格 450 價格 洗-1 Dona-18 洗-1 洗-2 王品云-31 洗-2 第三方卡券 第三方卡券 …" at bounding box center [753, 37] width 1071 height 668
click at [740, 344] on div "服務名稱/代號 有機洗髮(200) 服務名稱/代號 價格 450 價格 洗-1 Dona-18 洗-1 洗-2 王品云-31 洗-2 第三方卡券 第三方卡券 …" at bounding box center [746, 33] width 1025 height 645
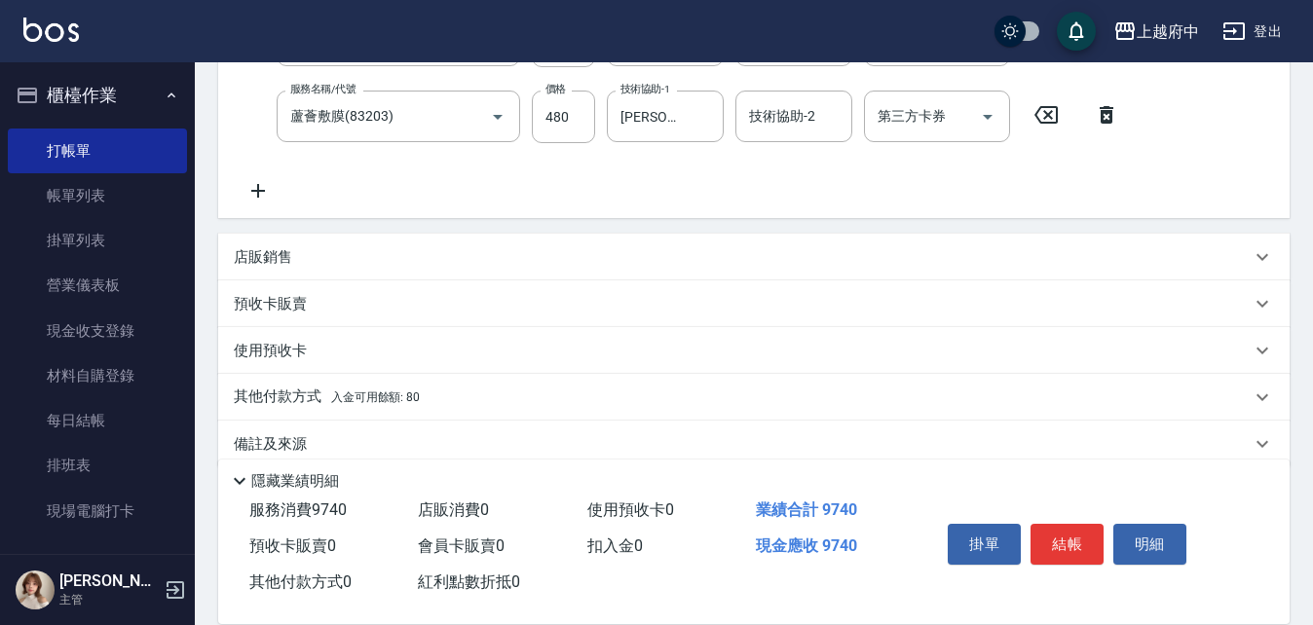
scroll to position [861, 0]
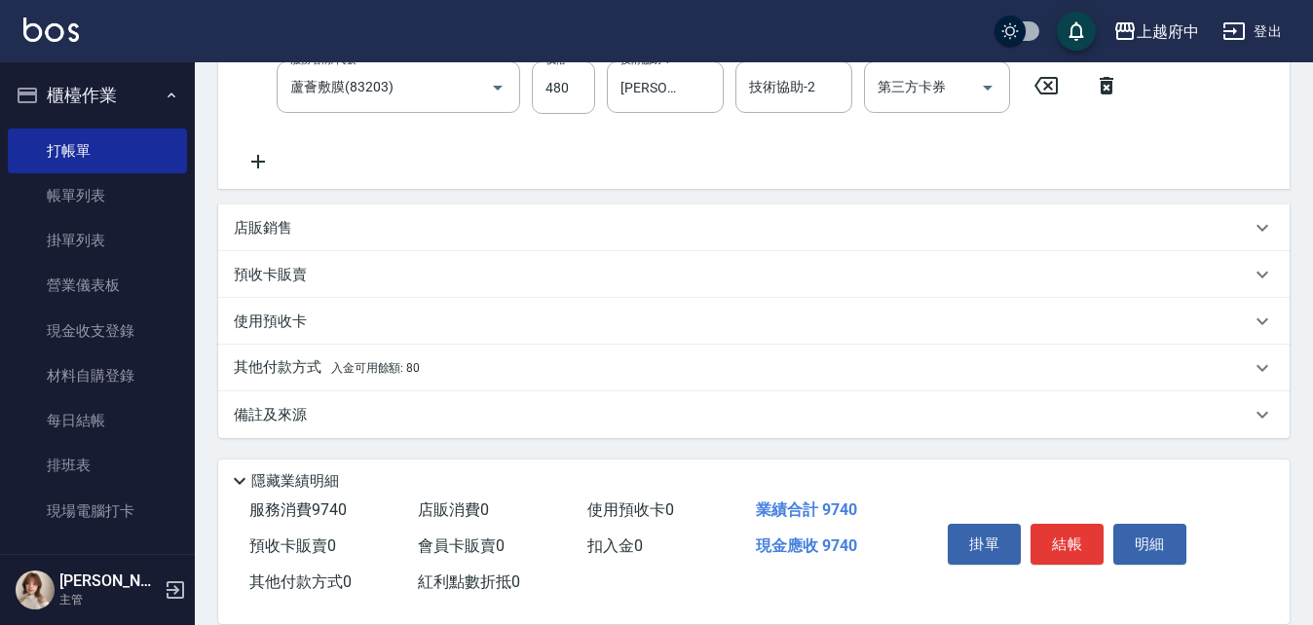
click at [285, 363] on p "其他付款方式 入金可用餘額: 80" at bounding box center [327, 367] width 186 height 21
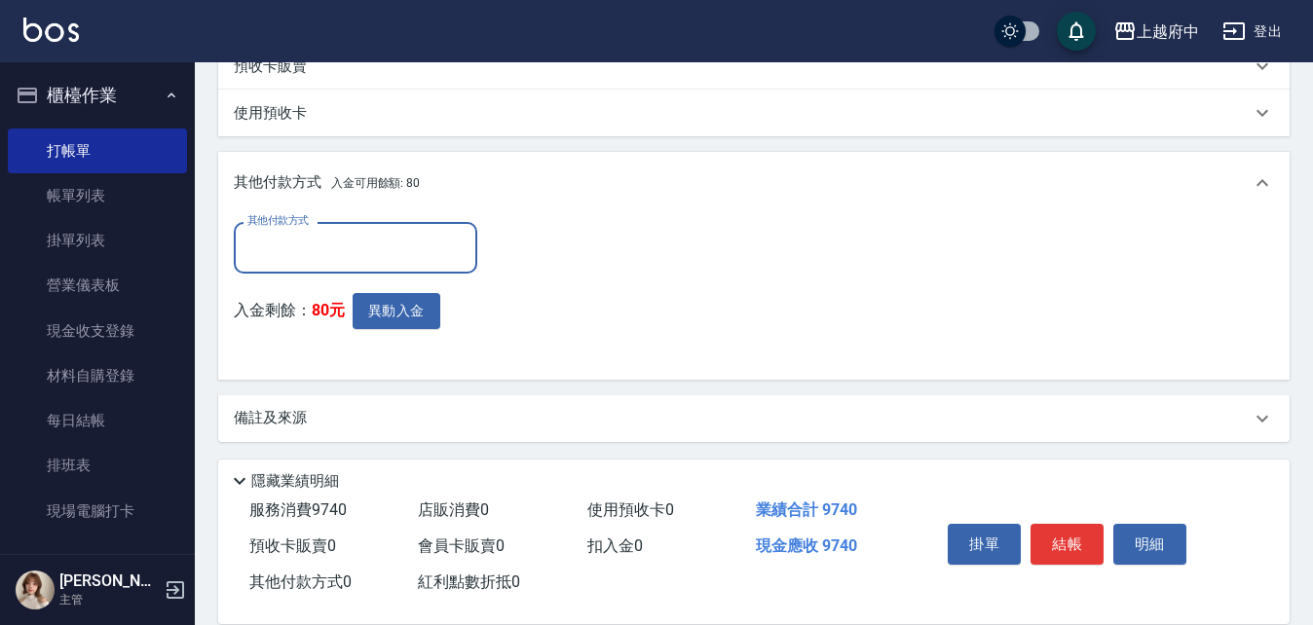
scroll to position [1073, 0]
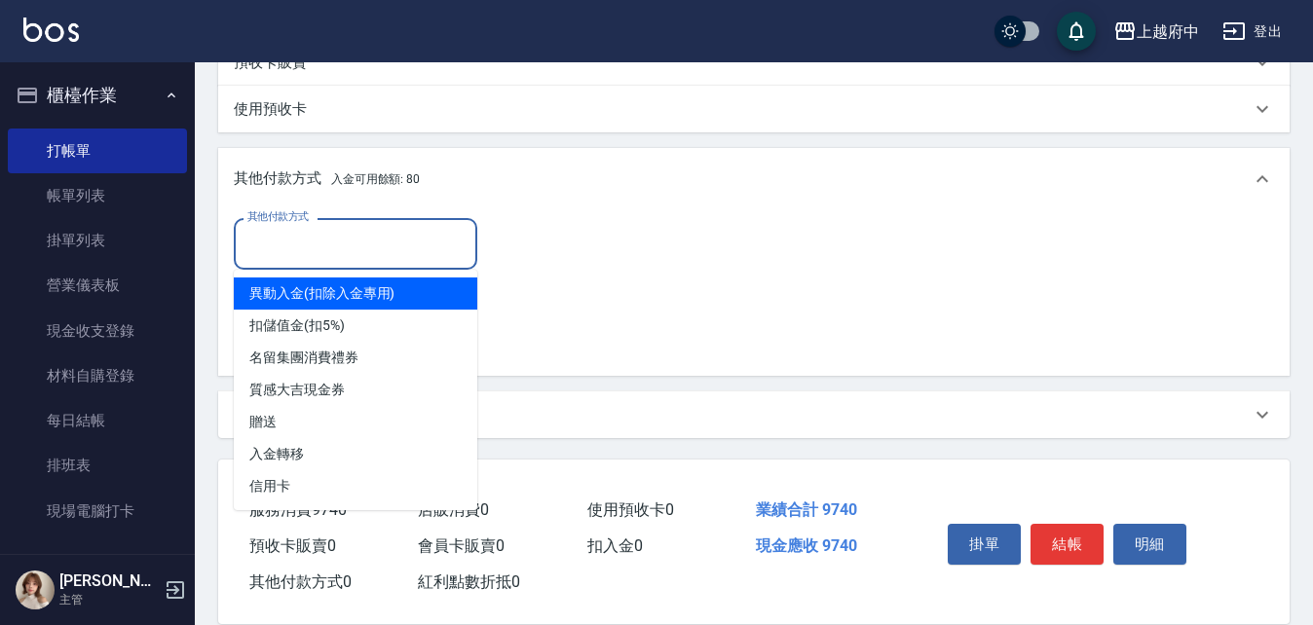
click at [315, 242] on input "其他付款方式" at bounding box center [355, 244] width 226 height 34
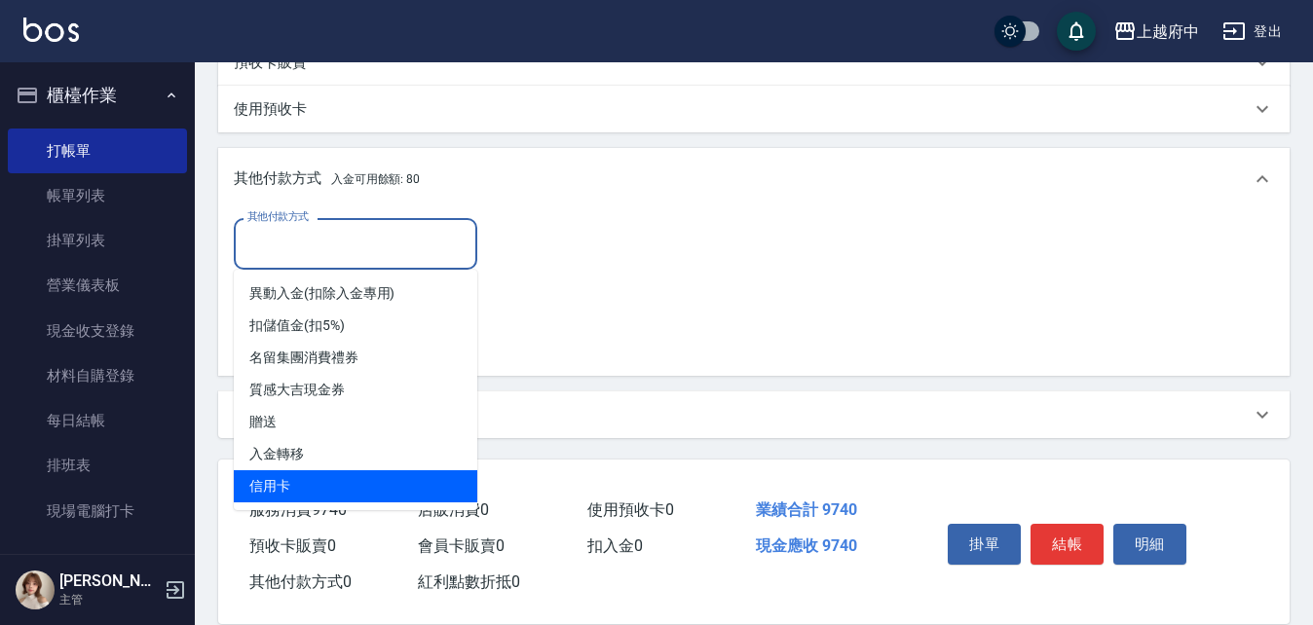
click at [280, 480] on span "信用卡" at bounding box center [355, 486] width 243 height 32
type input "信用卡"
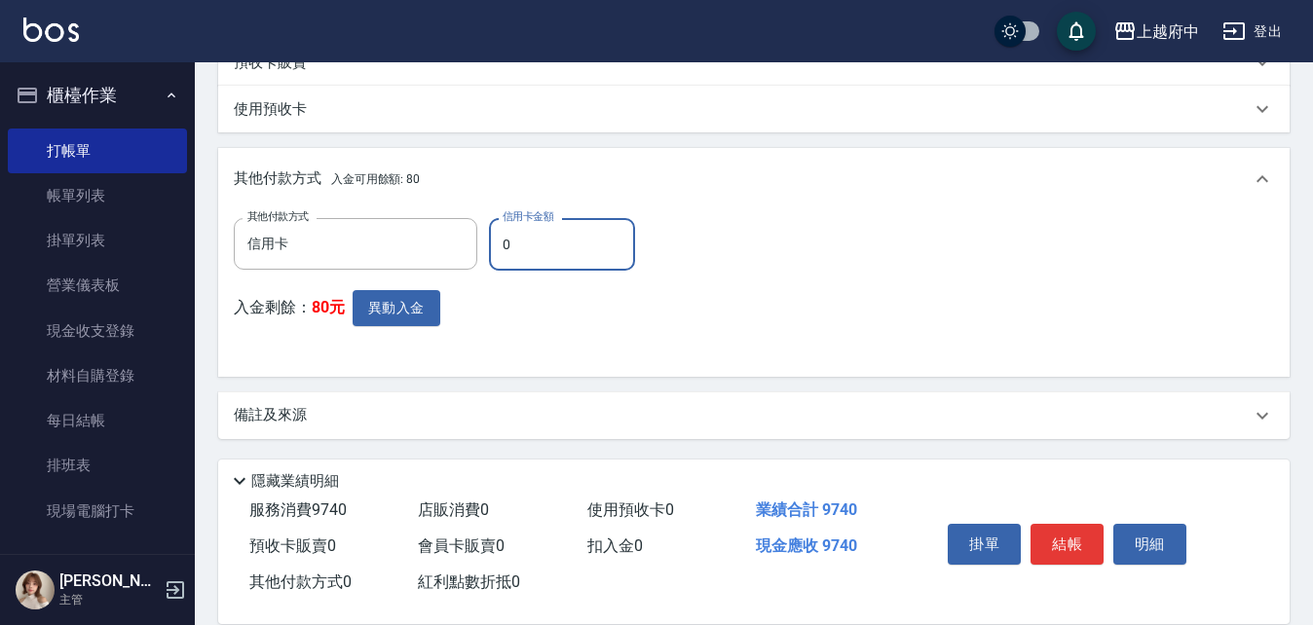
drag, startPoint x: 540, startPoint y: 251, endPoint x: 477, endPoint y: 256, distance: 63.5
click at [477, 256] on div "其他付款方式 信用卡 其他付款方式 信用卡金額 0 信用卡金額" at bounding box center [440, 244] width 413 height 53
type input "9740"
click at [639, 306] on div "入金剩餘： 80元 異動入金" at bounding box center [440, 325] width 413 height 71
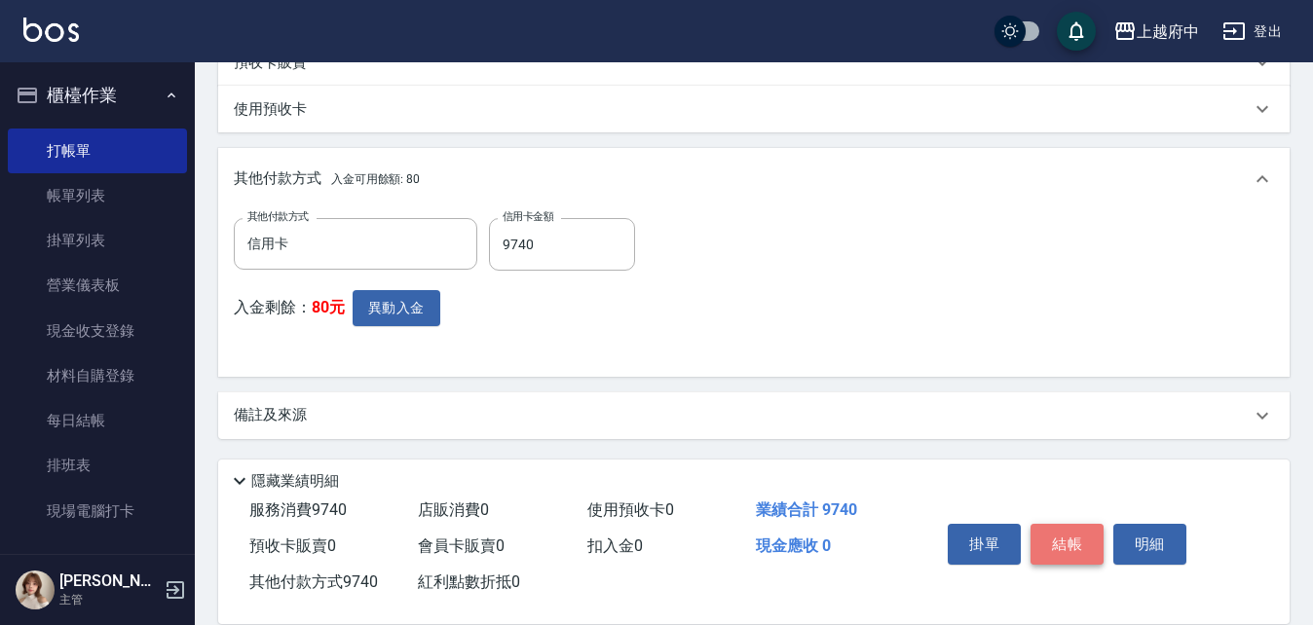
click at [1061, 537] on button "結帳" at bounding box center [1066, 544] width 73 height 41
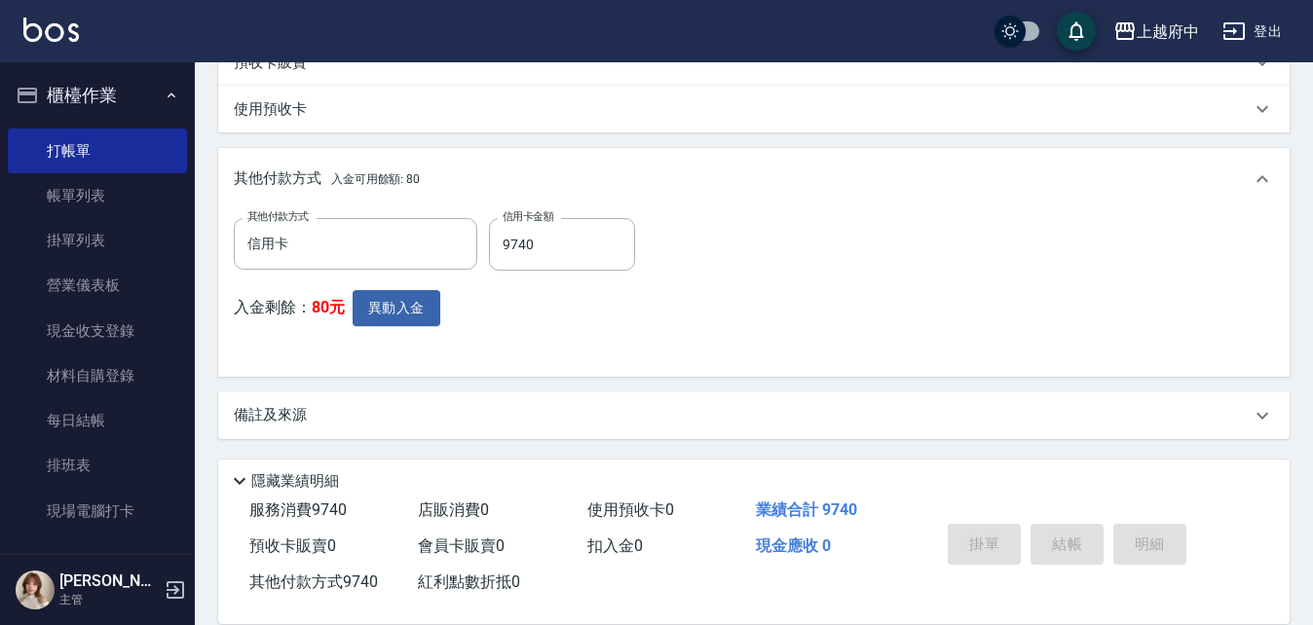
type input "2025/08/15 20:01"
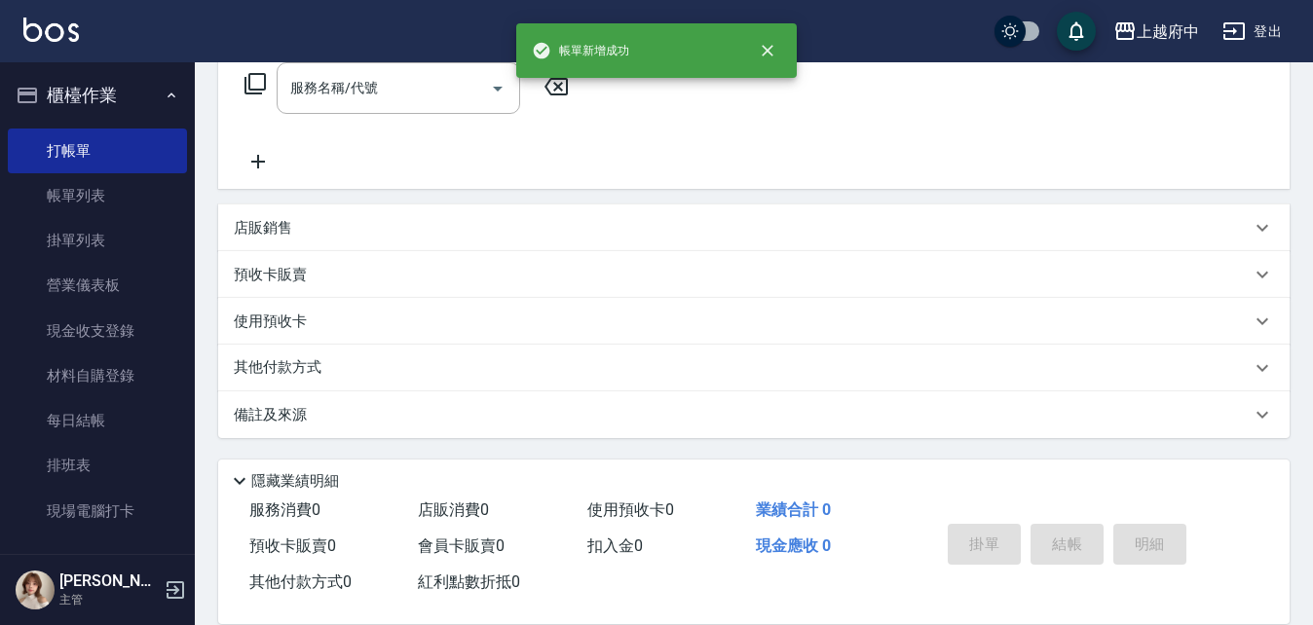
scroll to position [0, 0]
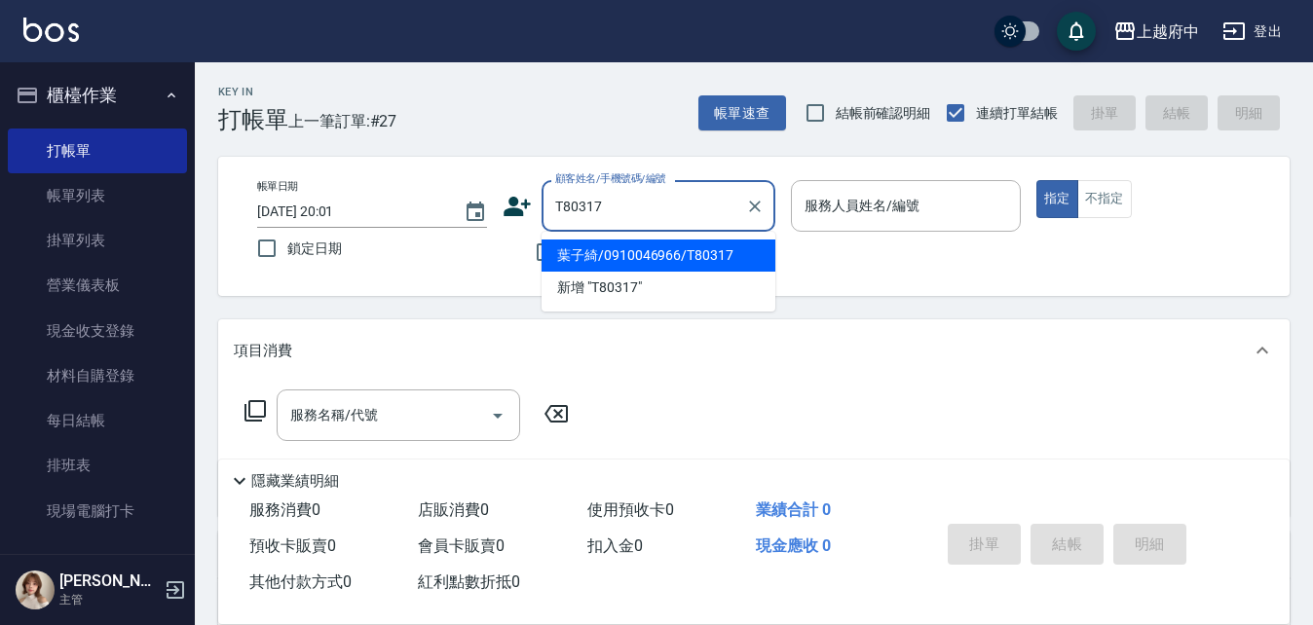
click at [614, 250] on li "葉子綺/0910046966/T80317" at bounding box center [658, 256] width 234 height 32
type input "葉子綺/0910046966/T80317"
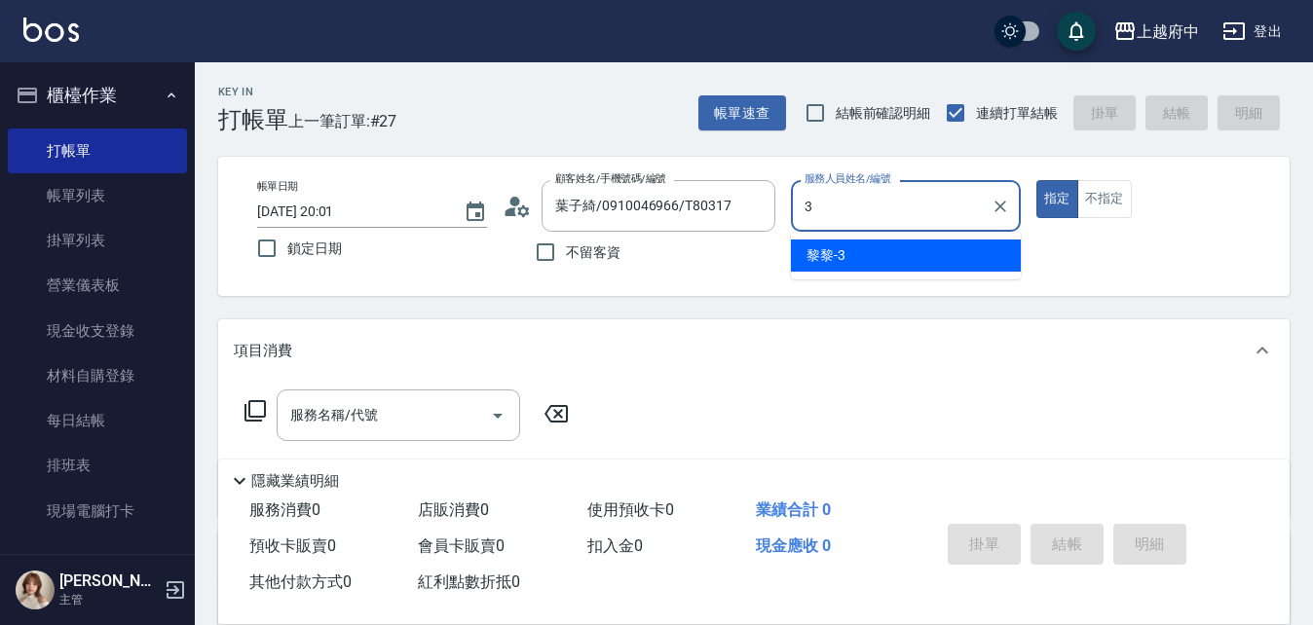
type input "黎黎-3"
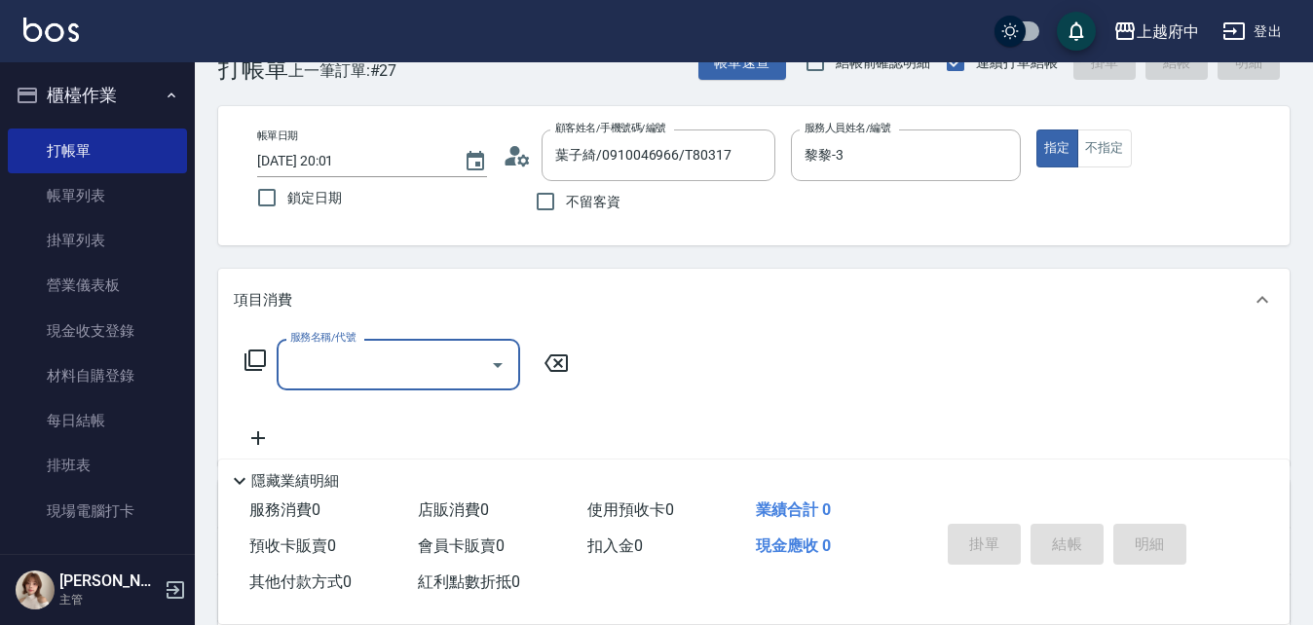
scroll to position [97, 0]
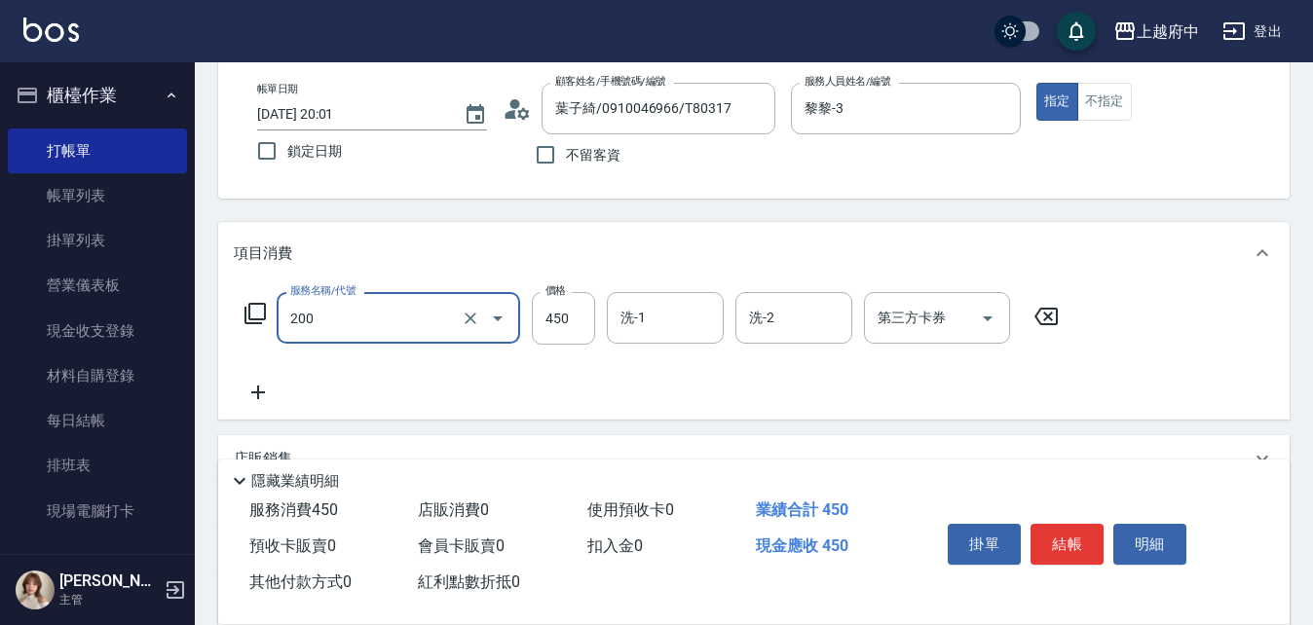
type input "有機洗髮(200)"
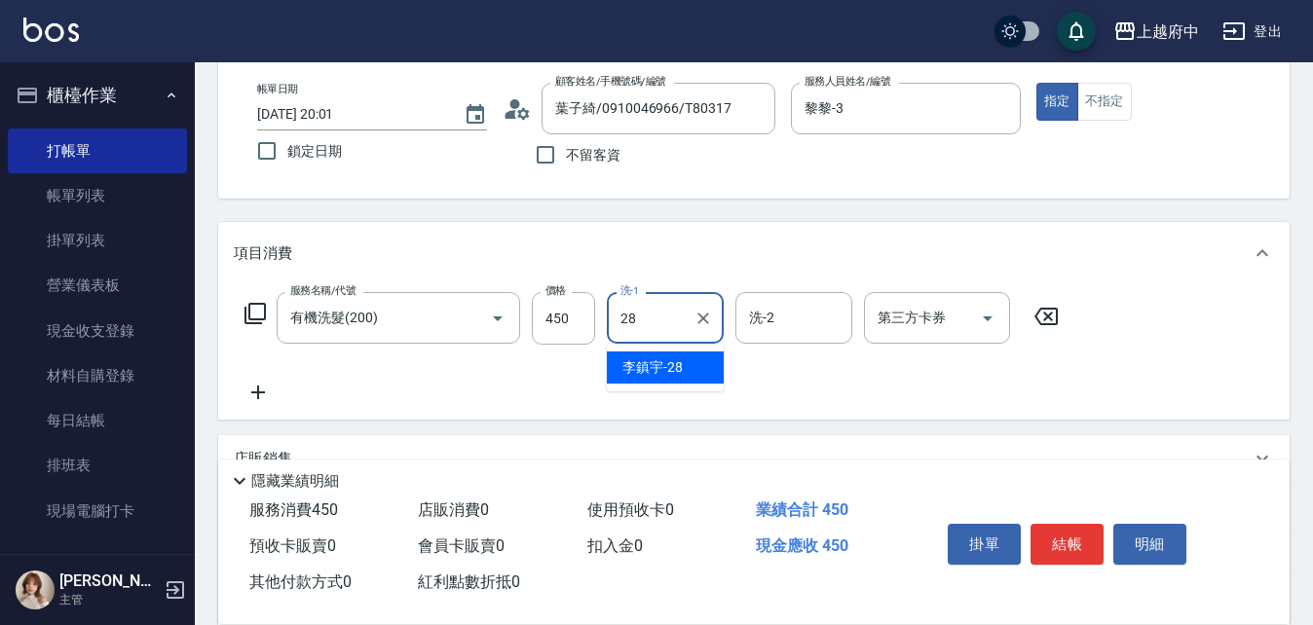
type input "李鎮宇-28"
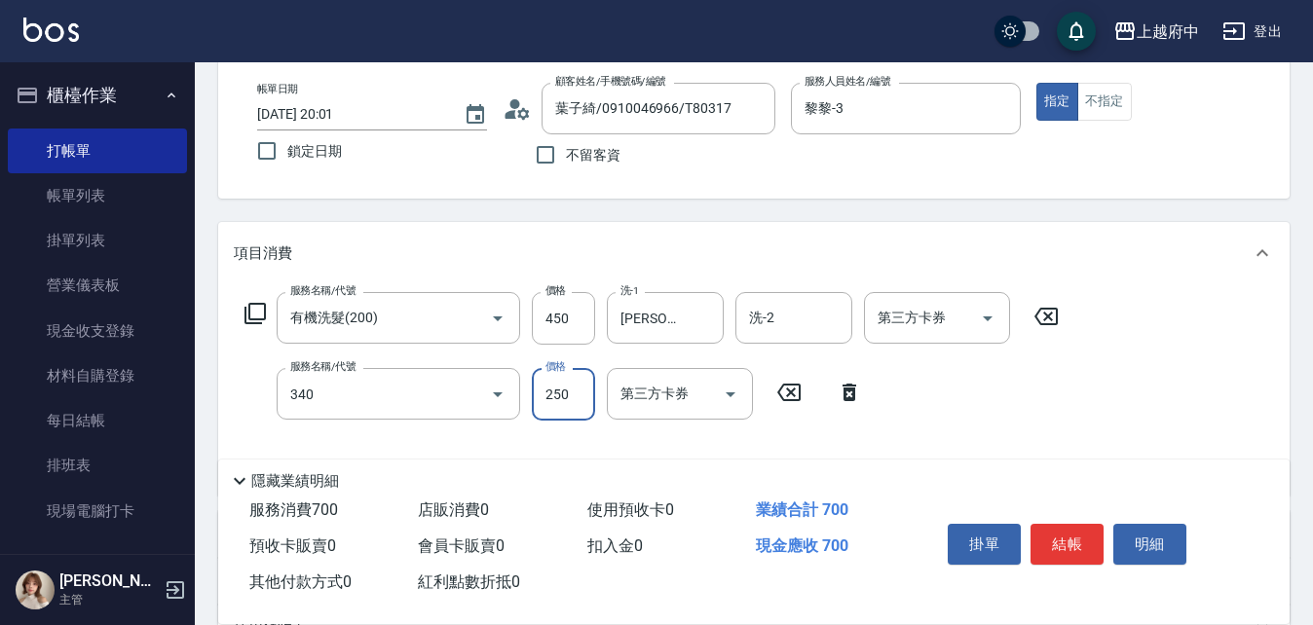
type input "剪髮(340)"
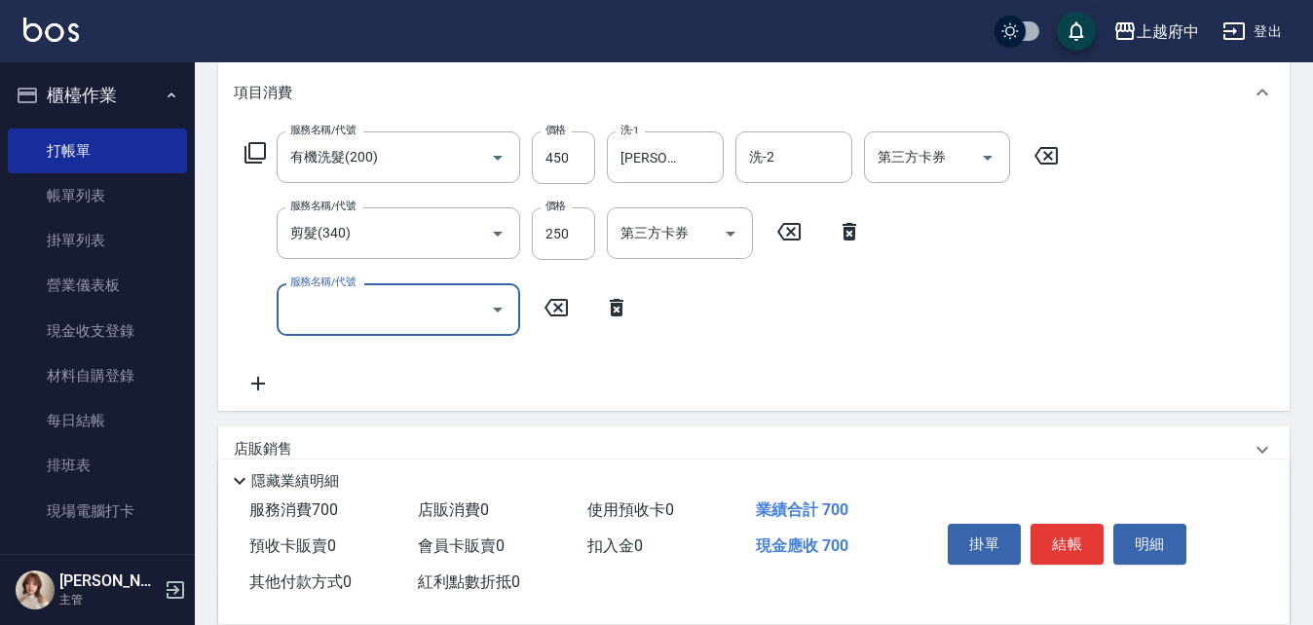
scroll to position [292, 0]
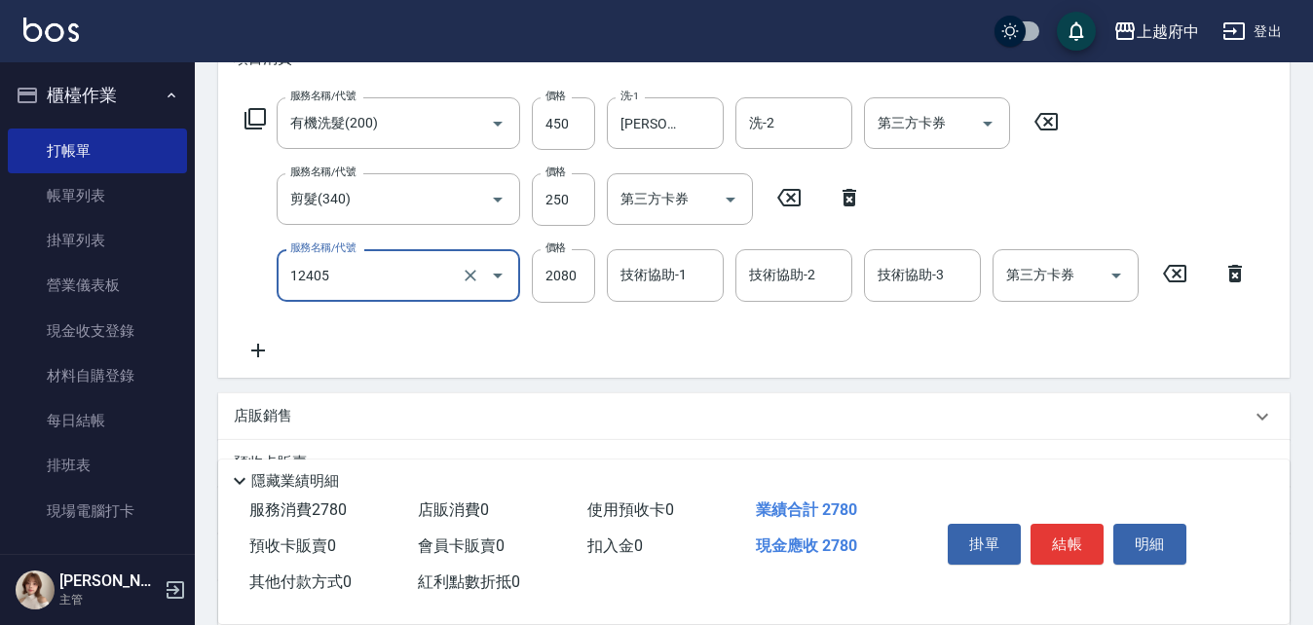
type input "染髮L(12405)"
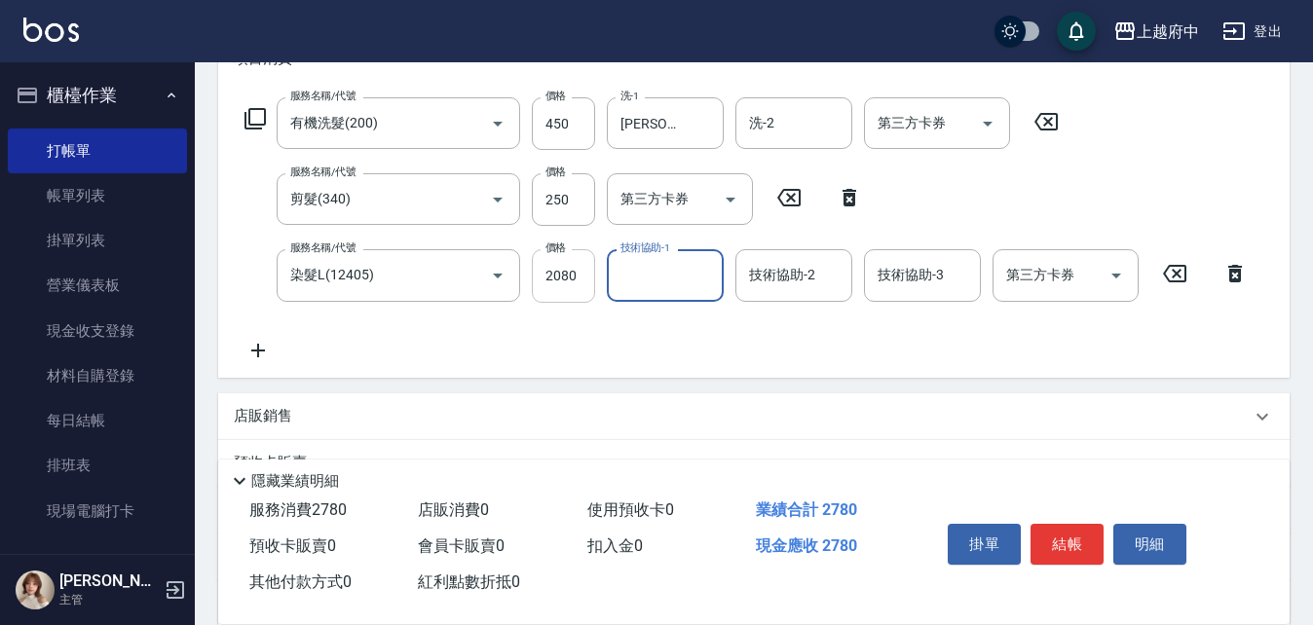
click at [565, 274] on input "2080" at bounding box center [563, 275] width 63 height 53
type input "2435"
type input "李鎮宇-28"
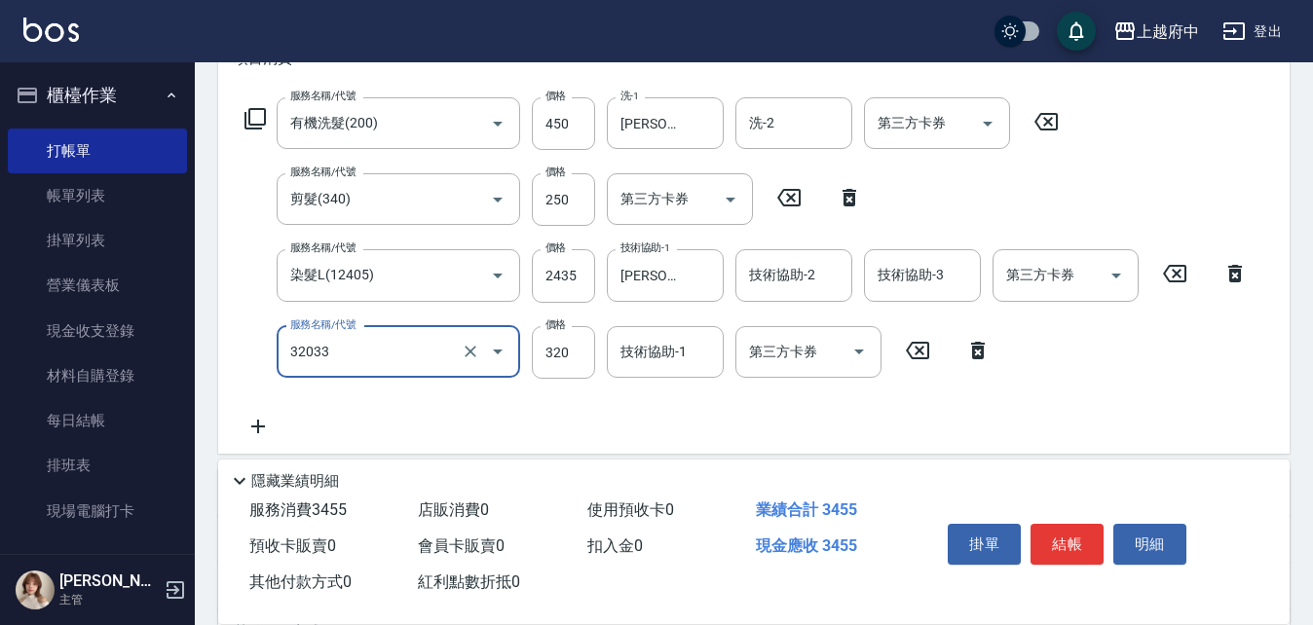
type input "頭皮隔離液(32033)"
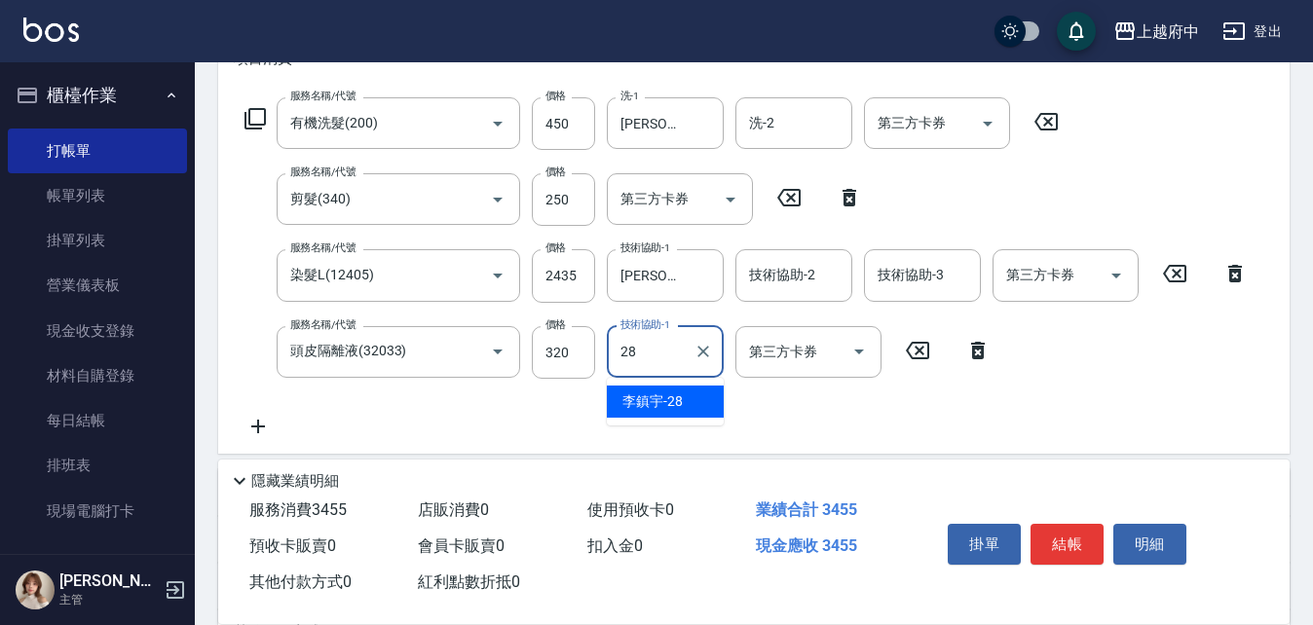
type input "李鎮宇-28"
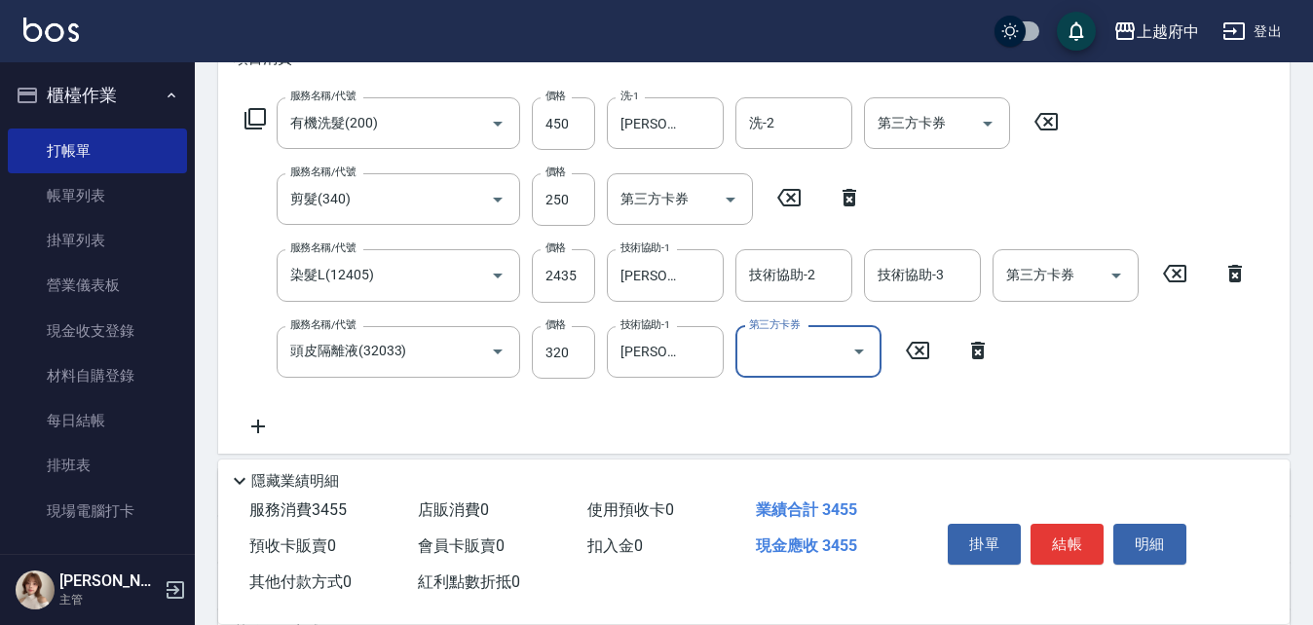
click at [732, 419] on div "服務名稱/代號 有機洗髮(200) 服務名稱/代號 價格 450 價格 洗-1 李鎮宇-28 洗-1 洗-2 洗-2 第三方卡券 第三方卡券 服務名稱/代號 …" at bounding box center [746, 267] width 1025 height 341
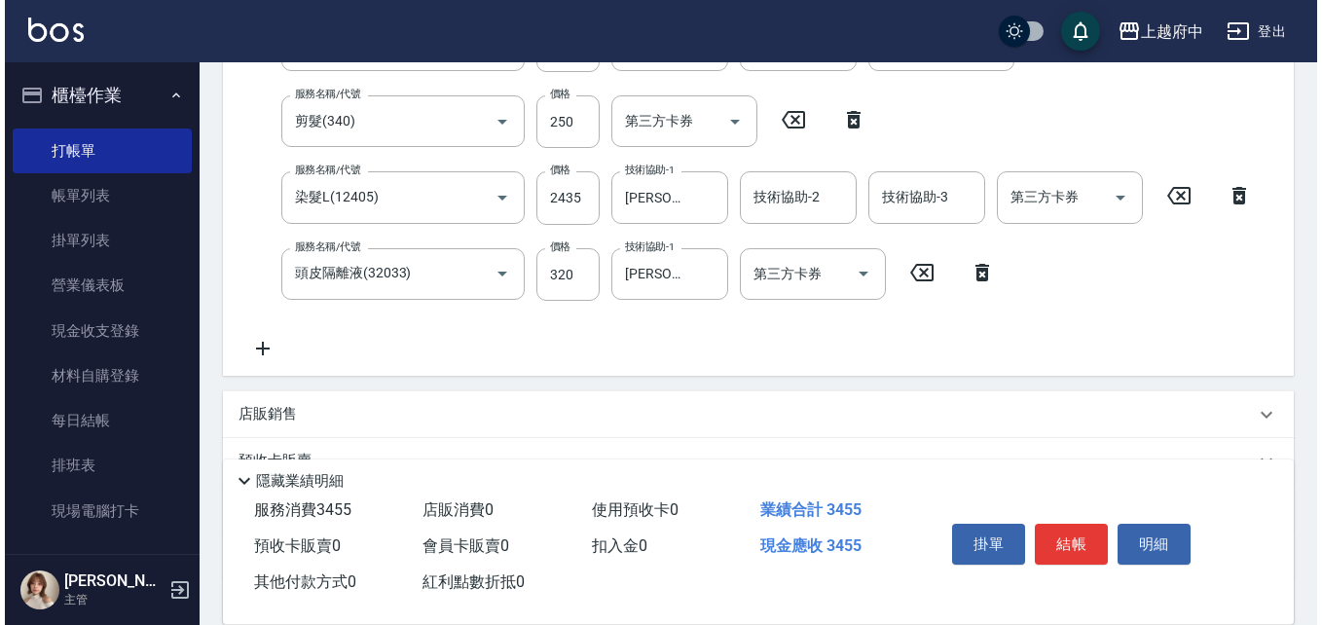
scroll to position [265, 0]
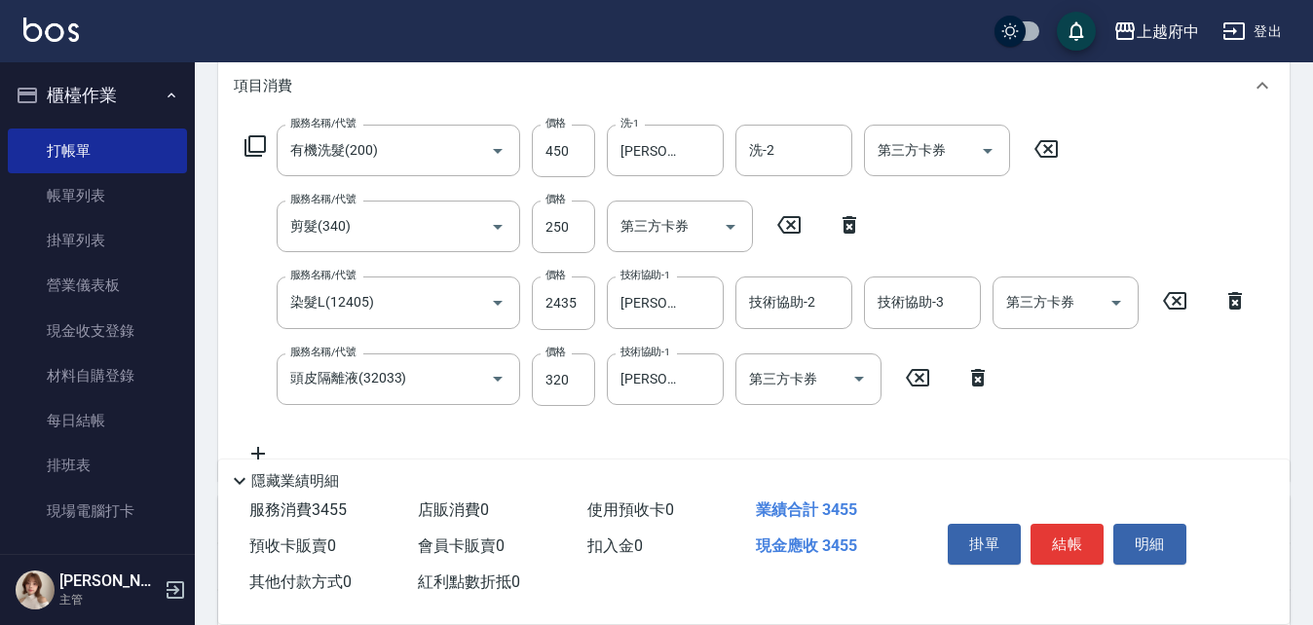
click at [252, 150] on icon at bounding box center [254, 145] width 23 height 23
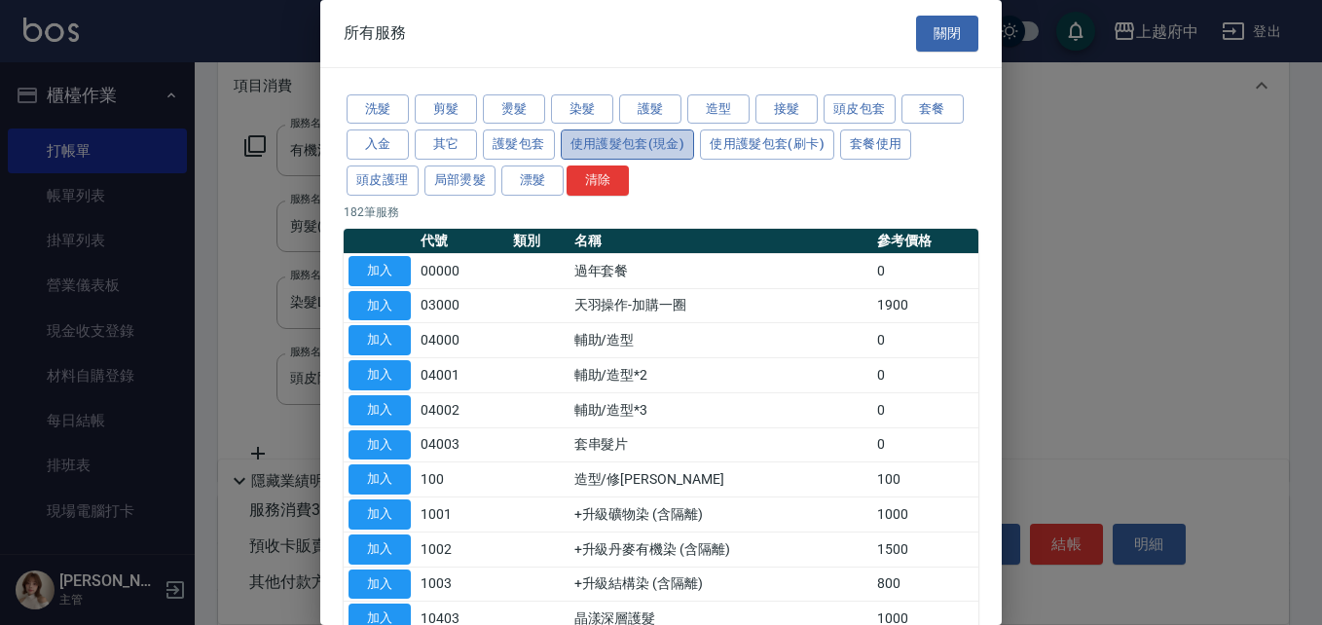
click at [648, 148] on button "使用護髮包套(現金)" at bounding box center [628, 145] width 134 height 30
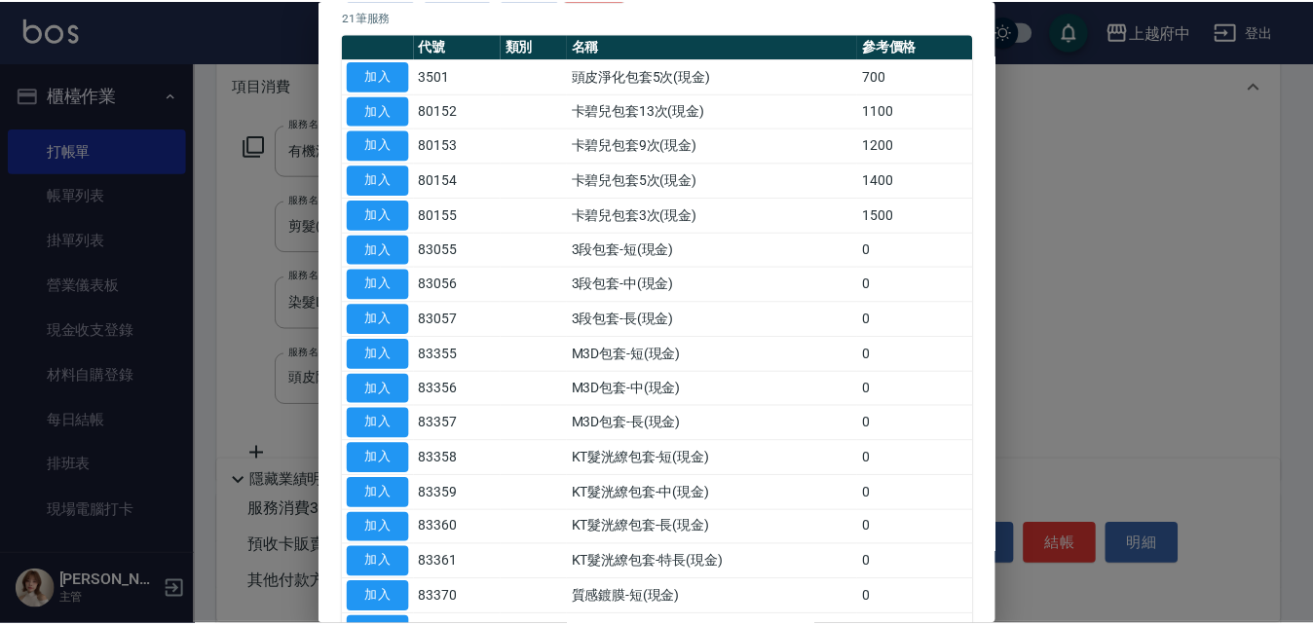
scroll to position [292, 0]
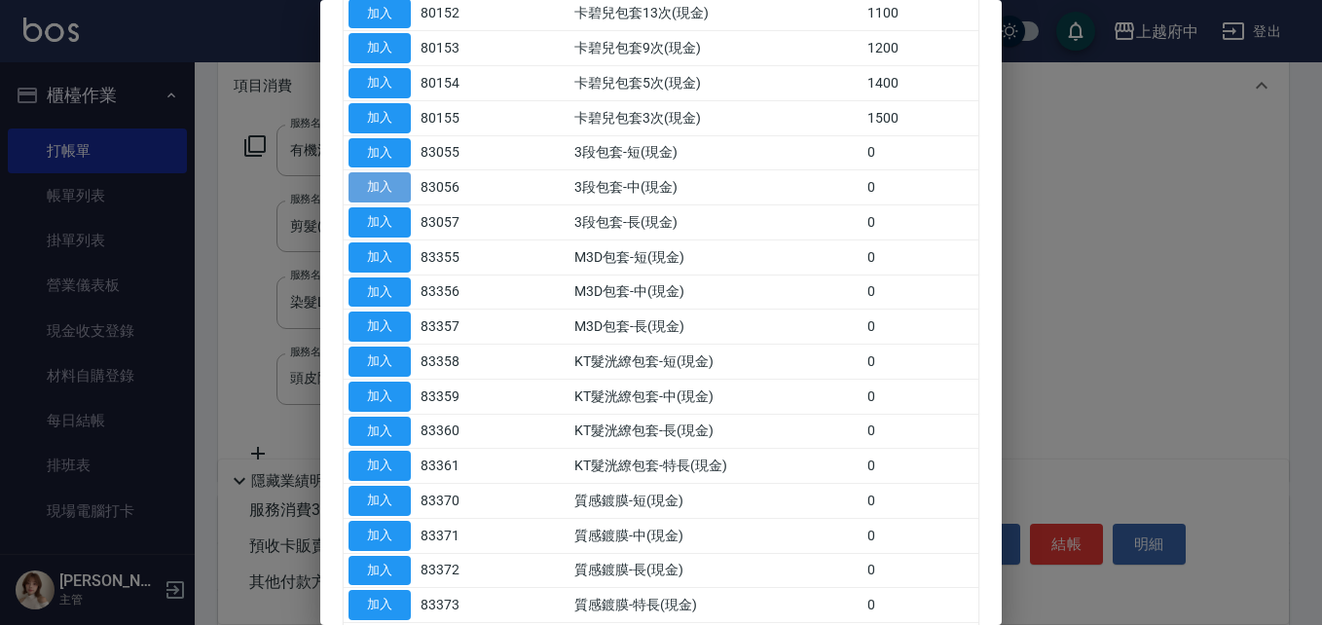
click at [401, 187] on button "加入" at bounding box center [380, 187] width 62 height 30
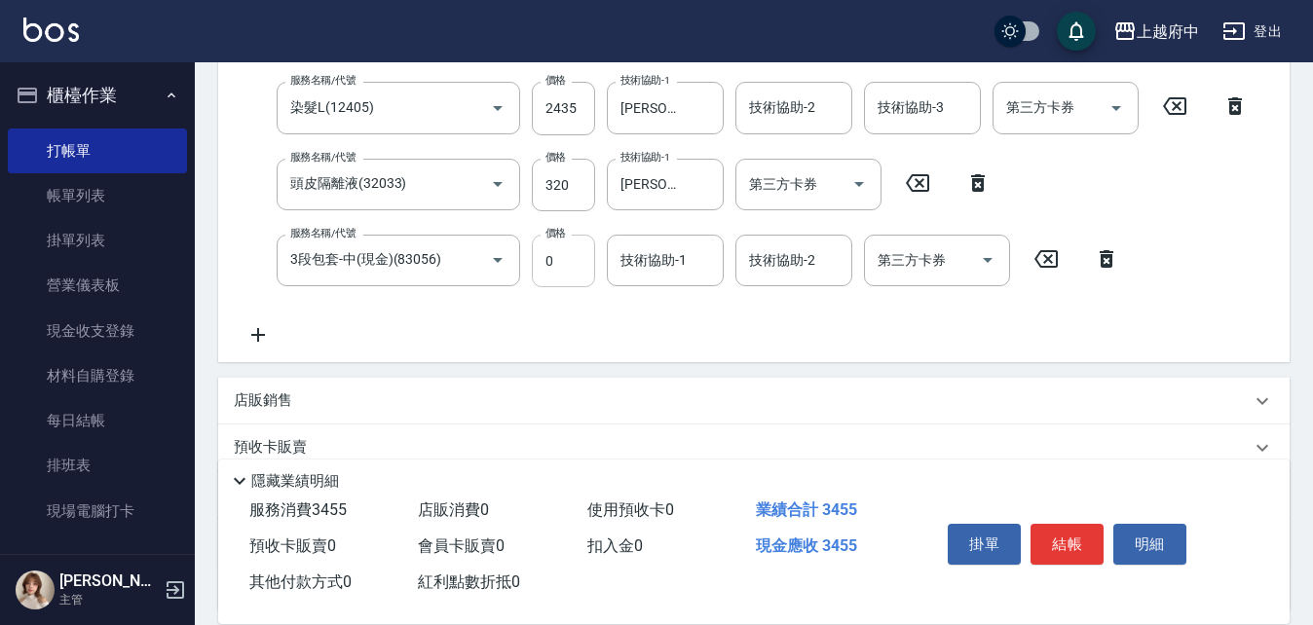
scroll to position [122, 0]
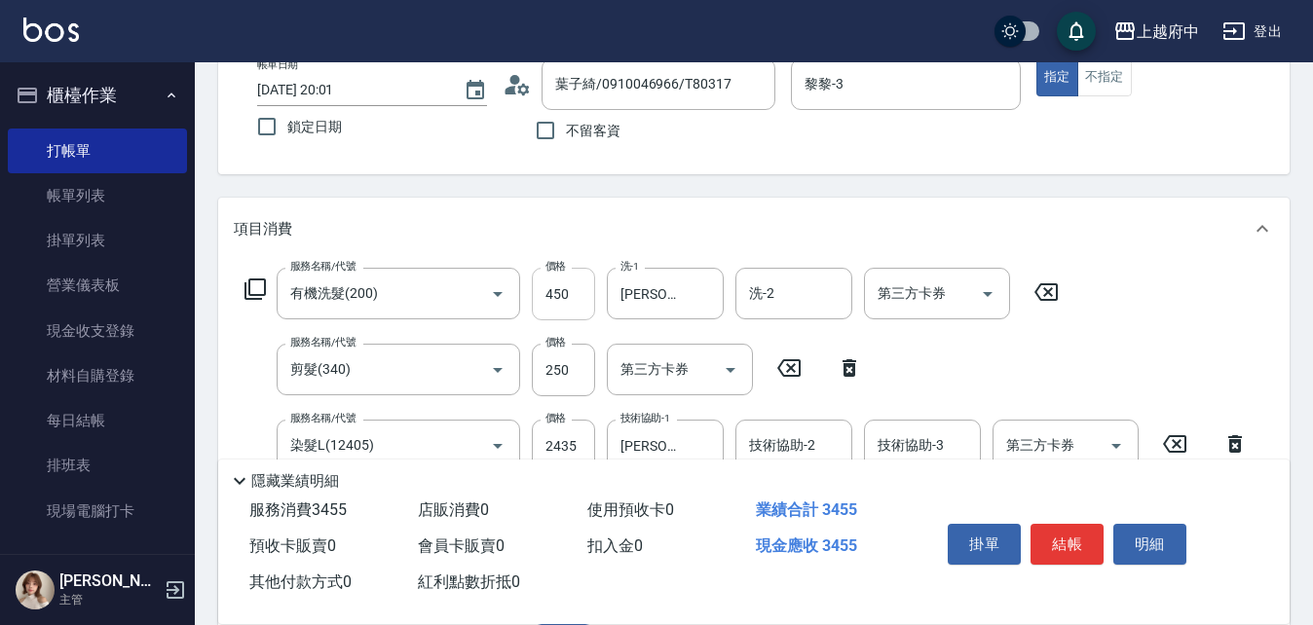
drag, startPoint x: 566, startPoint y: 258, endPoint x: 537, endPoint y: 269, distance: 31.1
click at [537, 269] on div "服務名稱/代號 有機洗髮(200) 服務名稱/代號 價格 450 價格 洗-1 李鎮宇-28 洗-1 洗-2 洗-2 第三方卡券 第三方卡券 服務名稱/代號 …" at bounding box center [746, 476] width 1025 height 417
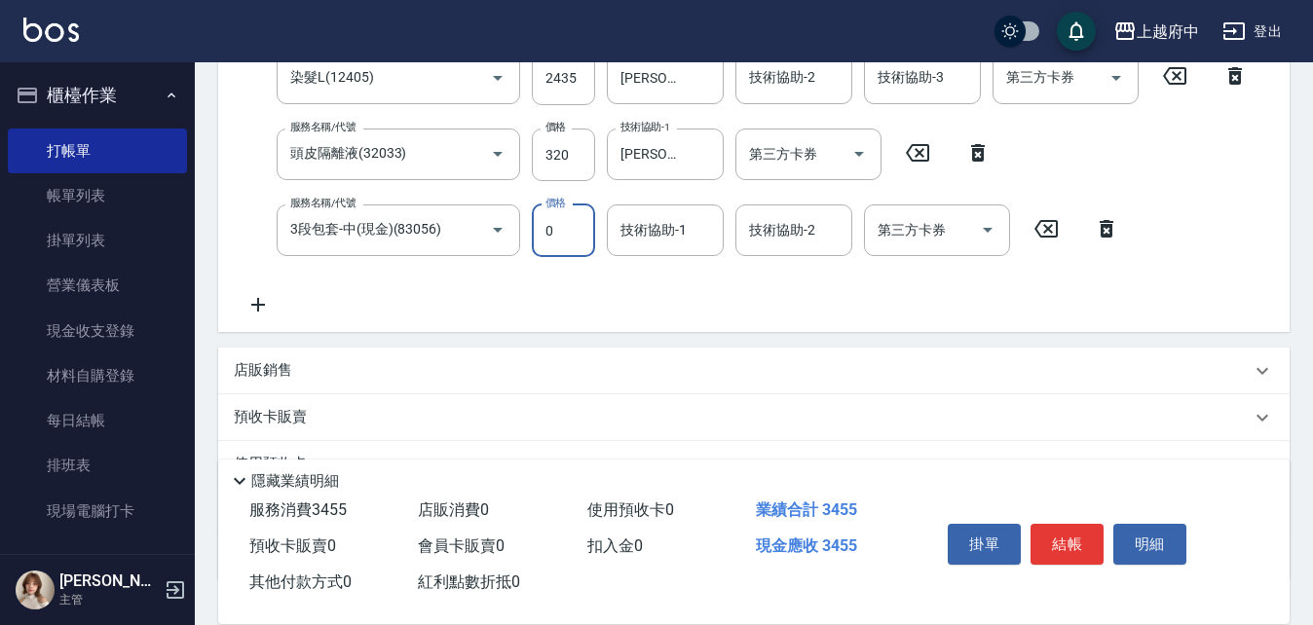
scroll to position [511, 0]
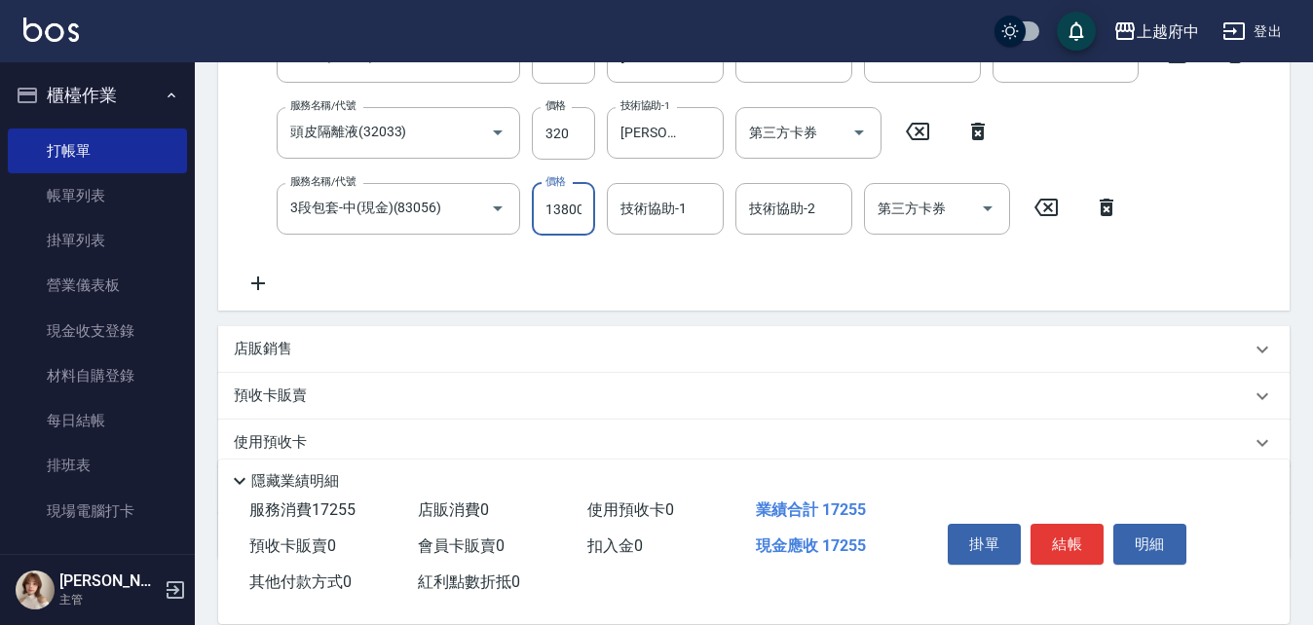
type input "13800"
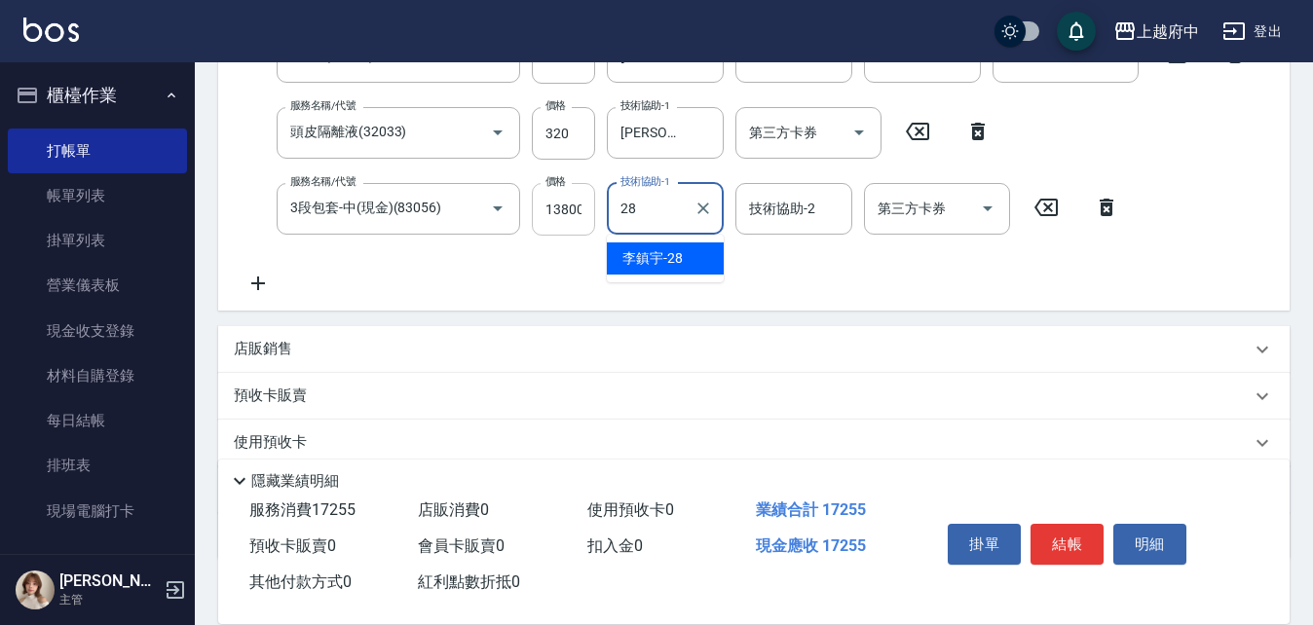
type input "28"
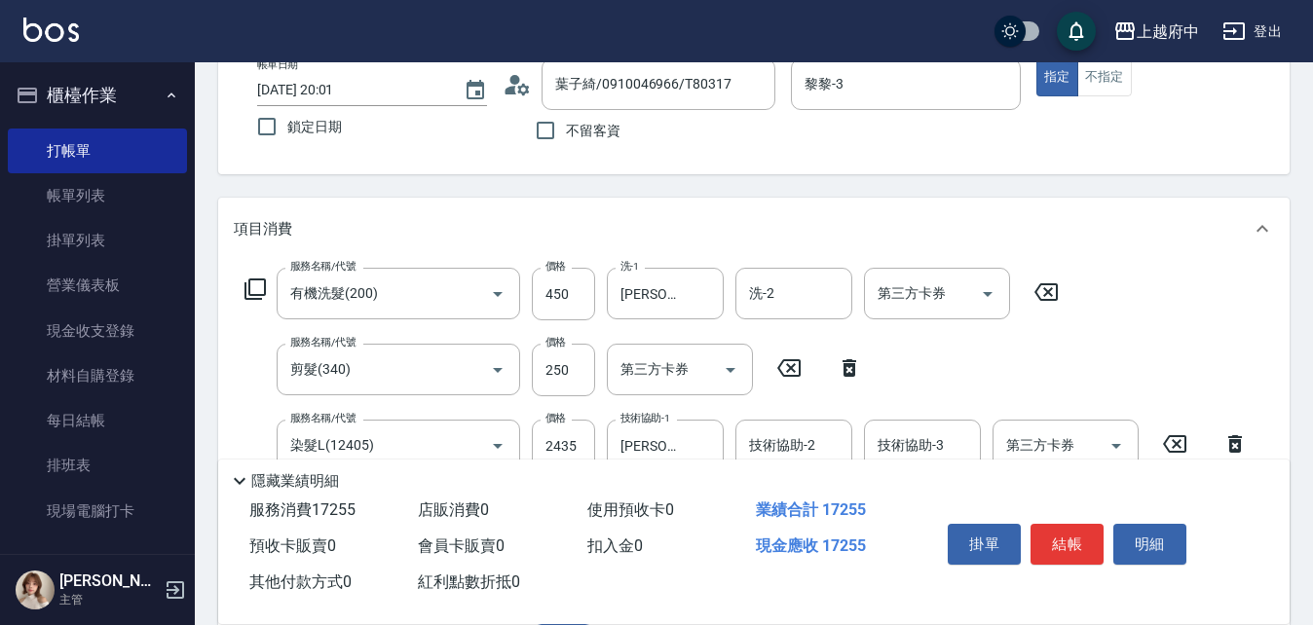
click at [570, 209] on div "項目消費 服務名稱/代號 有機洗髮(200) 服務名稱/代號 價格 450 價格 洗-1 李鎮宇-28 洗-1 洗-2 洗-2 第三方卡券 第三方卡券 服務名…" at bounding box center [753, 449] width 1071 height 503
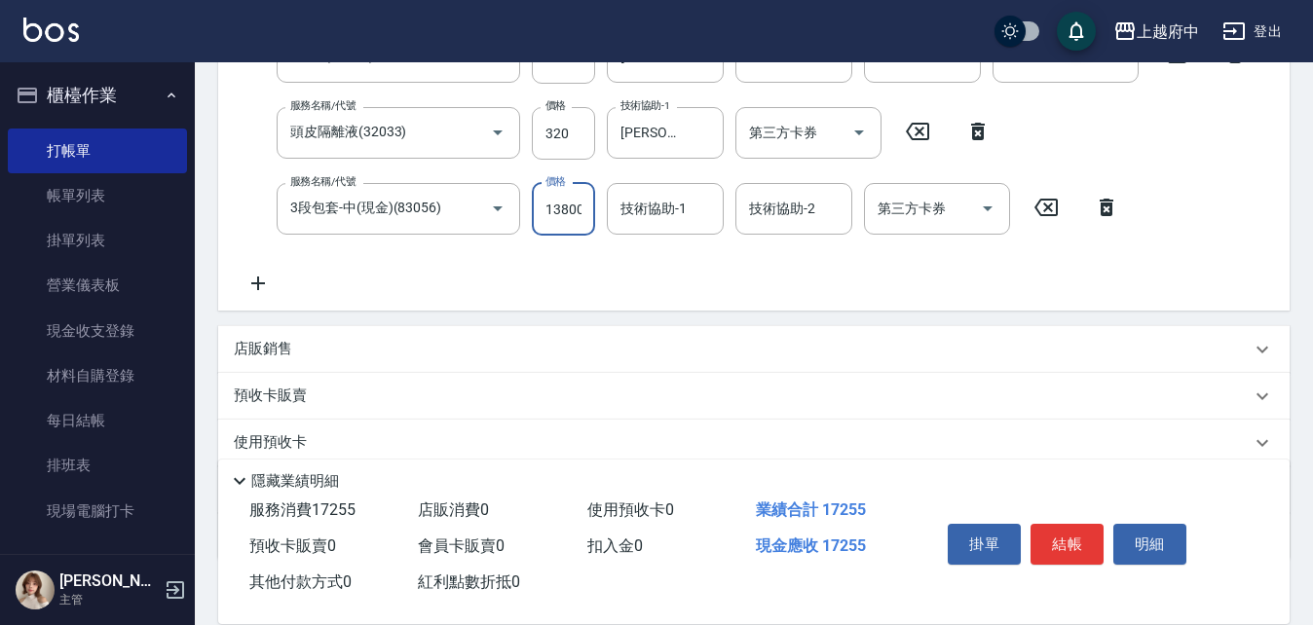
click at [576, 214] on input "13800" at bounding box center [563, 209] width 63 height 53
type input "1380"
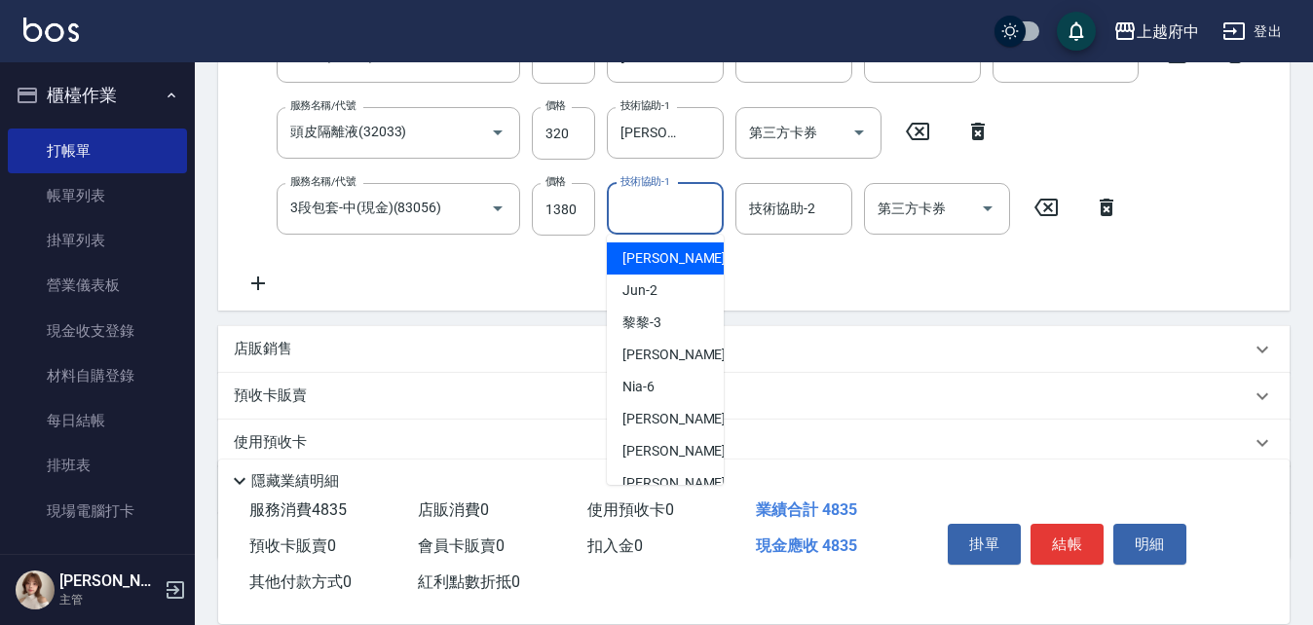
click at [642, 211] on input "技術協助-1" at bounding box center [664, 209] width 99 height 34
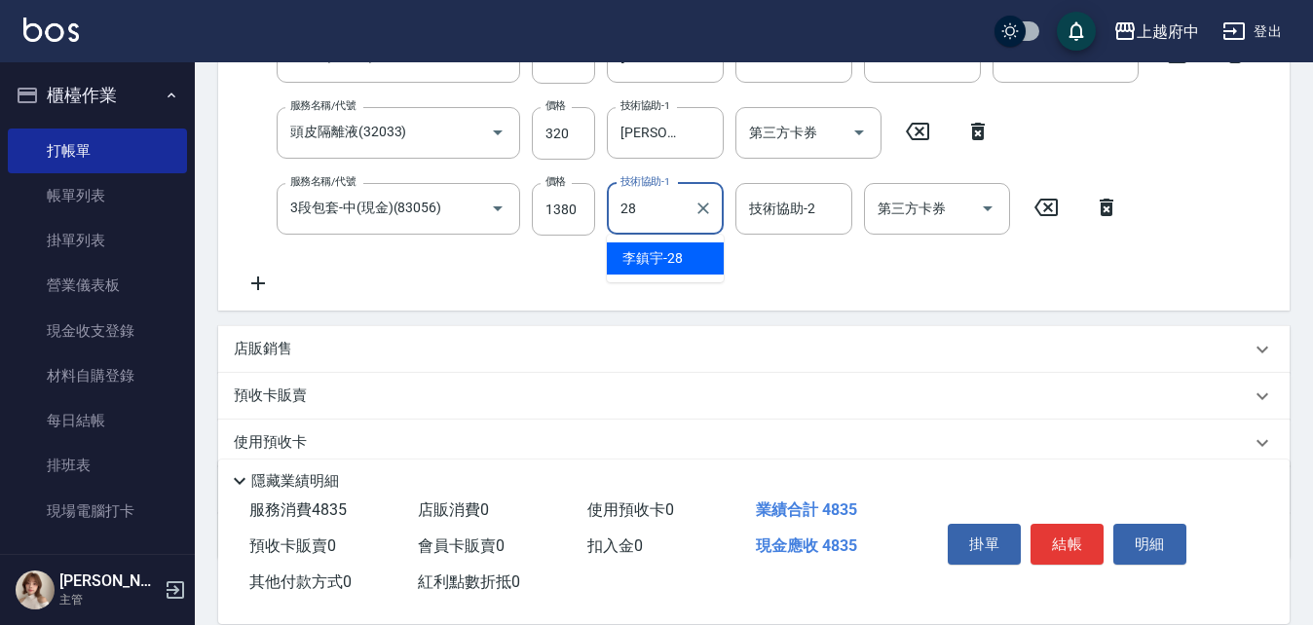
type input "李鎮宇-28"
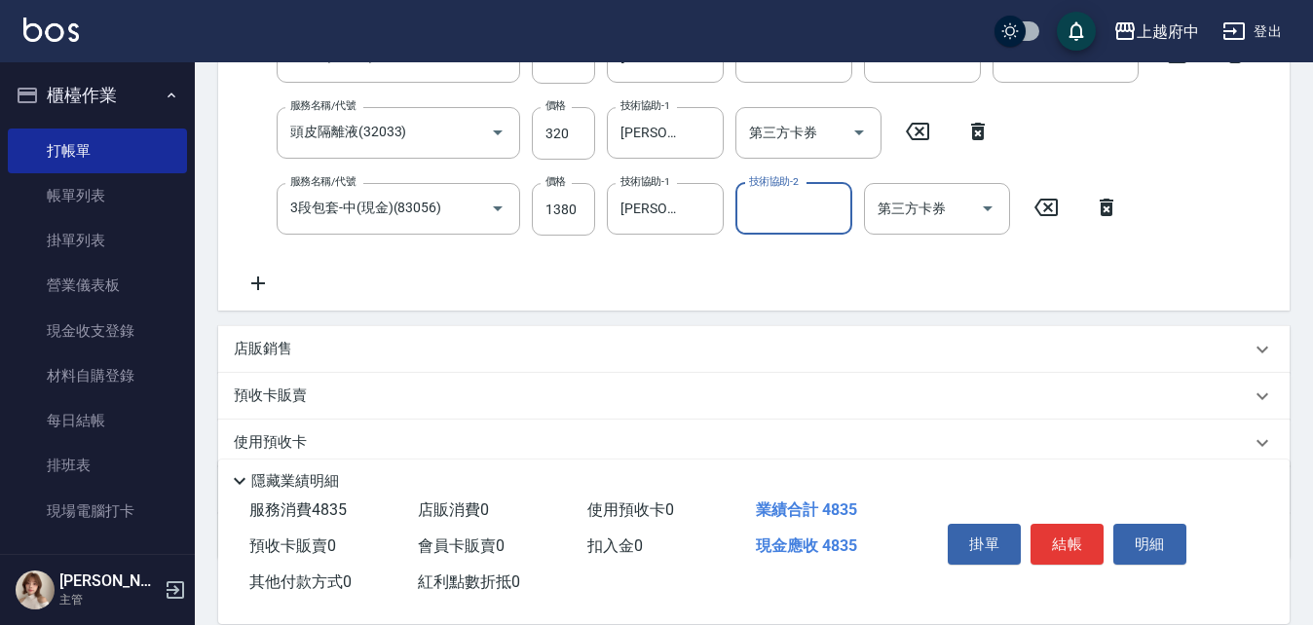
click at [699, 273] on div "服務名稱/代號 有機洗髮(200) 服務名稱/代號 價格 450 價格 洗-1 李鎮宇-28 洗-1 洗-2 洗-2 第三方卡券 第三方卡券 服務名稱/代號 …" at bounding box center [746, 86] width 1025 height 417
click at [988, 217] on icon "Open" at bounding box center [987, 208] width 23 height 23
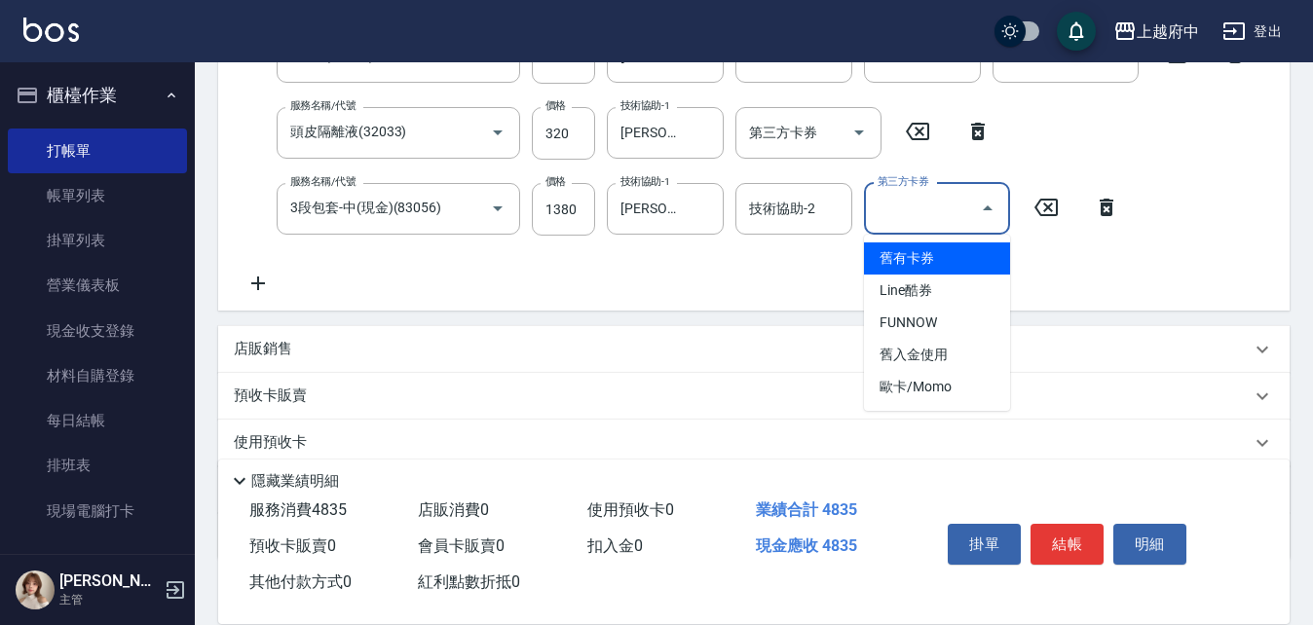
click at [954, 257] on span "舊有卡券" at bounding box center [937, 258] width 146 height 32
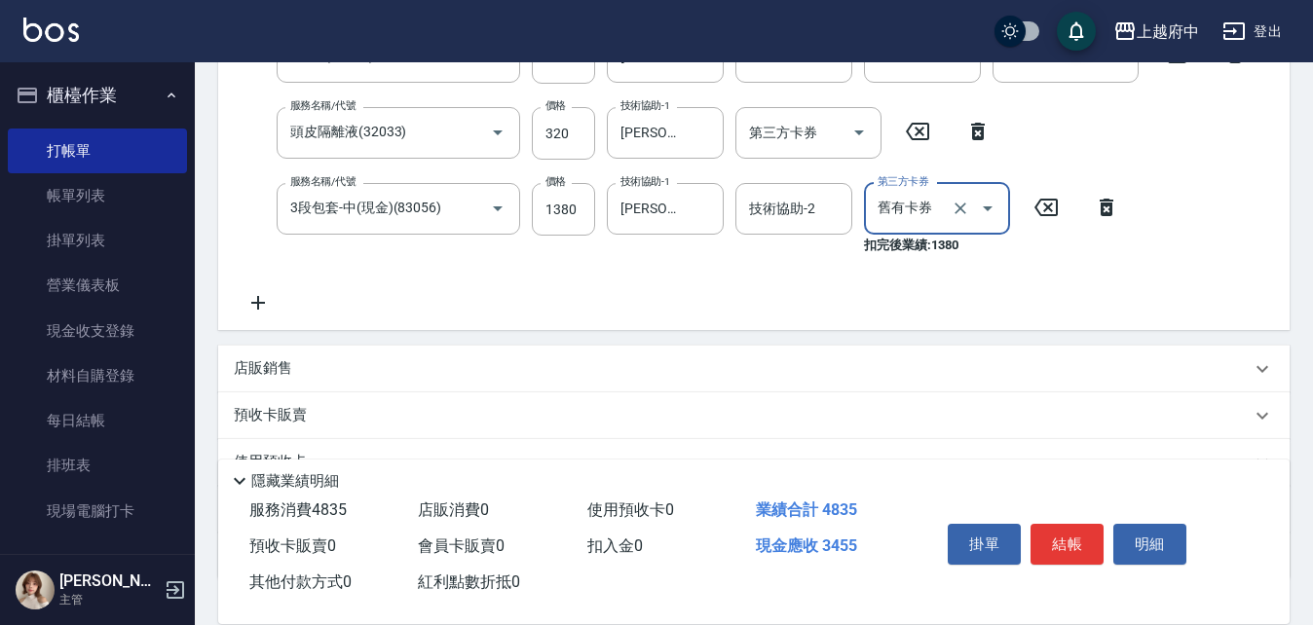
type input "舊有卡券"
click at [780, 316] on div "服務名稱/代號 有機洗髮(200) 服務名稱/代號 價格 450 價格 洗-1 李鎮宇-28 洗-1 洗-2 洗-2 第三方卡券 第三方卡券 服務名稱/代號 …" at bounding box center [753, 100] width 1071 height 460
click at [1062, 539] on button "結帳" at bounding box center [1066, 544] width 73 height 41
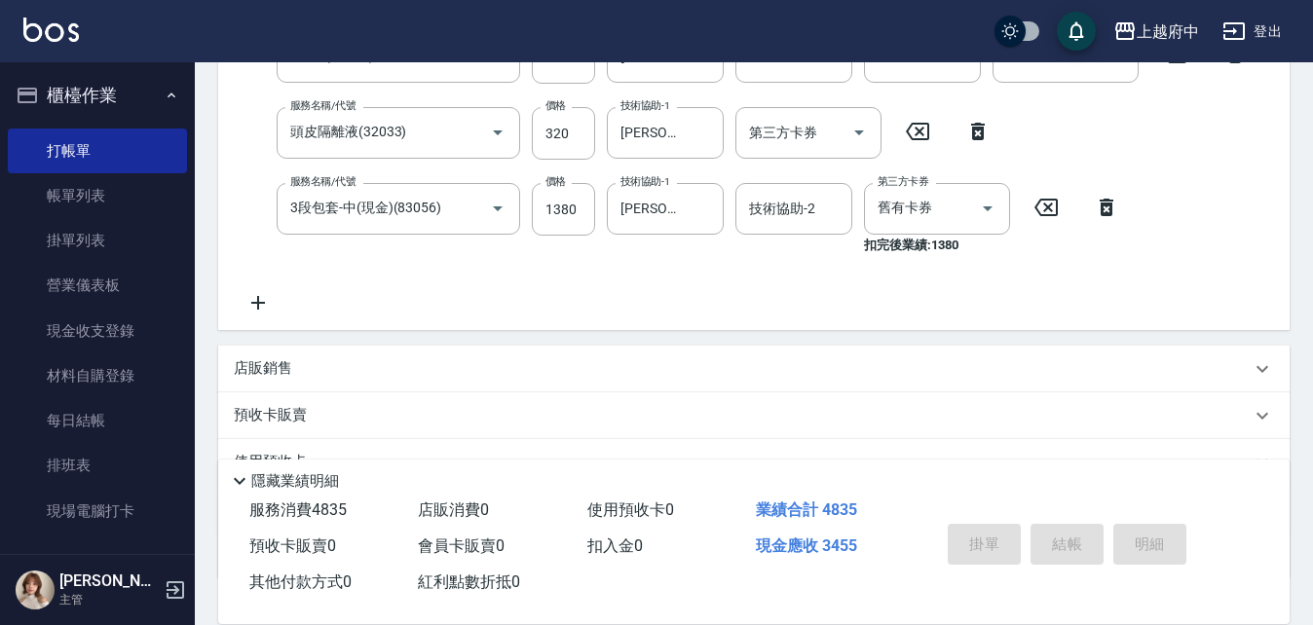
type input "2025/08/15 20:04"
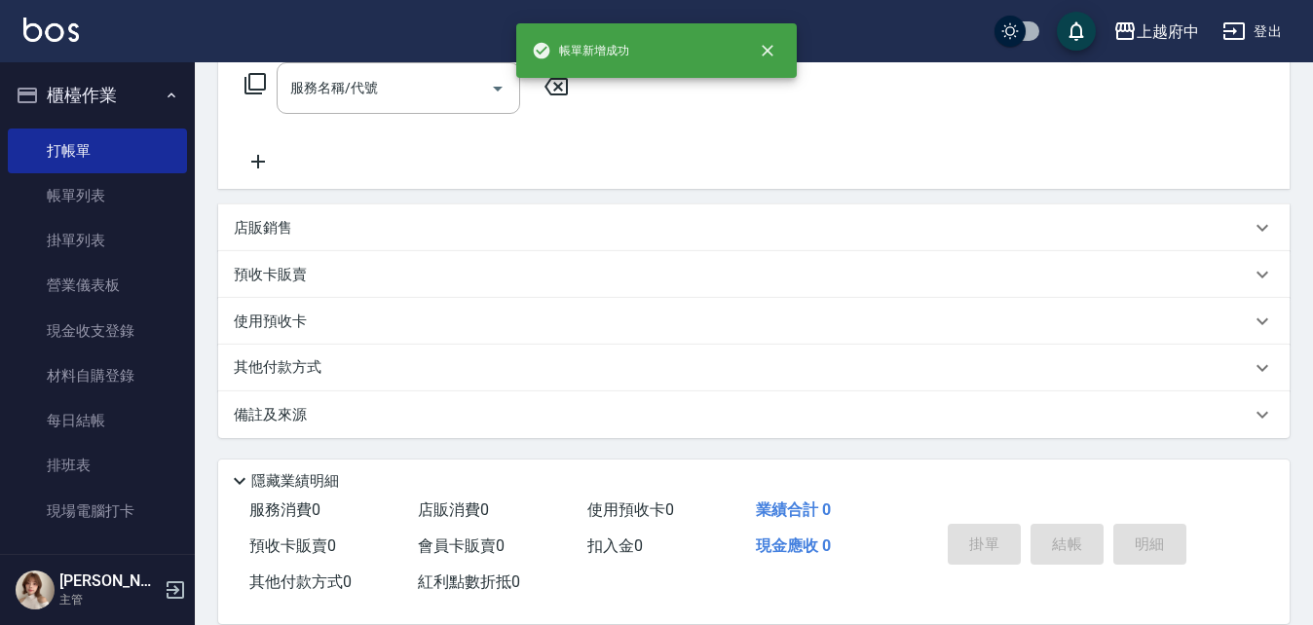
scroll to position [0, 0]
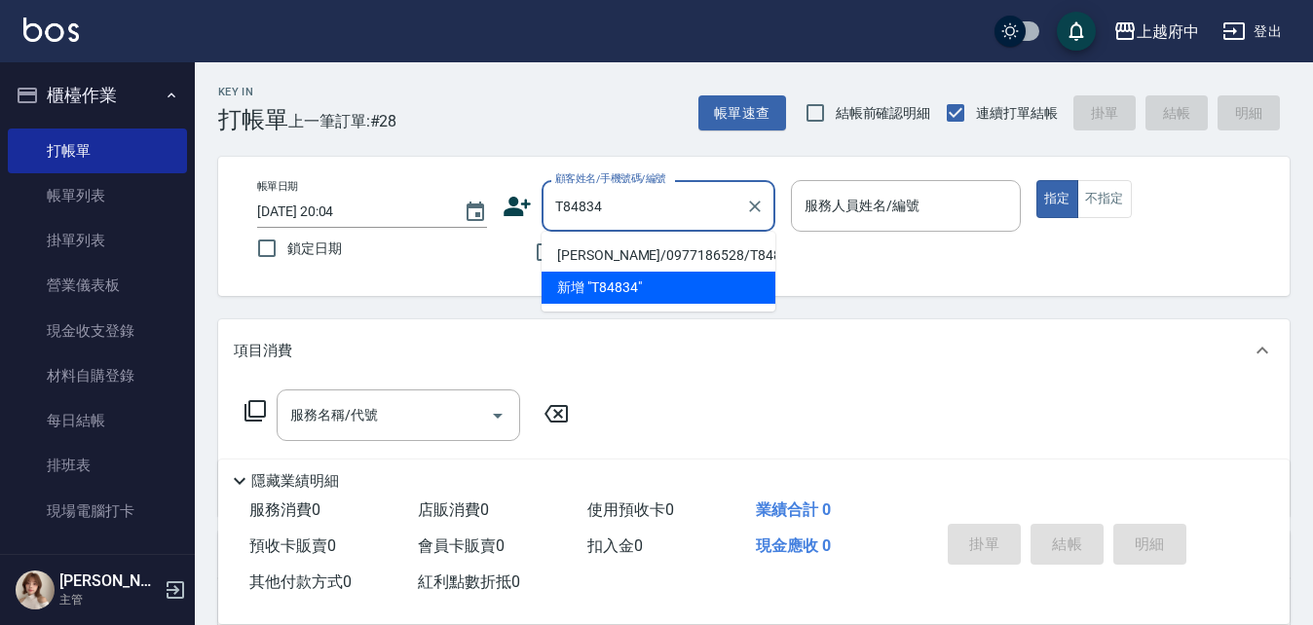
click at [620, 248] on li "楊詠証/0977186528/T84834" at bounding box center [658, 256] width 234 height 32
type input "楊詠証/0977186528/T84834"
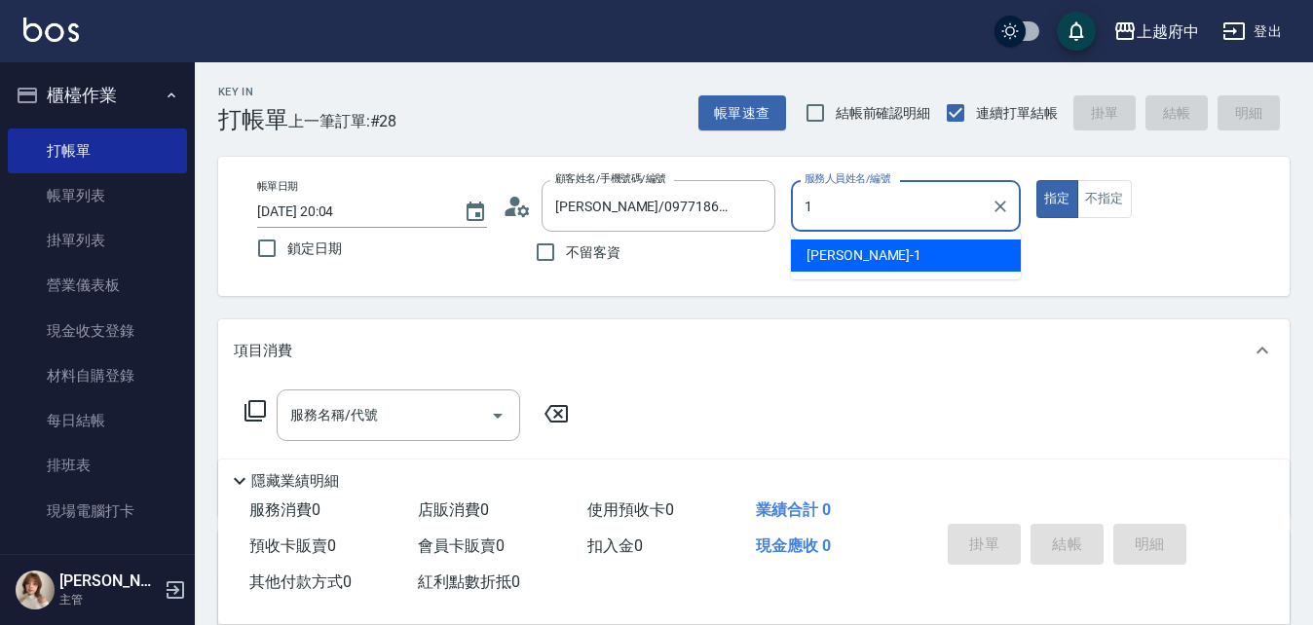
type input "Annie -1"
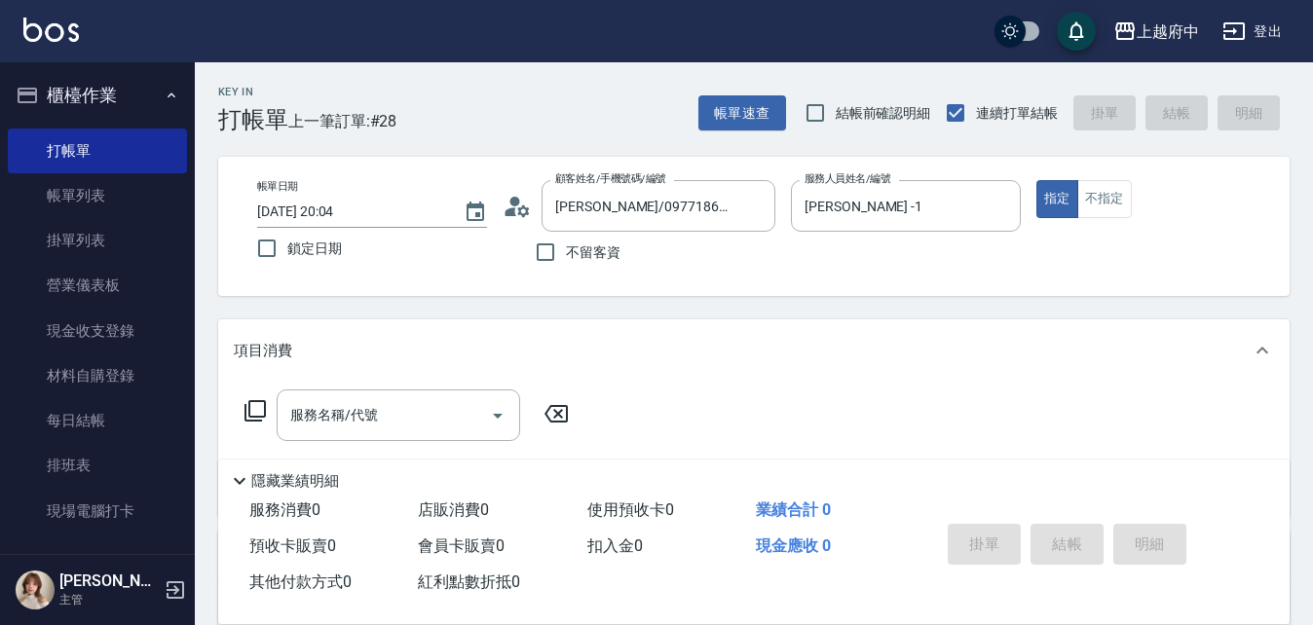
click at [755, 346] on div "項目消費" at bounding box center [742, 351] width 1017 height 20
click at [461, 343] on div "項目消費" at bounding box center [742, 343] width 1017 height 20
click at [260, 408] on icon at bounding box center [254, 410] width 23 height 23
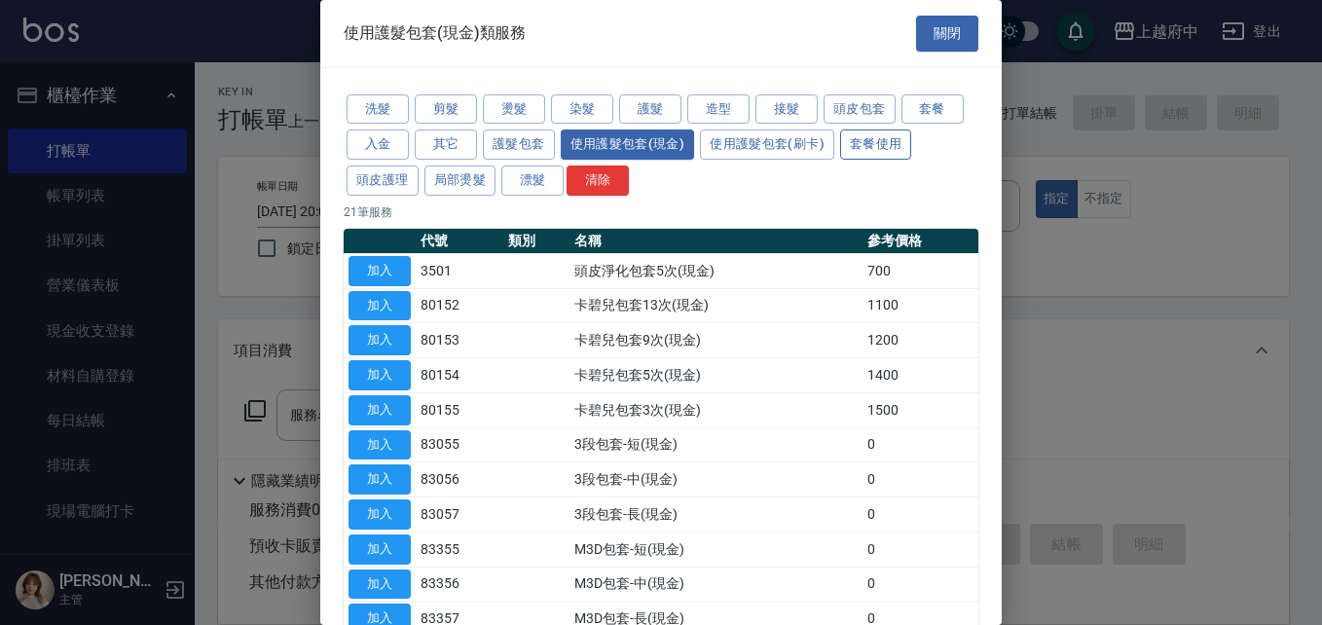
click at [878, 148] on button "套餐使用" at bounding box center [876, 145] width 72 height 30
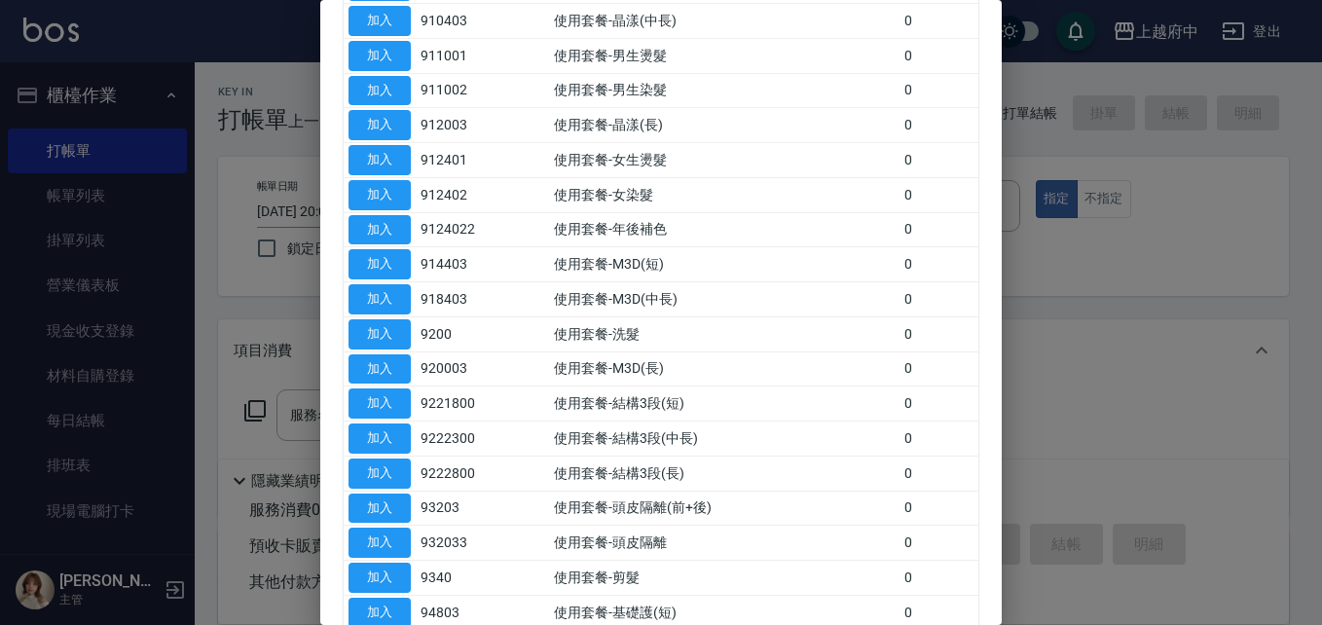
scroll to position [390, 0]
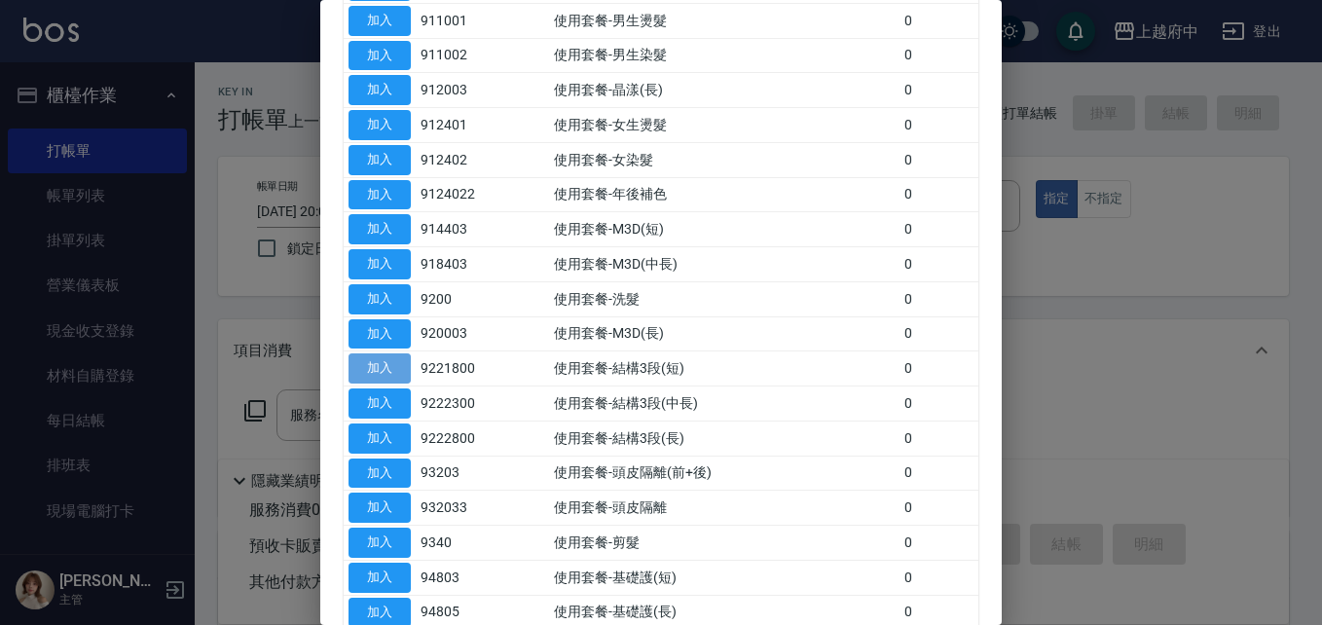
click at [397, 369] on button "加入" at bounding box center [380, 369] width 62 height 30
type input "使用套餐-結構3段(短)(9221800)"
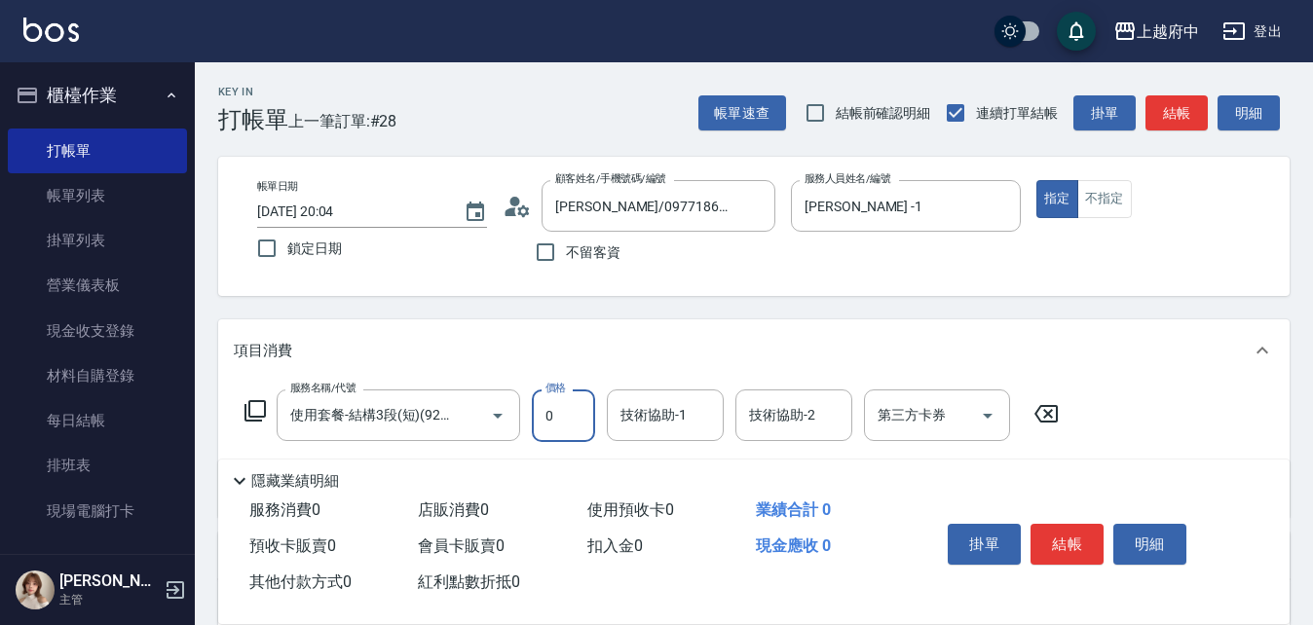
click at [577, 420] on input "0" at bounding box center [563, 416] width 63 height 53
type input "780"
click at [254, 410] on icon at bounding box center [254, 410] width 23 height 23
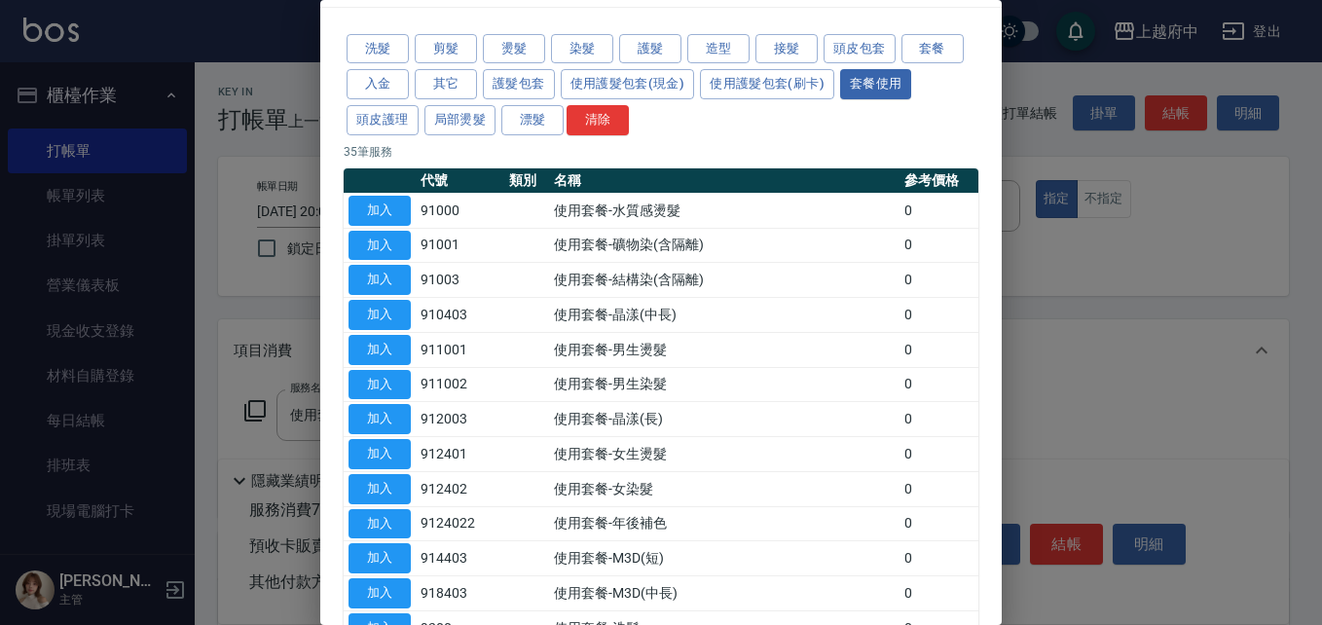
scroll to position [0, 0]
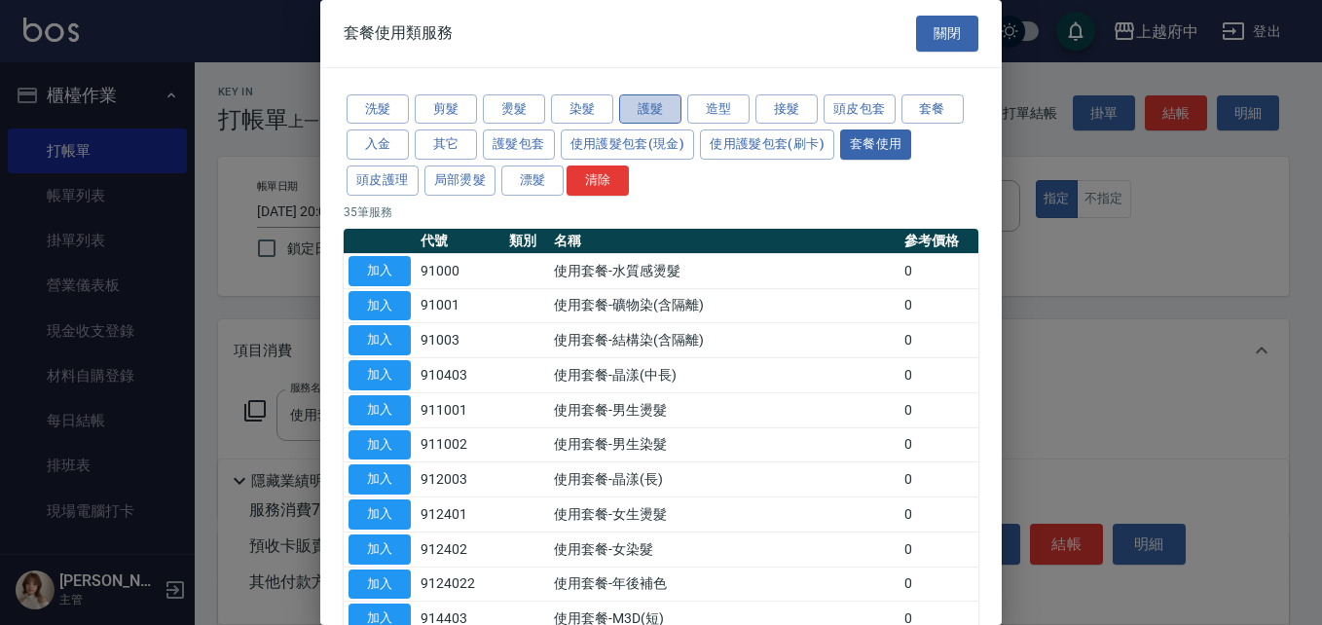
click at [651, 110] on button "護髮" at bounding box center [650, 109] width 62 height 30
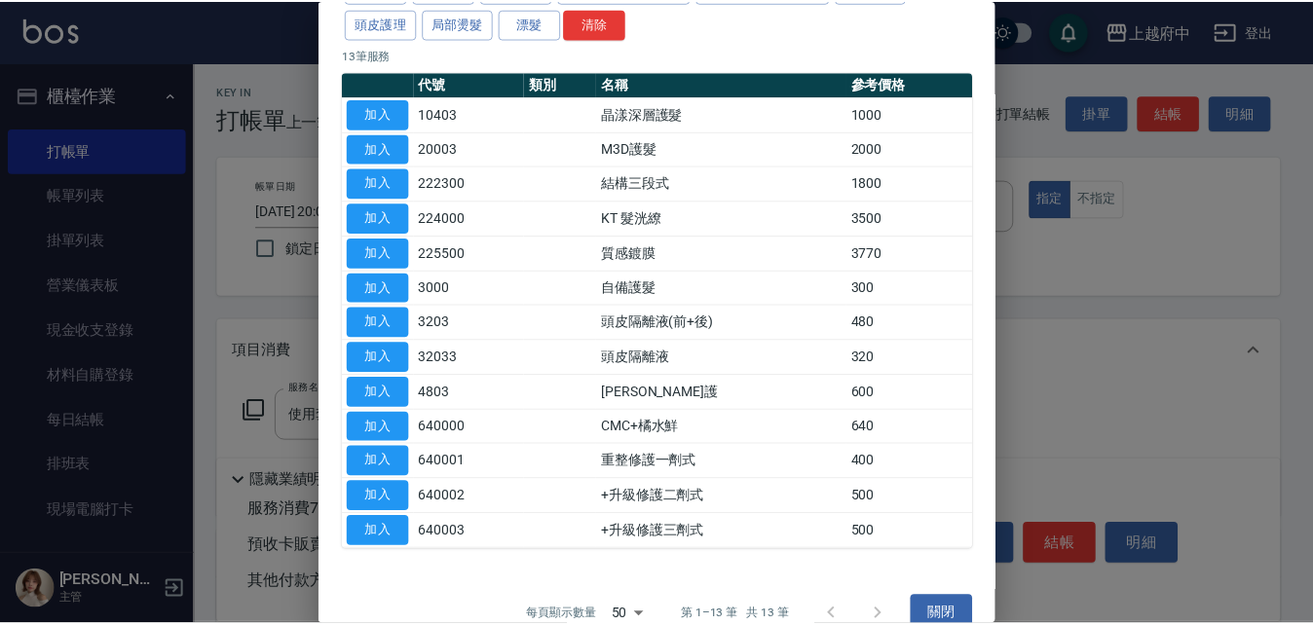
scroll to position [189, 0]
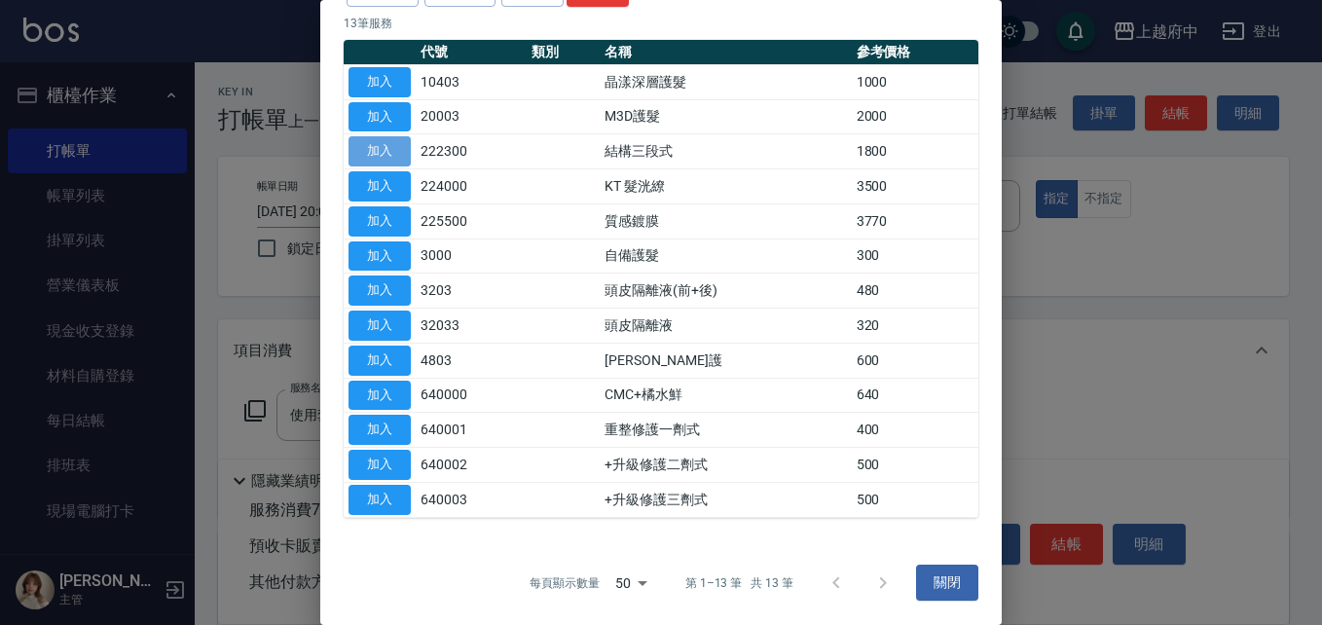
click at [394, 160] on button "加入" at bounding box center [380, 151] width 62 height 30
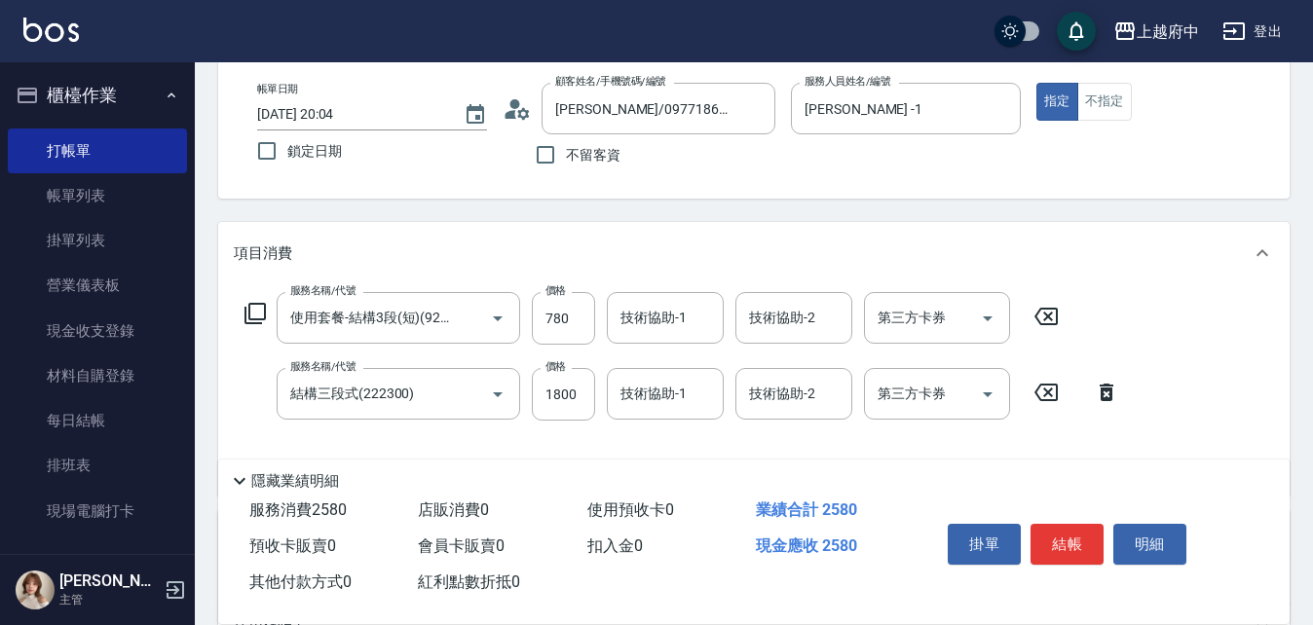
scroll to position [292, 0]
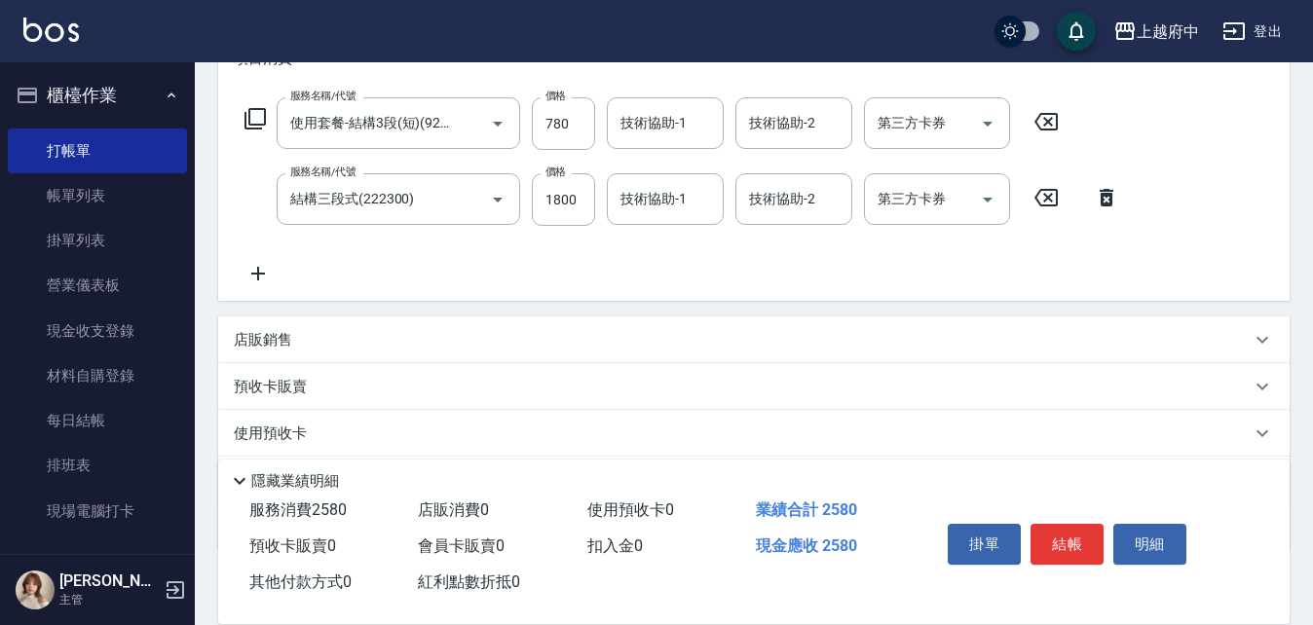
click at [1056, 120] on icon at bounding box center [1045, 122] width 23 height 18
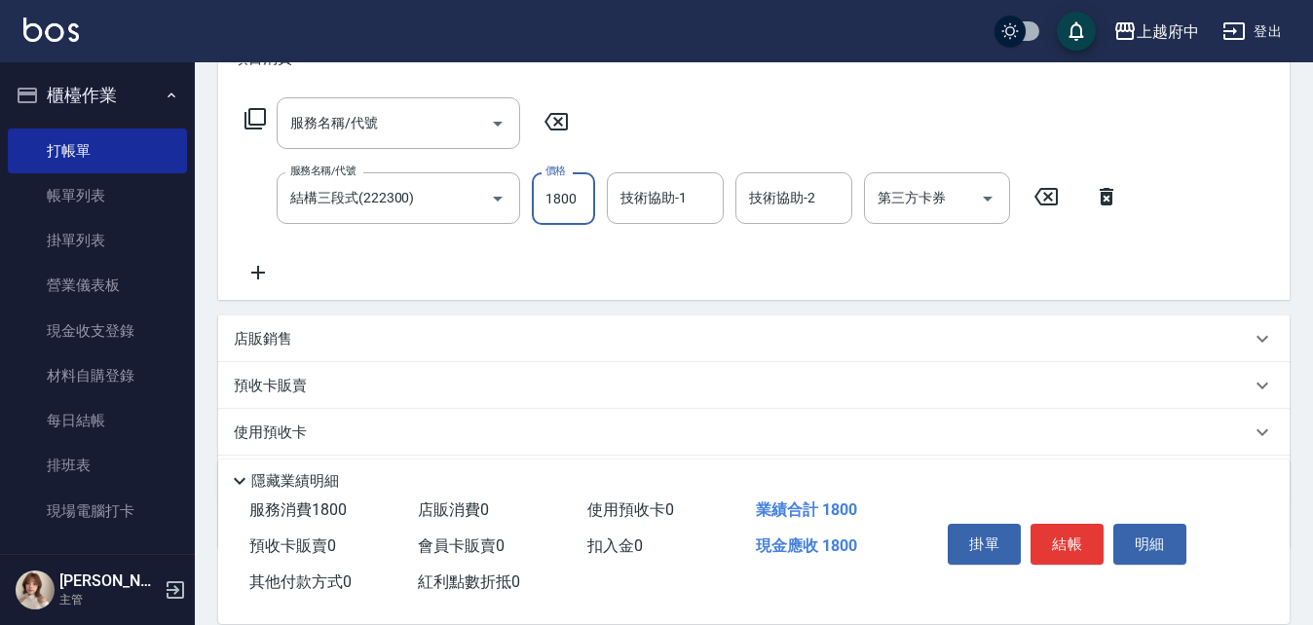
click at [575, 200] on input "1800" at bounding box center [563, 198] width 63 height 53
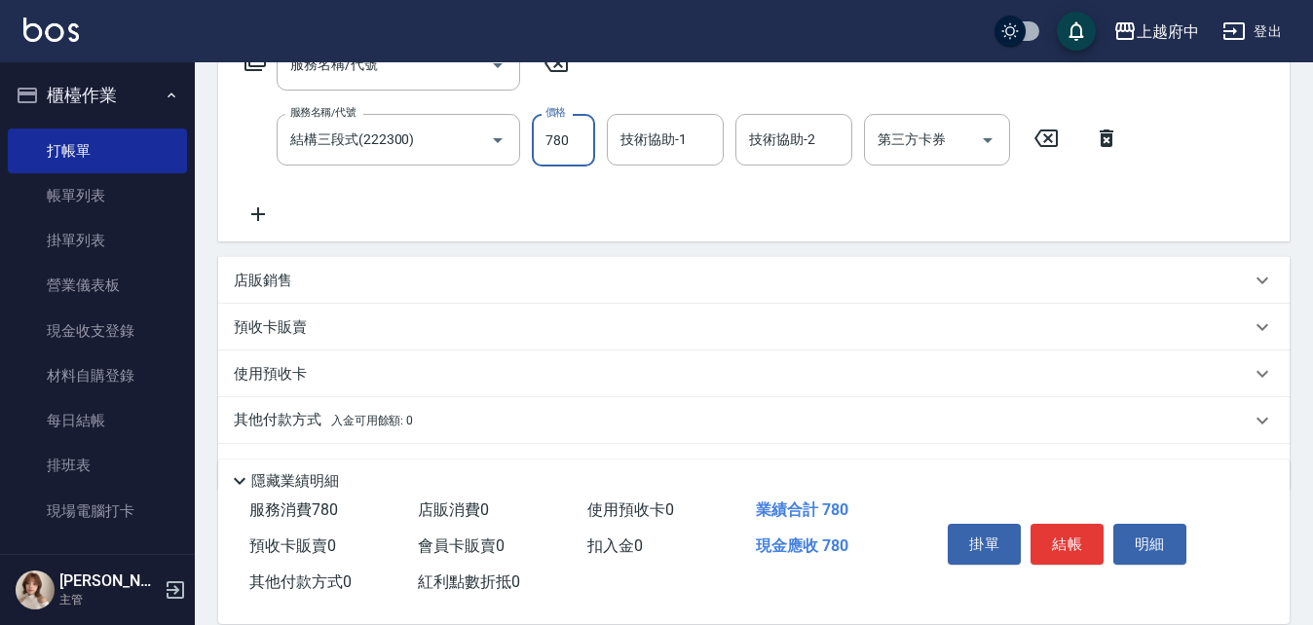
scroll to position [390, 0]
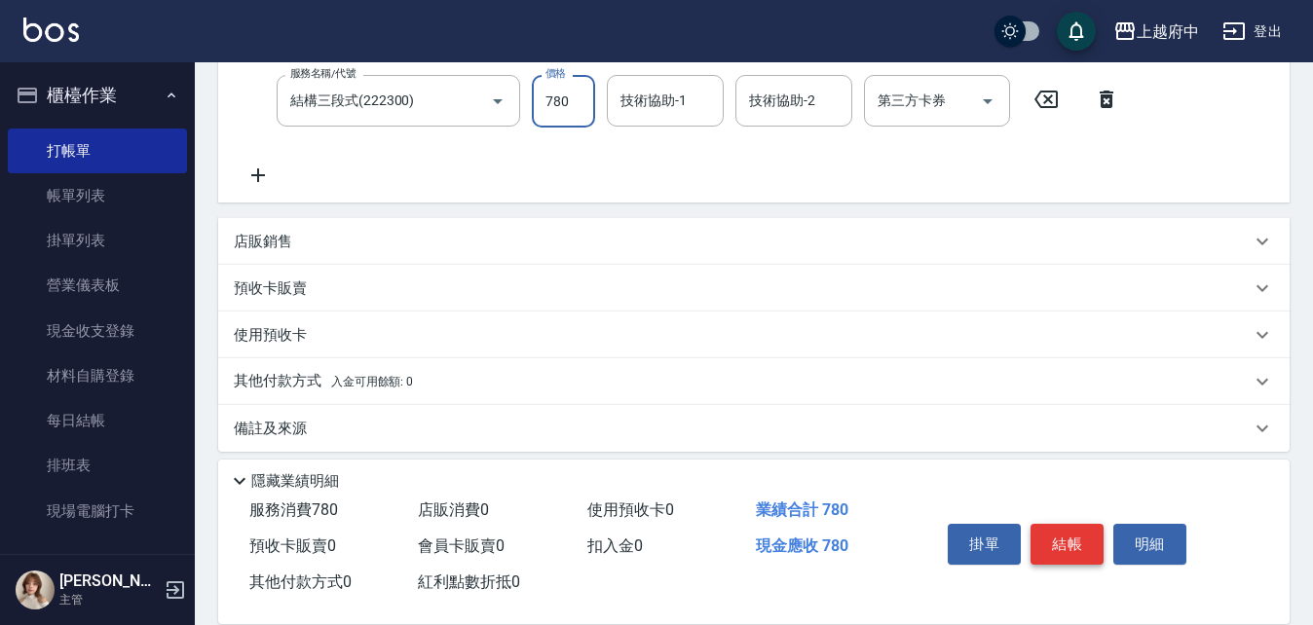
type input "780"
click at [1062, 528] on button "結帳" at bounding box center [1066, 544] width 73 height 41
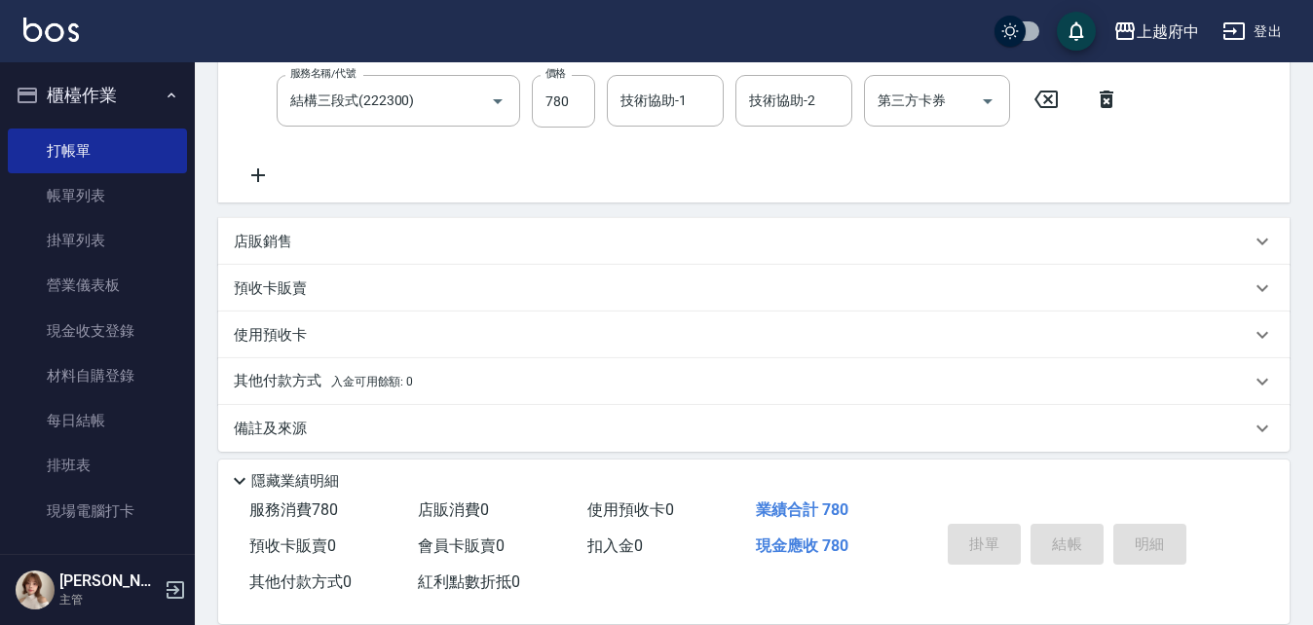
type input "2025/08/15 20:06"
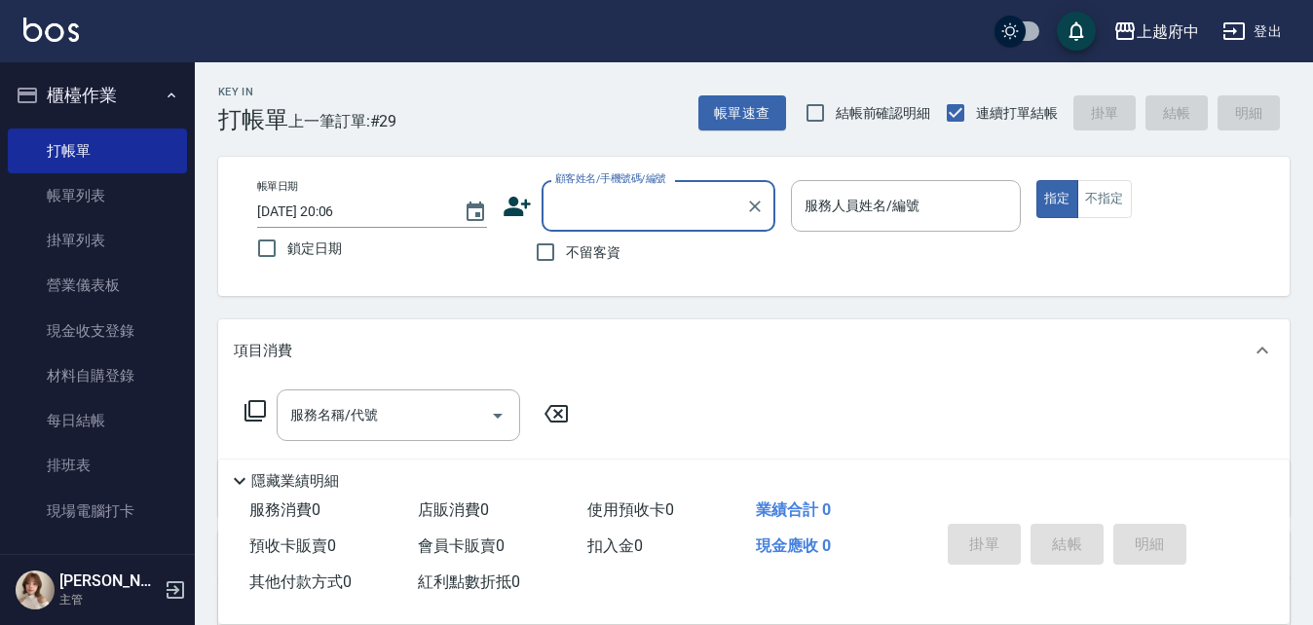
click at [81, 98] on button "櫃檯作業" at bounding box center [97, 95] width 179 height 51
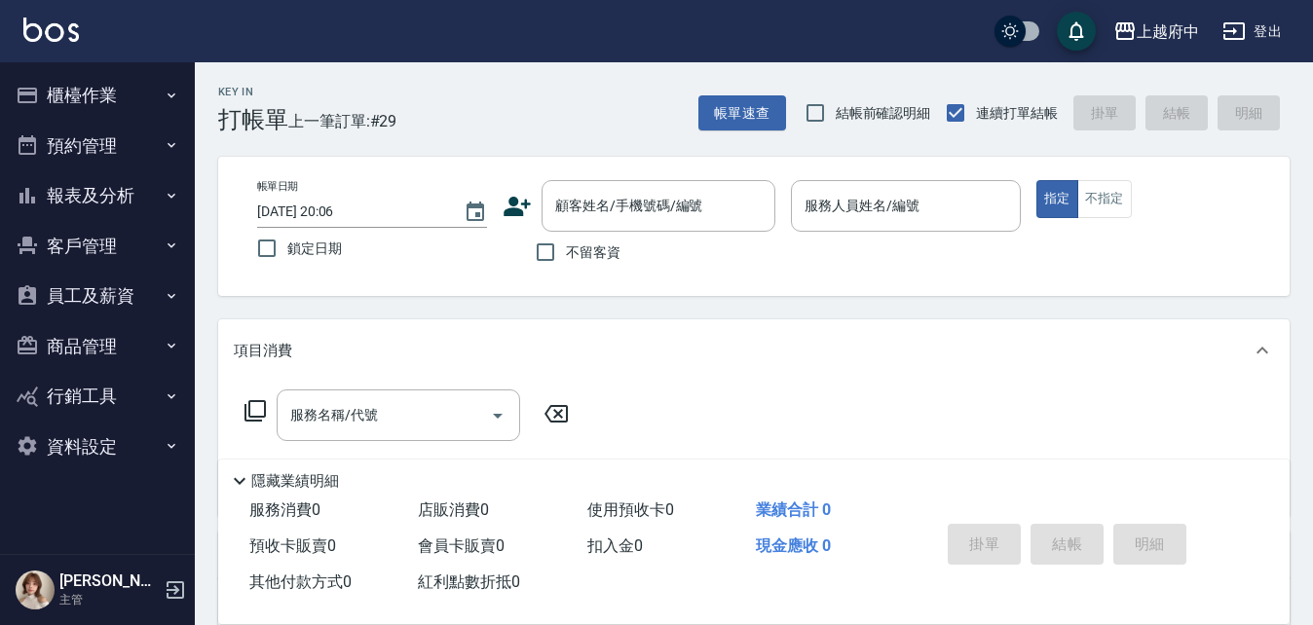
click at [87, 194] on button "報表及分析" at bounding box center [97, 195] width 179 height 51
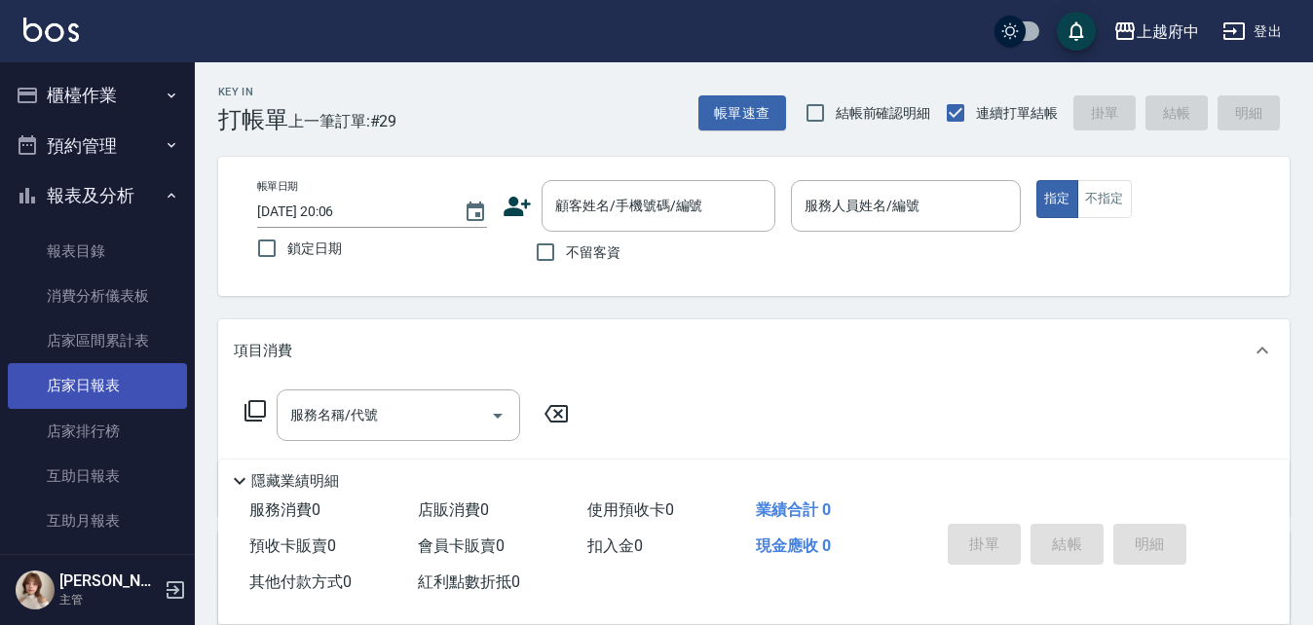
click at [93, 390] on link "店家日報表" at bounding box center [97, 385] width 179 height 45
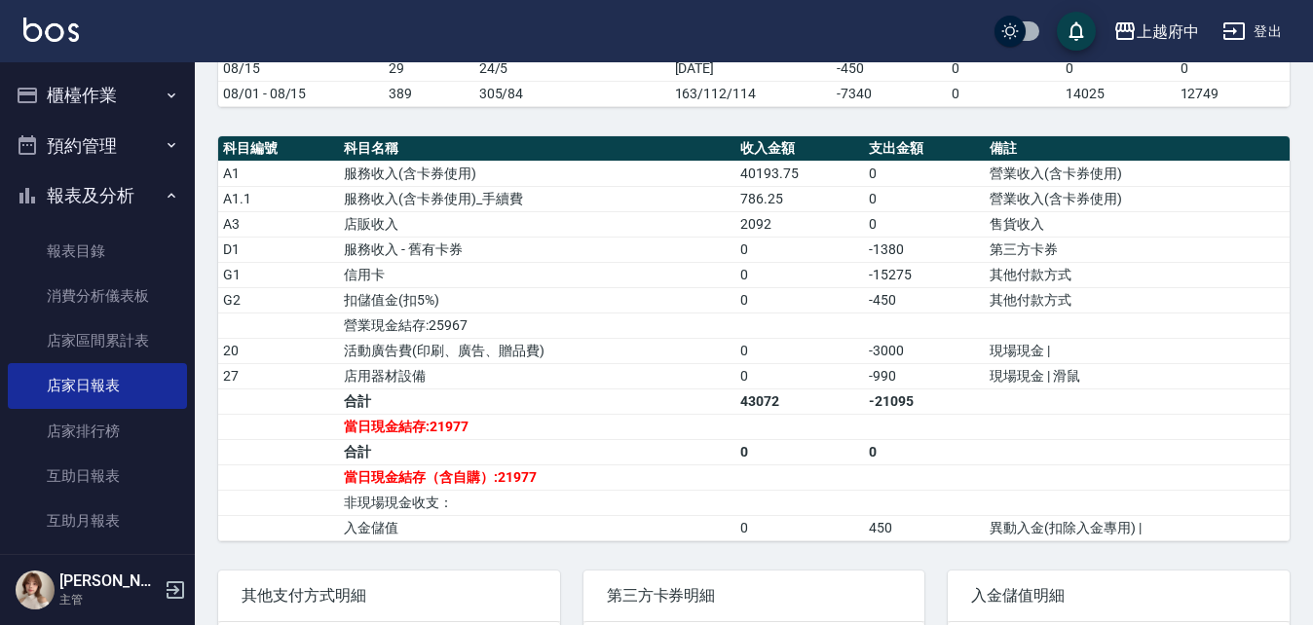
scroll to position [682, 0]
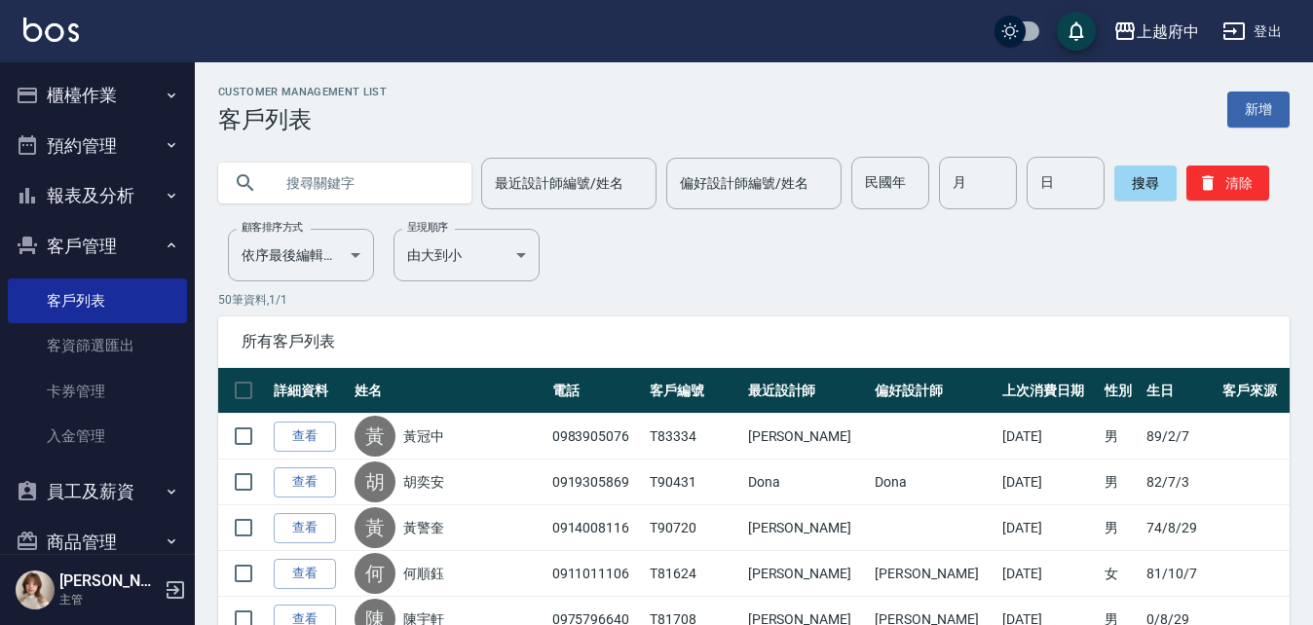
click at [437, 168] on input "text" at bounding box center [364, 183] width 183 height 53
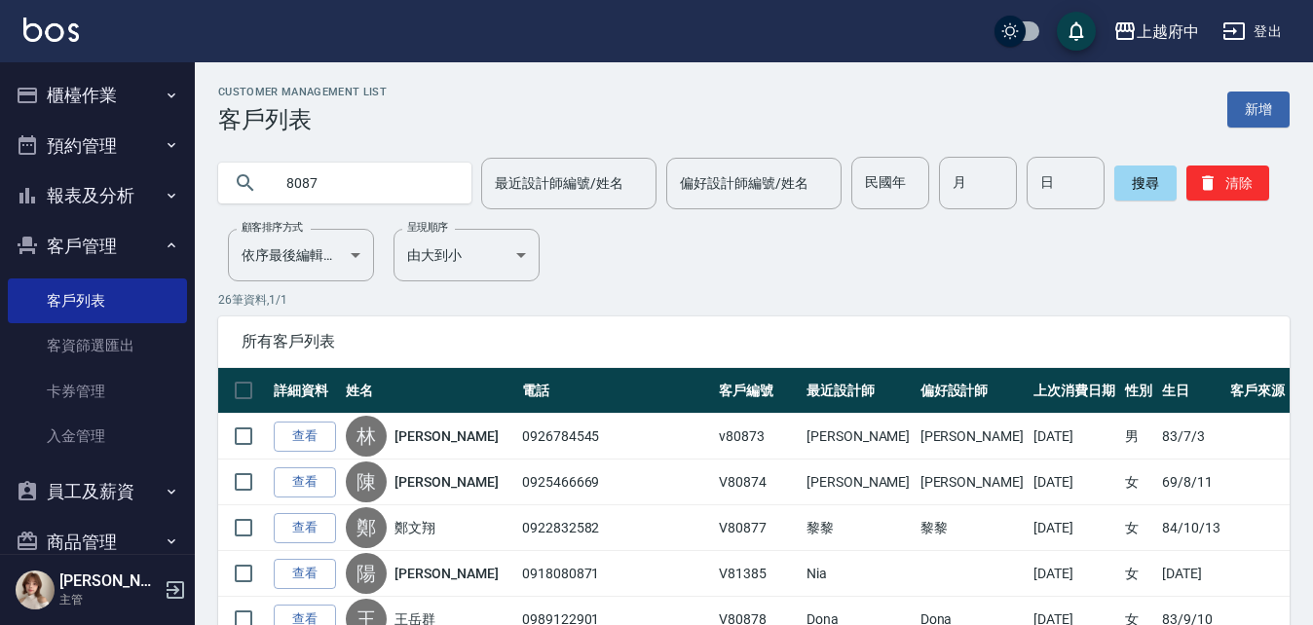
click at [436, 168] on input "8087" at bounding box center [364, 183] width 183 height 53
type input "80877"
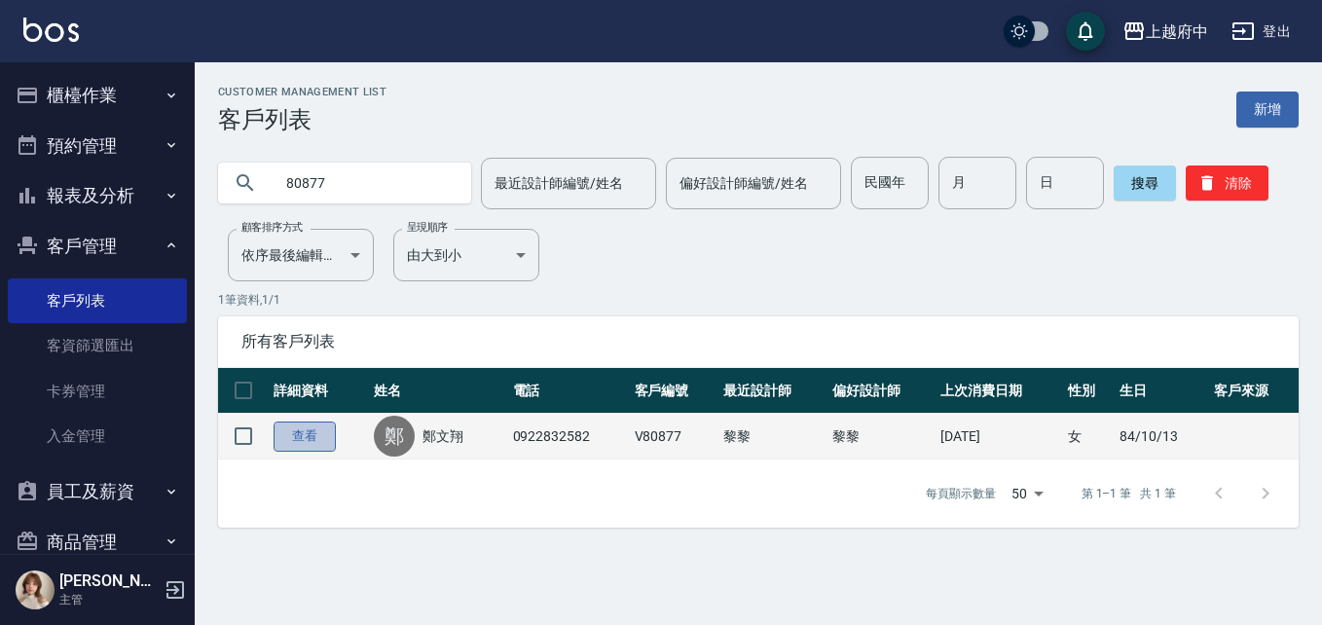
click at [292, 425] on link "查看" at bounding box center [305, 437] width 62 height 30
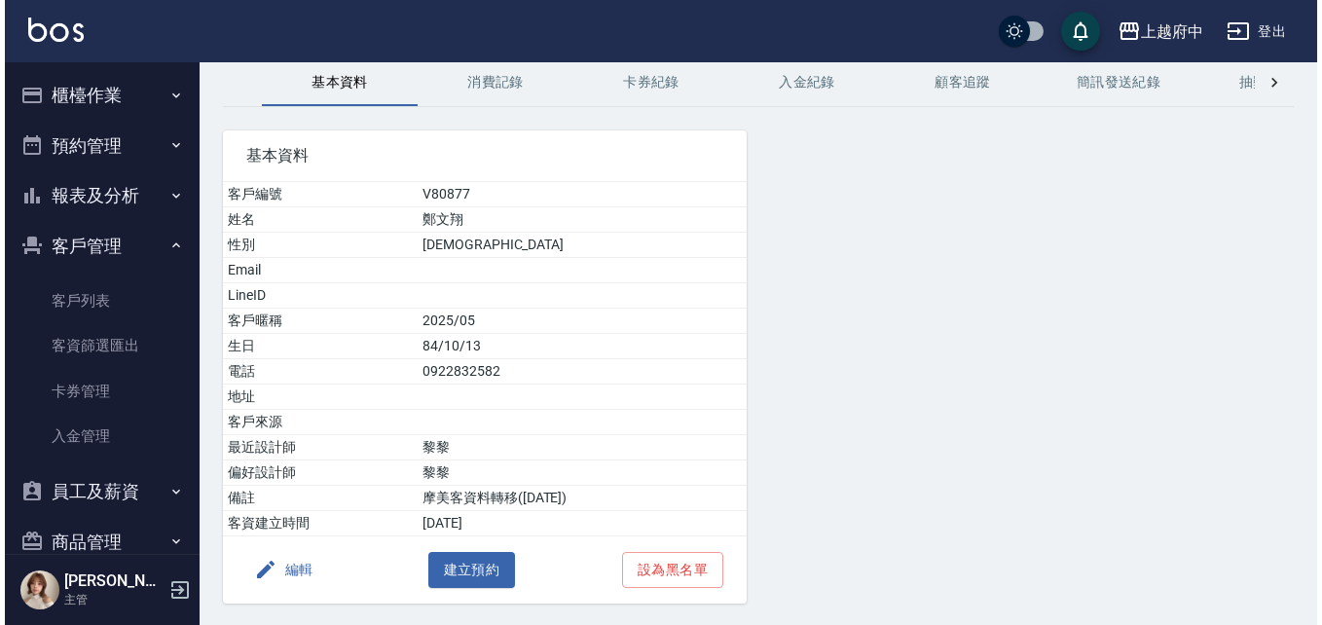
scroll to position [142, 0]
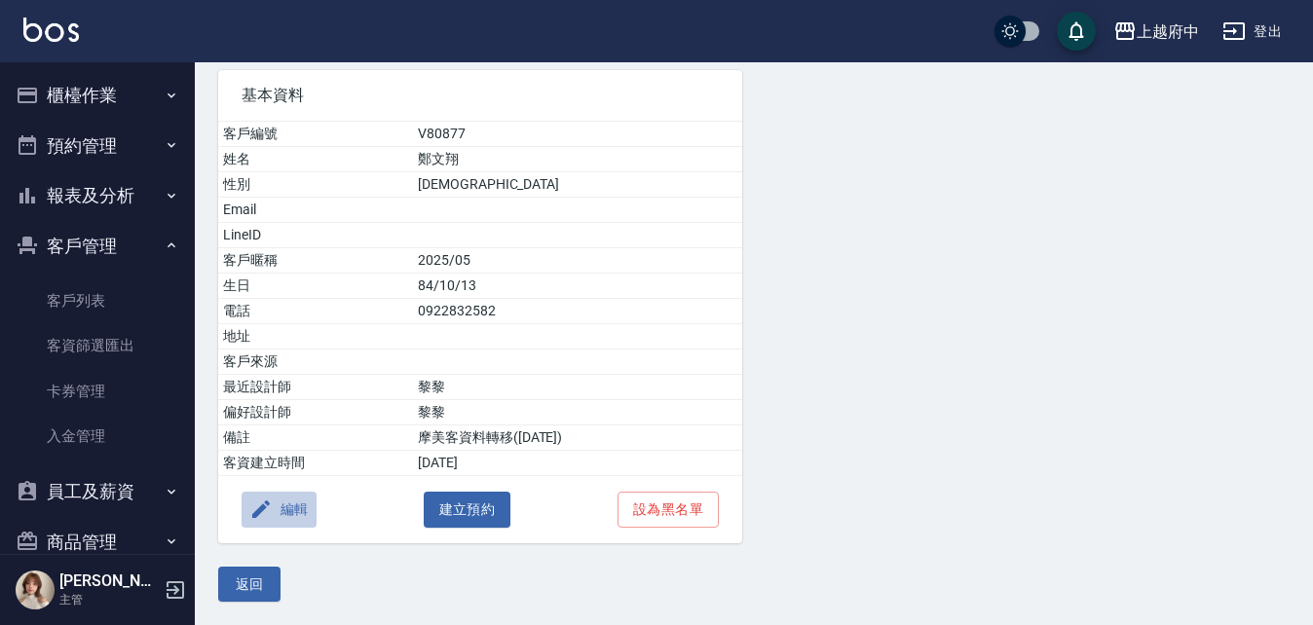
click at [306, 503] on button "編輯" at bounding box center [279, 510] width 75 height 36
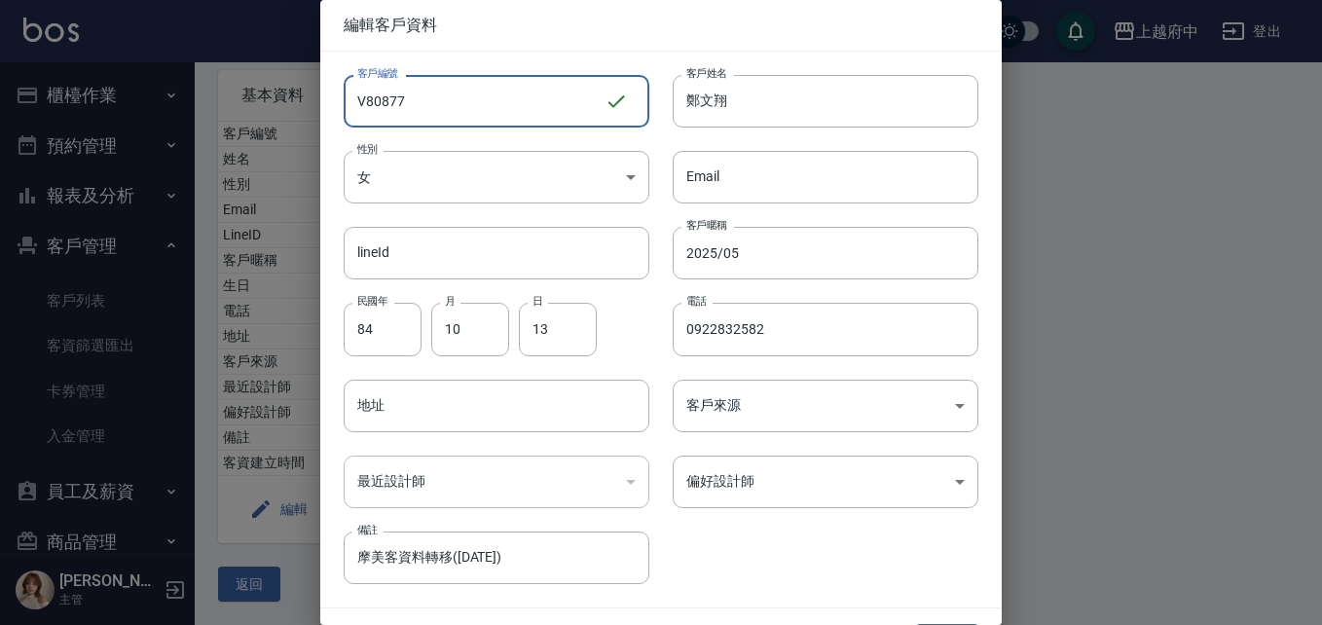
click at [448, 118] on input "V80877" at bounding box center [474, 101] width 261 height 53
type input "V86963"
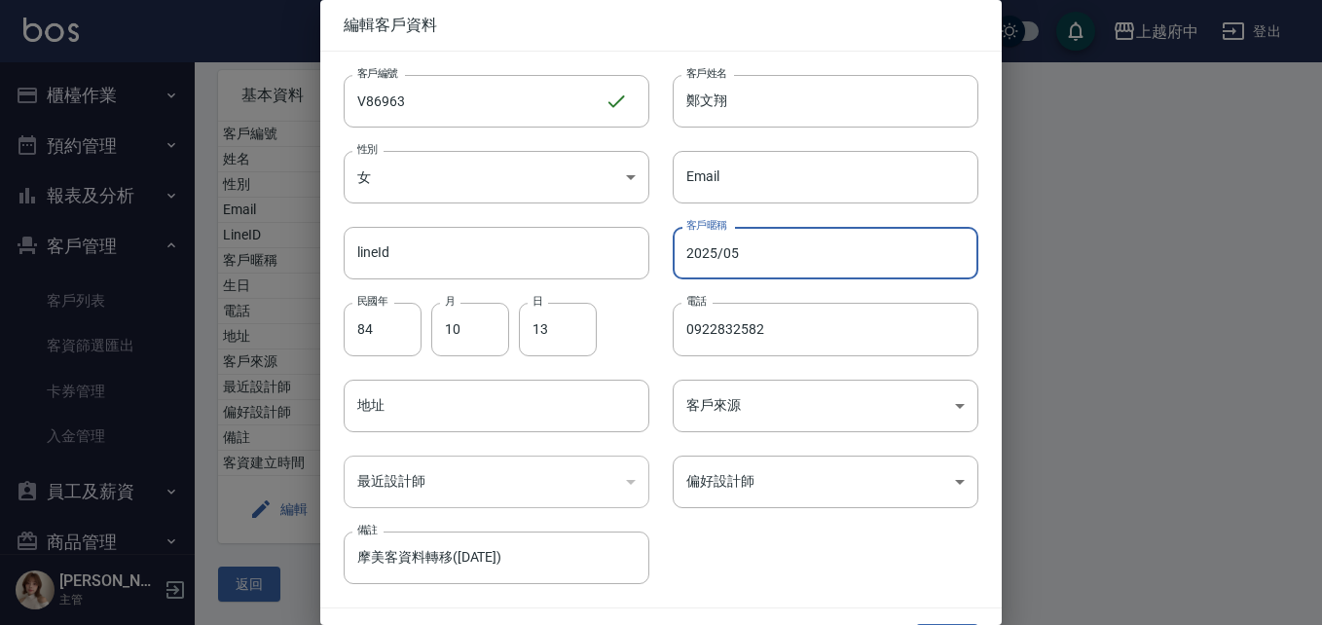
click at [711, 255] on input "2025/05" at bounding box center [826, 253] width 306 height 53
click at [783, 253] on input "2027/05" at bounding box center [826, 253] width 306 height 53
type input "2027/08"
click at [812, 220] on div "客戶暱稱 2027/08 客戶暱稱" at bounding box center [814, 242] width 329 height 76
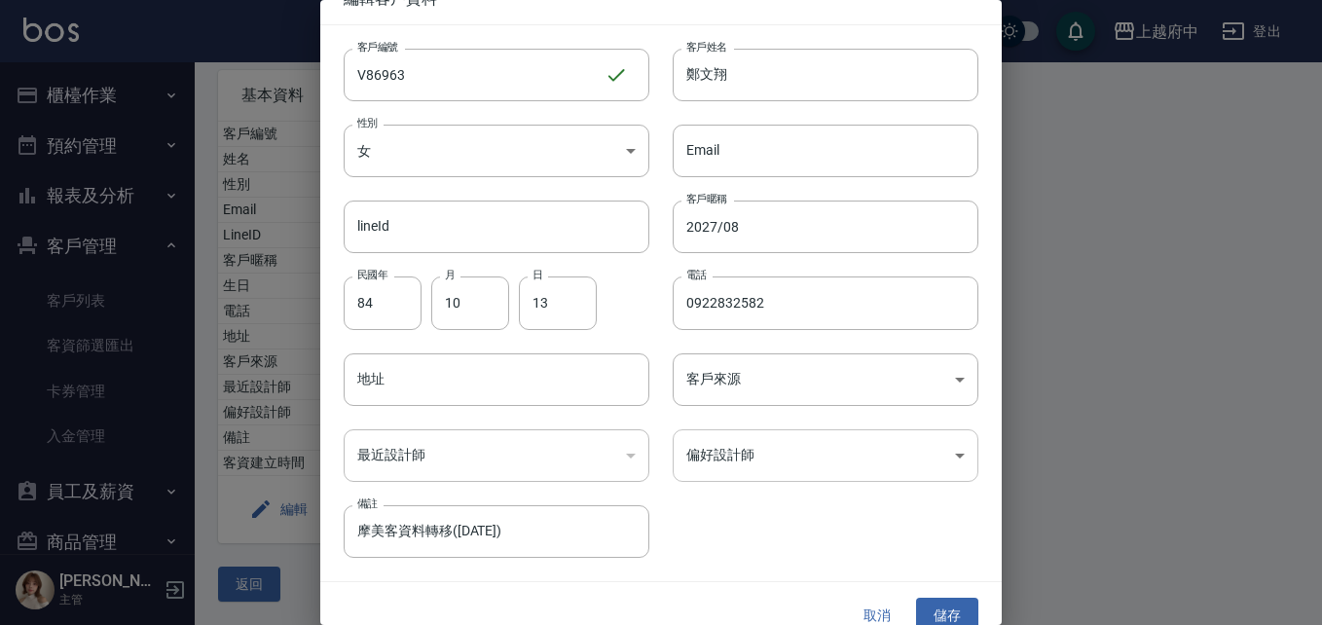
scroll to position [50, 0]
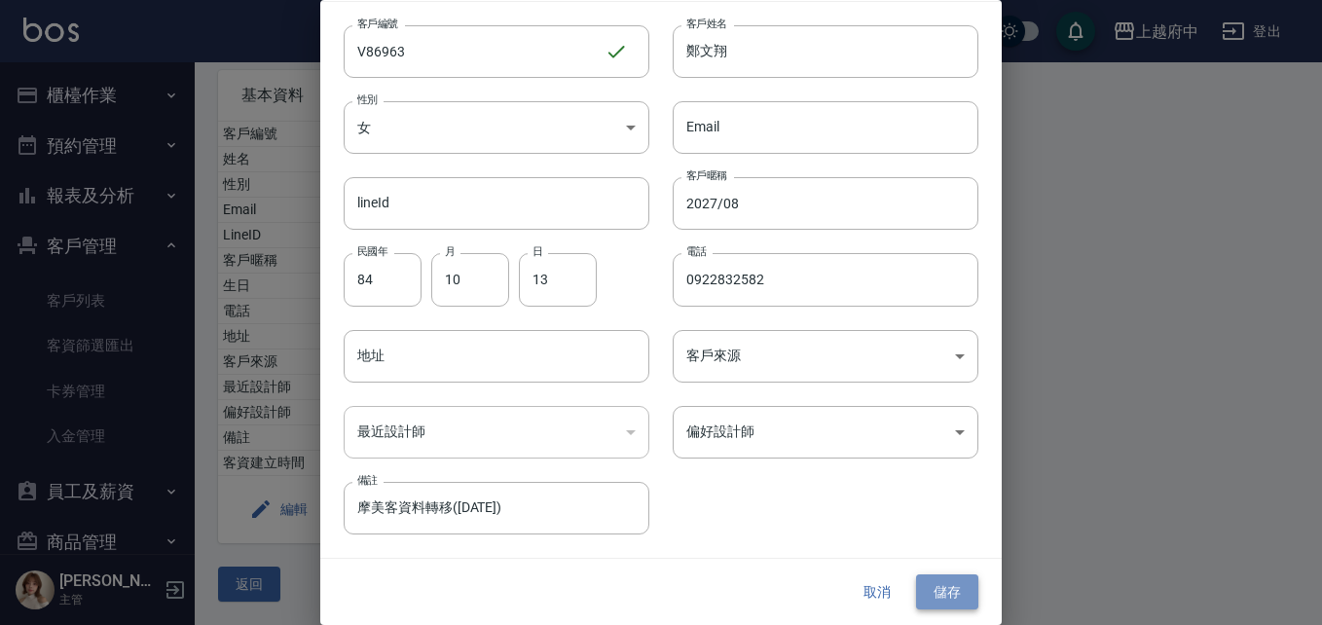
click at [937, 582] on button "儲存" at bounding box center [947, 593] width 62 height 36
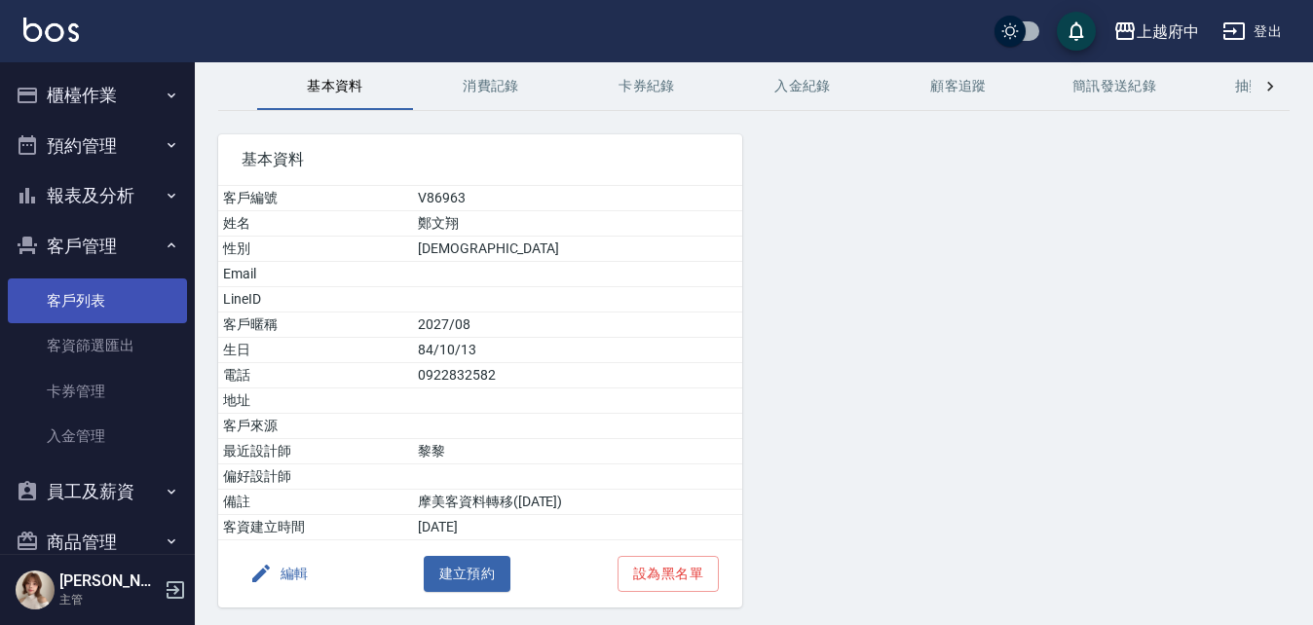
scroll to position [0, 0]
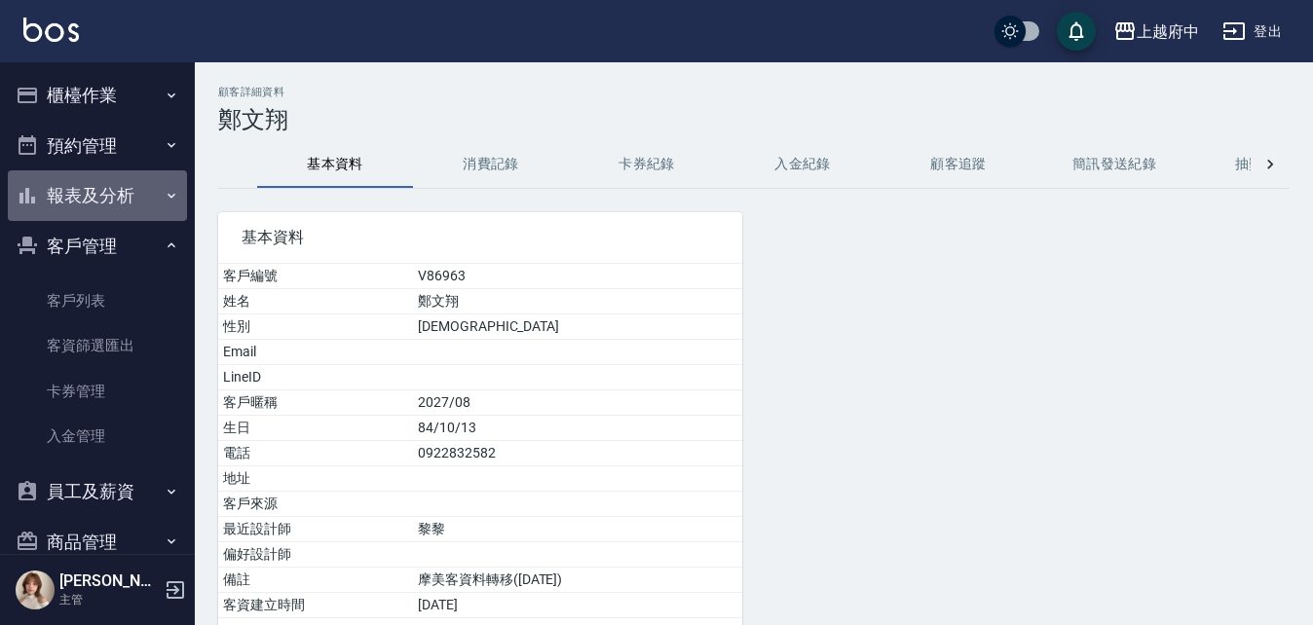
click at [158, 185] on button "報表及分析" at bounding box center [97, 195] width 179 height 51
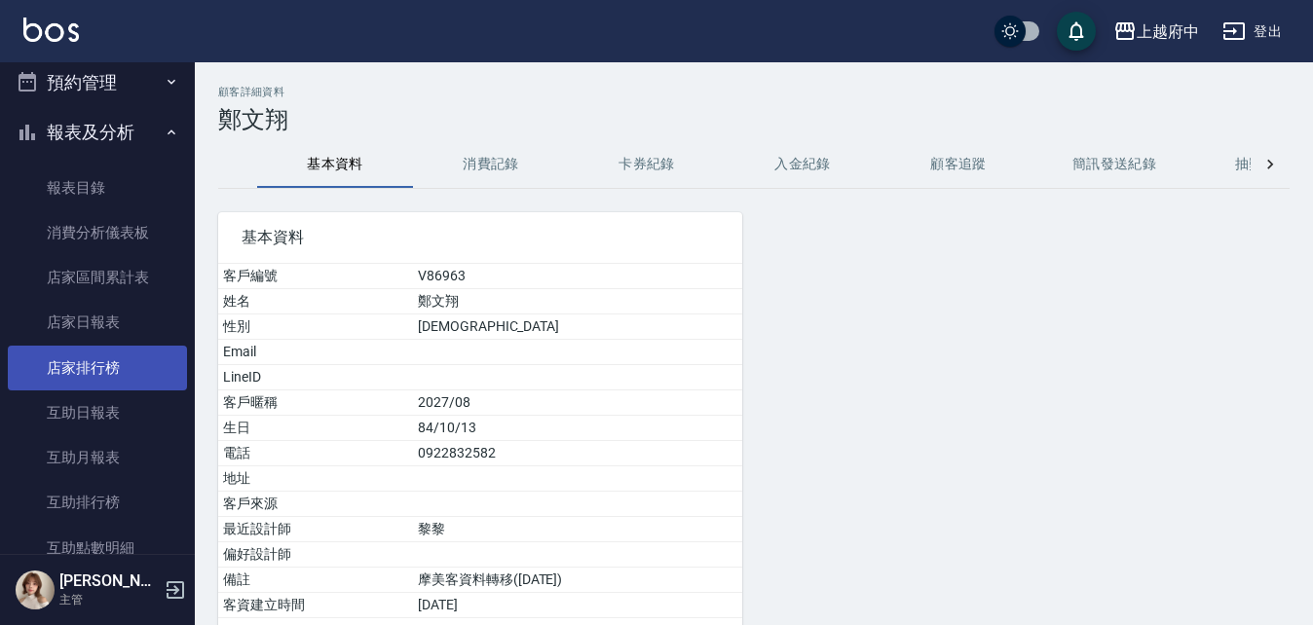
scroll to position [97, 0]
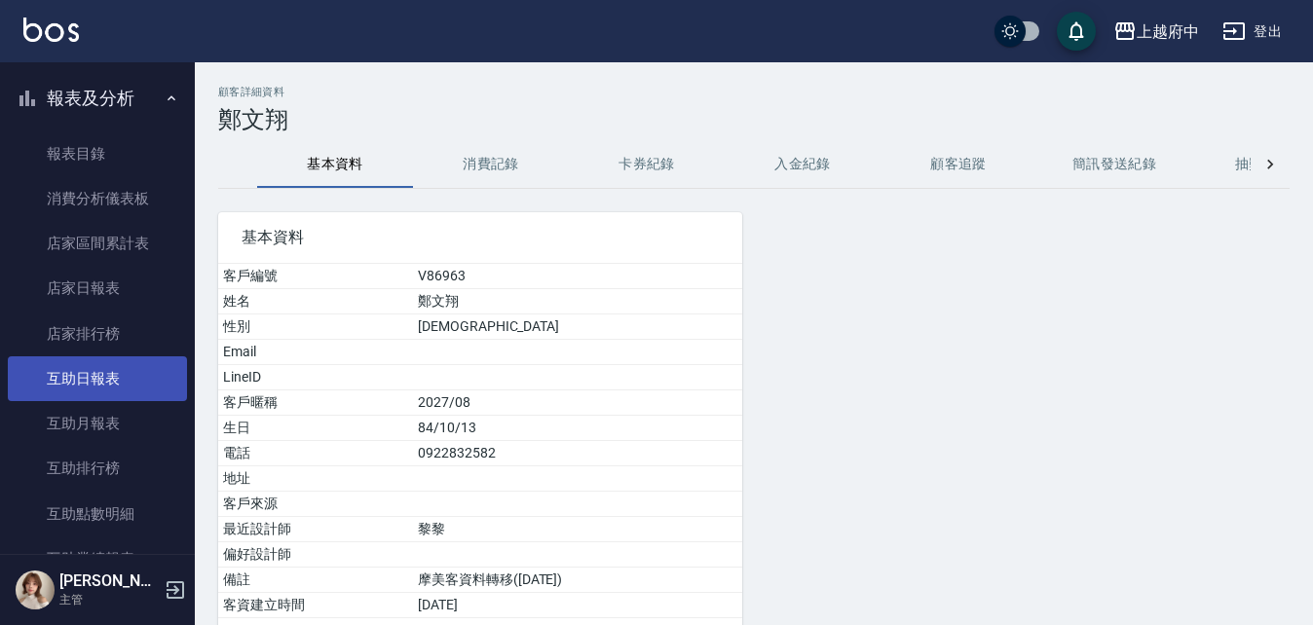
click at [148, 361] on link "互助日報表" at bounding box center [97, 378] width 179 height 45
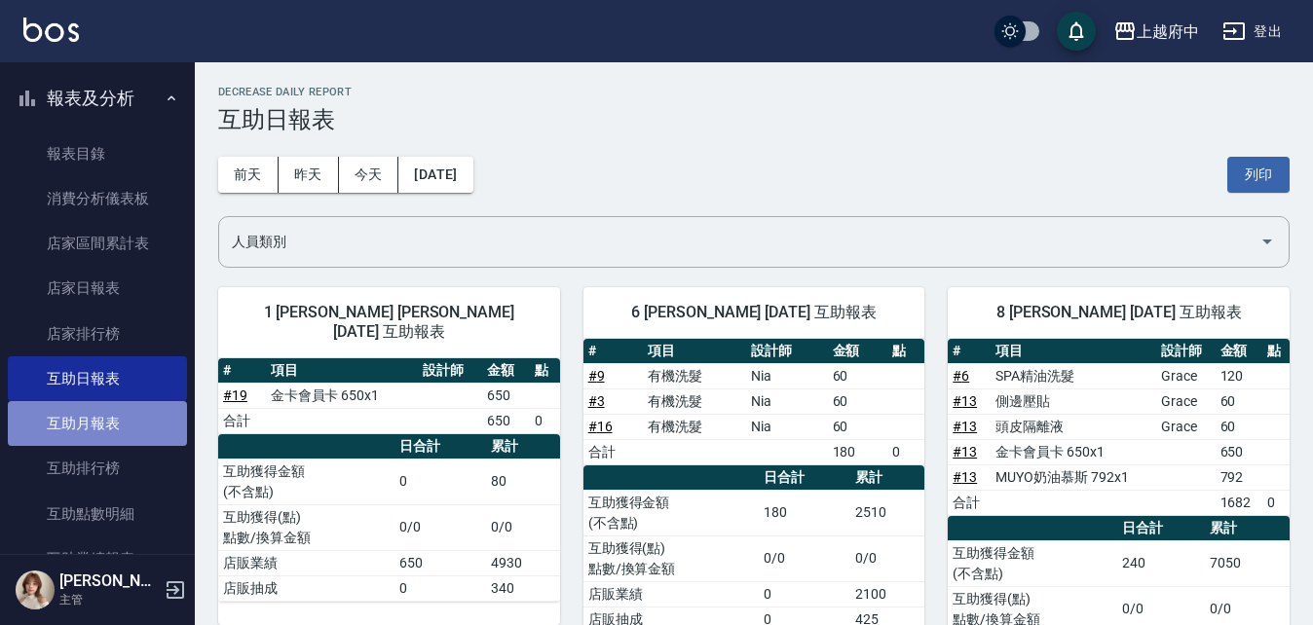
click at [138, 408] on link "互助月報表" at bounding box center [97, 423] width 179 height 45
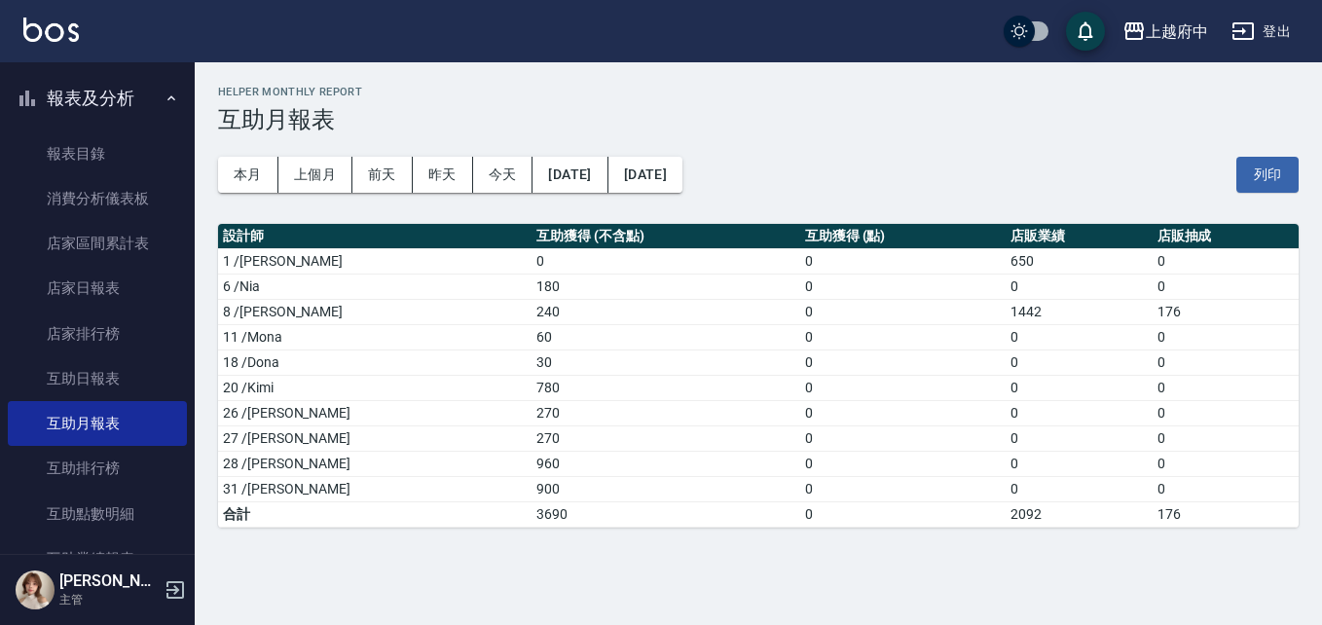
drag, startPoint x: 364, startPoint y: 436, endPoint x: 348, endPoint y: 453, distance: 23.4
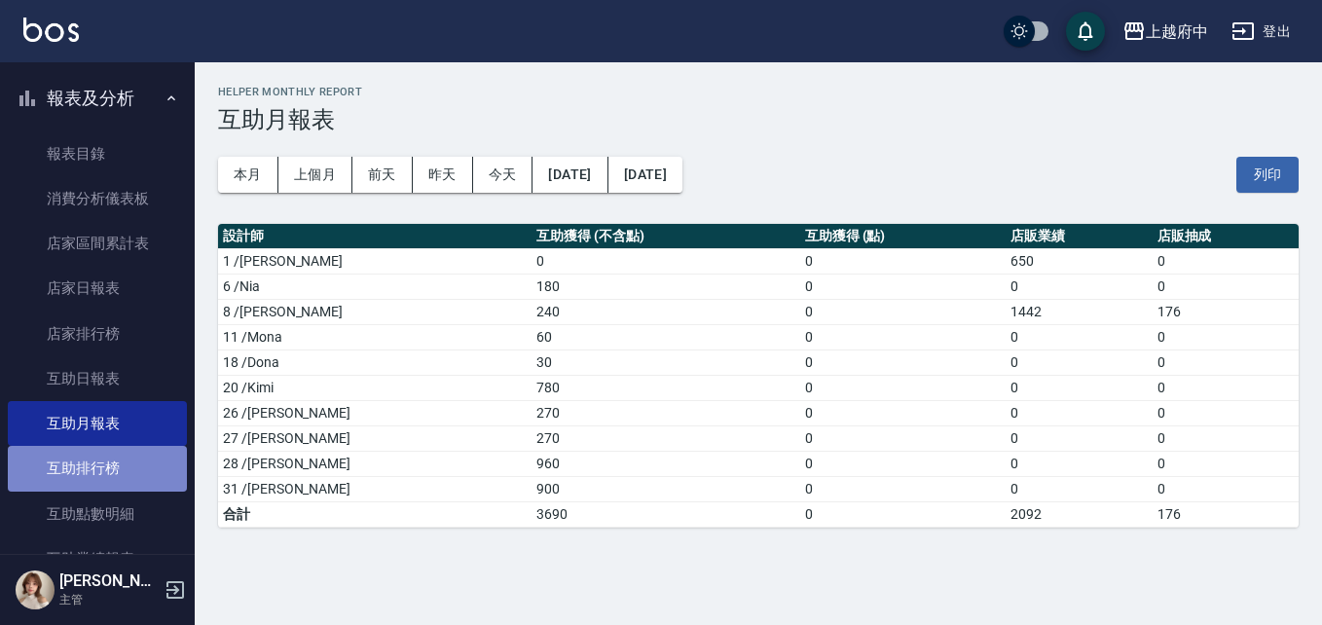
click at [131, 464] on link "互助排行榜" at bounding box center [97, 468] width 179 height 45
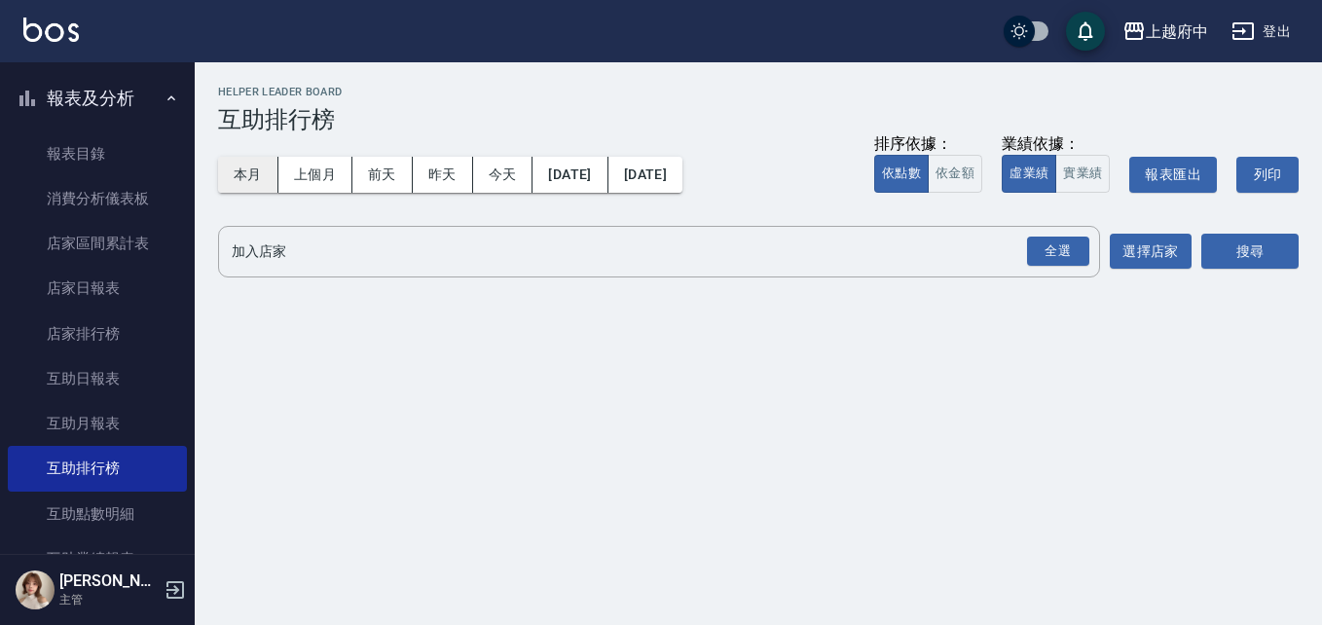
click at [247, 183] on button "本月" at bounding box center [248, 175] width 60 height 36
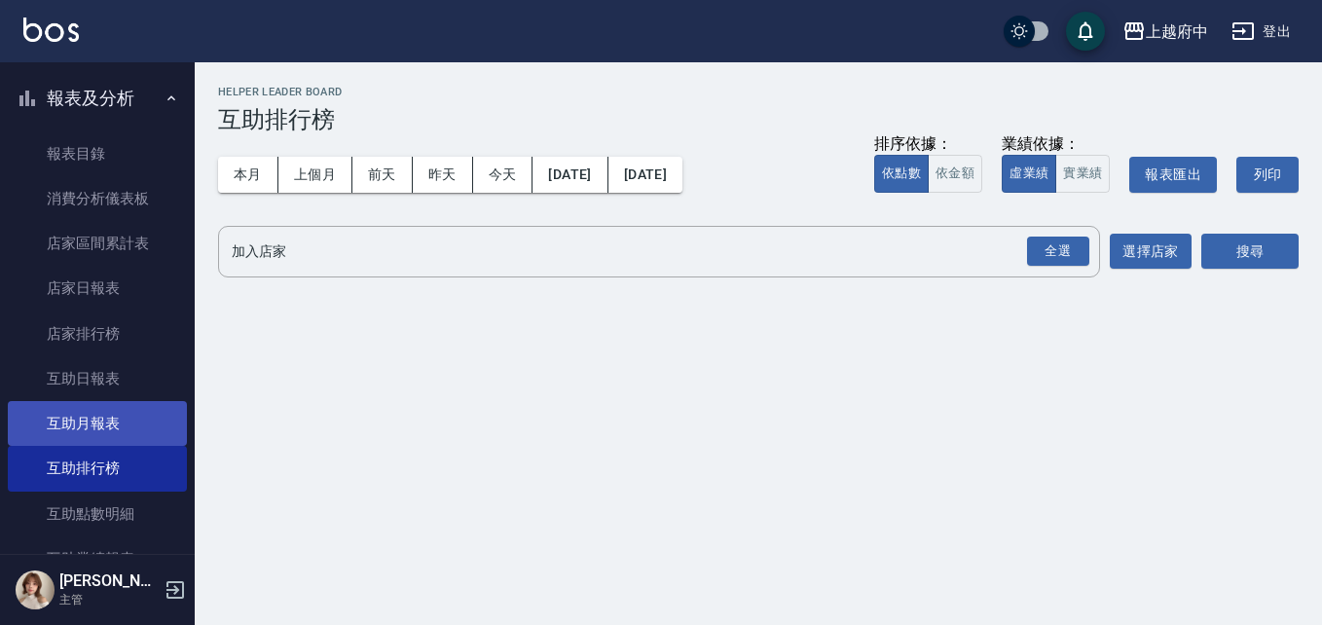
click at [153, 405] on link "互助月報表" at bounding box center [97, 423] width 179 height 45
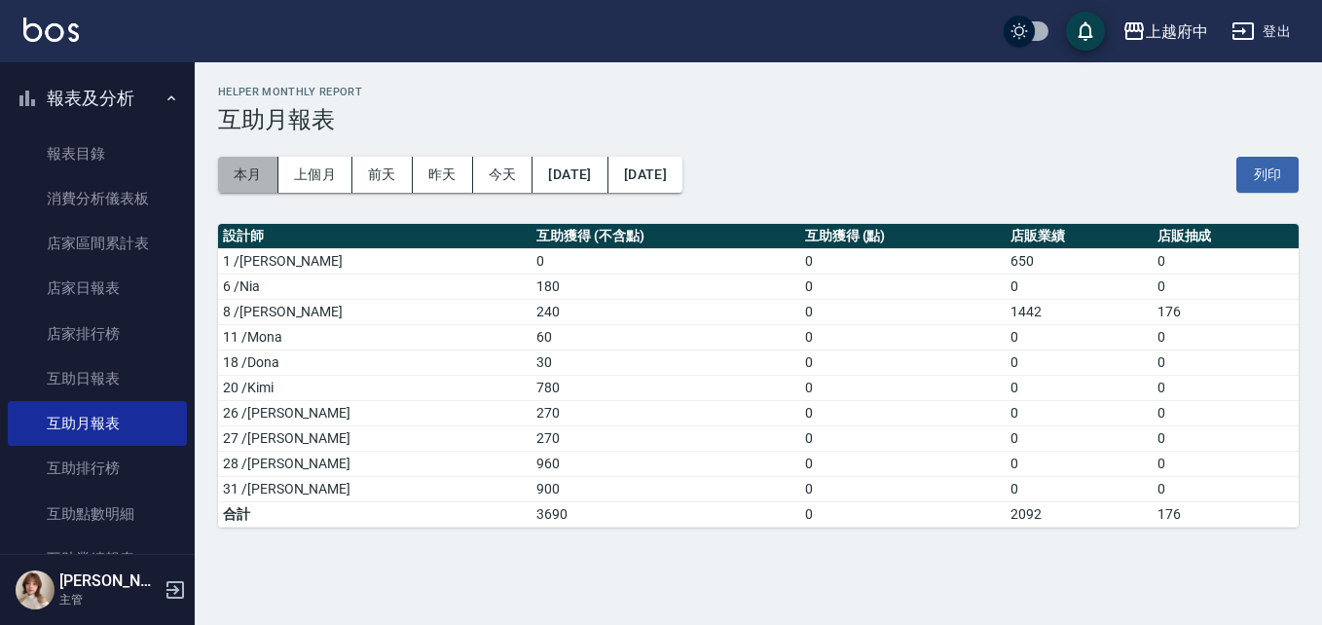
click at [222, 173] on button "本月" at bounding box center [248, 175] width 60 height 36
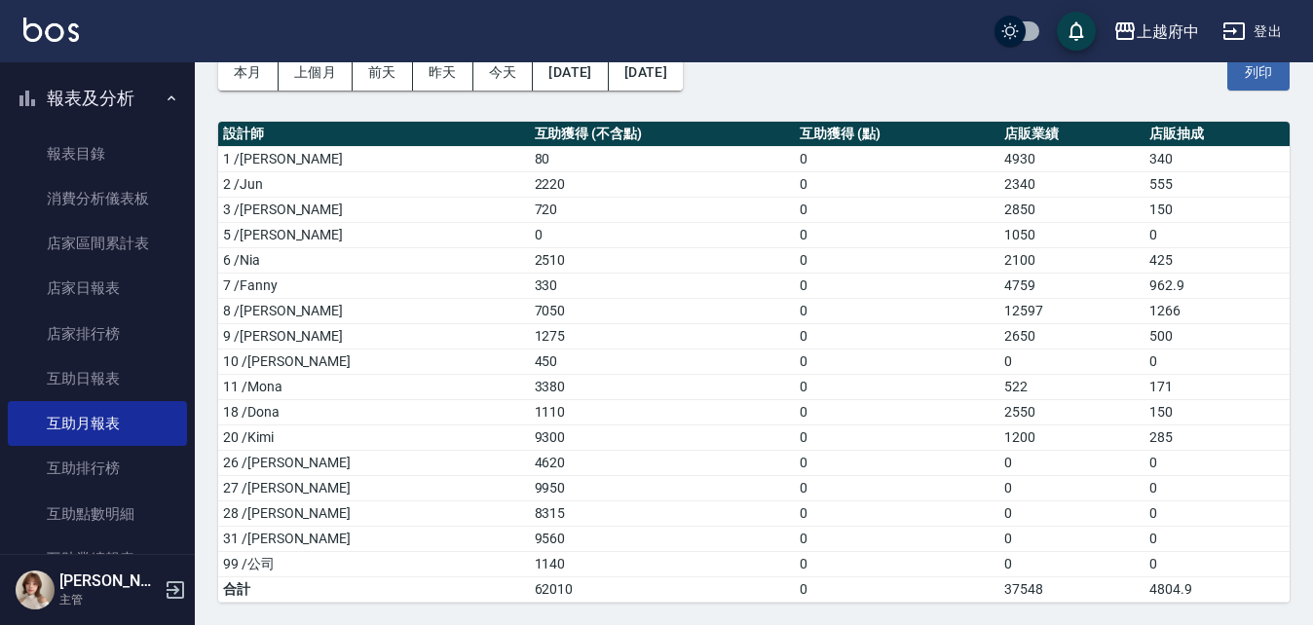
scroll to position [103, 0]
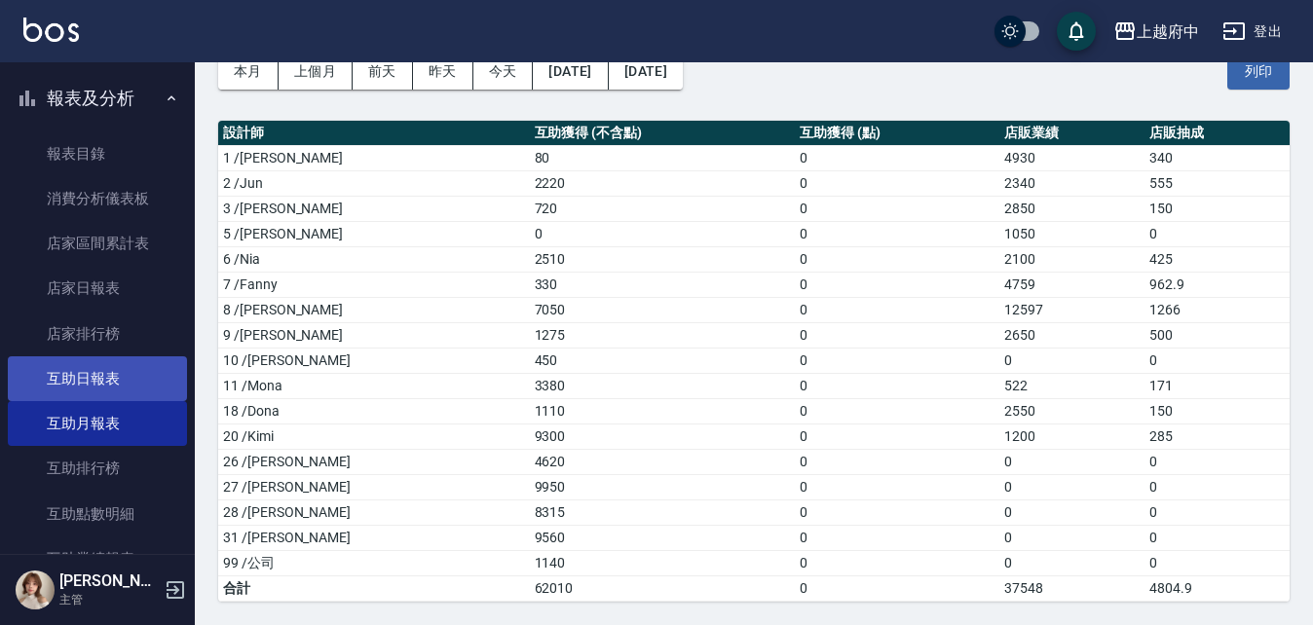
drag, startPoint x: 142, startPoint y: 303, endPoint x: 117, endPoint y: 391, distance: 91.2
click at [116, 387] on link "互助日報表" at bounding box center [97, 378] width 179 height 45
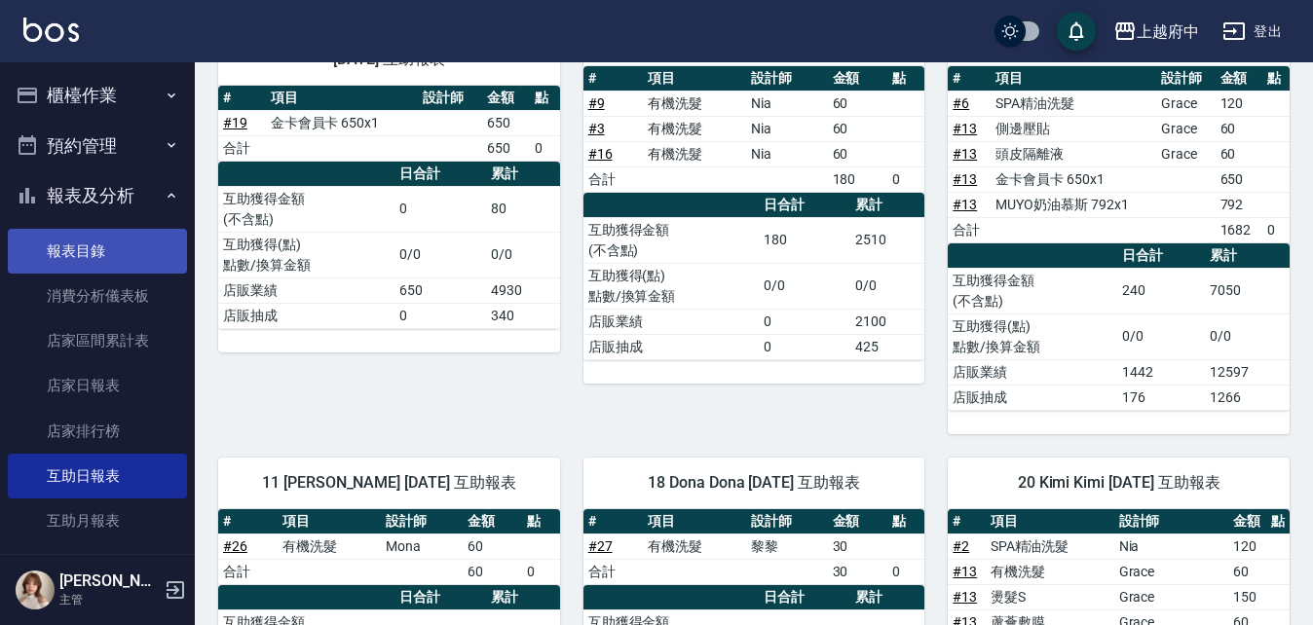
scroll to position [195, 0]
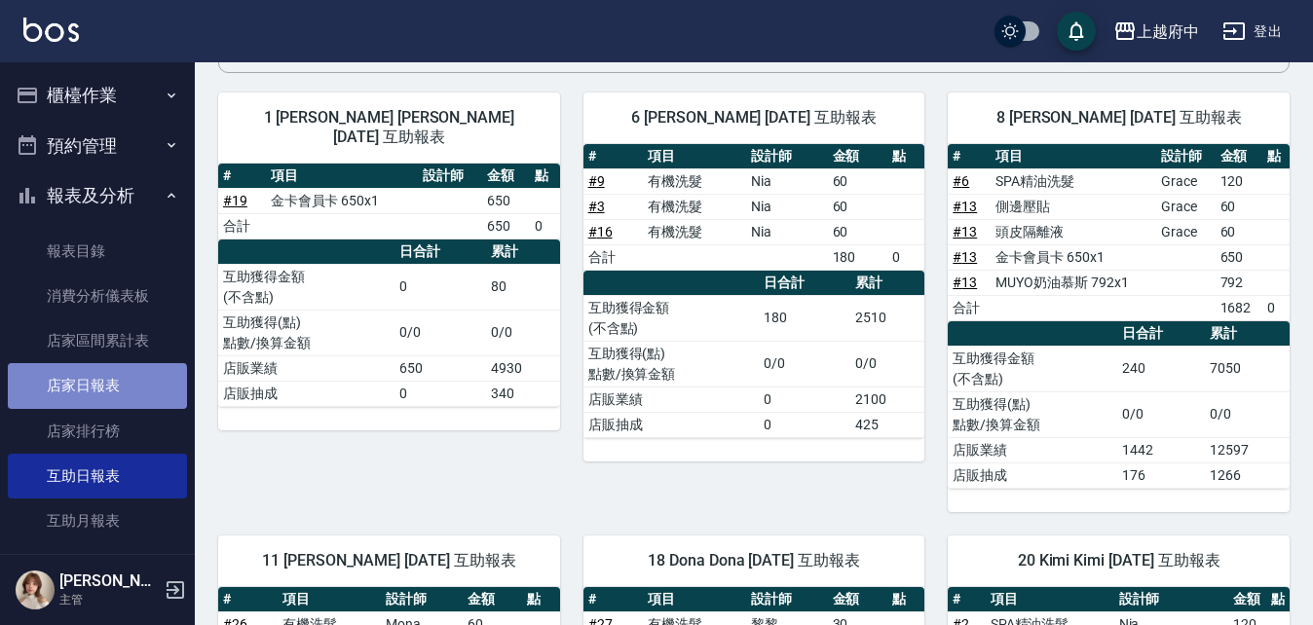
click at [96, 391] on link "店家日報表" at bounding box center [97, 385] width 179 height 45
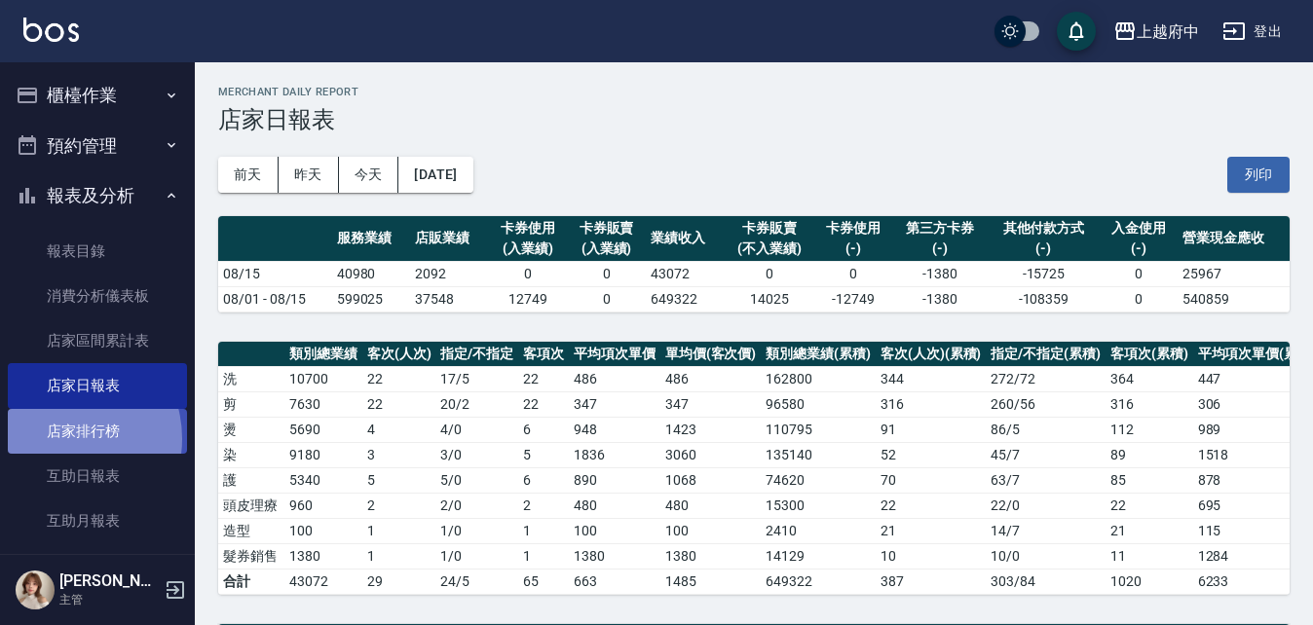
click at [63, 438] on link "店家排行榜" at bounding box center [97, 431] width 179 height 45
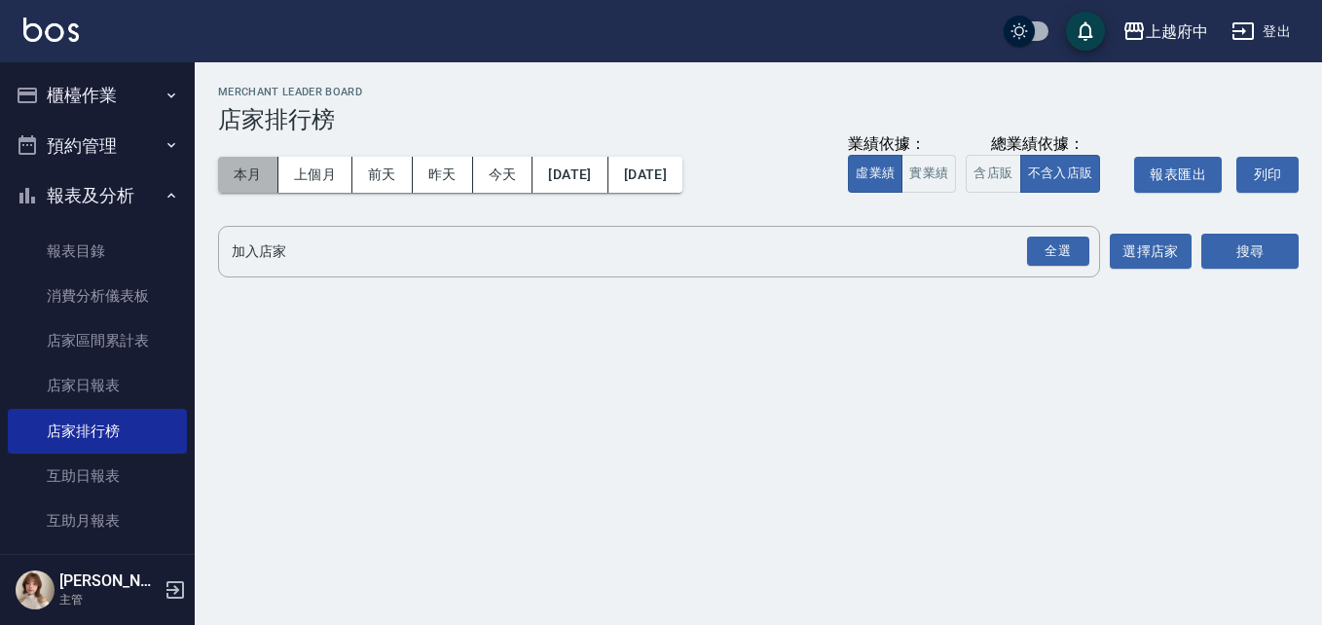
click at [242, 179] on button "本月" at bounding box center [248, 175] width 60 height 36
click at [234, 177] on button "本月" at bounding box center [248, 175] width 60 height 36
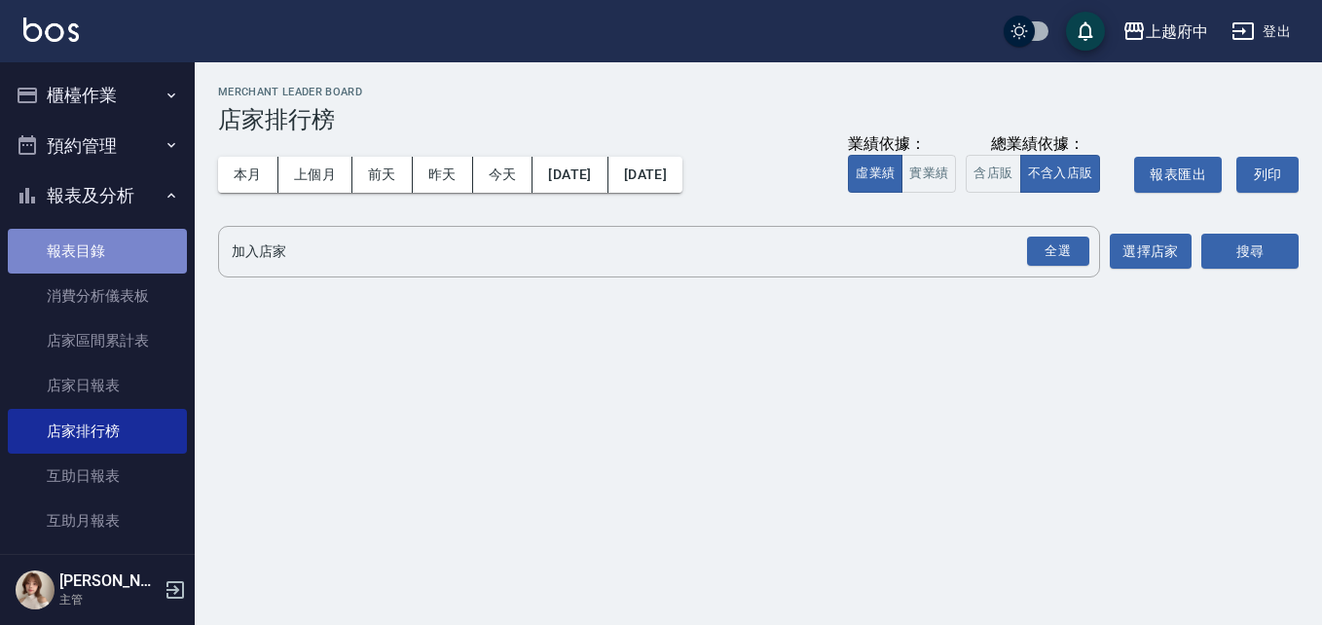
click at [148, 252] on link "報表目錄" at bounding box center [97, 251] width 179 height 45
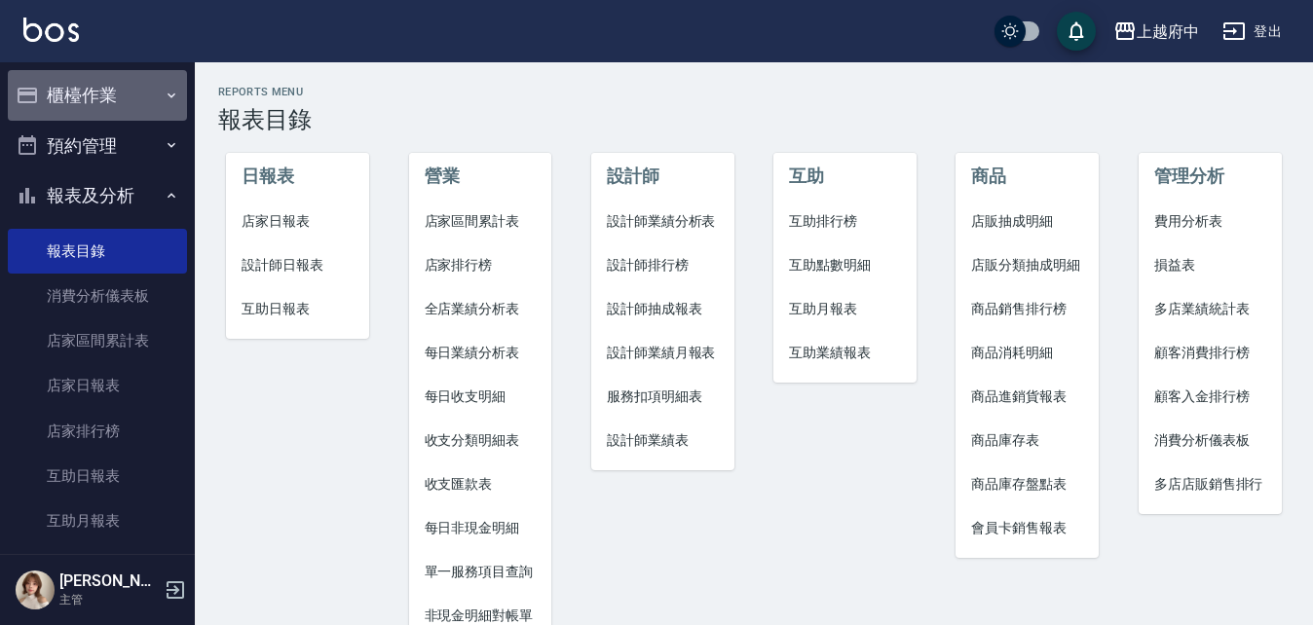
click at [122, 98] on button "櫃檯作業" at bounding box center [97, 95] width 179 height 51
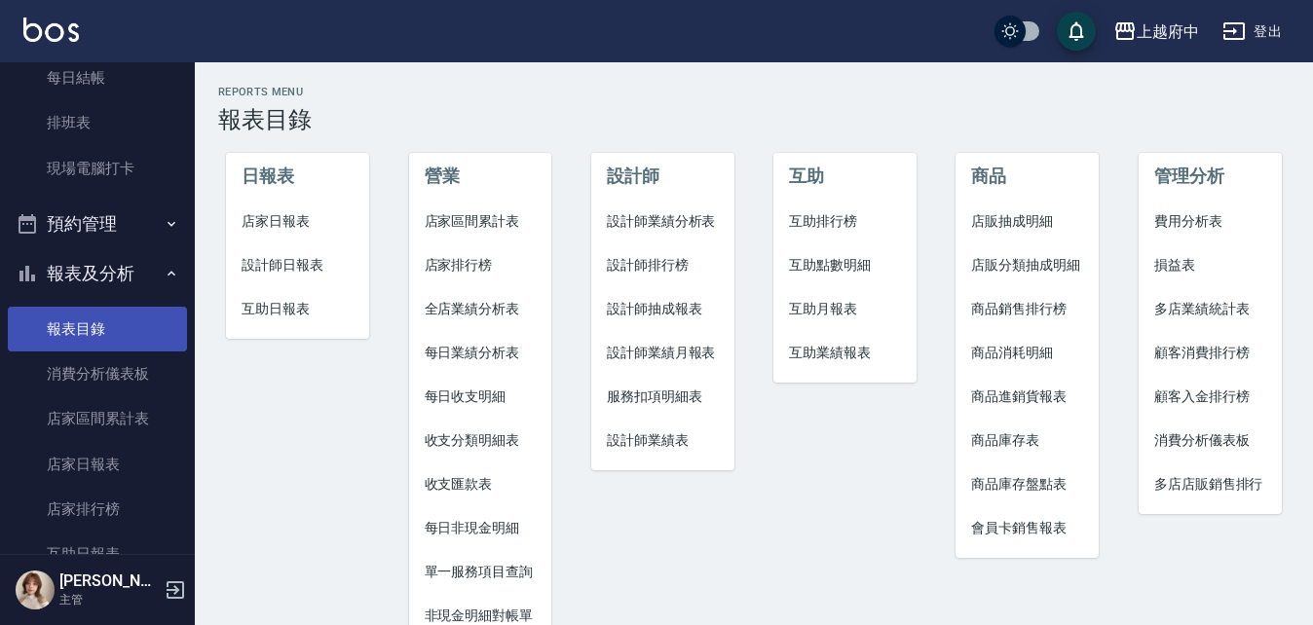
scroll to position [390, 0]
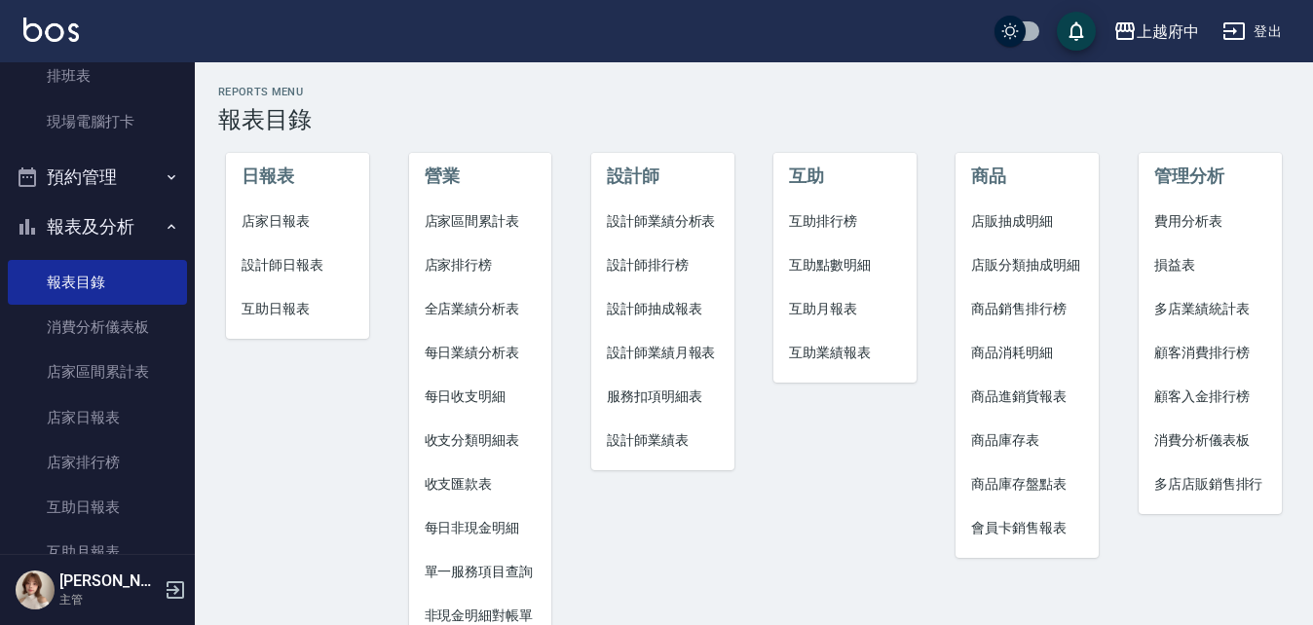
click at [147, 225] on button "報表及分析" at bounding box center [97, 227] width 179 height 51
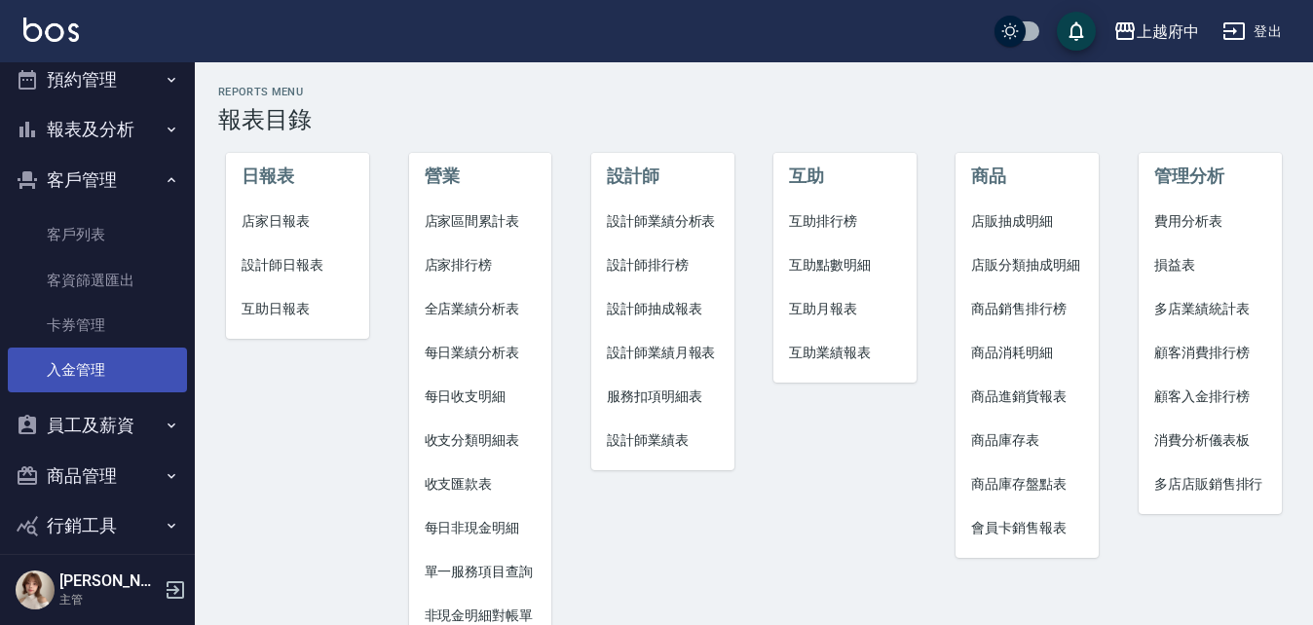
scroll to position [557, 0]
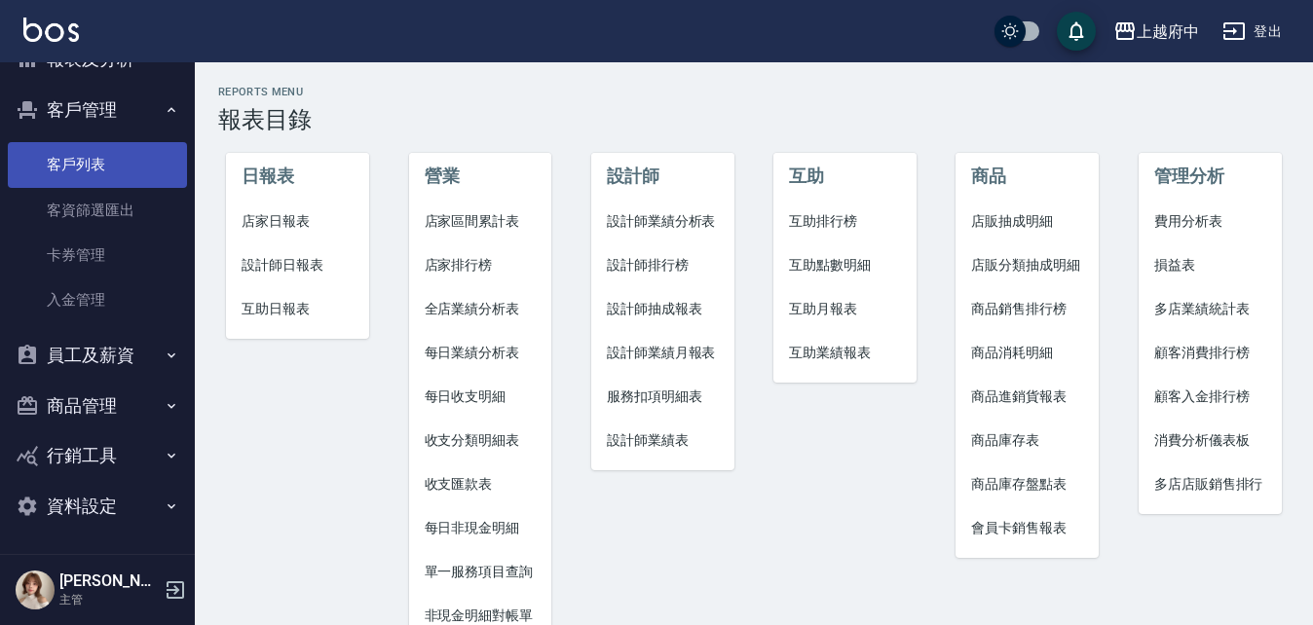
click at [139, 165] on link "客戶列表" at bounding box center [97, 164] width 179 height 45
